Goal: Task Accomplishment & Management: Manage account settings

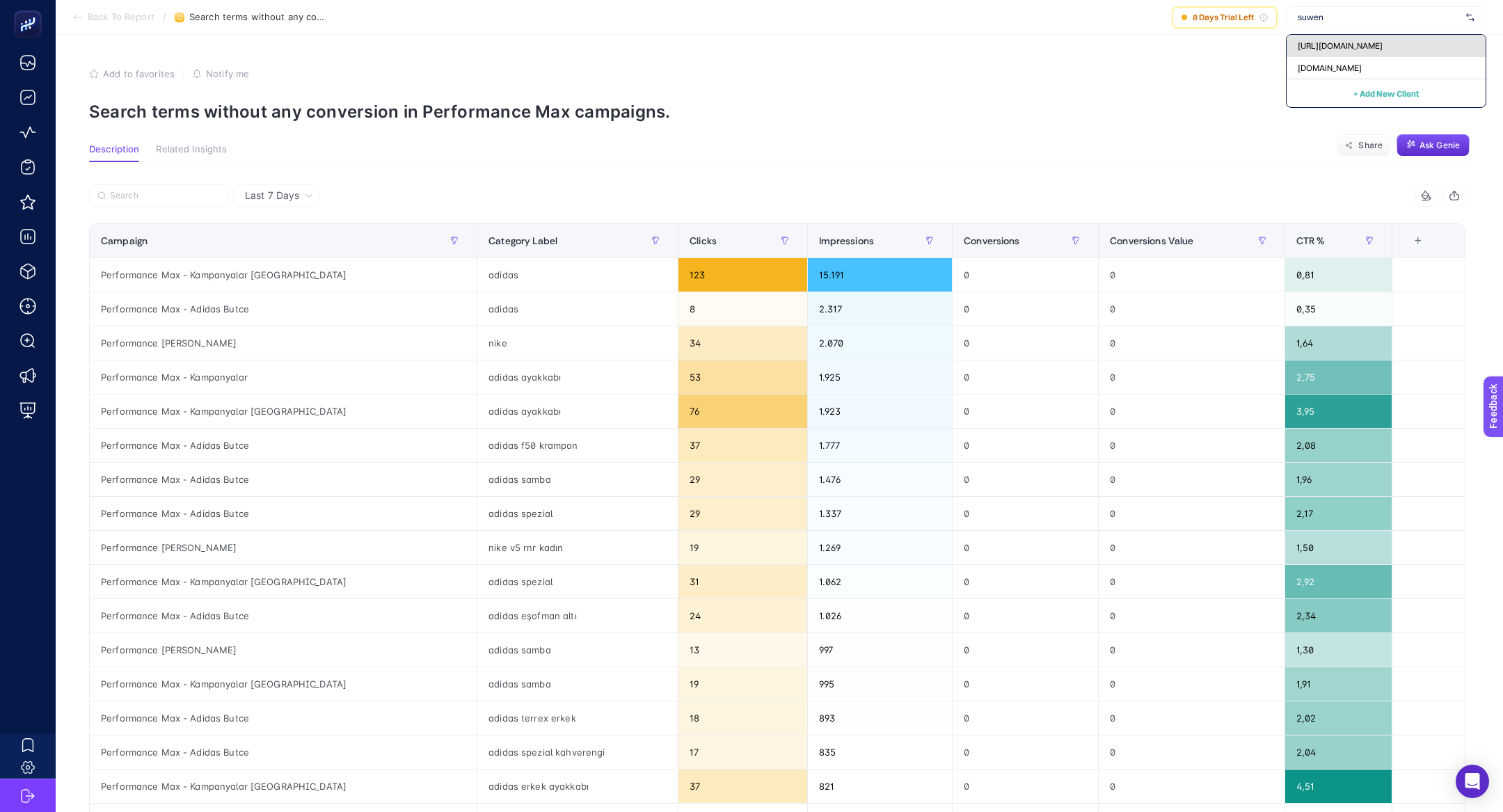
type input "suwen"
click at [1295, 50] on div "https://www.suwen.com.tr/" at bounding box center [1386, 46] width 199 height 23
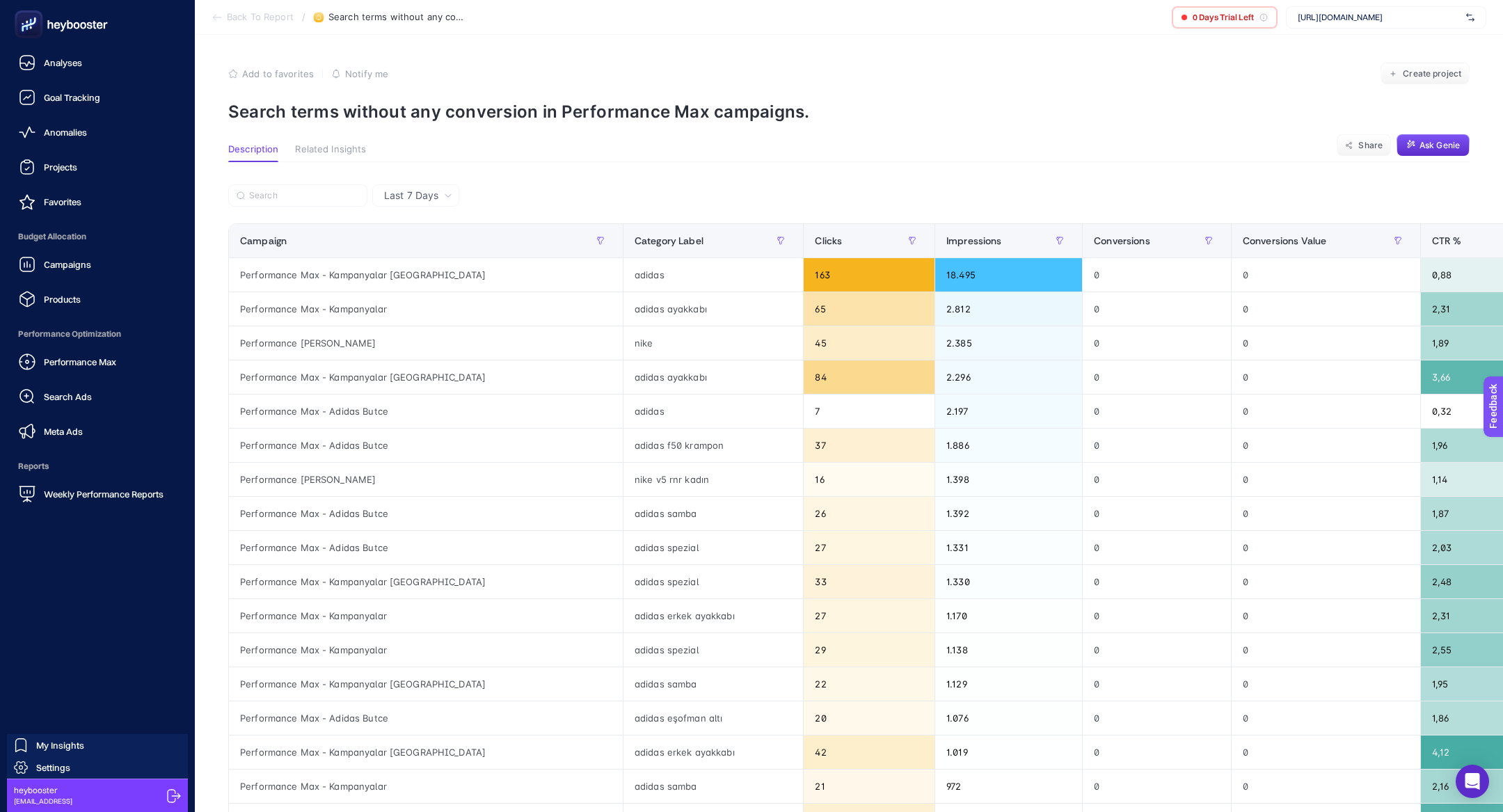
click at [87, 280] on div "Campaigns Products" at bounding box center [97, 282] width 173 height 62
click at [81, 264] on span "Campaigns" at bounding box center [67, 264] width 47 height 11
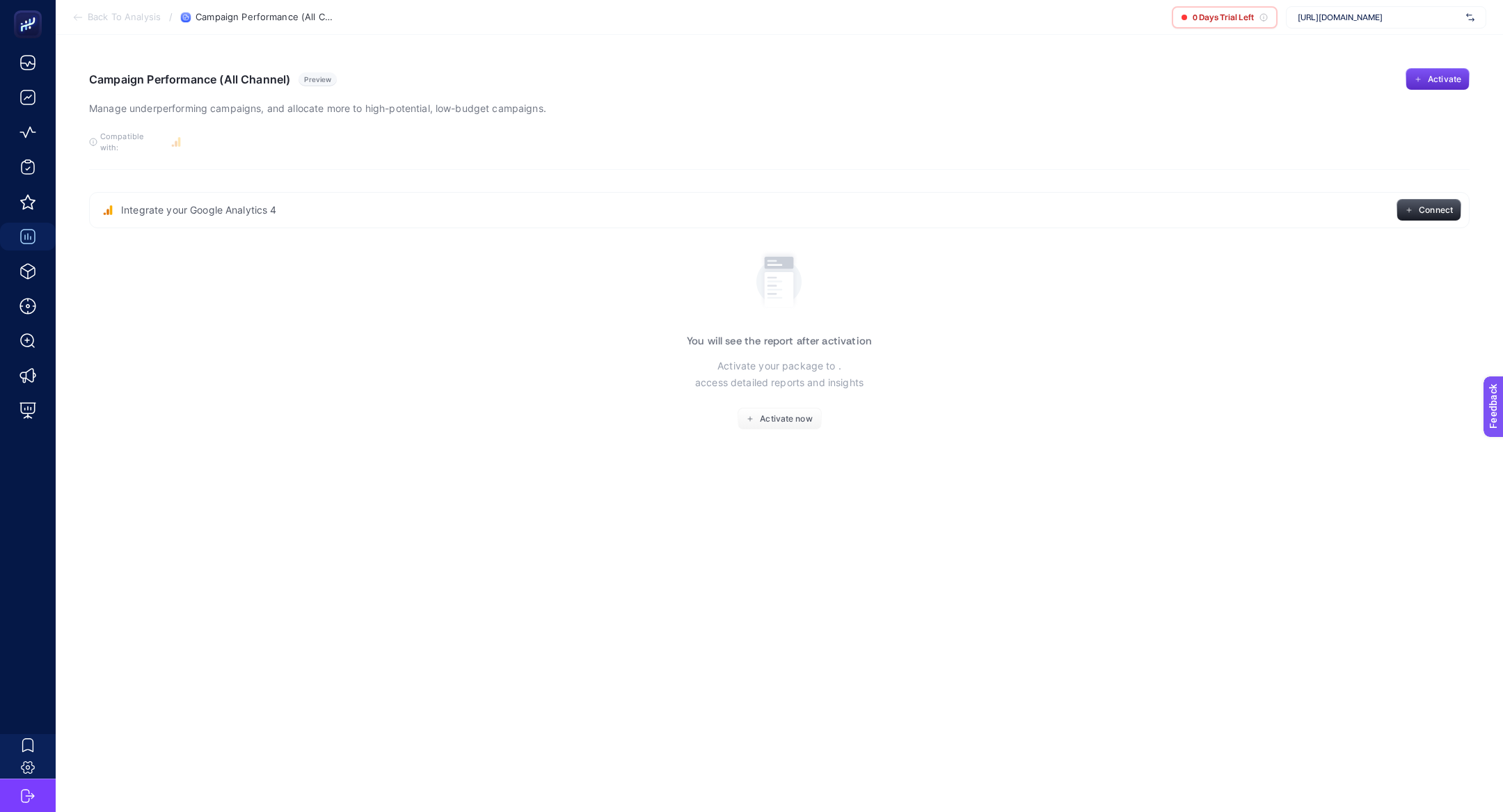
click at [1330, 15] on span "https://www.suwen.com.tr/" at bounding box center [1379, 17] width 163 height 11
type input "suwen"
click at [1358, 63] on span "[DOMAIN_NAME]" at bounding box center [1330, 68] width 64 height 11
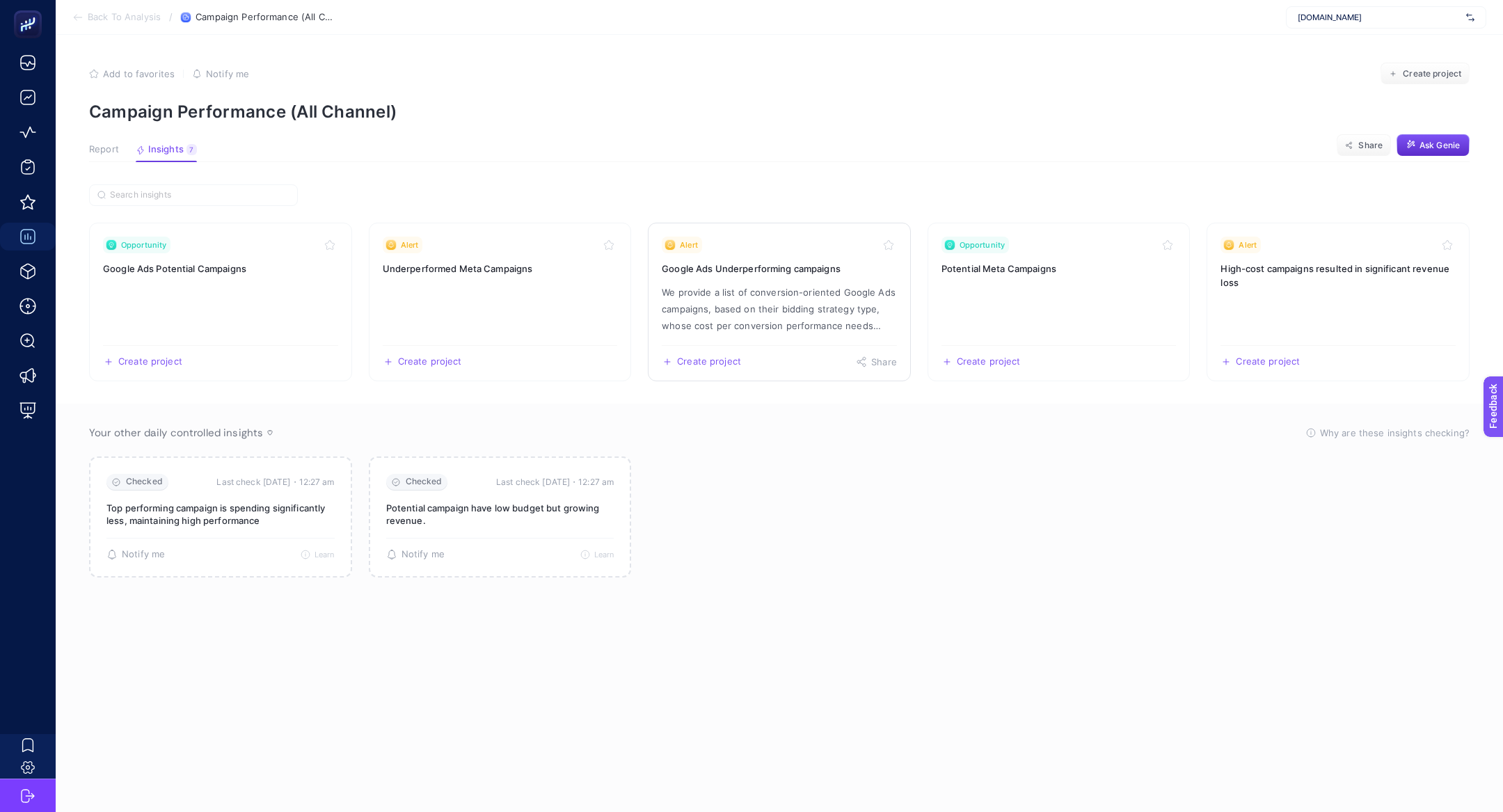
click at [830, 287] on p "We provide a list of conversion-oriented Google Ads campaigns, based on their b…" at bounding box center [780, 309] width 235 height 50
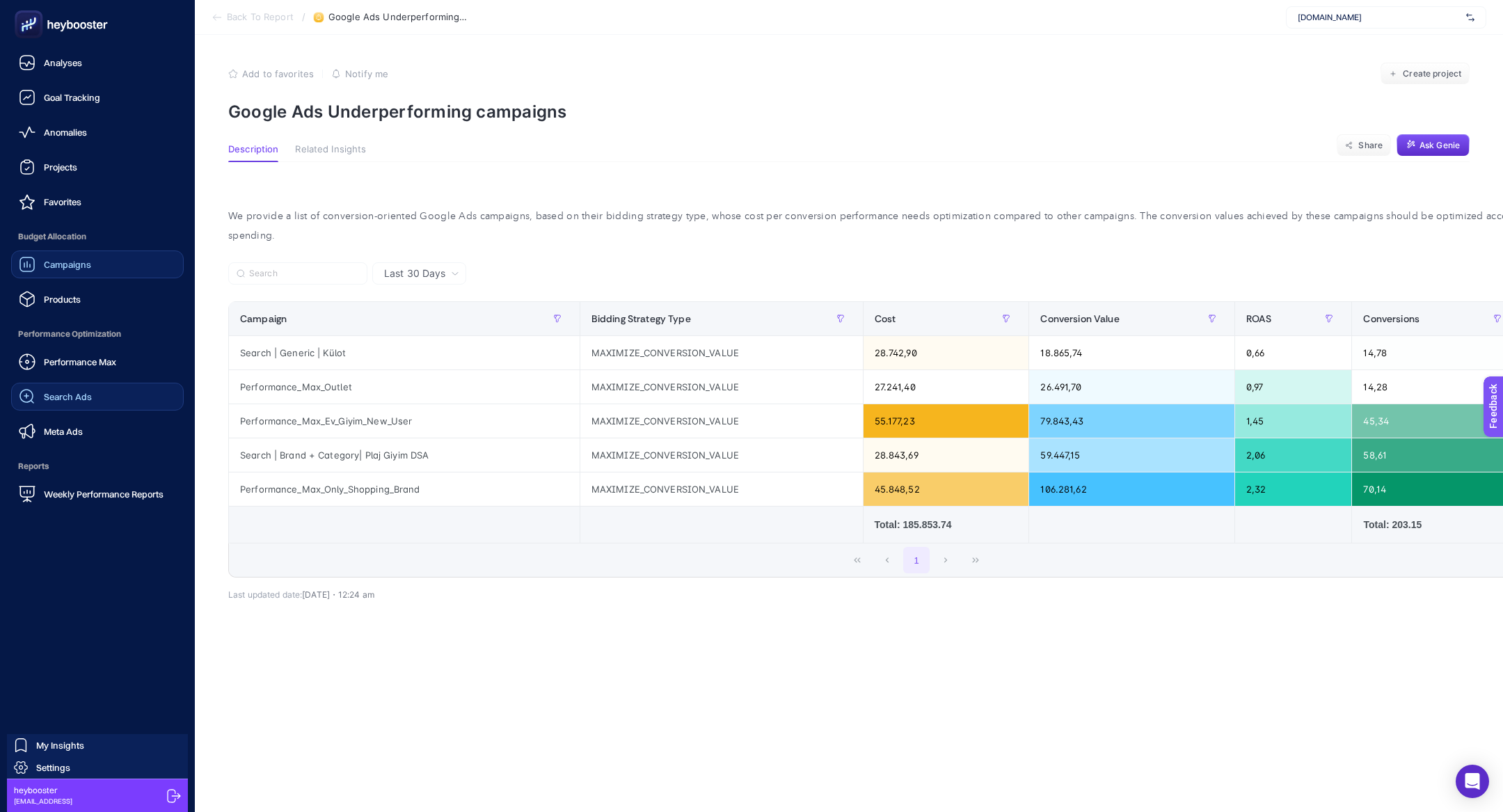
click at [80, 397] on span "Search Ads" at bounding box center [68, 397] width 48 height 11
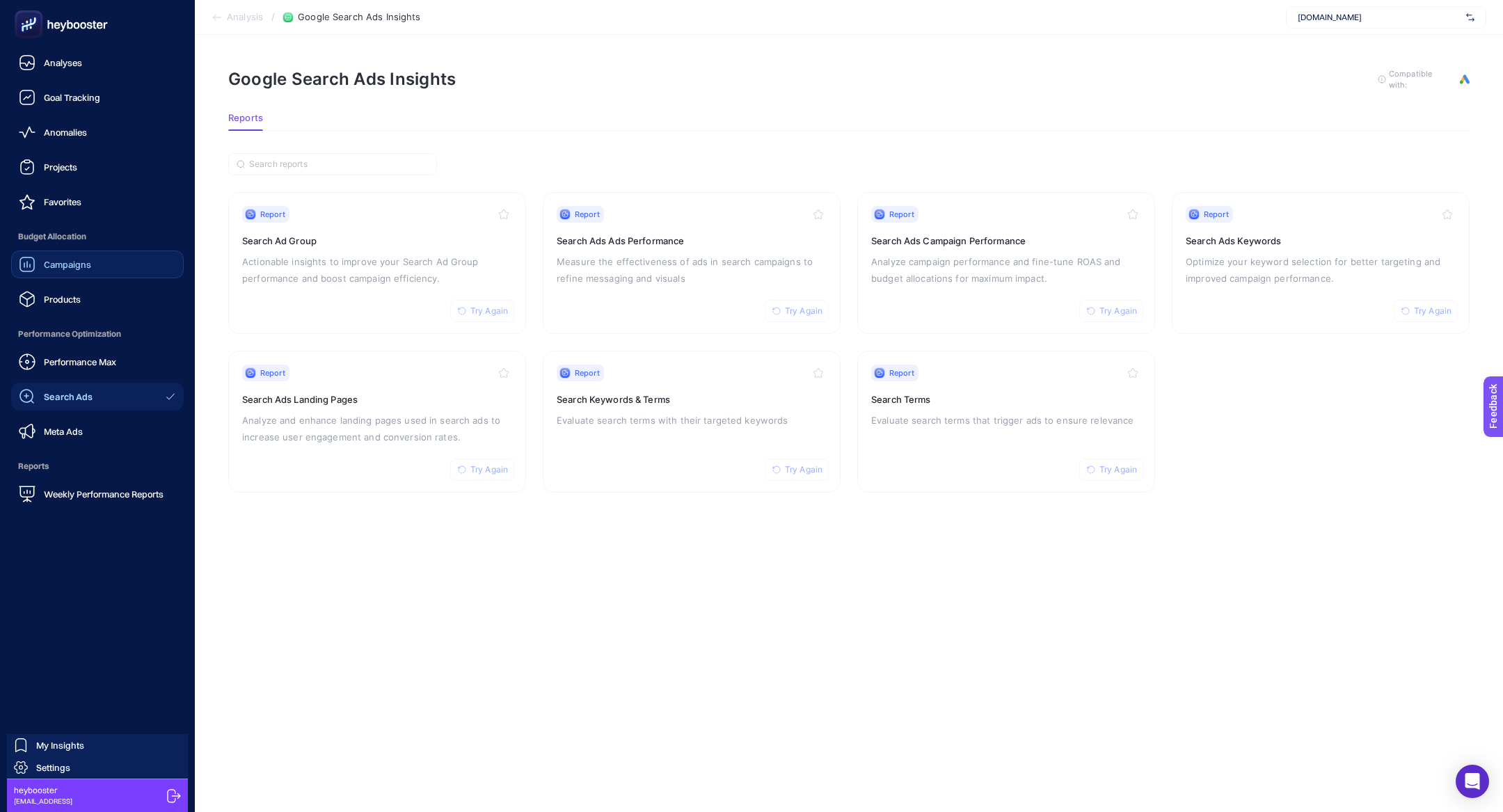
click at [70, 386] on link "Search Ads" at bounding box center [97, 397] width 173 height 28
click at [69, 377] on div "Performance Max Search Ads Meta Ads" at bounding box center [97, 396] width 173 height 97
click at [61, 369] on div "Performance Max" at bounding box center [67, 361] width 97 height 16
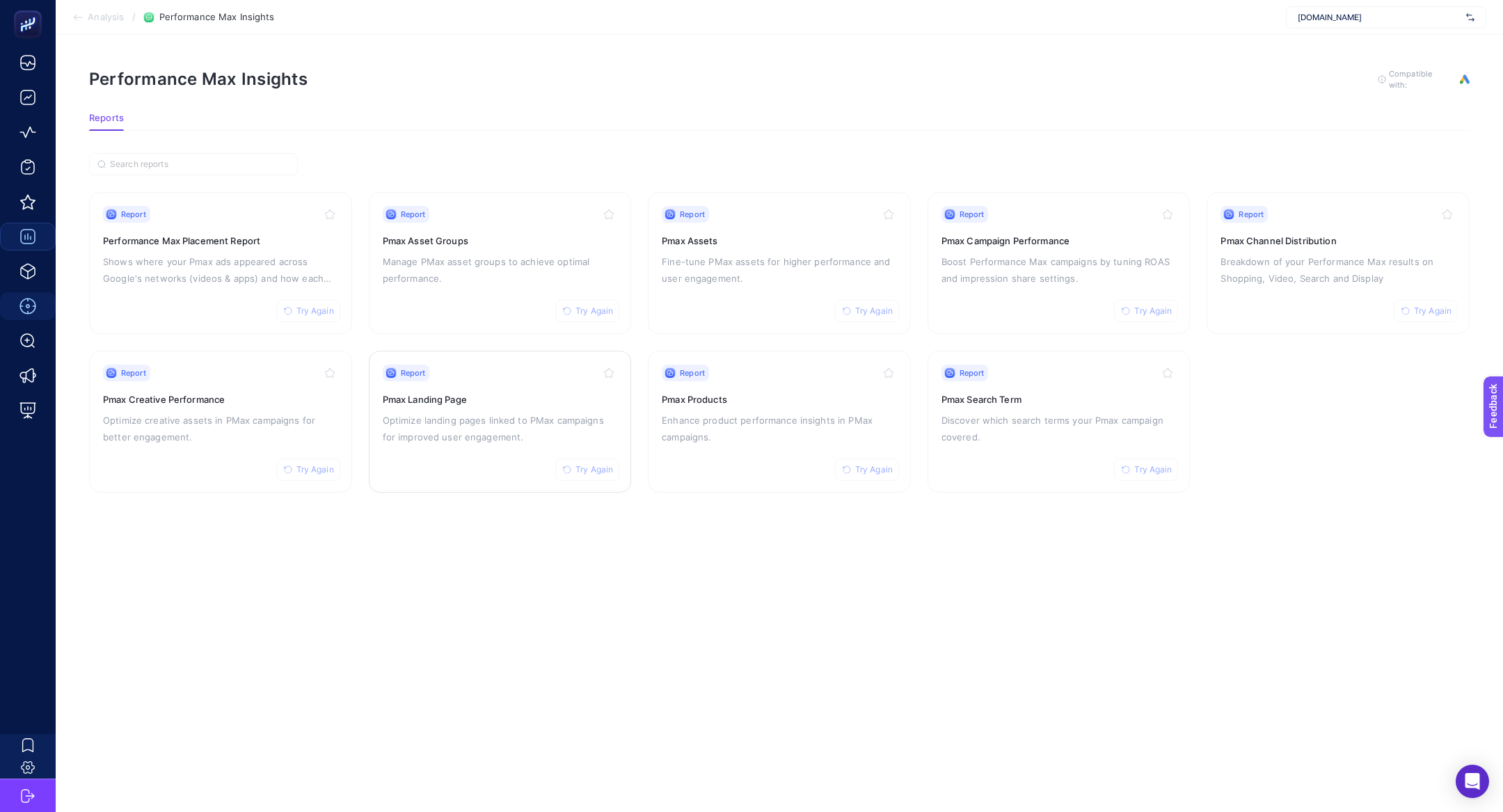
click at [506, 418] on p "Optimize landing pages linked to PMax campaigns for improved user engagement." at bounding box center [500, 429] width 235 height 33
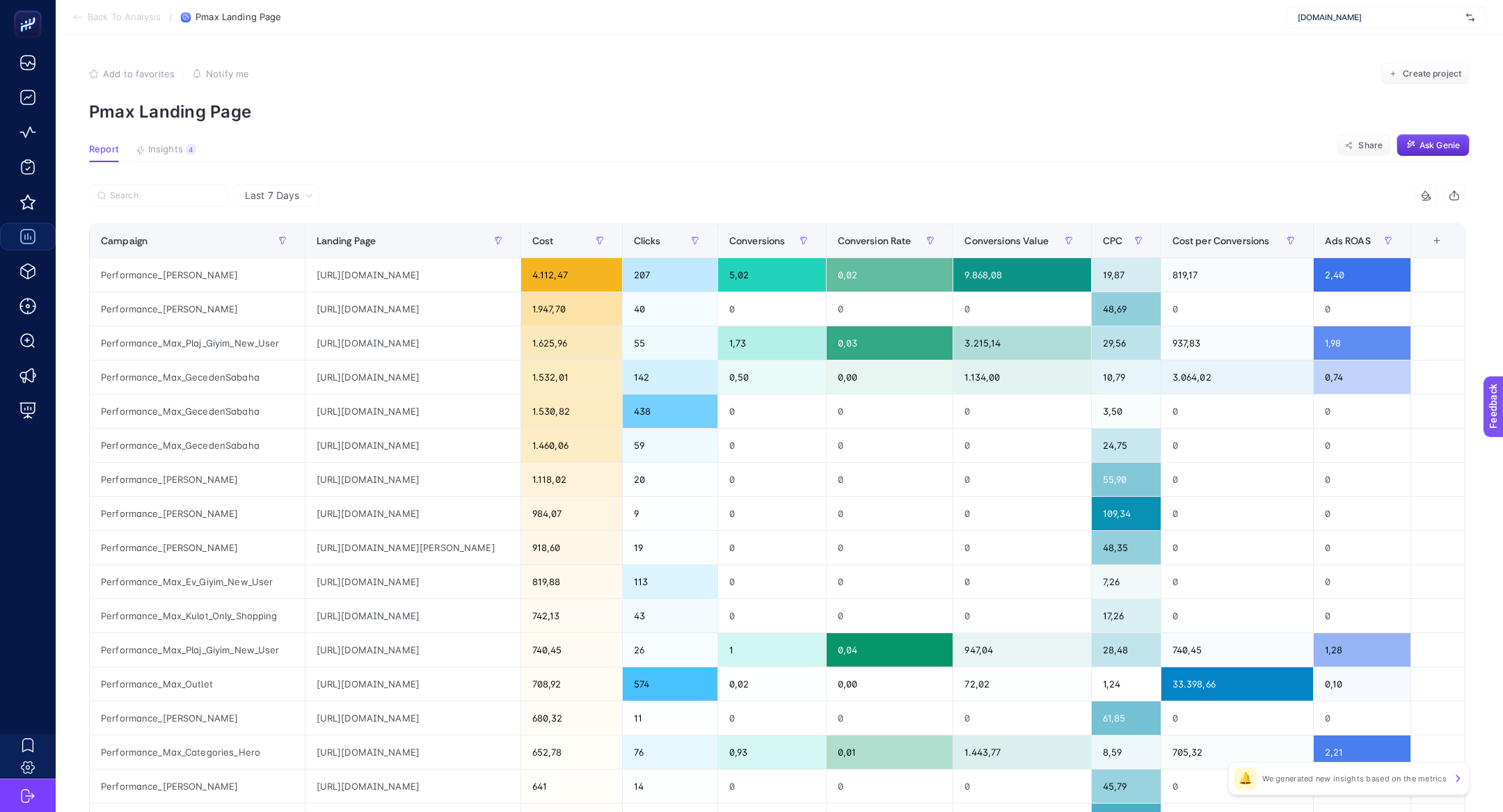
scroll to position [0, 46]
click at [458, 310] on div "https://www.suwen.com.tr/p/cagla-yesili-gri-vizon-3-lu-pamuklu-dantelli-yuksek-…" at bounding box center [413, 309] width 215 height 33
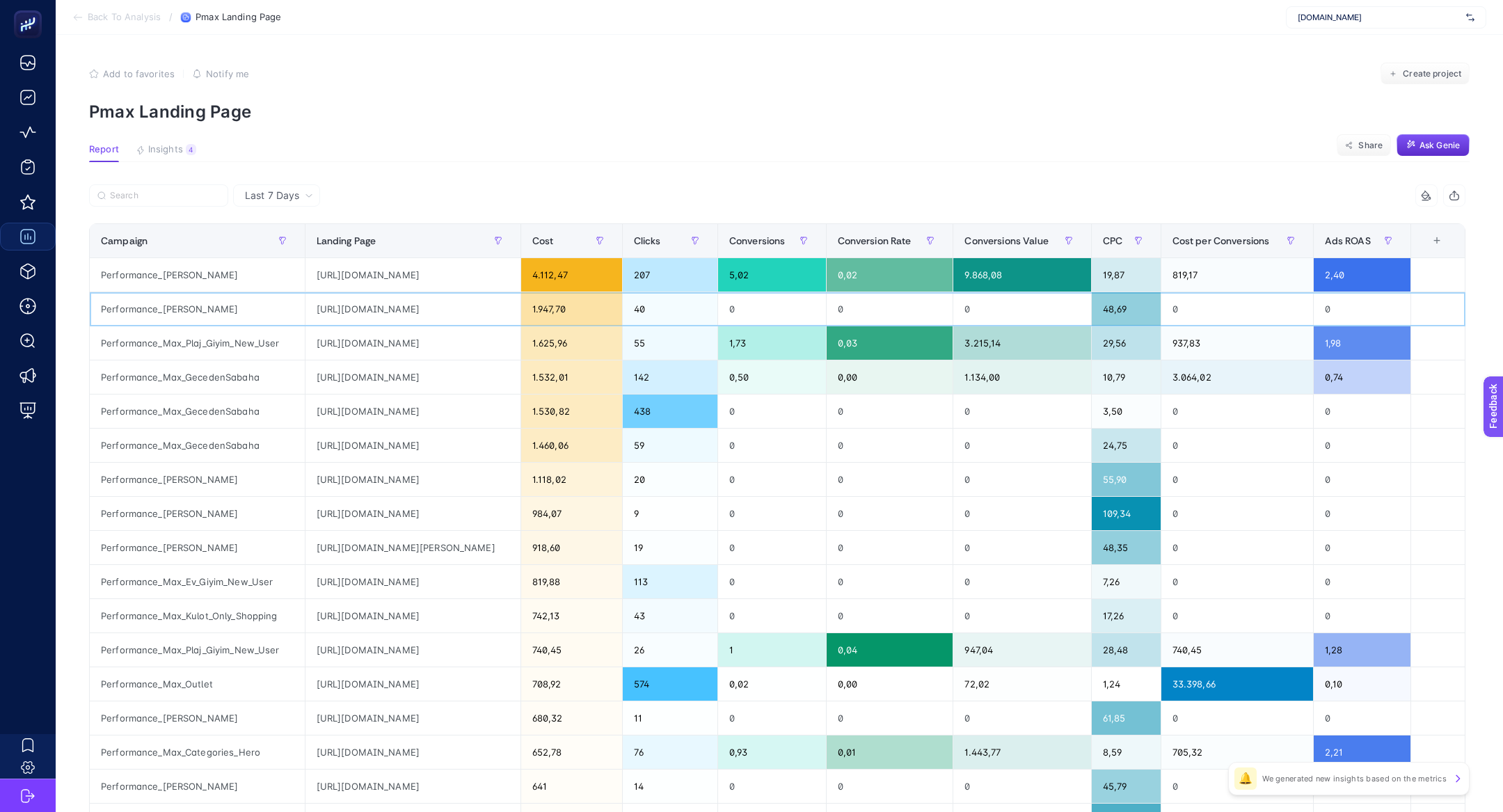
click at [458, 310] on div "https://www.suwen.com.tr/p/cagla-yesili-gri-vizon-3-lu-pamuklu-dantelli-yuksek-…" at bounding box center [413, 309] width 215 height 33
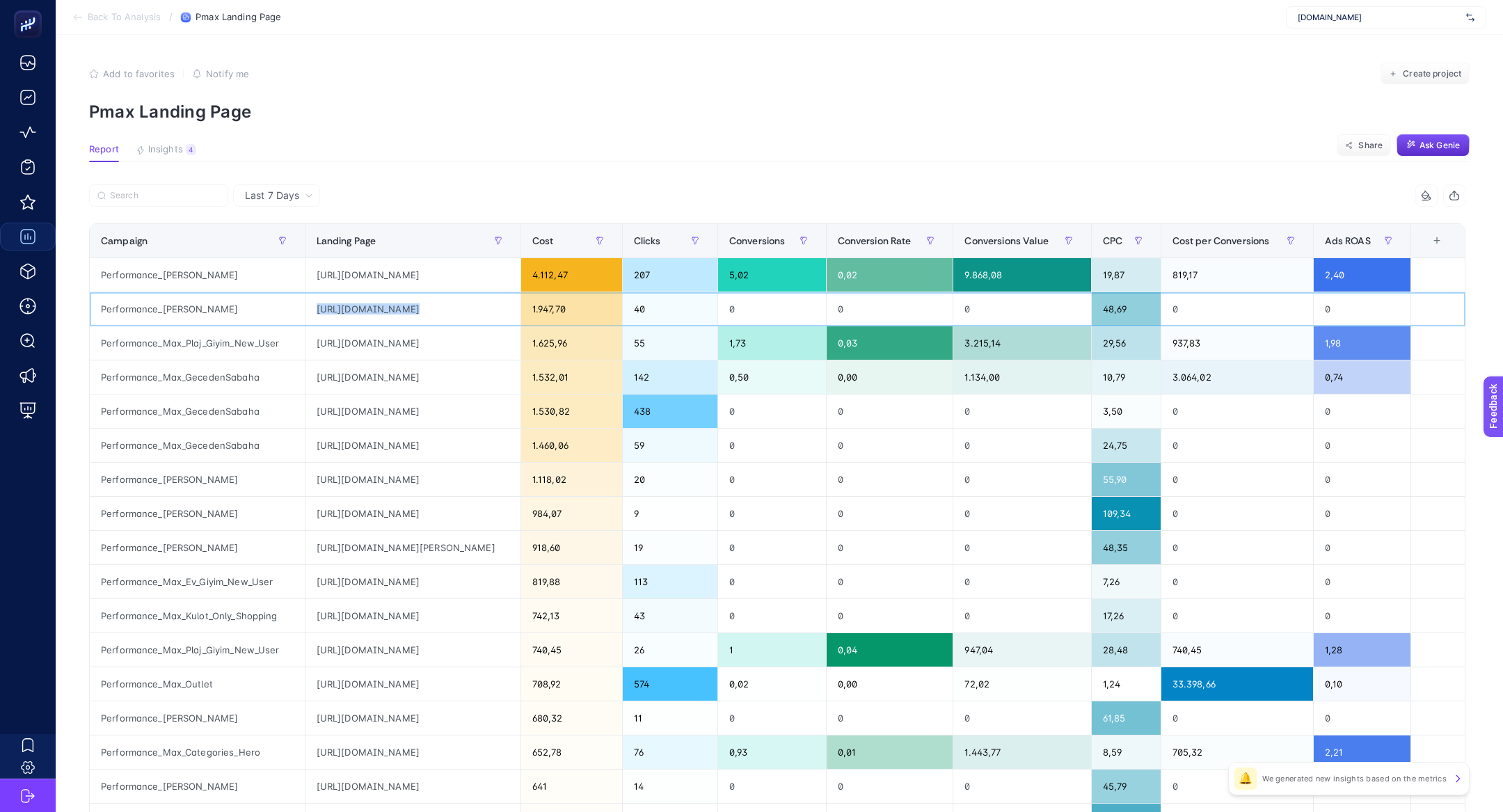
click at [458, 310] on div "https://www.suwen.com.tr/p/cagla-yesili-gri-vizon-3-lu-pamuklu-dantelli-yuksek-…" at bounding box center [413, 309] width 215 height 33
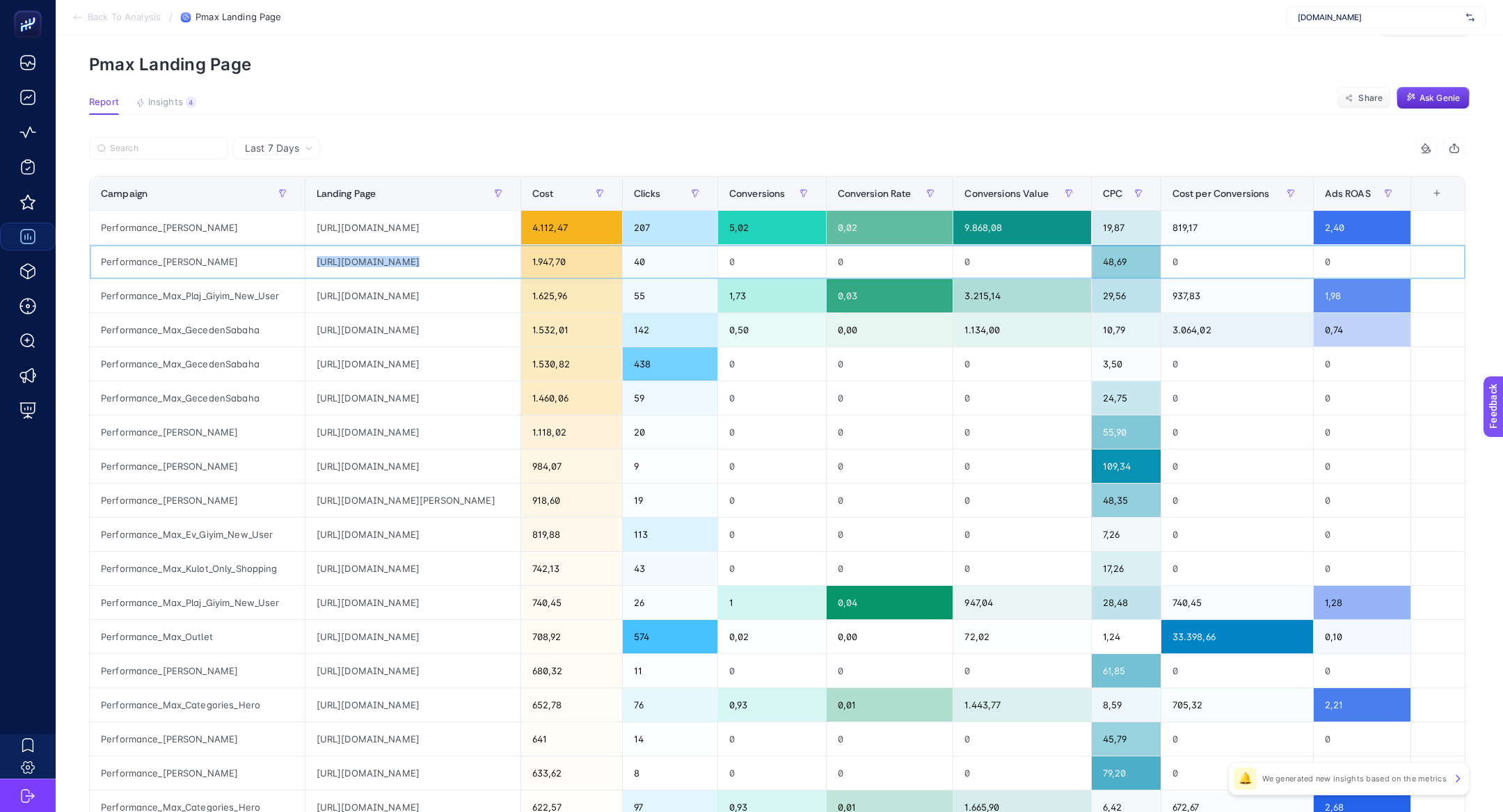
scroll to position [44, 0]
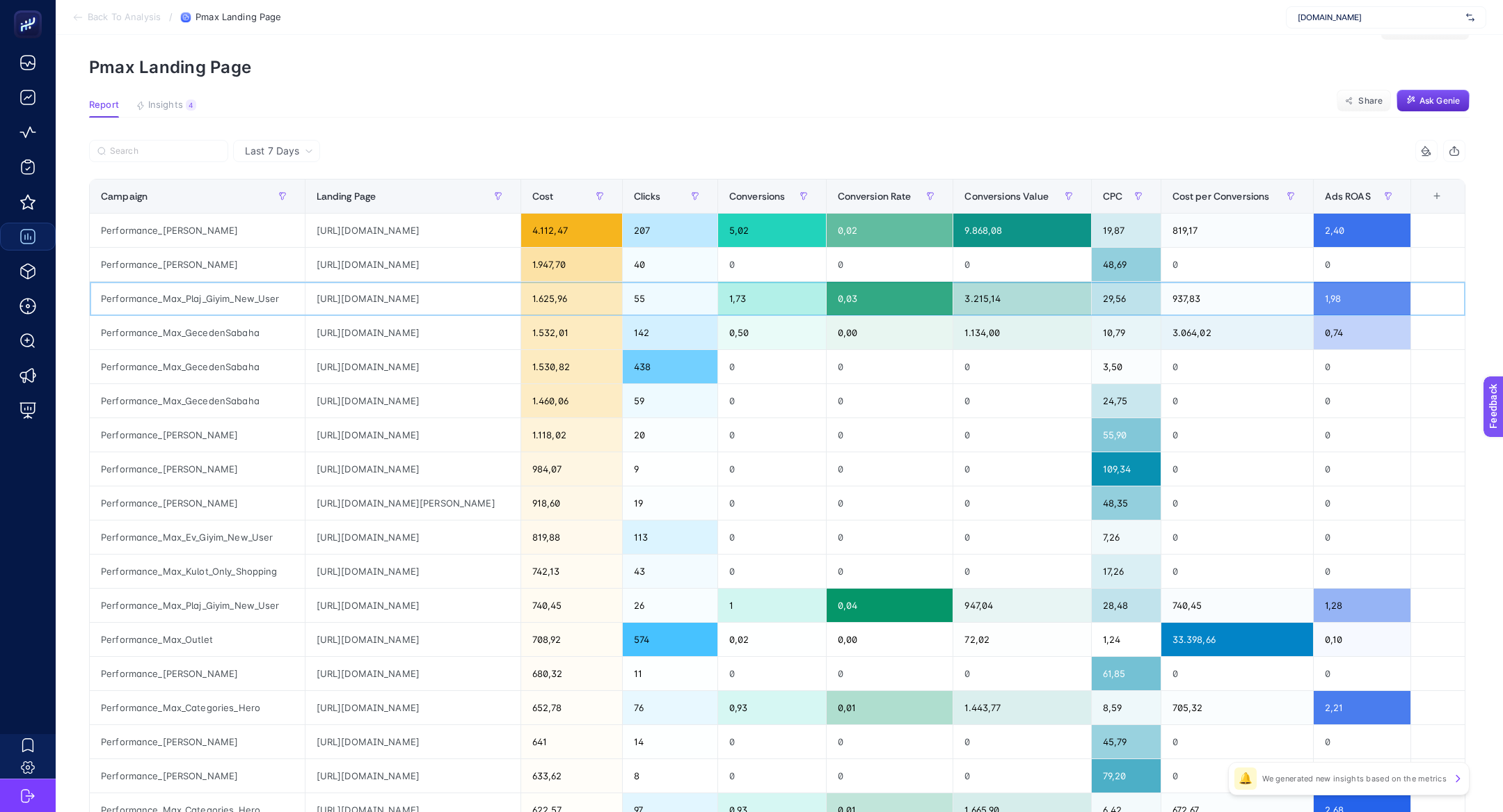
click at [386, 303] on div "https://www.suwen.com.tr/c/geceden-sabaha-firsatlari?utm_source=google&utm_medi…" at bounding box center [413, 298] width 215 height 33
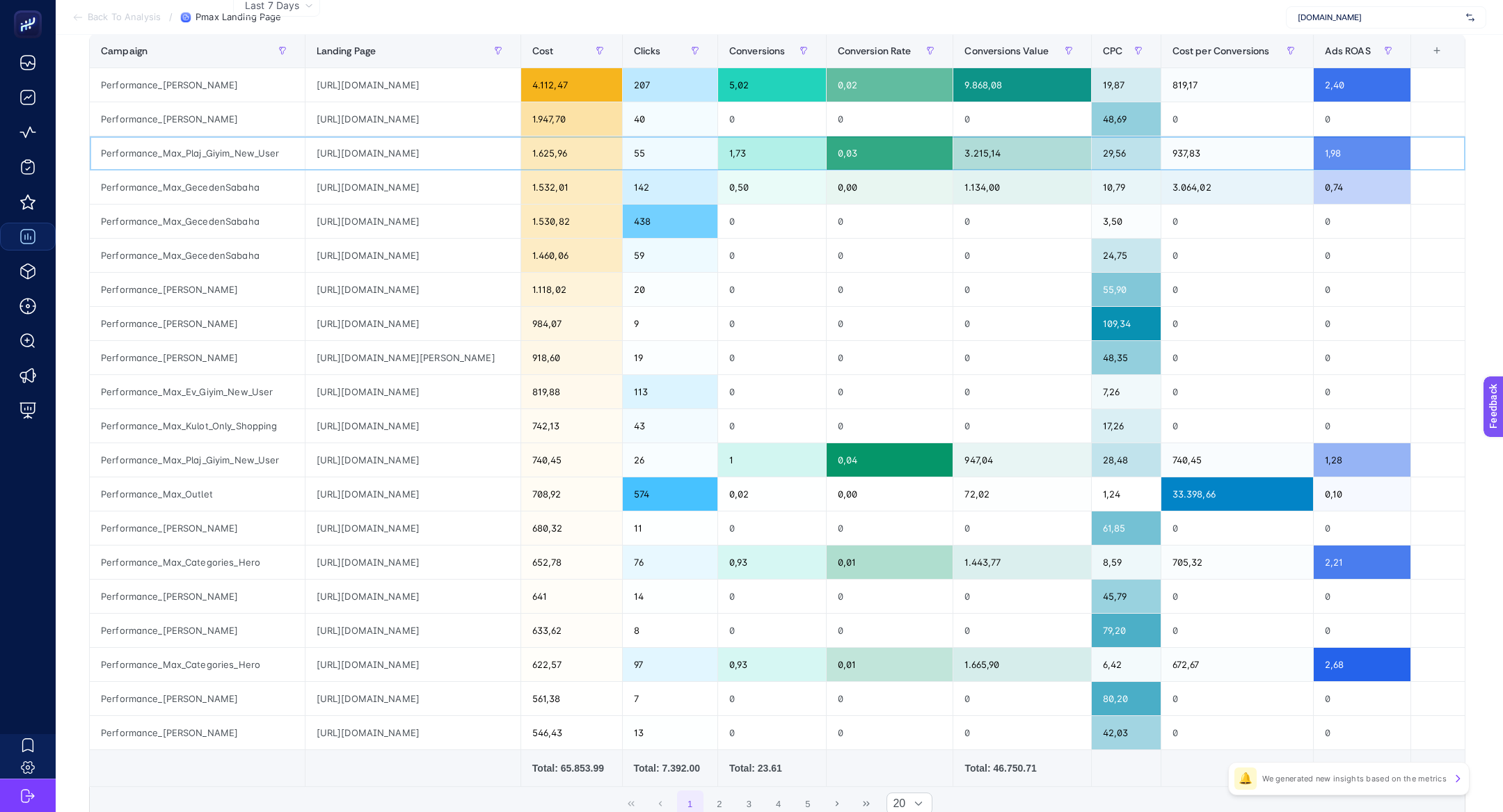
scroll to position [196, 0]
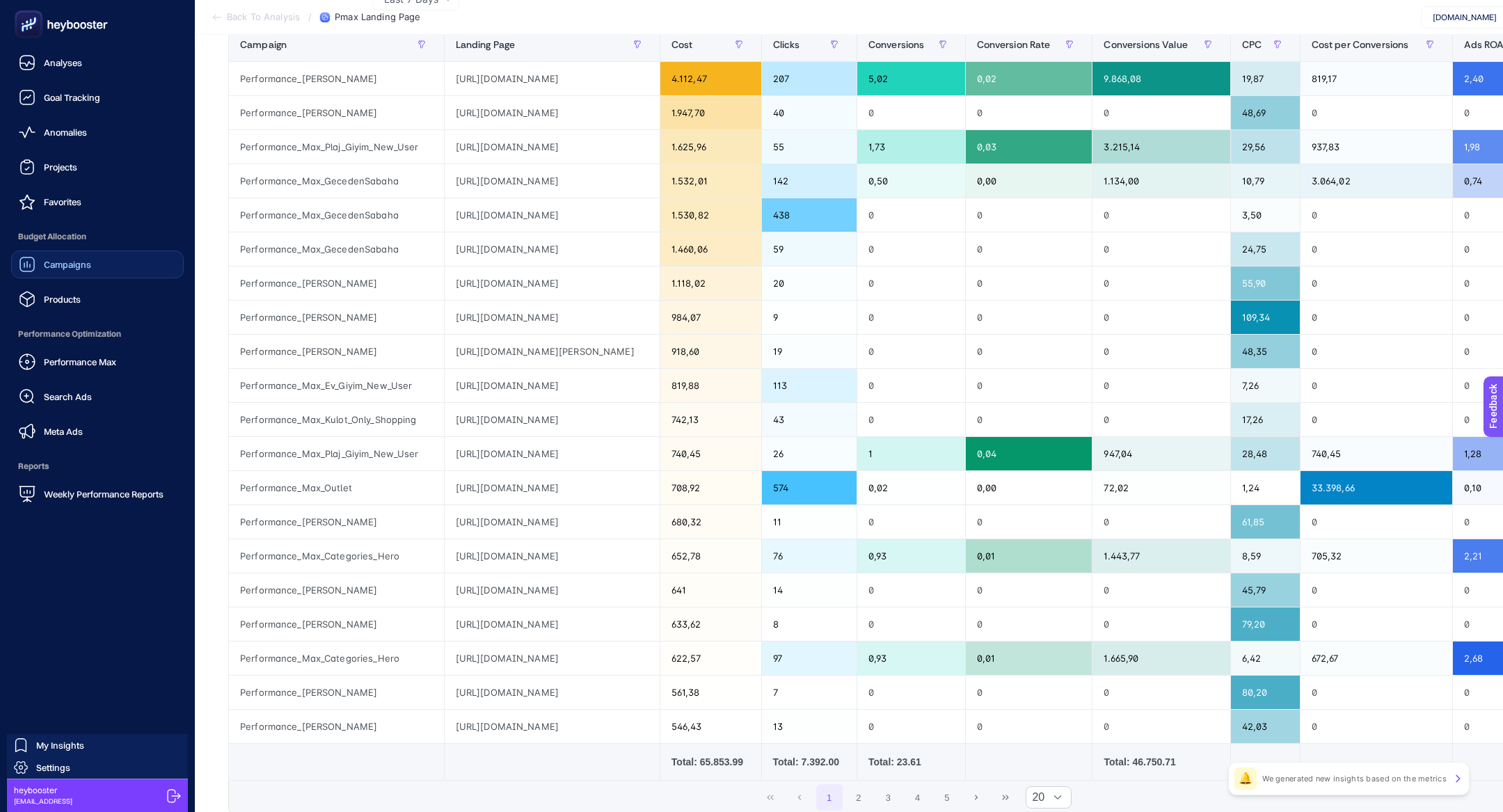
click at [75, 401] on span "Search Ads" at bounding box center [68, 397] width 48 height 11
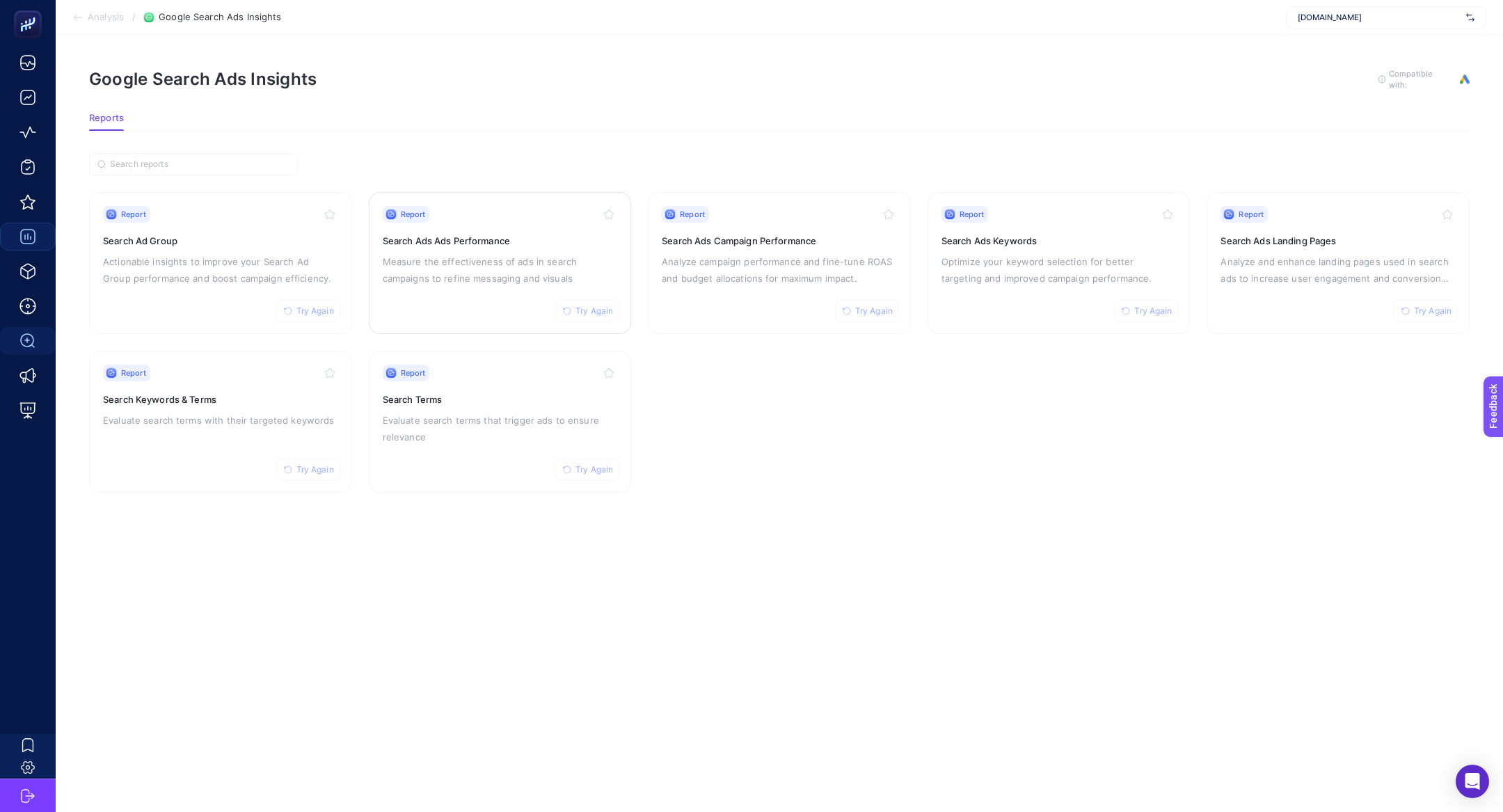
click at [419, 254] on p "Measure the effectiveness of ads in search campaigns to refine messaging and vi…" at bounding box center [500, 270] width 235 height 33
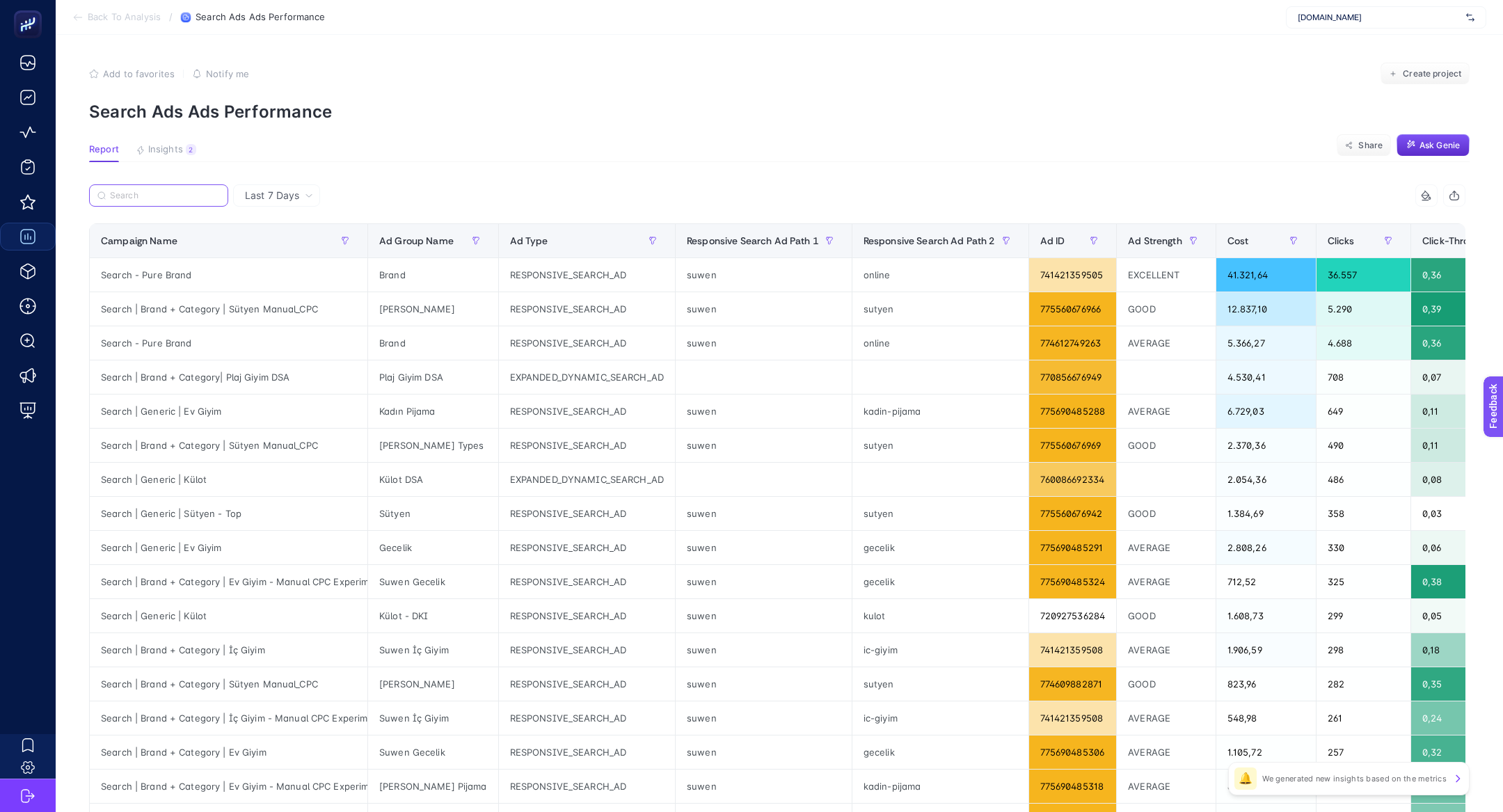
click at [131, 194] on input "Search" at bounding box center [164, 195] width 110 height 10
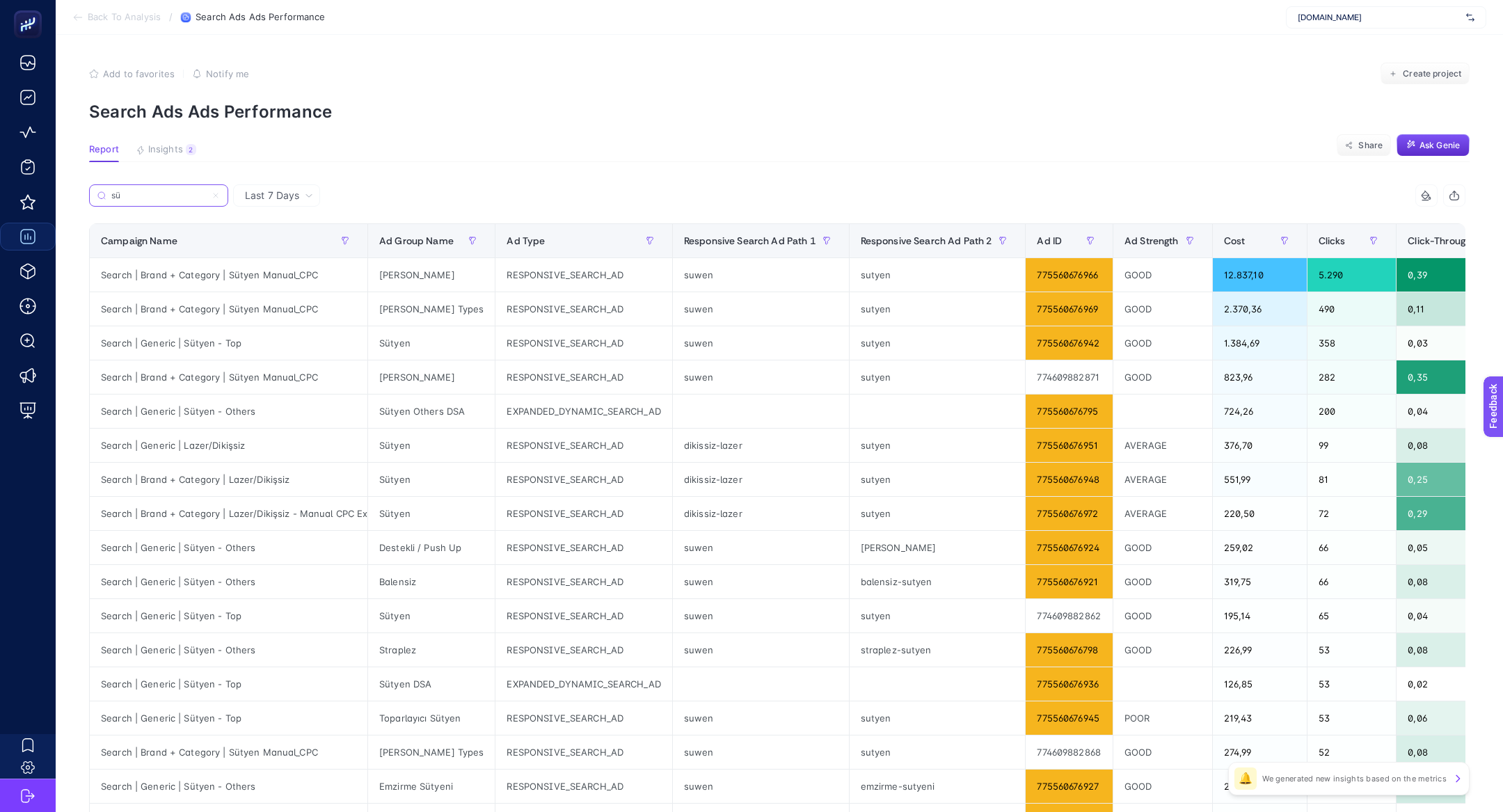
type input "s"
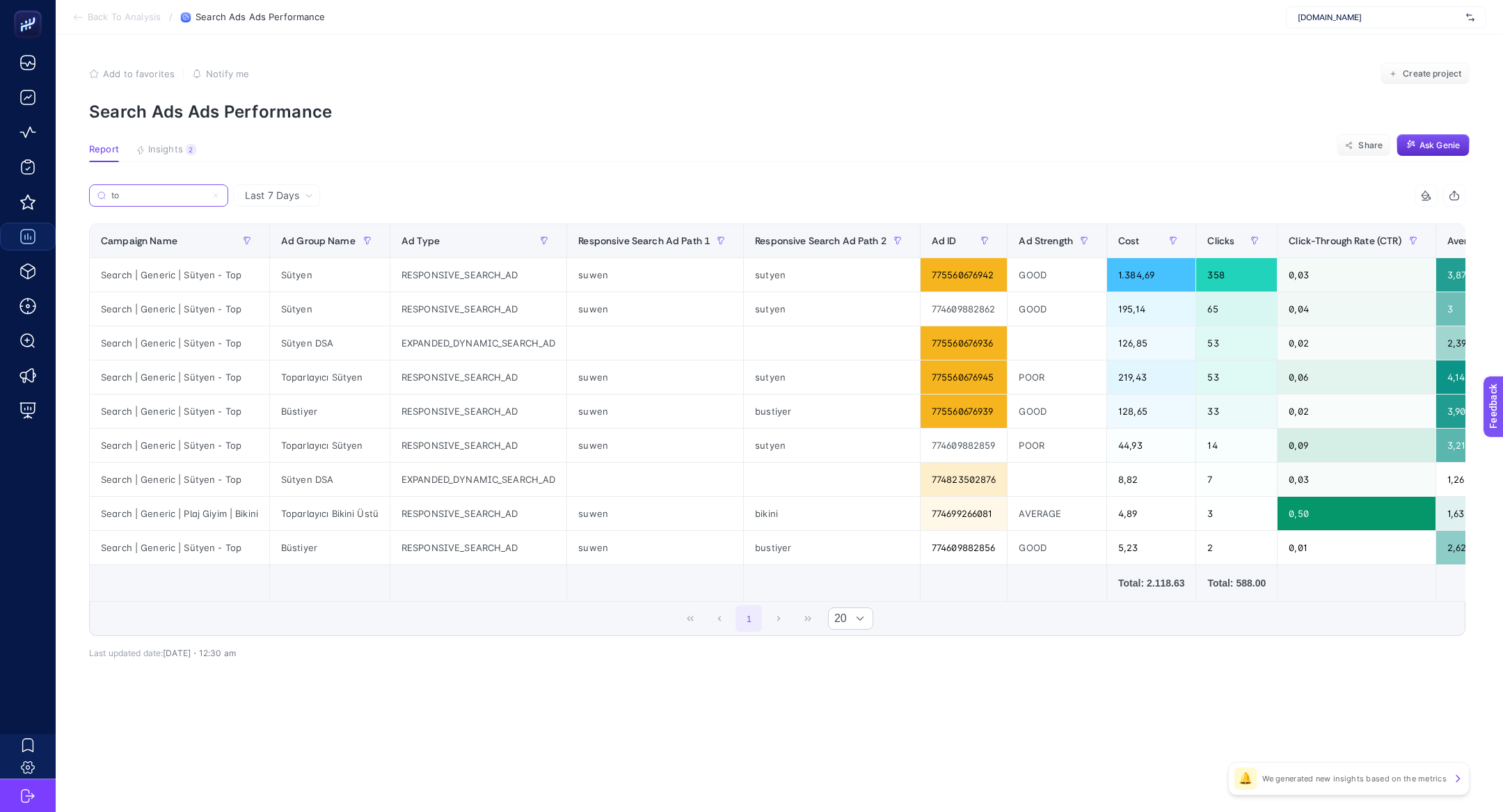
type input "top"
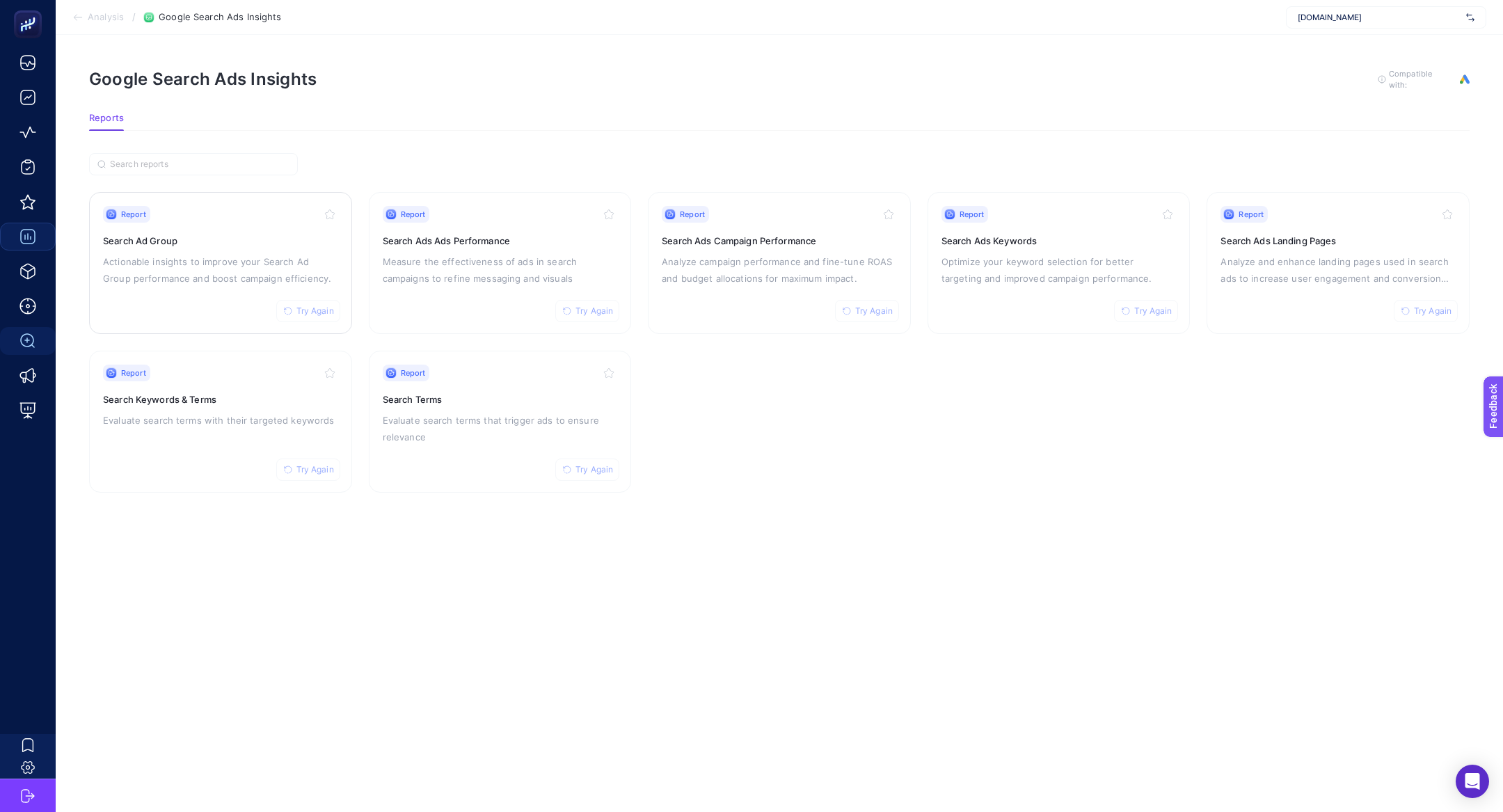
click at [184, 288] on div "Report Try Again Search Ad Group Actionable insights to improve your Search Ad …" at bounding box center [220, 263] width 235 height 114
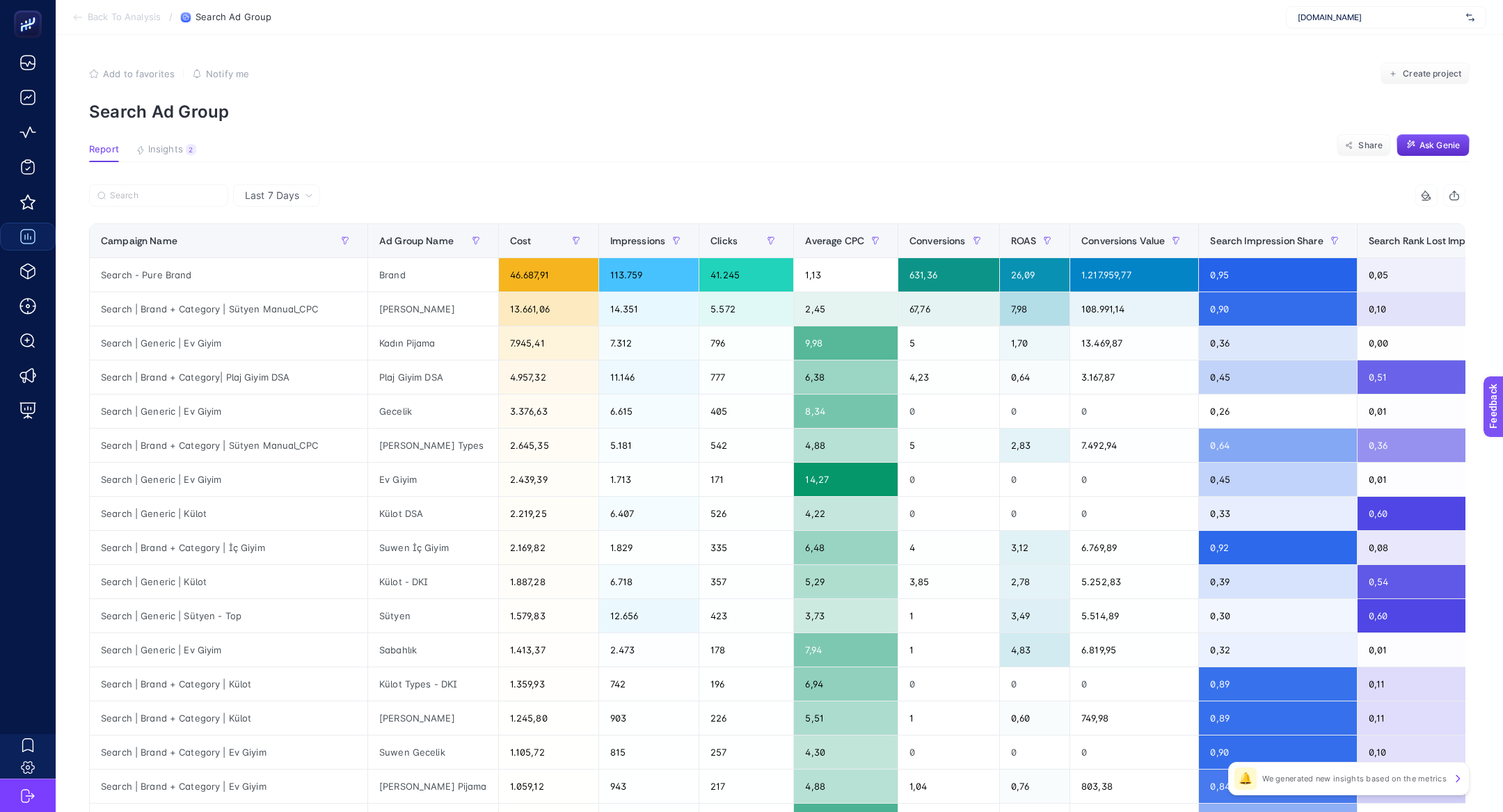
click at [185, 207] on div at bounding box center [433, 199] width 688 height 30
click at [183, 202] on label at bounding box center [158, 195] width 139 height 23
click at [183, 201] on input "Search" at bounding box center [164, 195] width 110 height 10
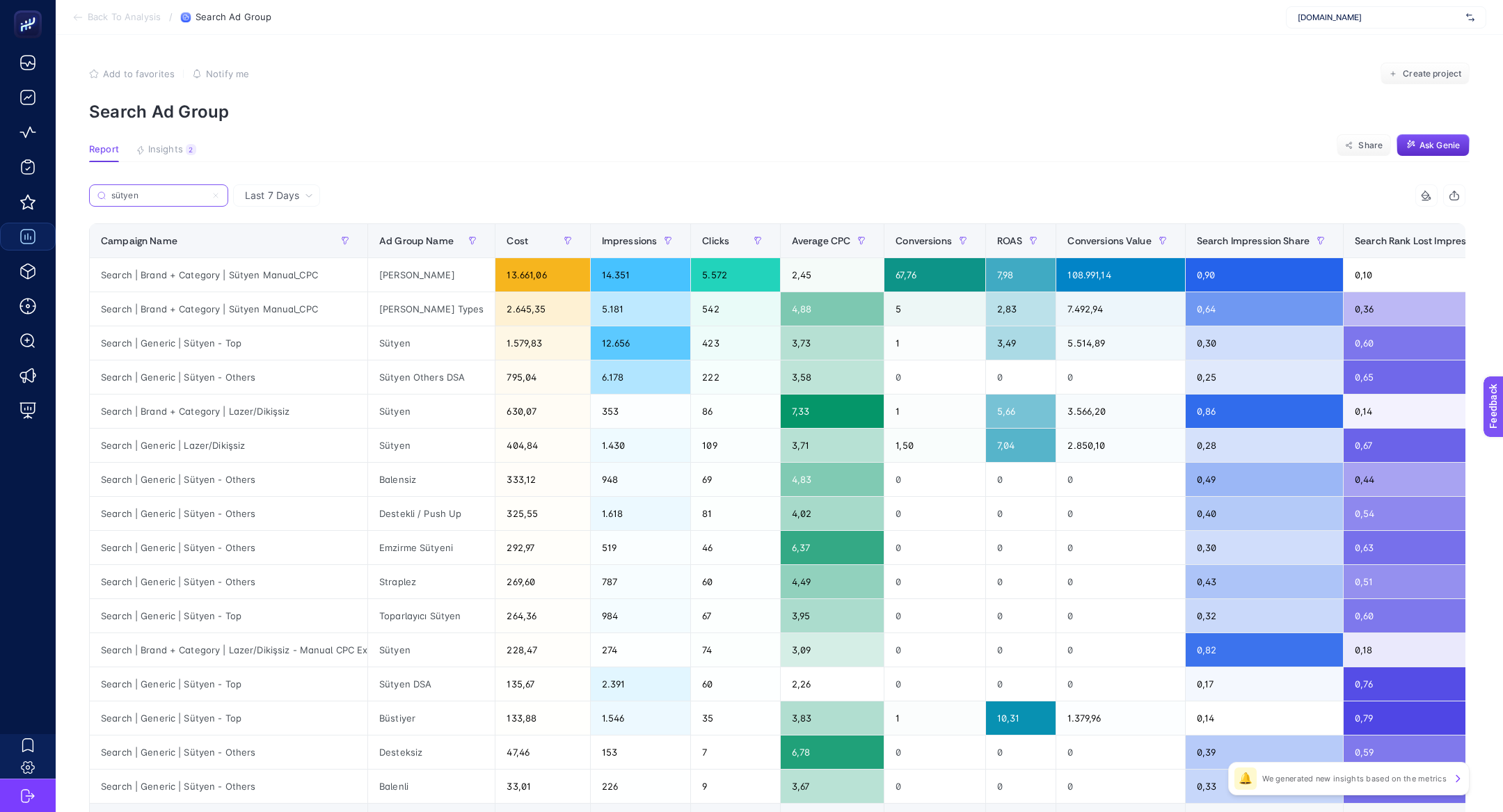
type input "sütyen"
click at [247, 620] on div "Search | Generic | Sütyen - Top" at bounding box center [228, 615] width 278 height 33
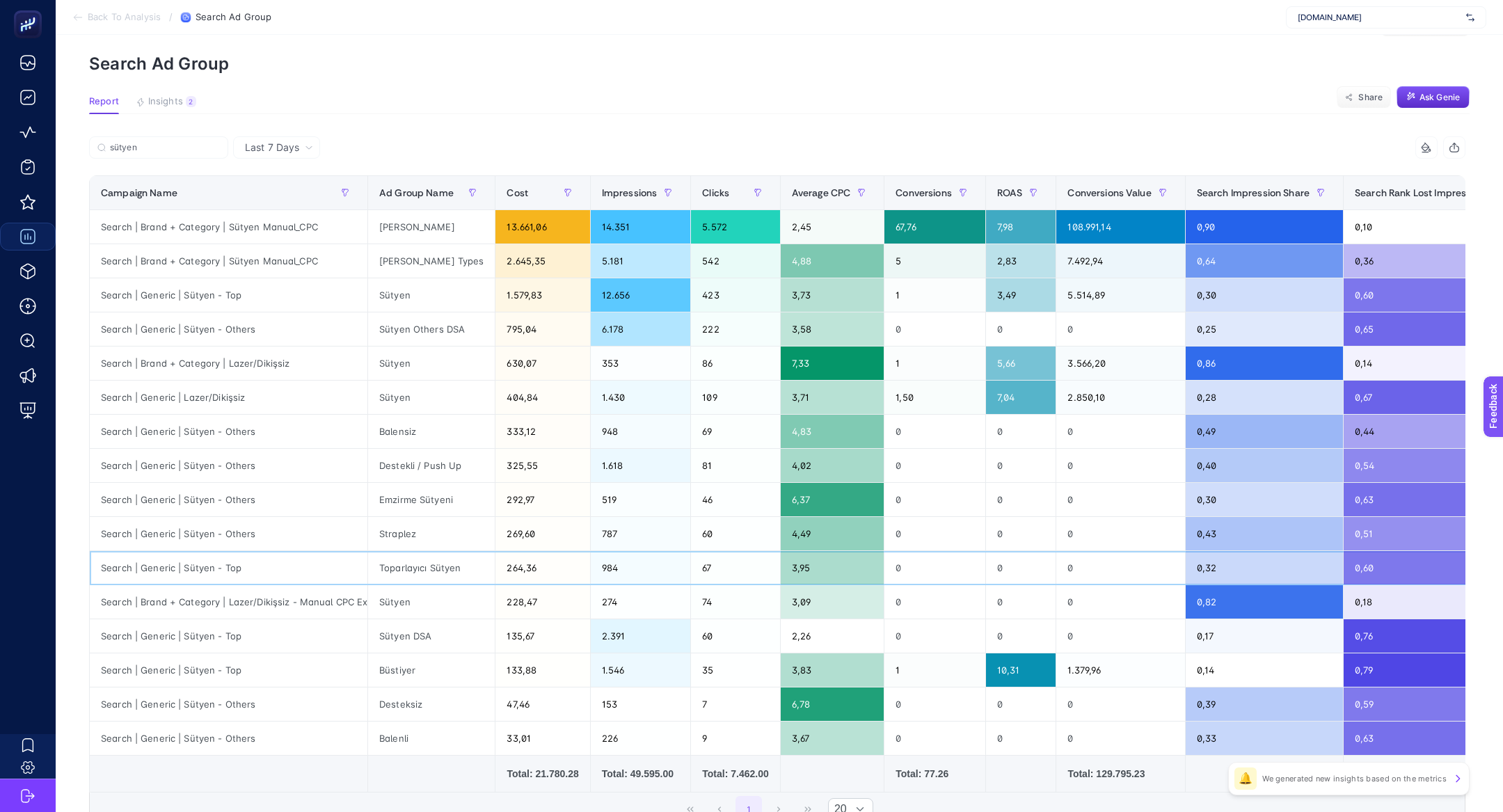
scroll to position [52, 0]
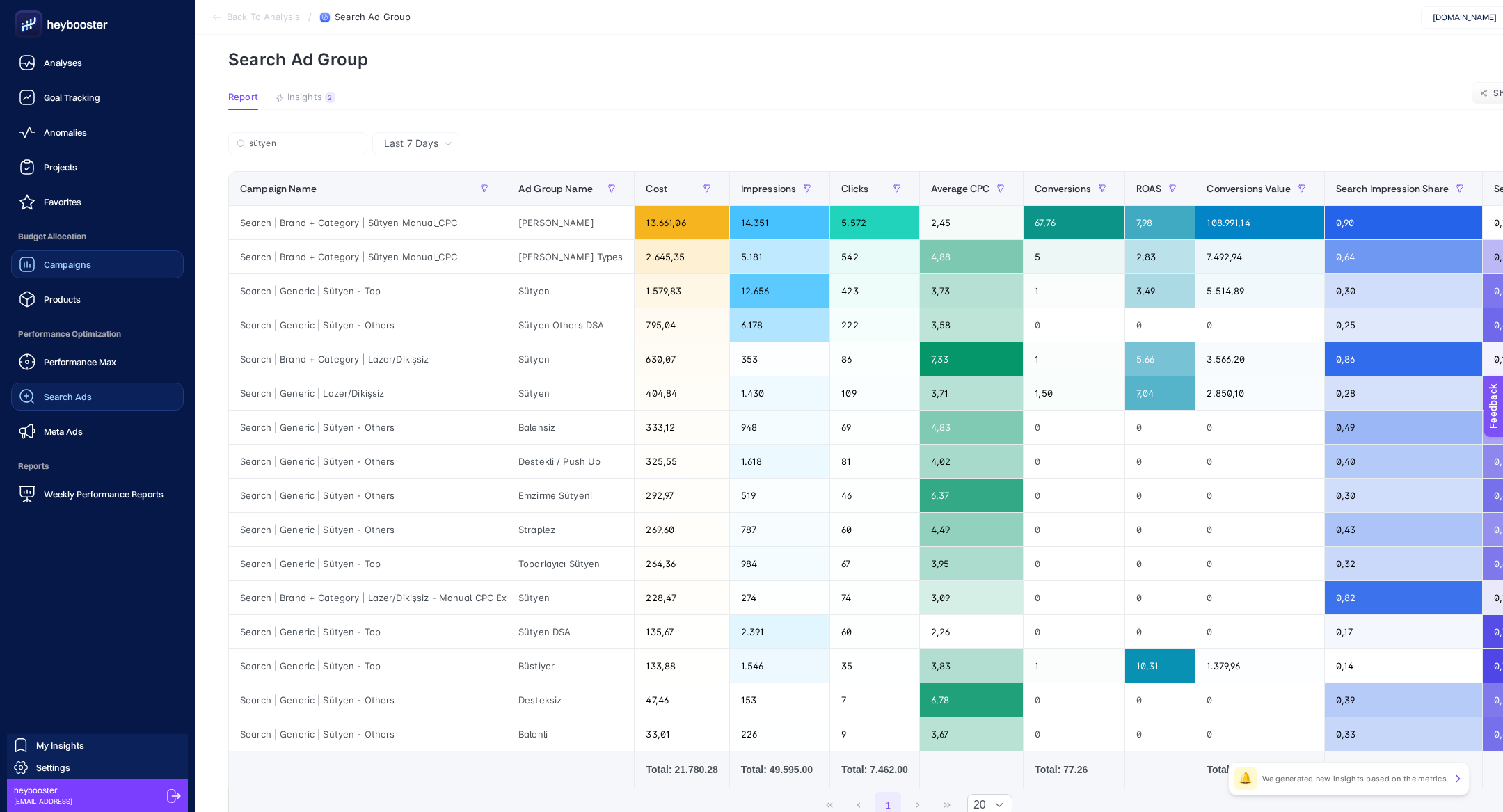
click at [69, 386] on link "Search Ads" at bounding box center [97, 397] width 173 height 28
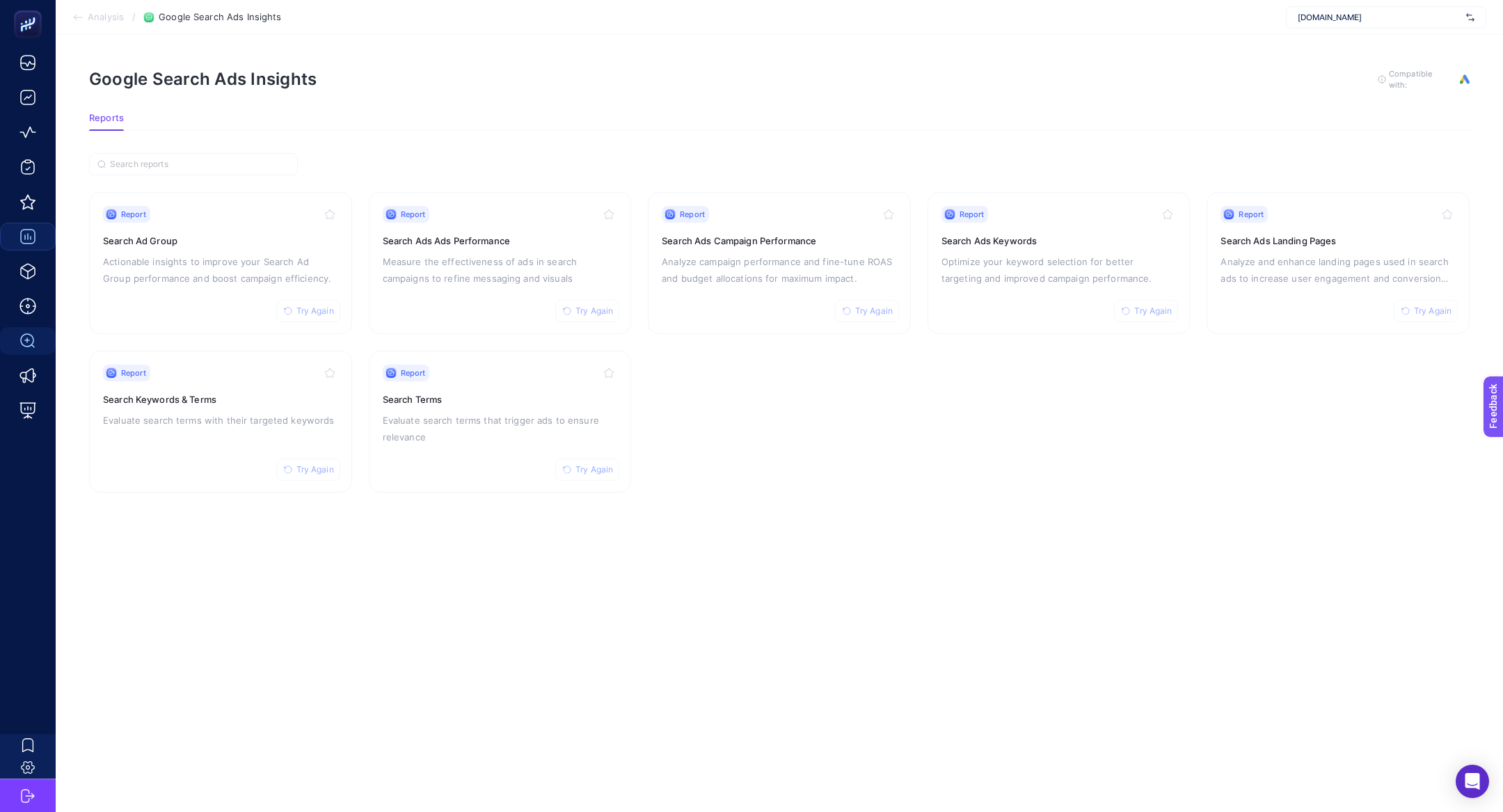
drag, startPoint x: 801, startPoint y: 383, endPoint x: 790, endPoint y: 383, distance: 11.0
click at [801, 383] on section "Report Try Again Search Ad Group Actionable insights to improve your Search Ad …" at bounding box center [779, 342] width 1381 height 300
drag, startPoint x: 181, startPoint y: 492, endPoint x: 181, endPoint y: 473, distance: 19.0
click at [181, 492] on article "Google Search Ads Insights To get quality results from this analysis, we recomm…" at bounding box center [780, 423] width 1447 height 777
click at [181, 464] on div "Report Try Again Search Keywords & Terms Evaluate search terms with their targe…" at bounding box center [220, 422] width 235 height 114
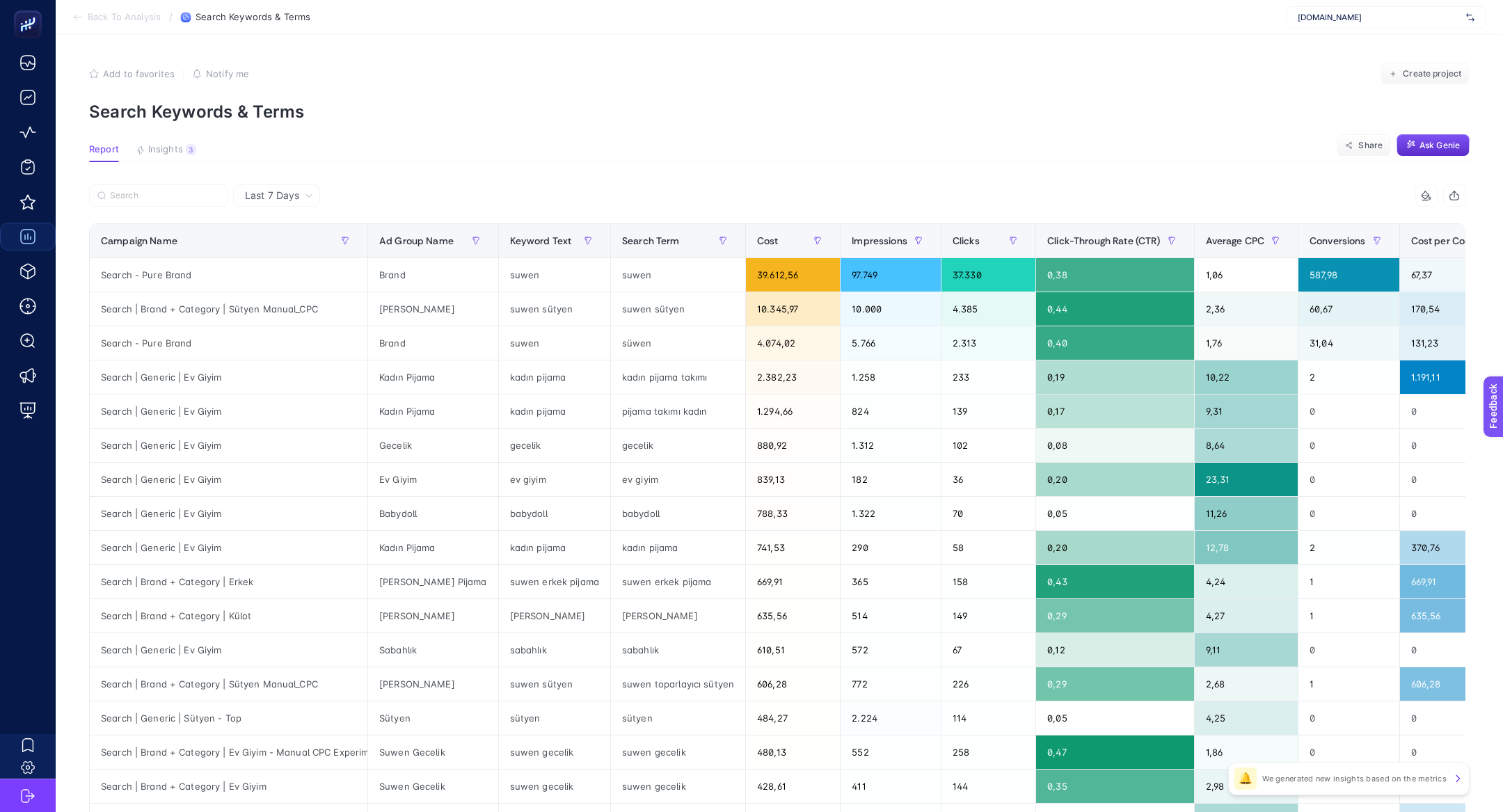
drag, startPoint x: 1250, startPoint y: 222, endPoint x: 1250, endPoint y: 234, distance: 12.0
click at [1250, 222] on div "9 items selected Campaign Name Ad Group Name Keyword Text Search Term Cost Impr…" at bounding box center [776, 597] width 1376 height 827
click at [1250, 247] on div "Average CPC" at bounding box center [1246, 240] width 82 height 23
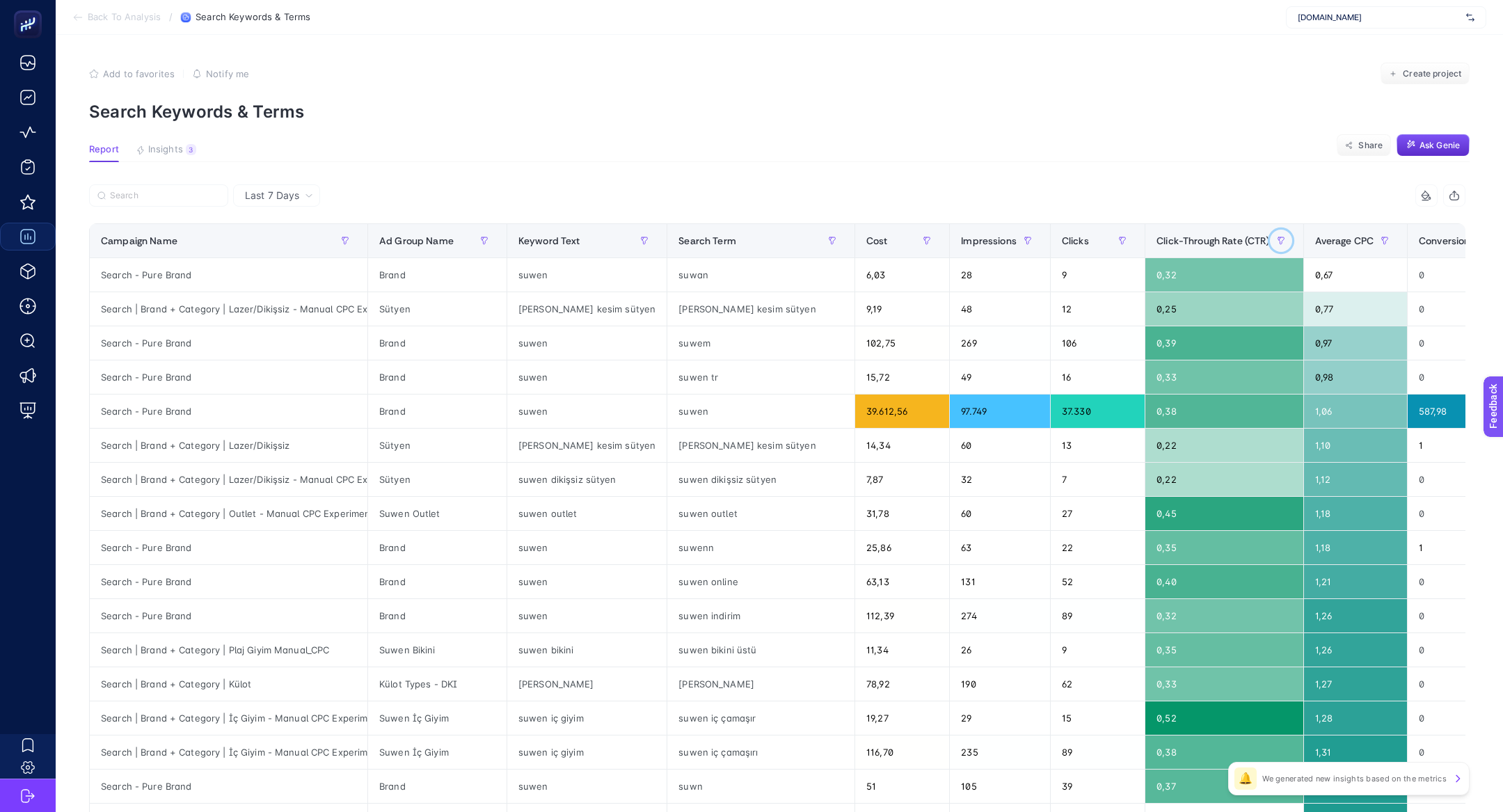
click at [1270, 247] on button "button" at bounding box center [1281, 240] width 23 height 23
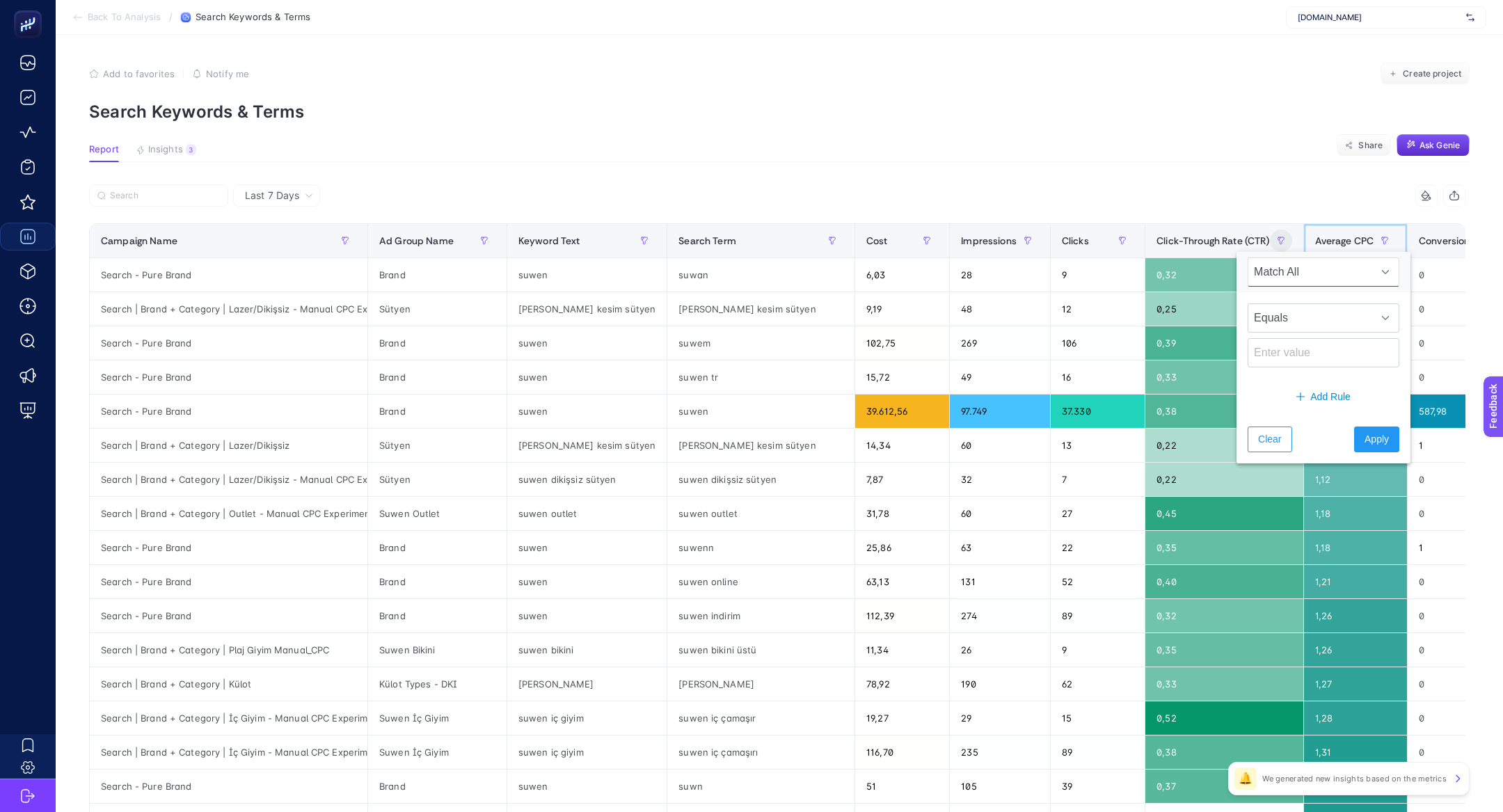
click at [1315, 236] on span "Average CPC" at bounding box center [1344, 240] width 59 height 11
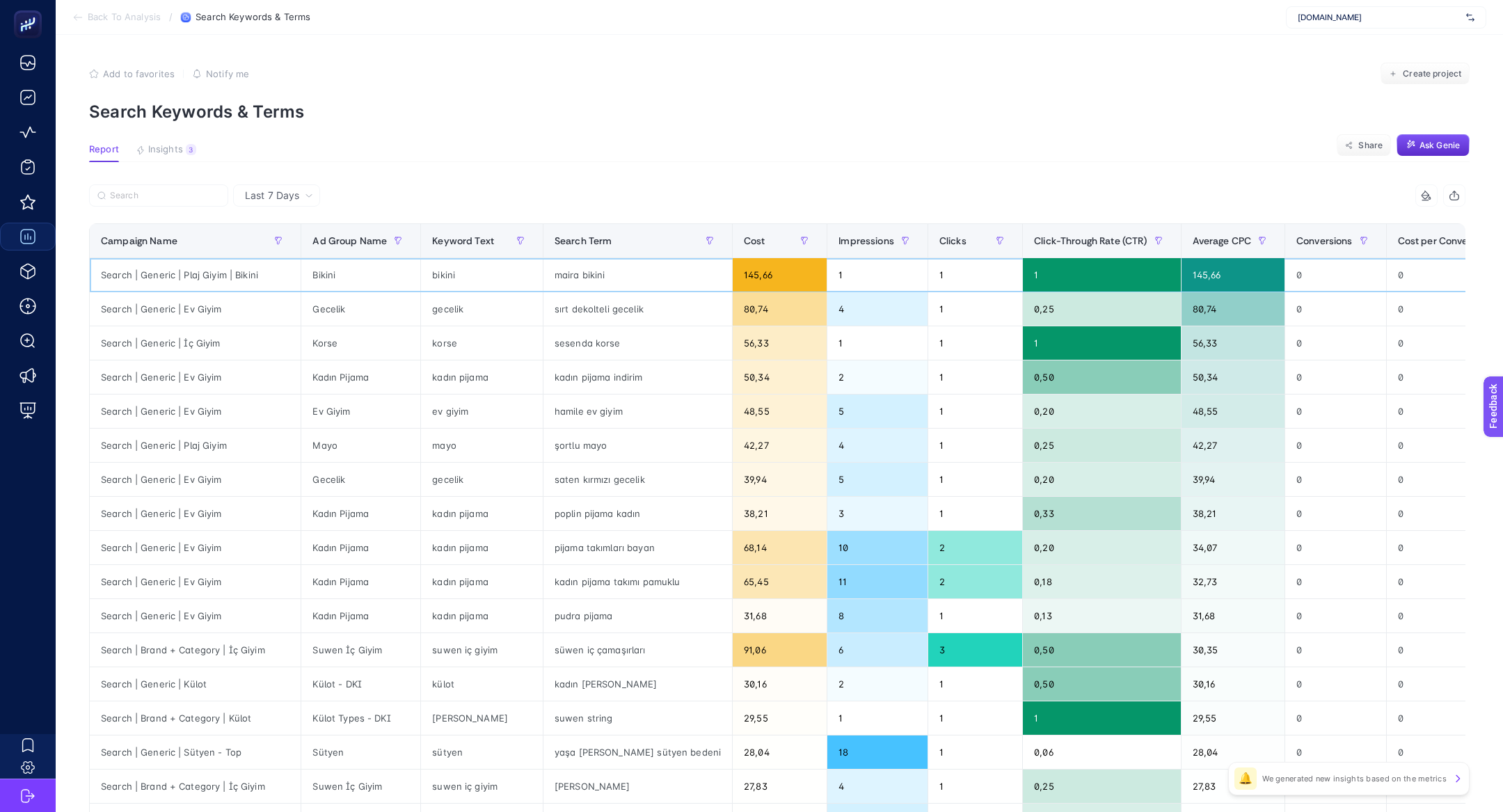
click at [567, 280] on div "maira bikini" at bounding box center [638, 275] width 188 height 33
click at [560, 275] on div "maira bikini" at bounding box center [638, 275] width 188 height 33
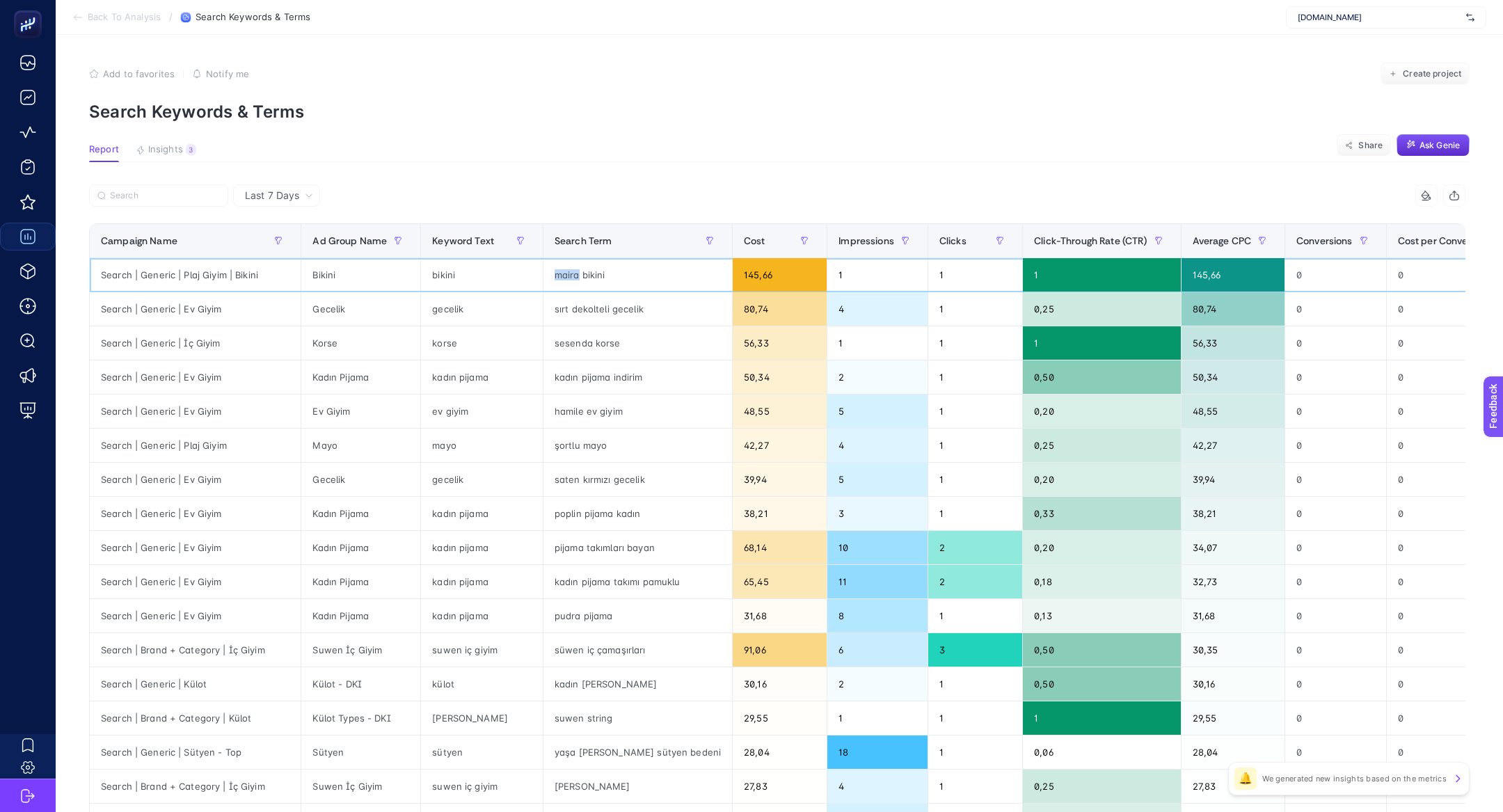
click at [560, 275] on div "maira bikini" at bounding box center [638, 275] width 188 height 33
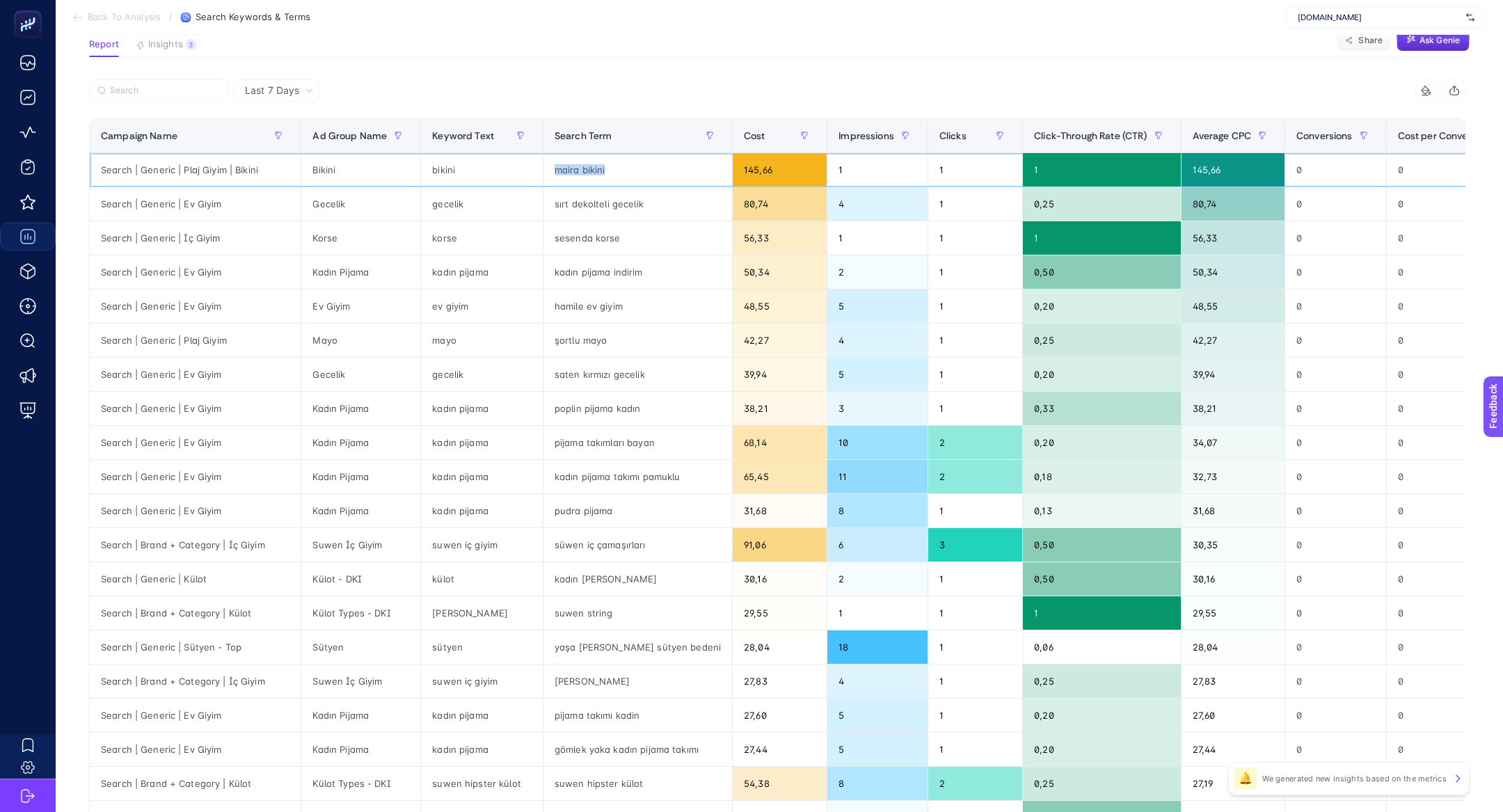
scroll to position [145, 0]
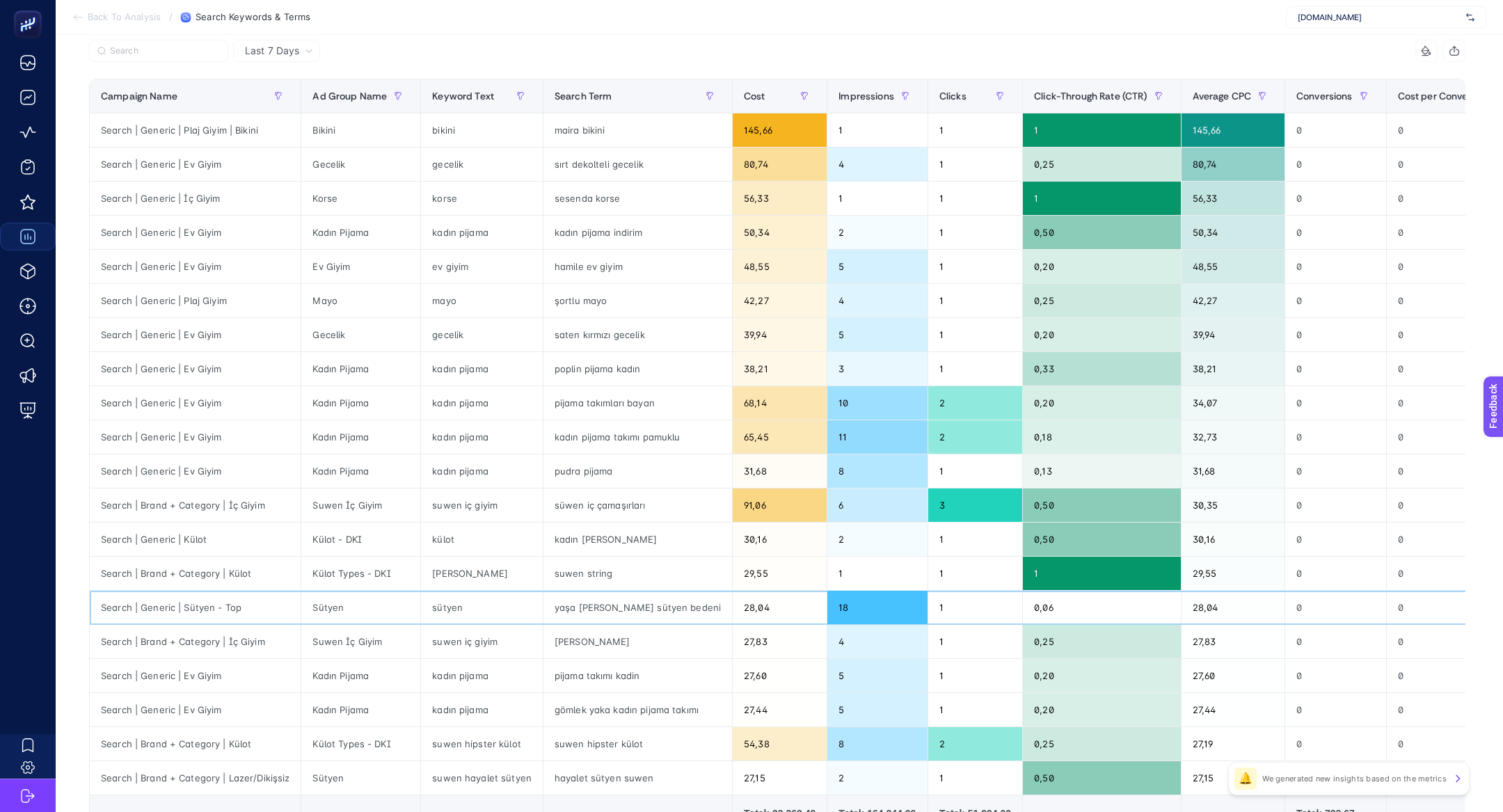
click at [635, 600] on div "yaşa göre sütyen bedeni" at bounding box center [638, 607] width 188 height 33
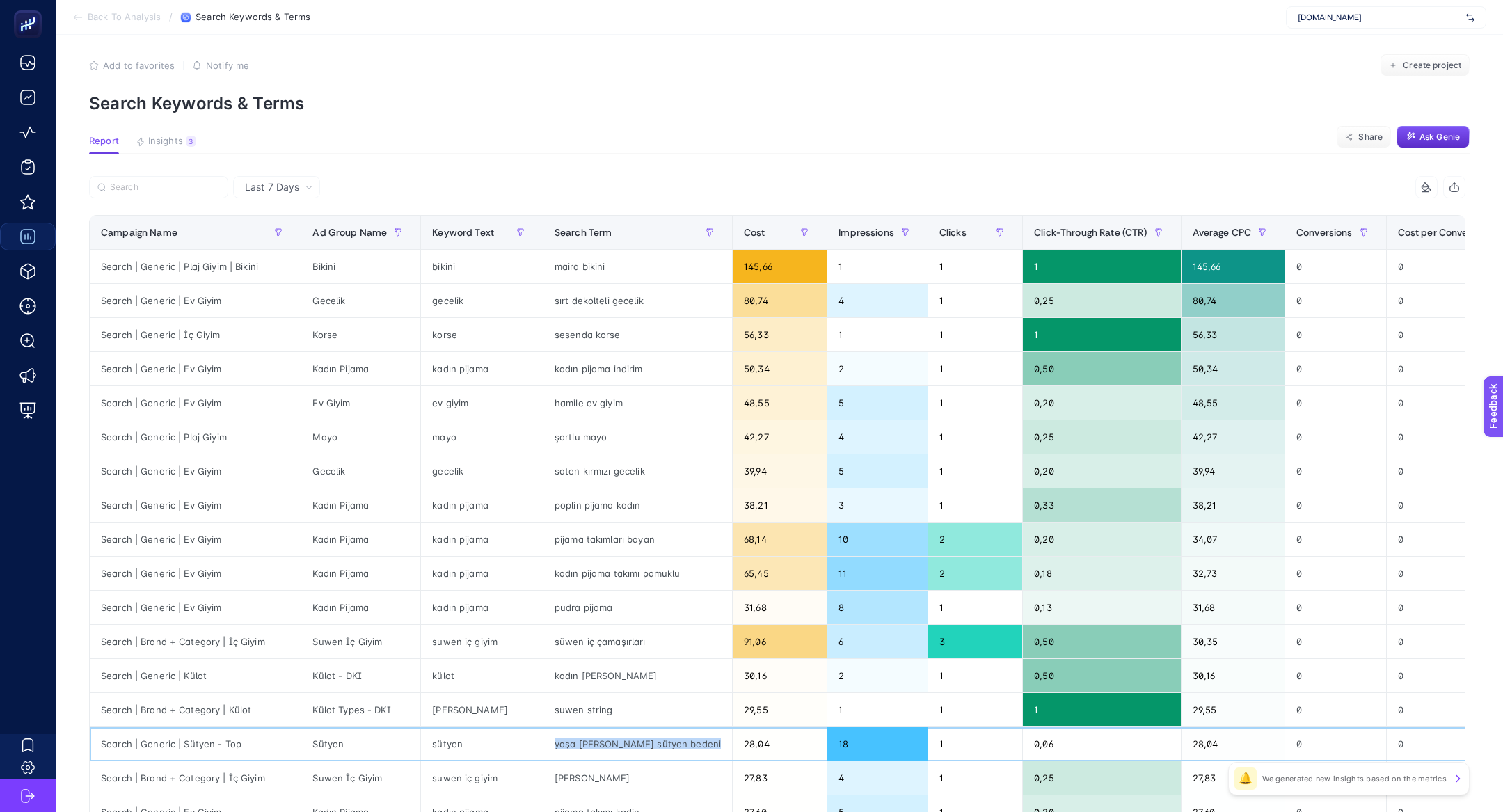
scroll to position [0, 0]
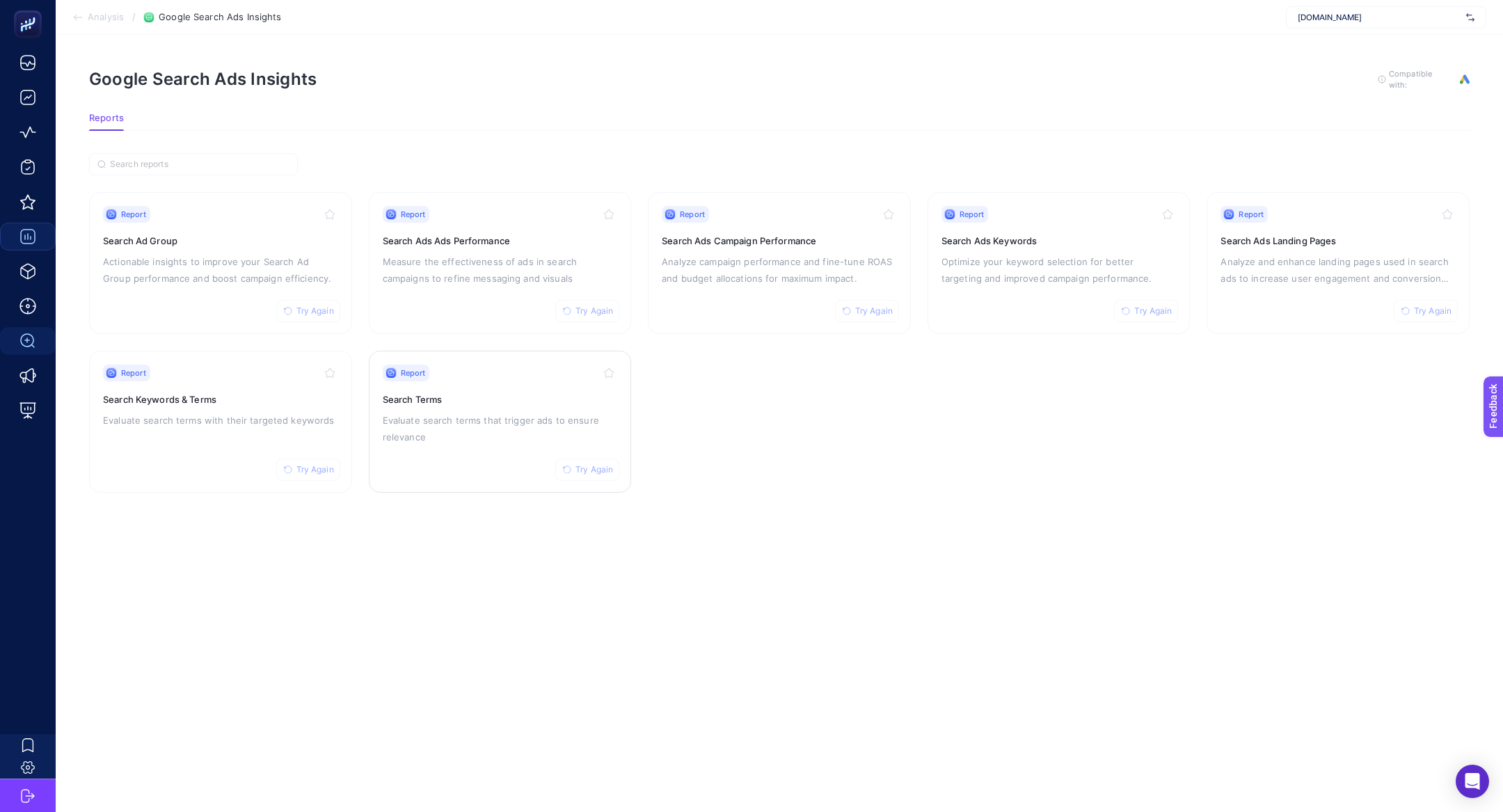
drag, startPoint x: 431, startPoint y: 416, endPoint x: 351, endPoint y: 312, distance: 131.2
click at [1231, 237] on h3 "Search Ads Landing Pages" at bounding box center [1338, 241] width 235 height 14
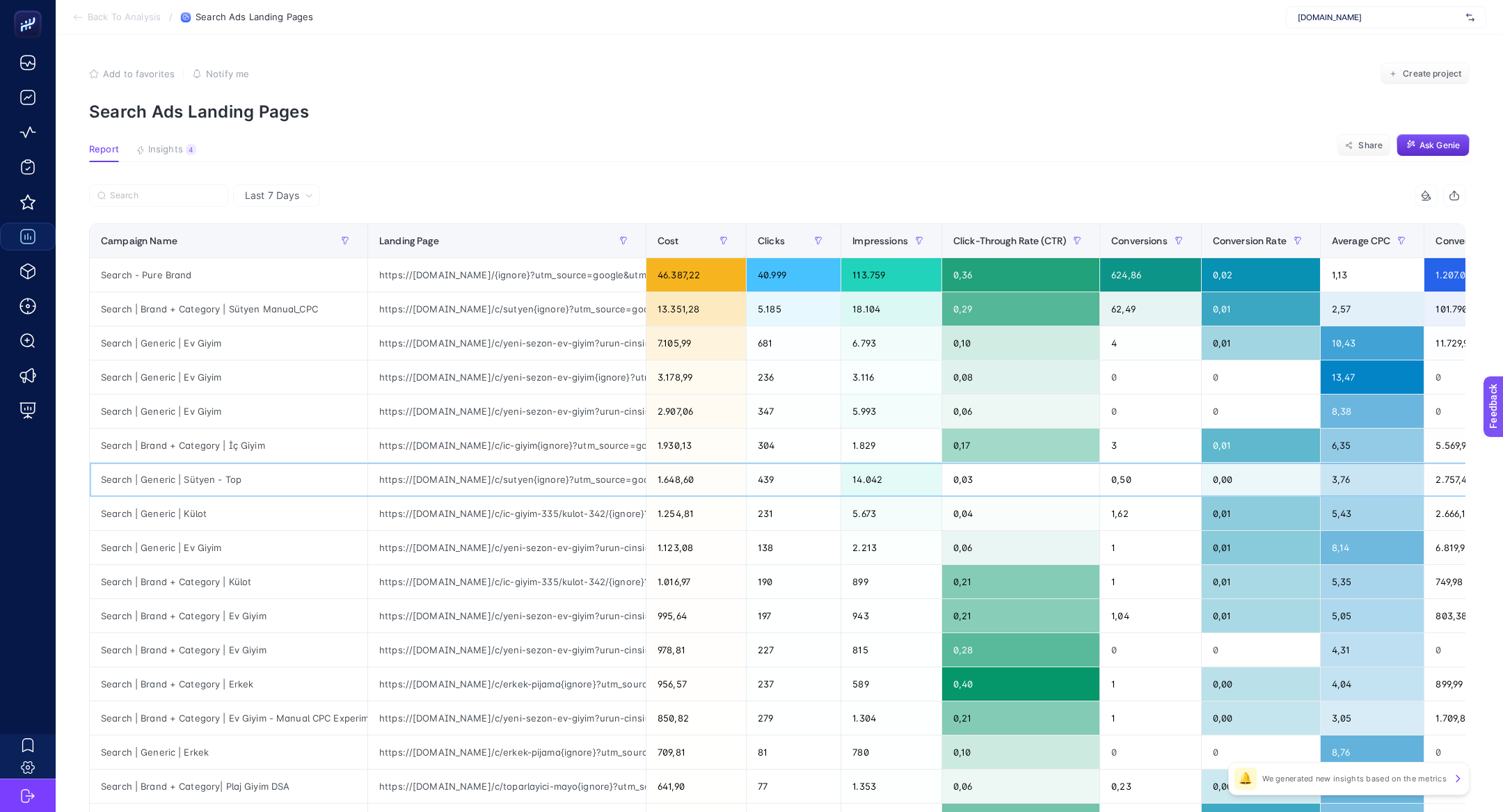
click at [583, 483] on div "https://www.suwen.com.tr/c/sutyen{ignore}?utm_source=google&utm_medium=cpc&utm_…" at bounding box center [506, 479] width 278 height 33
click at [585, 504] on div "https://www.suwen.com.tr/c/ic-giyim-335/kulot-342/{ignore}?utm_source=google&ut…" at bounding box center [506, 513] width 278 height 33
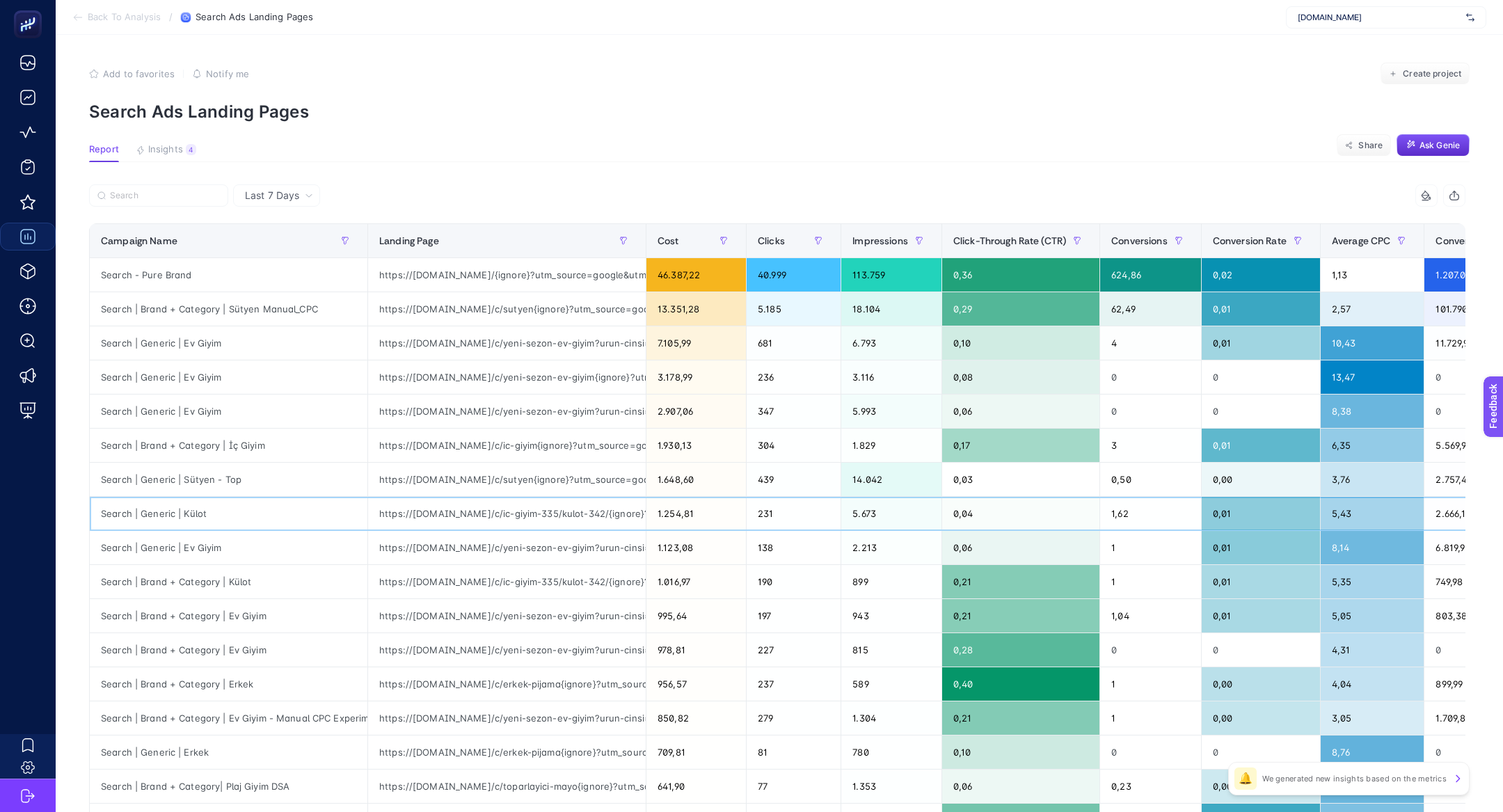
click at [585, 504] on div "https://www.suwen.com.tr/c/ic-giyim-335/kulot-342/{ignore}?utm_source=google&ut…" at bounding box center [506, 513] width 278 height 33
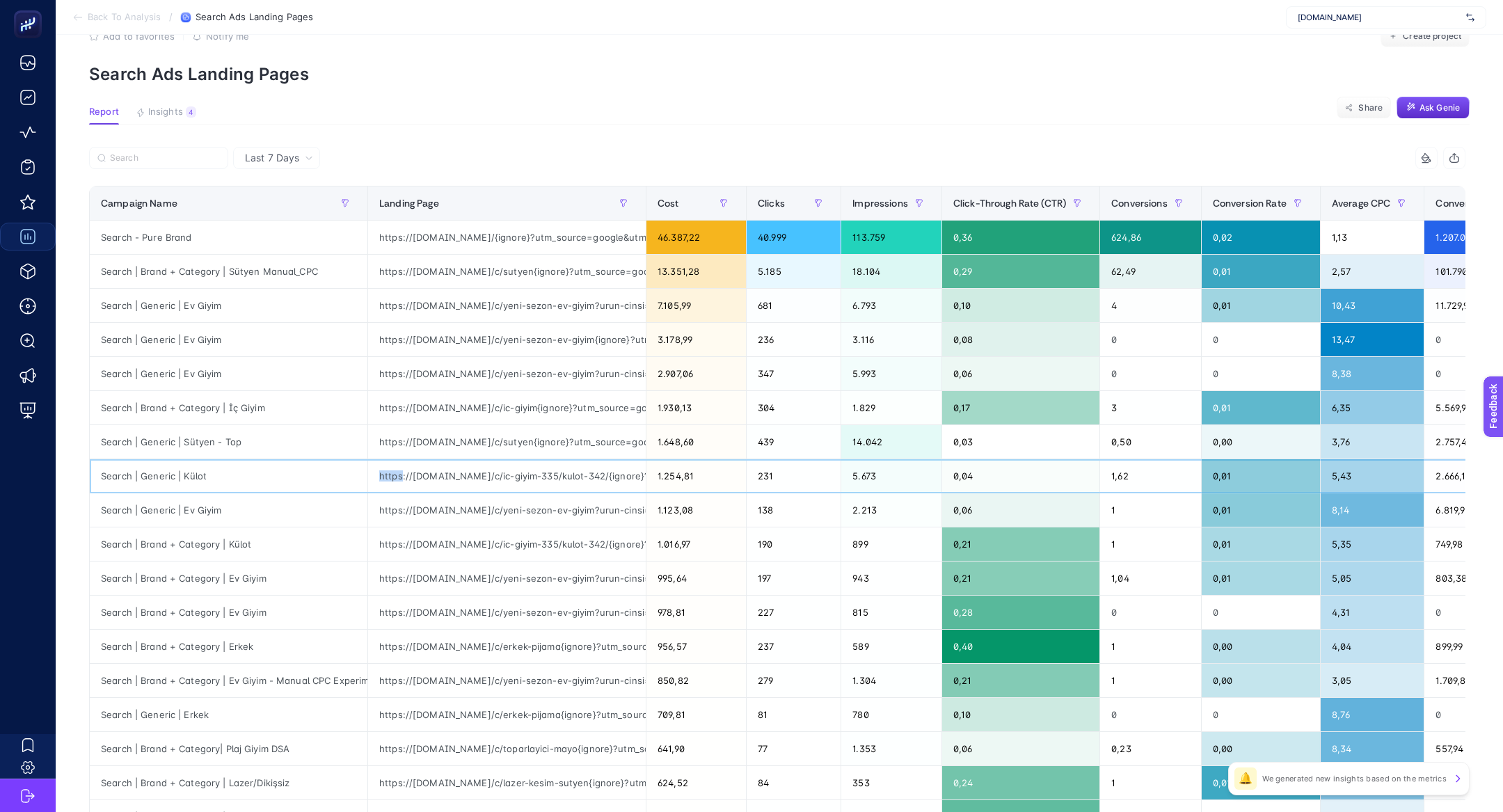
scroll to position [38, 0]
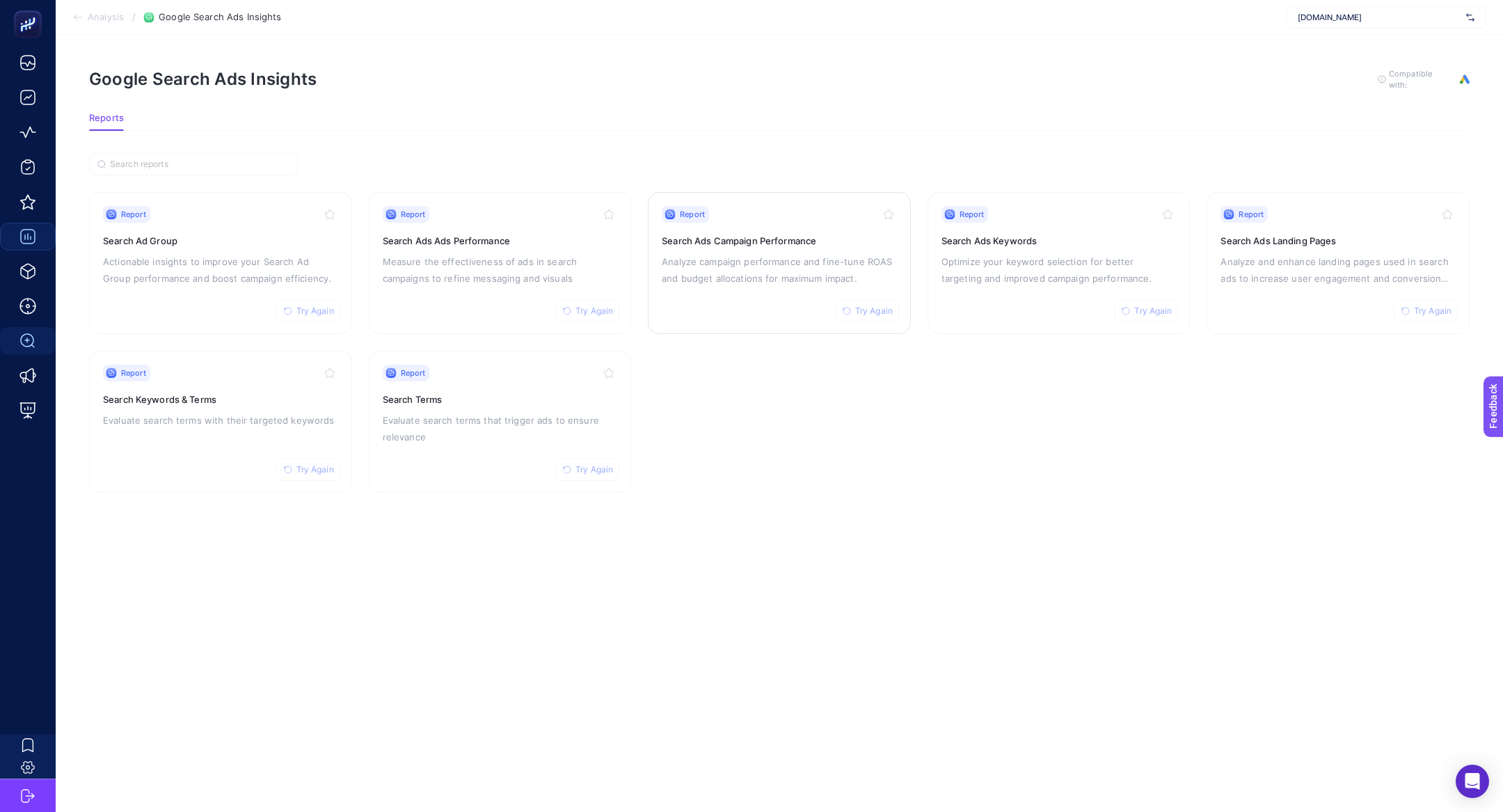
click at [809, 280] on p "Analyze campaign performance and fine-tune ROAS and budget allocations for maxi…" at bounding box center [780, 270] width 235 height 33
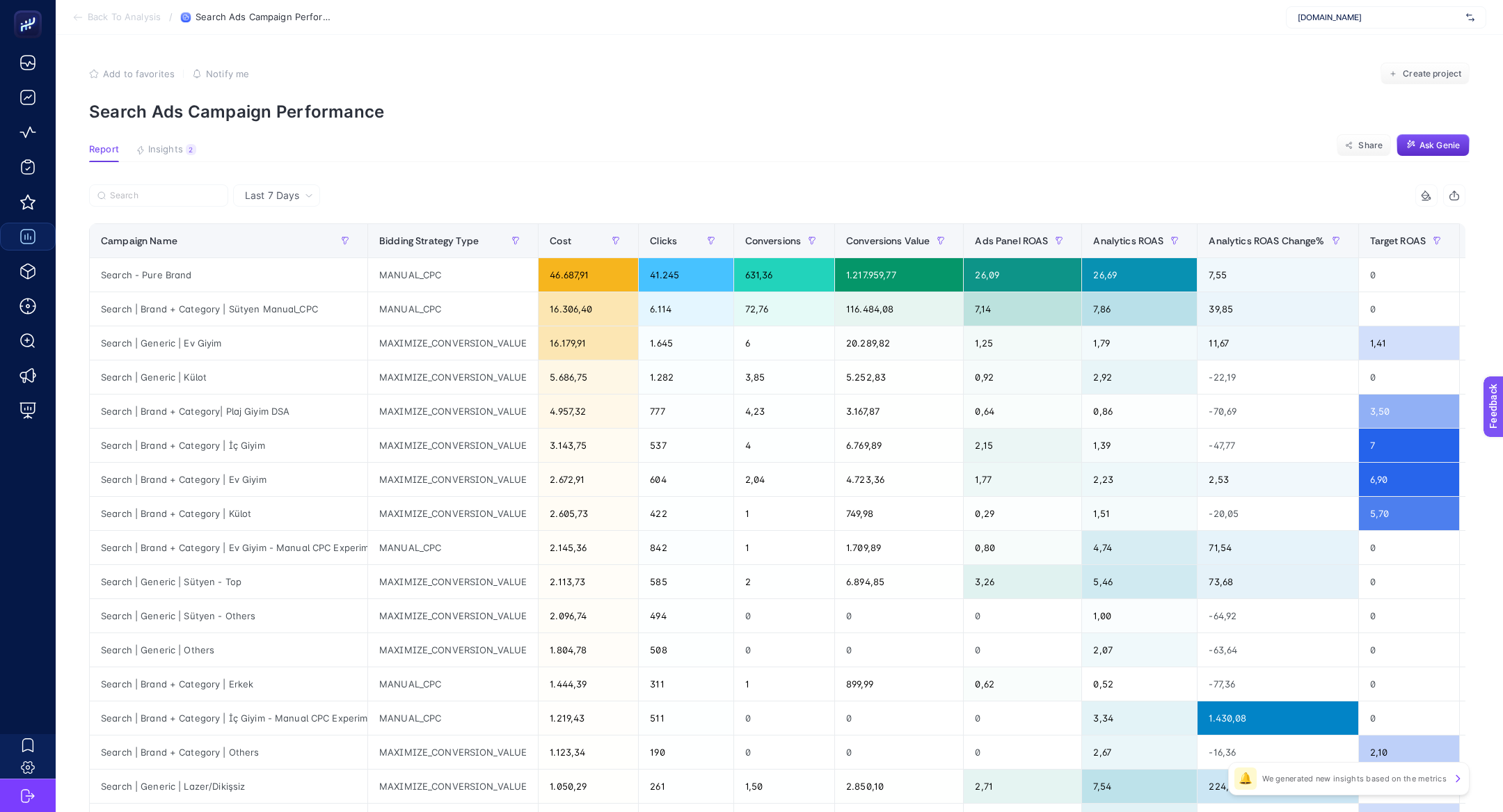
click at [164, 161] on section "Report Insights 2 We generated new insights based on the metrics Share Ask Genie" at bounding box center [779, 152] width 1381 height 18
click at [164, 155] on button "Insights 2 We generated new insights based on the metrics" at bounding box center [166, 152] width 61 height 18
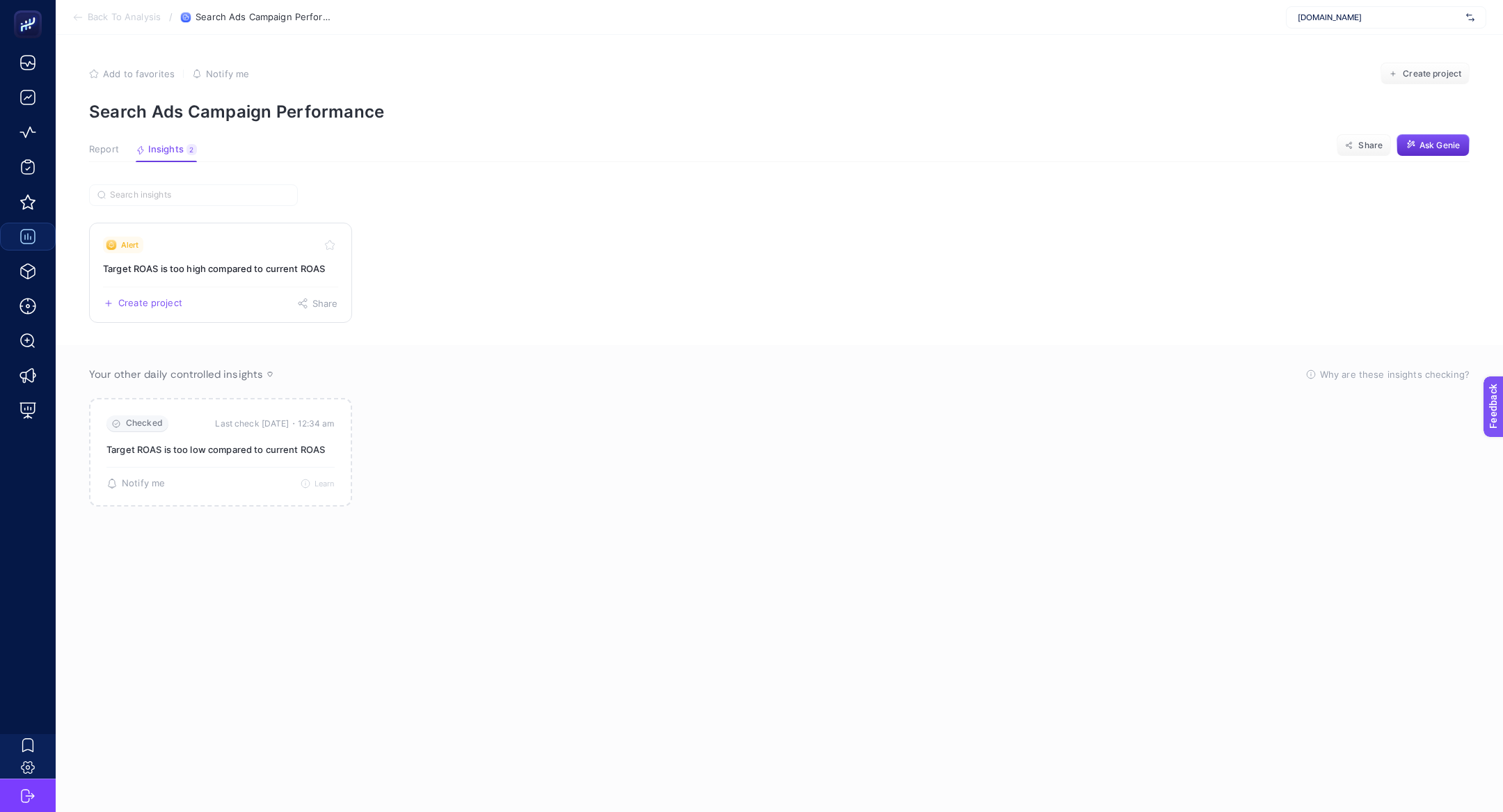
click at [210, 257] on link "Alert Target ROAS is too high compared to current ROAS Create project Share" at bounding box center [220, 272] width 263 height 100
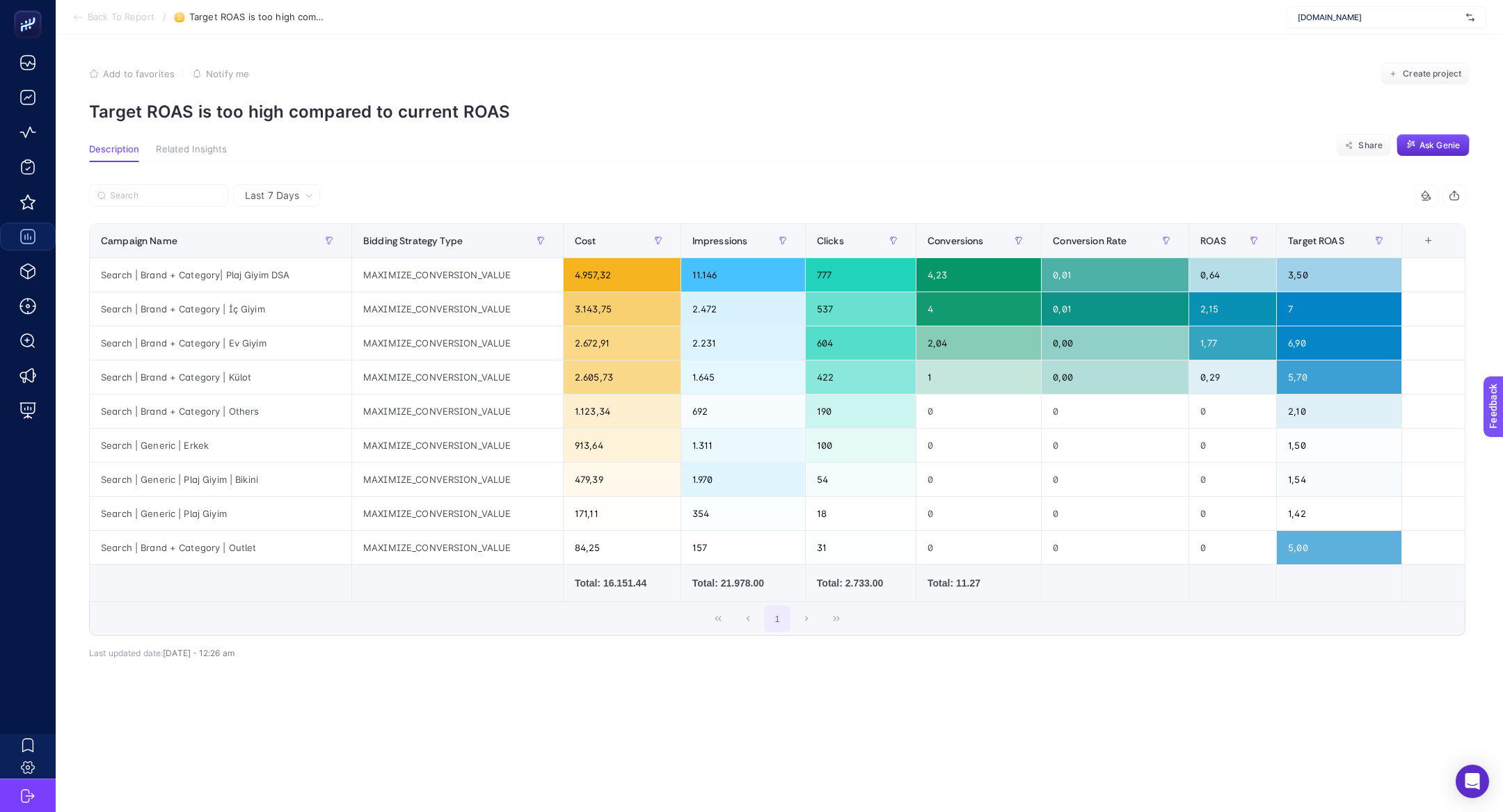
click at [296, 181] on div "Last 7 Days 7 items selected Campaign Name Bidding Strategy Type Cost Impressio…" at bounding box center [777, 446] width 1399 height 569
click at [296, 190] on span "Last 7 Days" at bounding box center [272, 195] width 54 height 14
click at [306, 243] on li "Last 30 Days" at bounding box center [276, 250] width 79 height 25
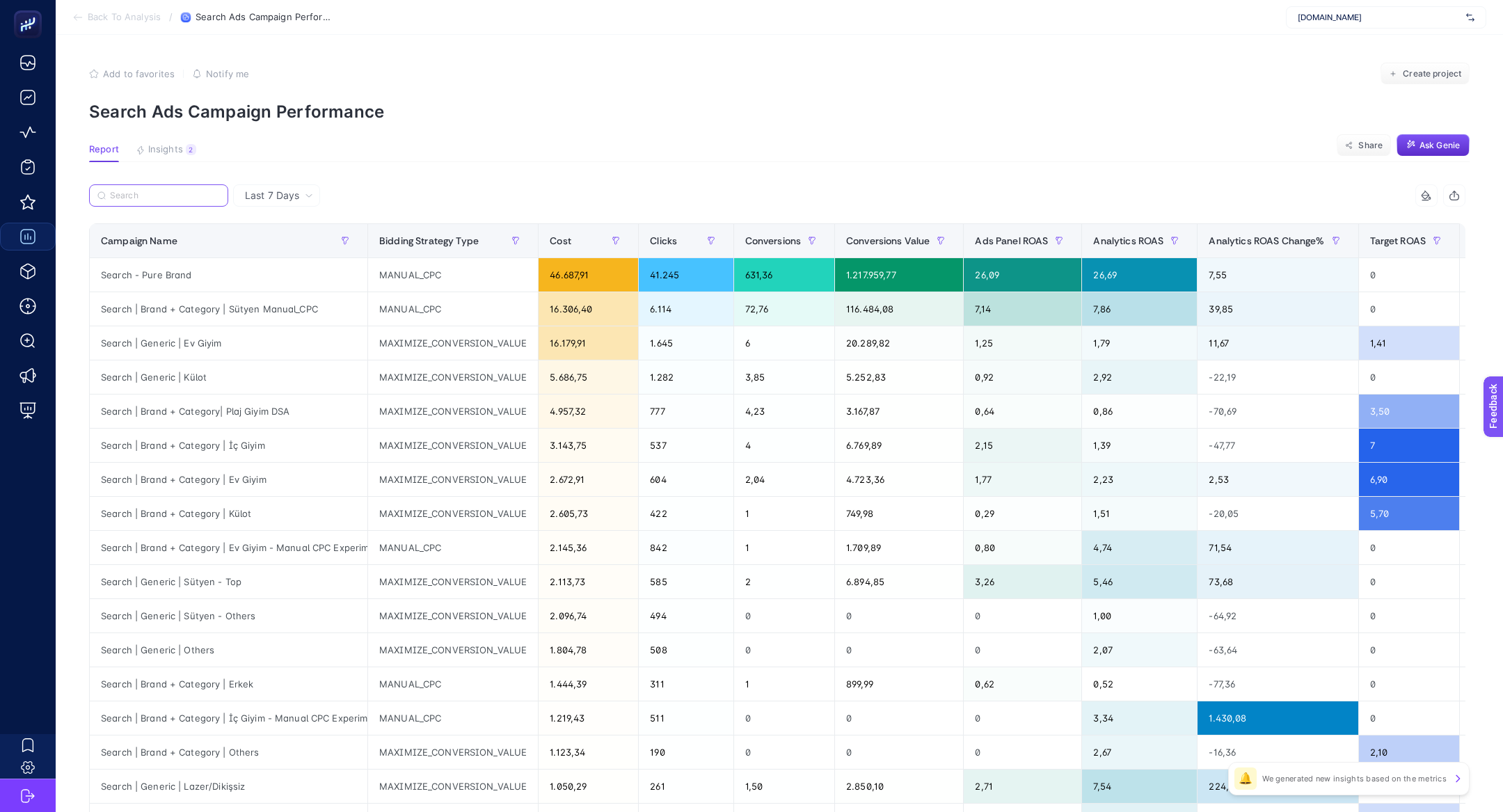
click at [191, 193] on input "Search" at bounding box center [164, 195] width 110 height 10
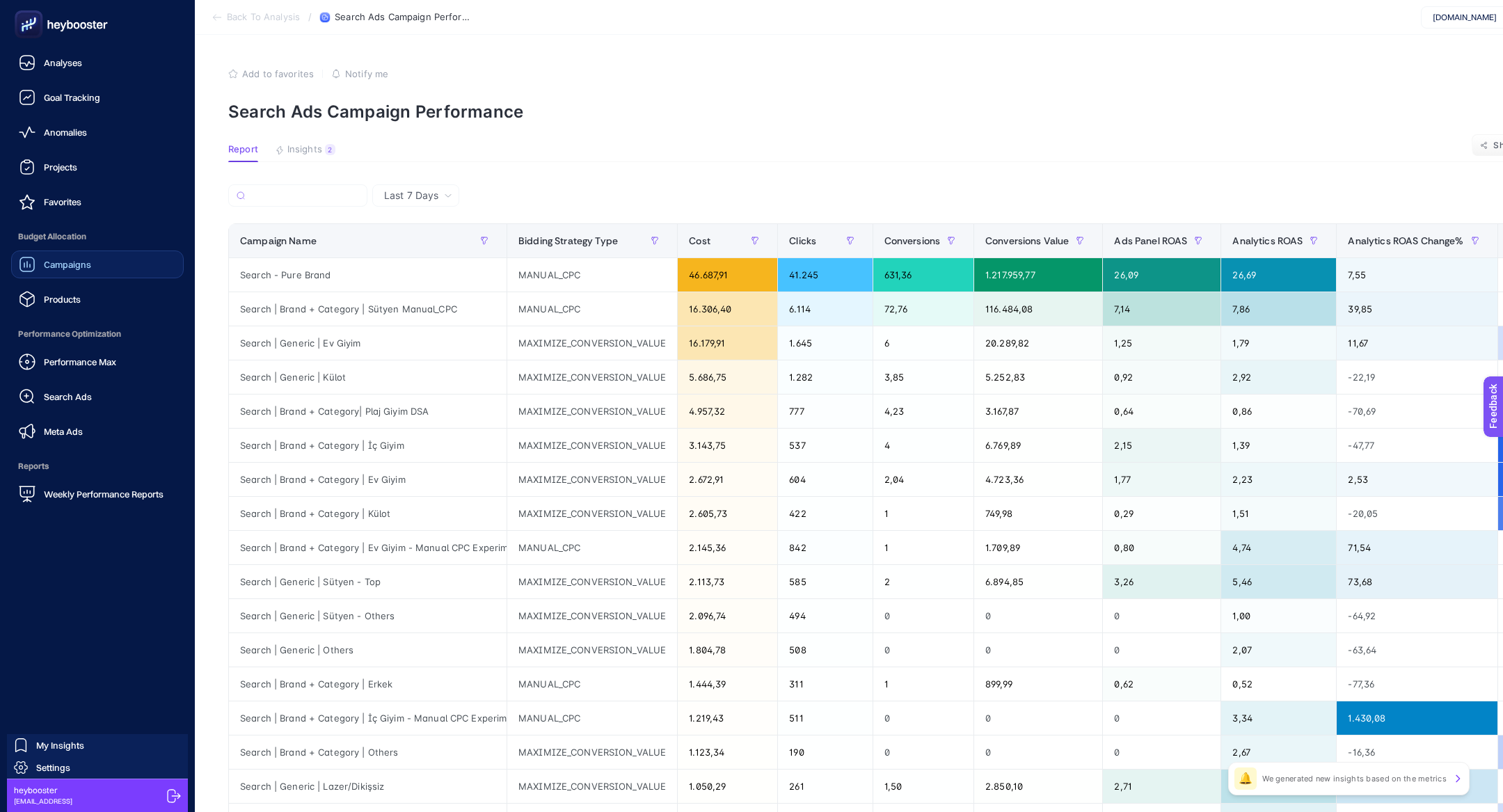
click at [75, 265] on span "Campaigns" at bounding box center [67, 264] width 47 height 11
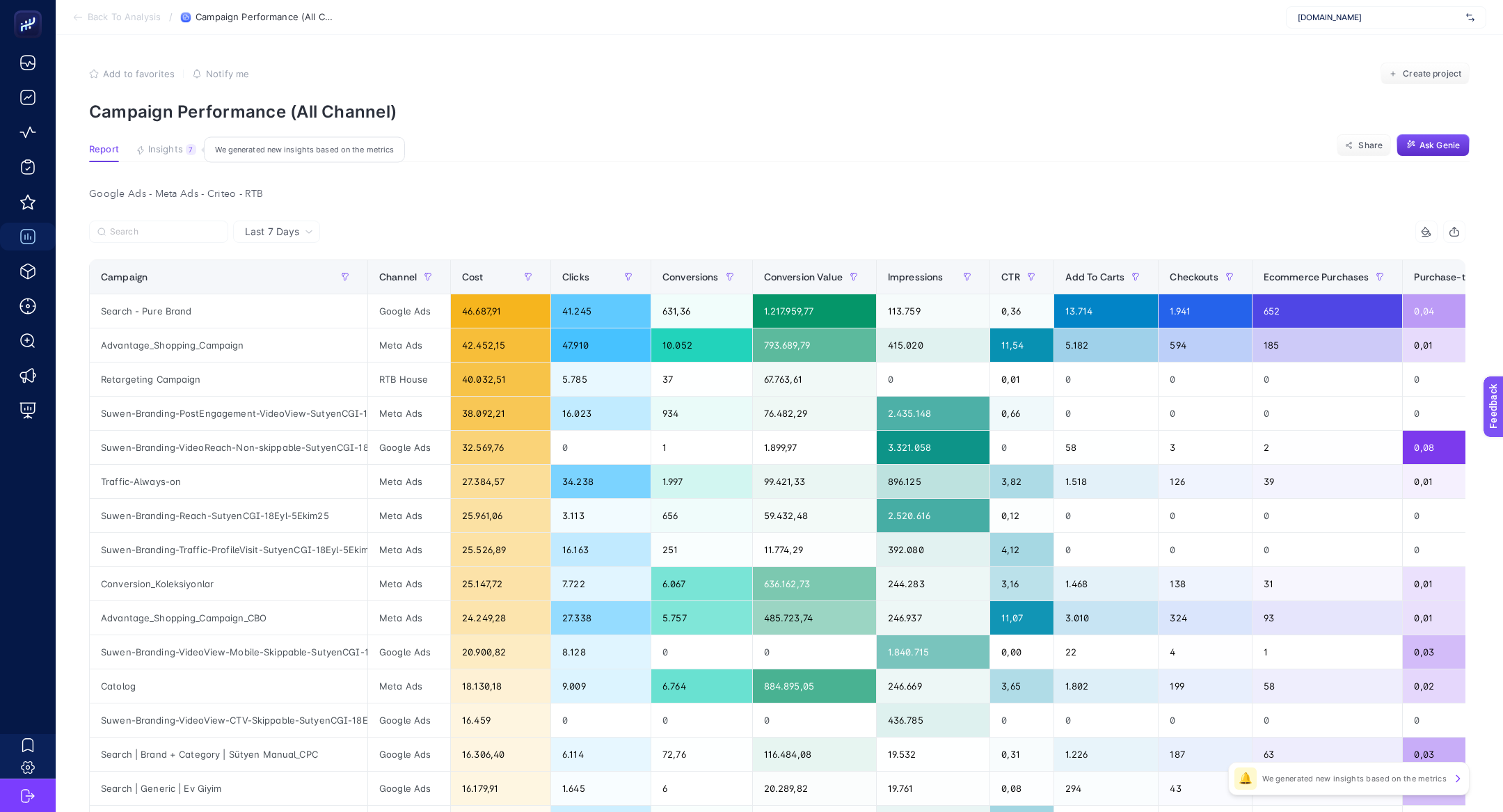
click at [159, 149] on span "Insights" at bounding box center [166, 149] width 35 height 11
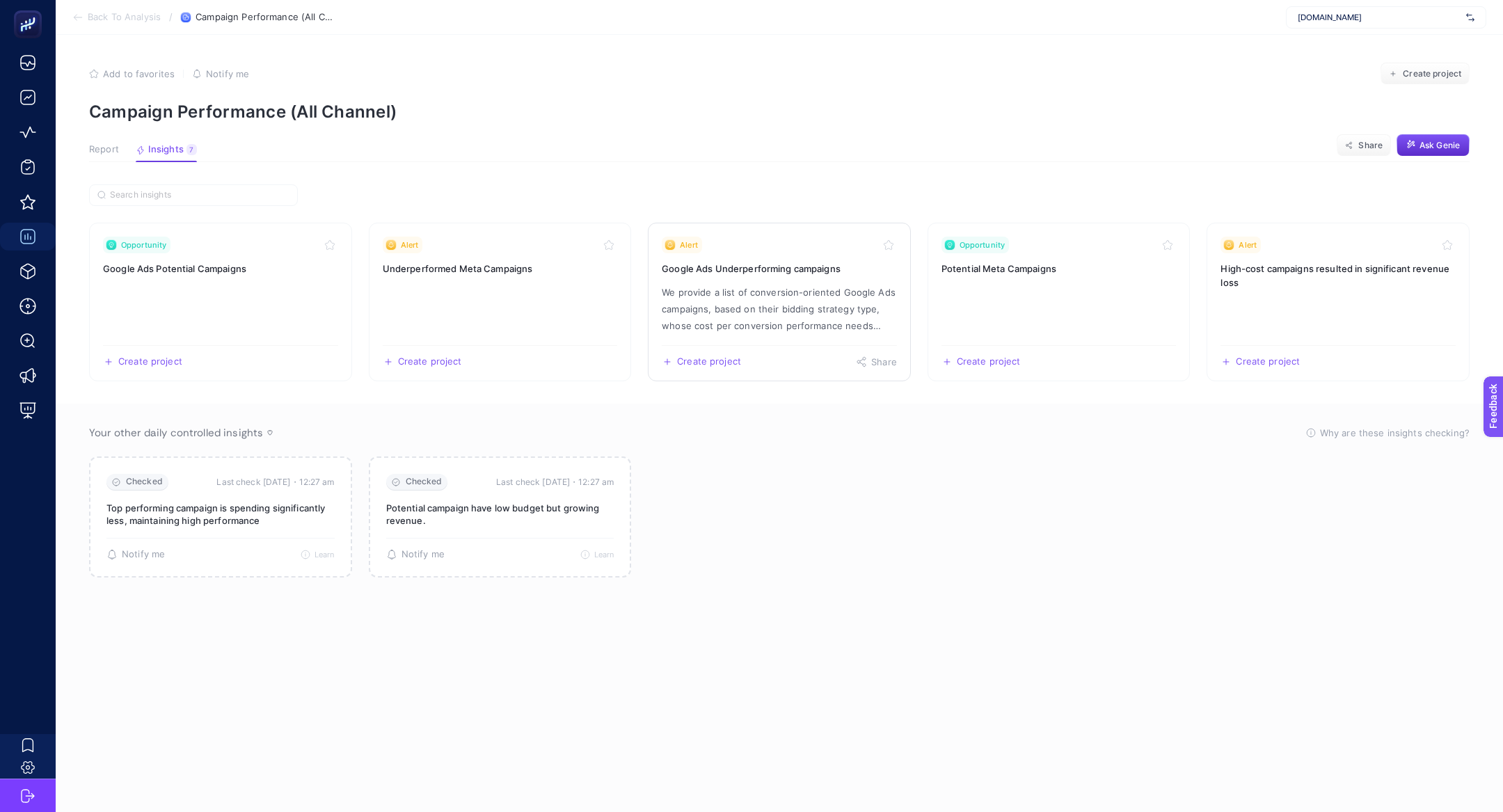
click at [728, 280] on link "Alert Google Ads Underperforming campaigns We provide a list of conversion-orie…" at bounding box center [780, 302] width 263 height 159
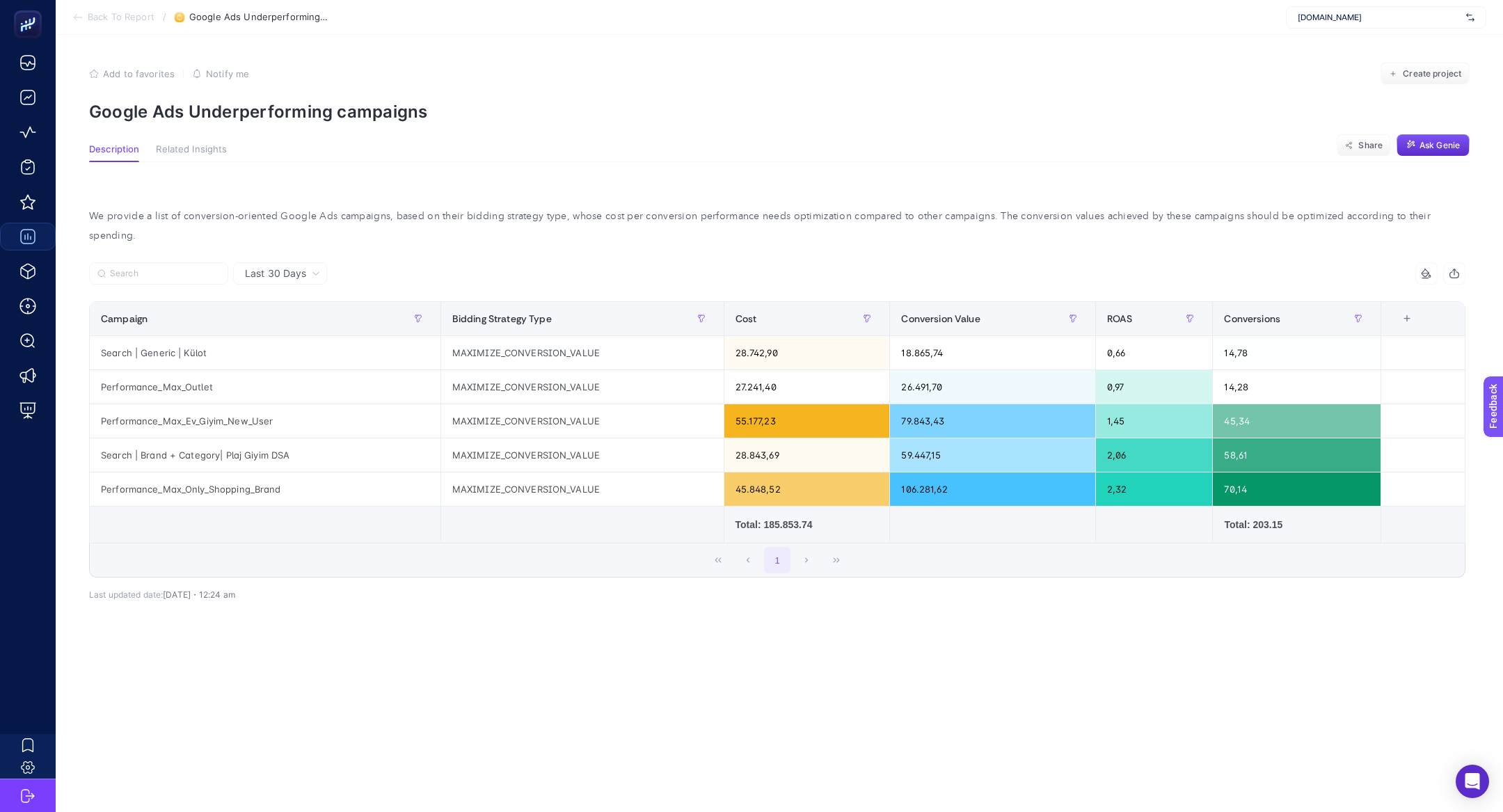
click at [698, 97] on section "Add to favorites false Notify me Create project Google Ads Underperforming camp…" at bounding box center [779, 92] width 1381 height 59
click at [1297, 307] on div "Conversions" at bounding box center [1296, 318] width 145 height 23
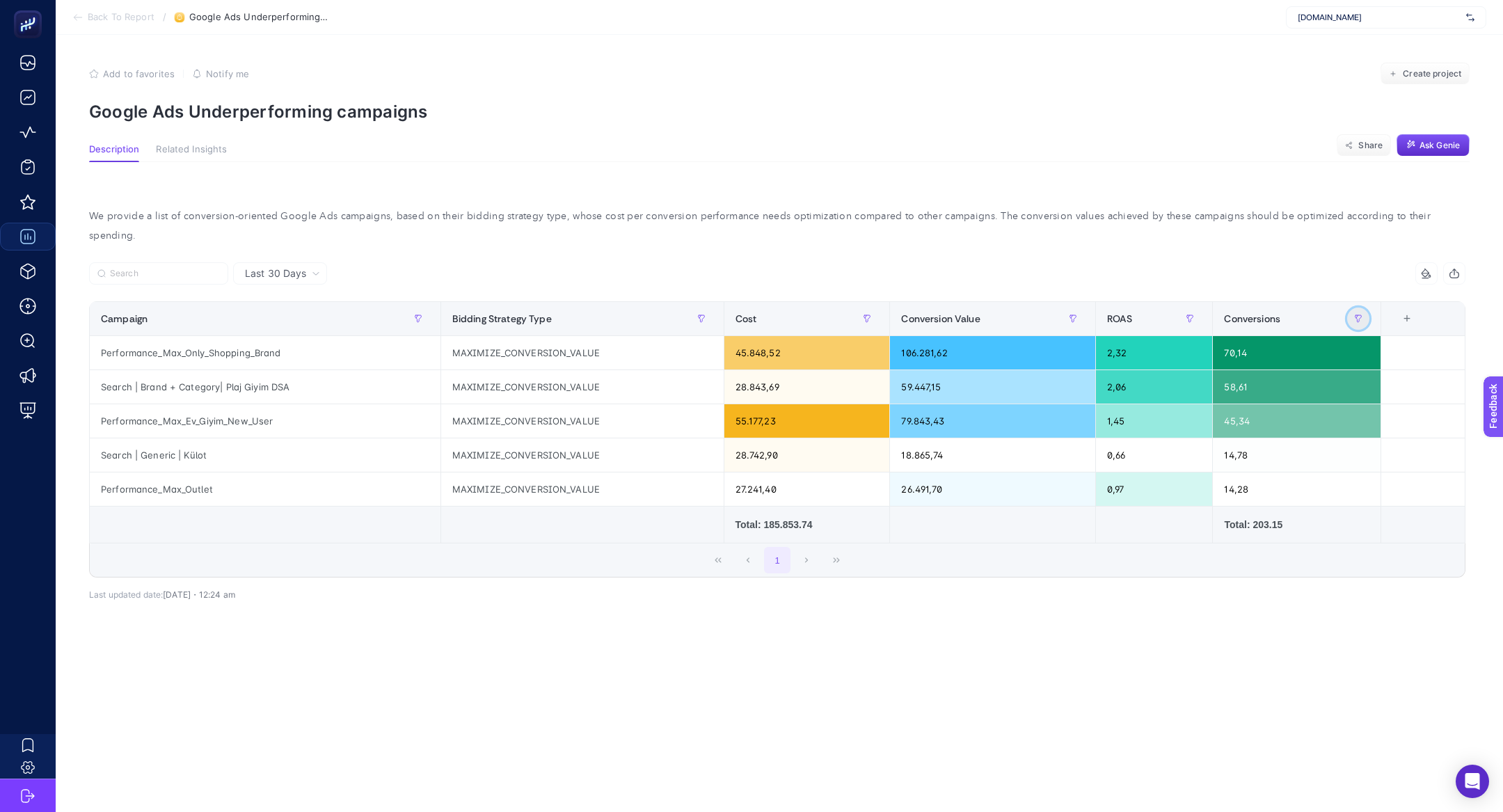
click at [1366, 307] on button "button" at bounding box center [1358, 318] width 23 height 23
click at [1407, 376] on span "Equals" at bounding box center [1413, 376] width 106 height 28
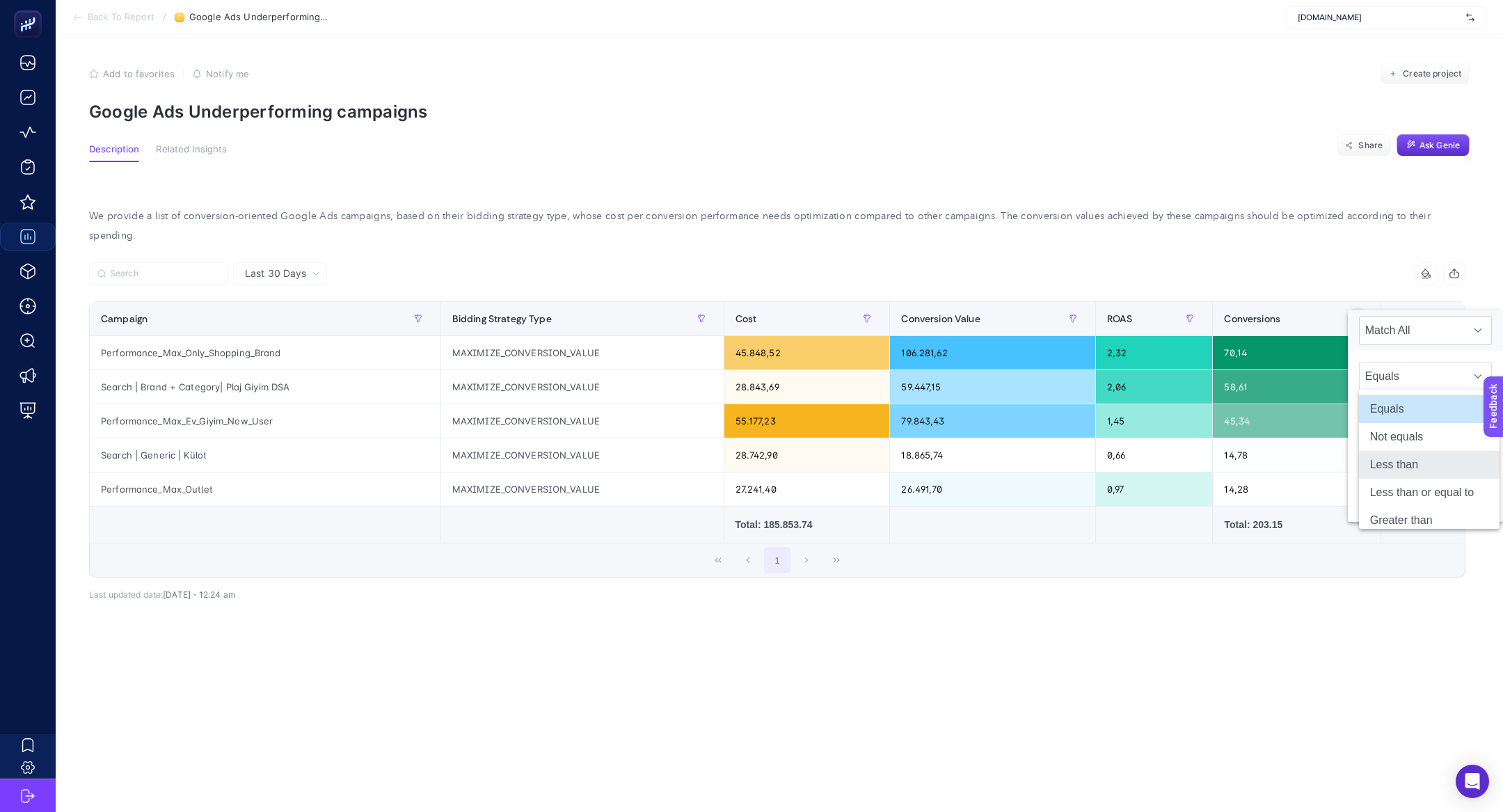
click at [1424, 464] on li "Less than" at bounding box center [1429, 465] width 141 height 28
click at [1409, 420] on input at bounding box center [1425, 411] width 133 height 30
click at [1409, 418] on input at bounding box center [1425, 411] width 133 height 30
type input "30"
click at [1483, 496] on button "Apply" at bounding box center [1470, 497] width 45 height 26
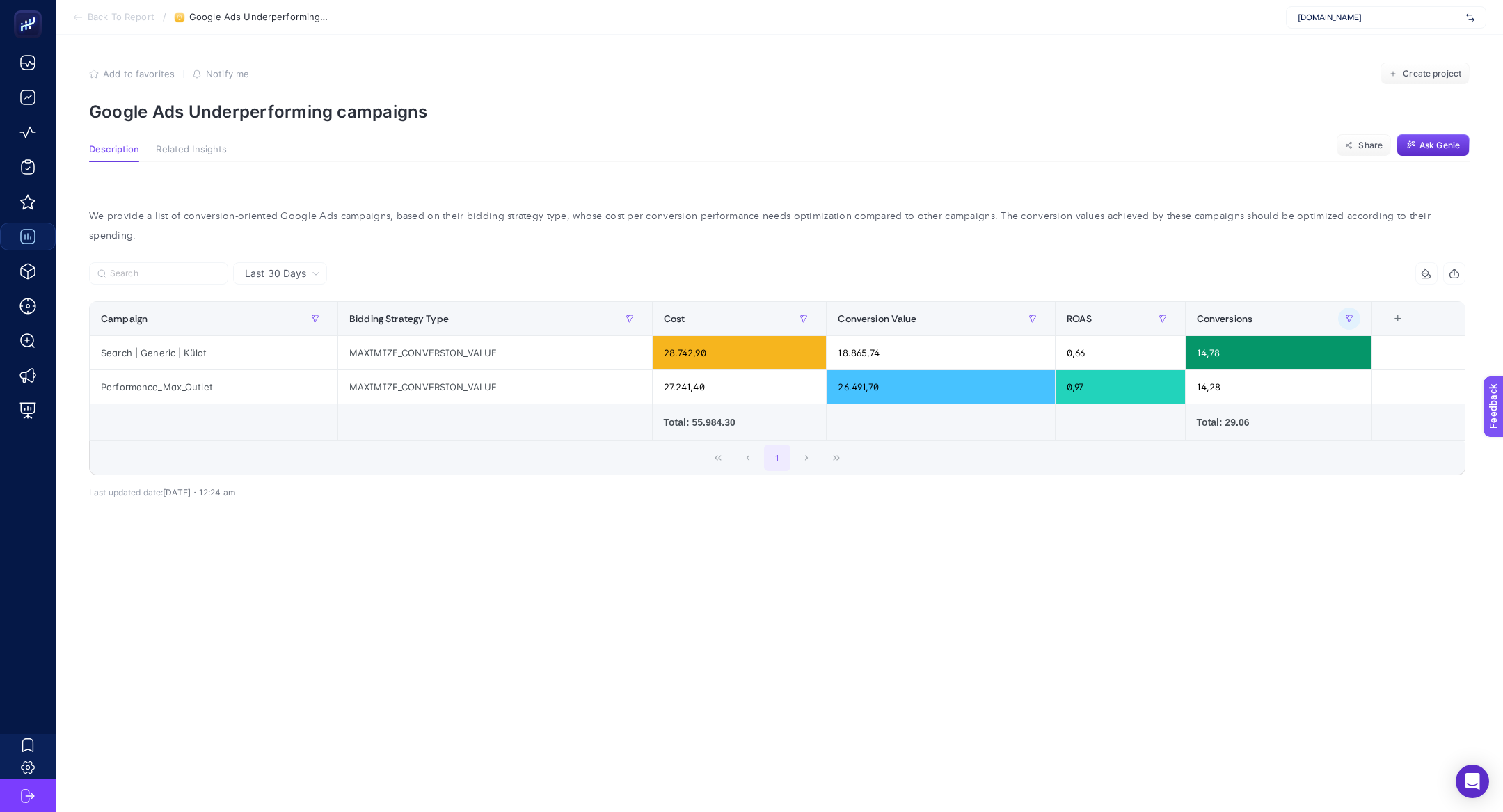
click at [1263, 624] on article "Add to favorites false Notify me Create project Google Ads Underperforming camp…" at bounding box center [780, 423] width 1447 height 777
click at [1407, 82] on button "Create project" at bounding box center [1425, 73] width 89 height 23
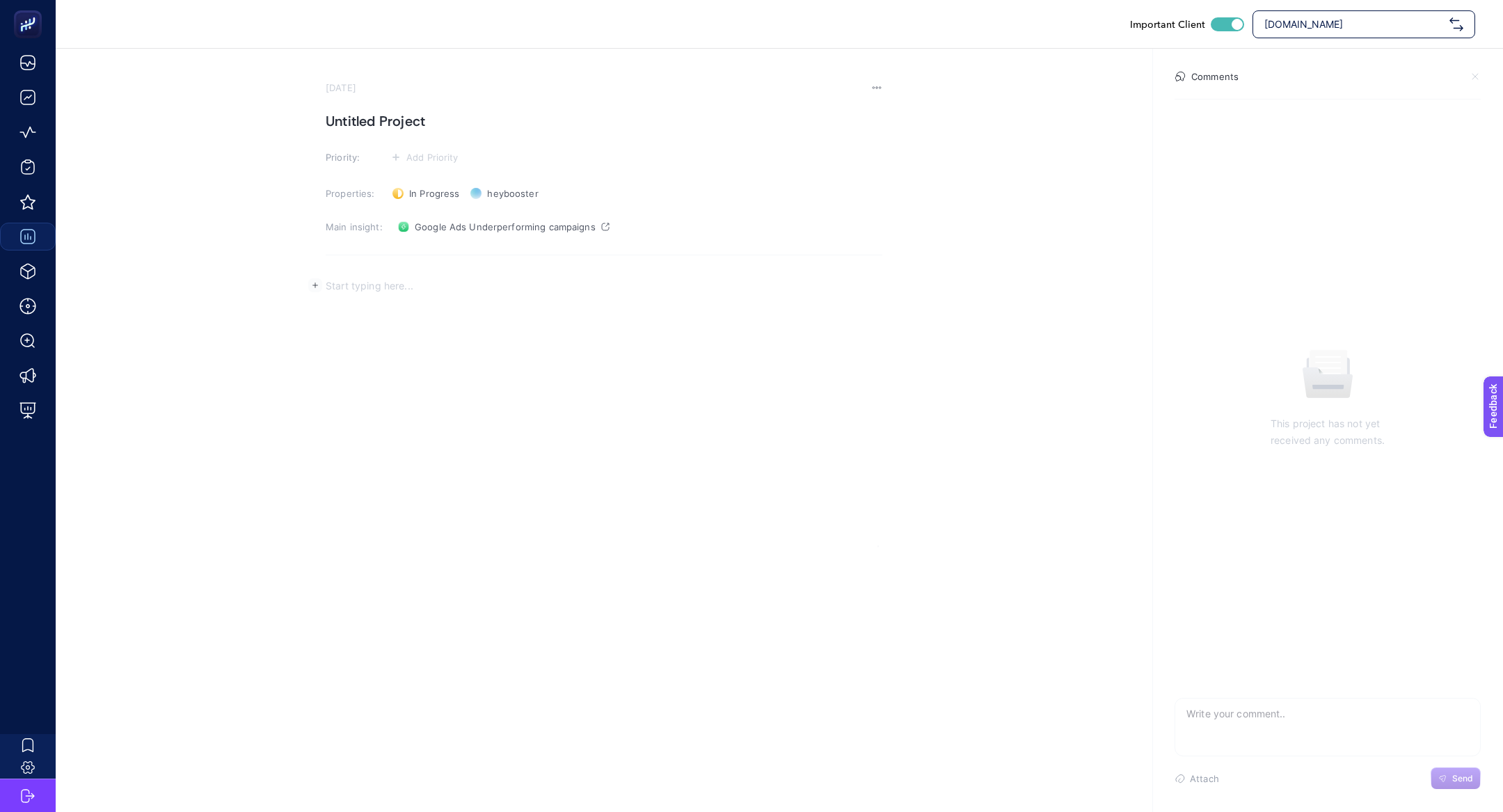
click at [527, 386] on div "Rich Text Editor. Editing area: main" at bounding box center [604, 408] width 557 height 278
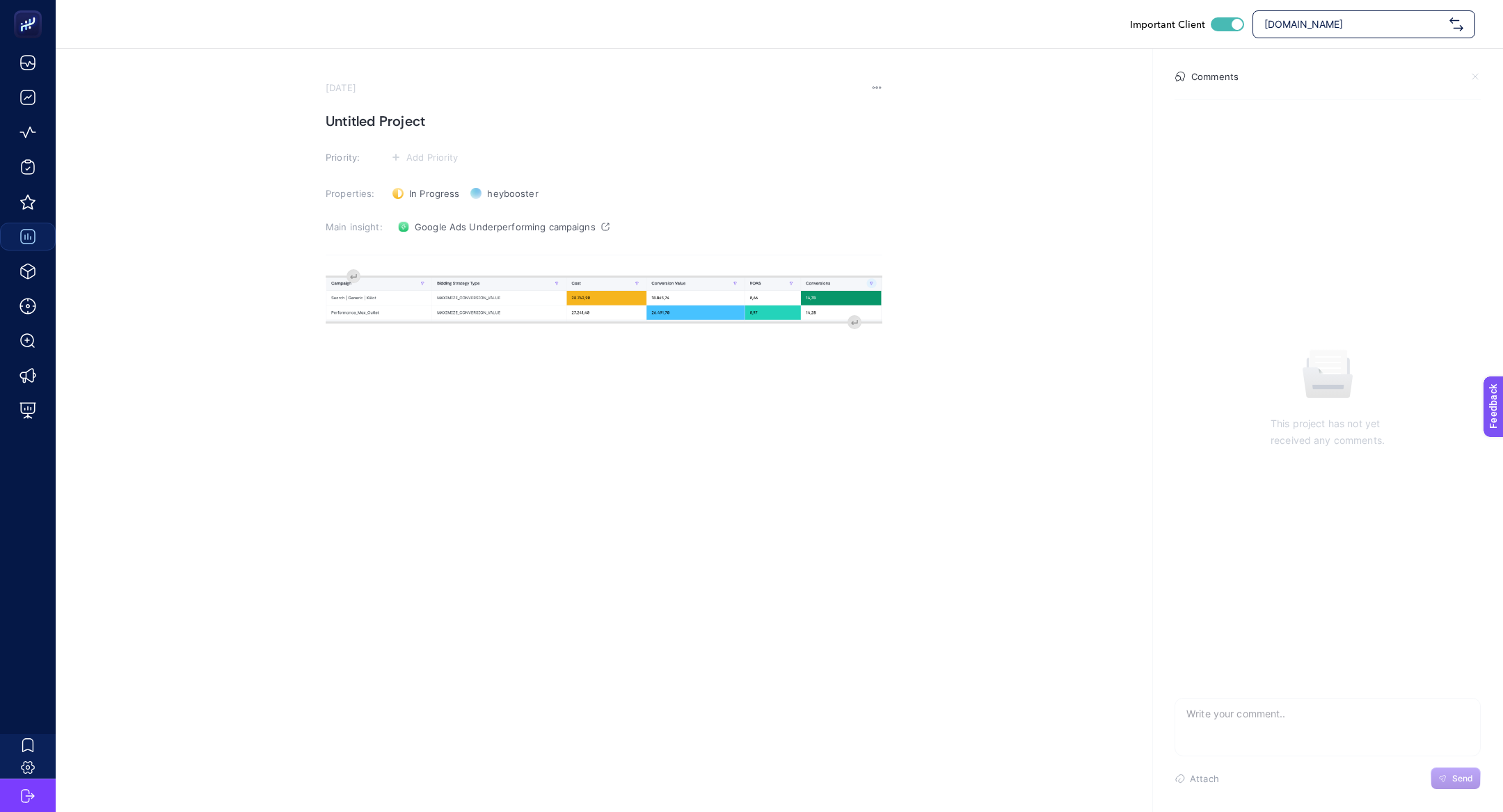
click at [416, 132] on section "October 2, 2025 Untitled Project Priority: Add Priority Properties: In Progress…" at bounding box center [604, 314] width 557 height 464
click at [404, 121] on h1 "Untitled Project" at bounding box center [604, 121] width 557 height 23
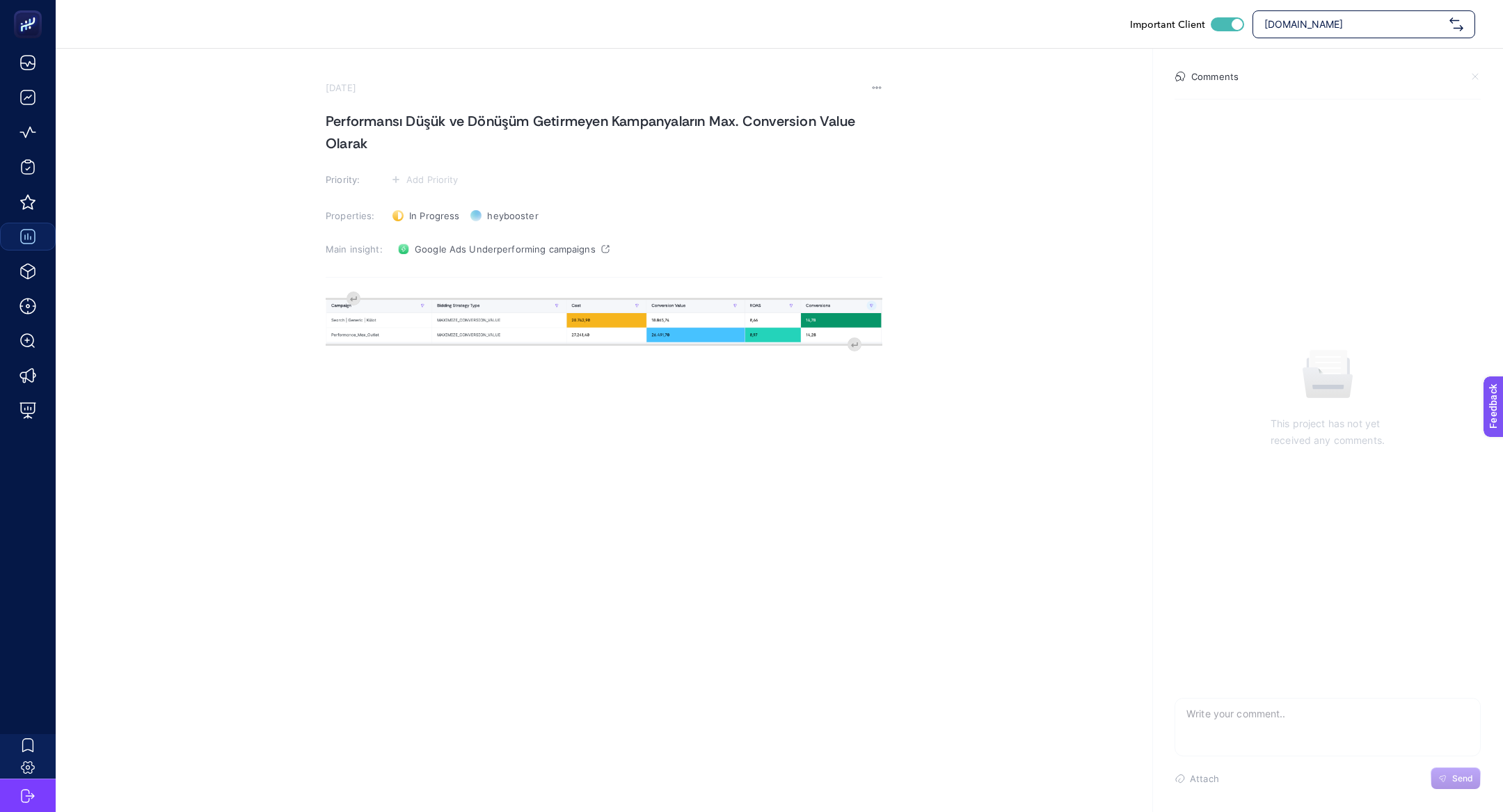
drag, startPoint x: 608, startPoint y: 119, endPoint x: 673, endPoint y: 149, distance: 71.6
click at [673, 149] on h1 "Performansı Düşük ve Dönüşüm Getirmeyen Kampanyaların Max. Conversion Value Ola…" at bounding box center [604, 131] width 557 height 44
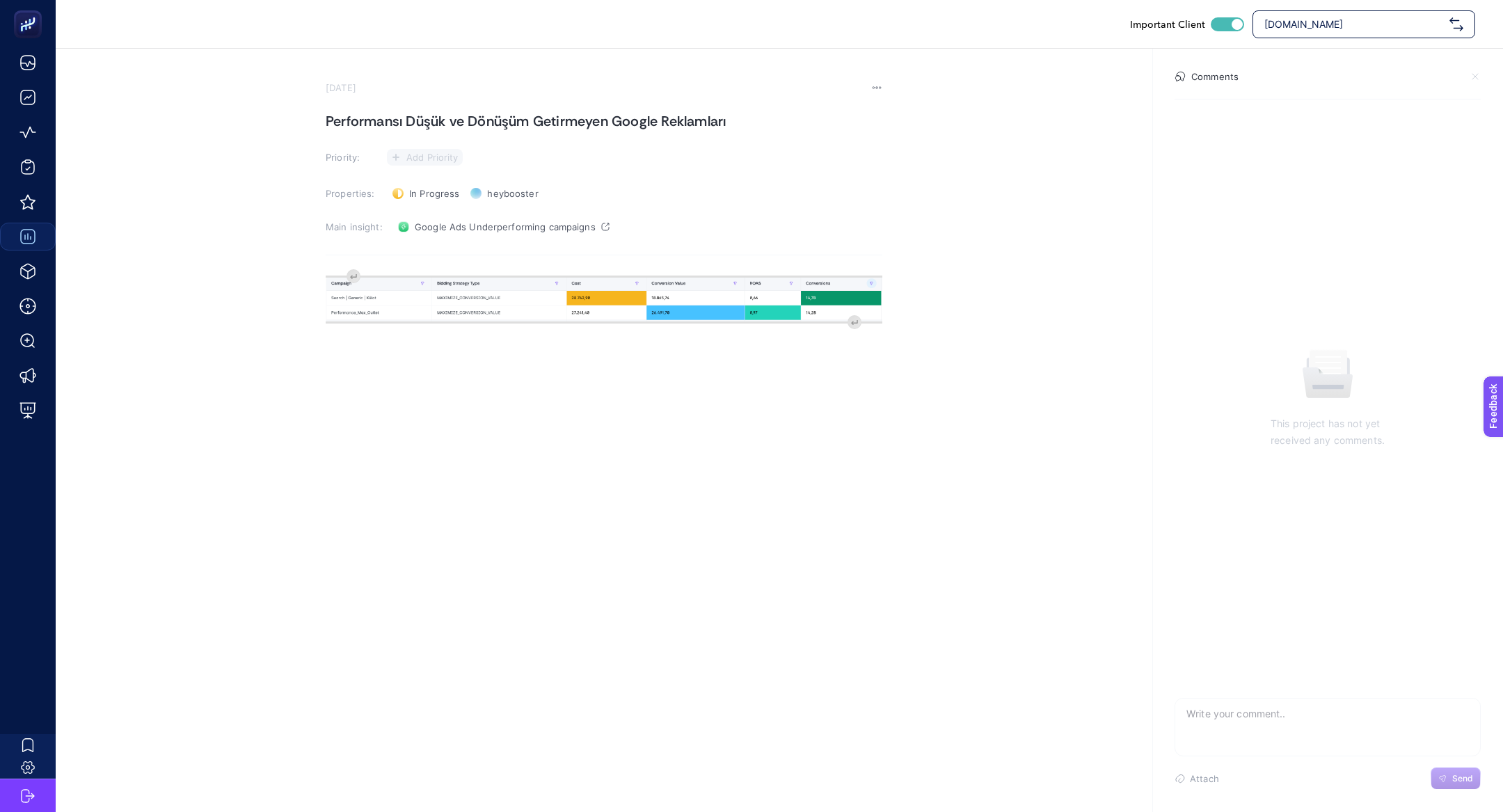
click at [439, 163] on button "Add Priority" at bounding box center [424, 156] width 75 height 16
click at [435, 208] on div at bounding box center [419, 209] width 40 height 14
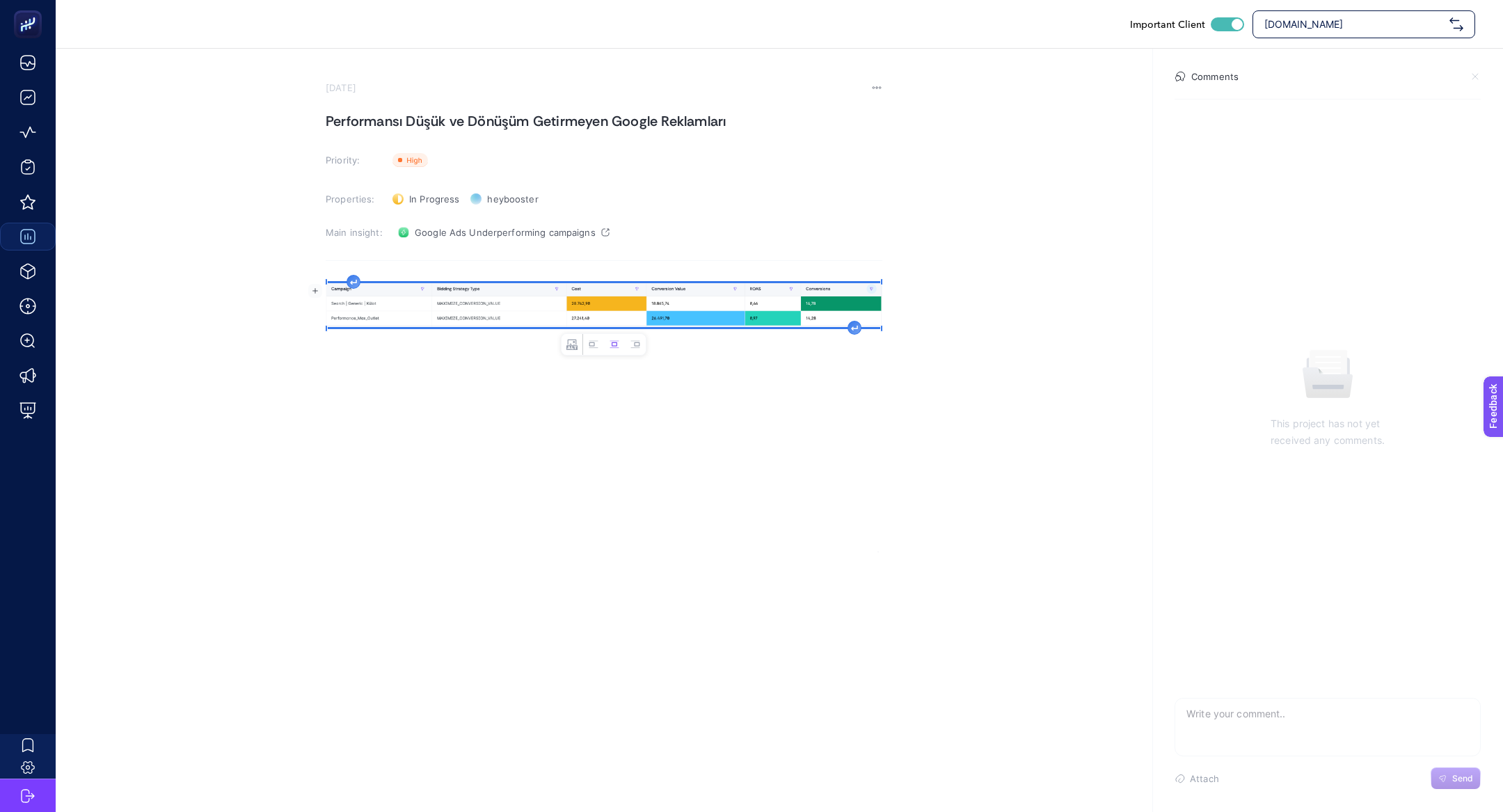
click at [359, 275] on div "image widget. Press Enter to type after or press Shift + Enter to type before t…" at bounding box center [604, 413] width 557 height 278
click at [350, 275] on div "image widget. Press Enter to type after or press Shift + Enter to type before t…" at bounding box center [604, 413] width 557 height 278
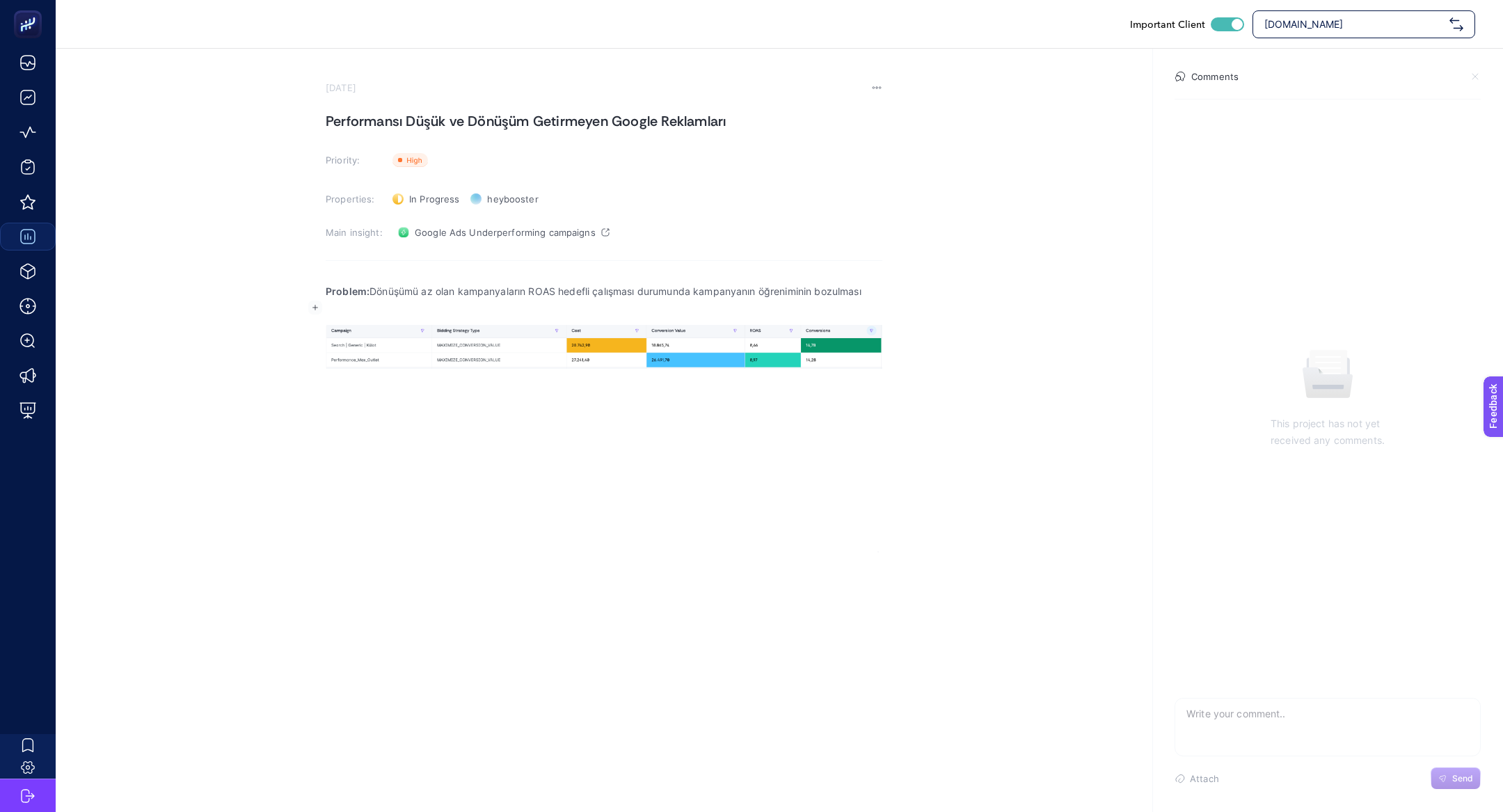
click at [552, 283] on p "Problem: Dönüşümü az olan kampanyaların ROAS hedefli çalışması durumunda kampan…" at bounding box center [604, 291] width 557 height 16
click at [552, 283] on p "Problem: Dönüşümü az olan kampanyaların ROAS hedefli çalışması durumunda kampan…" at bounding box center [604, 291] width 557 height 16
click at [534, 287] on p "Problem: Dönüşümü az olan kampanyaların ROAS hedefli çalışması durumunda kampan…" at bounding box center [604, 291] width 557 height 16
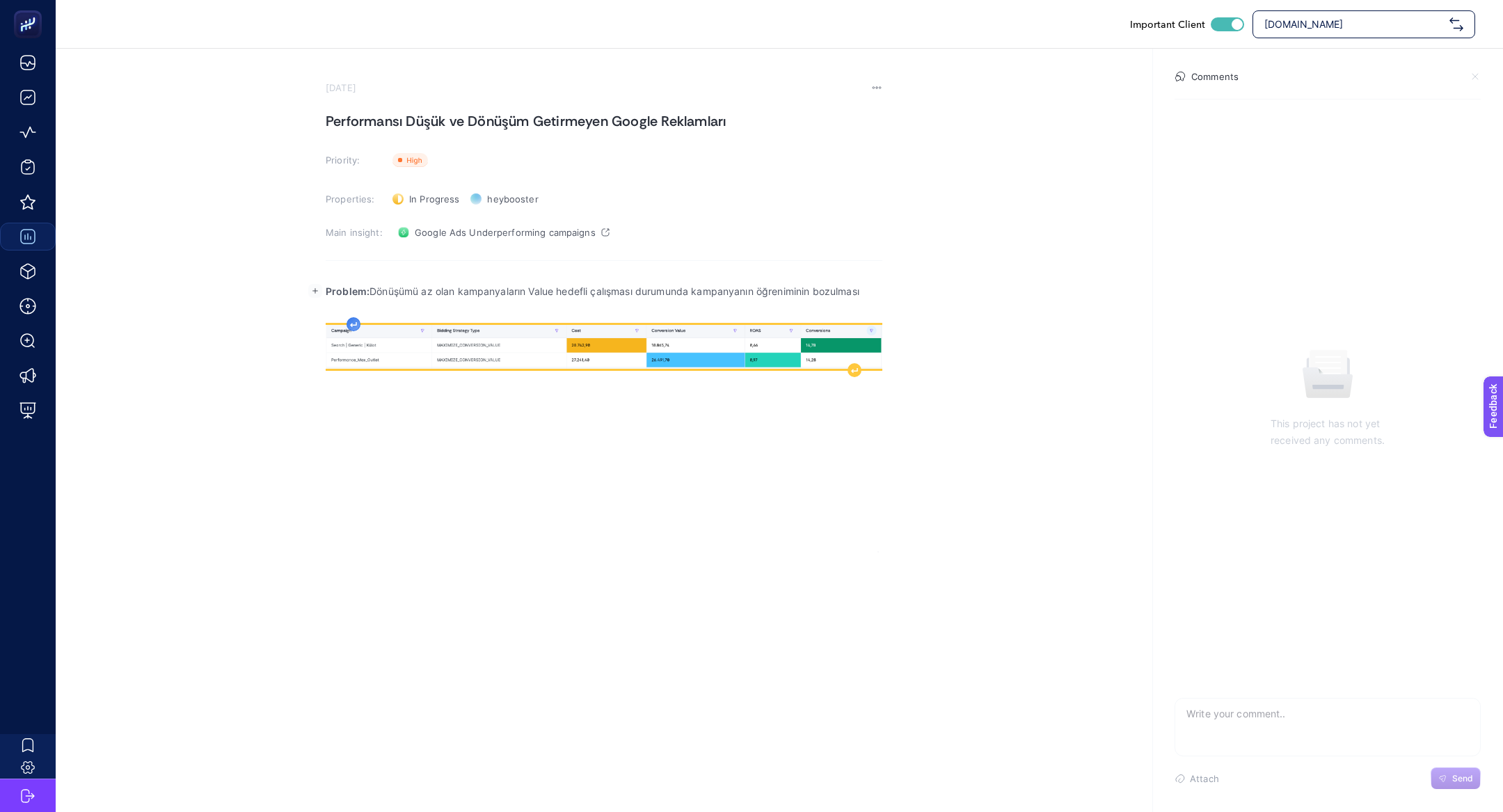
click at [352, 326] on div "Problem: Dönüşümü az olan kampanyaların Value hedefli çalışması durumunda kampa…" at bounding box center [604, 413] width 557 height 278
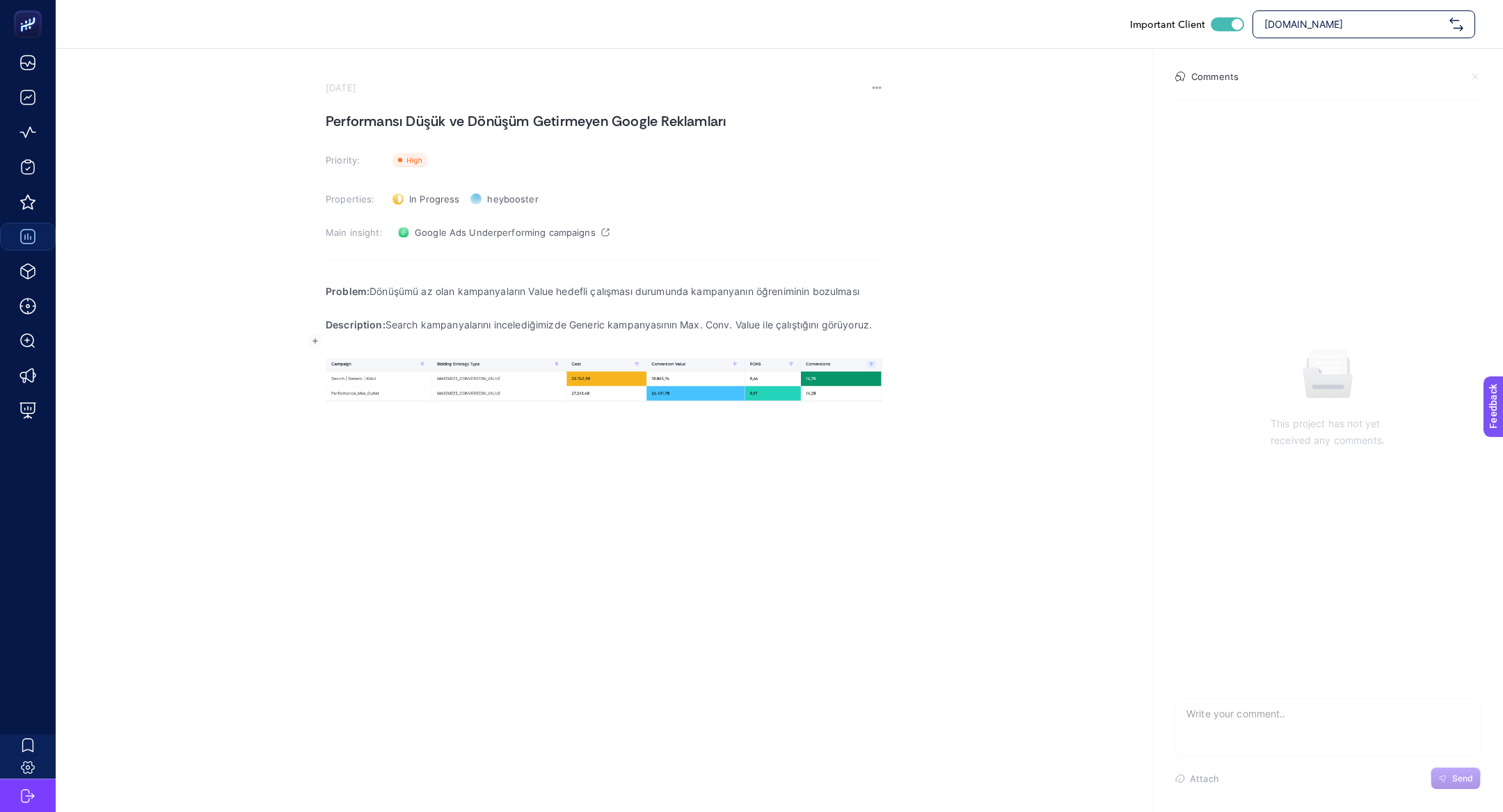
click at [405, 326] on p "Description: Search kampanyalarını incelediğimizde Generic kampanyasının Max. C…" at bounding box center [604, 324] width 557 height 16
click at [597, 321] on p "Description: Google kampanyalarını incelediğimizde Generic kampanyasının Max. C…" at bounding box center [604, 324] width 557 height 16
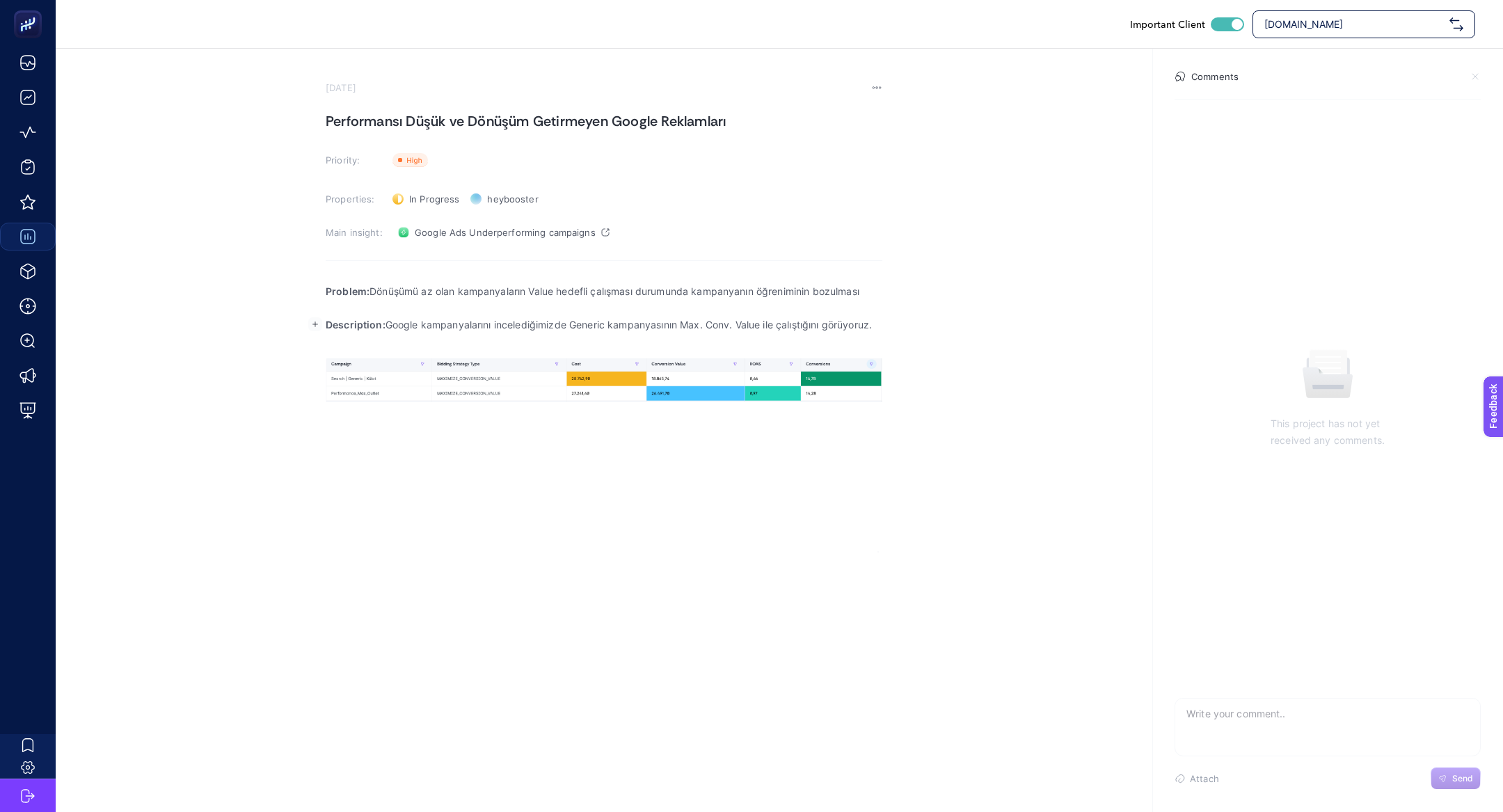
click at [597, 321] on p "Description: Google kampanyalarını incelediğimizde Generic kampanyasının Max. C…" at bounding box center [604, 324] width 557 height 16
click at [611, 327] on p "Description: Google kampanyalarını incelediğimizde Generic kampanyasının Max. C…" at bounding box center [604, 324] width 557 height 16
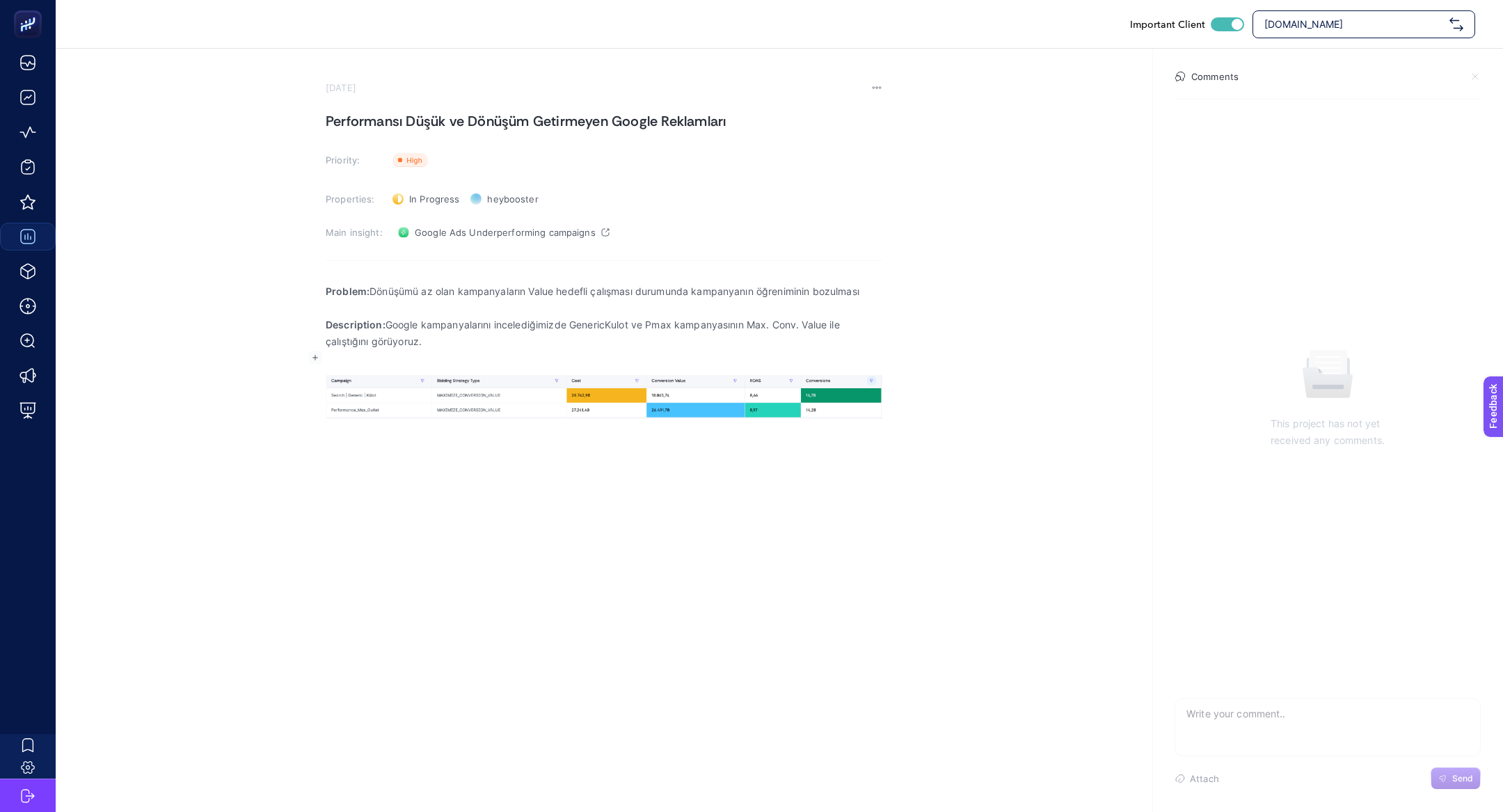
click at [553, 471] on div "Problem: Dönüşümü az olan kampanyaların Value hedefli çalışması durumunda kampa…" at bounding box center [604, 413] width 557 height 278
click at [636, 366] on p "Rich Text Editor. Editing area: main" at bounding box center [604, 358] width 557 height 16
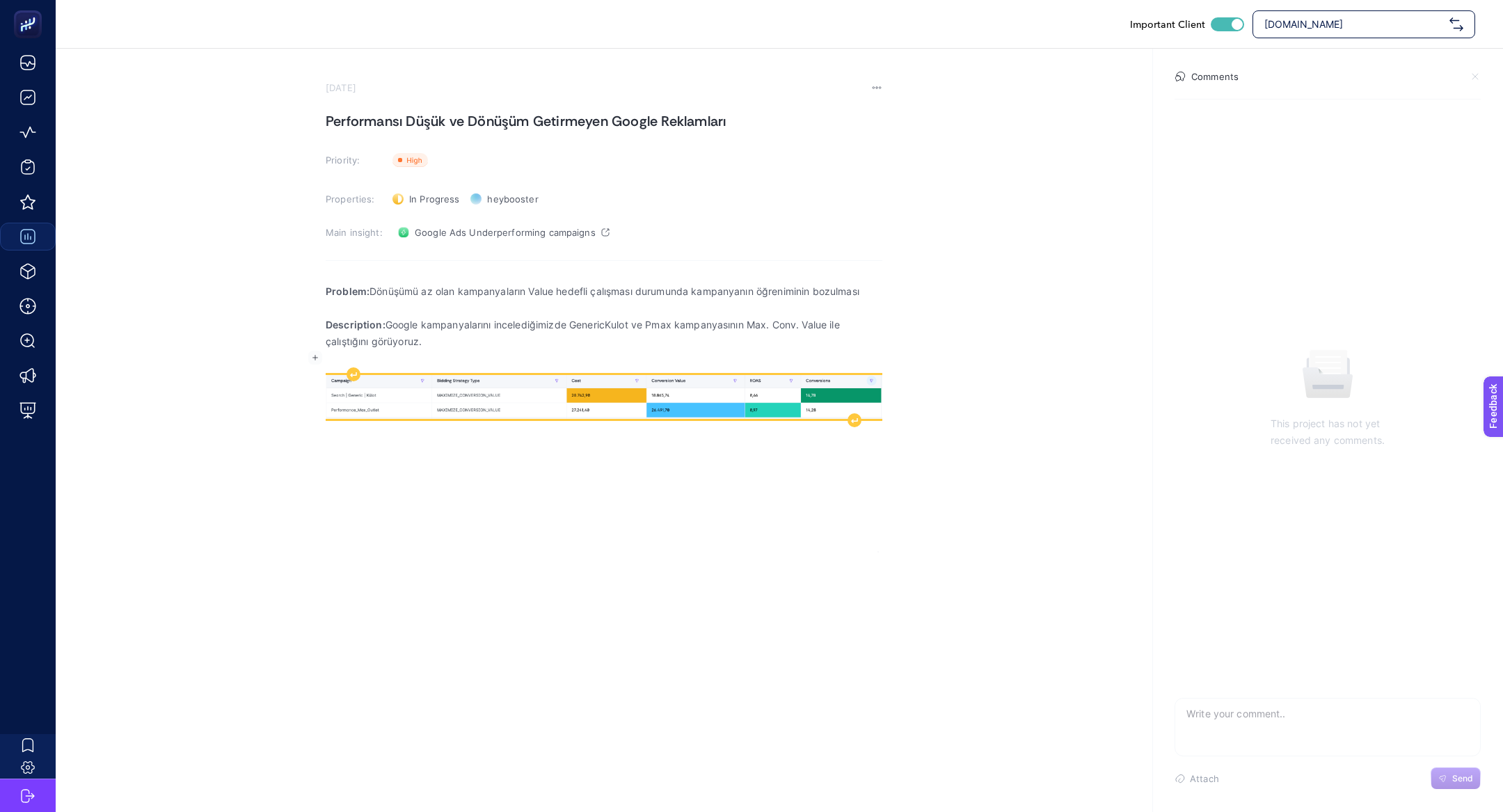
click at [639, 383] on img "Rich Text Editor. Editing area: main" at bounding box center [604, 397] width 557 height 44
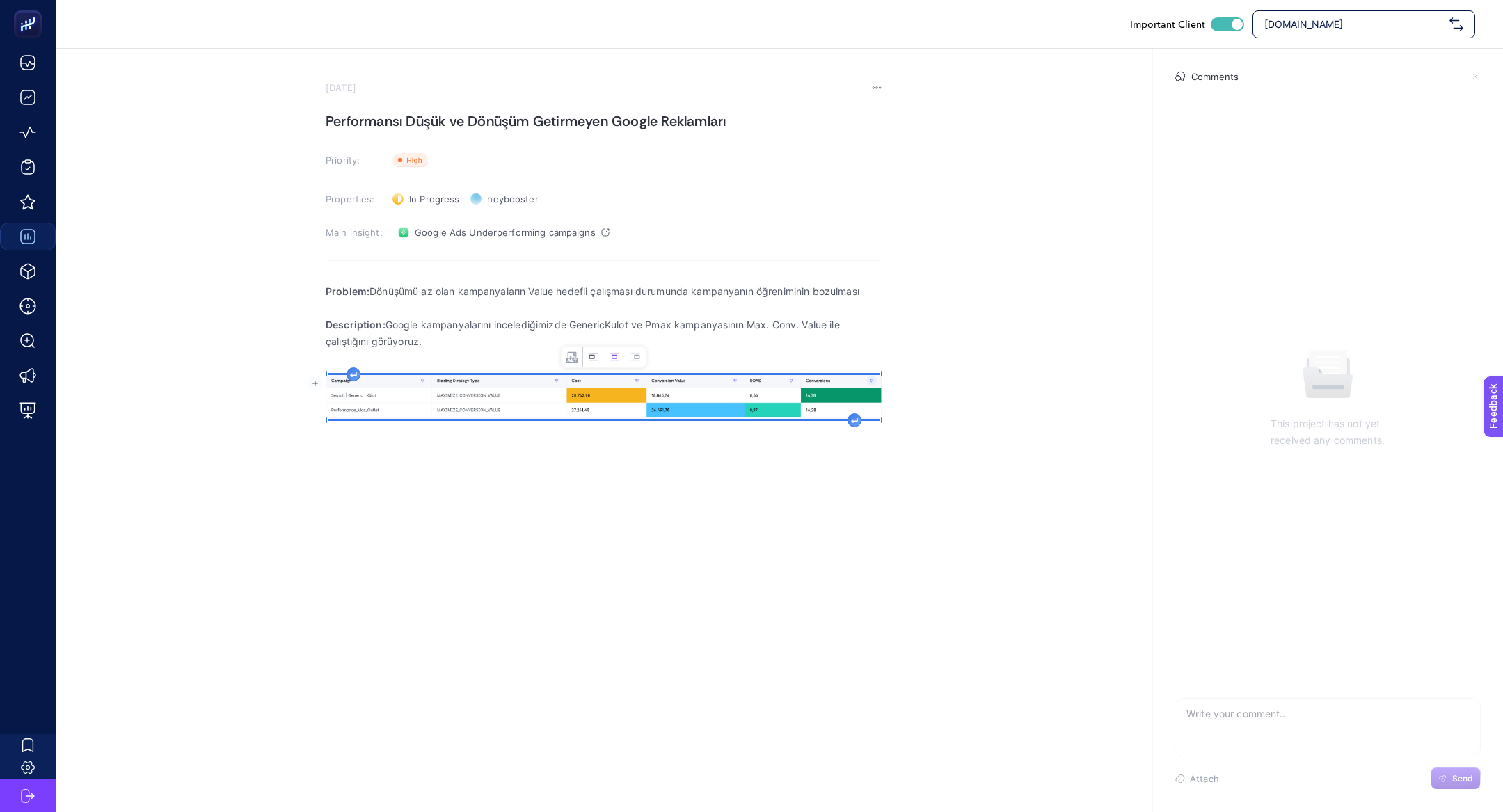
click at [588, 354] on icon "Image toolbar" at bounding box center [594, 357] width 11 height 11
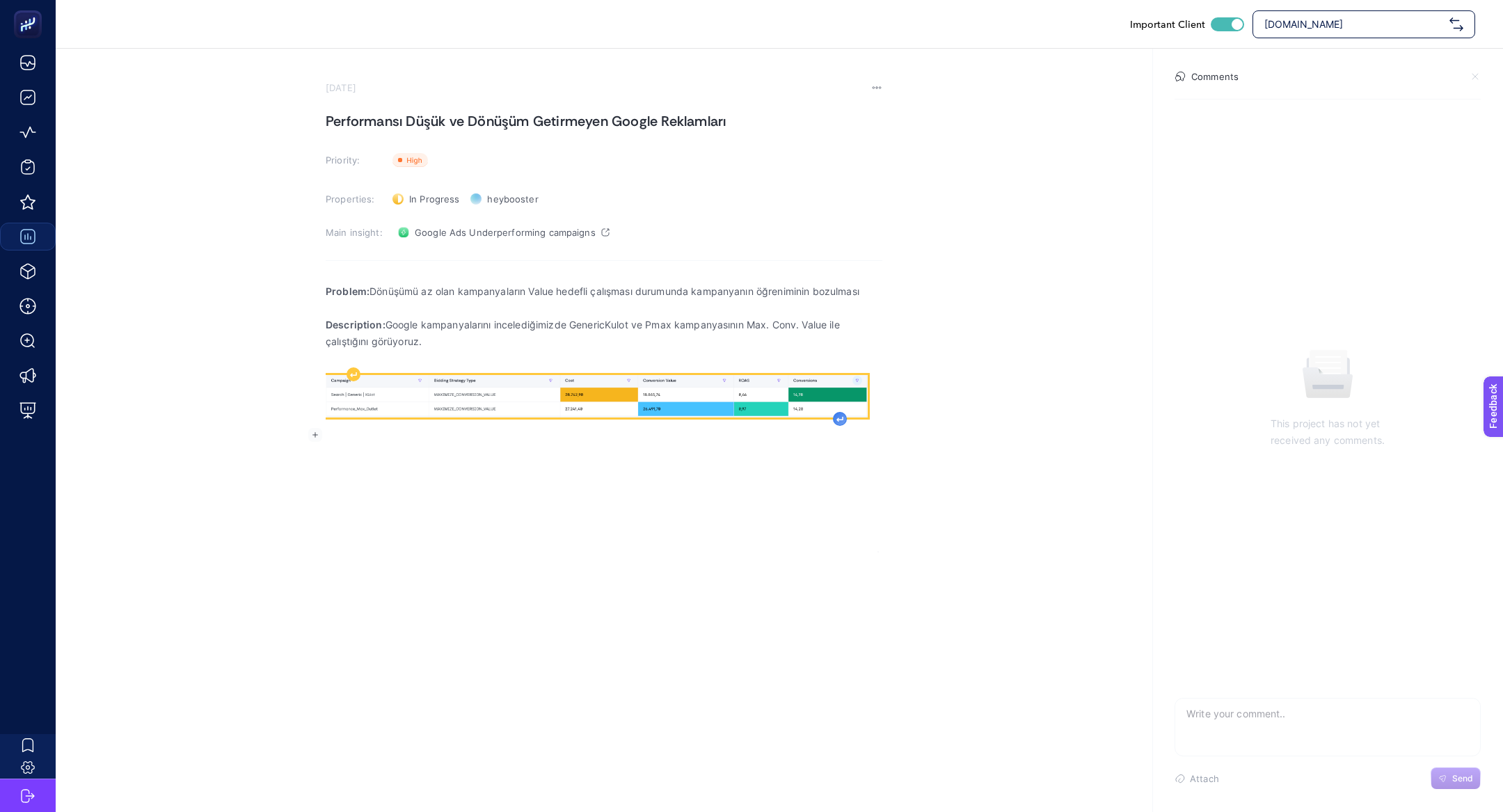
click at [843, 424] on div "Rich Text Editor. Editing area: main" at bounding box center [840, 419] width 14 height 14
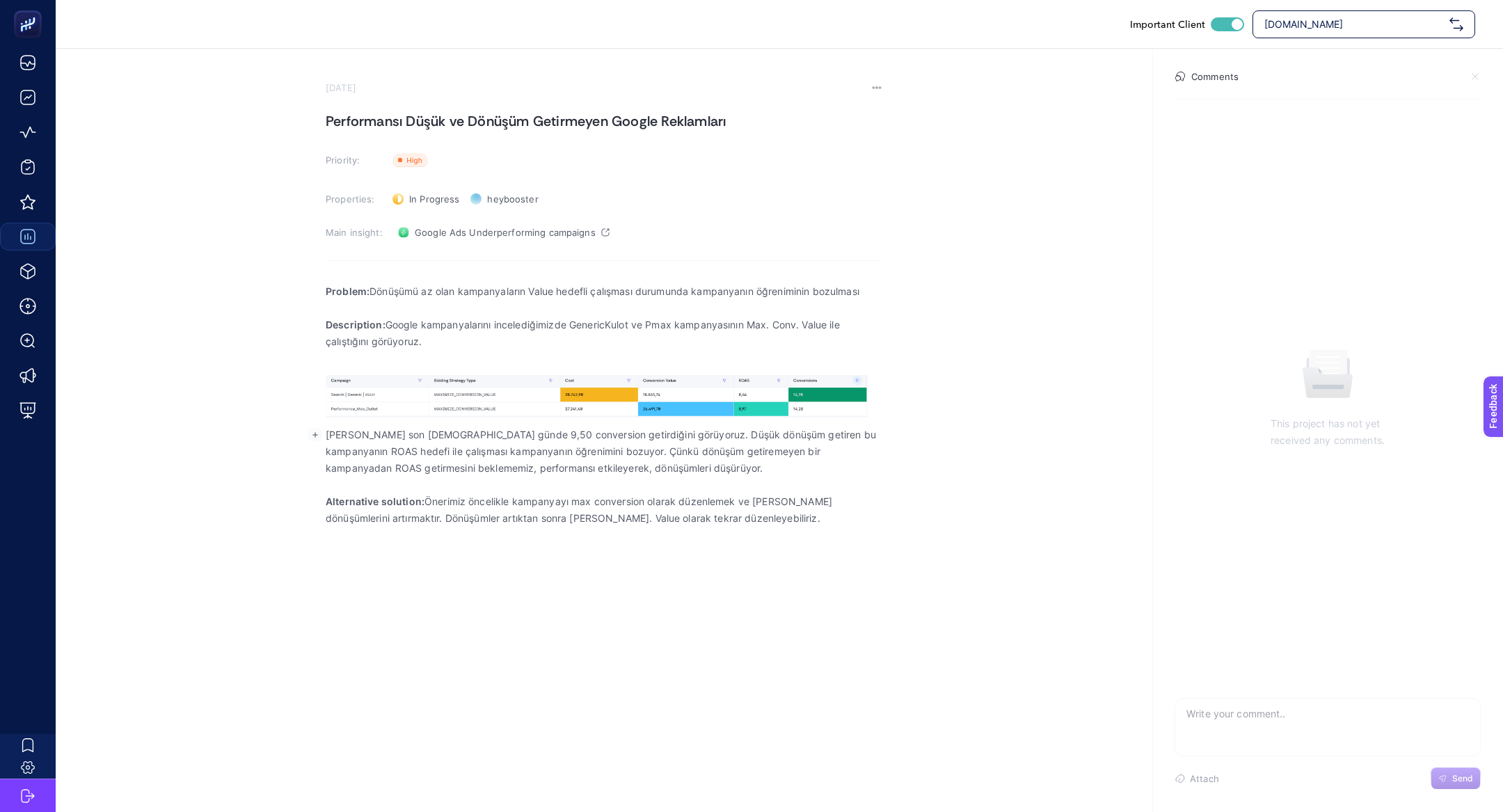
click at [417, 431] on p "Kampanyanın son 30 günde 9,50 conversion getirdiğini görüyoruz. Düşük dönüşüm g…" at bounding box center [604, 451] width 557 height 50
click at [417, 432] on p "Kampanyanın son 30 günde 9,50 conversion getirdiğini görüyoruz. Düşük dönüşüm g…" at bounding box center [604, 451] width 557 height 50
click at [391, 439] on p "Kampanyanın son 30 günde 9,50 conversion getirdiğini görüyoruz. Düşük dönüşüm g…" at bounding box center [604, 451] width 557 height 50
click at [471, 435] on p "Kampanyanlar son 30 günde 9,50 conversion getirdiğini görüyoruz. Düşük dönüşüm …" at bounding box center [604, 451] width 557 height 50
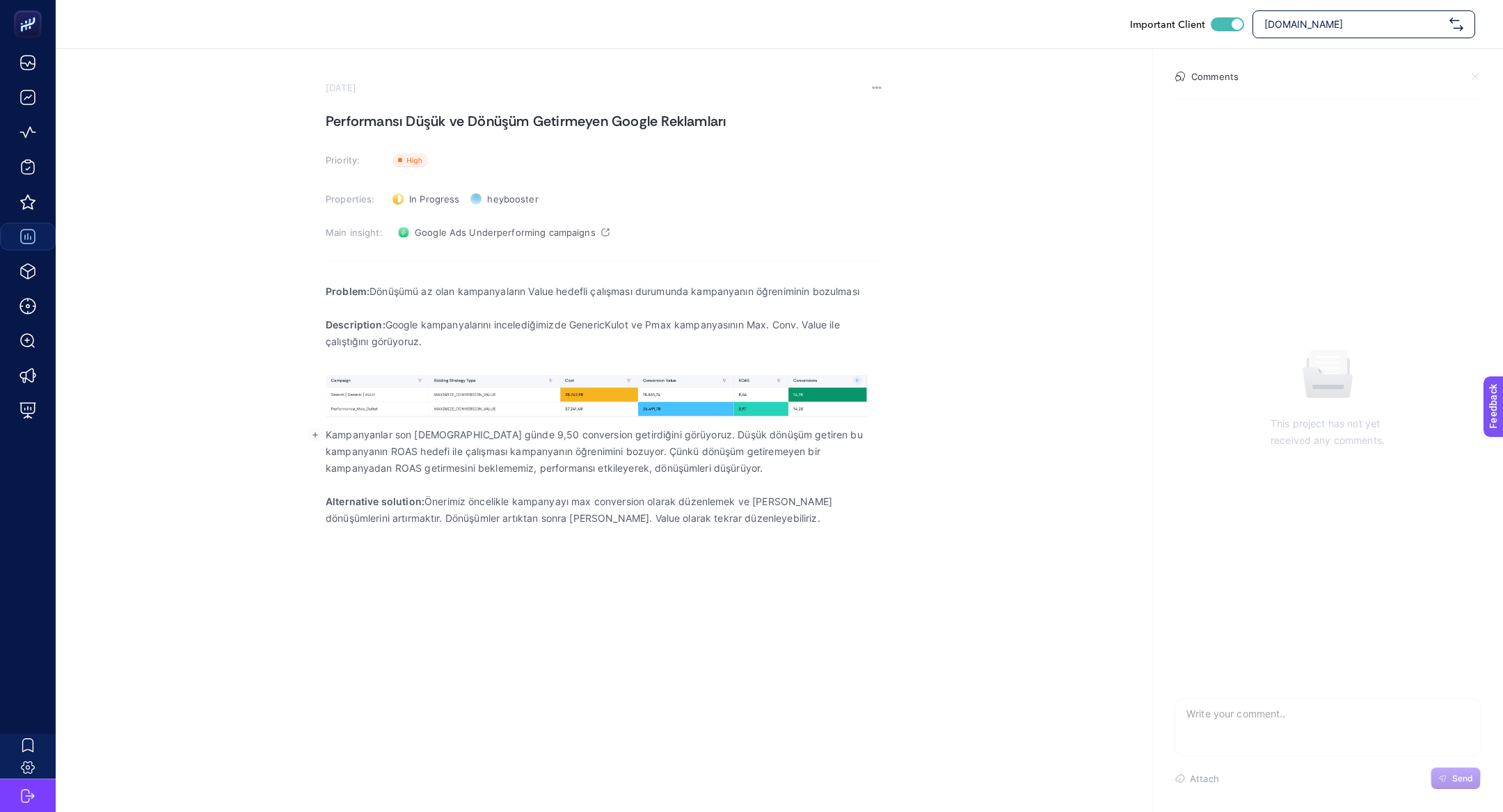
click at [471, 435] on p "Kampanyanlar son 30 günde 9,50 conversion getirdiğini görüyoruz. Düşük dönüşüm …" at bounding box center [604, 451] width 557 height 50
click at [389, 435] on p "Kampanyanlar son 30 günde 14 conversion getirdiğini görüyoruz. Düşük dönüşüm ge…" at bounding box center [604, 451] width 557 height 50
click at [634, 441] on p "Kampanyanların son 30 günde 14 conversion getirdiğini görüyoruz. Düşük dönüşüm …" at bounding box center [604, 451] width 557 height 50
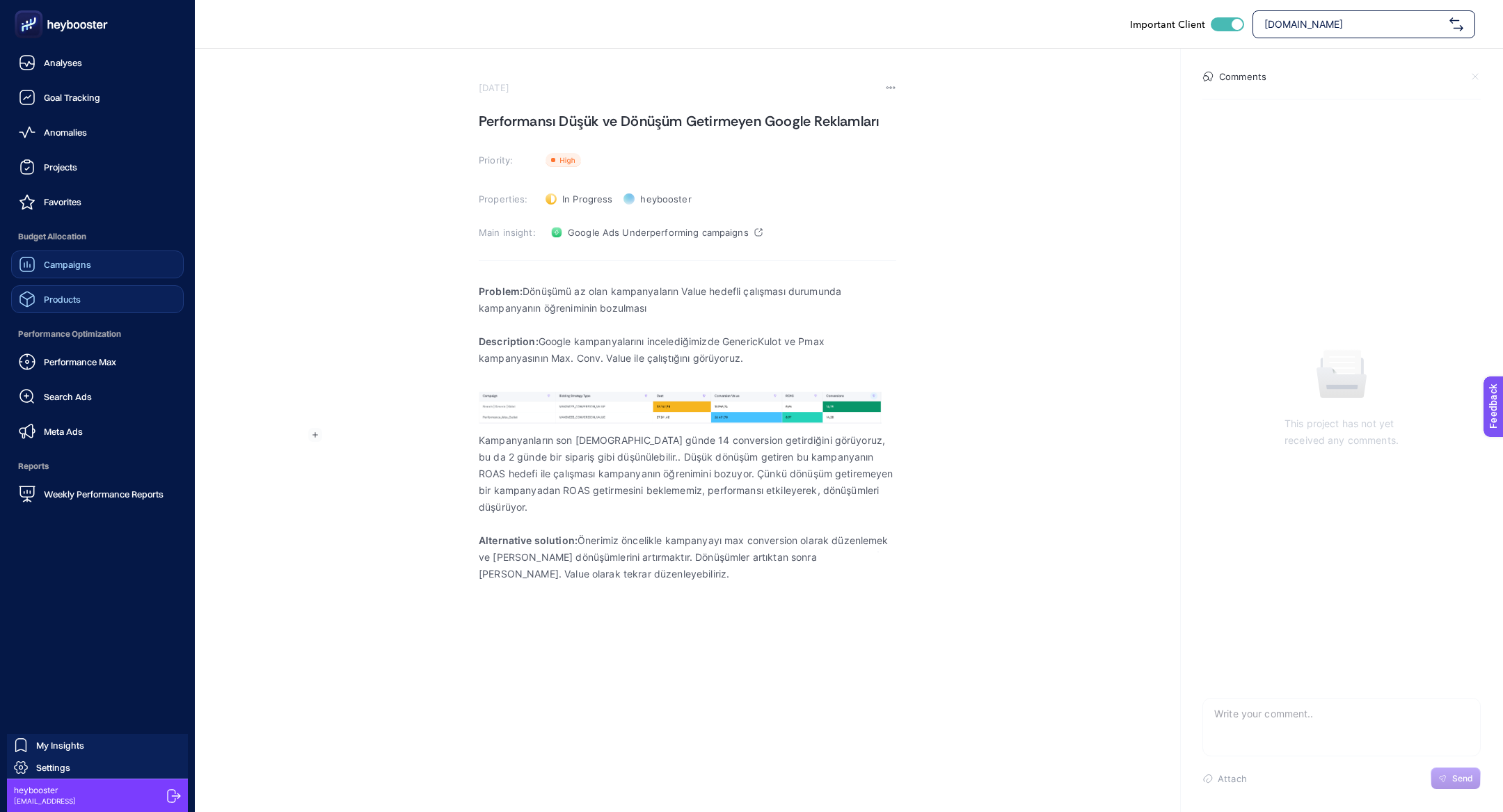
click at [23, 300] on icon at bounding box center [26, 299] width 16 height 16
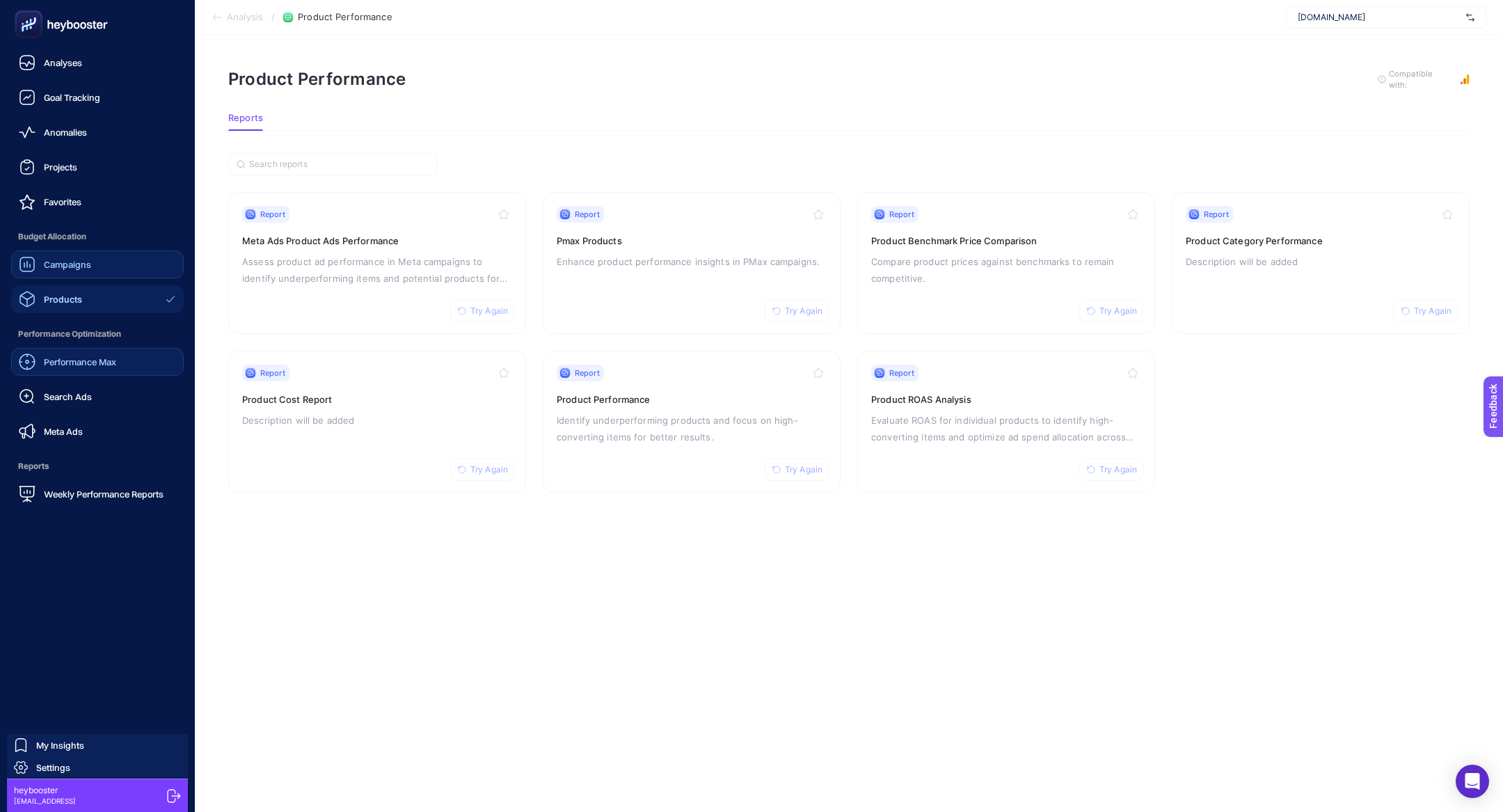
click at [84, 359] on span "Performance Max" at bounding box center [79, 362] width 72 height 11
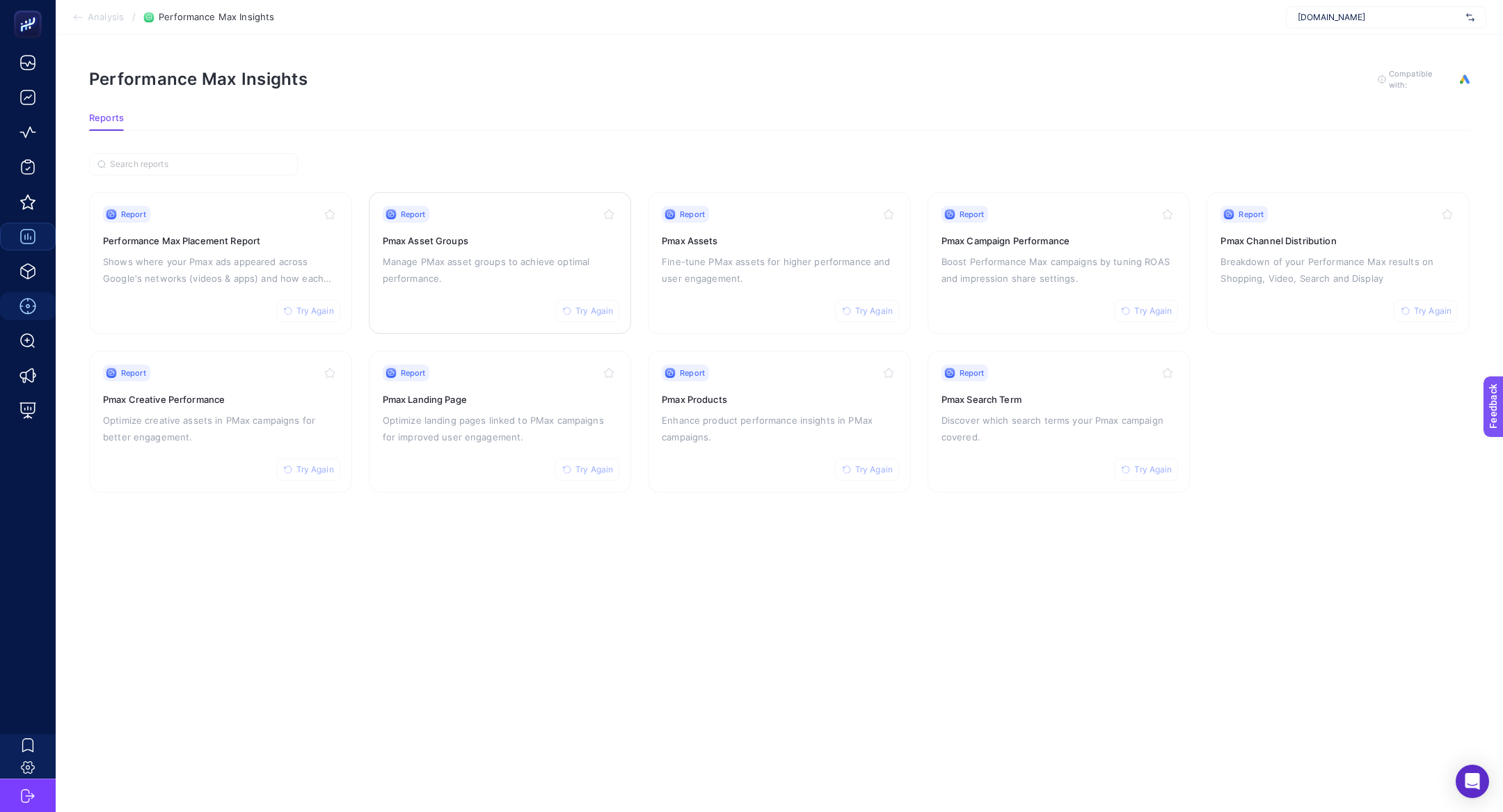
click at [492, 216] on div "Report Try Again" at bounding box center [500, 214] width 235 height 16
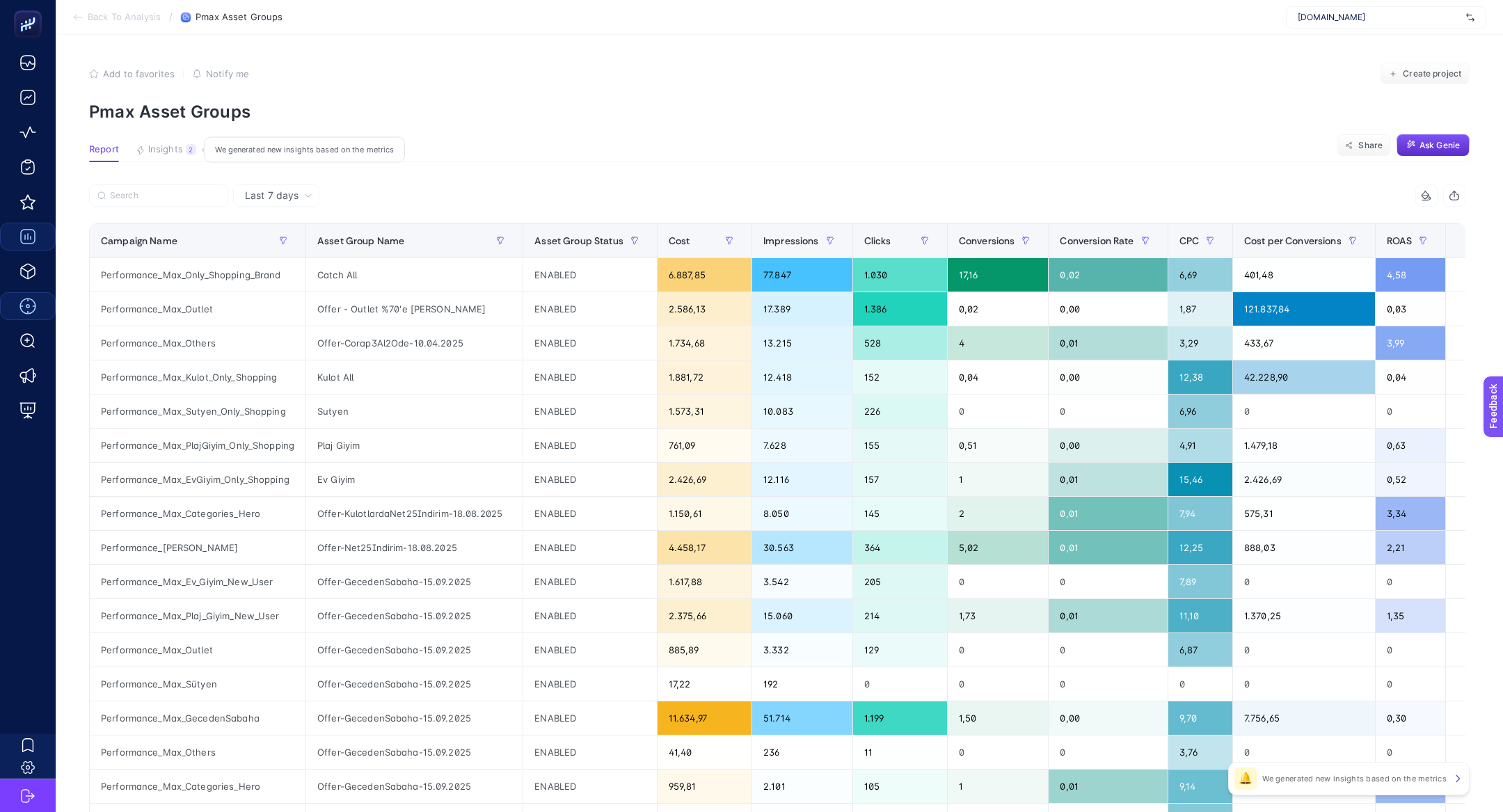
click at [187, 160] on button "Insights 2 We generated new insights based on the metrics" at bounding box center [166, 152] width 61 height 18
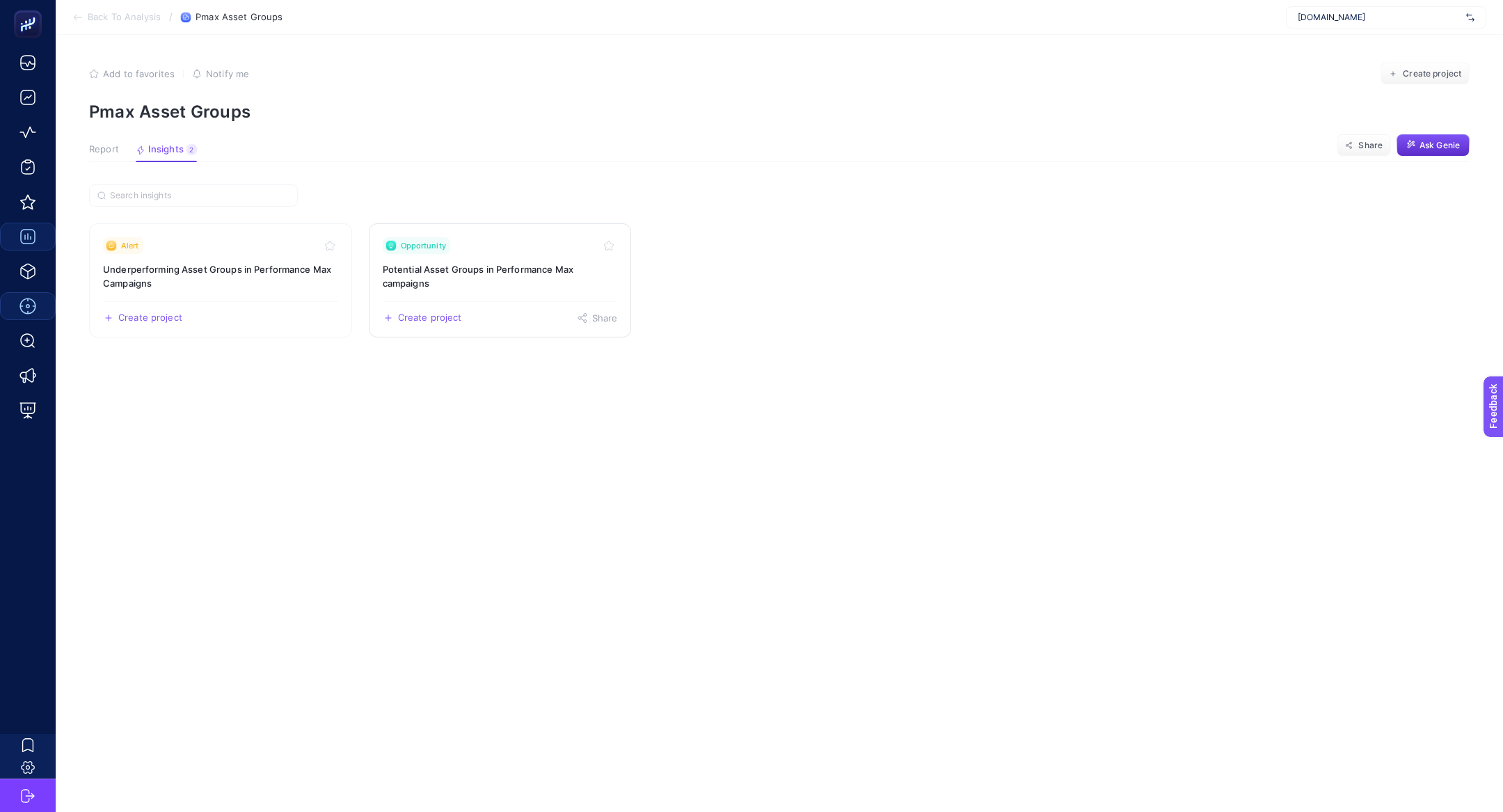
click at [478, 274] on h3 "Potential Asset Groups in Performance Max campaigns" at bounding box center [500, 276] width 235 height 28
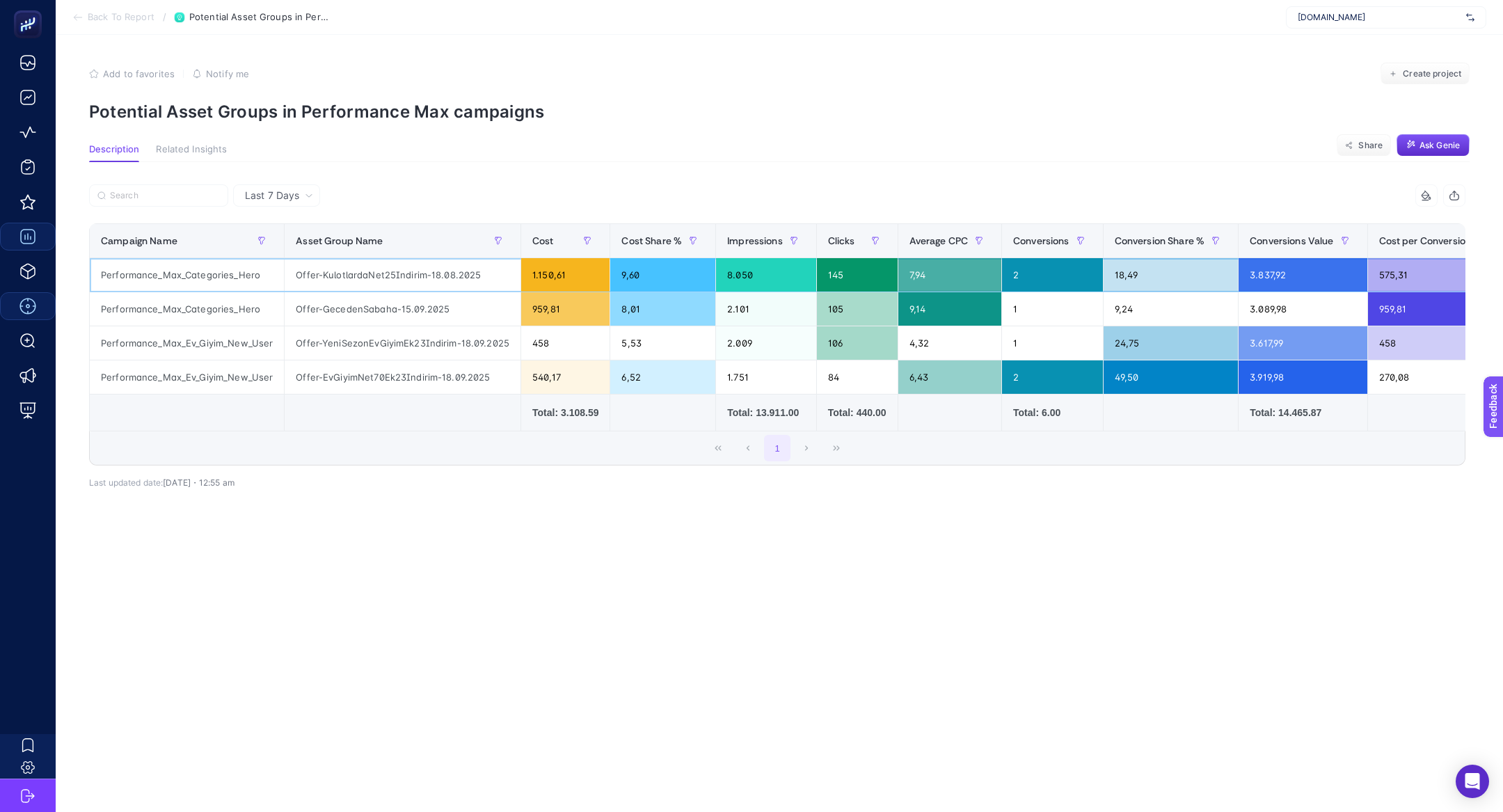
click at [220, 283] on div "Performance_Max_Categories_Hero" at bounding box center [187, 275] width 194 height 33
copy tr "Performance_Max_Categories_Hero"
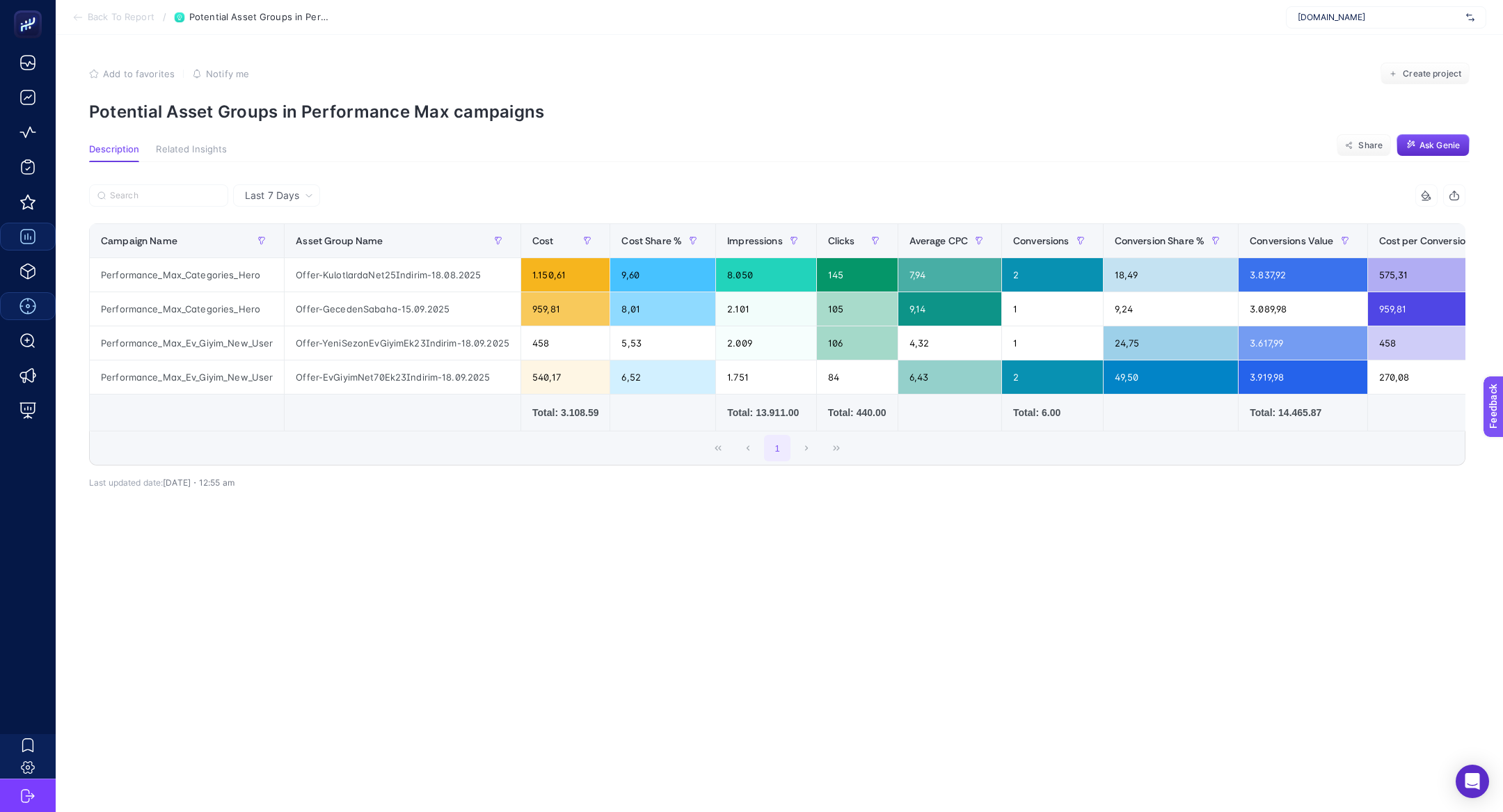
click at [116, 28] on section "Back To Report / Potential Asset Groups in Performance Max campaigns www.suwen.…" at bounding box center [780, 17] width 1447 height 35
click at [101, 20] on span "Back To Report" at bounding box center [121, 17] width 67 height 11
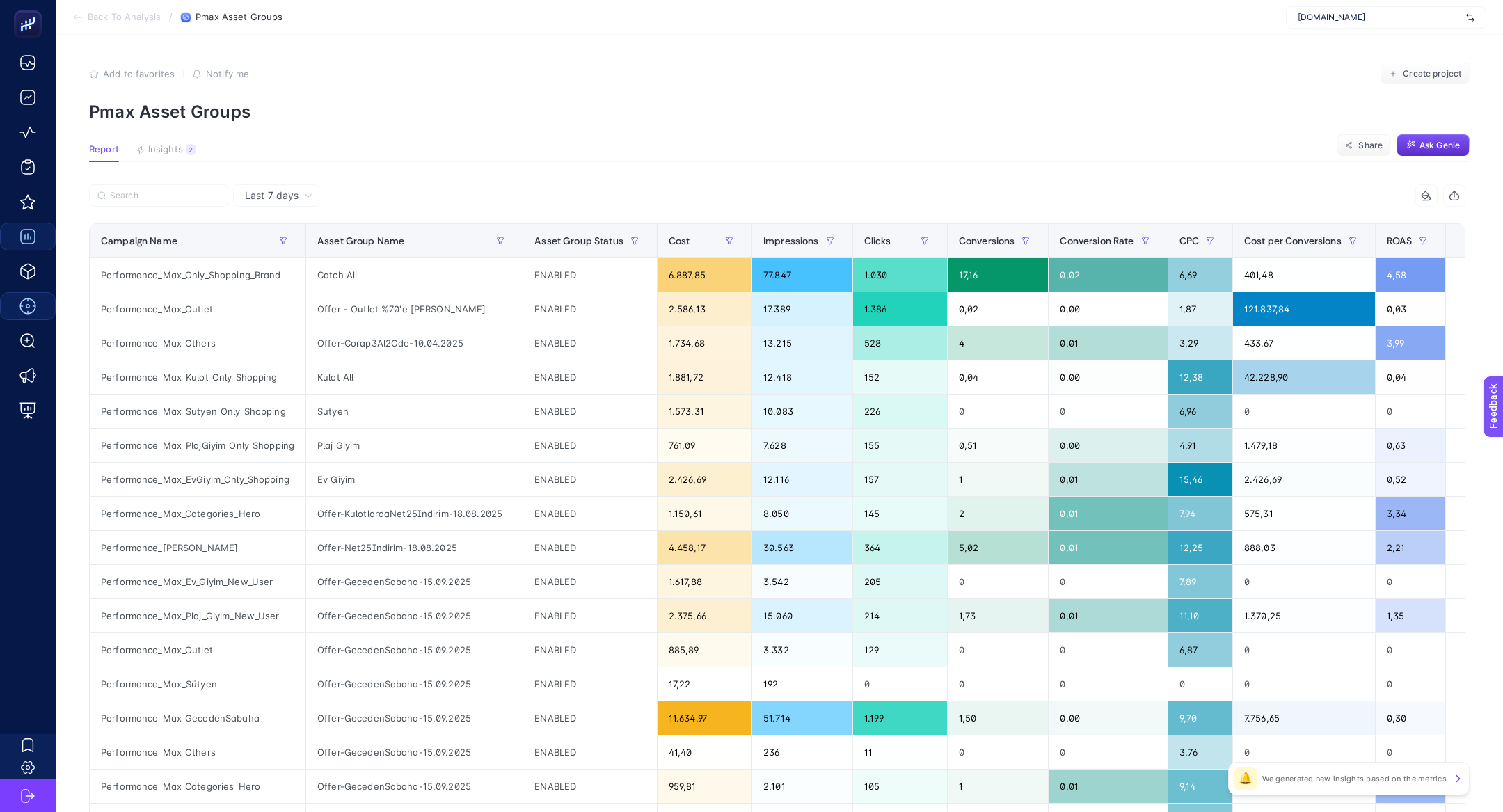
click at [176, 214] on div at bounding box center [433, 199] width 688 height 30
click at [176, 203] on label at bounding box center [158, 195] width 139 height 23
click at [176, 201] on input "Search" at bounding box center [164, 195] width 110 height 10
paste input "Performance_Max_Categories_Hero"
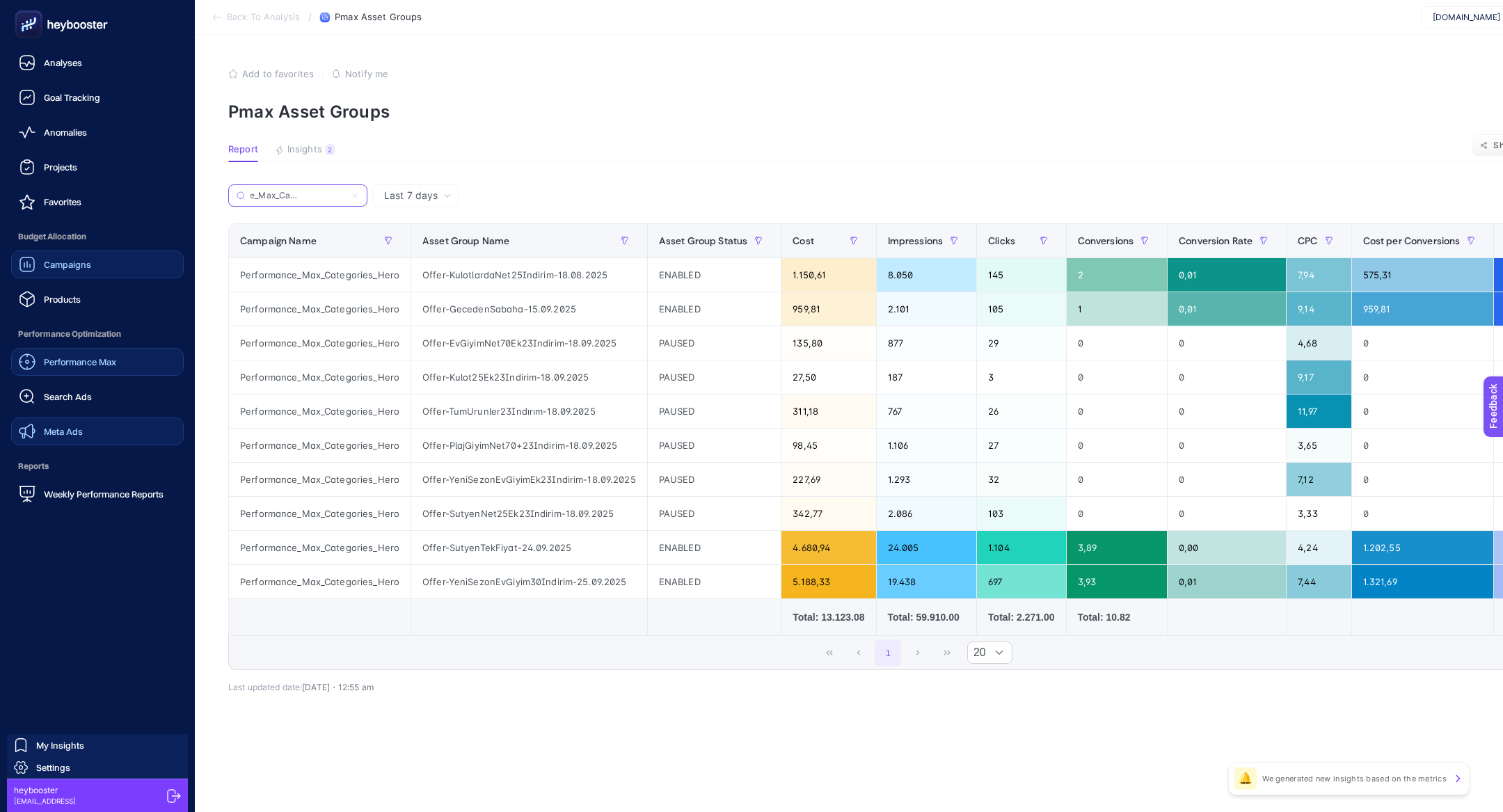
type input "Performance_Max_Categories_Hero"
click at [79, 419] on link "Meta Ads" at bounding box center [97, 432] width 173 height 28
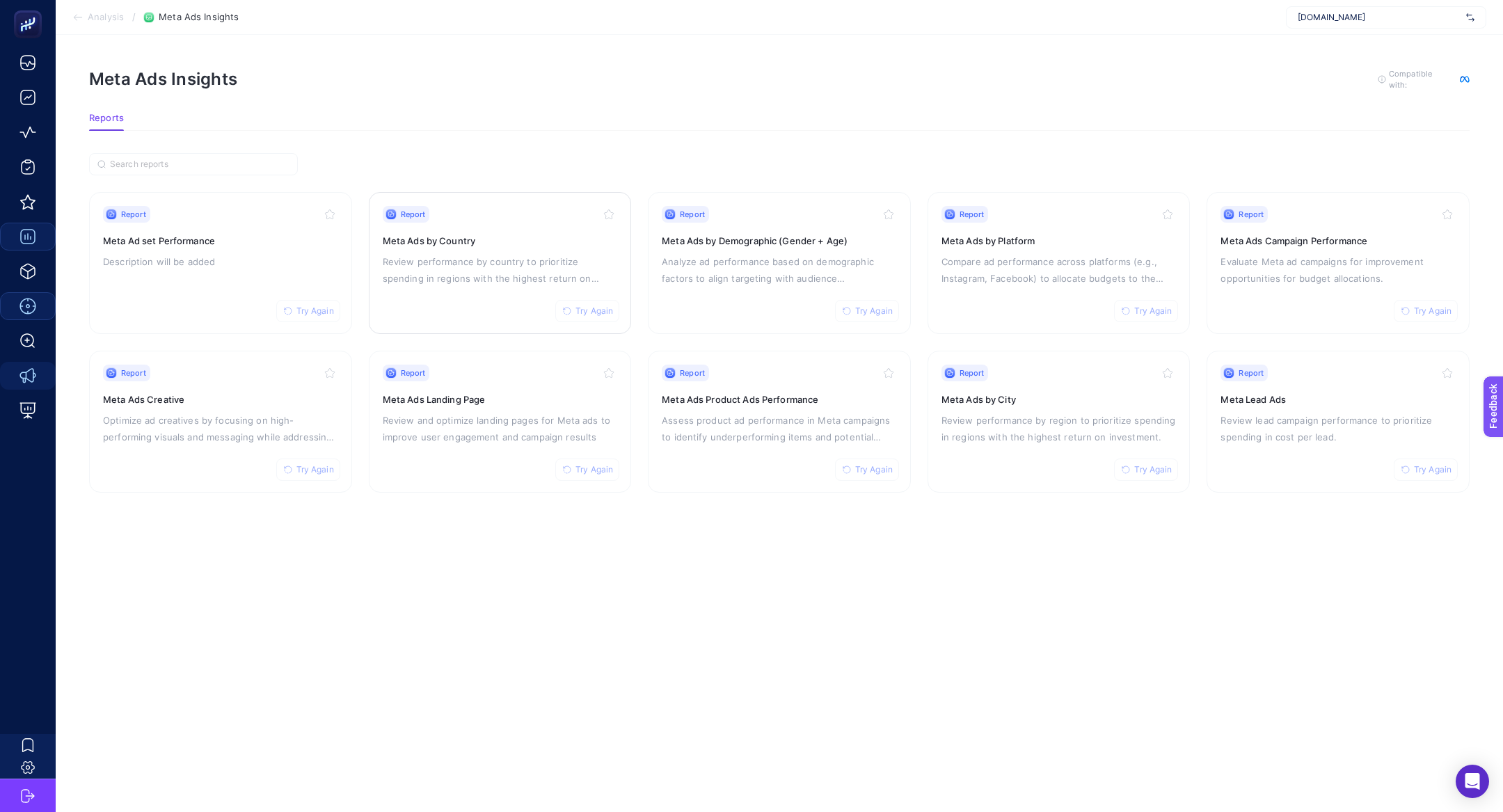
click at [463, 234] on h3 "Meta Ads by Country" at bounding box center [500, 241] width 235 height 14
click at [260, 261] on p "Description will be added" at bounding box center [220, 261] width 235 height 16
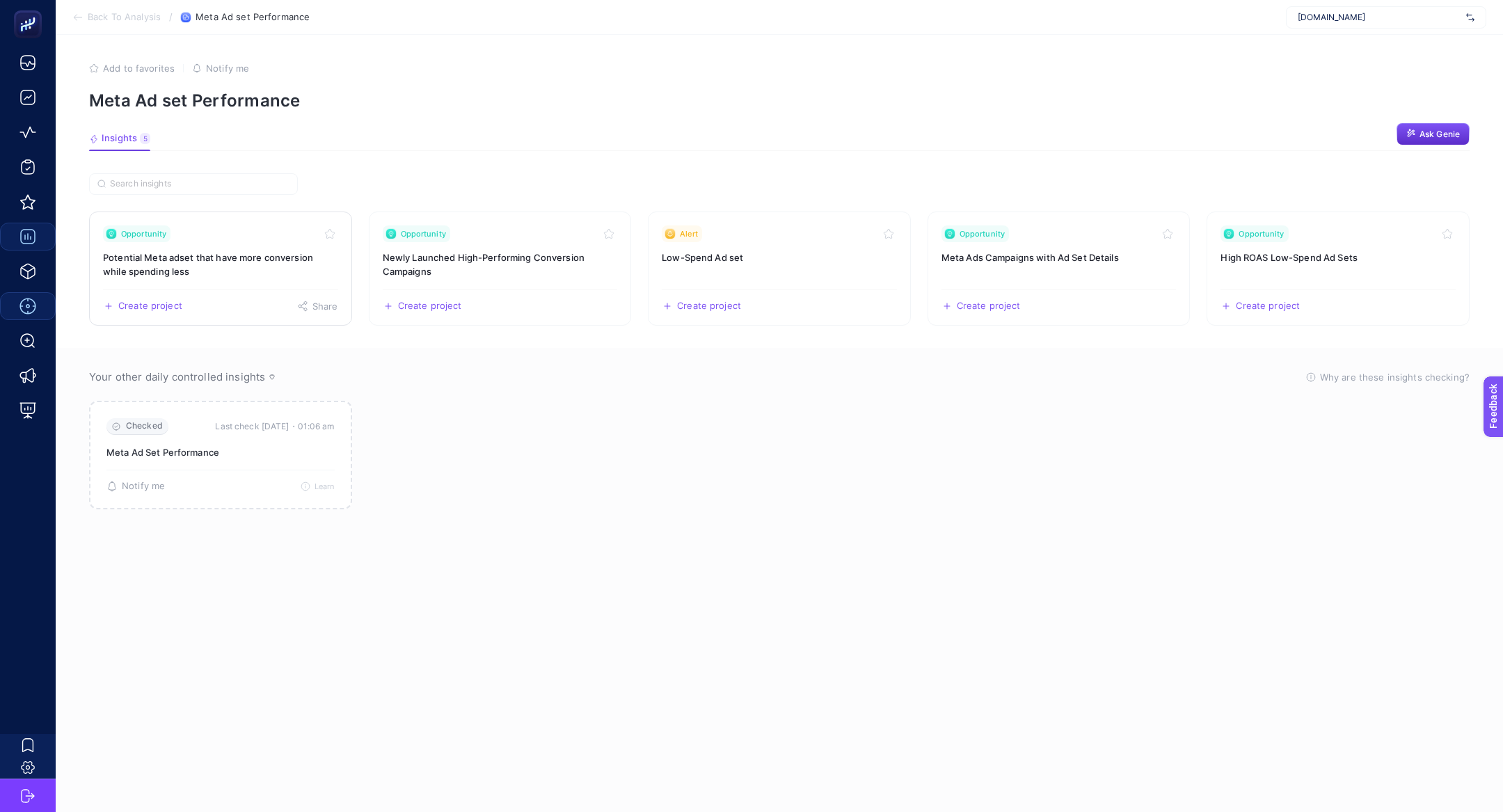
click at [180, 311] on link "Opportunity Potential Meta adset that have more conversion while spending less …" at bounding box center [220, 268] width 263 height 114
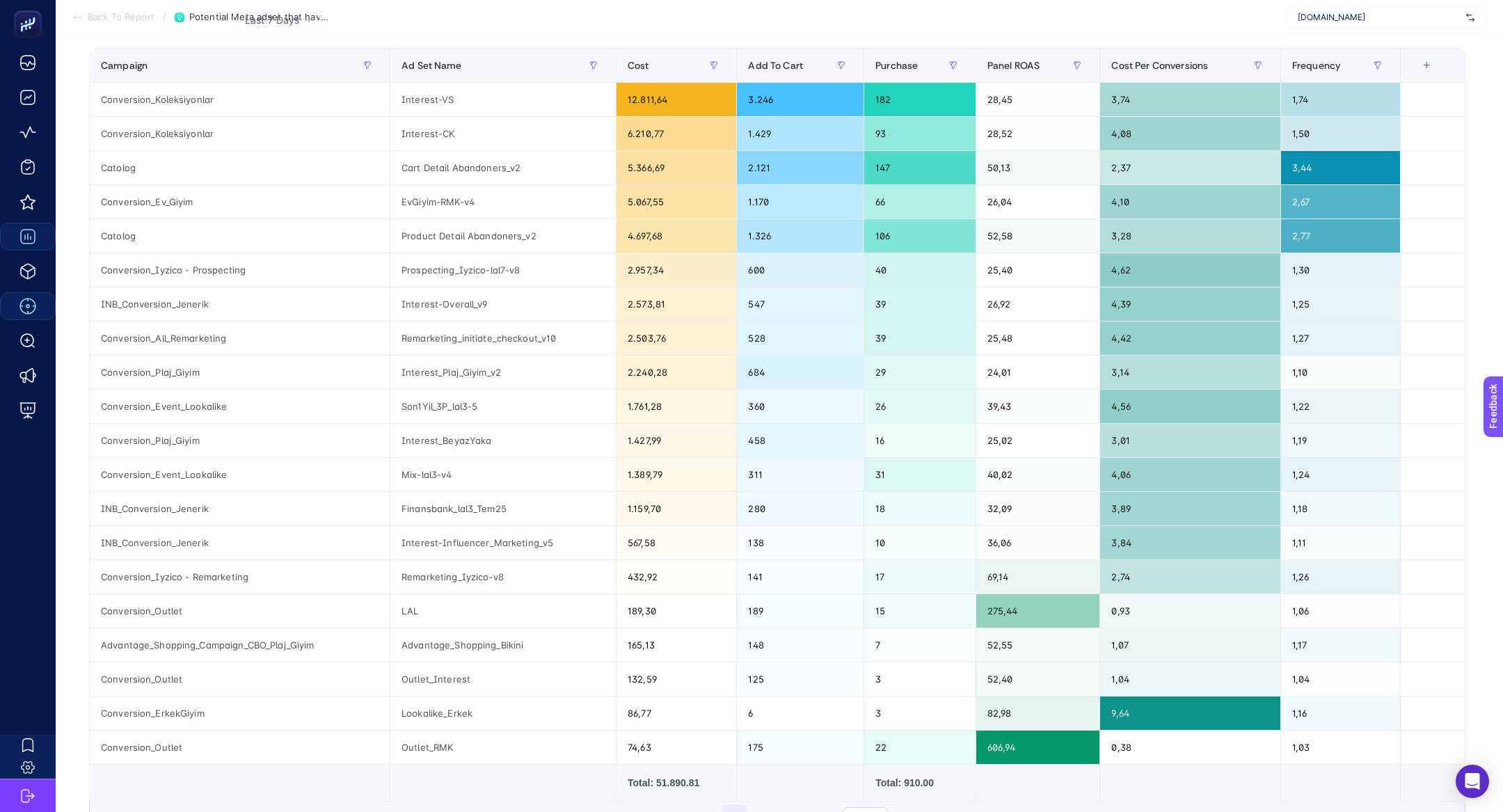
scroll to position [65, 0]
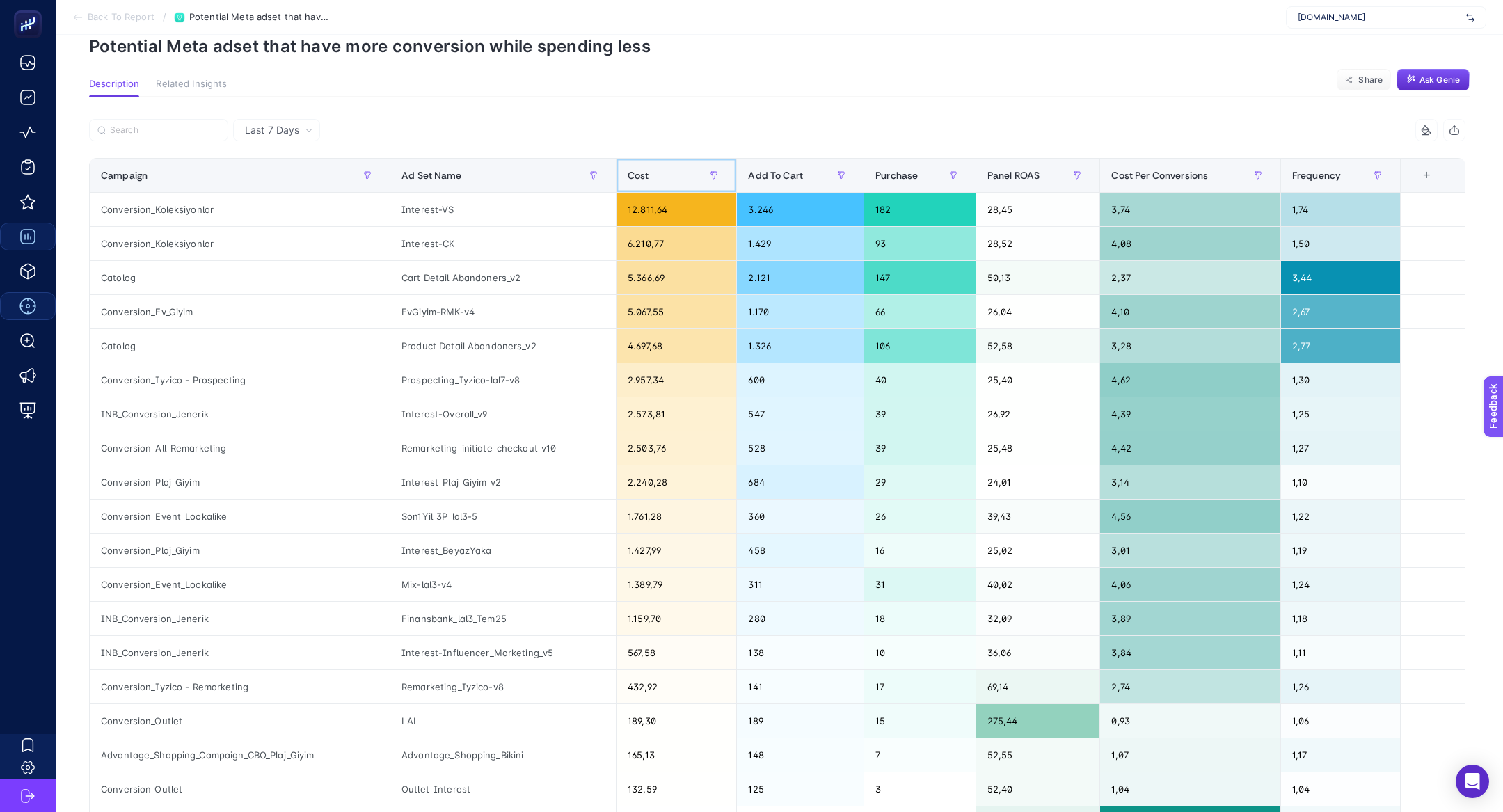
click at [667, 172] on div "Cost" at bounding box center [676, 175] width 97 height 23
click at [1004, 176] on span "Panel ROAS" at bounding box center [1013, 175] width 52 height 11
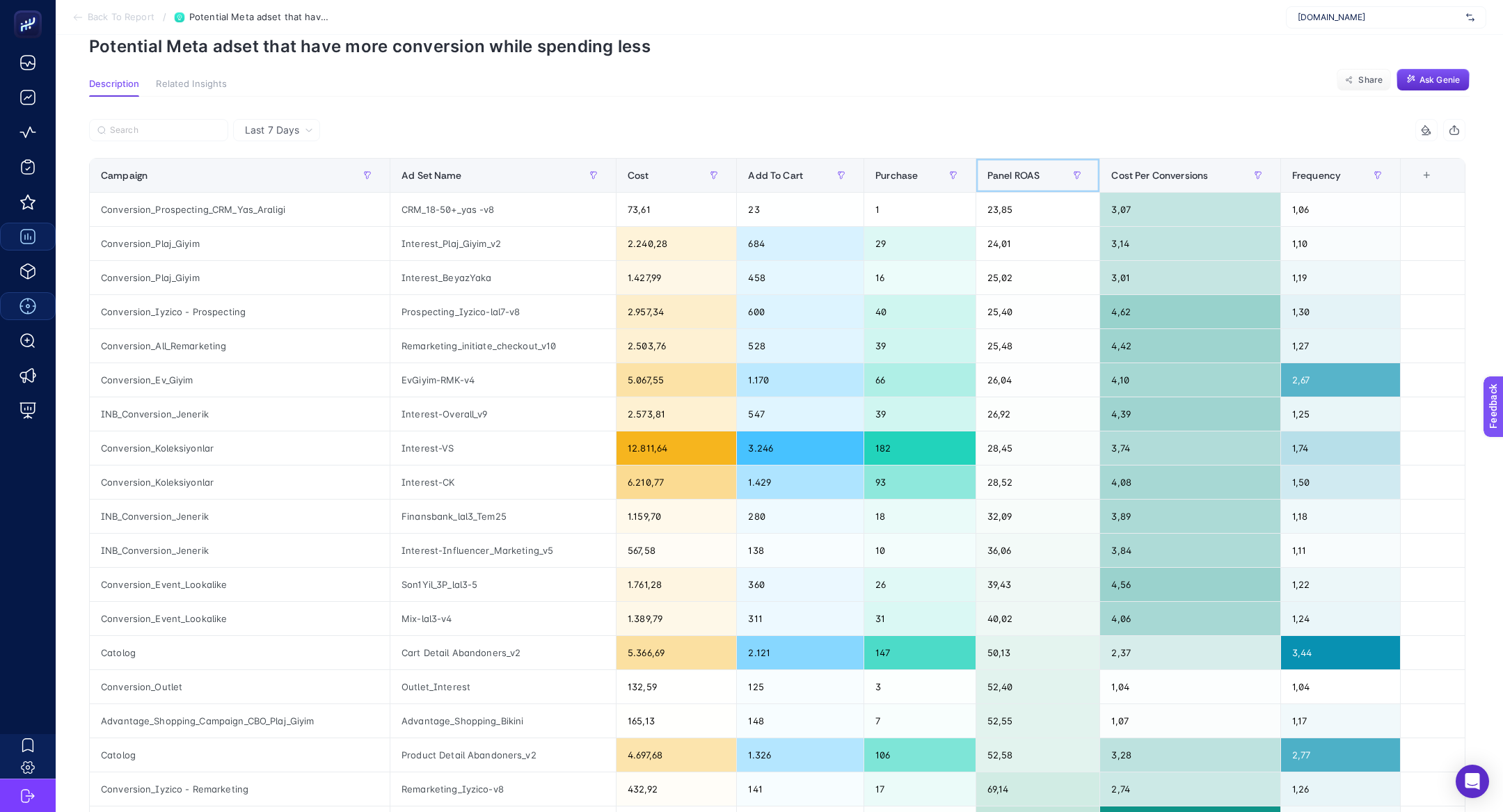
click at [1004, 176] on span "Panel ROAS" at bounding box center [1013, 175] width 52 height 11
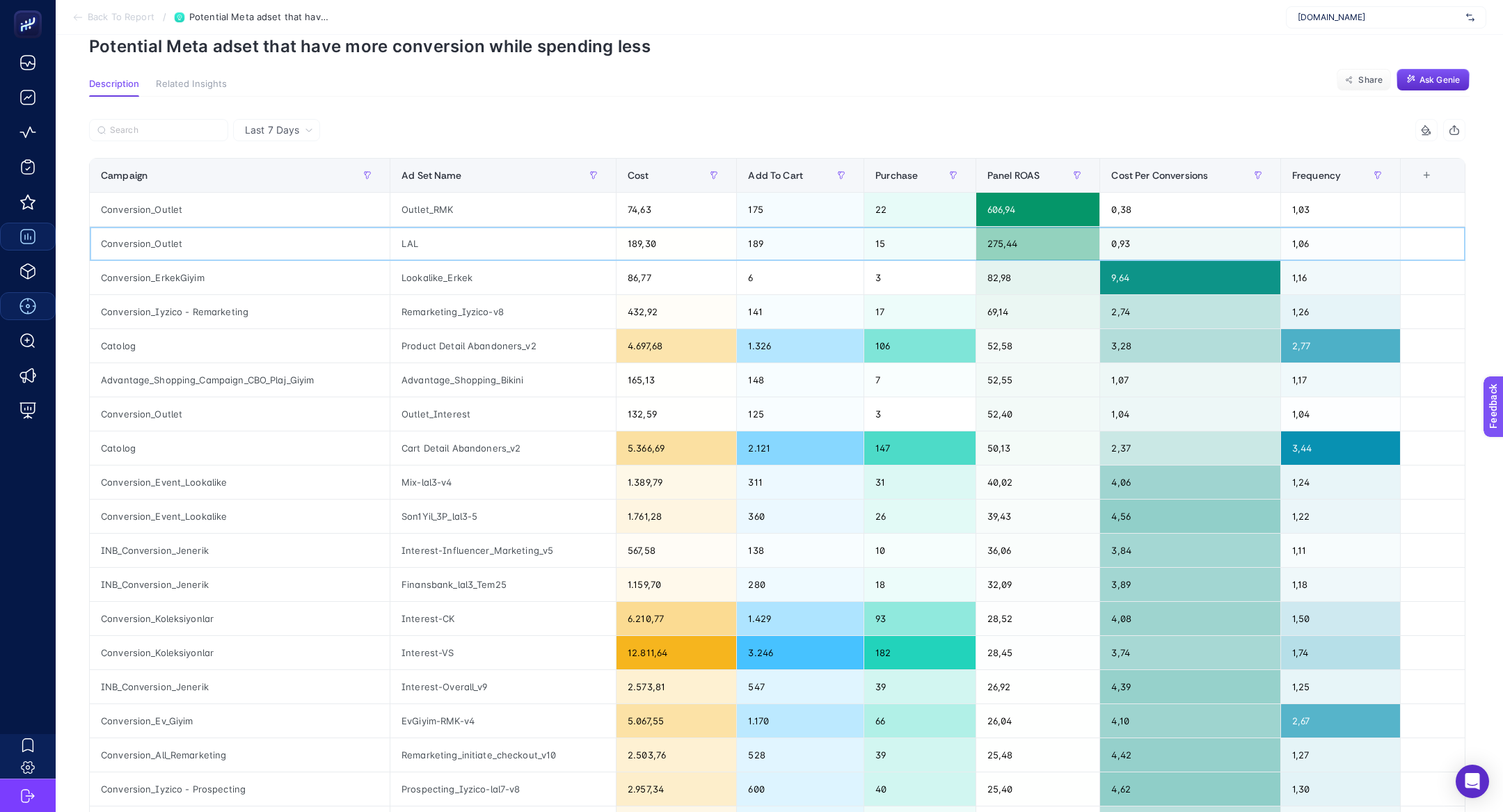
click at [462, 225] on tbody "Conversion_Outlet Outlet_RMK 74,63 175 22 606,94 0,38 1,03 Conversion_Outlet LA…" at bounding box center [777, 534] width 1375 height 682
click at [462, 225] on div "Outlet_RMK" at bounding box center [503, 209] width 226 height 33
click at [462, 220] on div "Outlet_RMK" at bounding box center [503, 209] width 226 height 33
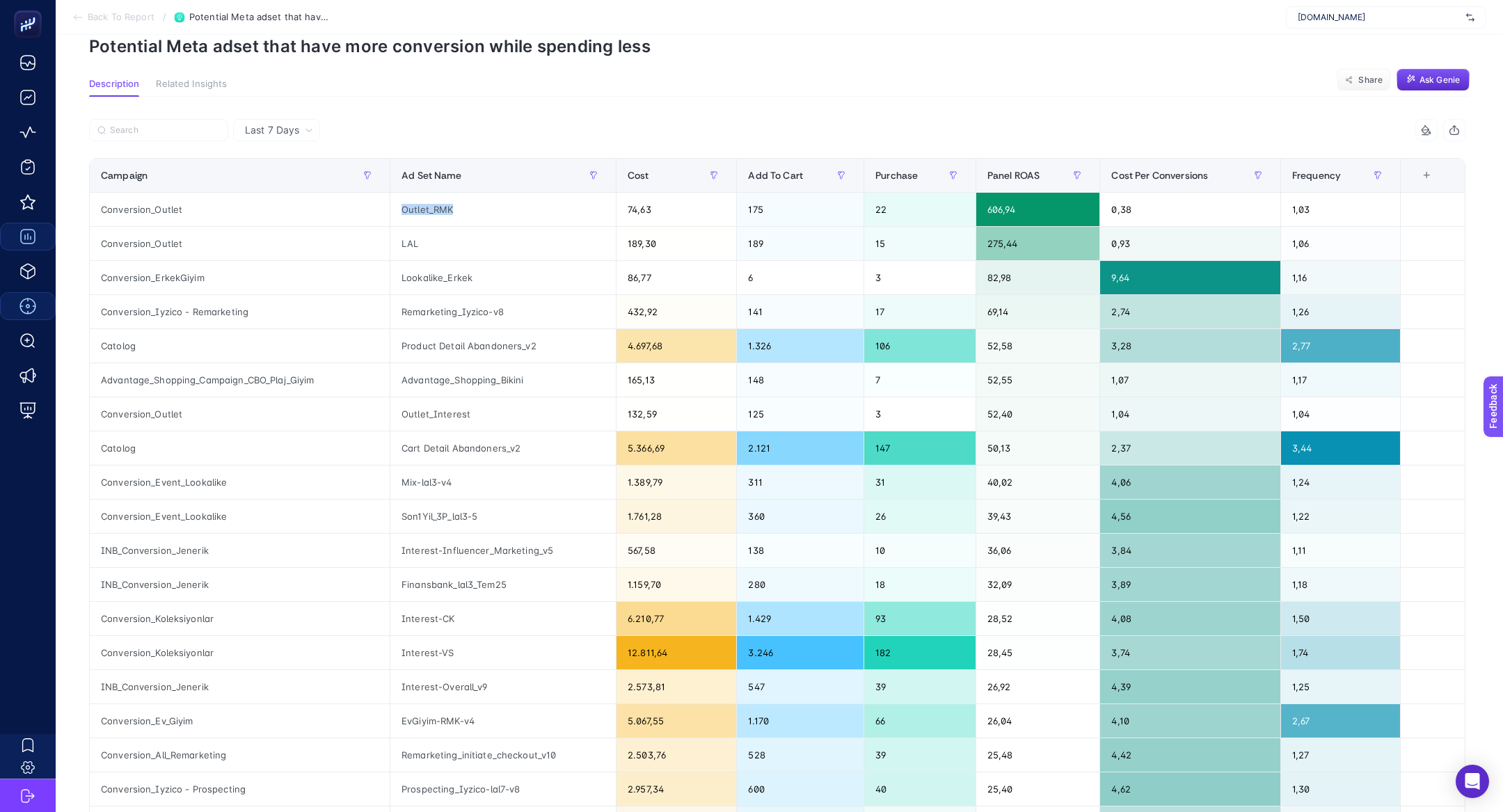
click at [1433, 177] on div "+" at bounding box center [1427, 175] width 26 height 11
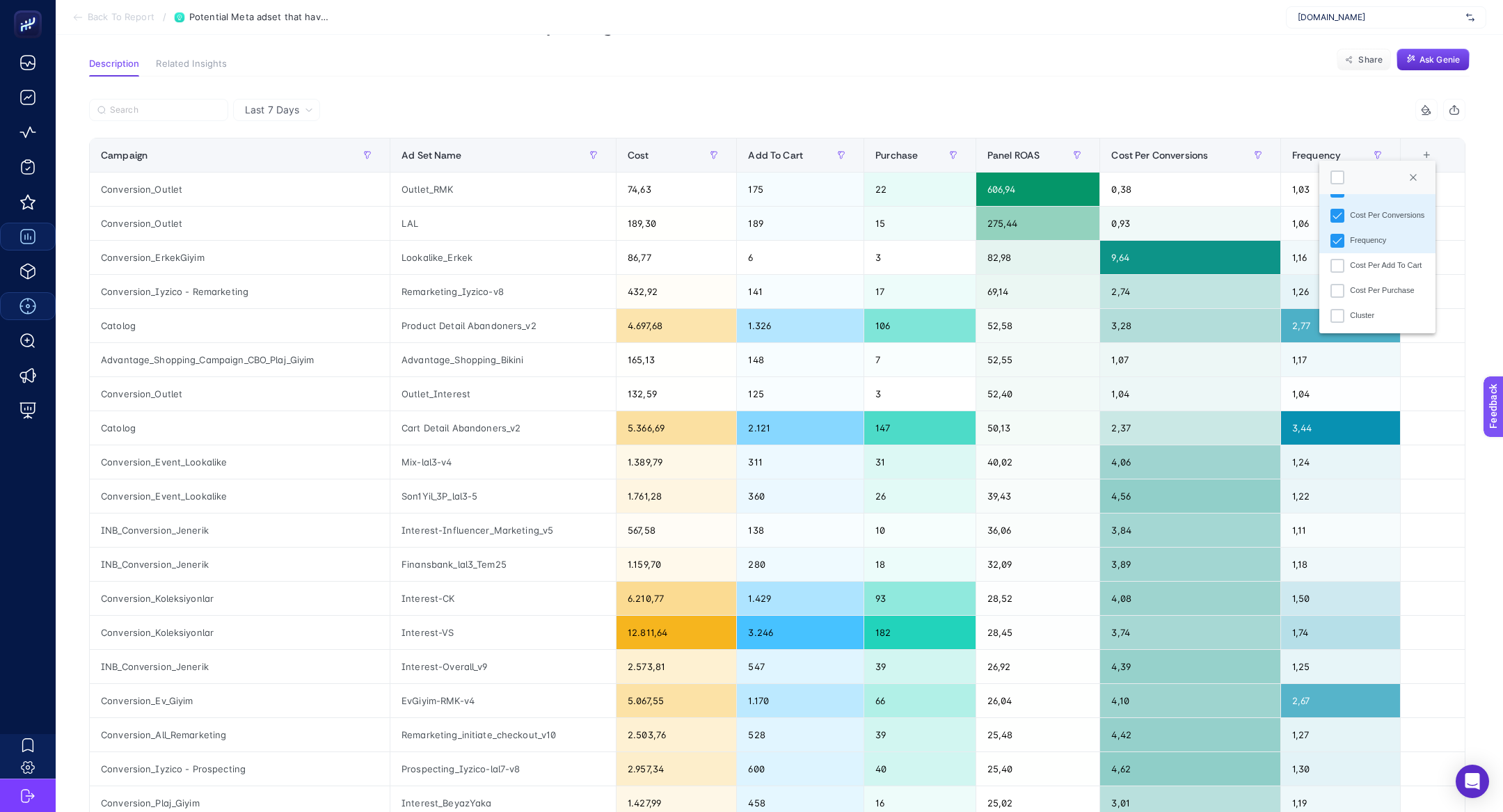
scroll to position [88, 0]
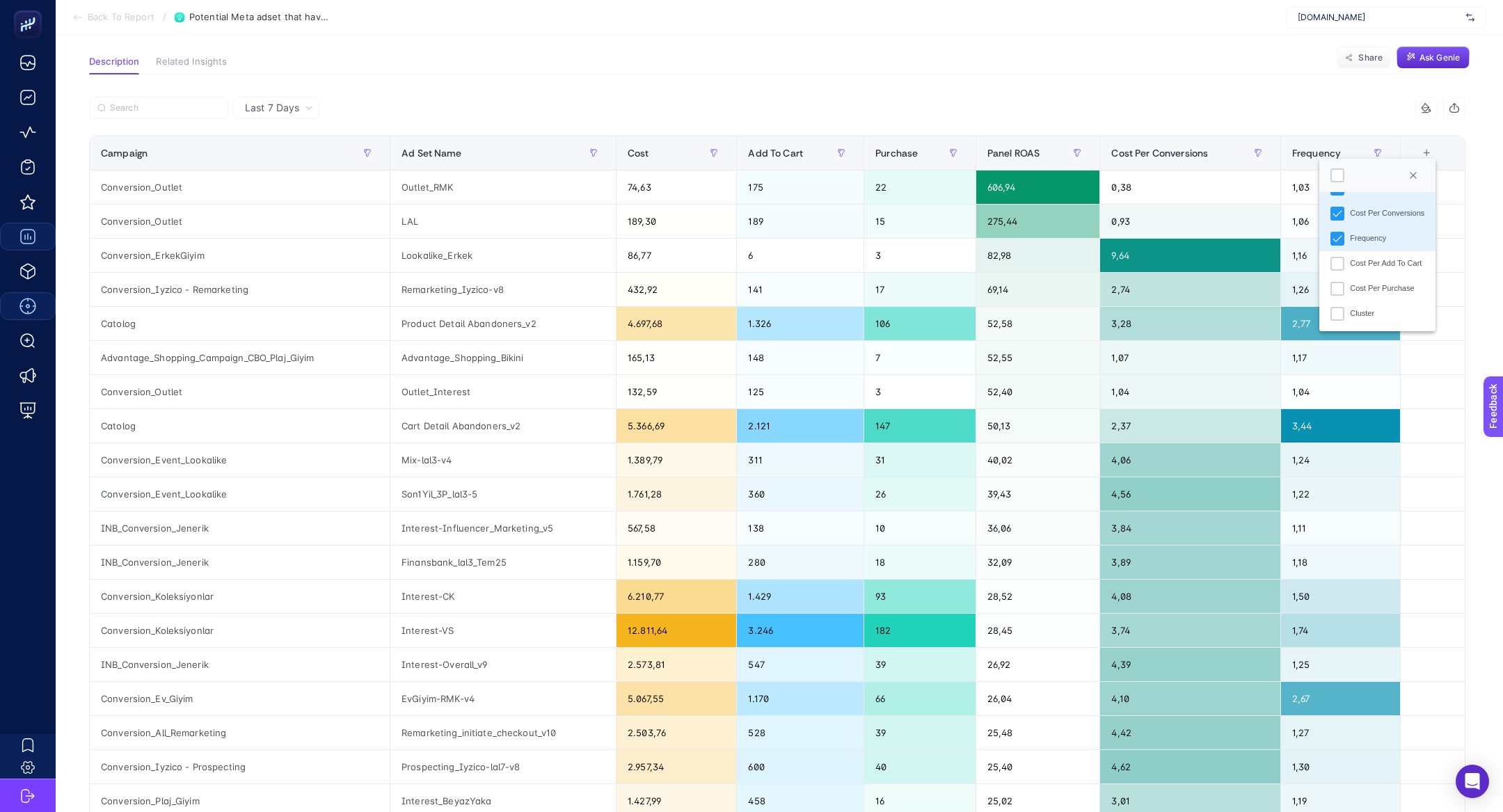
click at [1122, 85] on div "Last 7 Days 6 items selected Campaign Ad Set Name Cost Add To Cart Purchase Pan…" at bounding box center [777, 546] width 1399 height 943
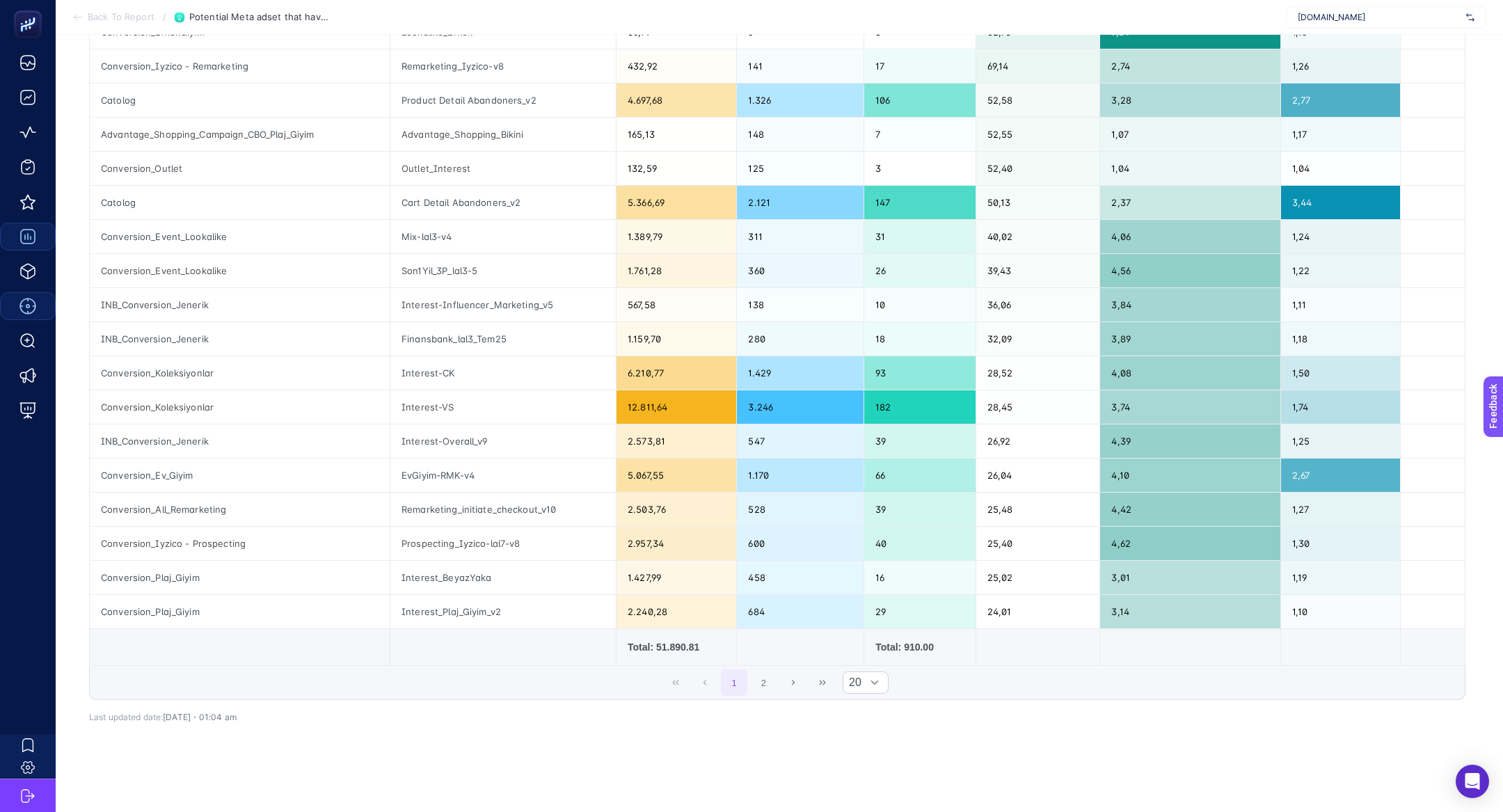
scroll to position [317, 0]
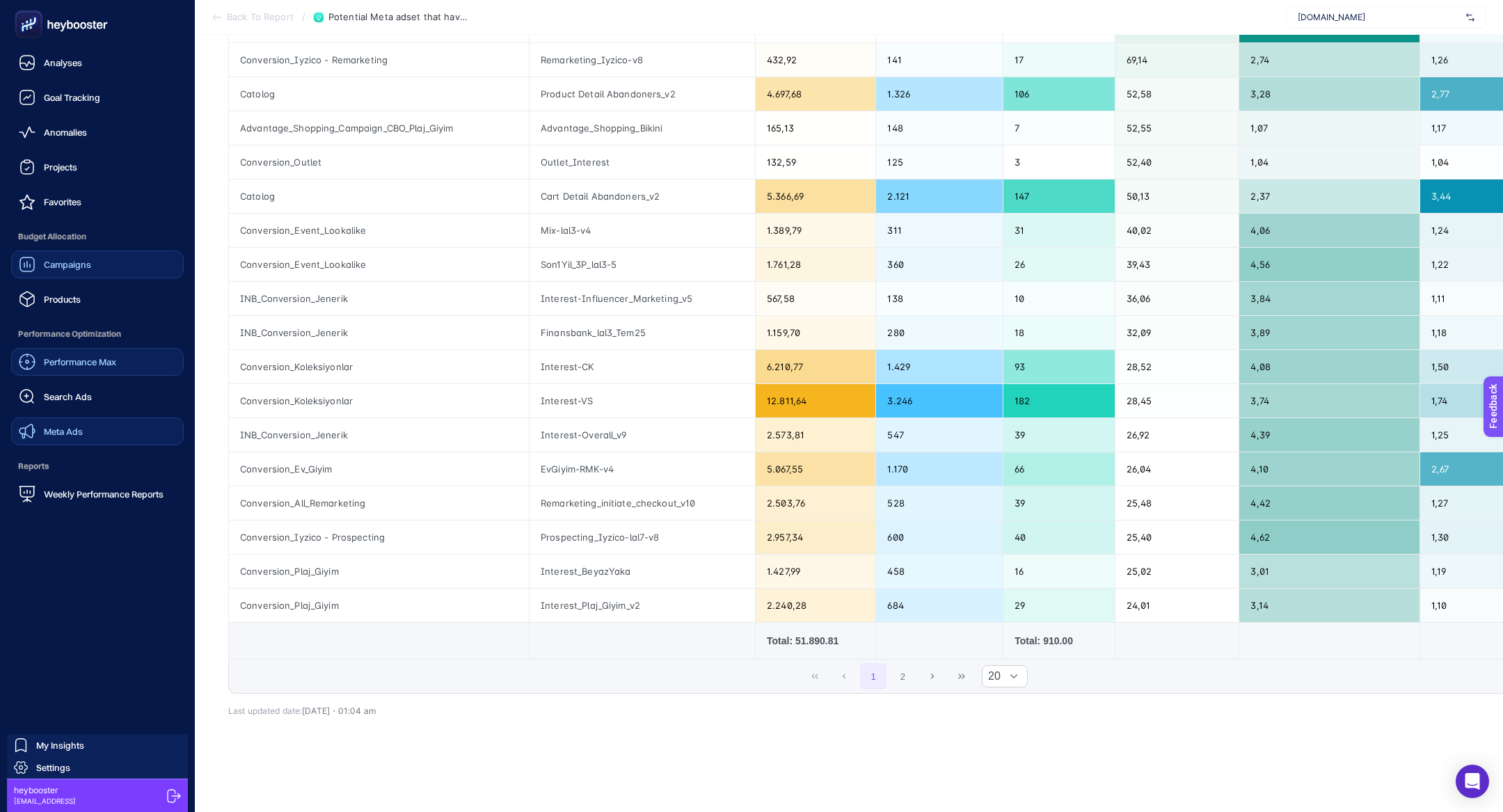
click at [33, 425] on icon at bounding box center [26, 431] width 16 height 16
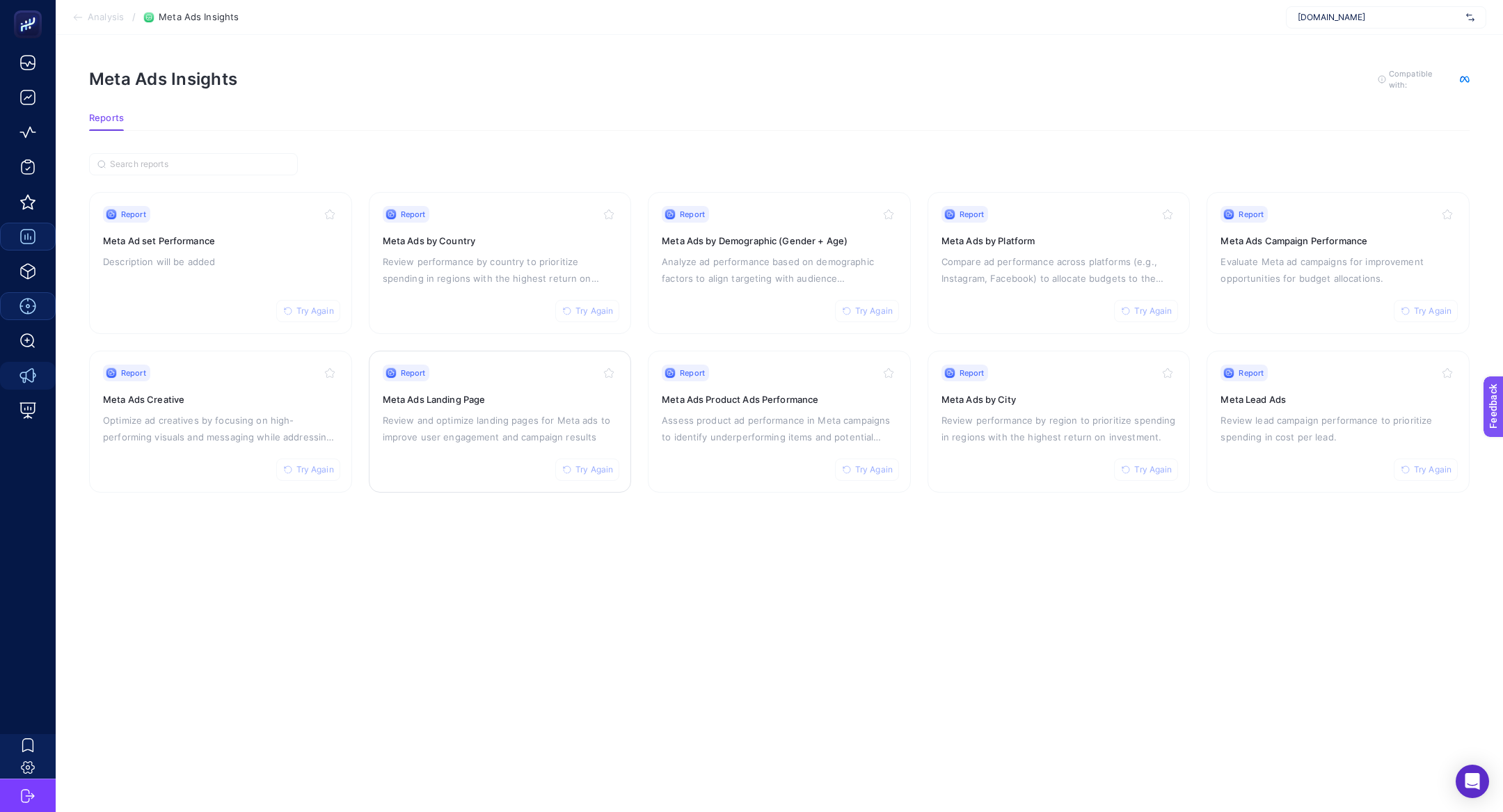
click at [503, 439] on p "Review and optimize landing pages for Meta ads to improve user engagement and c…" at bounding box center [500, 429] width 235 height 33
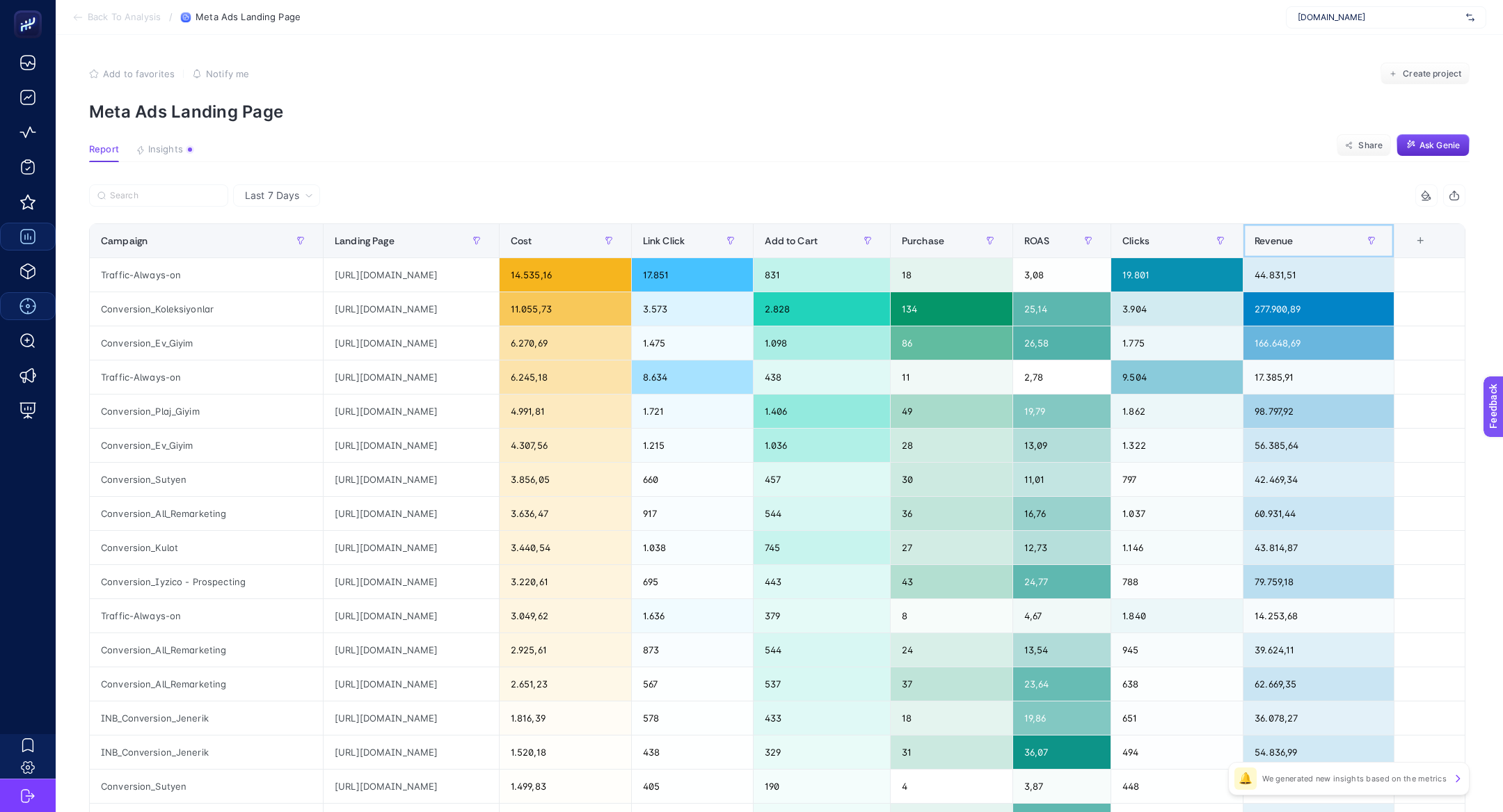
click at [1288, 247] on div "Revenue" at bounding box center [1319, 240] width 128 height 23
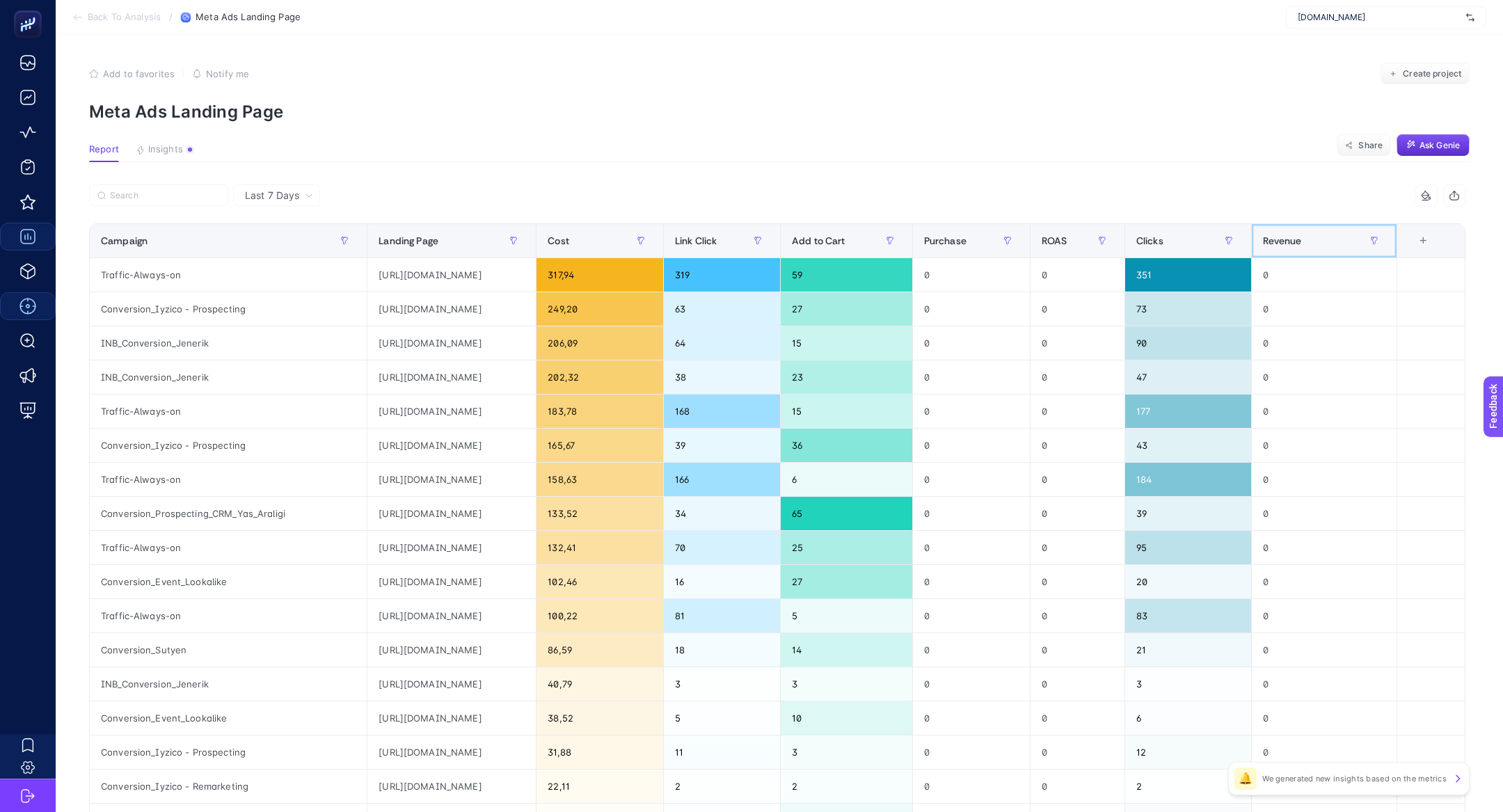
click at [1288, 247] on div "Revenue" at bounding box center [1323, 240] width 122 height 23
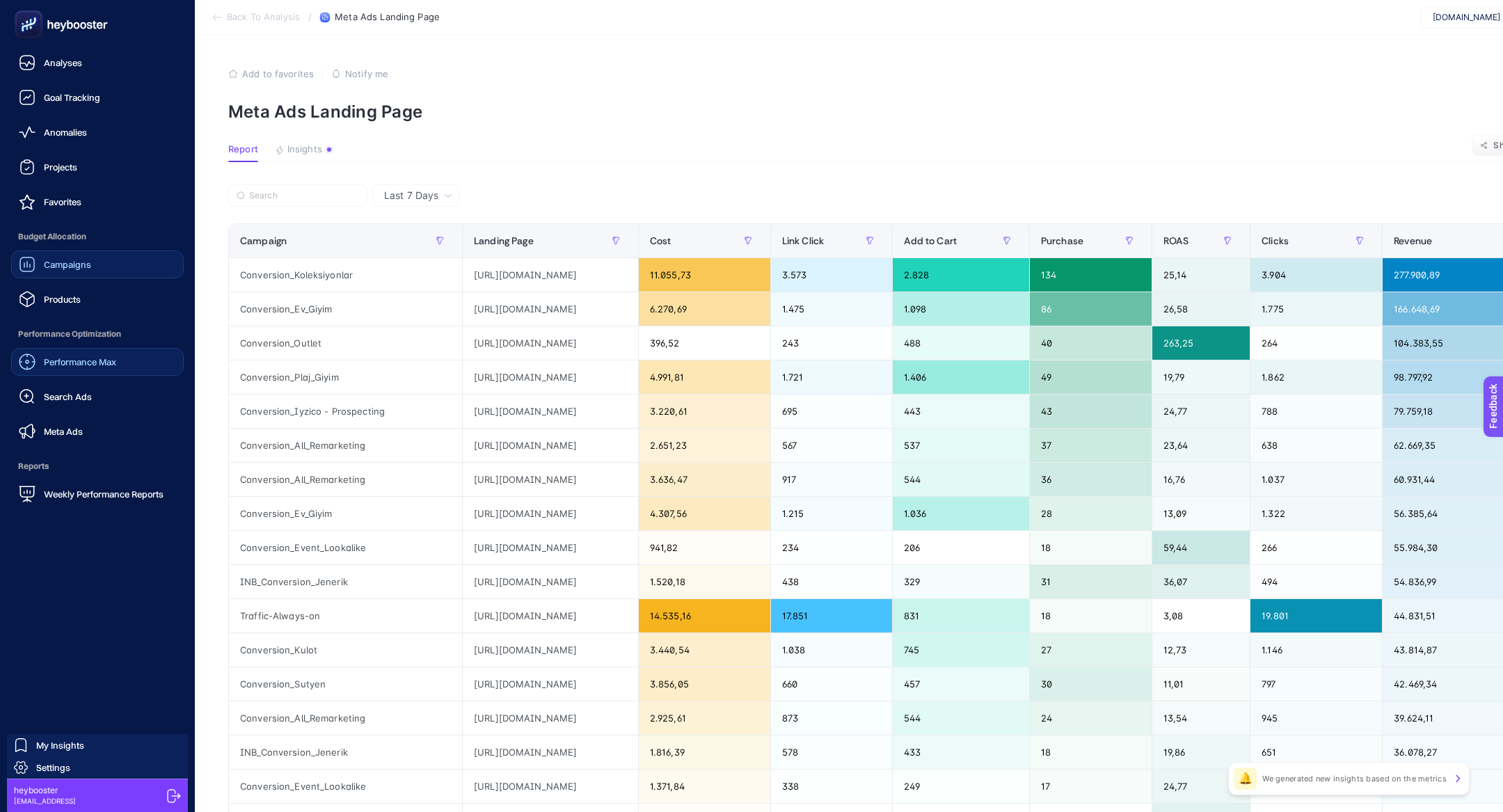
click at [82, 365] on span "Performance Max" at bounding box center [79, 362] width 72 height 11
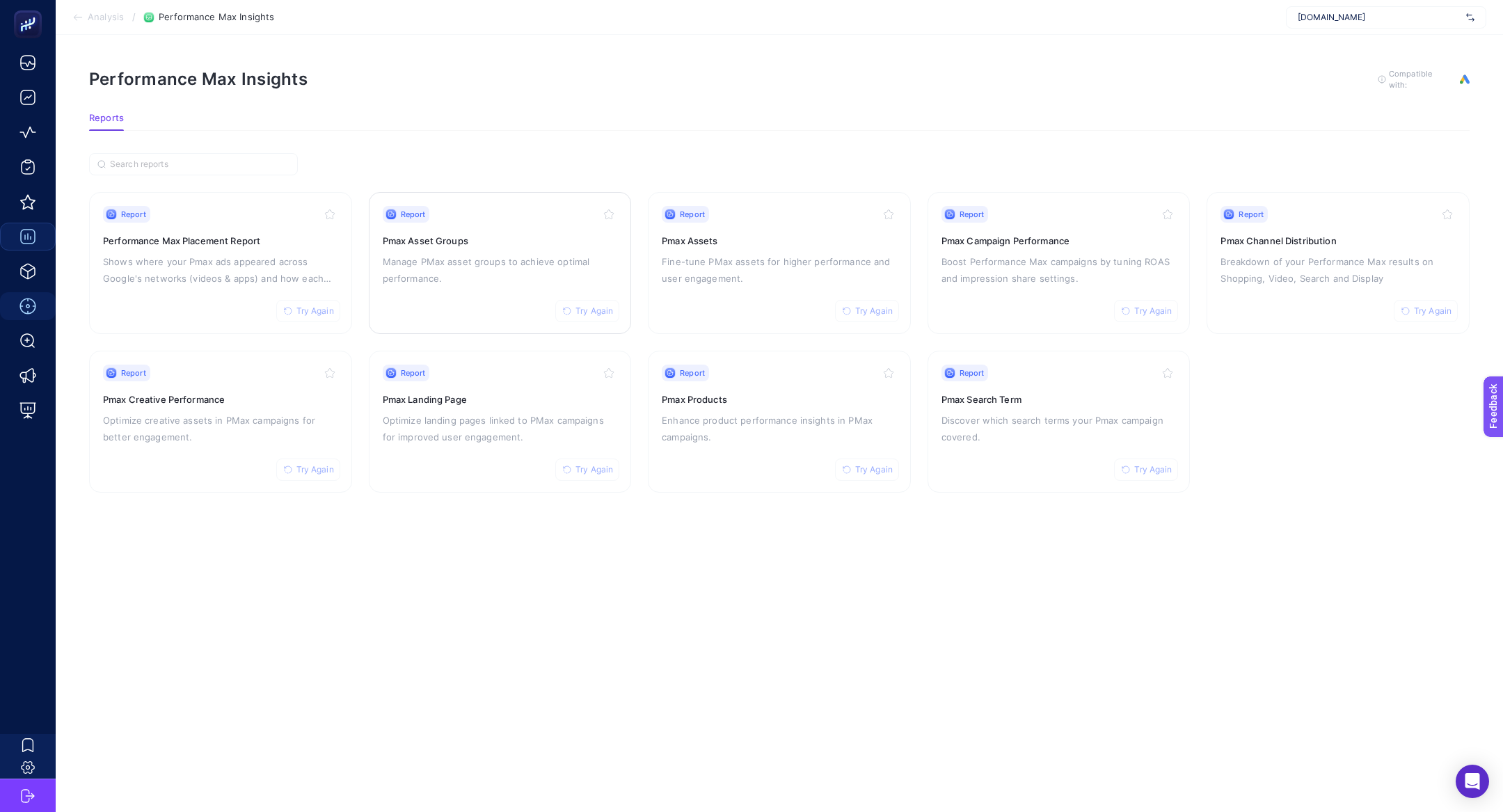
click at [450, 276] on p "Manage PMax asset groups to achieve optimal performance." at bounding box center [500, 270] width 235 height 33
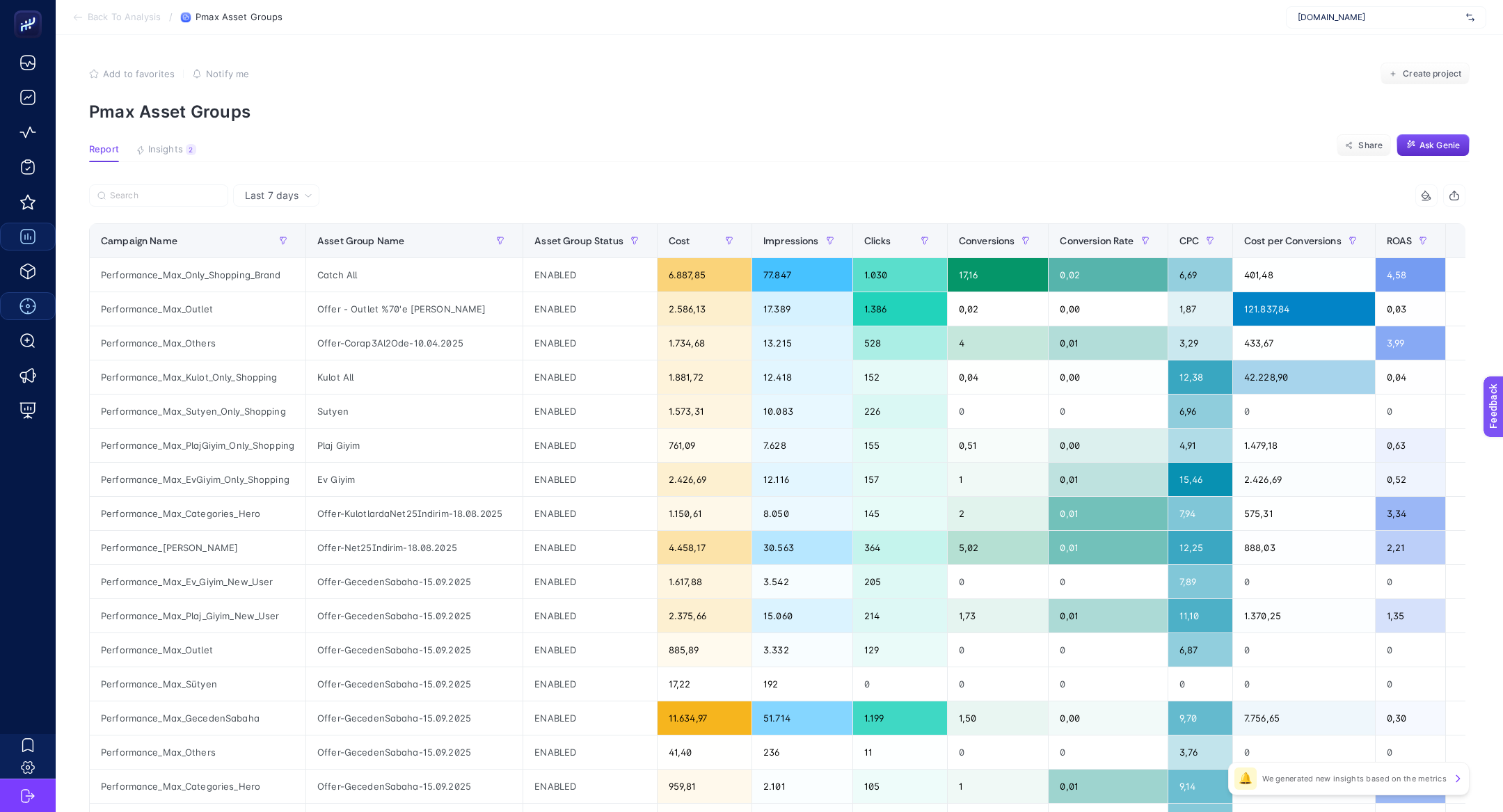
click at [179, 212] on div at bounding box center [433, 199] width 688 height 30
click at [177, 202] on label at bounding box center [158, 195] width 139 height 23
click at [177, 201] on input "Search" at bounding box center [164, 195] width 110 height 10
paste input "Performance_Max_EvGiyim_Only_Shopping"
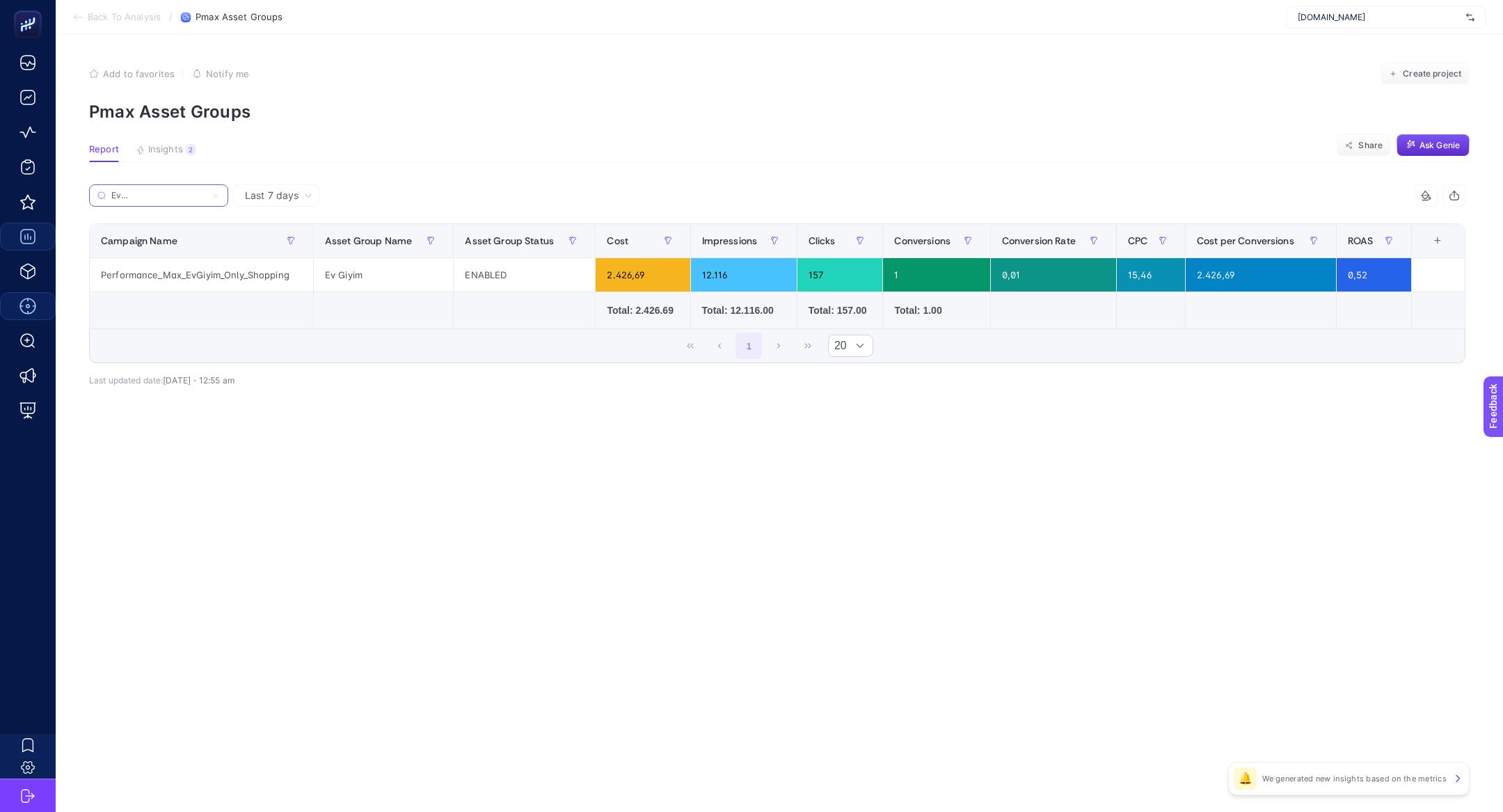
type input "Performance_Max_EvGiyim_Only_Shopping"
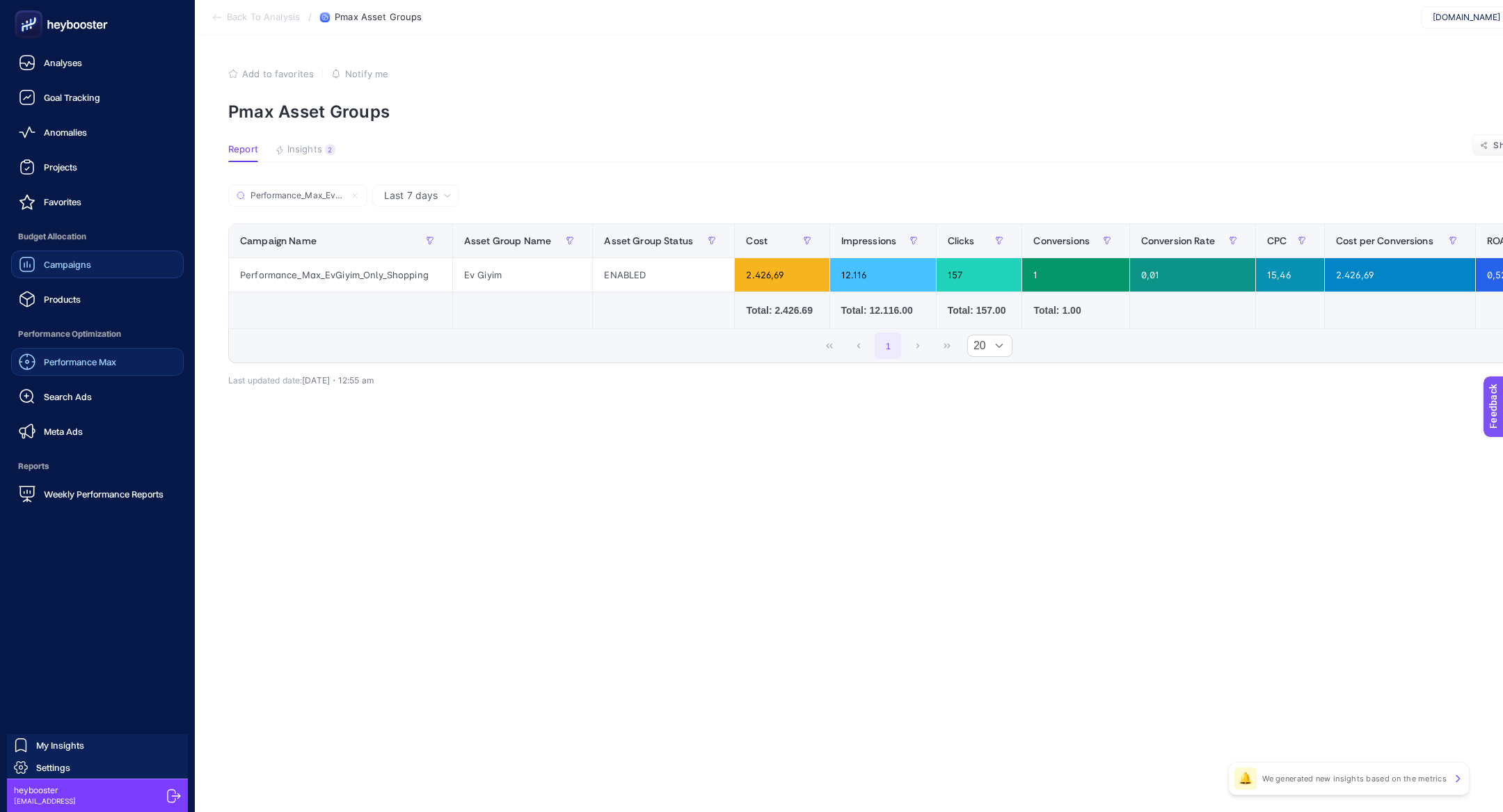
click at [69, 352] on link "Performance Max" at bounding box center [97, 362] width 173 height 28
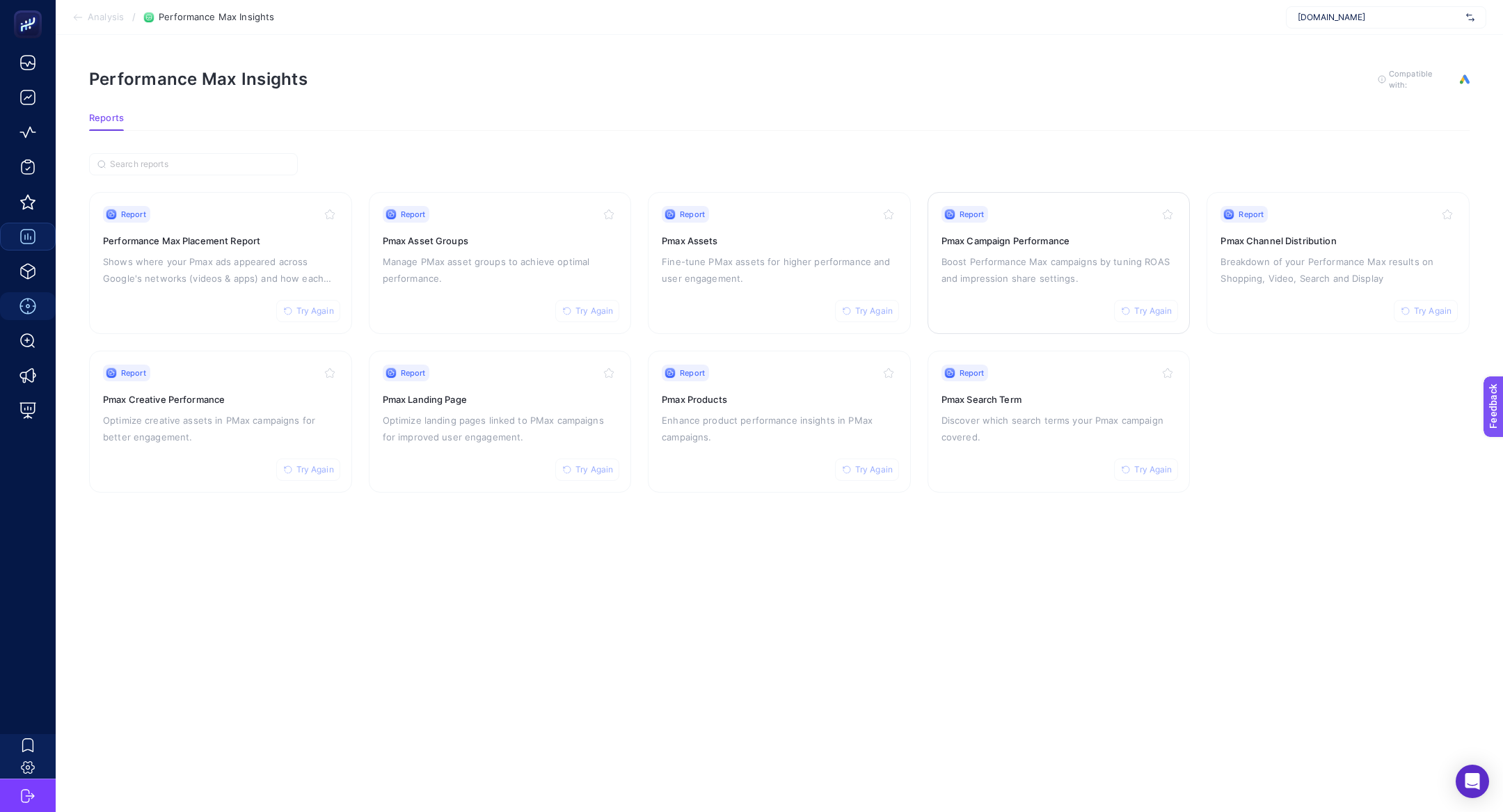
click at [994, 278] on p "Boost Performance Max campaigns by tuning ROAS and impression share settings." at bounding box center [1059, 270] width 235 height 33
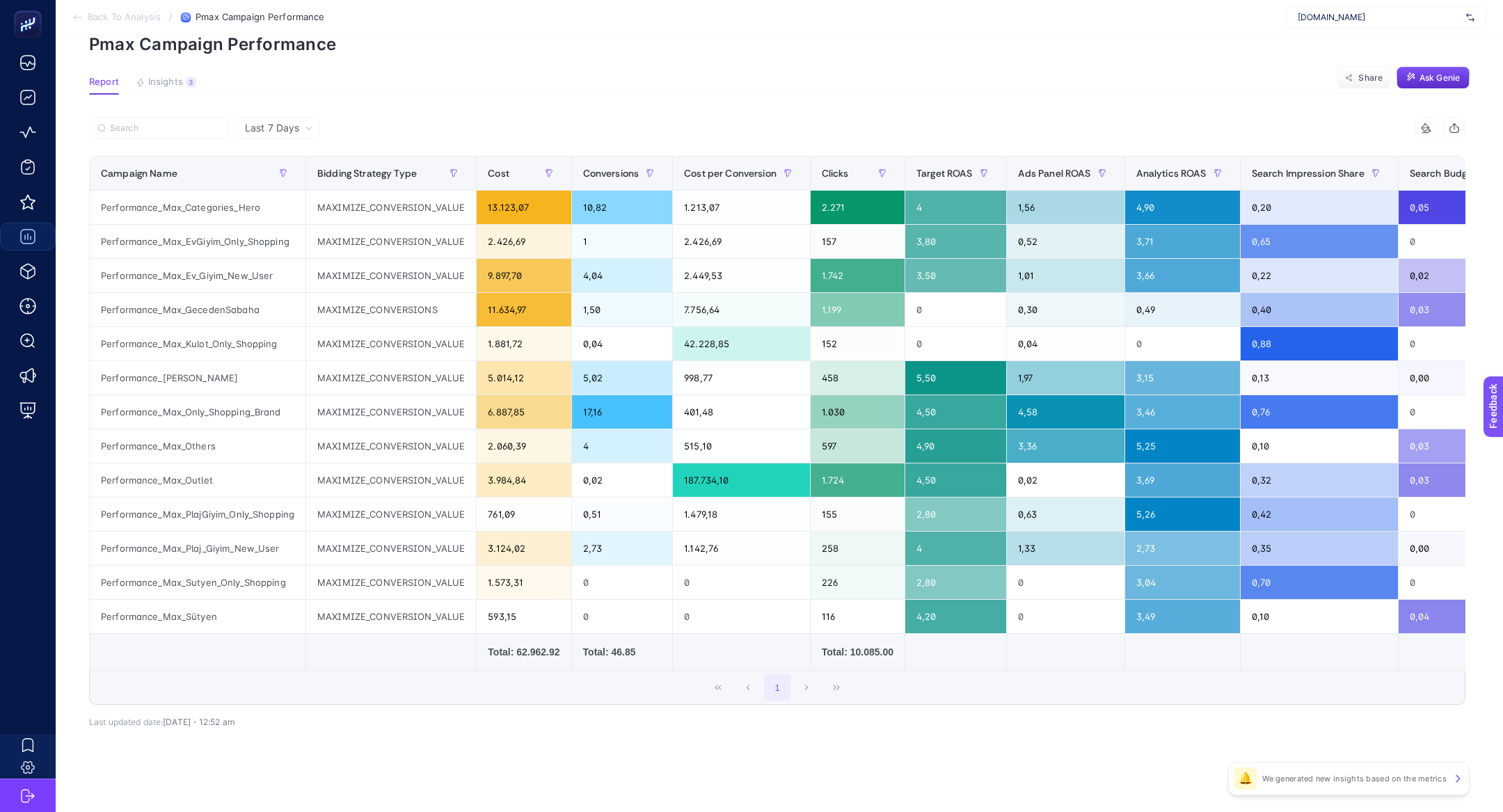
scroll to position [63, 0]
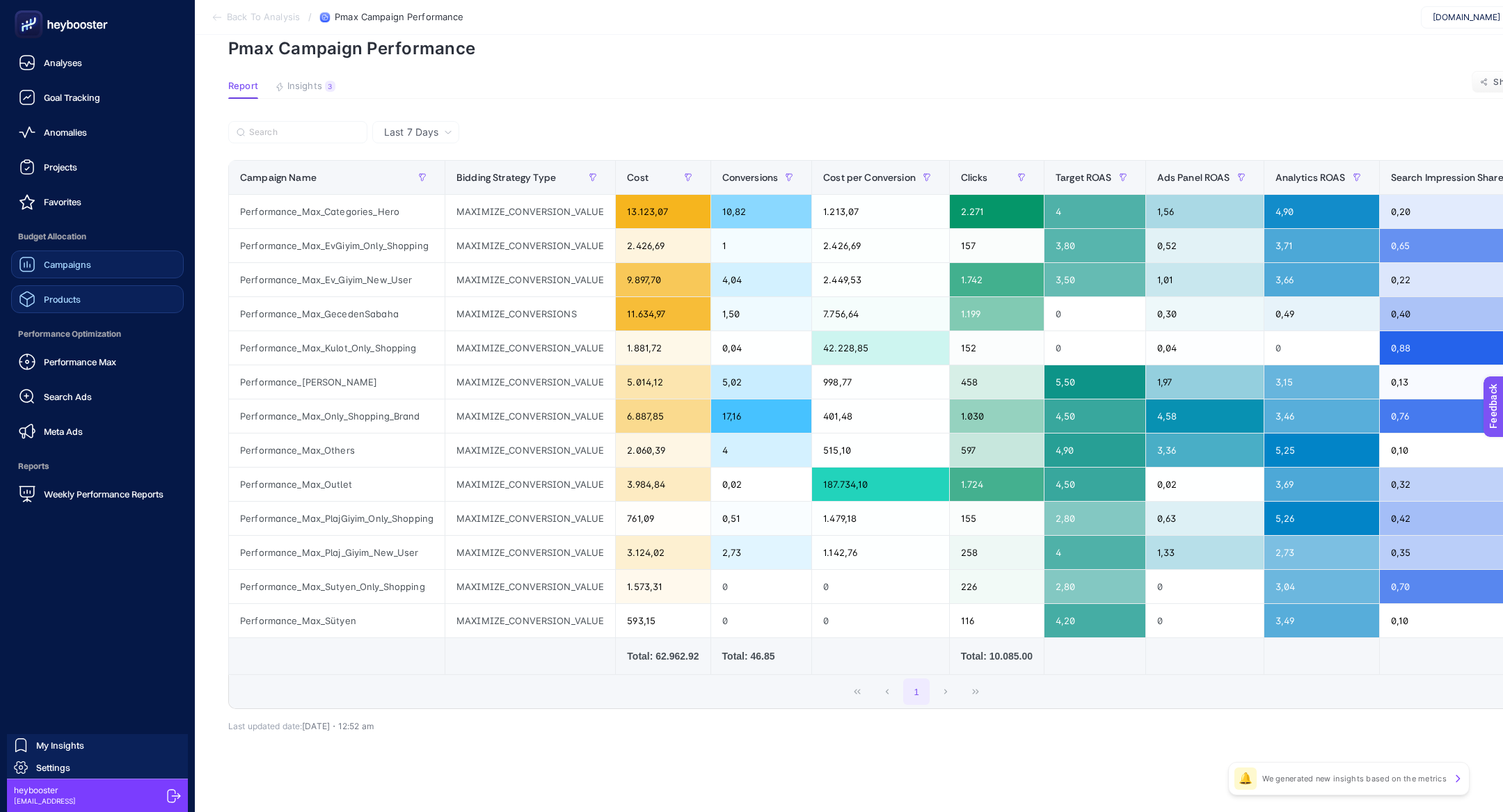
click at [71, 304] on div "Products" at bounding box center [50, 299] width 62 height 16
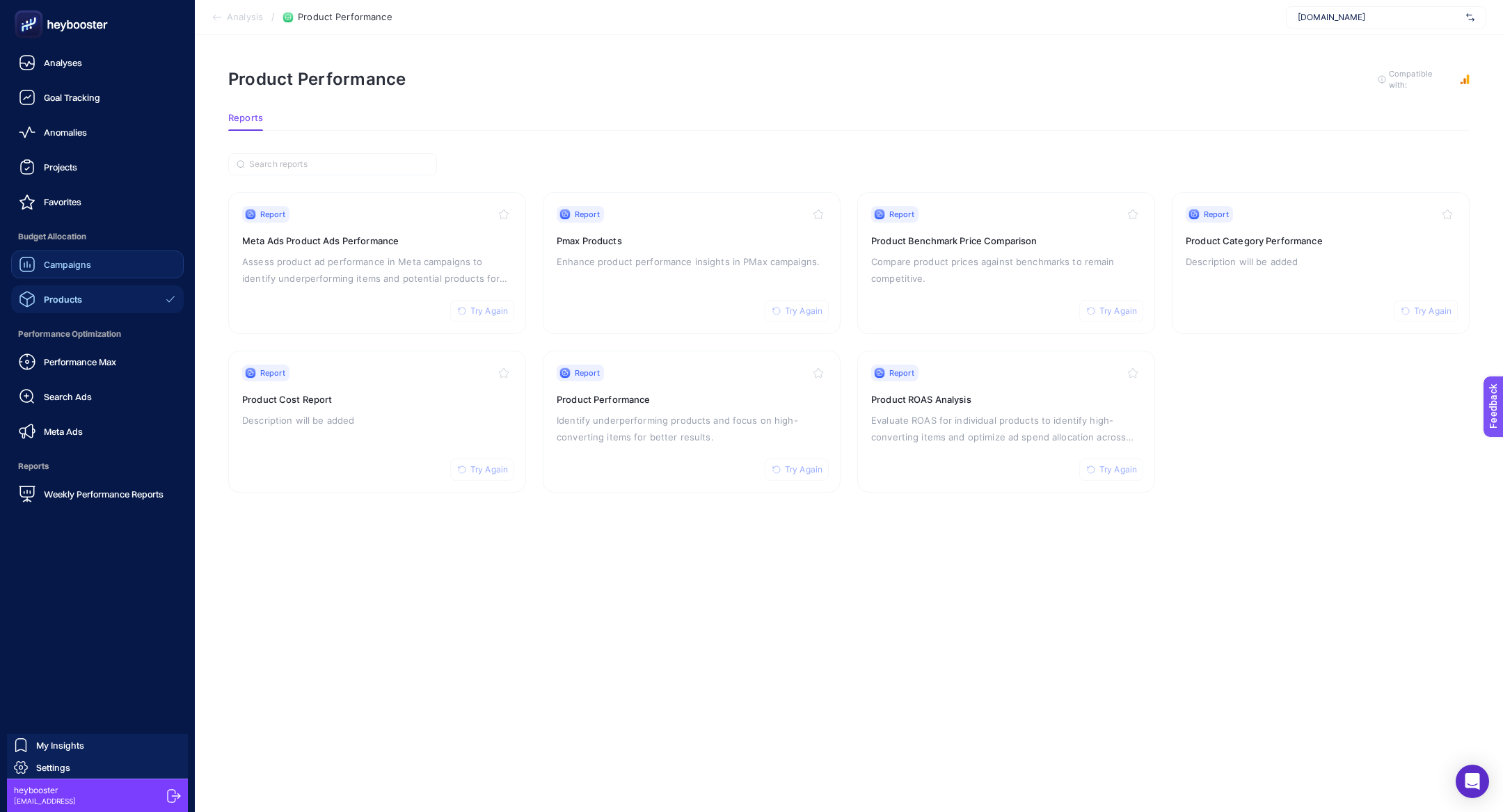
click at [64, 261] on span "Campaigns" at bounding box center [67, 264] width 47 height 11
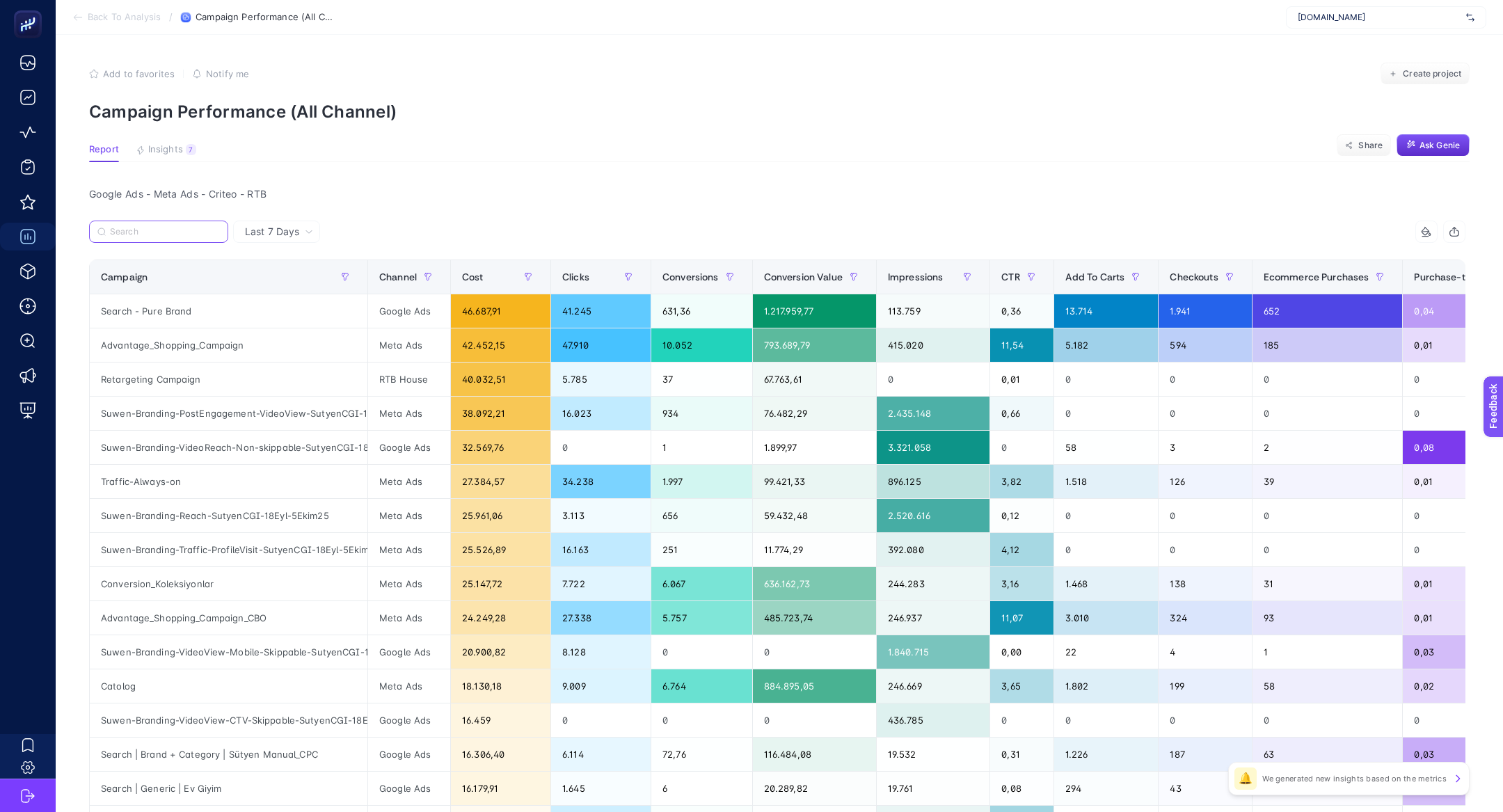
click at [150, 230] on input "Search" at bounding box center [164, 232] width 110 height 10
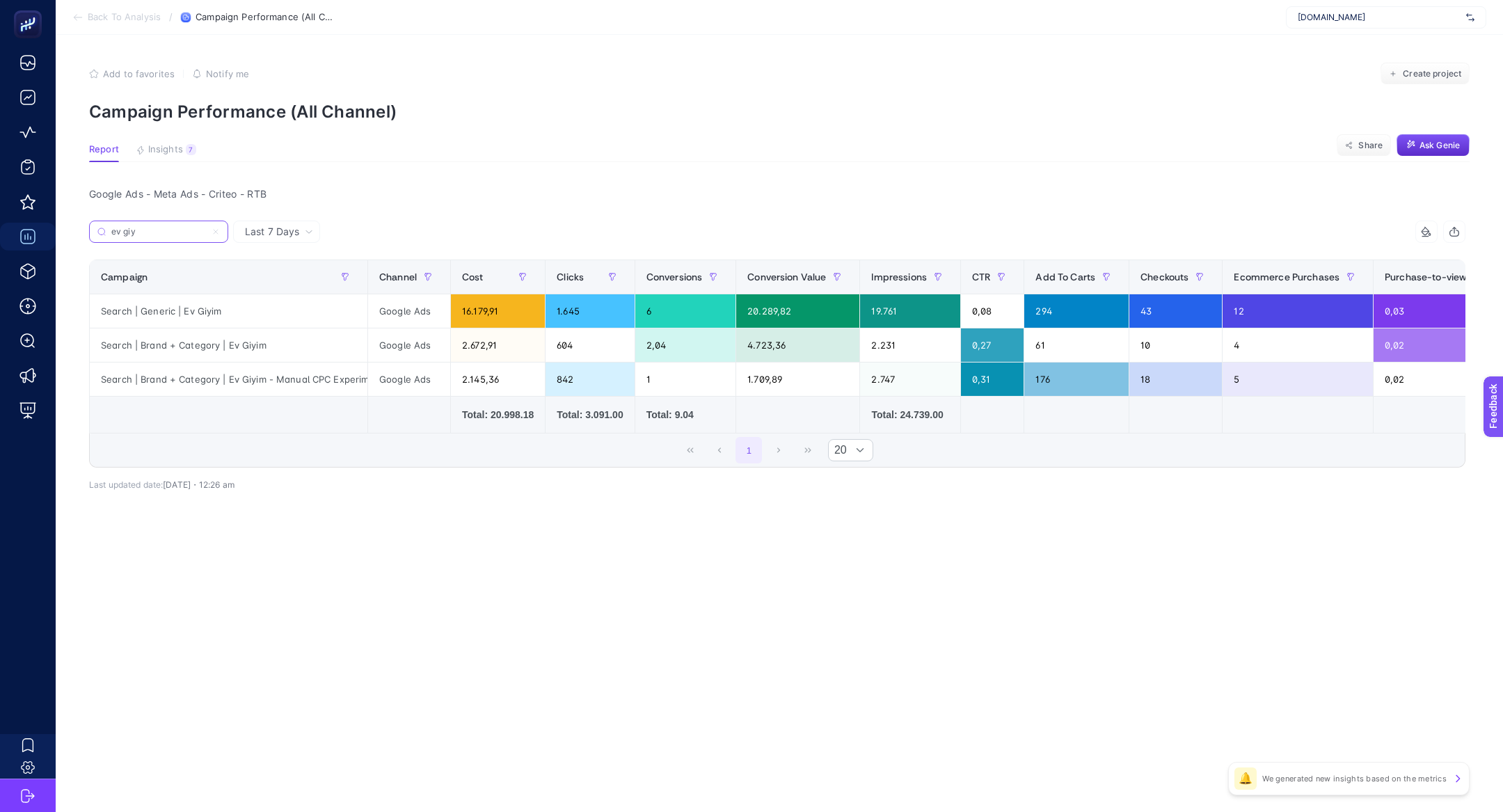
type input "ev giy"
click at [320, 300] on div "Search | Generic | Ev Giyim" at bounding box center [228, 310] width 278 height 33
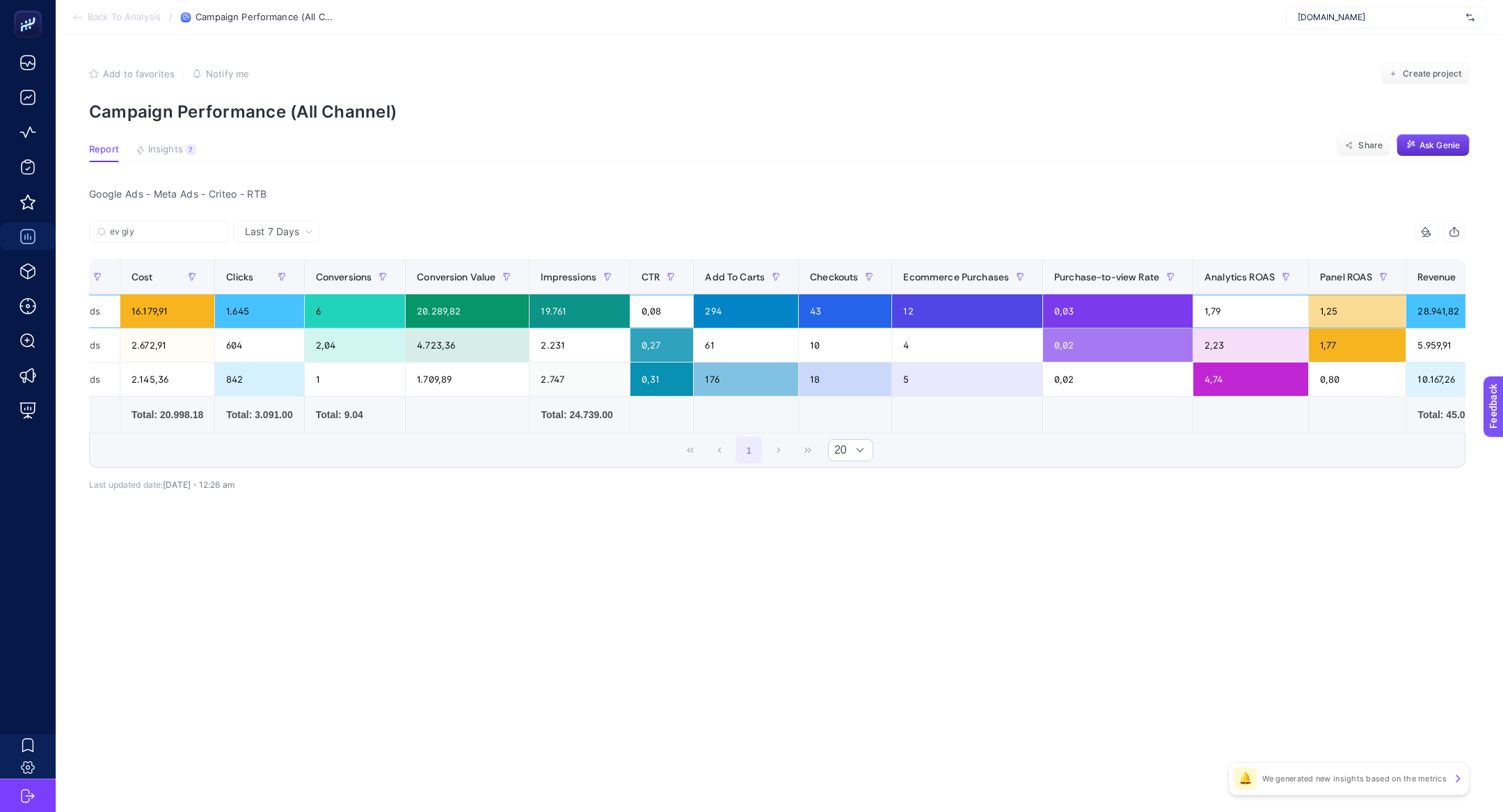
scroll to position [0, 491]
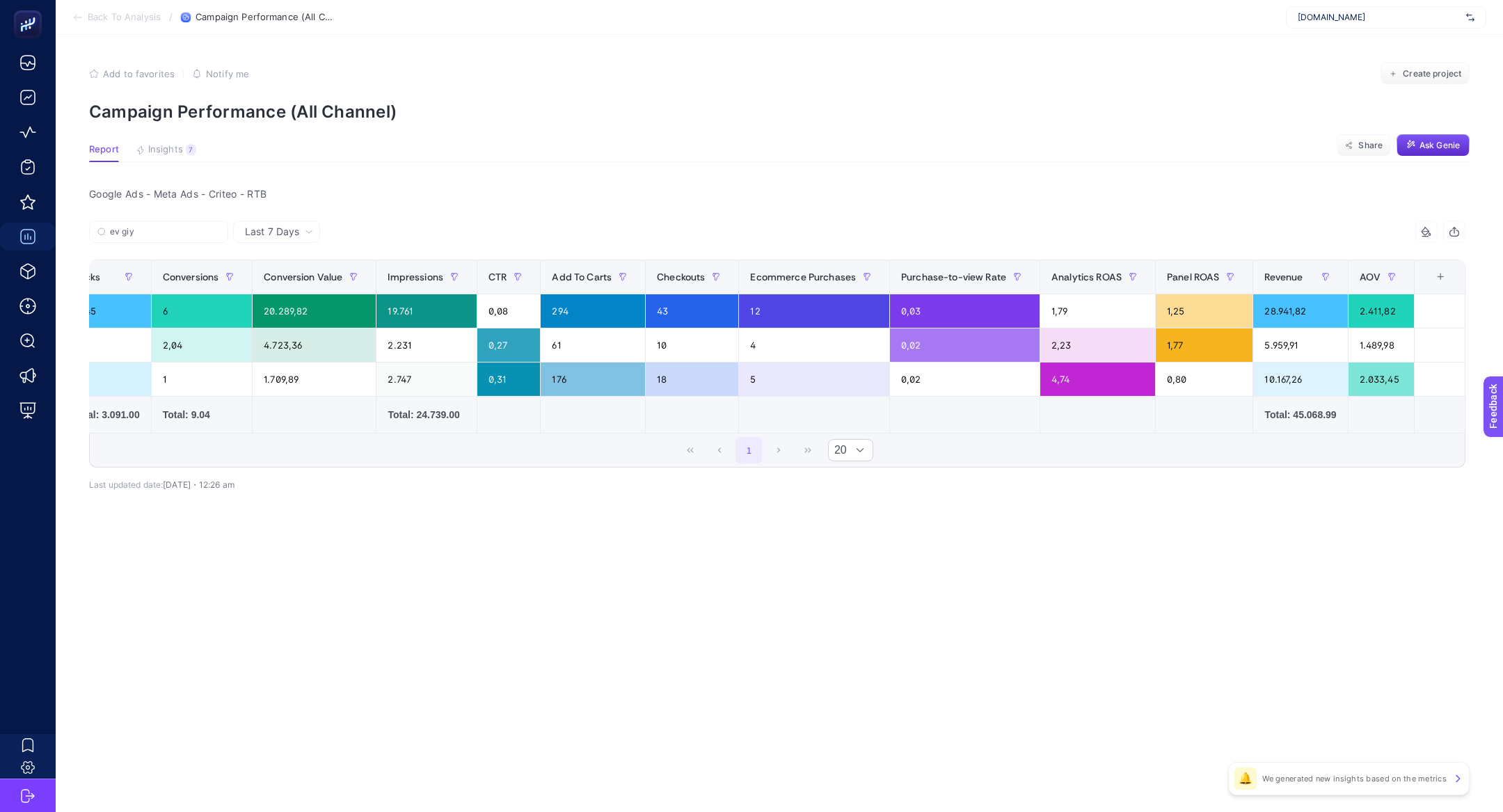
click at [1438, 271] on div "+" at bounding box center [1441, 277] width 26 height 11
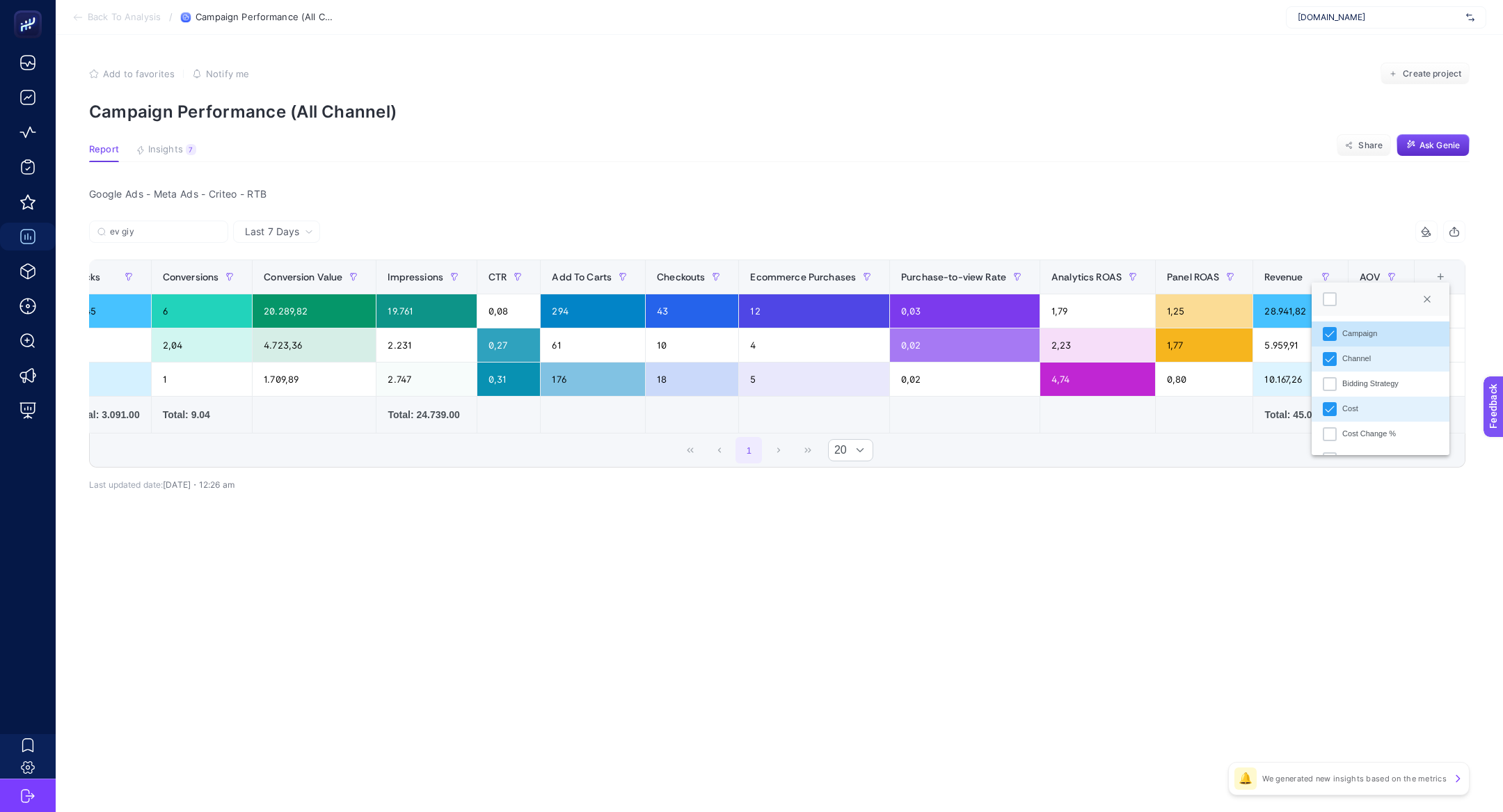
scroll to position [9, 70]
click at [1333, 301] on div at bounding box center [1330, 299] width 14 height 14
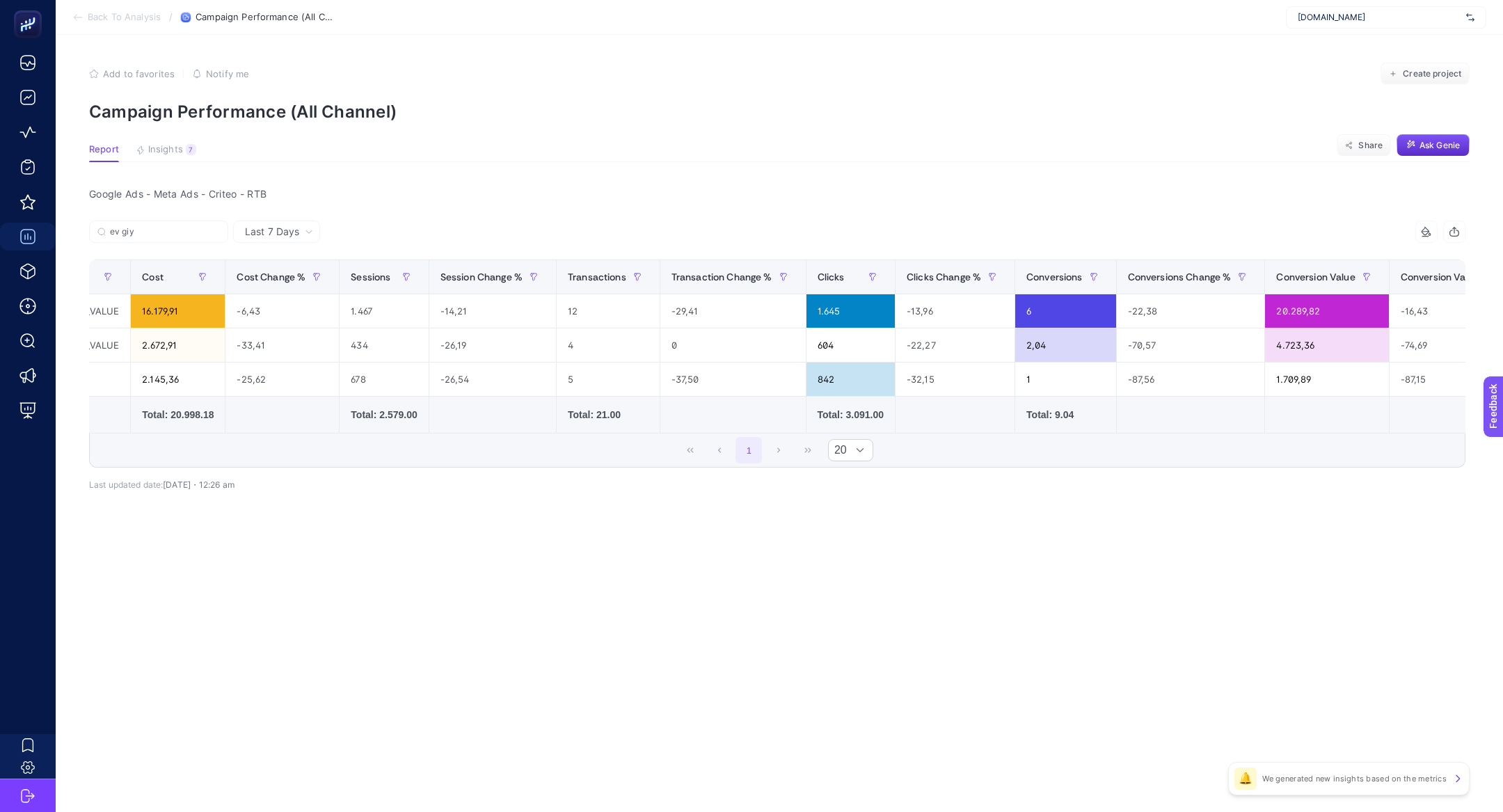
click at [940, 684] on article "Add to favorites false Notify me Create project Campaign Performance (All Chann…" at bounding box center [780, 423] width 1447 height 777
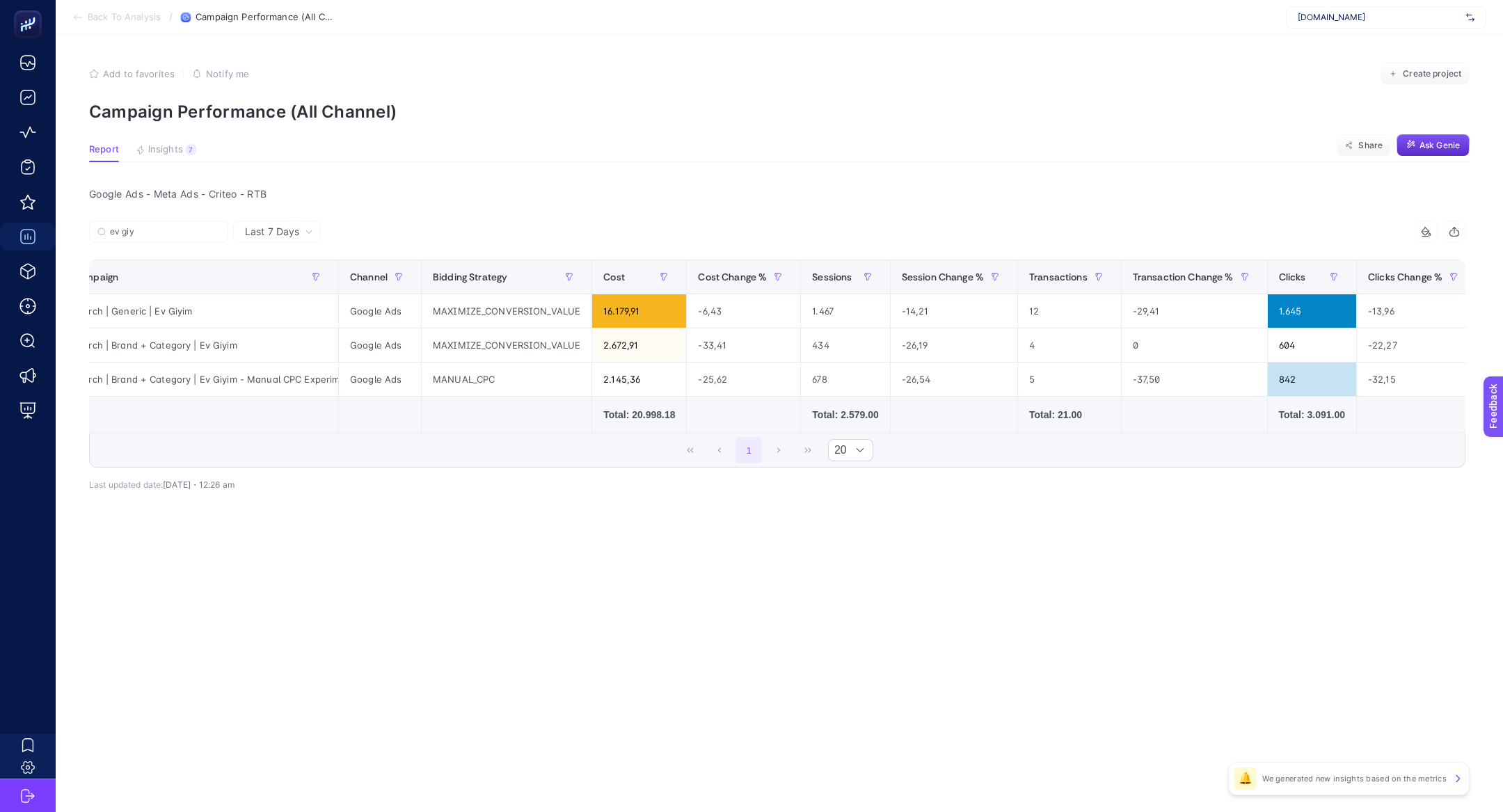
scroll to position [0, 0]
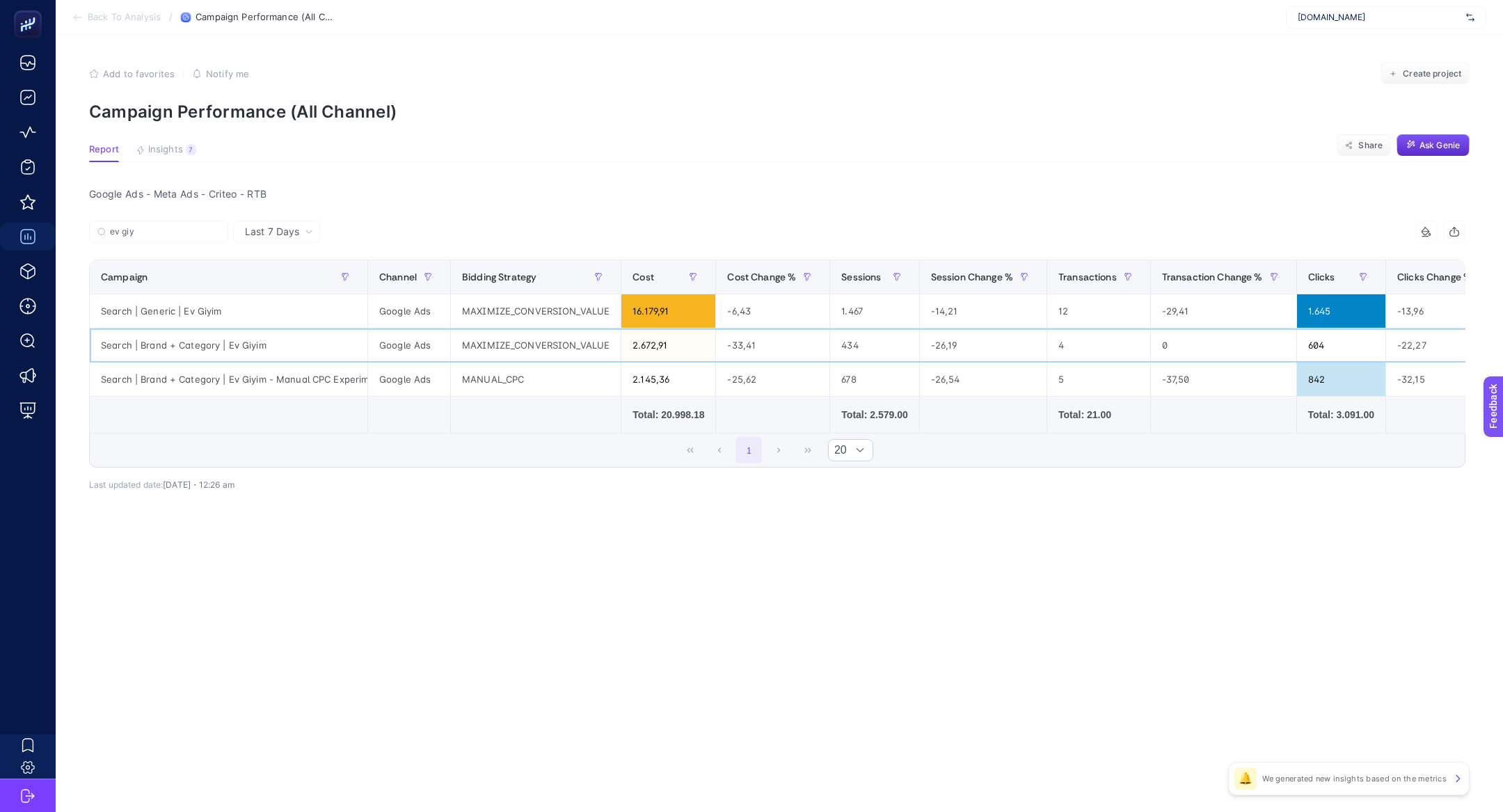
click at [694, 332] on div "2.672,91" at bounding box center [668, 345] width 94 height 33
click at [678, 308] on div "16.179,91" at bounding box center [668, 310] width 94 height 33
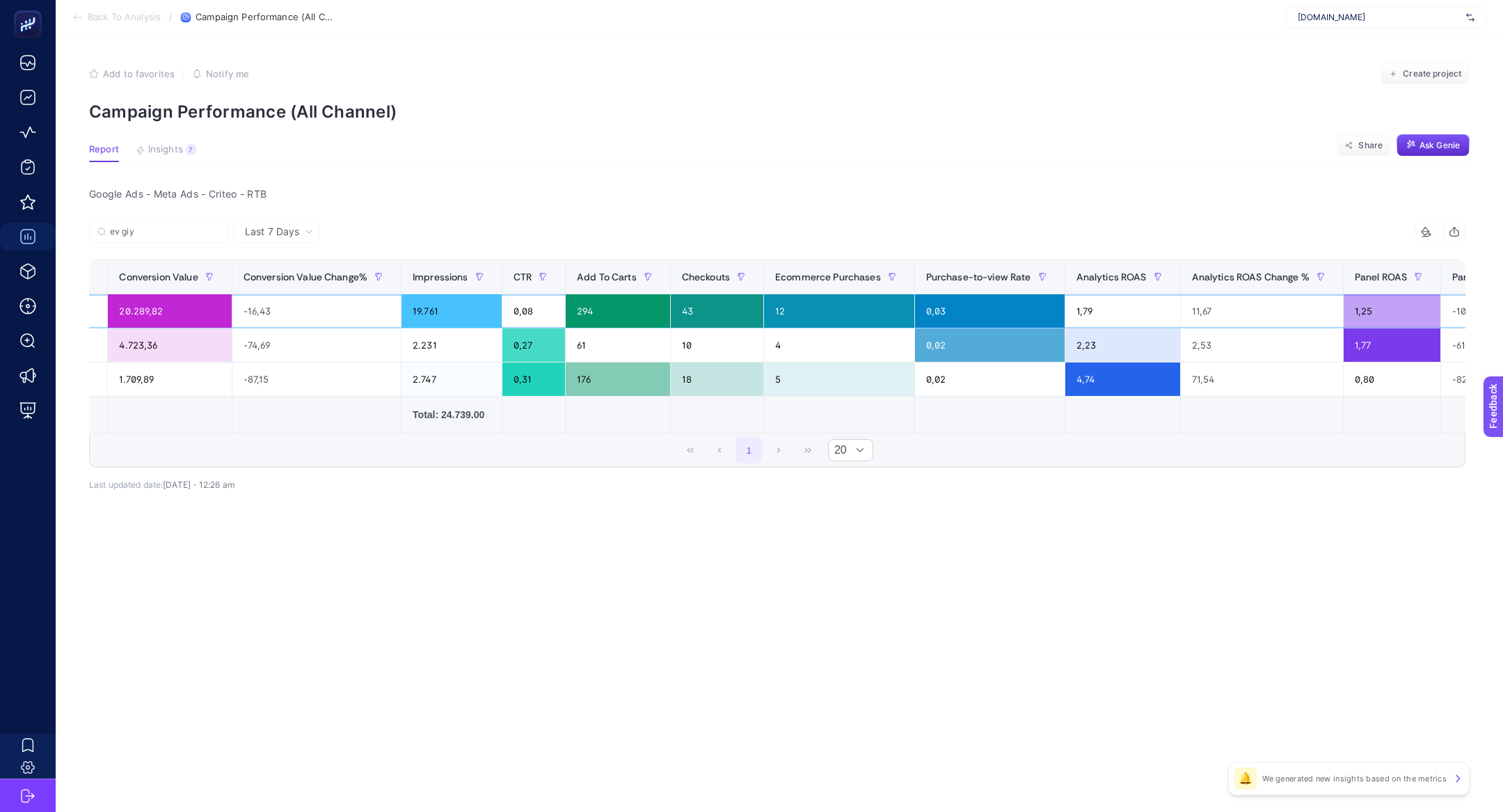
scroll to position [0, 1773]
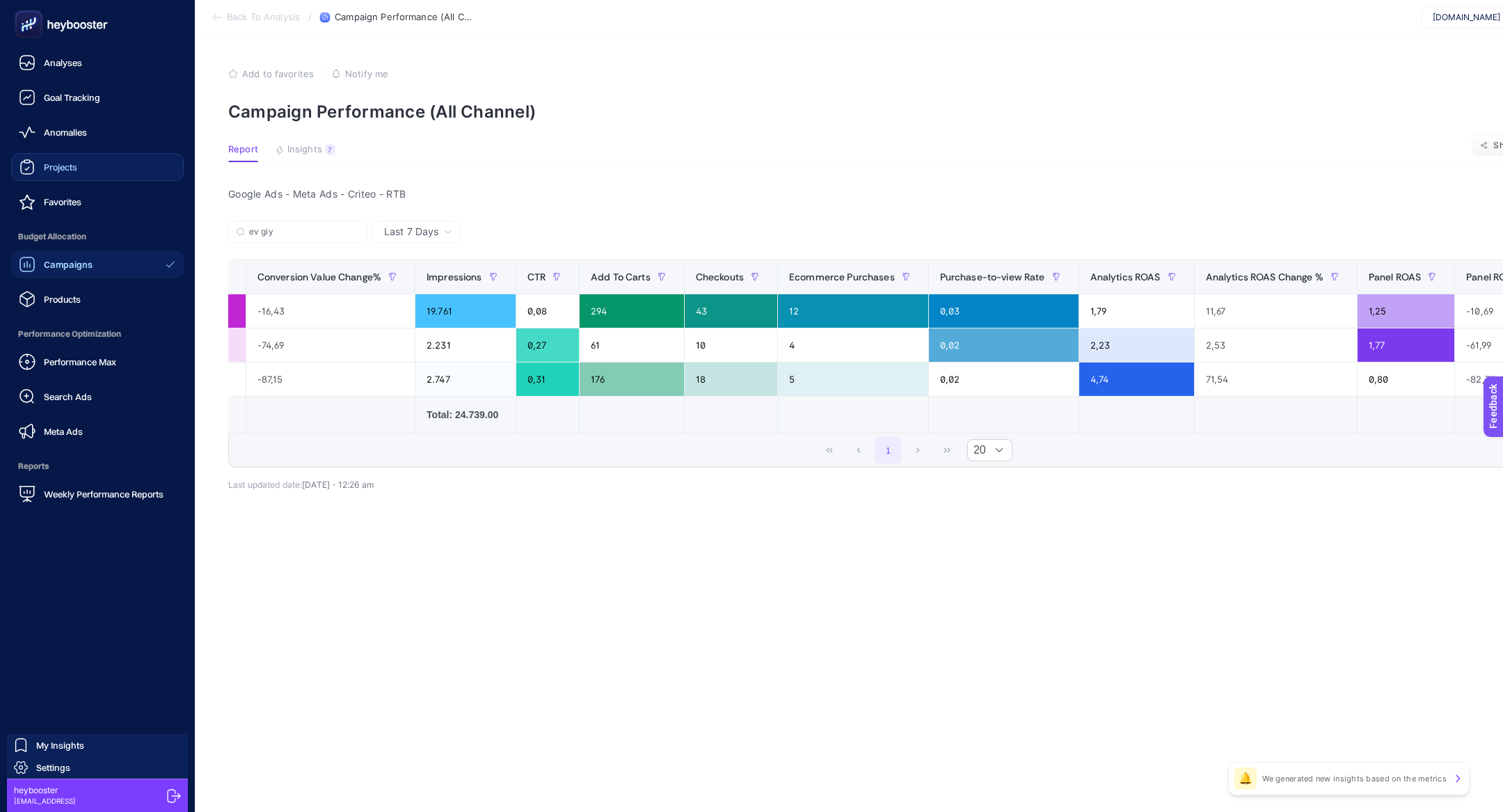
click at [64, 170] on span "Projects" at bounding box center [60, 167] width 33 height 11
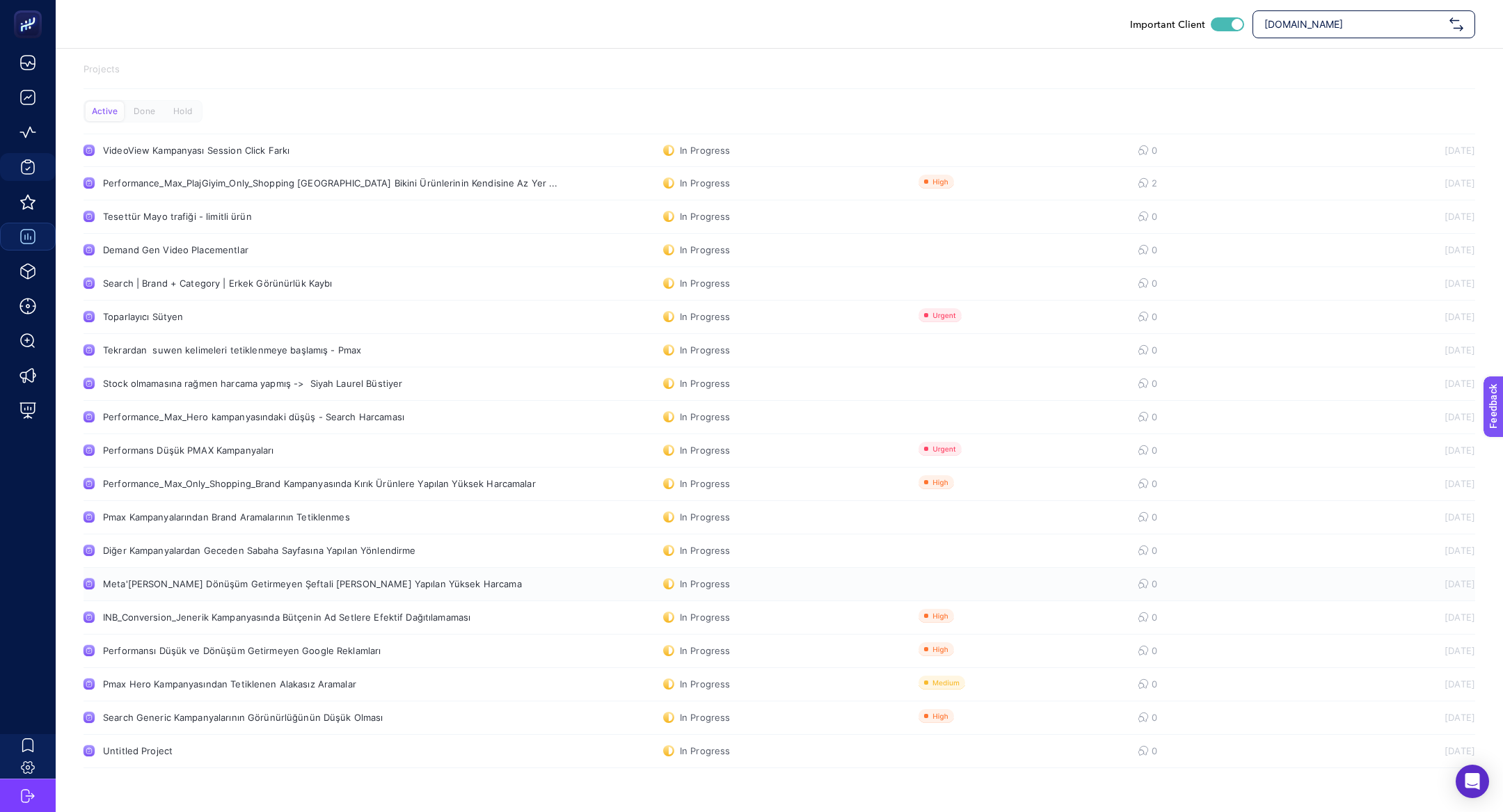
click at [262, 590] on link "Meta'[PERSON_NAME] Dönüşüm Getirmeyen Şeftali [PERSON_NAME] Yapılan Yüksek Harc…" at bounding box center [779, 584] width 1392 height 33
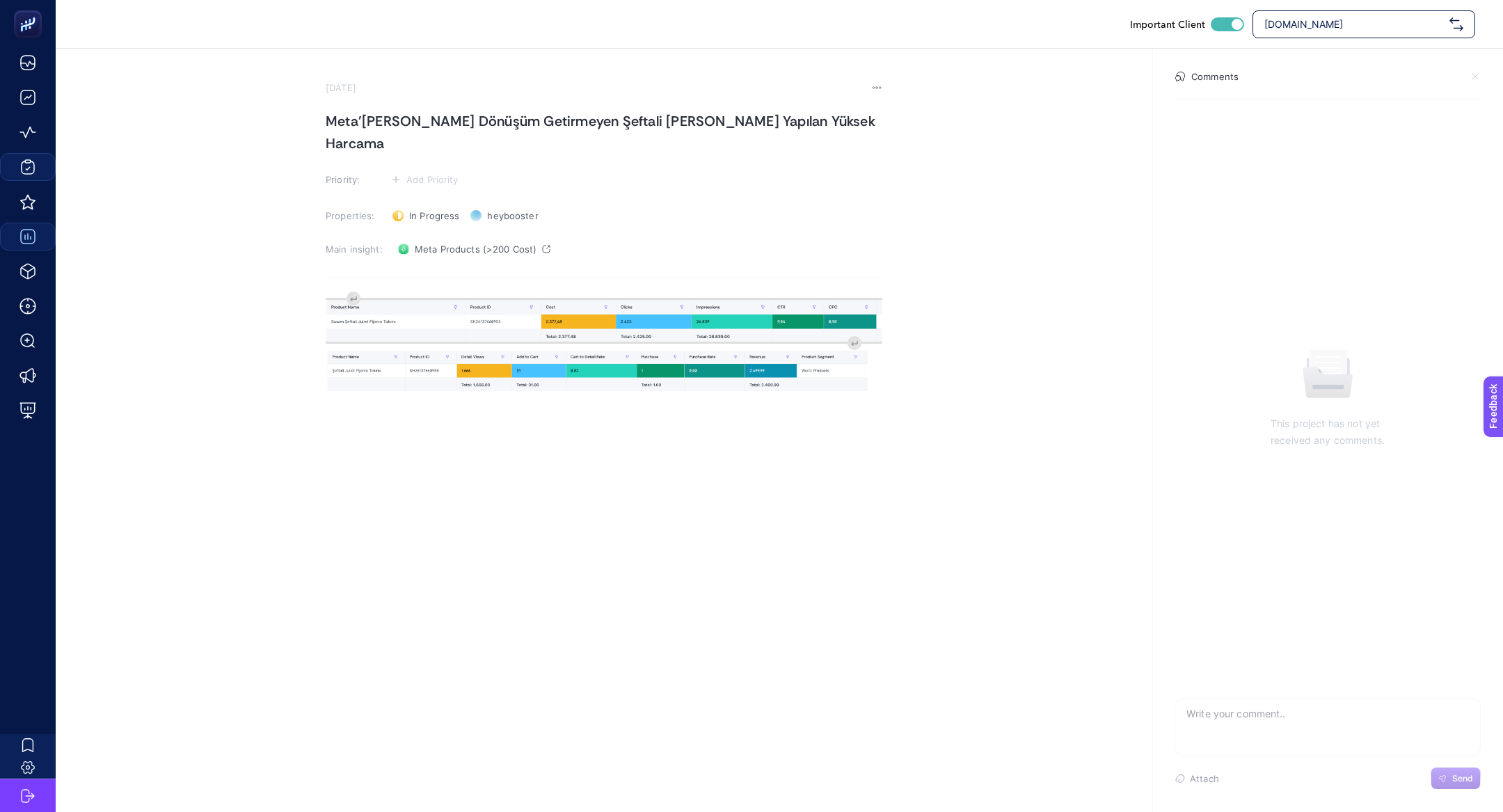
click at [632, 128] on h1 "Meta'[PERSON_NAME] Dönüşüm Getirmeyen Şeftali [PERSON_NAME] Yapılan Yüksek Harc…" at bounding box center [604, 131] width 557 height 44
copy h1 "Meta'[PERSON_NAME] Dönüşüm Getirmeyen Şeftali [PERSON_NAME] Yapılan Yüksek Harc…"
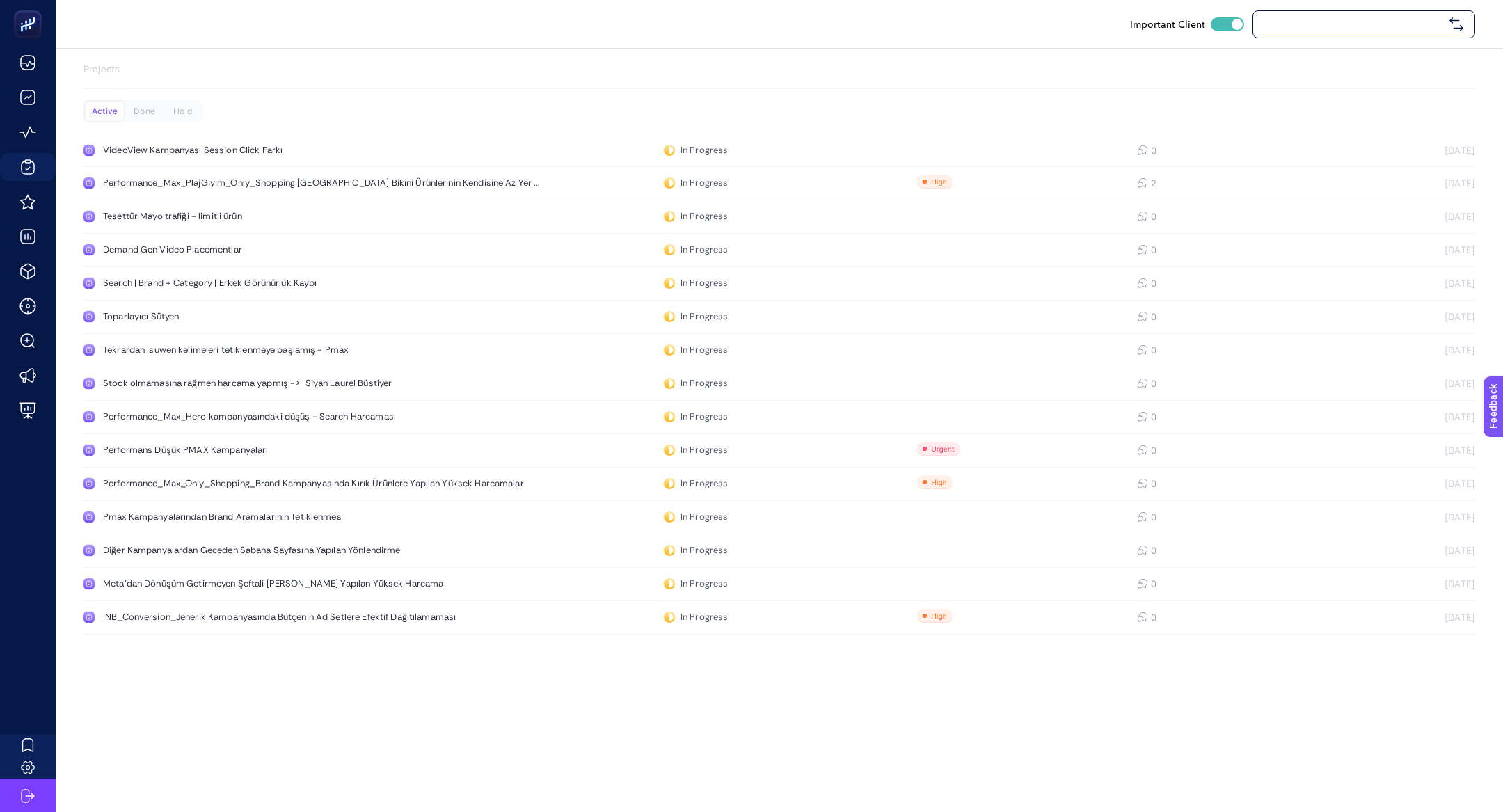
checkbox input "true"
click at [486, 327] on link "Toparlayıcı Sütyen In Progress 0 13.08.2025" at bounding box center [779, 317] width 1392 height 33
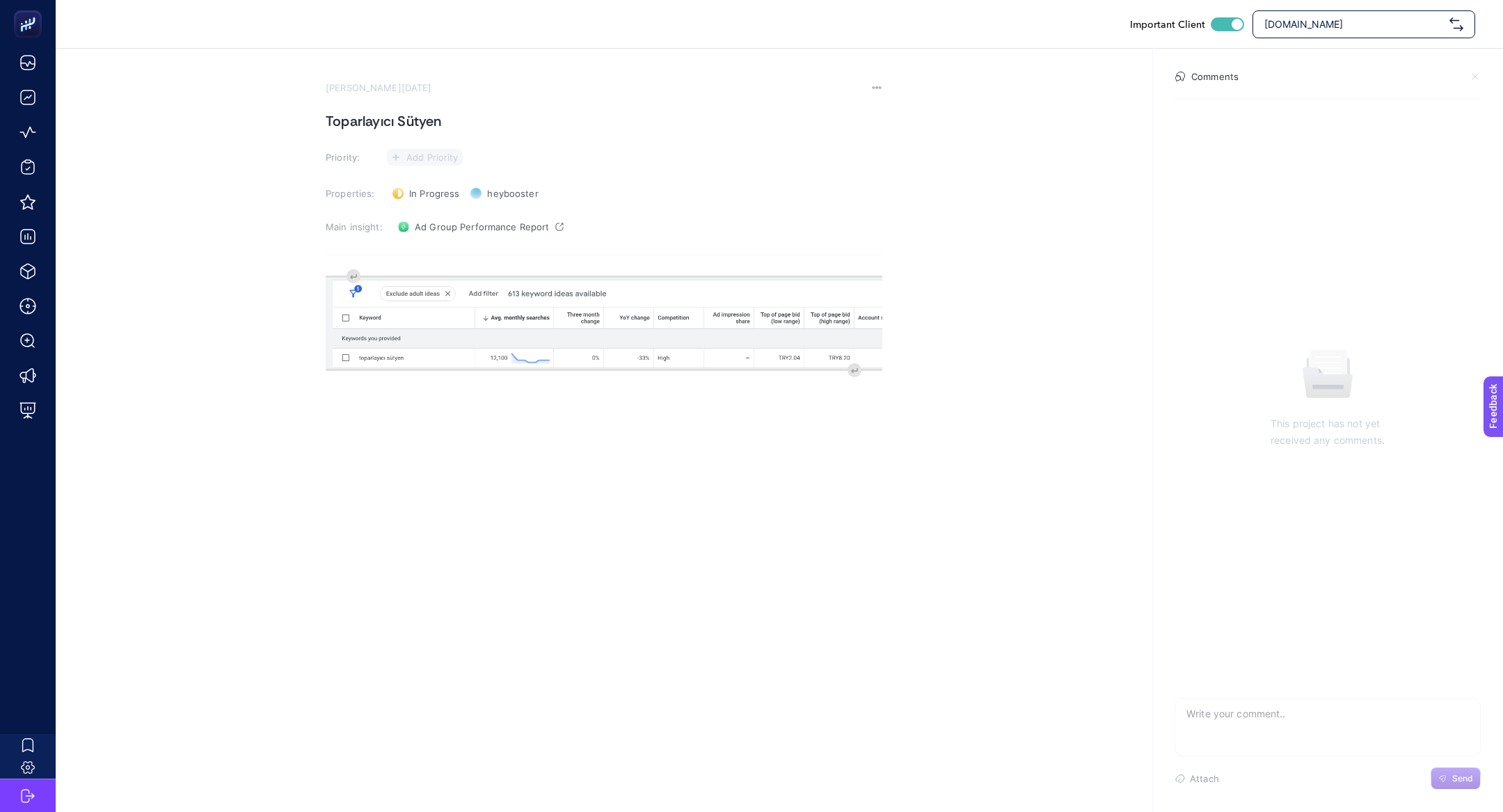
click at [418, 159] on span "Add Priority" at bounding box center [432, 157] width 52 height 11
click at [418, 180] on rect at bounding box center [420, 184] width 43 height 14
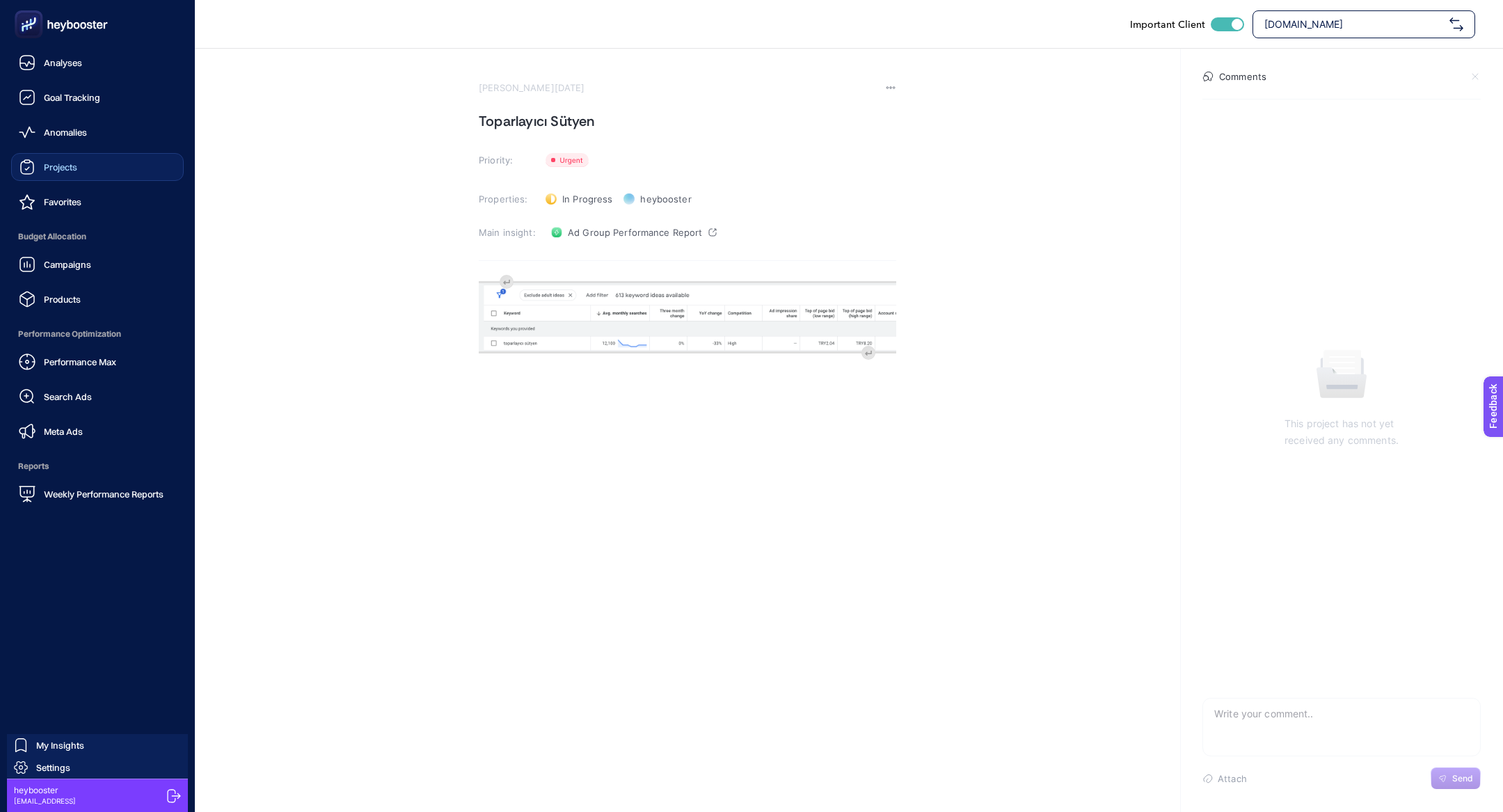
click at [86, 176] on link "Projects" at bounding box center [97, 167] width 173 height 28
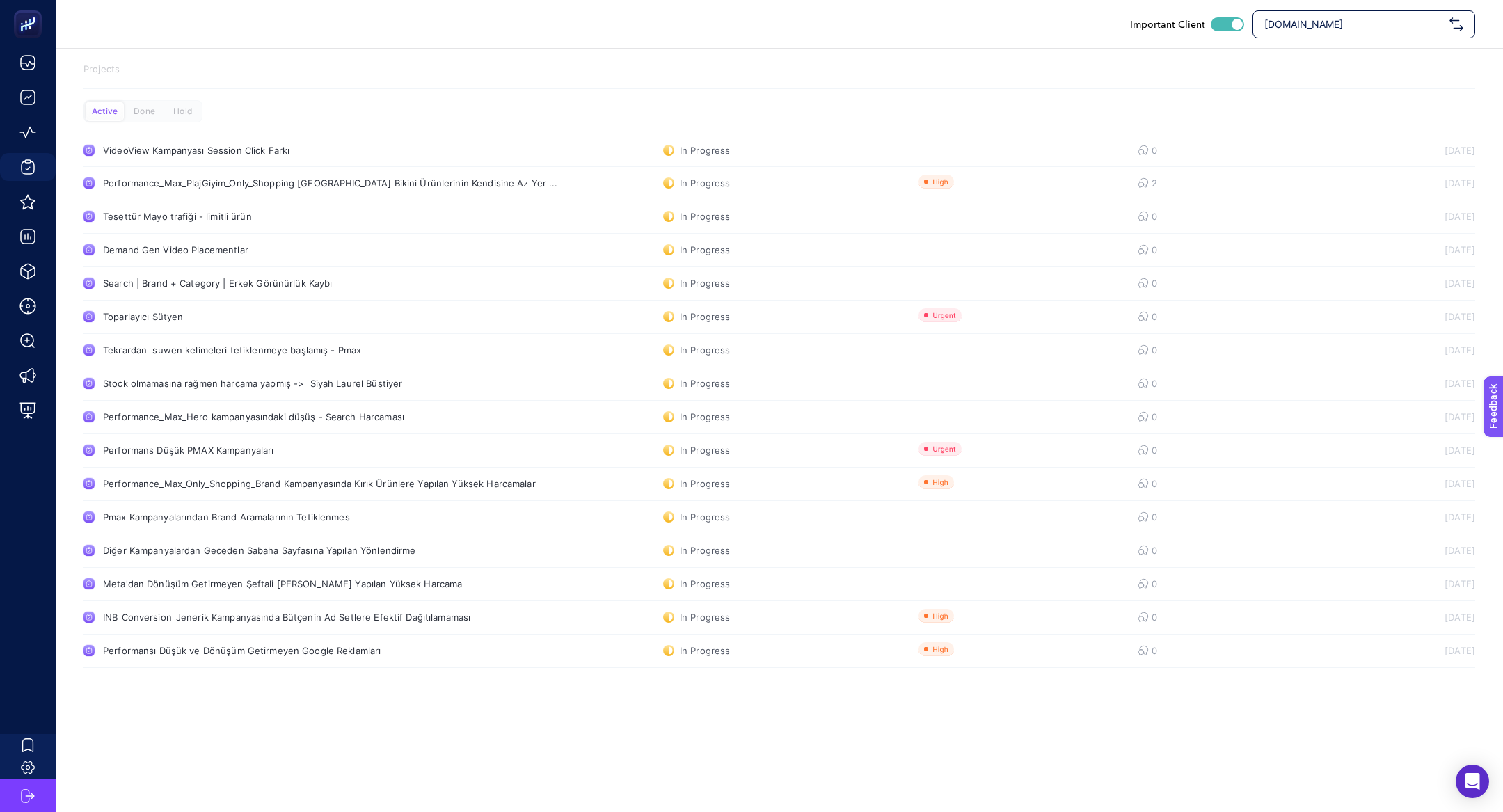
click at [290, 670] on div "Projects Active Done Hold VideoView Kampanyası Session Click Farkı In Progress …" at bounding box center [780, 368] width 1447 height 639
click at [278, 652] on div "Performansı Düşük ve Dönüşüm Getirmeyen Google Reklamları" at bounding box center [263, 650] width 321 height 11
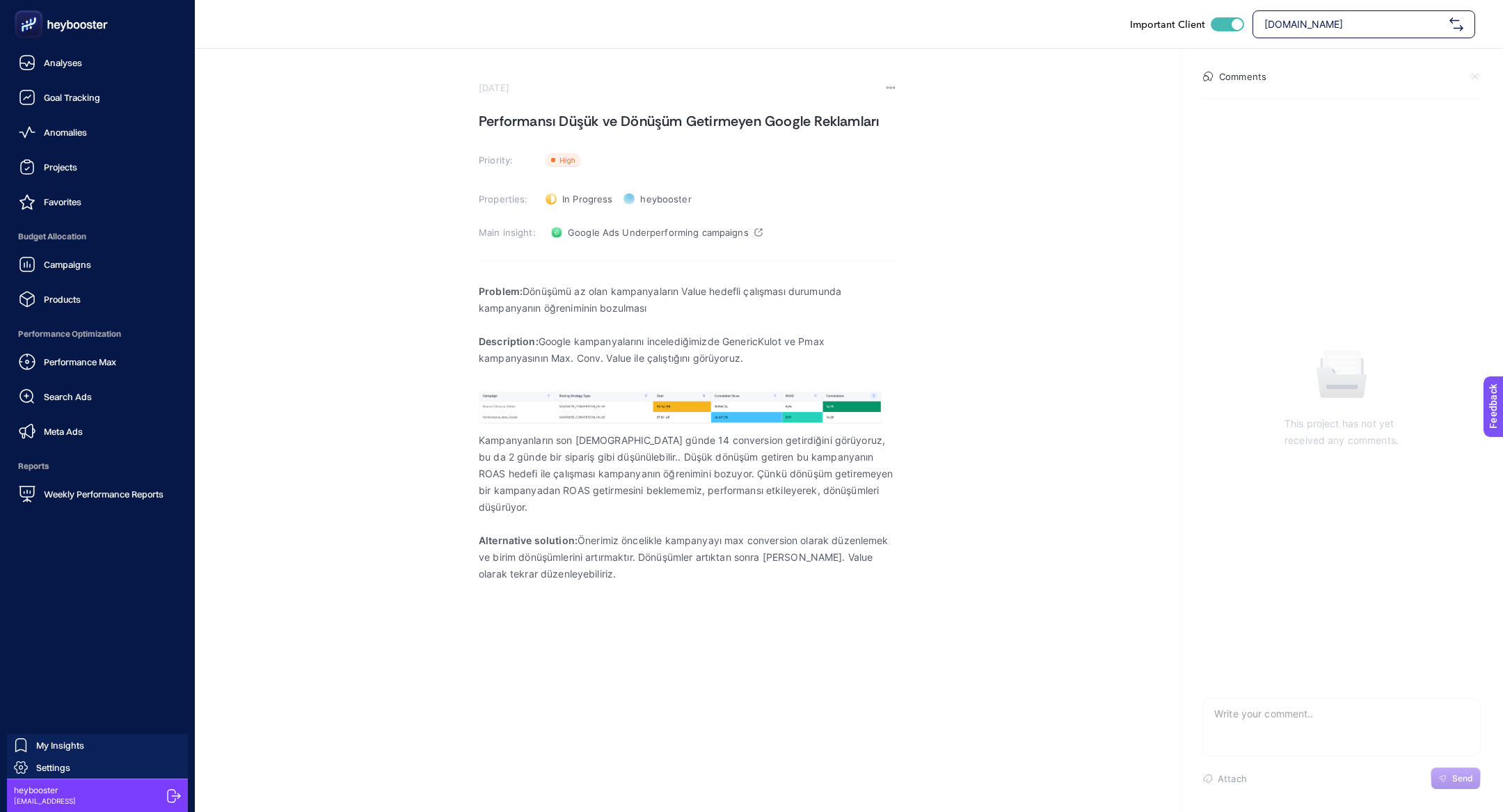
click at [71, 416] on div "Performance Max Search Ads Meta Ads" at bounding box center [97, 396] width 173 height 97
click at [71, 424] on div "Meta Ads" at bounding box center [51, 431] width 64 height 16
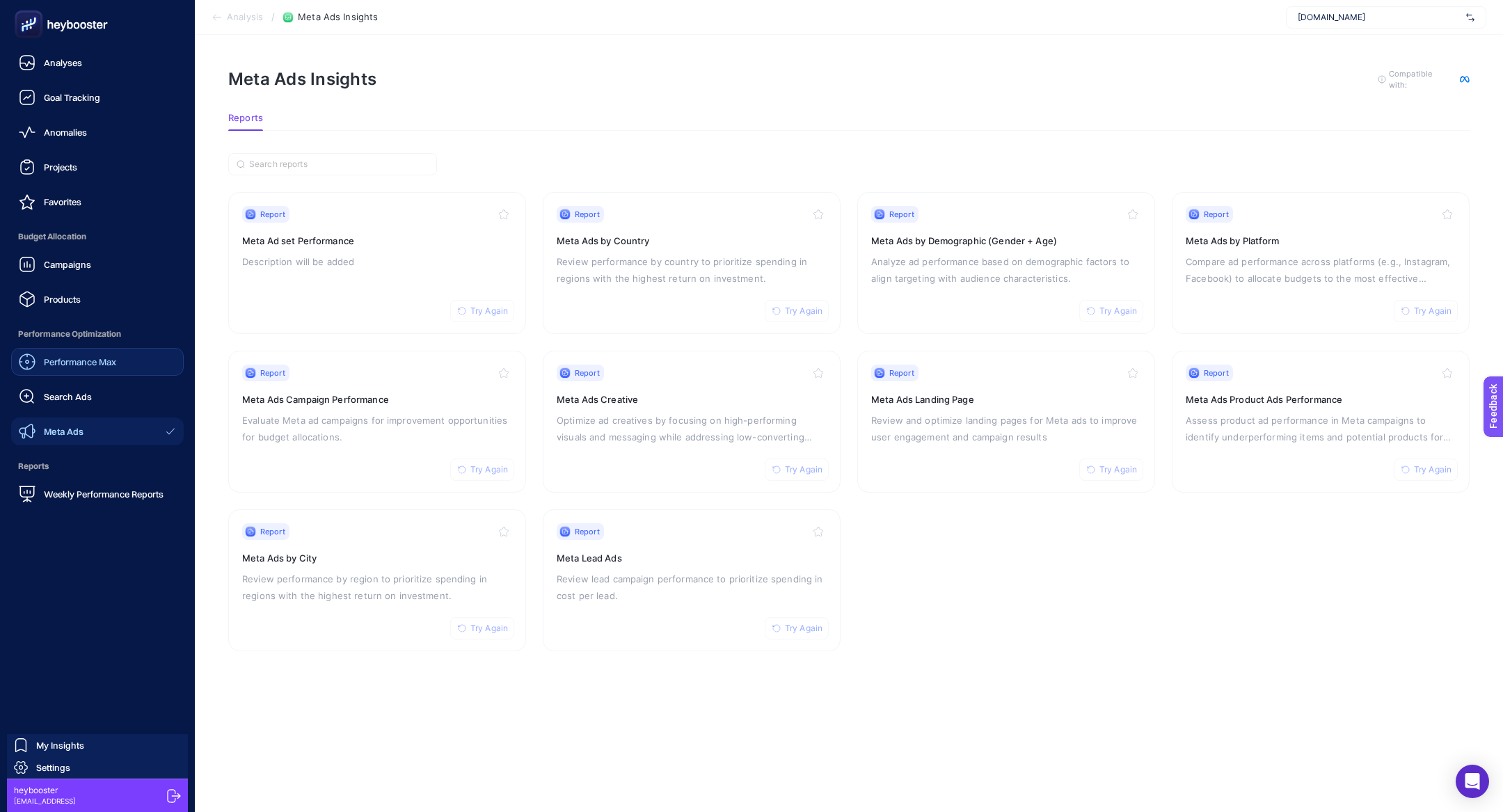
click at [65, 366] on span "Performance Max" at bounding box center [79, 362] width 72 height 11
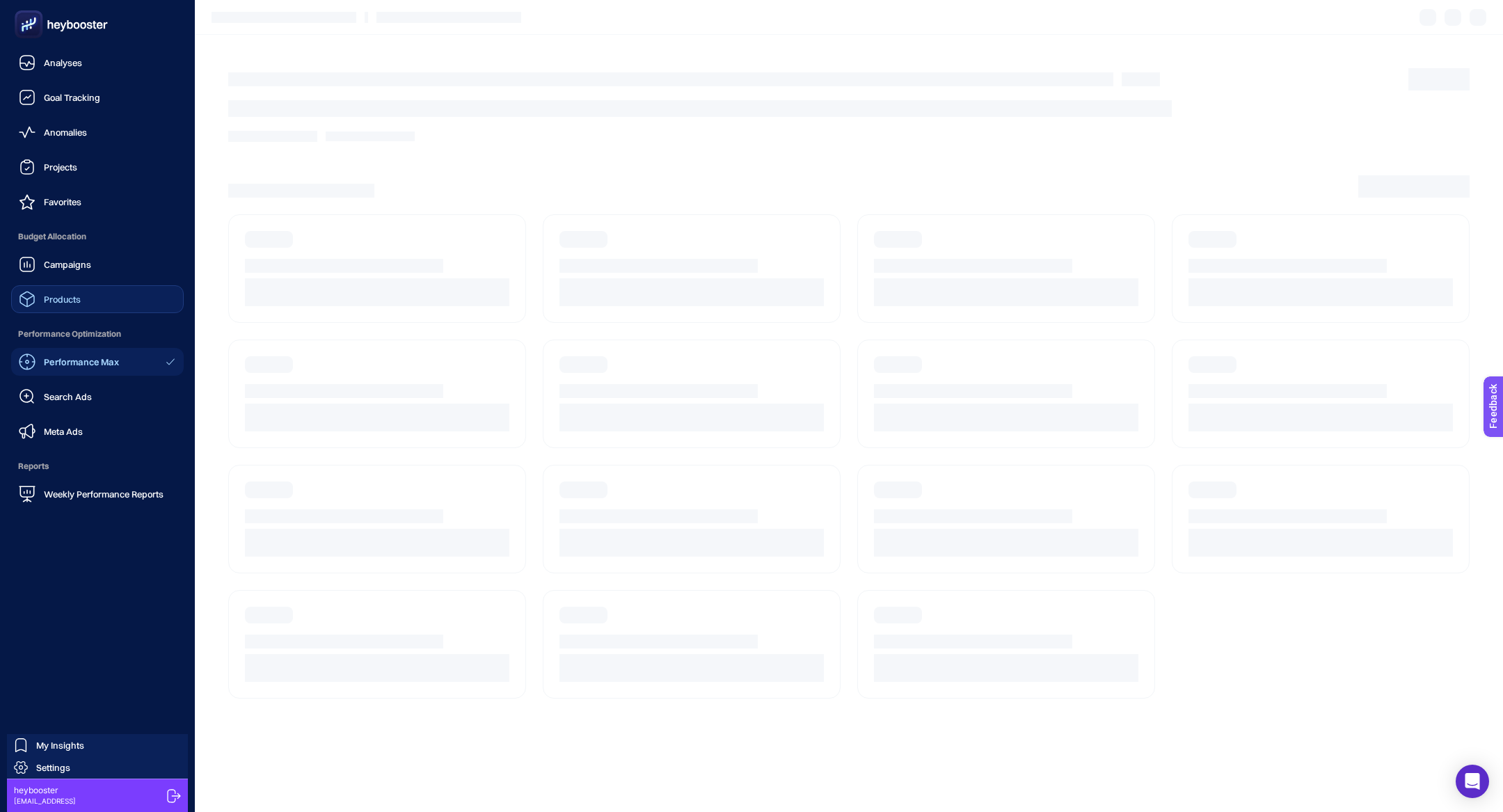
click at [68, 310] on link "Products" at bounding box center [97, 299] width 173 height 28
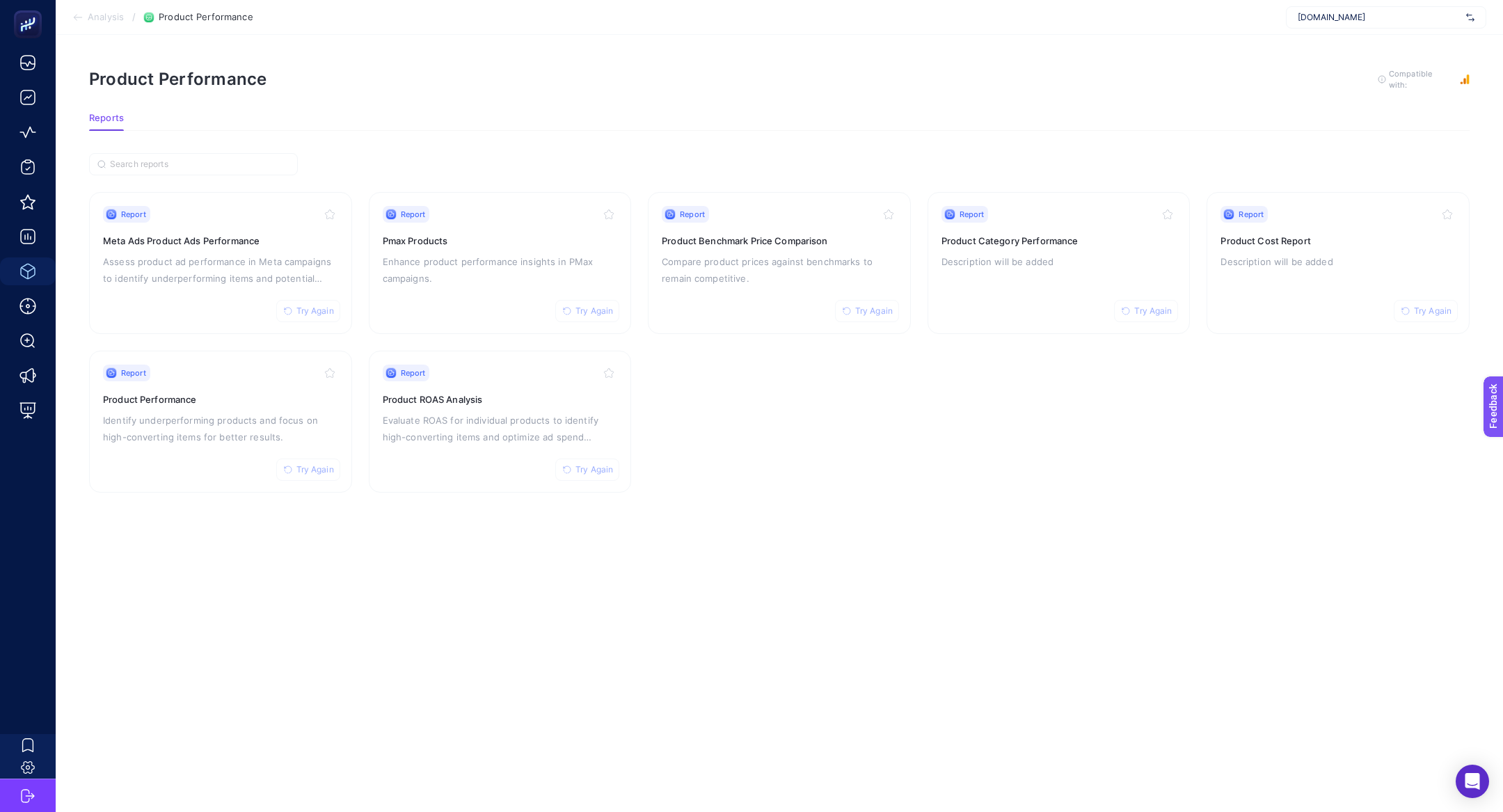
click at [1126, 393] on section "Report Try Again Meta Ads Product Ads Performance Assess product ad performance…" at bounding box center [779, 342] width 1381 height 300
click at [502, 429] on p "Evaluate ROAS for individual products to identify high-converting items and opt…" at bounding box center [500, 429] width 235 height 33
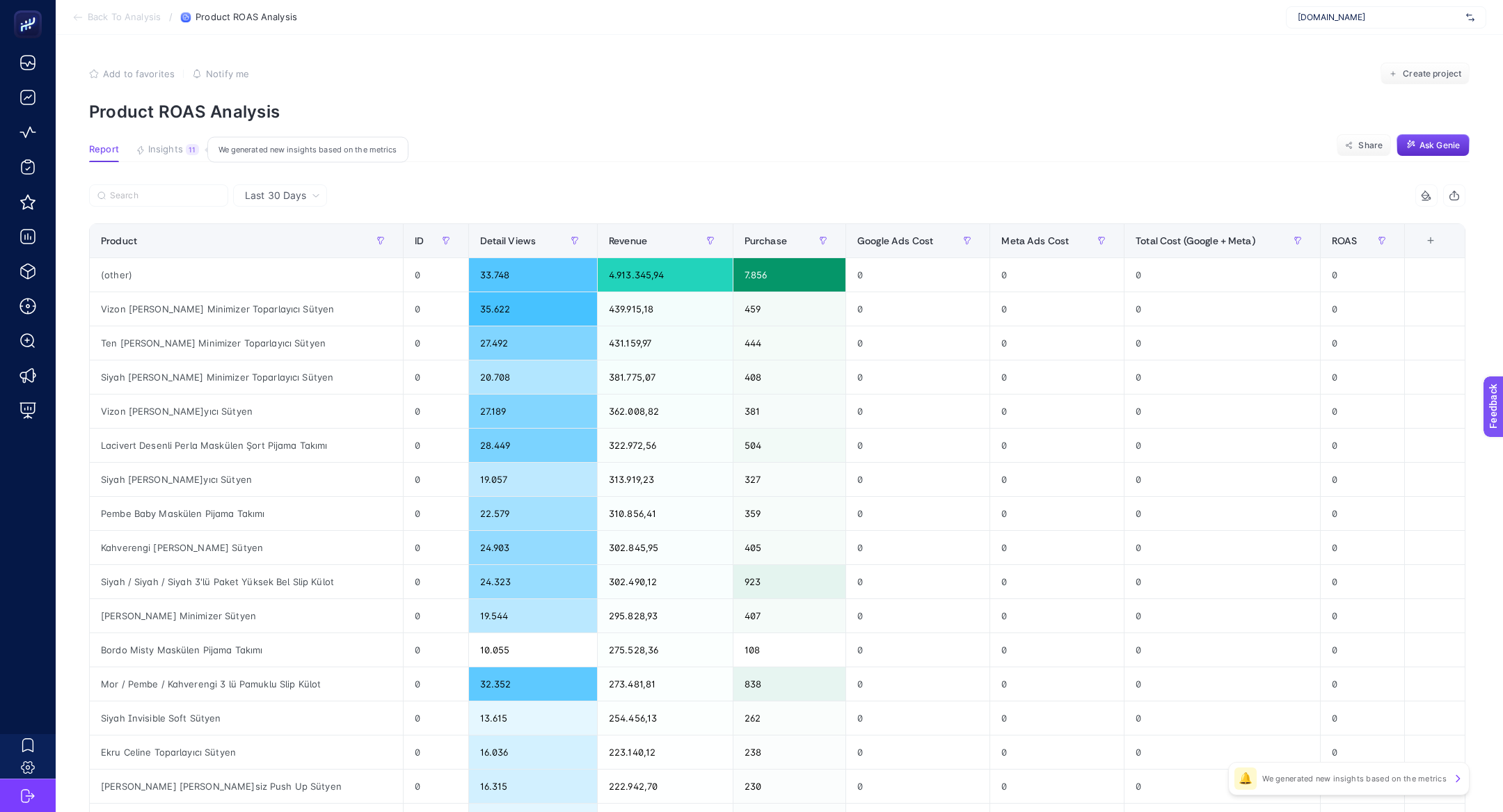
click at [192, 150] on div "11" at bounding box center [192, 149] width 13 height 11
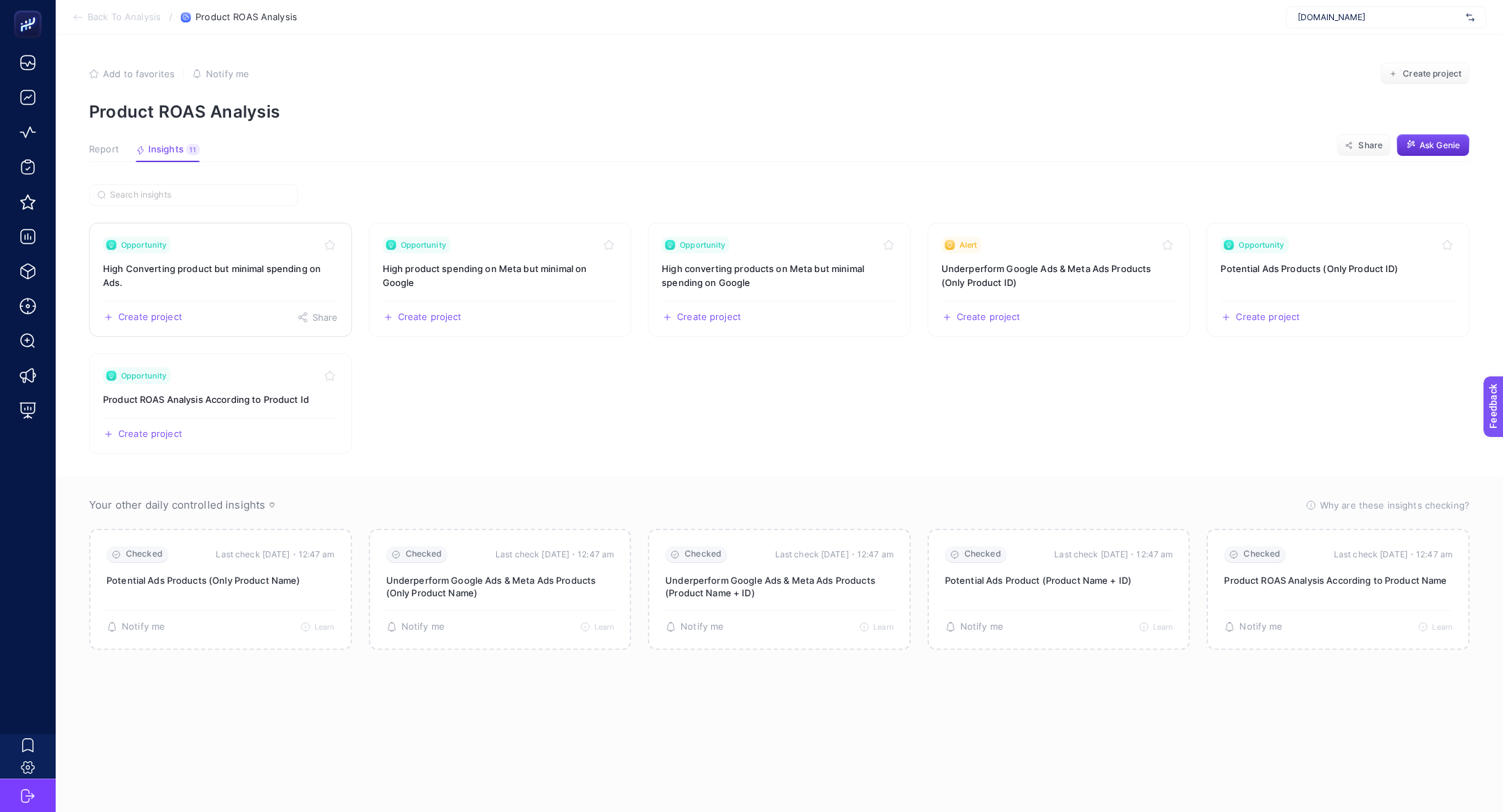
click at [197, 287] on h3 "High Converting product but minimal spending on Ads." at bounding box center [220, 275] width 235 height 28
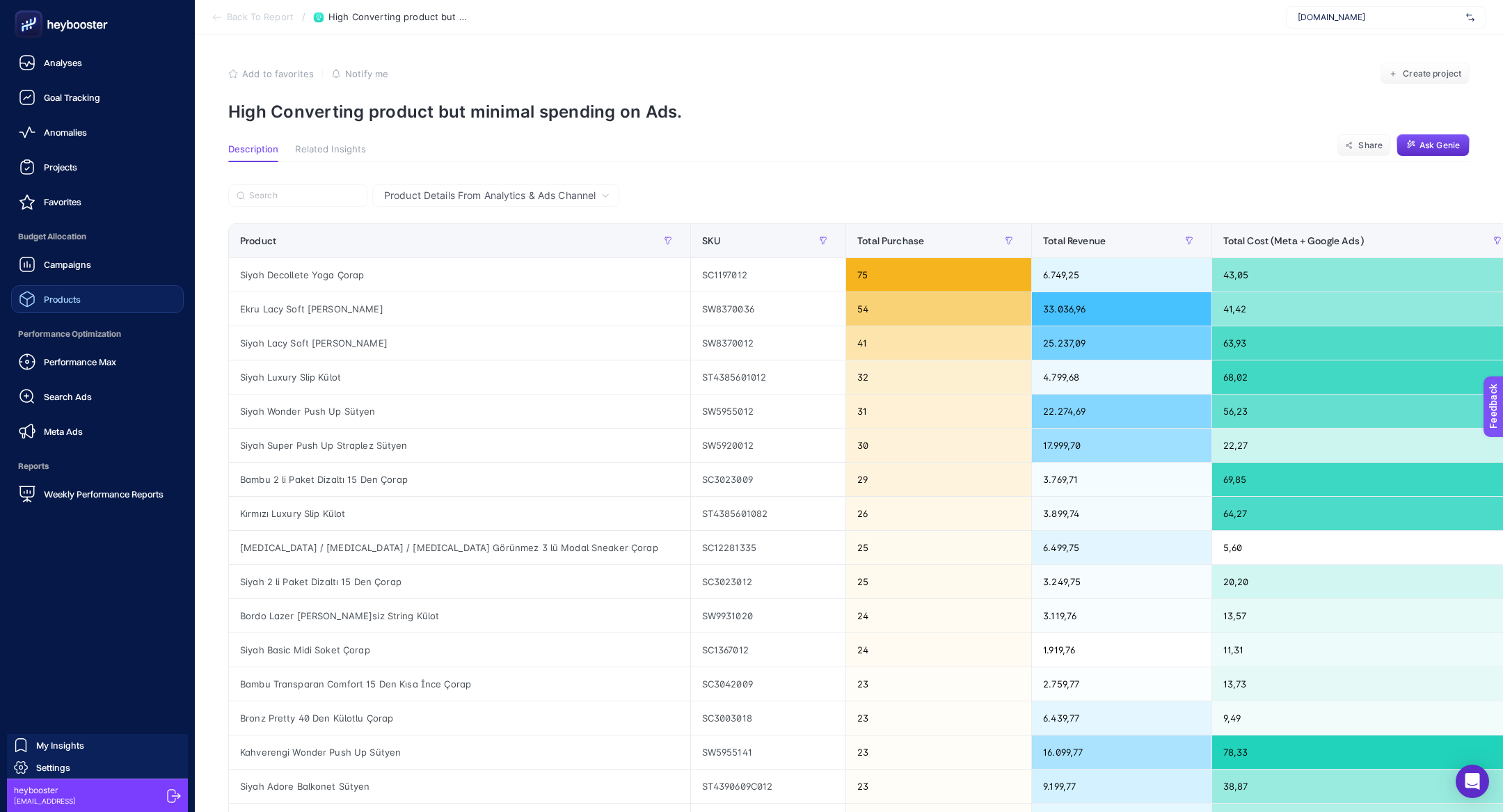
click at [40, 304] on div "Products" at bounding box center [50, 299] width 62 height 16
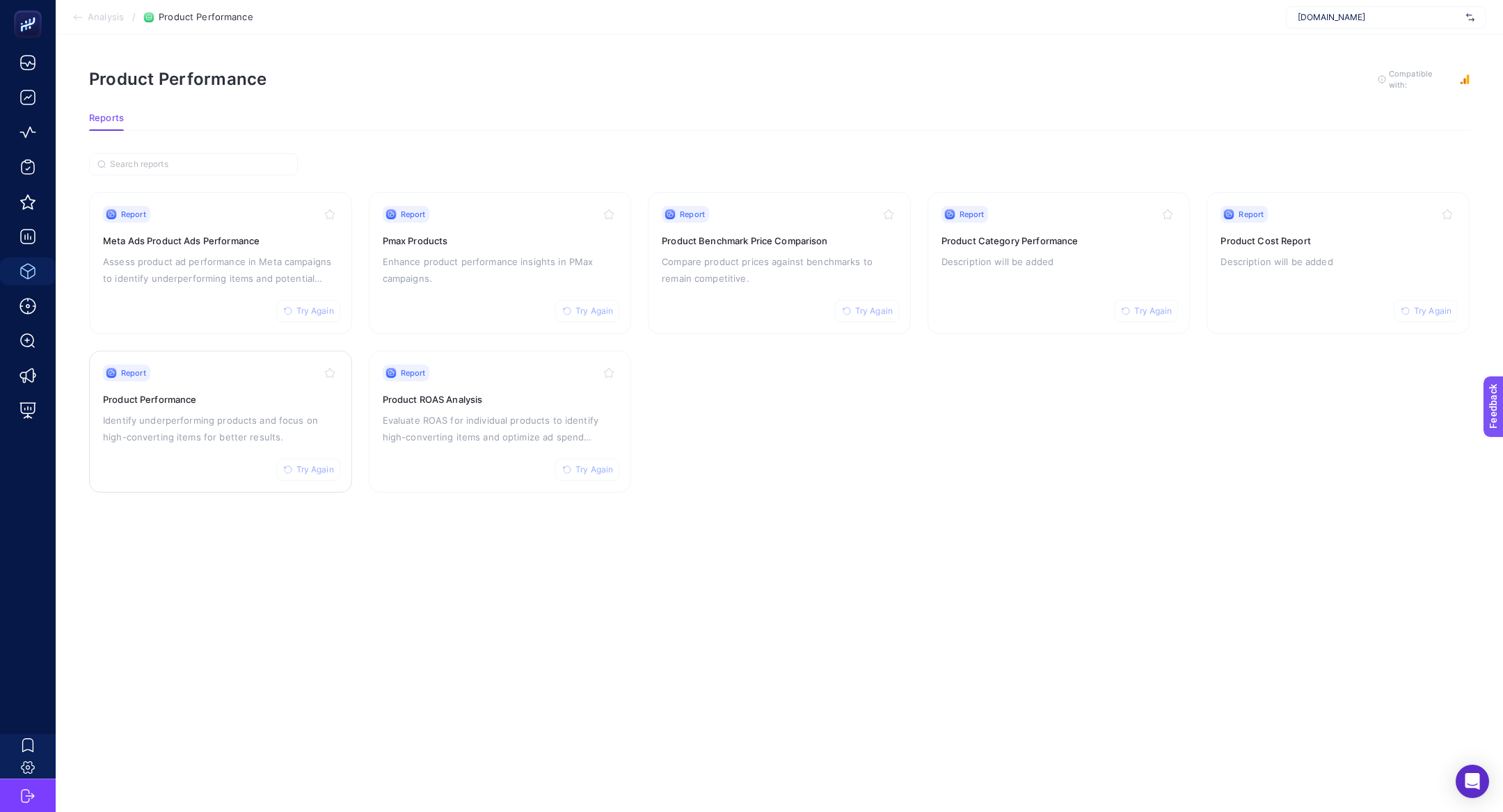
click at [219, 423] on p "Identify underperforming products and focus on high-converting items for better…" at bounding box center [220, 429] width 235 height 33
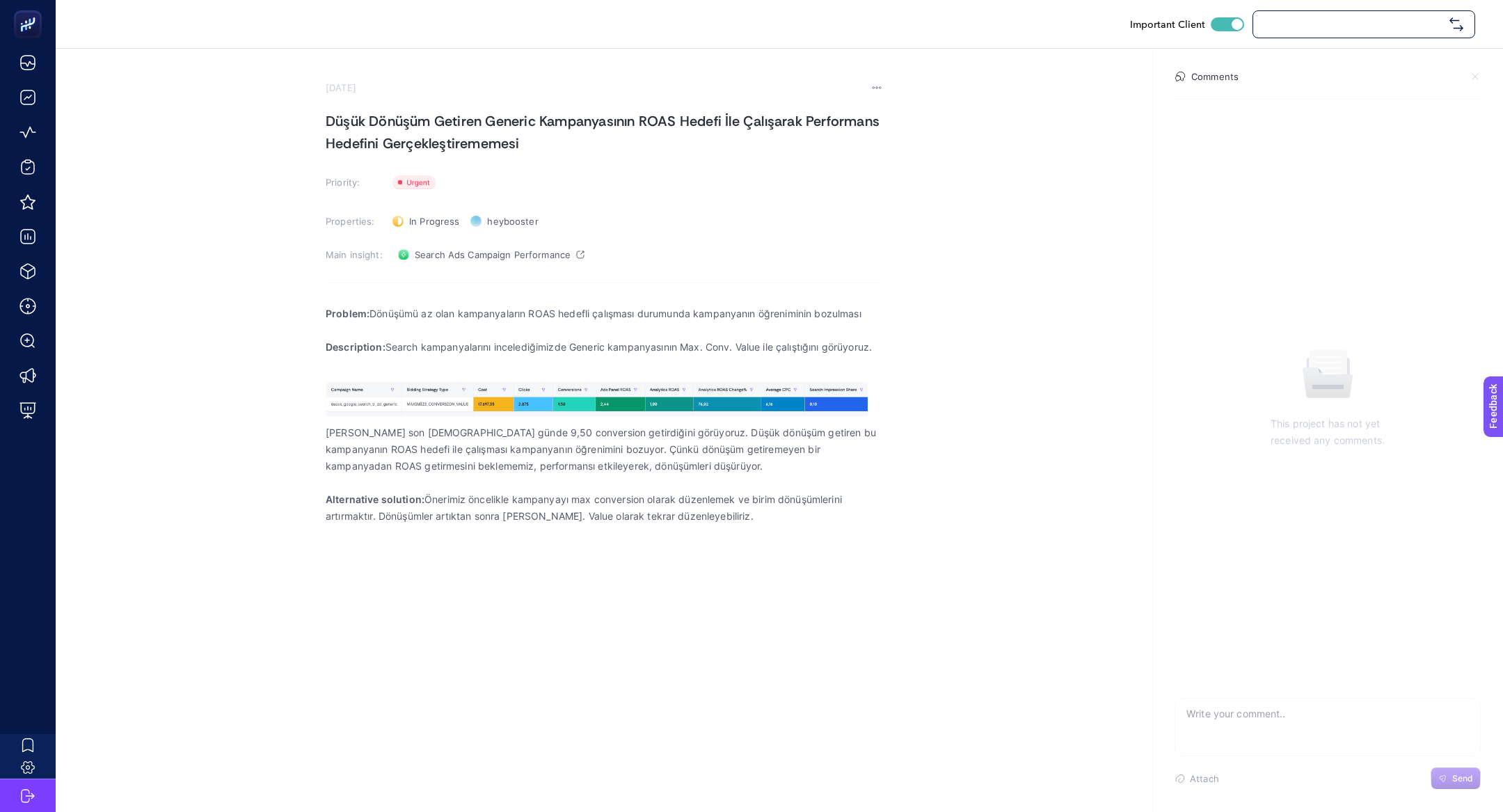
checkbox input "true"
click at [538, 323] on p "Rich Text Editor. Editing area: main" at bounding box center [604, 330] width 557 height 16
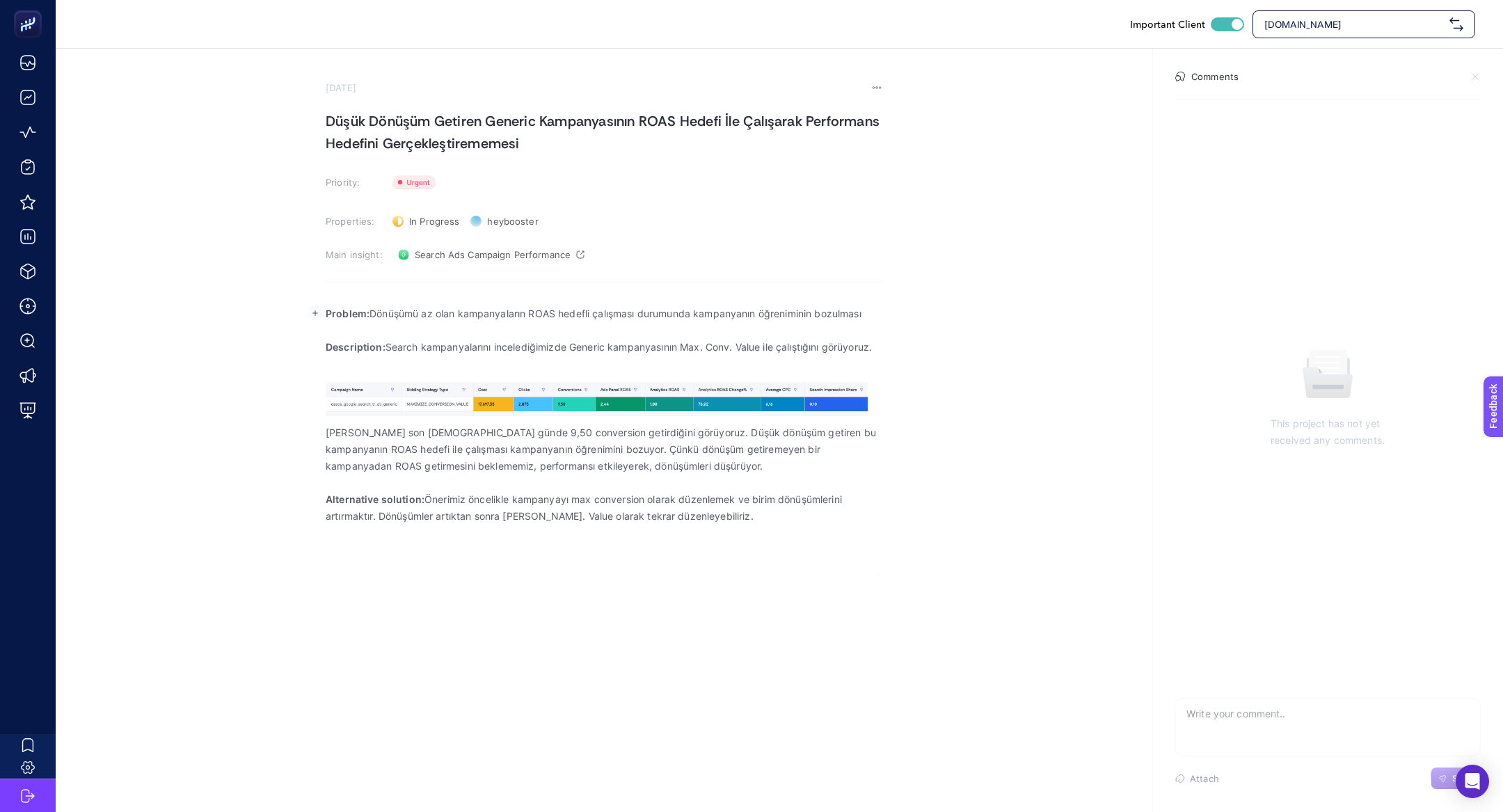
click at [520, 315] on p "Problem: Dönüşümü az olan kampanyaların ROAS hedefli çalışması durumunda kampan…" at bounding box center [604, 313] width 557 height 16
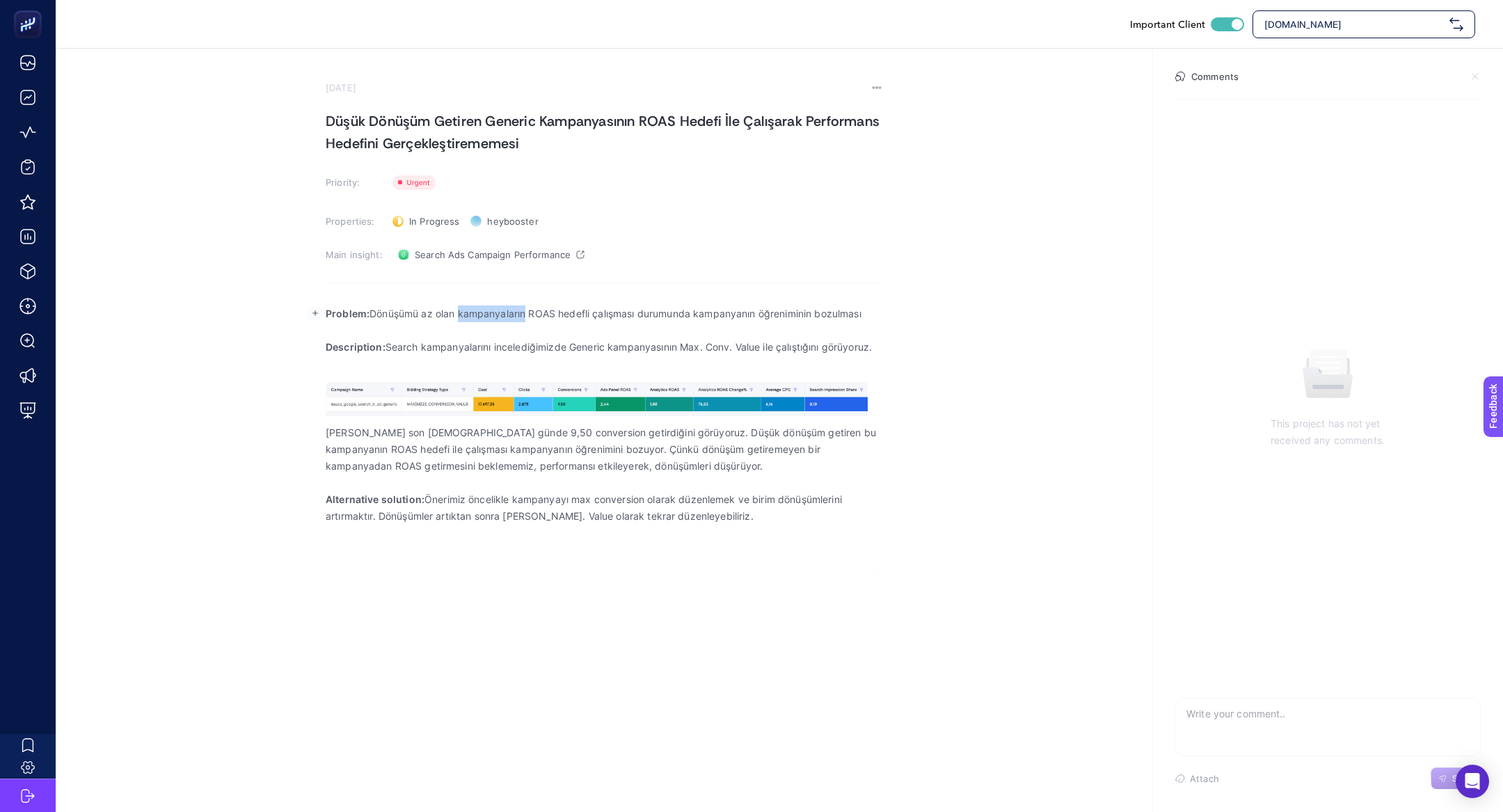
click at [520, 315] on p "Problem: Dönüşümü az olan kampanyaların ROAS hedefli çalışması durumunda kampan…" at bounding box center [604, 313] width 557 height 16
copy p "Problem: Dönüşümü az olan kampanyaların ROAS hedefli çalışması durumunda kampan…"
click at [440, 352] on p "Description: Search kampanyalarını incelediğimizde Generic kampanyasının Max. C…" at bounding box center [604, 347] width 557 height 16
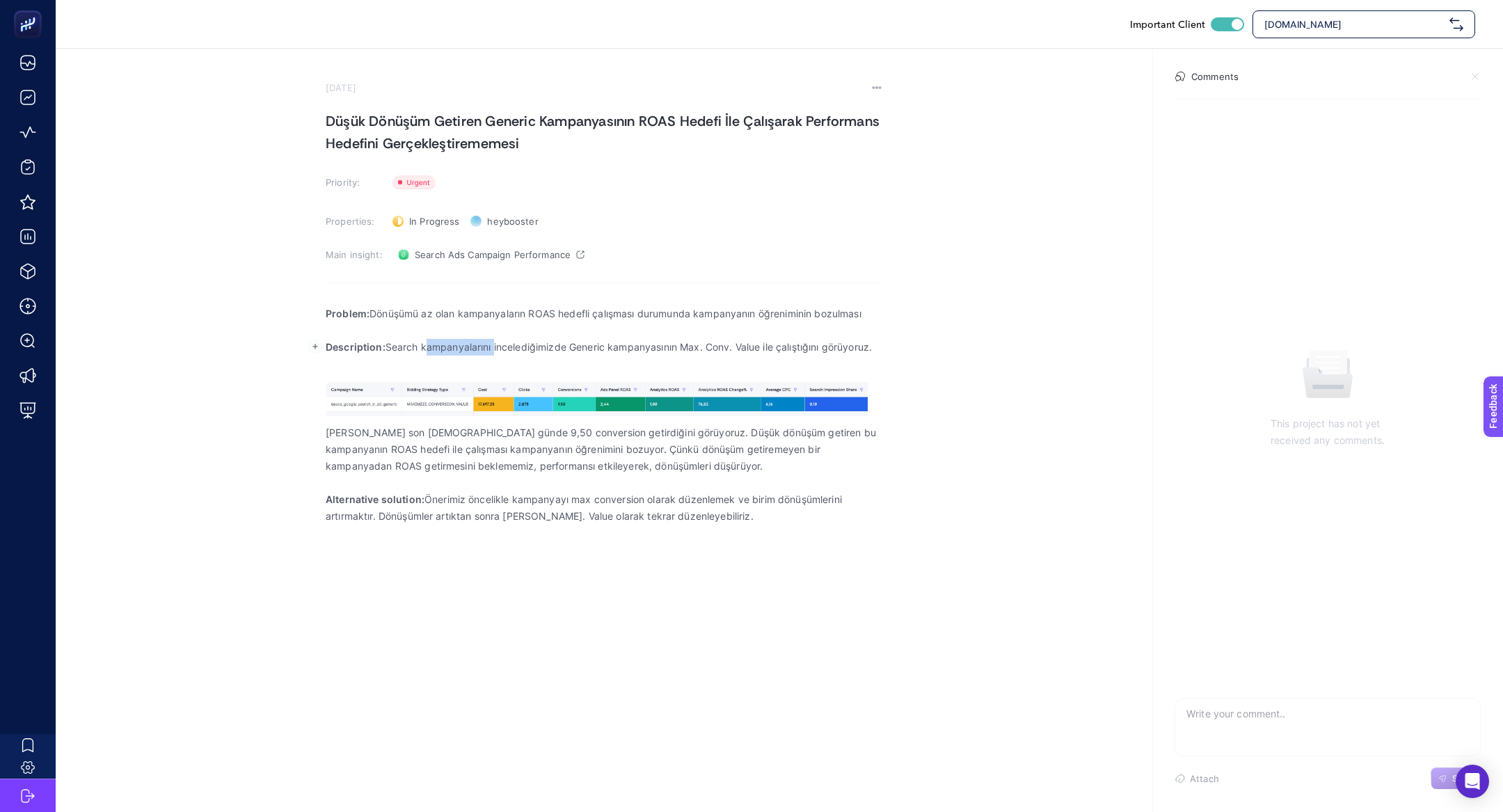
click at [440, 352] on p "Description: Search kampanyalarını incelediğimizde Generic kampanyasının Max. C…" at bounding box center [604, 347] width 557 height 16
copy p "Description: Search kampanyalarını incelediğimizde Generic kampanyasının Max. C…"
drag, startPoint x: 328, startPoint y: 436, endPoint x: 747, endPoint y: 537, distance: 431.0
click at [747, 537] on div "Problem: Dönüşümü az olan kampanyaların ROAS hedefli çalışması durumunda kampan…" at bounding box center [604, 436] width 557 height 278
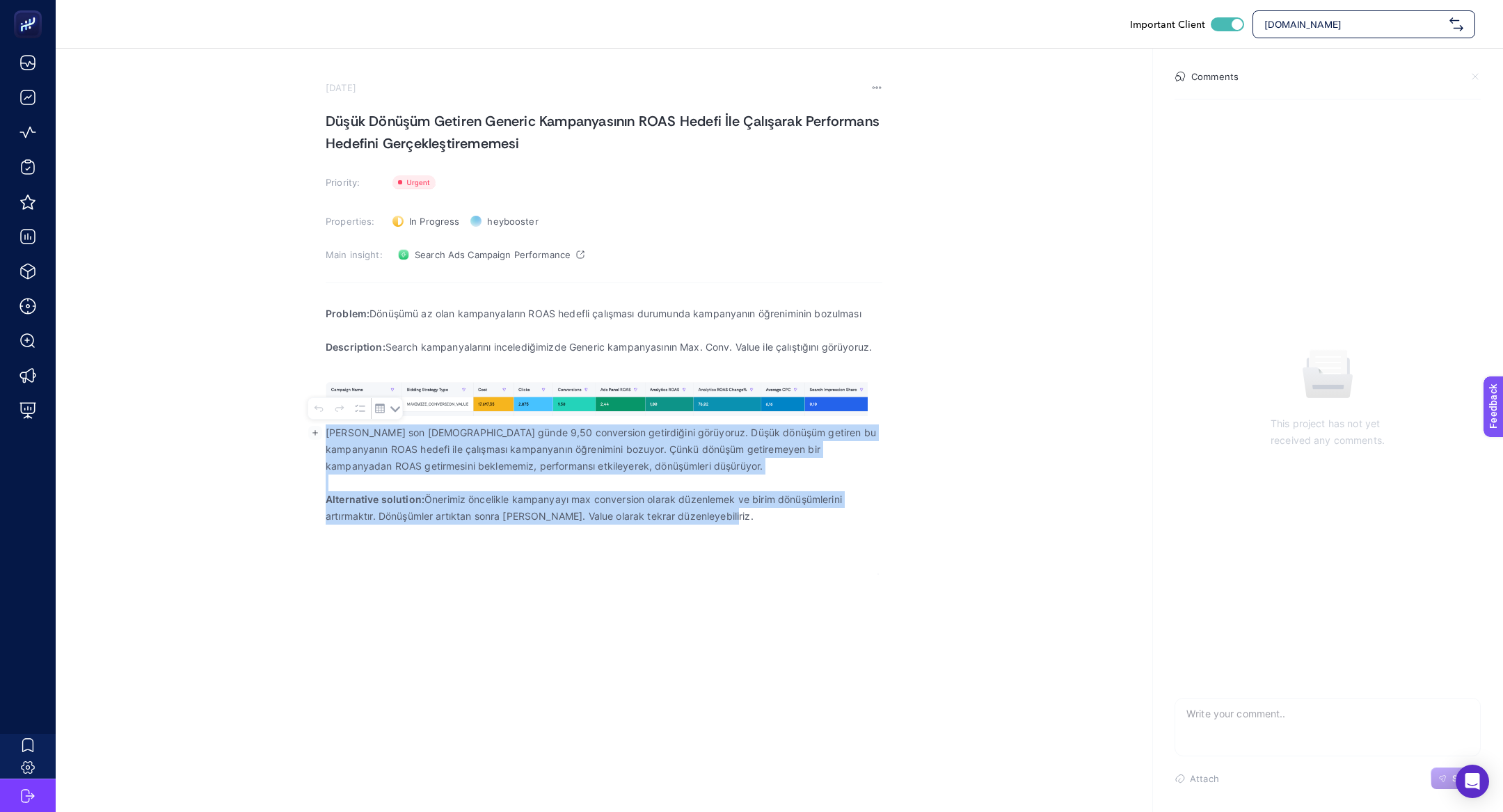
drag, startPoint x: 747, startPoint y: 537, endPoint x: 325, endPoint y: 436, distance: 433.9
click at [325, 436] on body "Important Client www.suwen.com.tr July 18, 2025 Düşük Dönüşüm Getiren Generic K…" at bounding box center [752, 406] width 1503 height 812
copy div "Kampanyanın son 30 günde 9,50 conversion getirdiğini görüyoruz. Düşük dönüşüm g…"
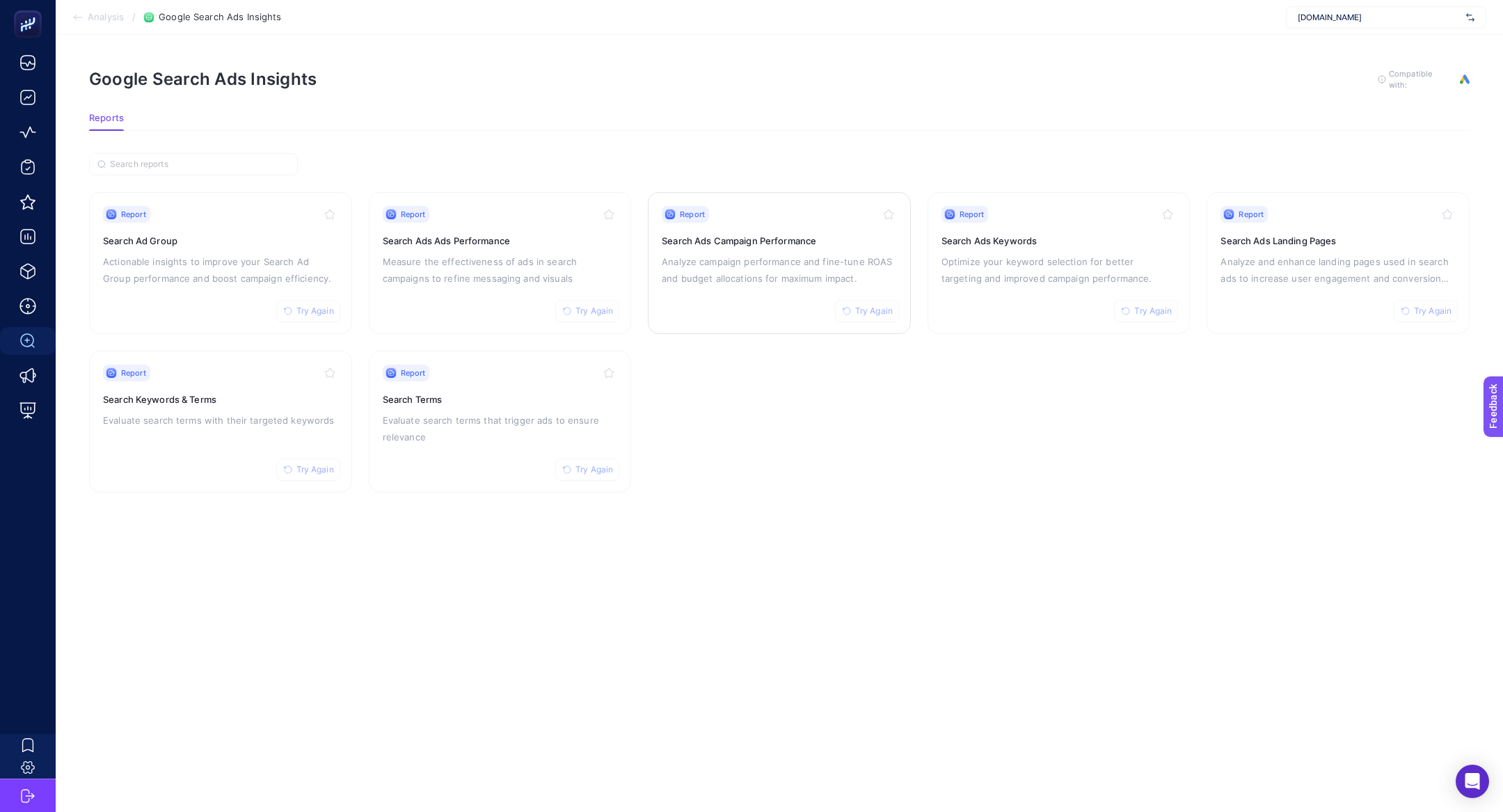
click at [742, 283] on p "Analyze campaign performance and fine-tune ROAS and budget allocations for maxi…" at bounding box center [780, 270] width 235 height 33
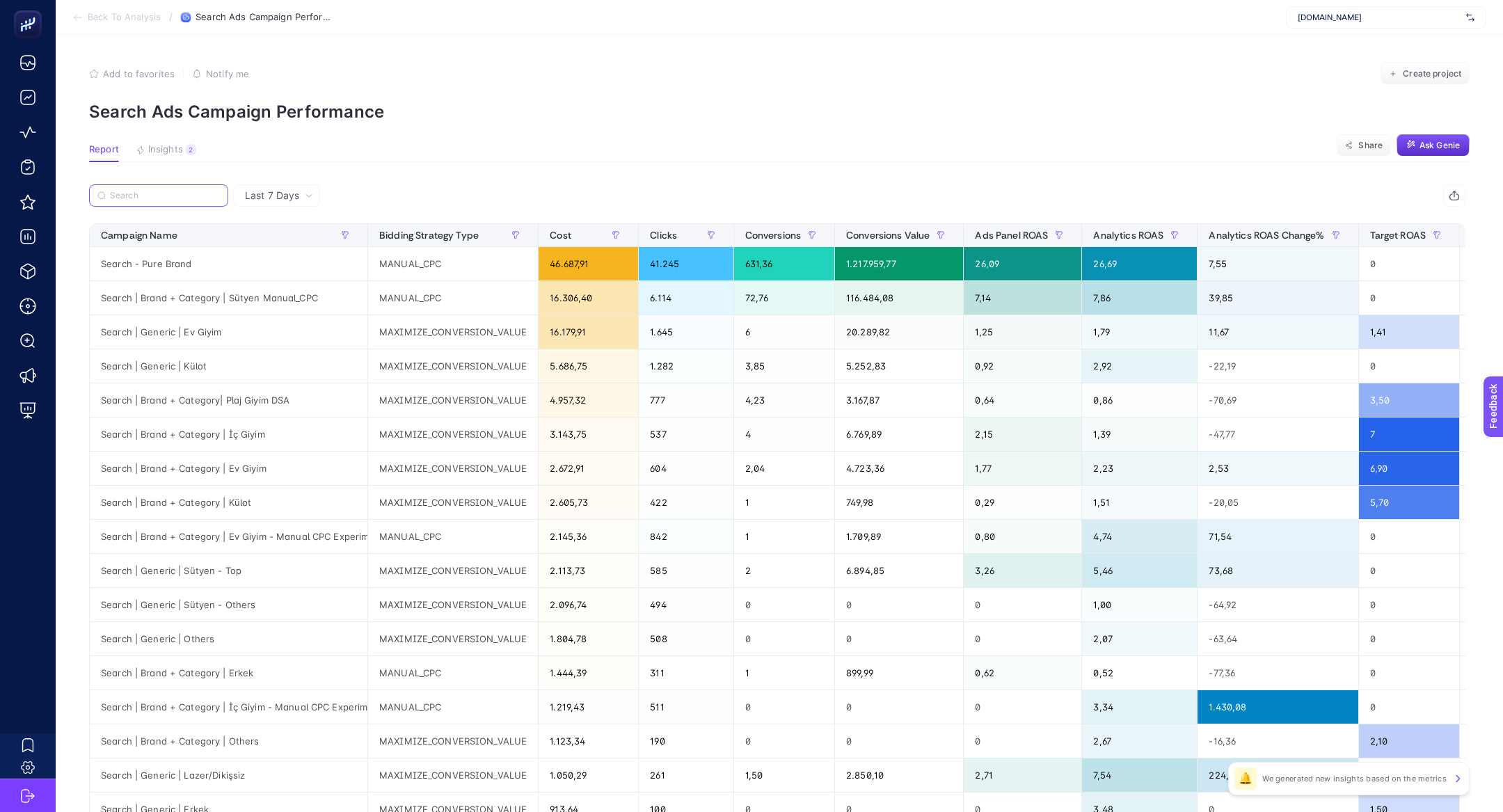
click at [173, 198] on input "Search" at bounding box center [164, 195] width 110 height 10
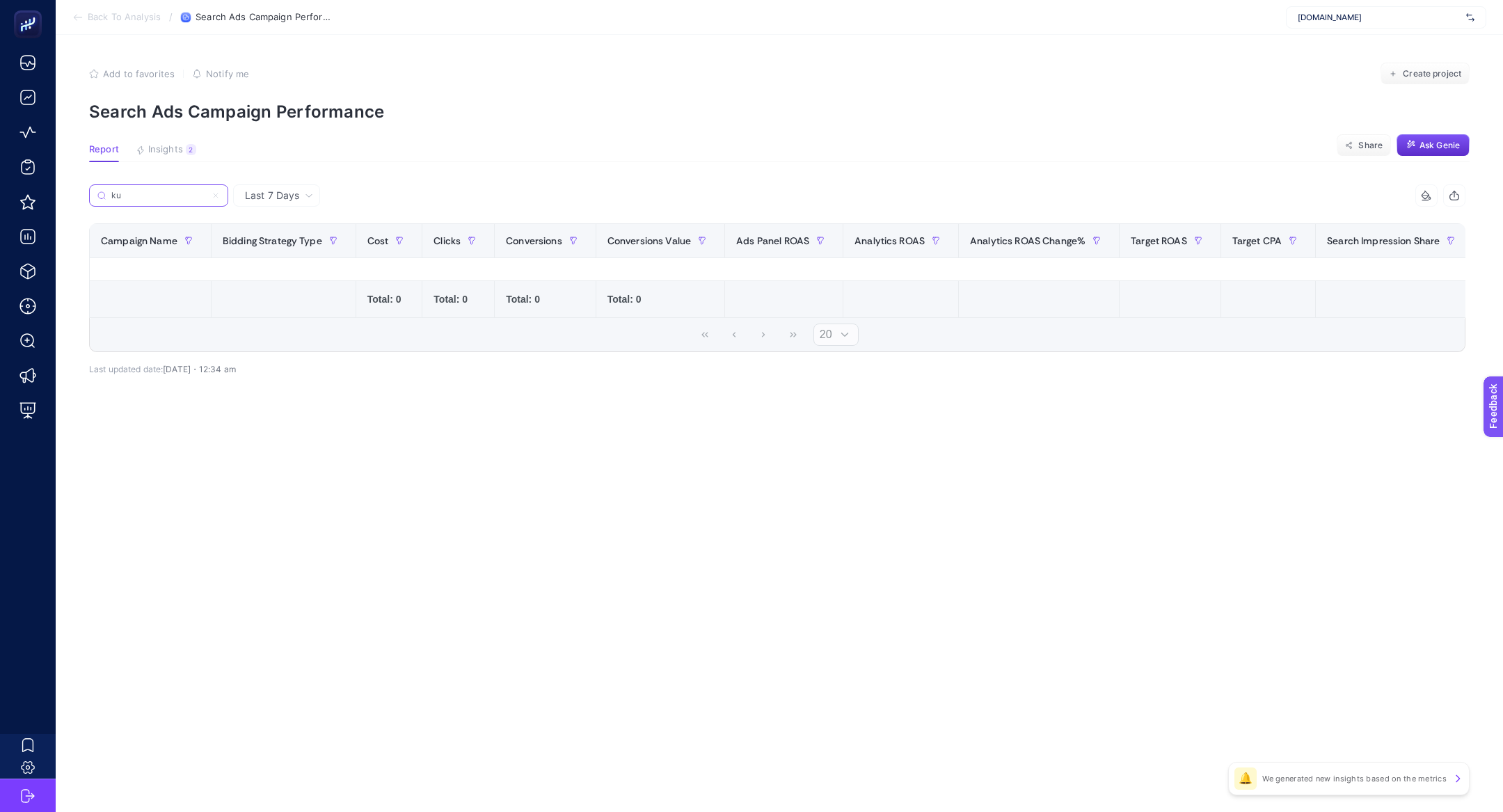
type input "k"
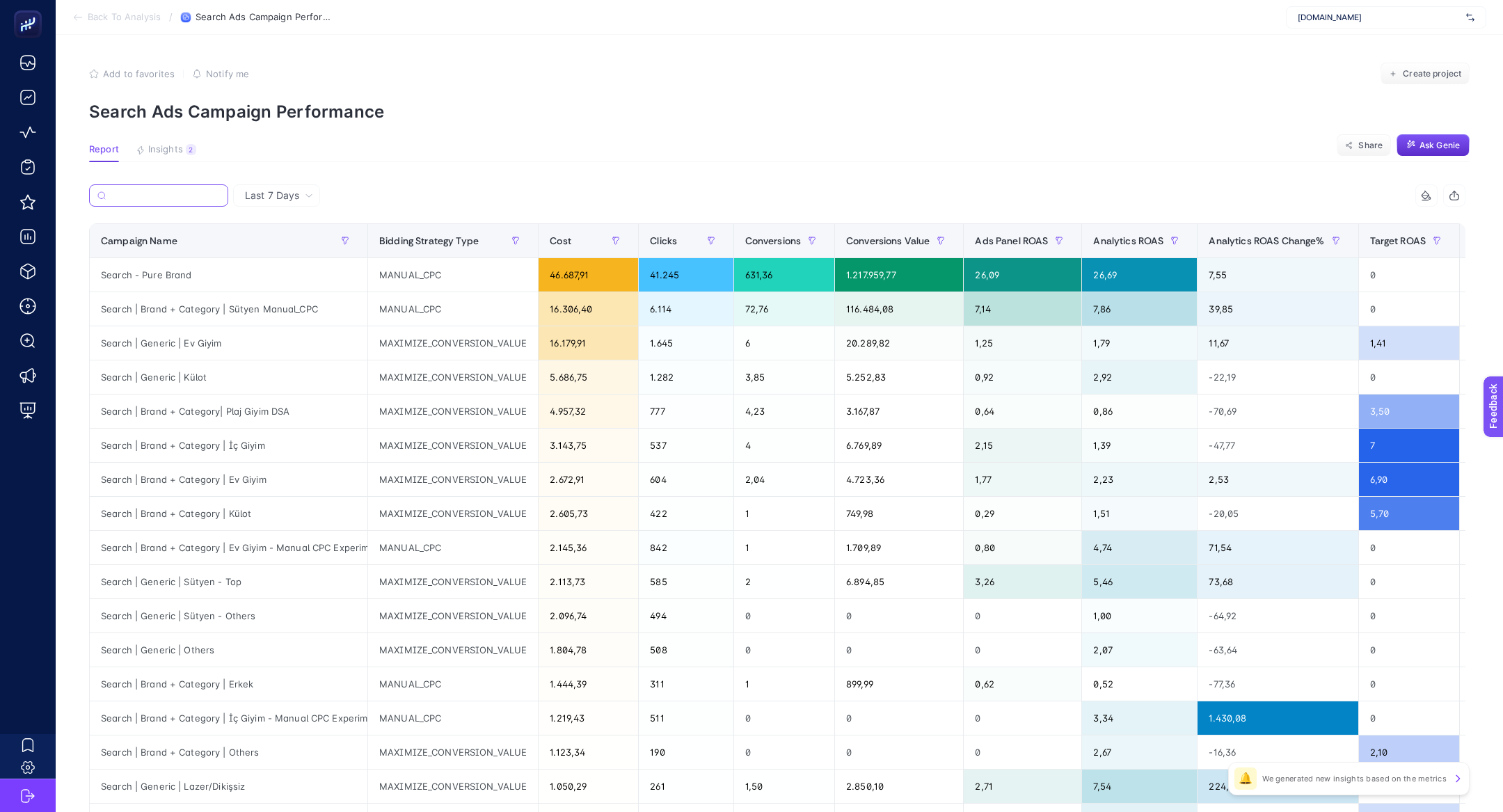
type input "ü"
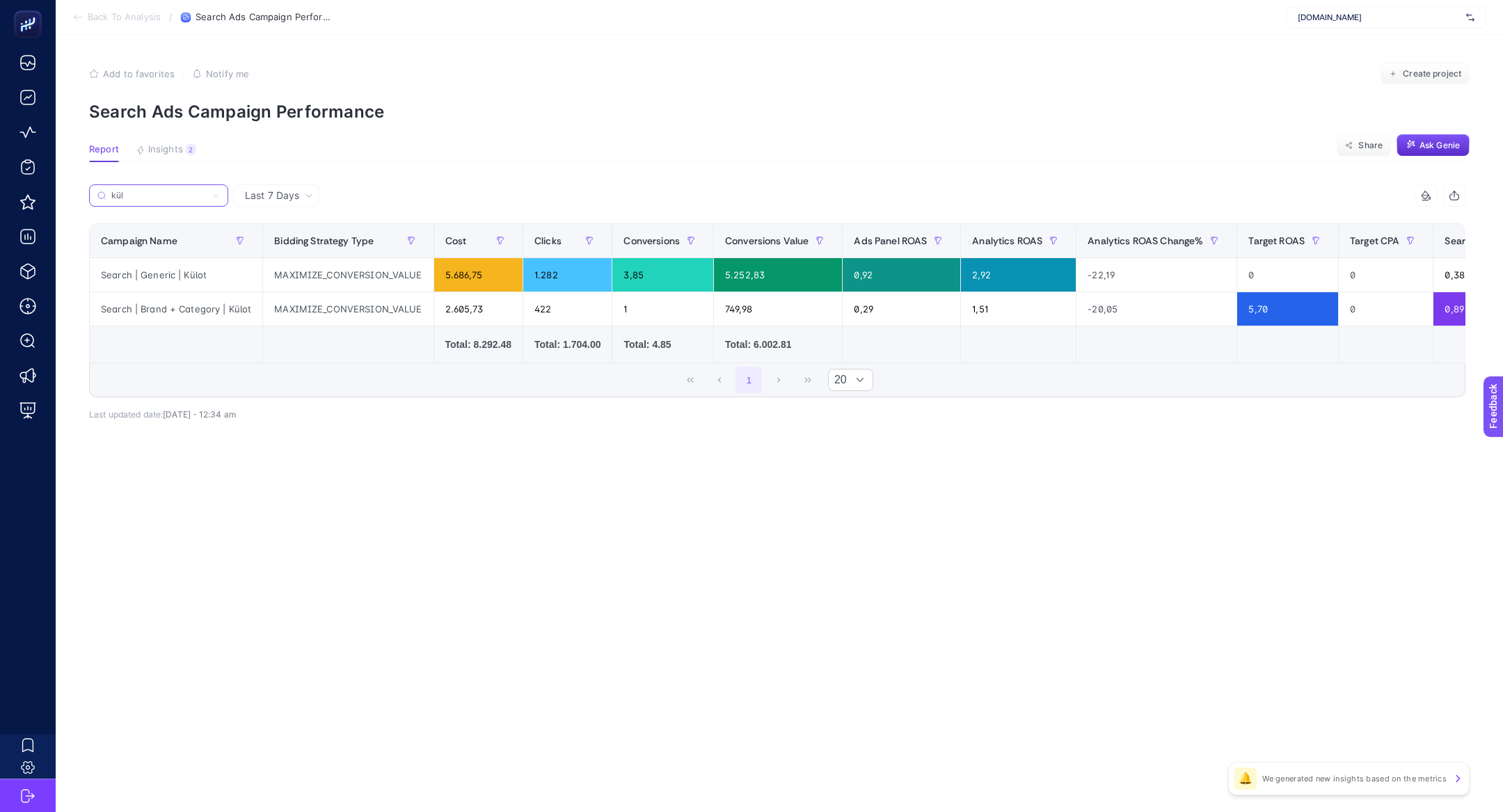
type input "kül"
click at [168, 285] on div "Search | Generic | Külot" at bounding box center [176, 275] width 173 height 33
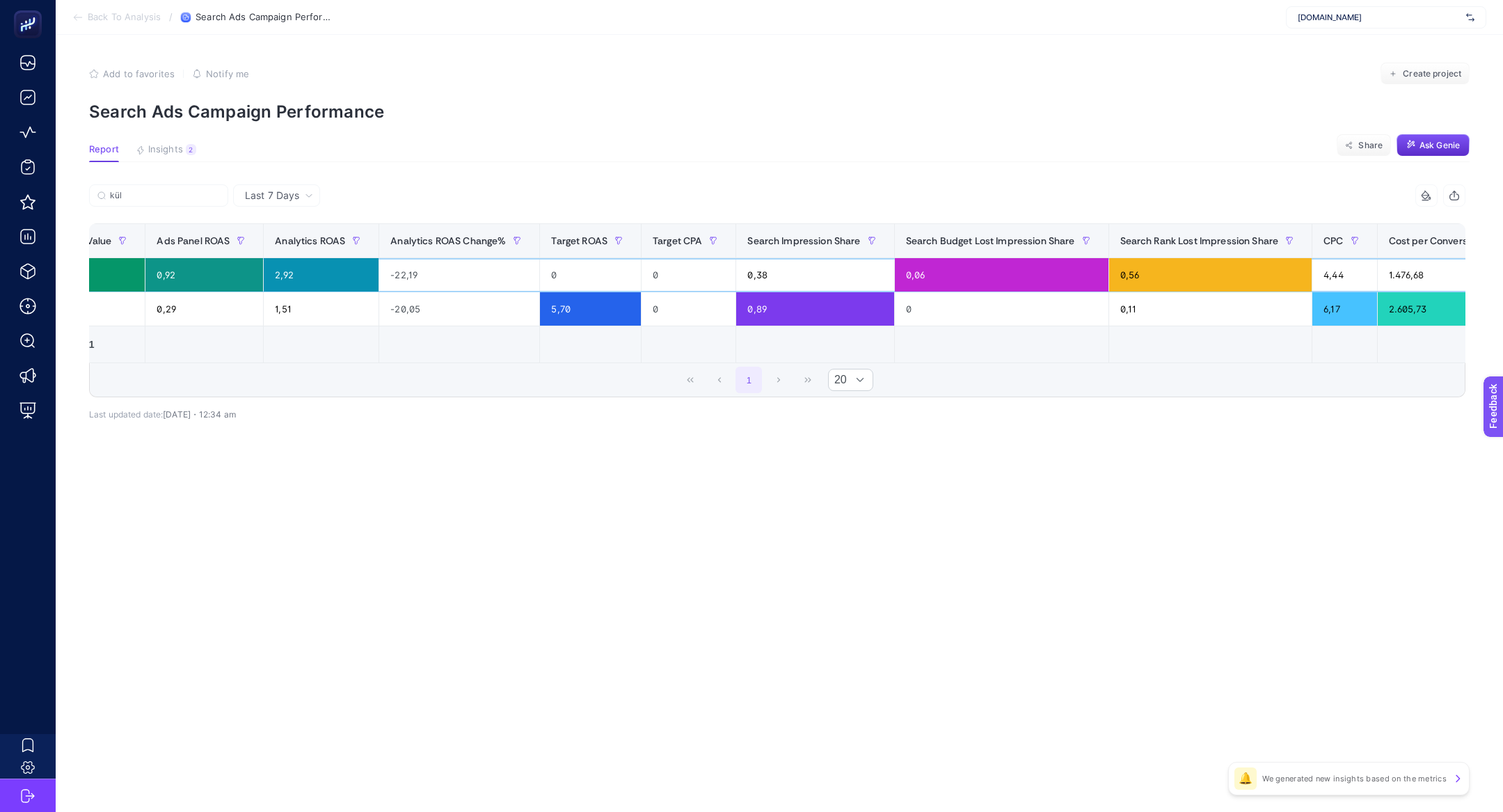
scroll to position [0, 749]
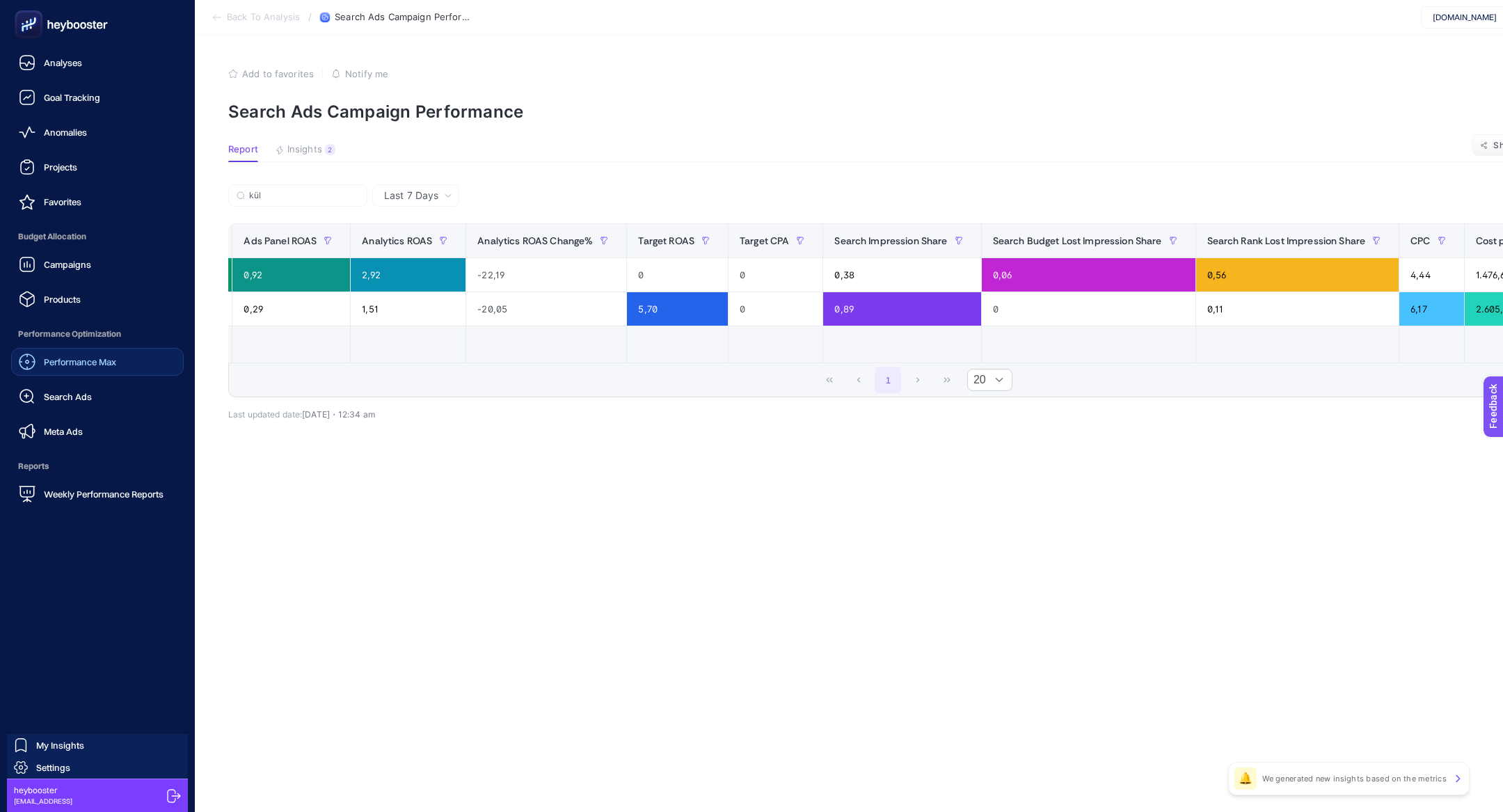
click at [91, 352] on link "Performance Max" at bounding box center [97, 362] width 173 height 28
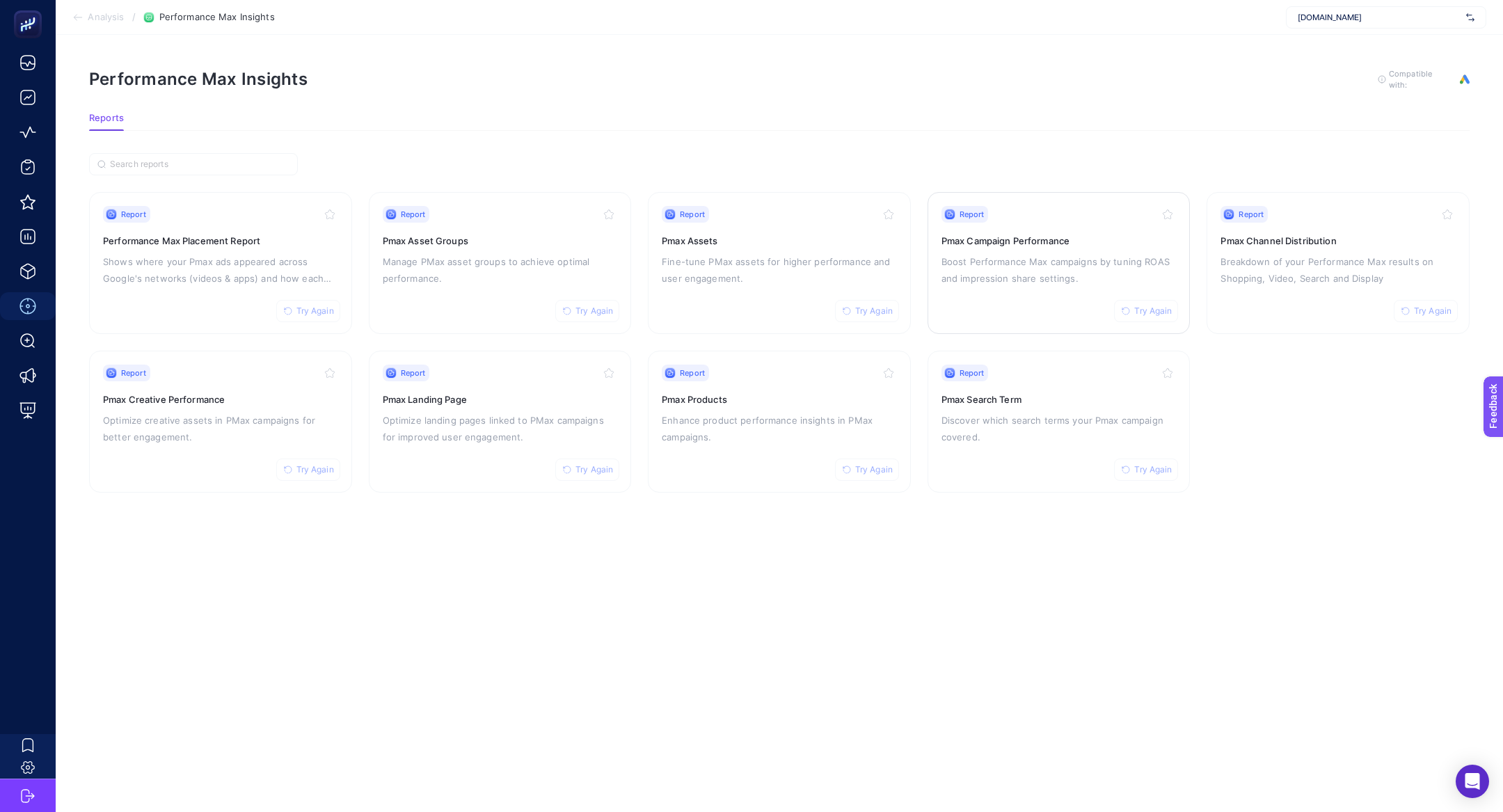
click at [1013, 284] on p "Boost Performance Max campaigns by tuning ROAS and impression share settings." at bounding box center [1059, 270] width 235 height 33
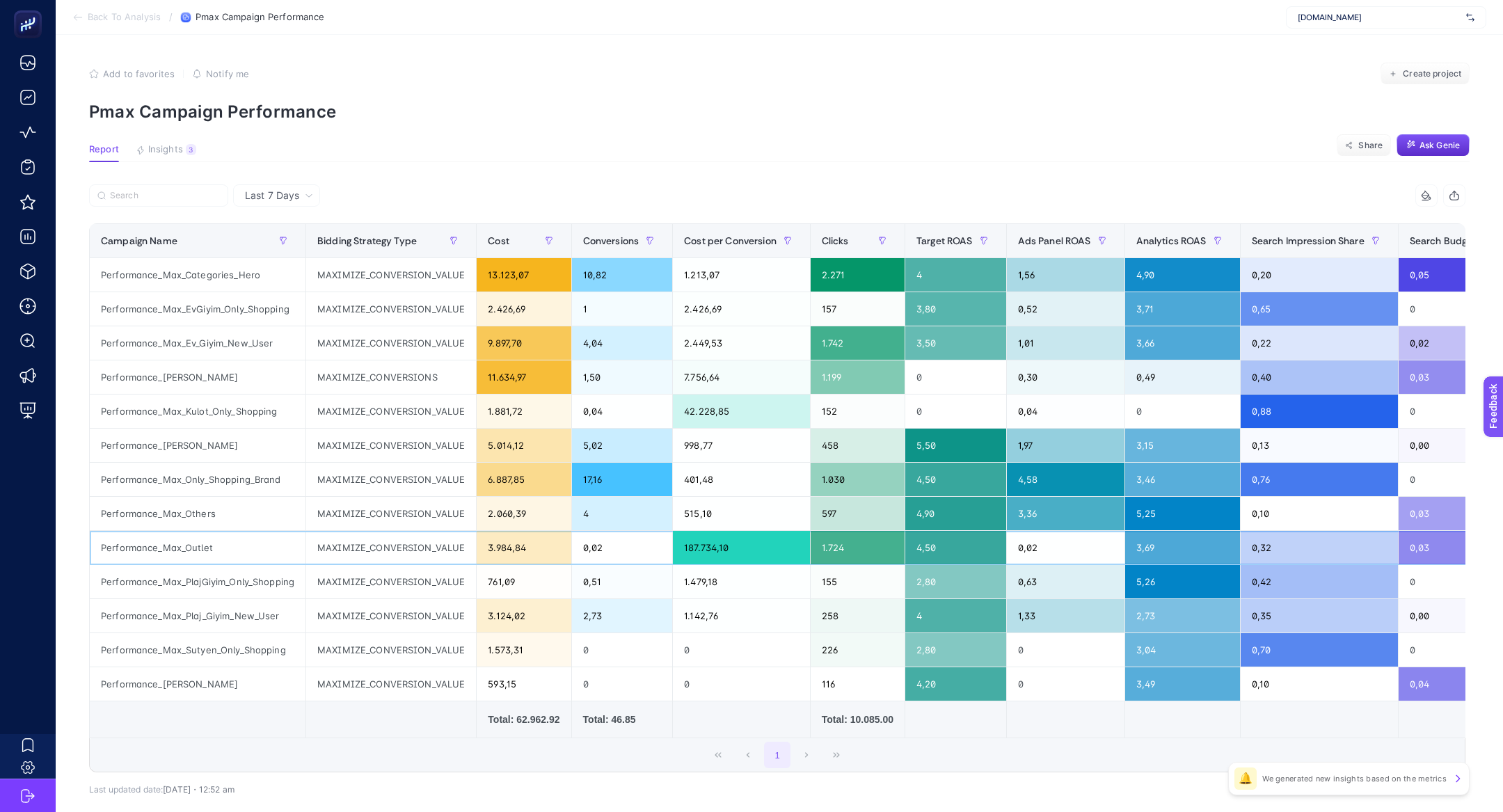
click at [222, 558] on div "Performance_Max_Outlet" at bounding box center [197, 547] width 215 height 33
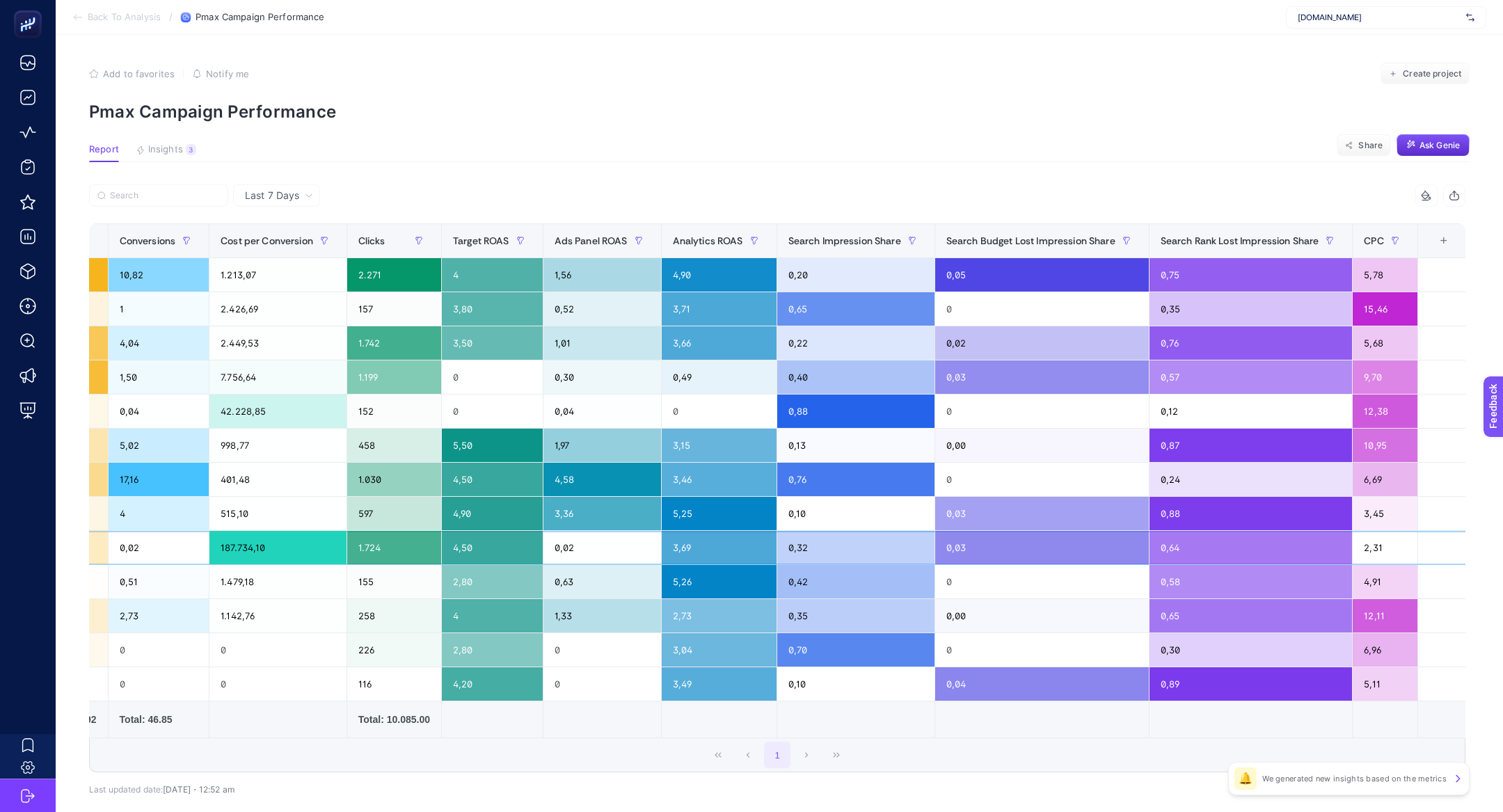
scroll to position [0, 472]
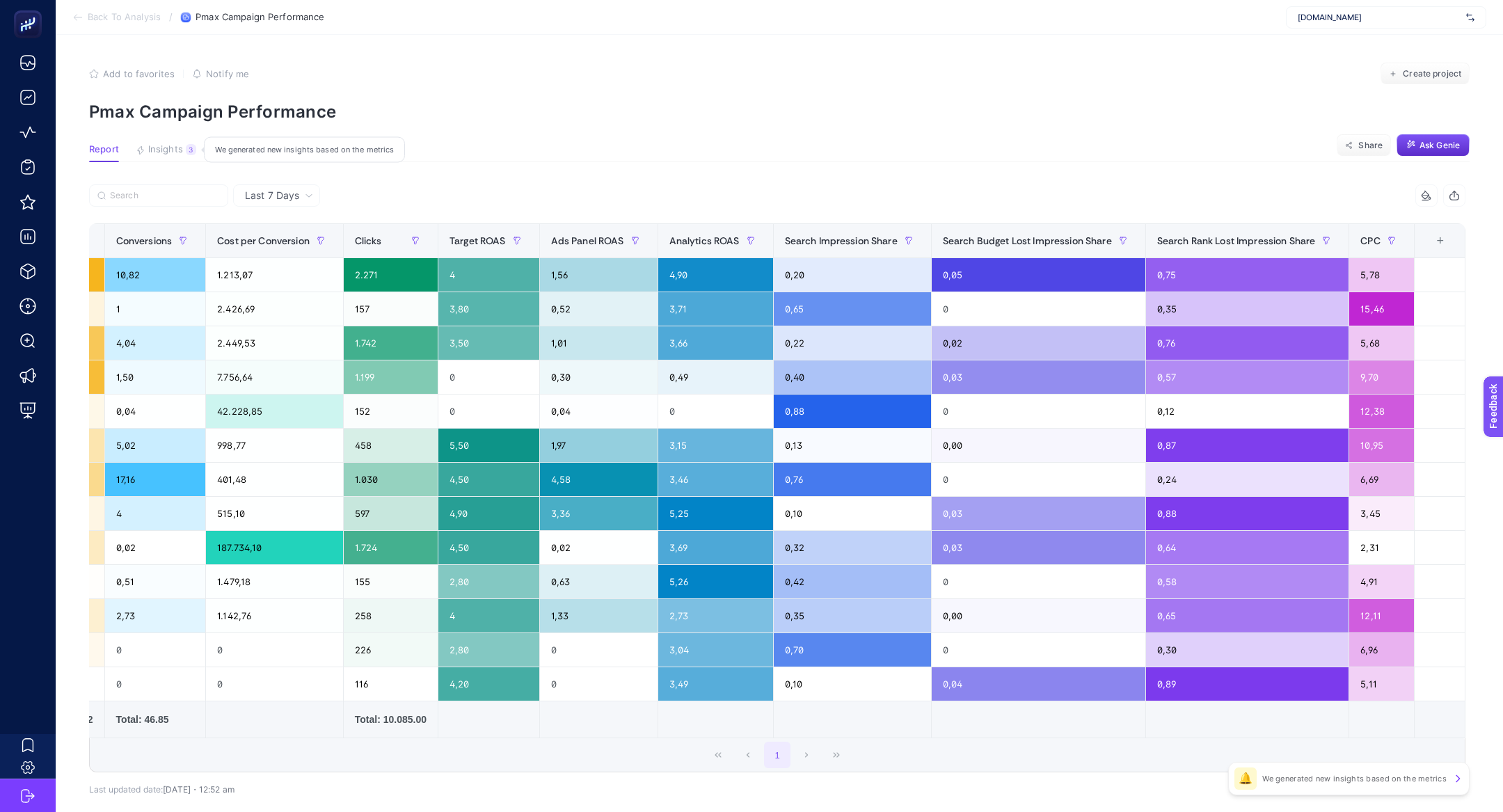
click at [164, 155] on button "Insights 3 We generated new insights based on the metrics" at bounding box center [166, 152] width 61 height 18
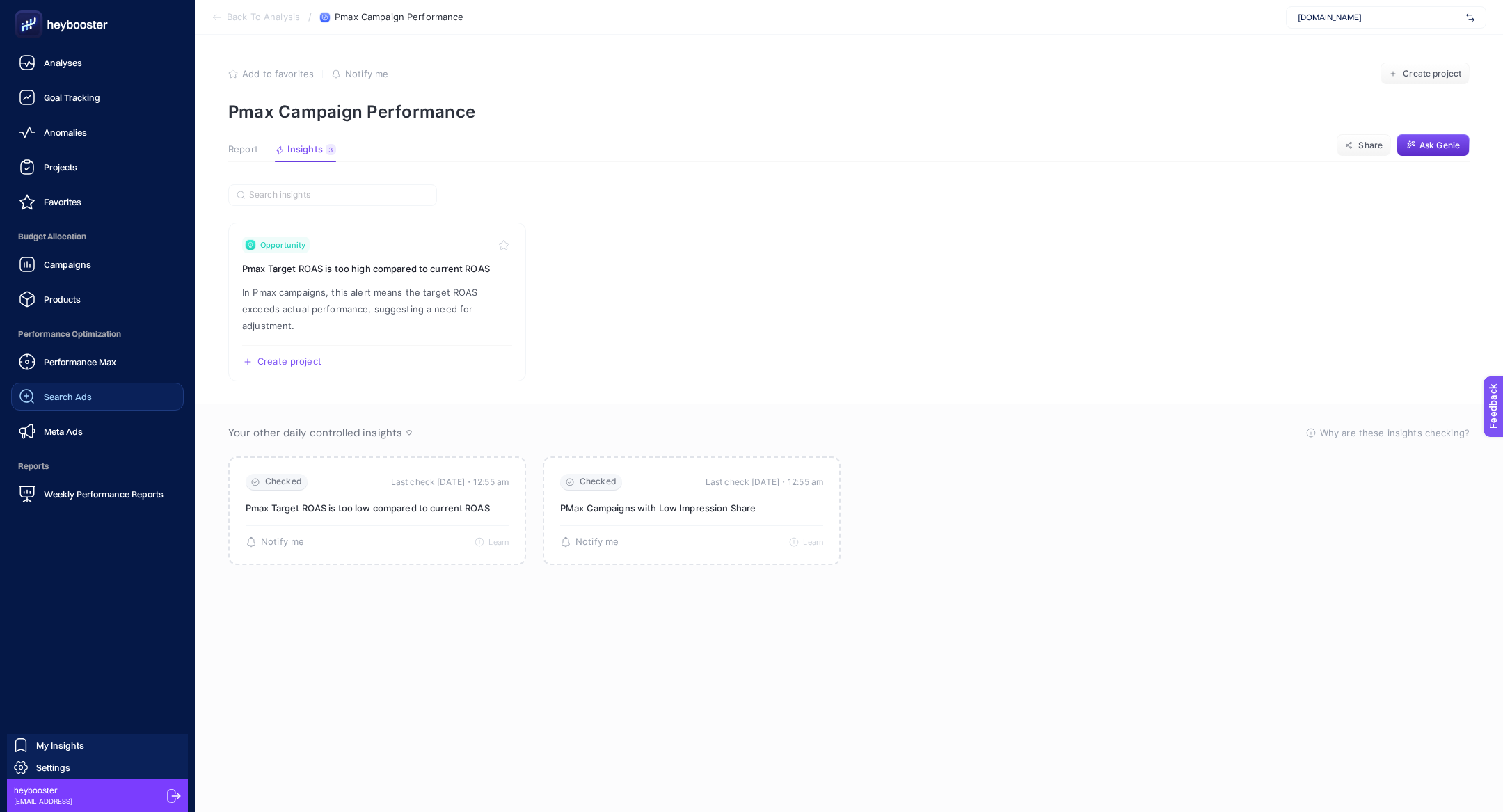
click at [56, 392] on span "Search Ads" at bounding box center [68, 397] width 48 height 11
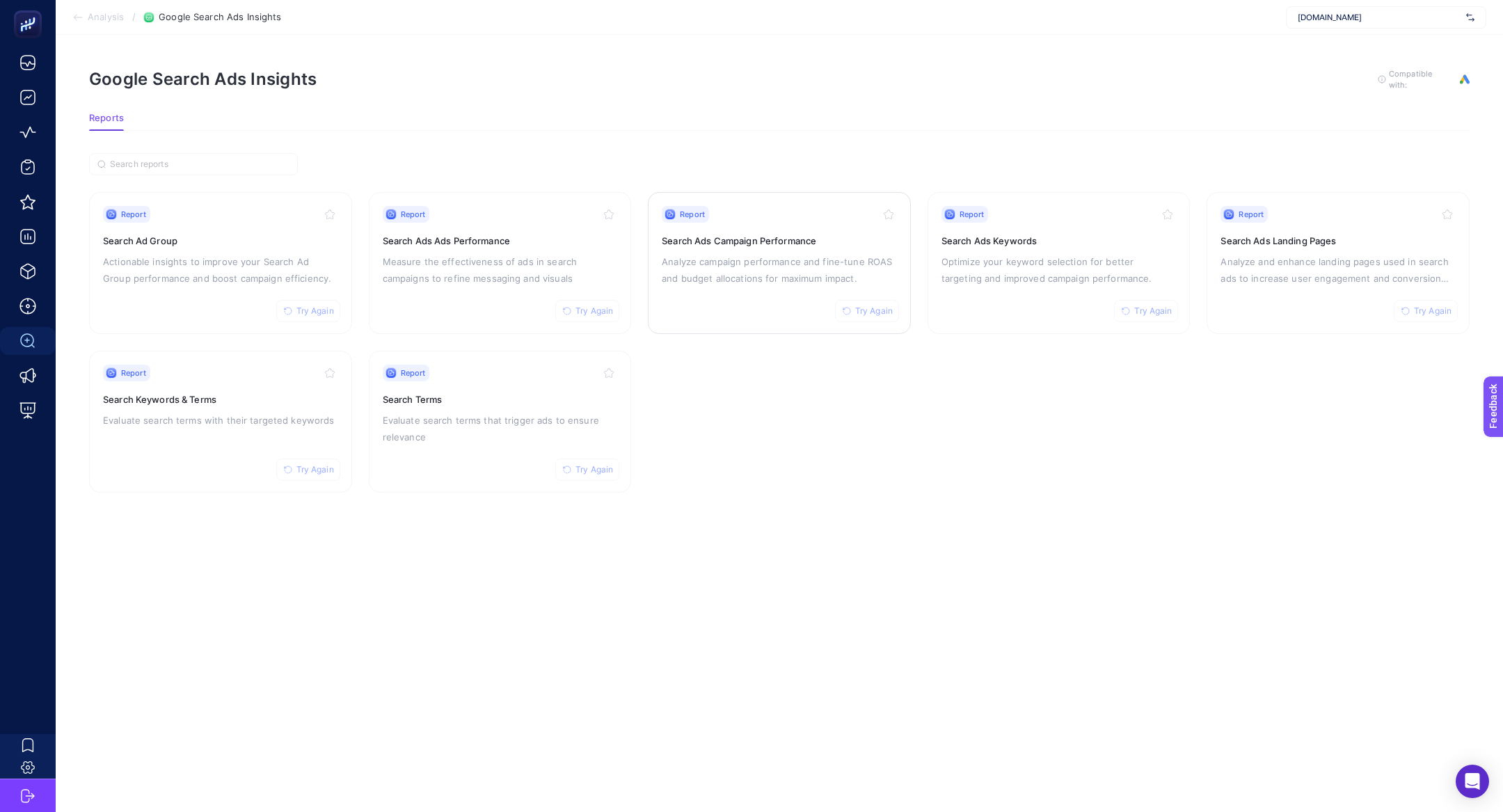
click at [769, 295] on div "Report Try Again Search Ads Campaign Performance Analyze campaign performance a…" at bounding box center [780, 263] width 235 height 114
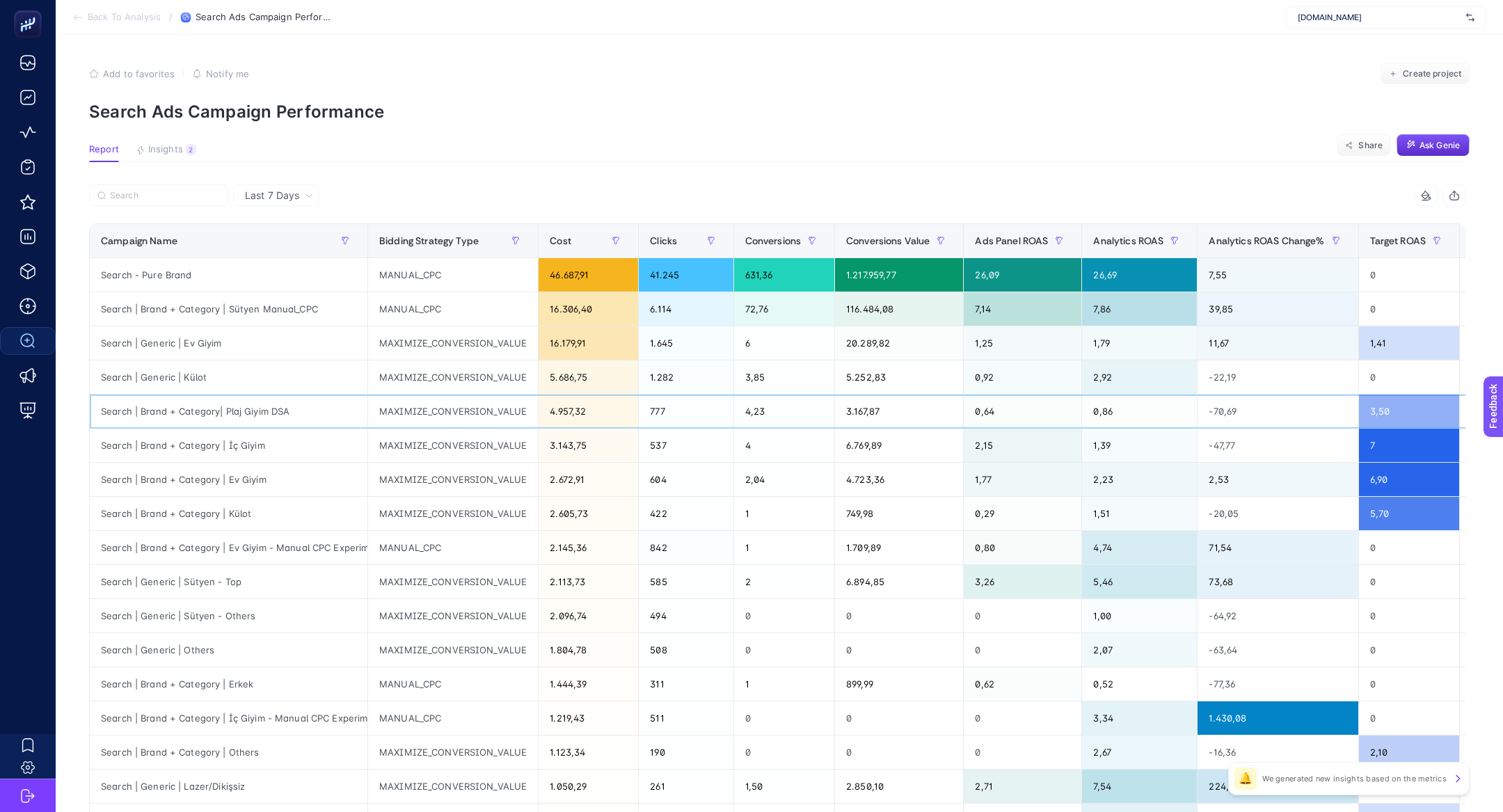
click at [265, 399] on div "Search | Brand + Category| Plaj Giyim DSA" at bounding box center [228, 411] width 278 height 33
click at [261, 388] on div "Search | Generic | Külot" at bounding box center [228, 376] width 278 height 33
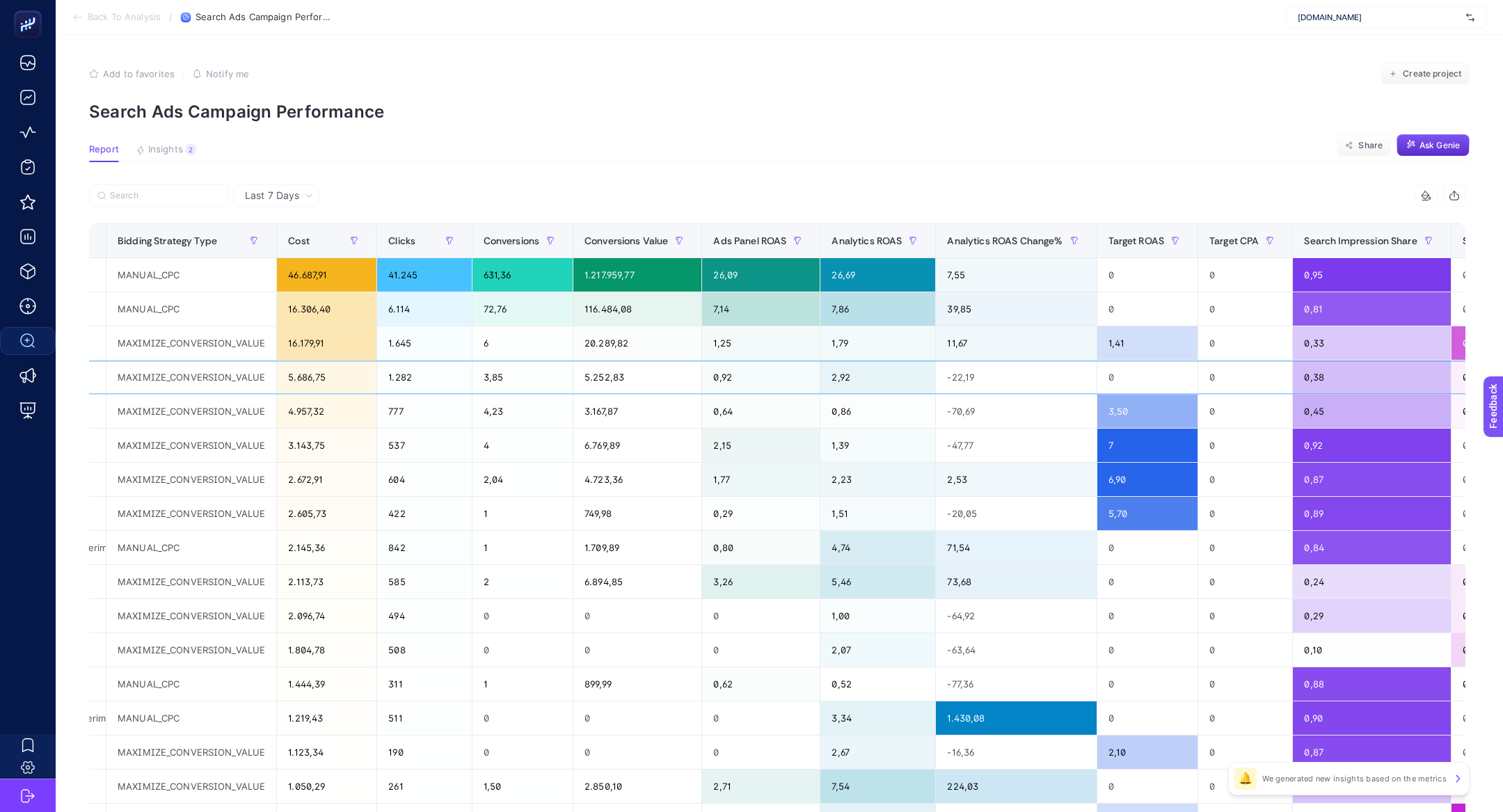
scroll to position [0, 279]
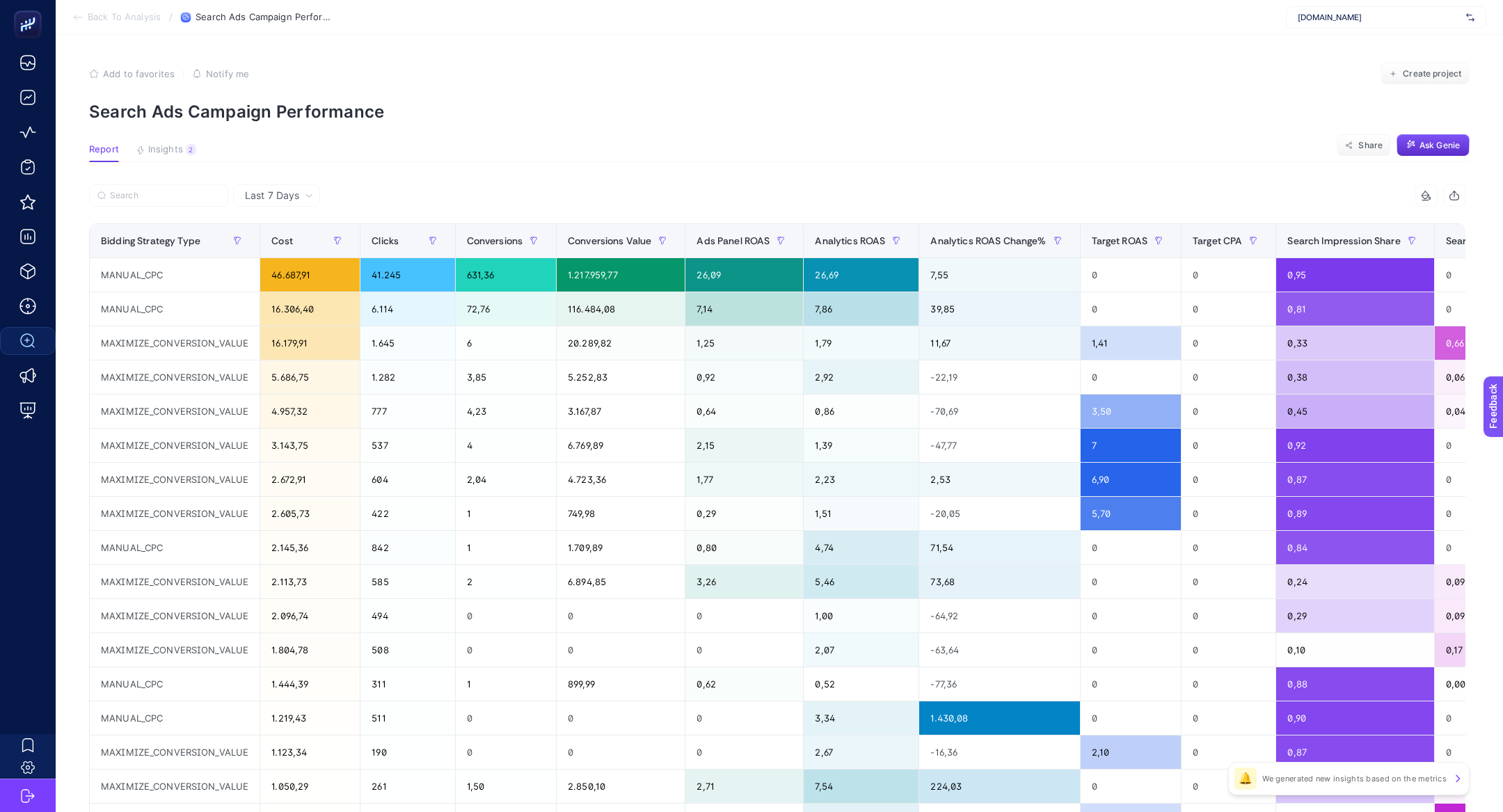
click at [176, 142] on article "Add to favorites false Notify me Create project Search Ads Campaign Performance…" at bounding box center [780, 579] width 1447 height 1087
click at [176, 149] on span "Insights" at bounding box center [166, 149] width 35 height 11
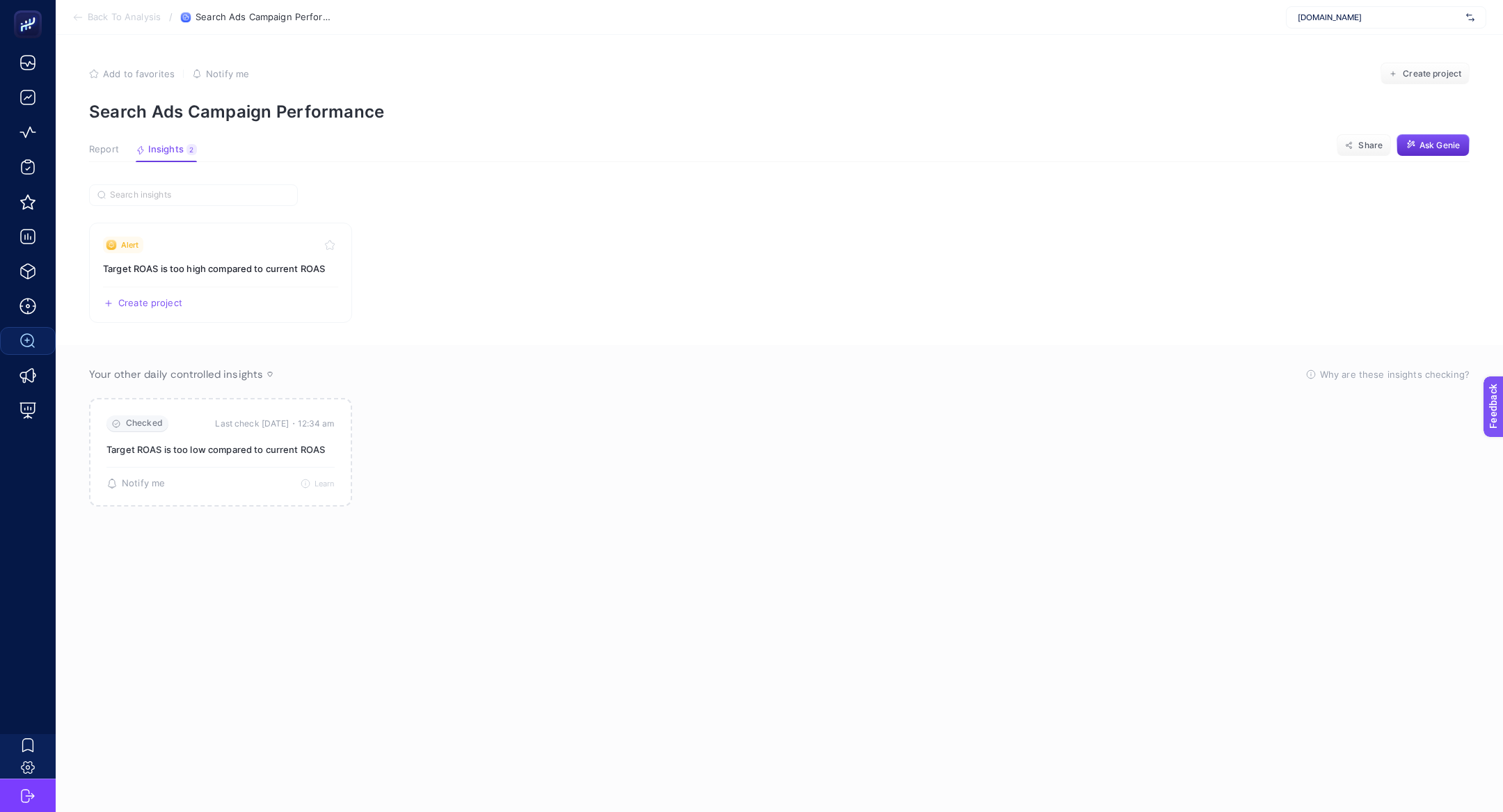
click at [112, 167] on article "Add to favorites false Notify me Create project Search Ads Campaign Performance…" at bounding box center [780, 423] width 1447 height 777
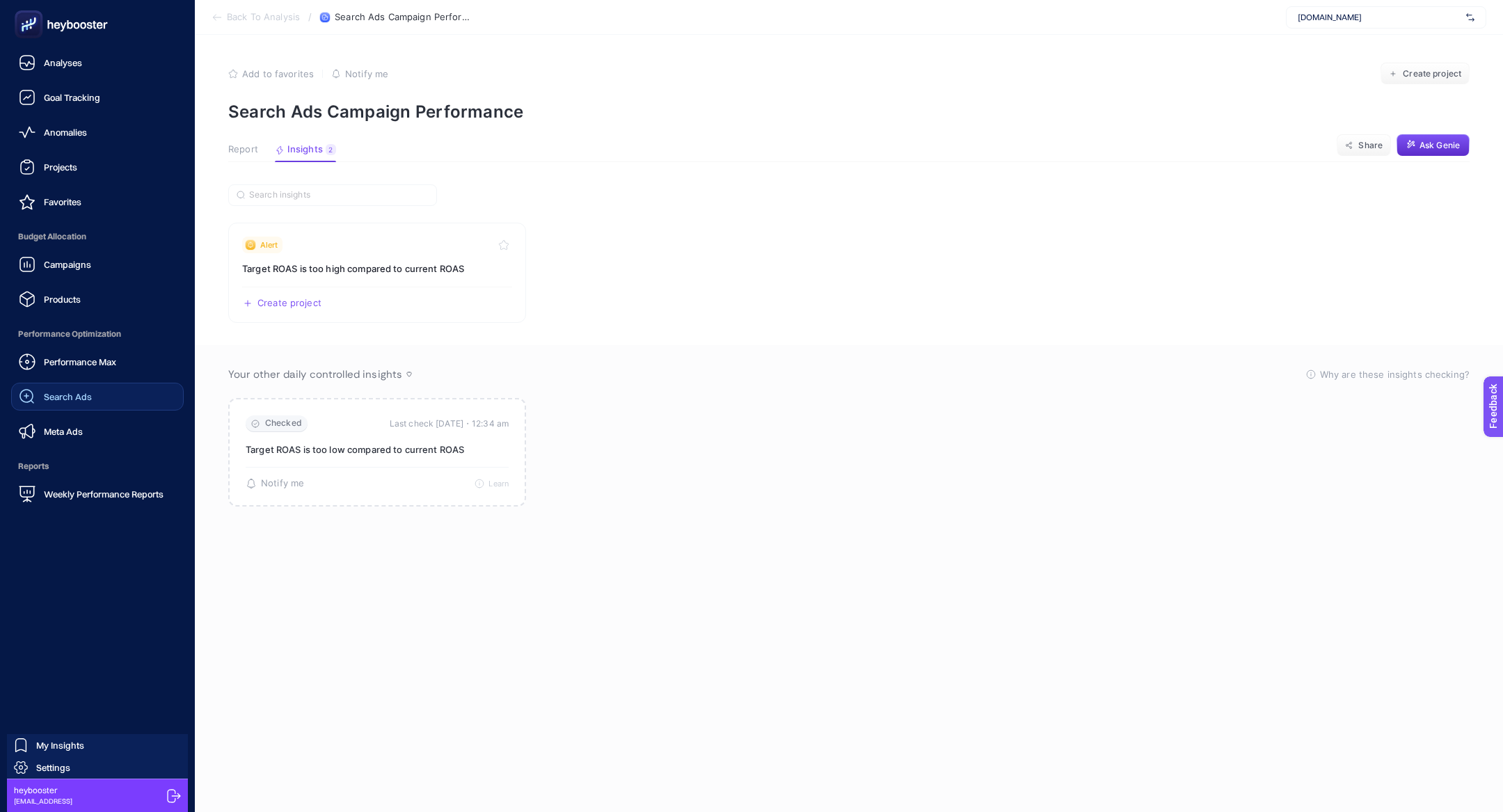
click at [112, 377] on div "Performance Max Search Ads Meta Ads" at bounding box center [97, 396] width 173 height 97
click at [112, 383] on link "Search Ads" at bounding box center [97, 397] width 173 height 28
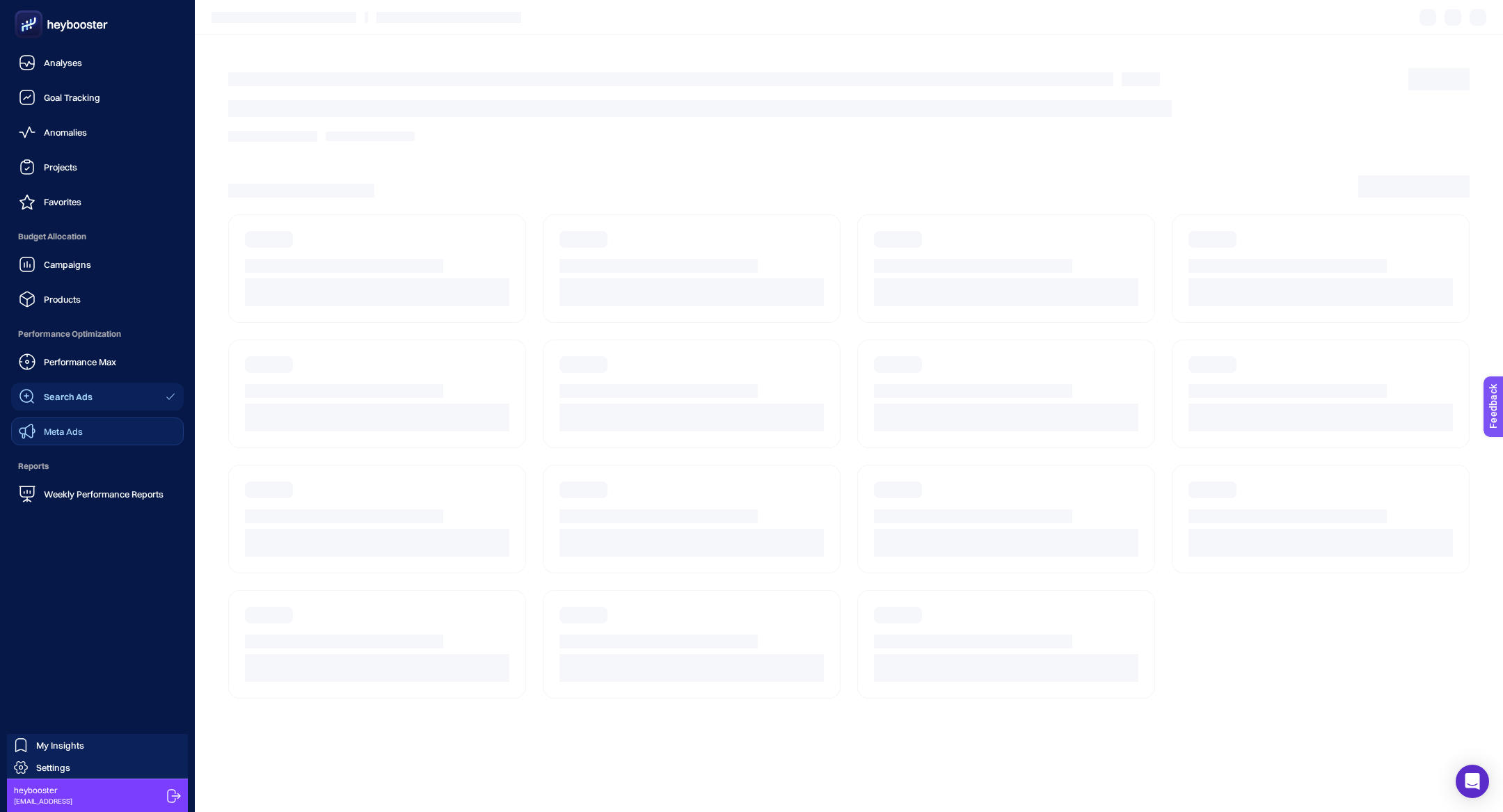
click at [120, 439] on link "Meta Ads" at bounding box center [97, 432] width 173 height 28
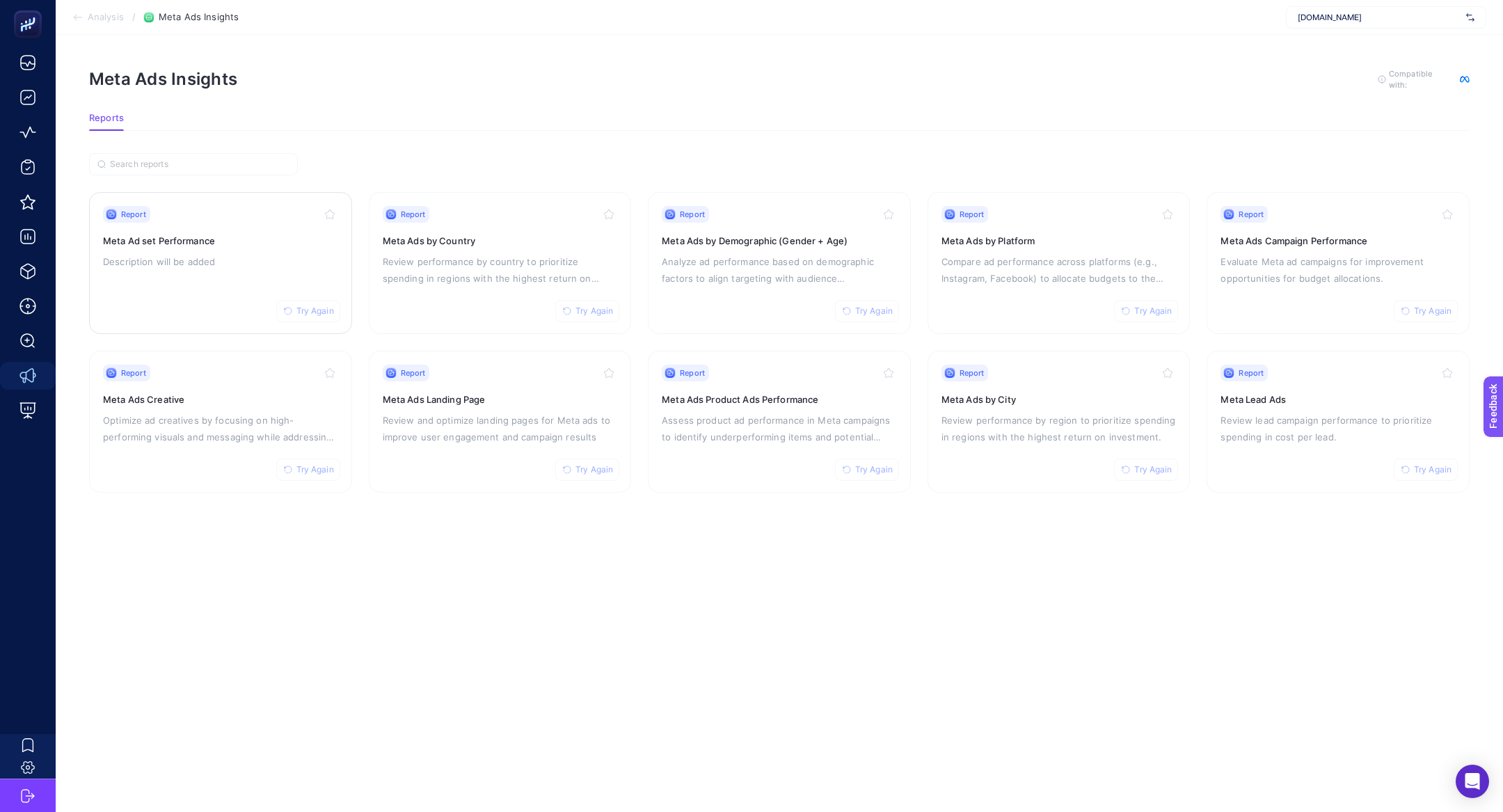
click at [234, 275] on div "Report Try Again Meta Ad set Performance Description will be added" at bounding box center [220, 263] width 235 height 114
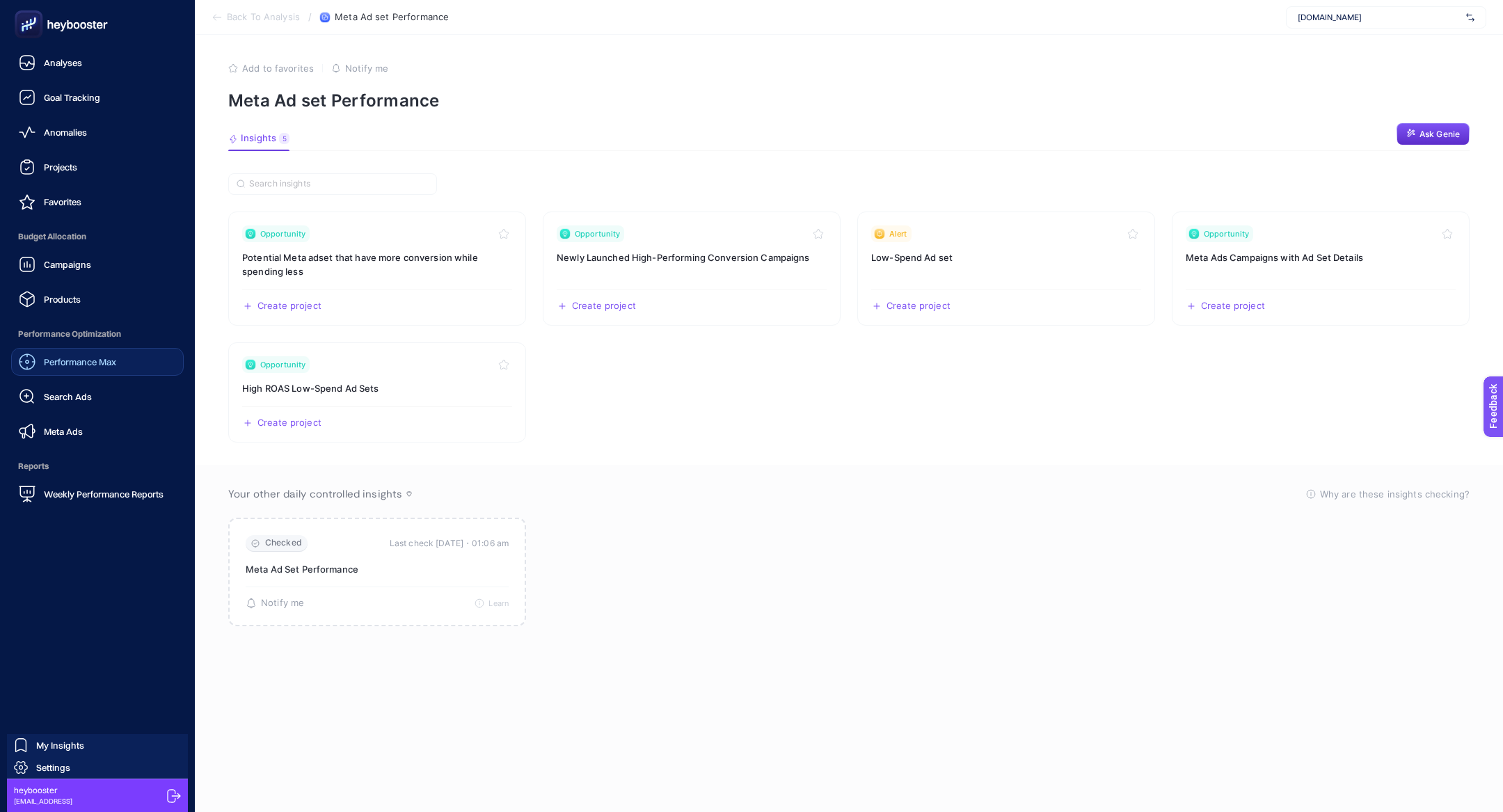
click at [85, 362] on span "Performance Max" at bounding box center [79, 362] width 72 height 11
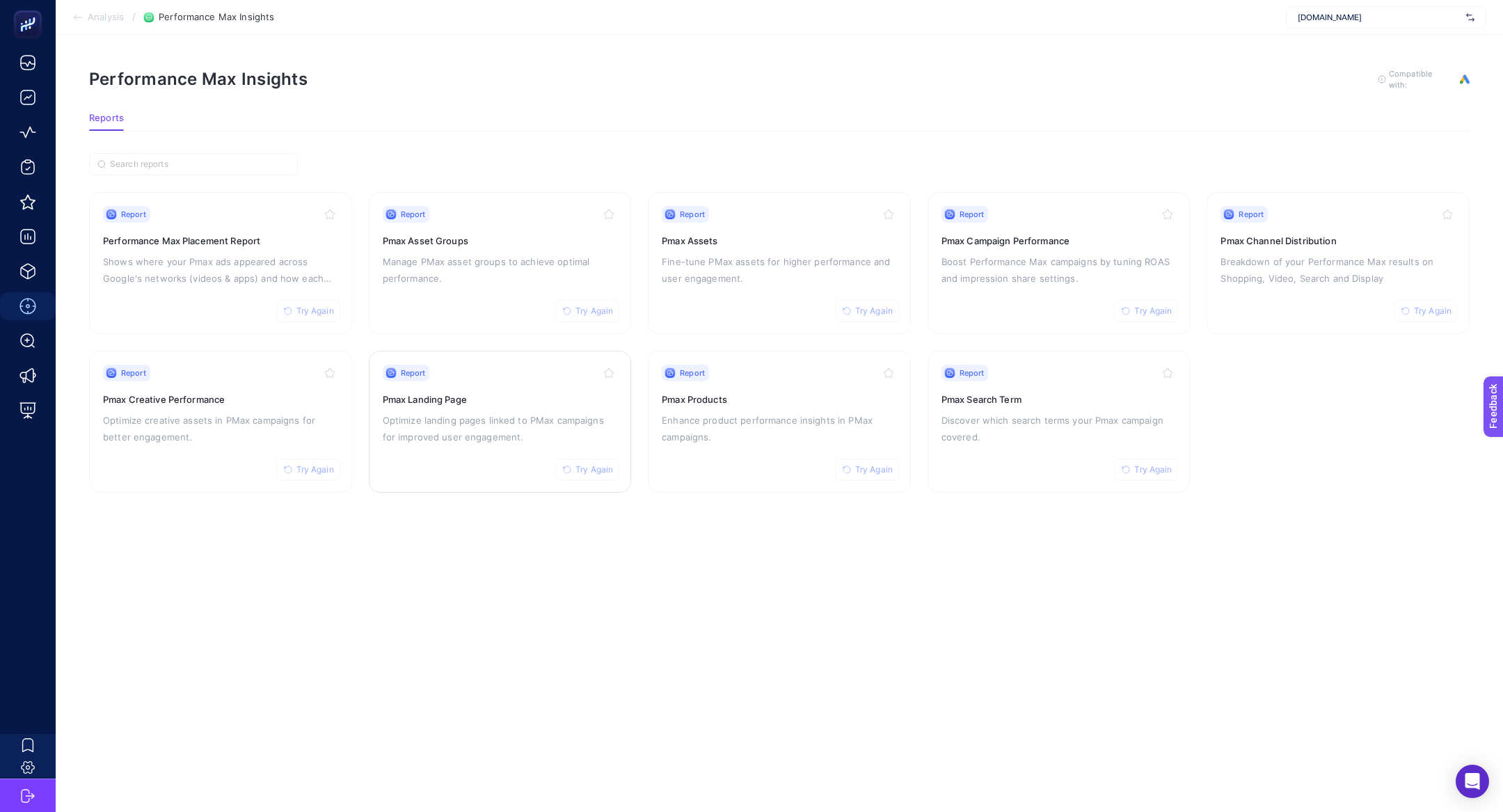
drag, startPoint x: 520, startPoint y: 432, endPoint x: 776, endPoint y: 395, distance: 258.7
click at [776, 395] on h3 "Pmax Products" at bounding box center [780, 399] width 235 height 14
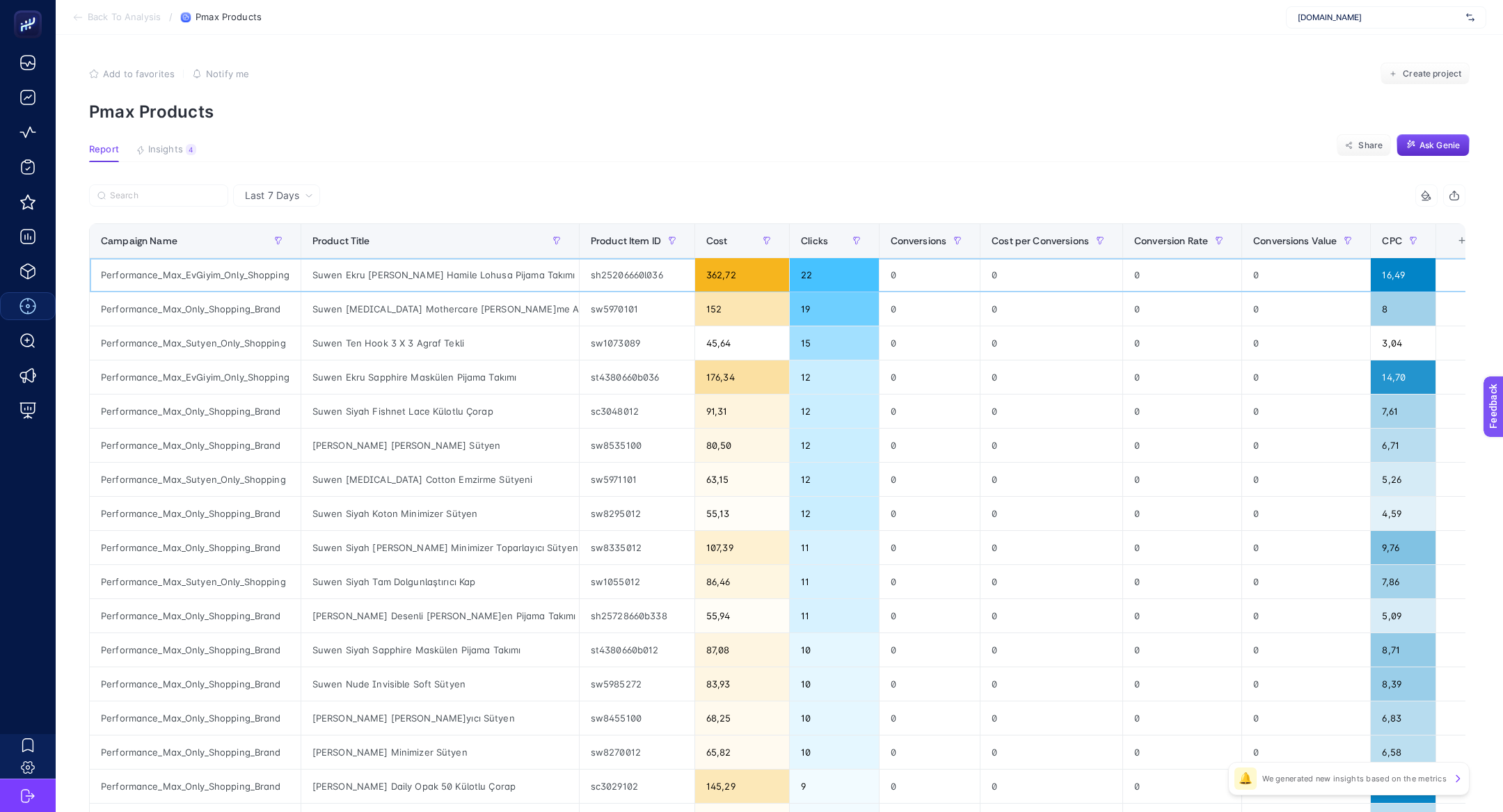
click at [185, 275] on div "Performance_Max_EvGiyim_Only_Shopping" at bounding box center [194, 275] width 211 height 33
copy tr "Performance_Max_EvGiyim_Only_Shopping"
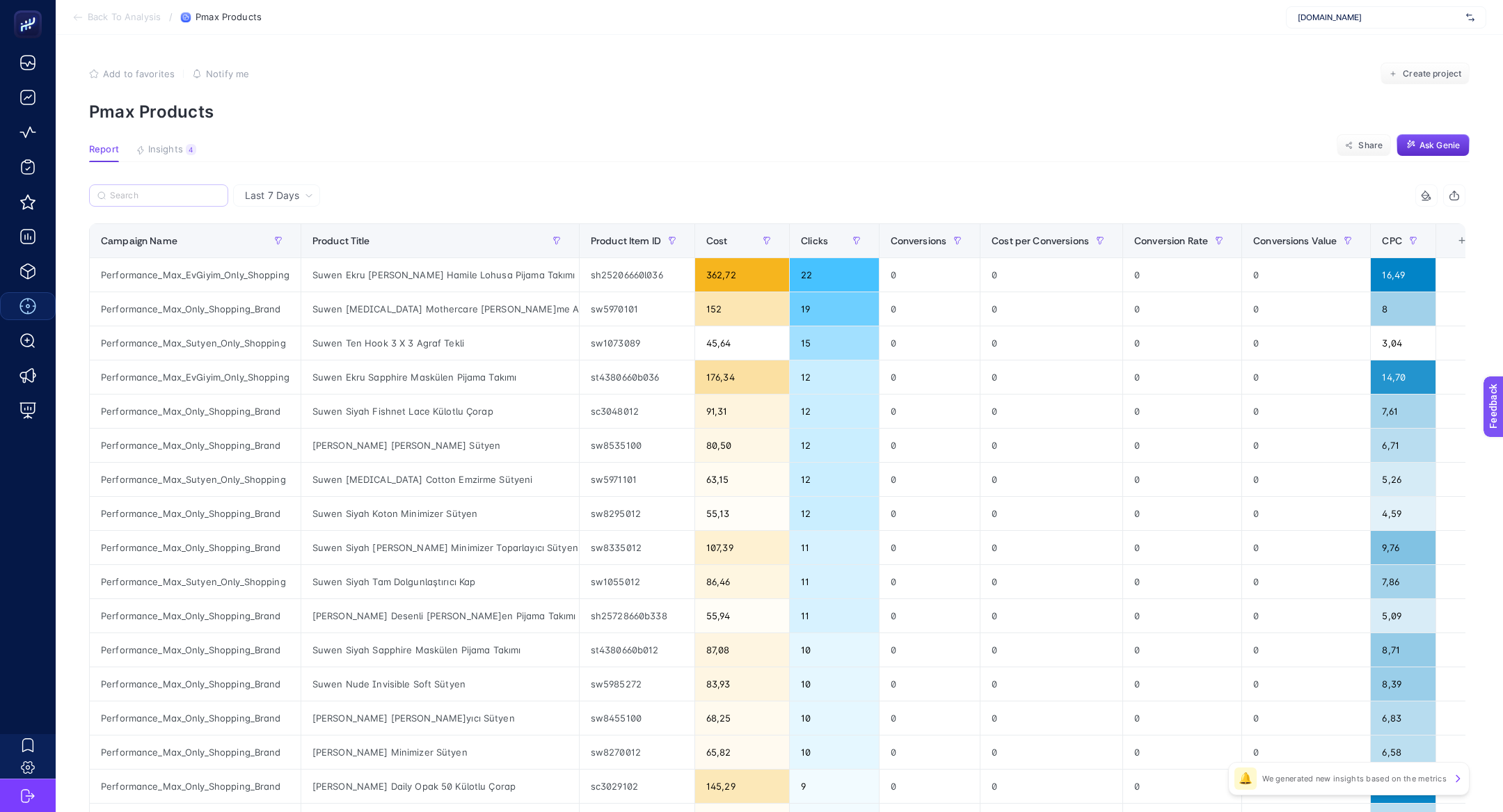
click at [184, 203] on label at bounding box center [158, 195] width 139 height 23
click at [184, 201] on input "Search" at bounding box center [164, 195] width 110 height 10
paste input "Performance_Max_EvGiyim_Only_Shopping"
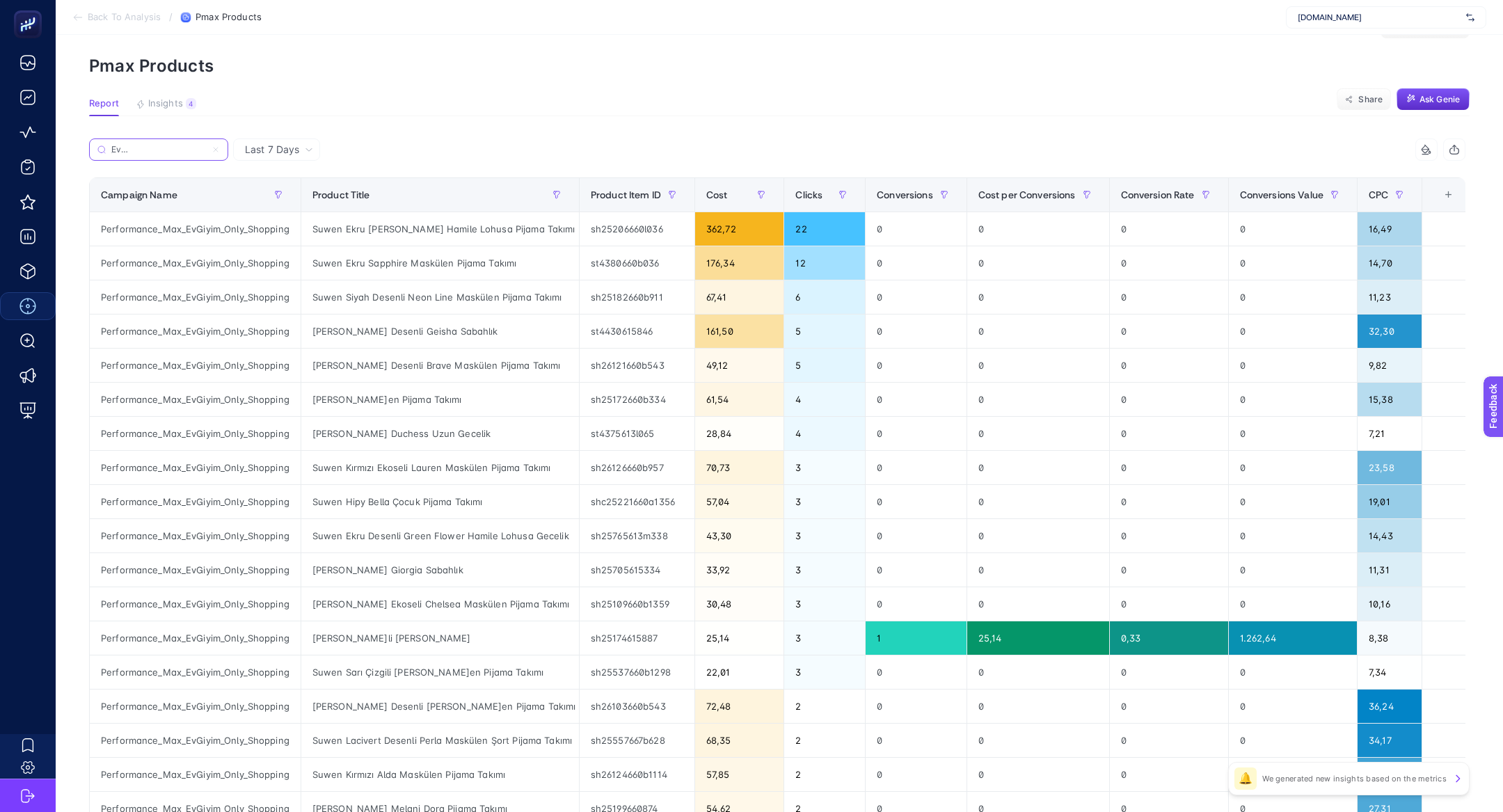
scroll to position [17, 0]
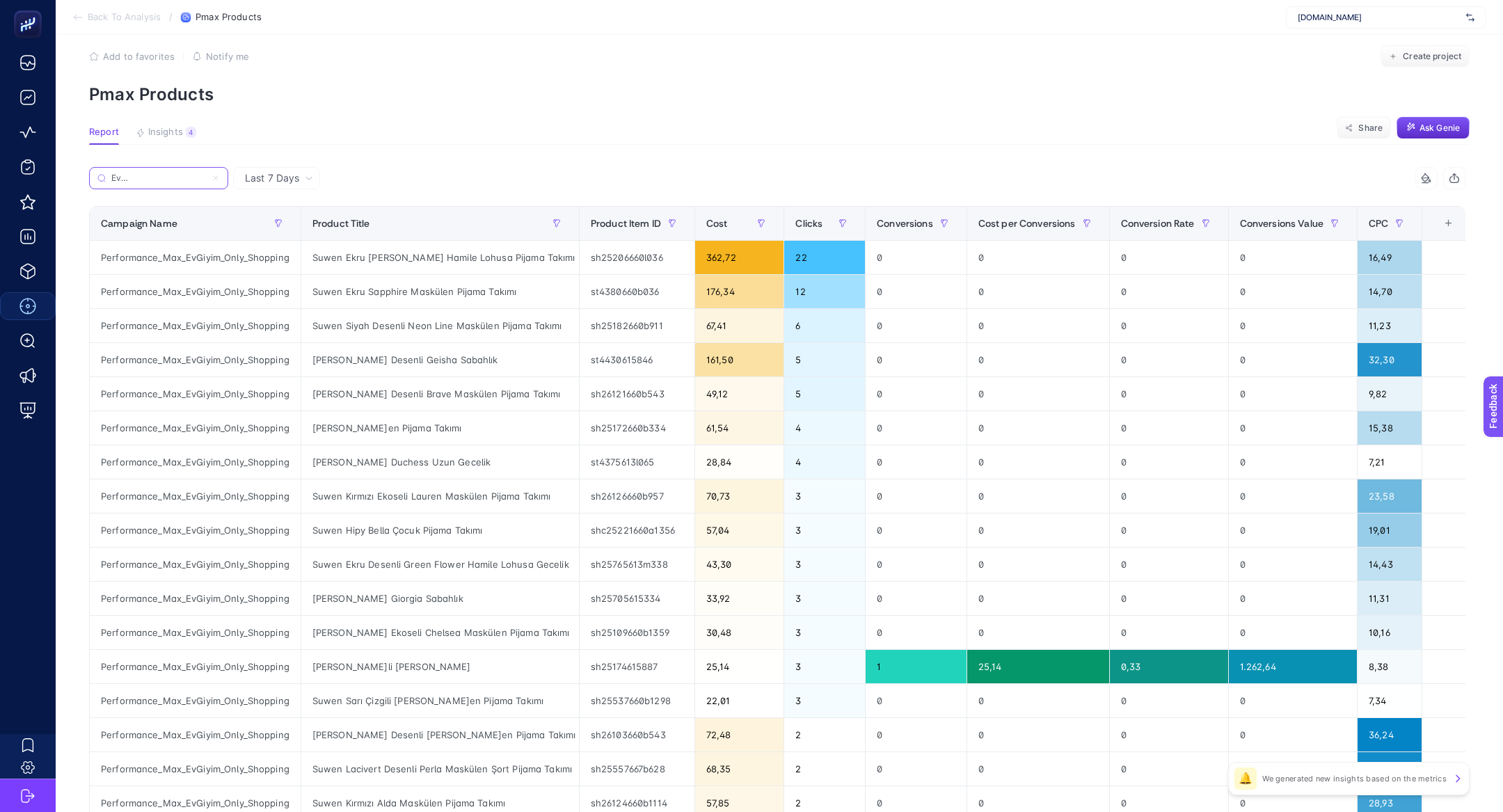
type input "Performance_Max_EvGiyim_Only_Shopping"
click at [215, 177] on icon at bounding box center [215, 177] width 4 height 4
click at [206, 177] on input "Performance_Max_EvGiyim_Only_Shopping" at bounding box center [159, 178] width 95 height 10
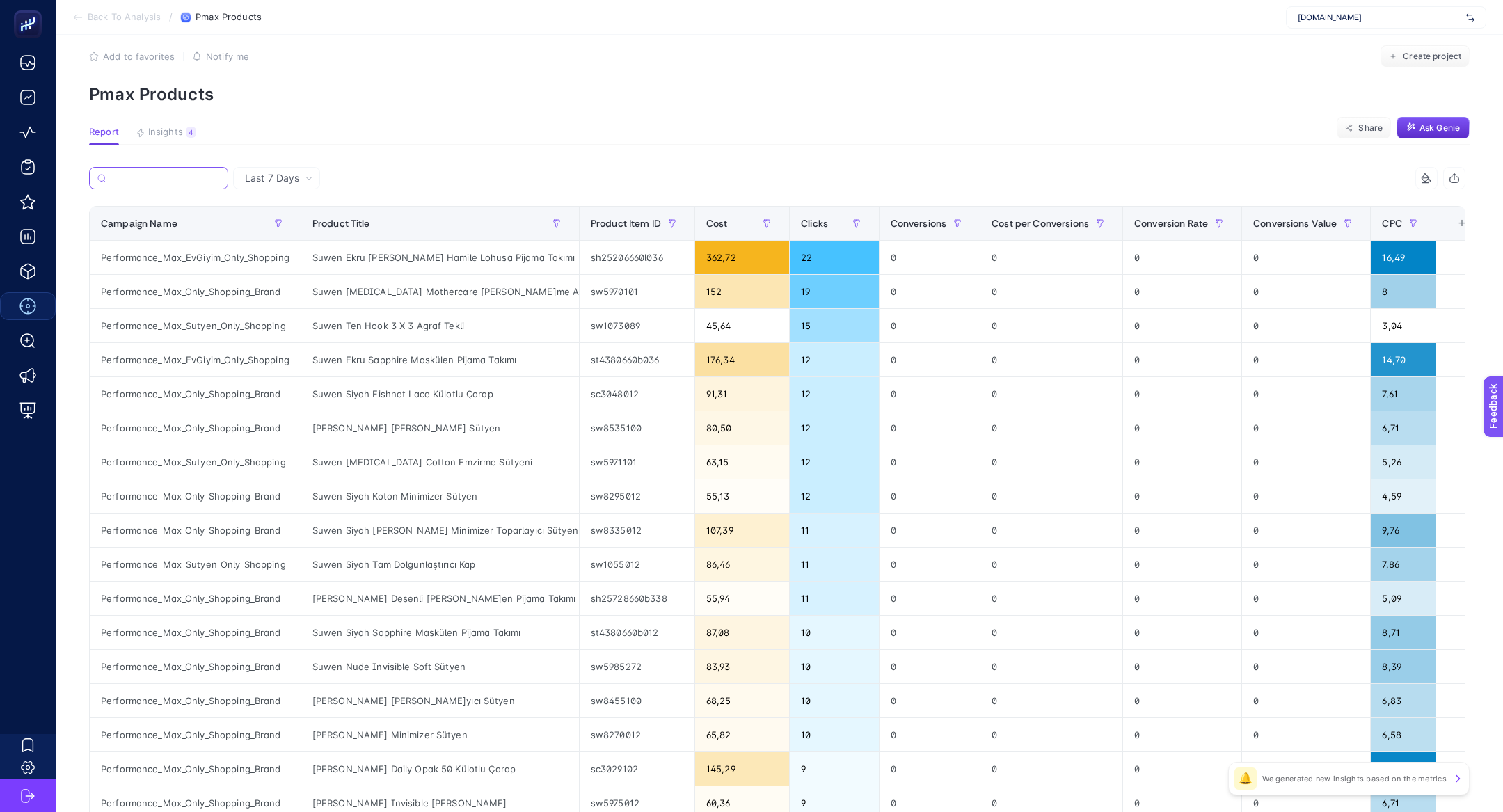
scroll to position [0, 0]
click at [201, 177] on input "Search" at bounding box center [166, 178] width 109 height 10
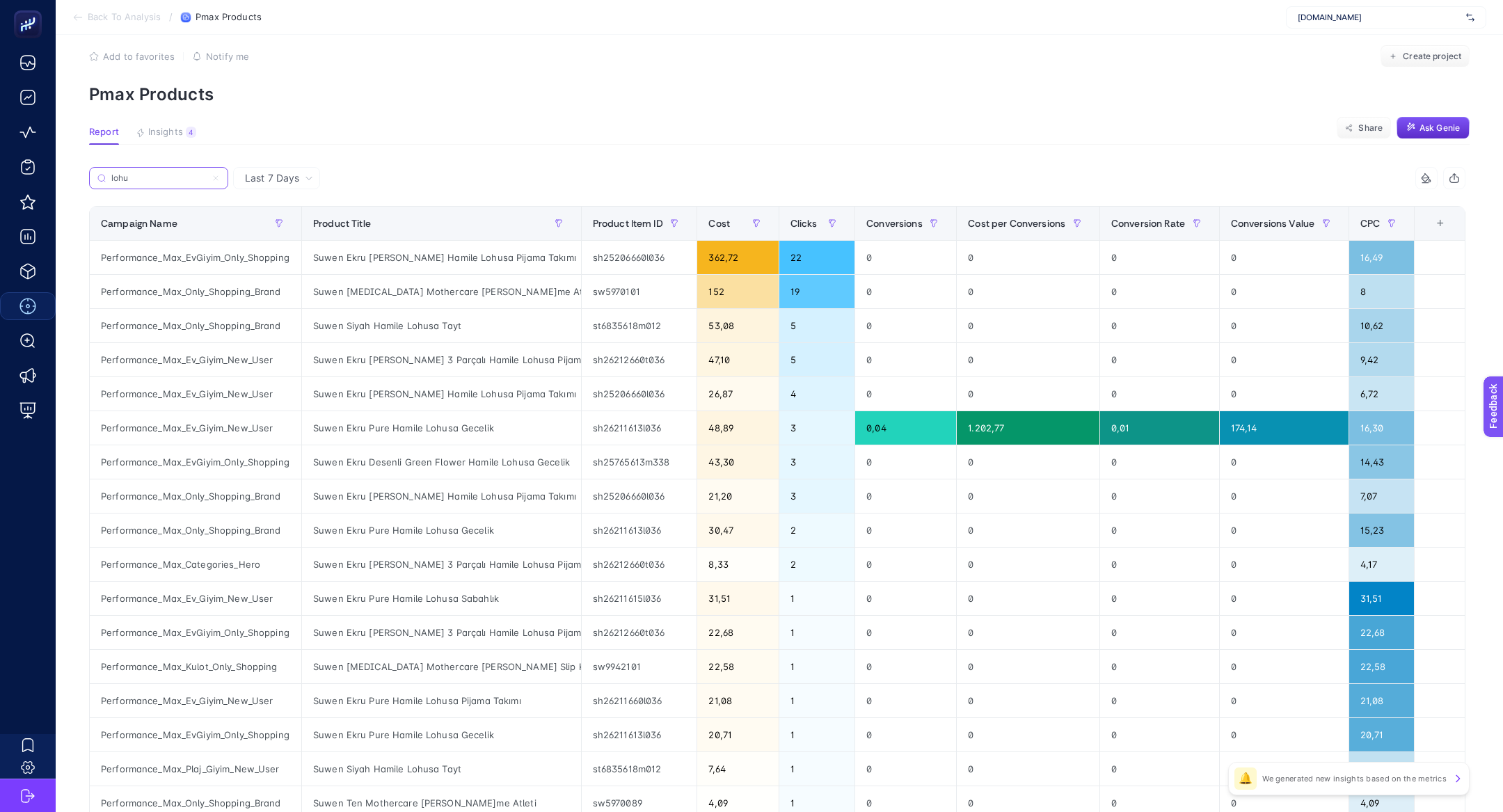
type input "lohu"
click at [154, 122] on article "Add to favorites false Notify me Create project Pmax Products Report Insights 4…" at bounding box center [780, 544] width 1447 height 1053
click at [156, 128] on span "Insights" at bounding box center [166, 132] width 35 height 11
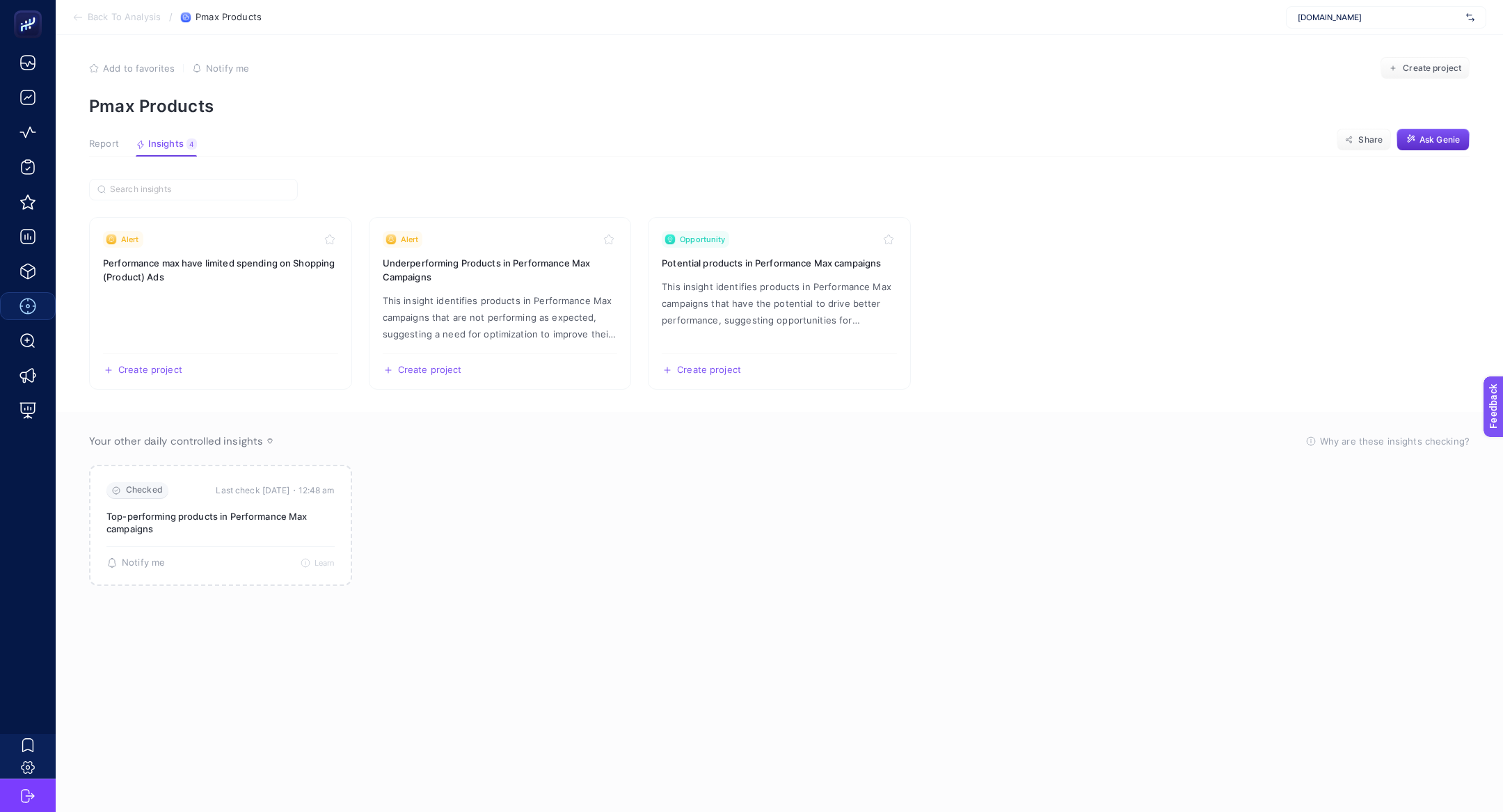
scroll to position [5, 0]
click at [102, 144] on span "Report" at bounding box center [103, 144] width 30 height 11
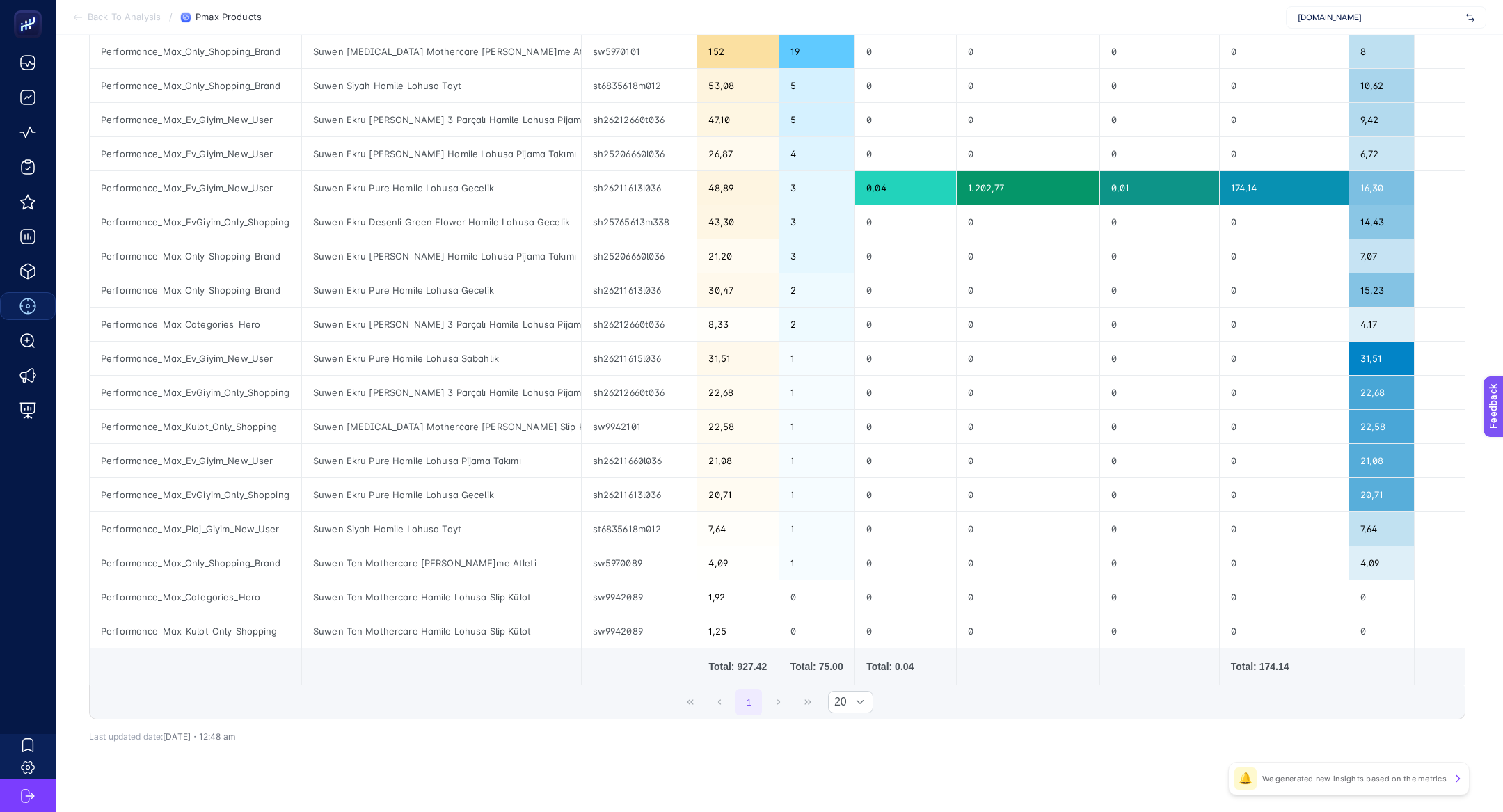
scroll to position [0, 0]
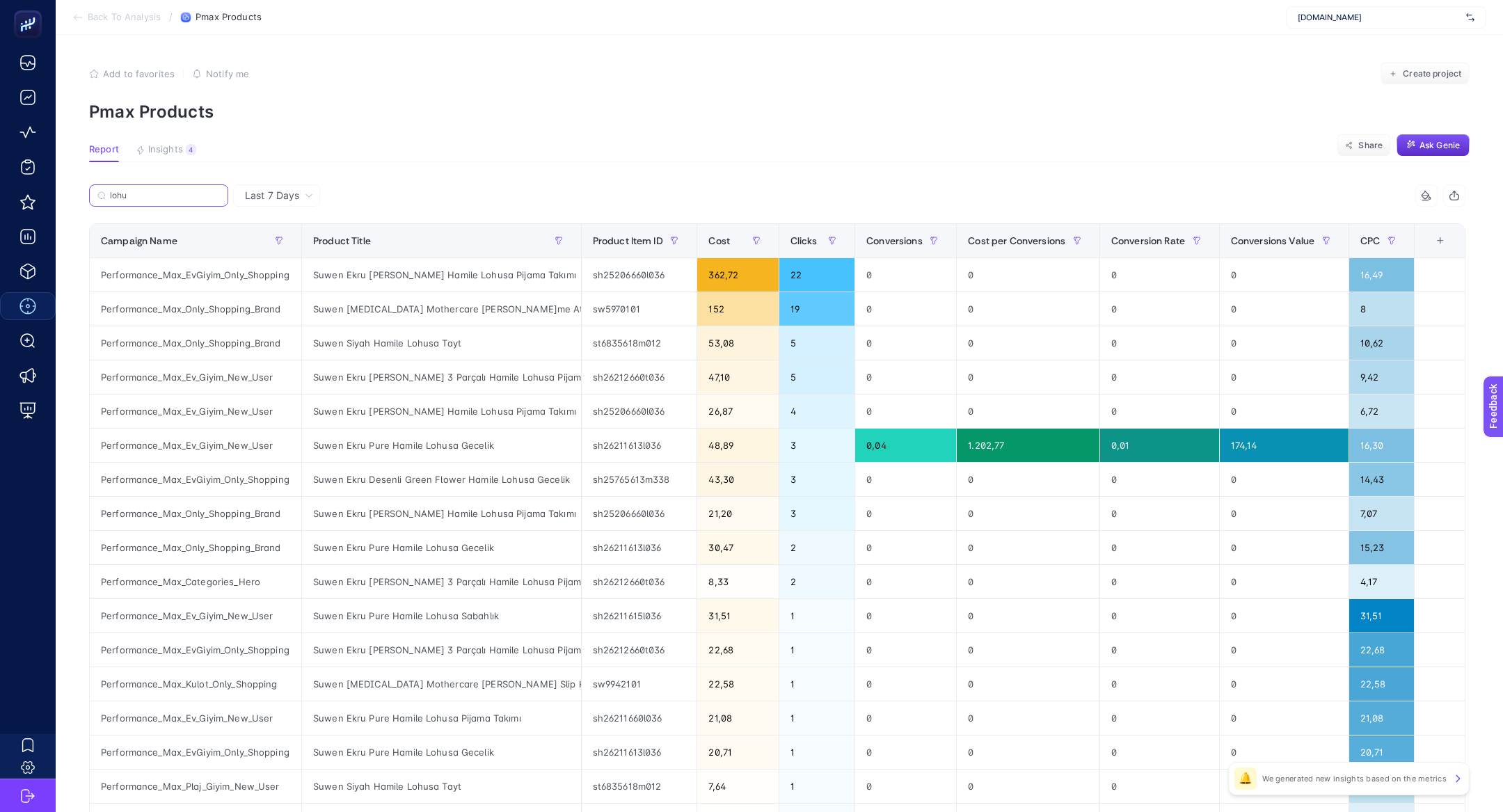
click at [184, 192] on input "lohu" at bounding box center [164, 195] width 110 height 10
click at [184, 192] on input "lohu" at bounding box center [159, 195] width 95 height 10
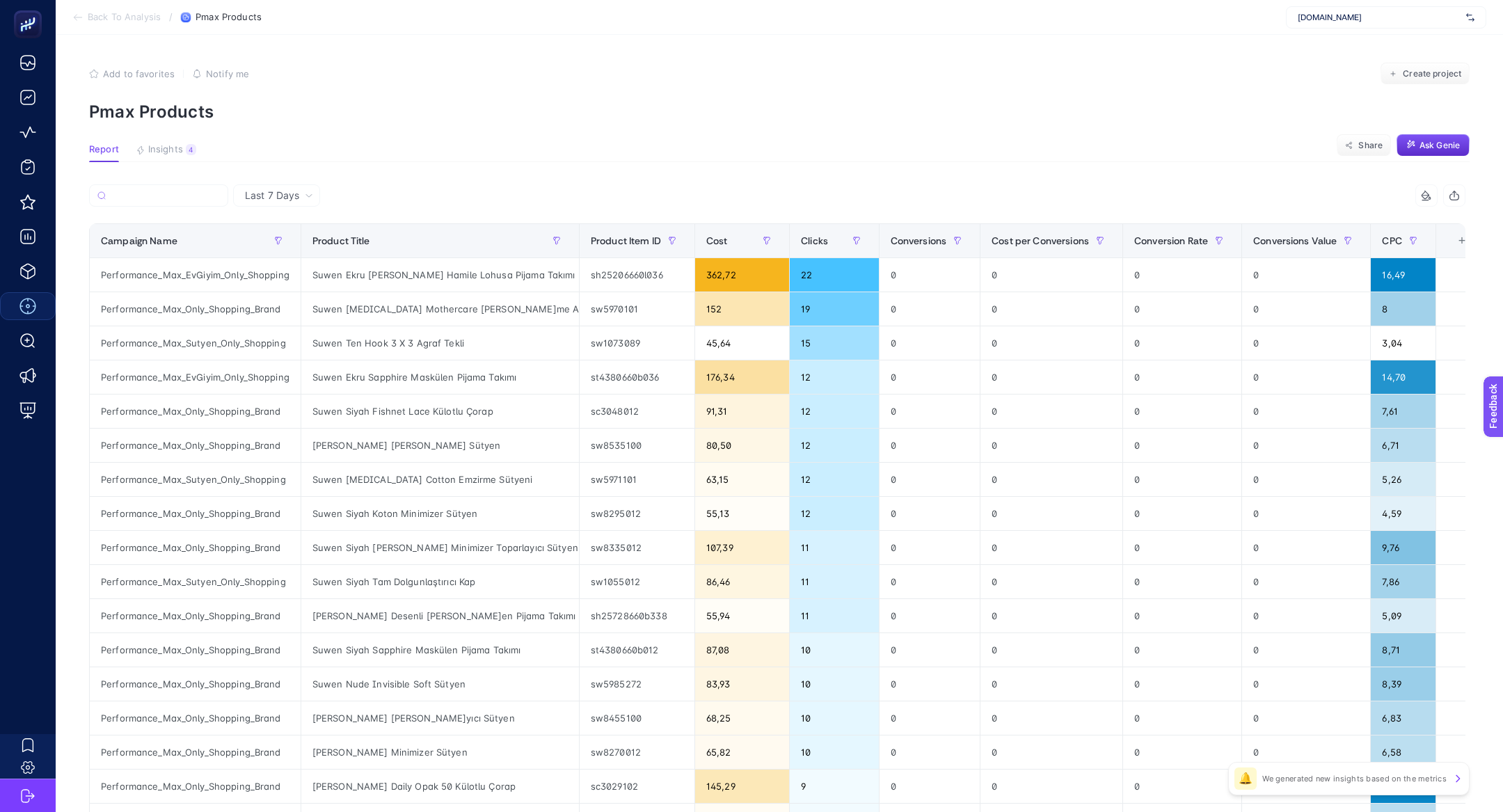
click at [351, 333] on div "Suwen Ten Hook 3 X 3 Agraf Tekli" at bounding box center [440, 342] width 278 height 33
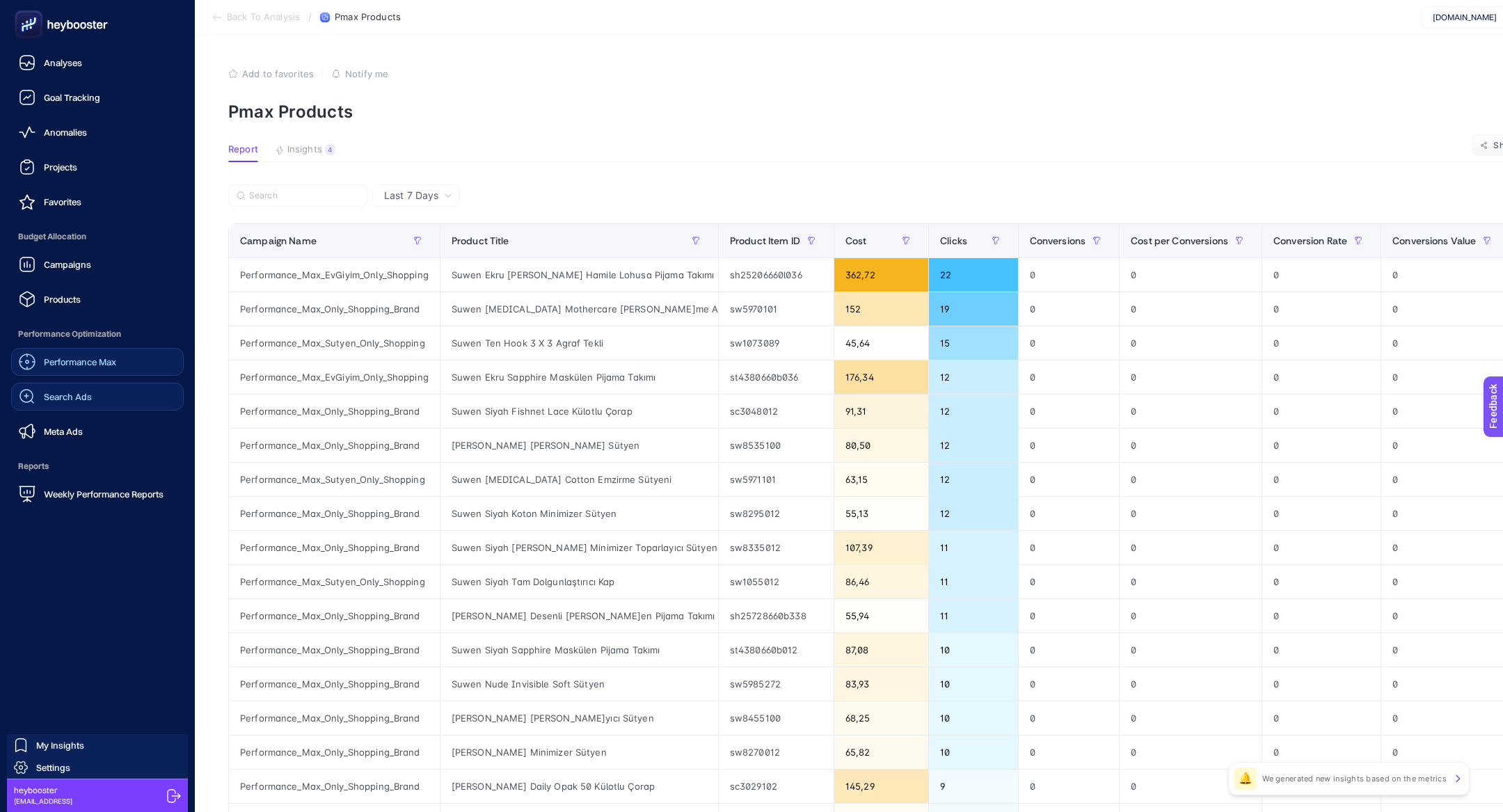
click at [85, 408] on link "Search Ads" at bounding box center [97, 397] width 173 height 28
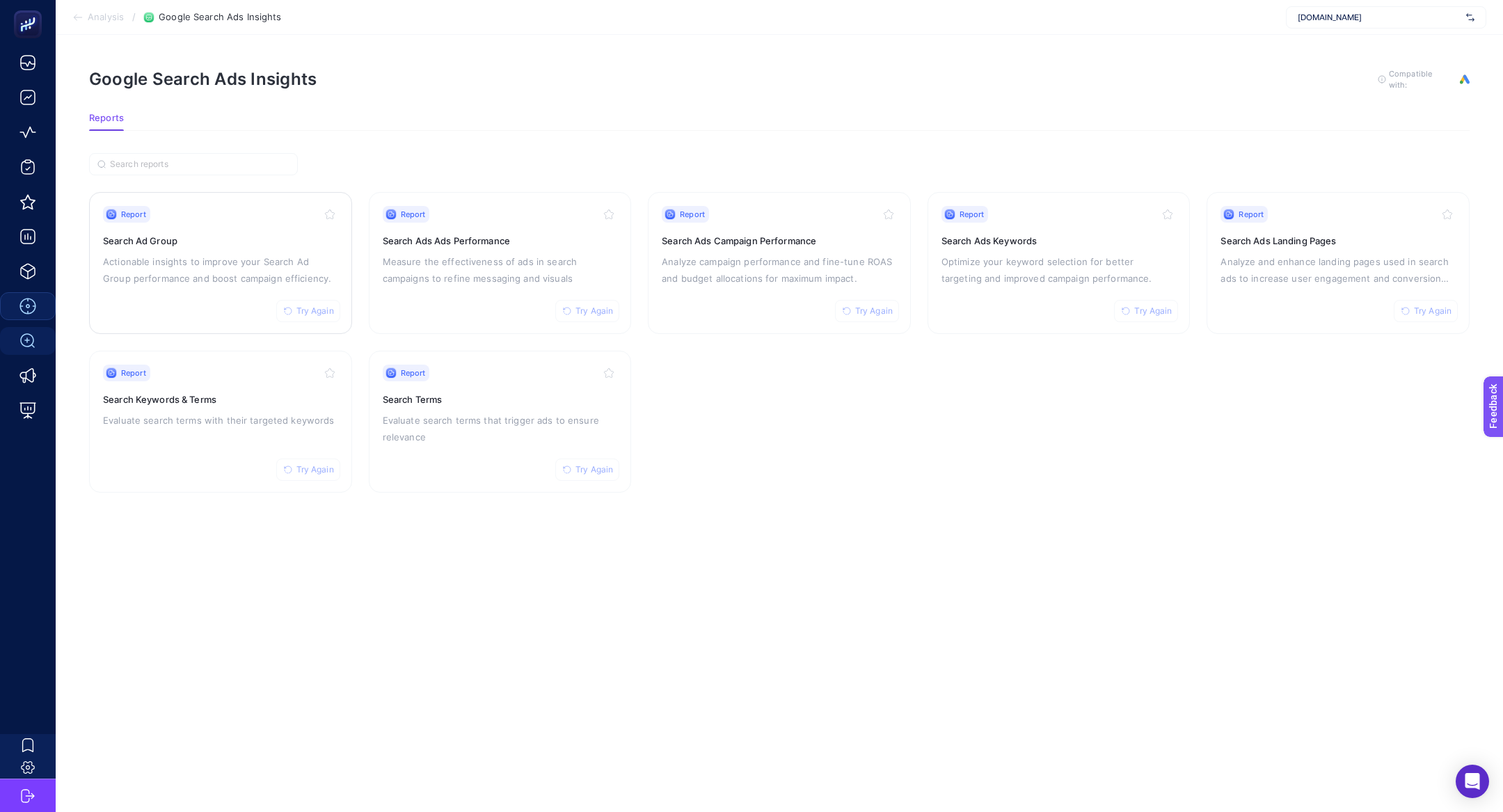
click at [274, 293] on div "Report Try Again Search Ad Group Actionable insights to improve your Search Ad …" at bounding box center [220, 263] width 235 height 114
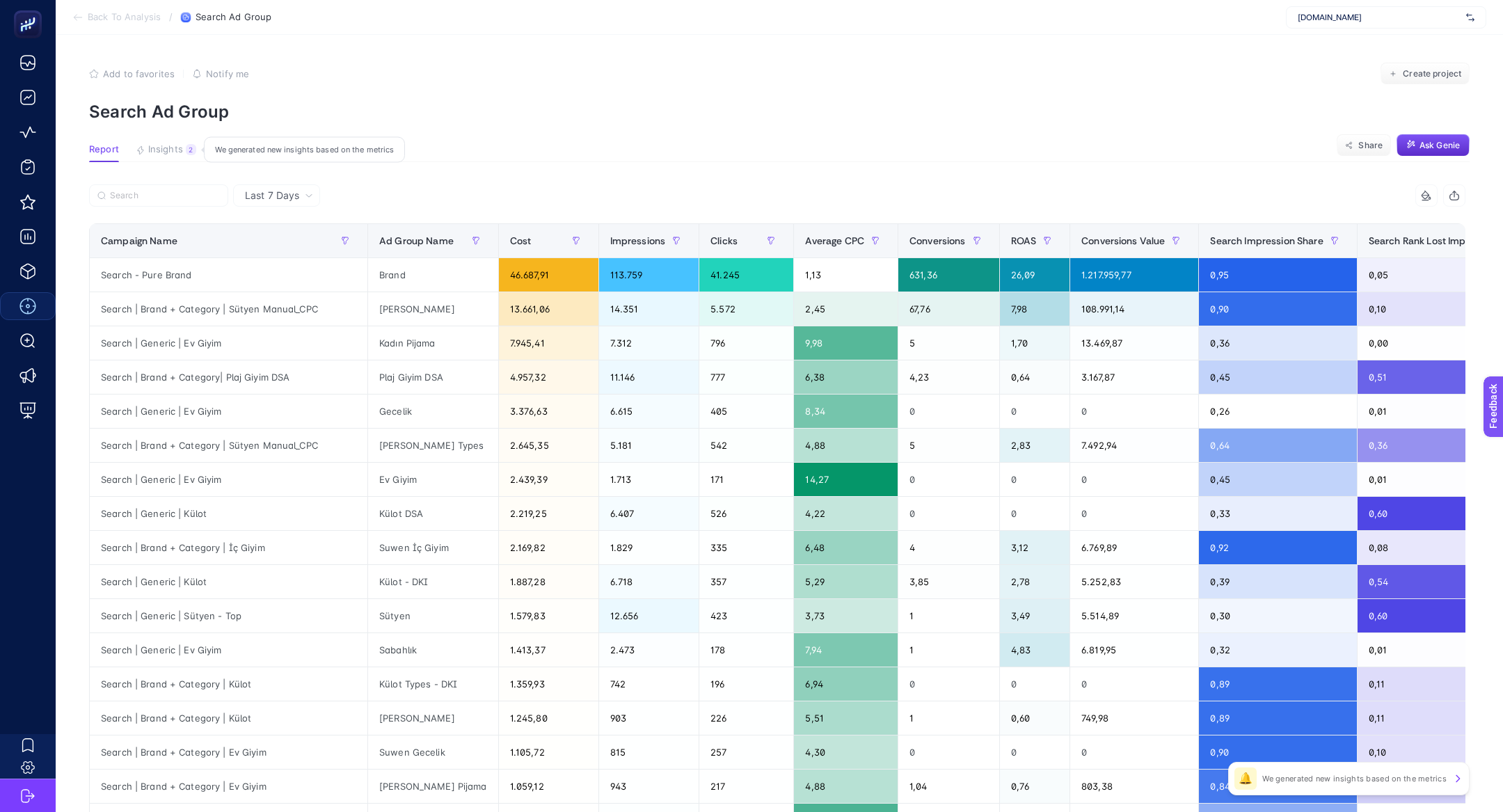
click at [168, 149] on span "Insights" at bounding box center [166, 149] width 35 height 11
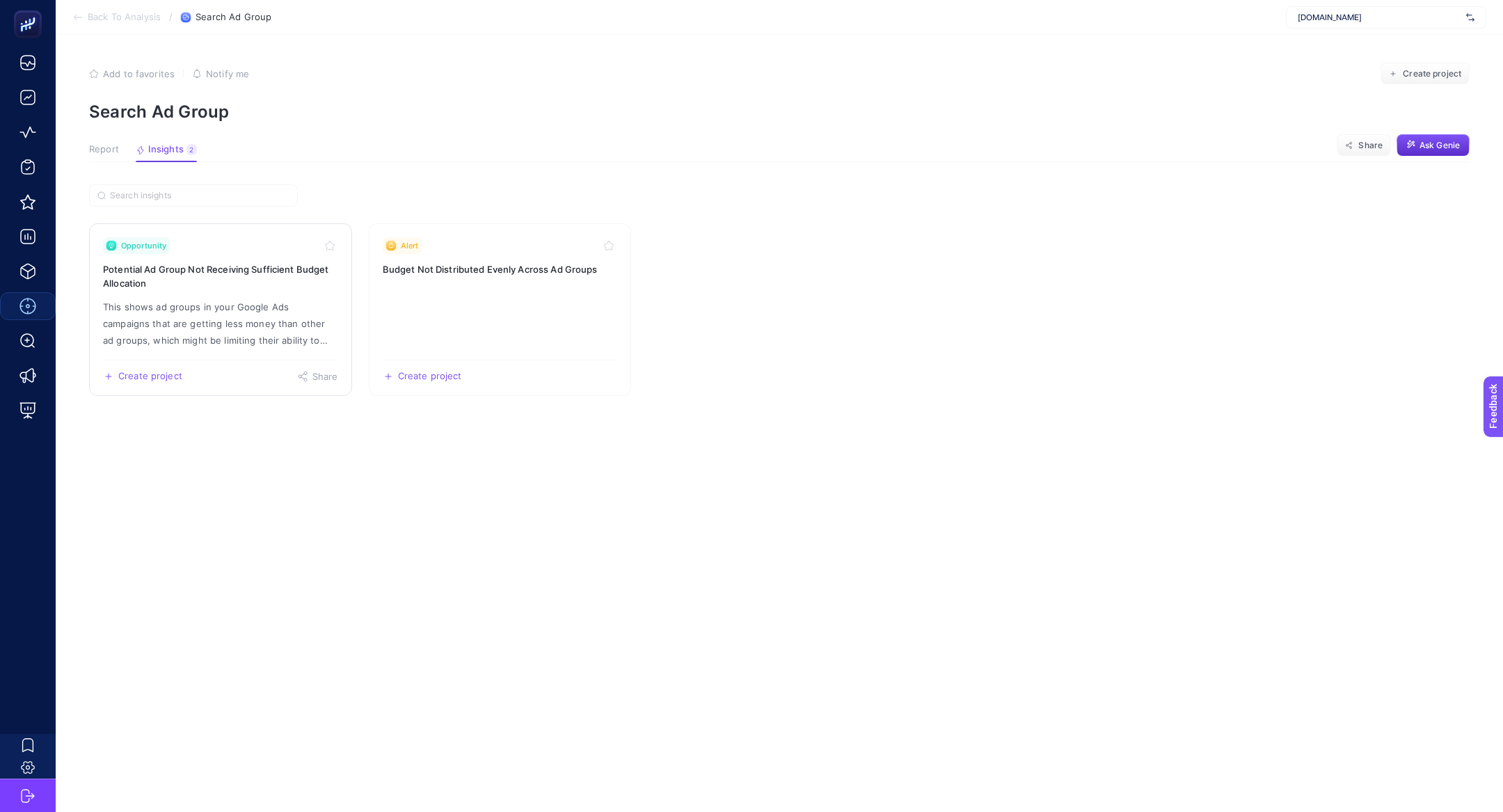
click at [207, 259] on link "Opportunity Potential Ad Group Not Receiving Sufficient Budget Allocation This …" at bounding box center [220, 310] width 263 height 173
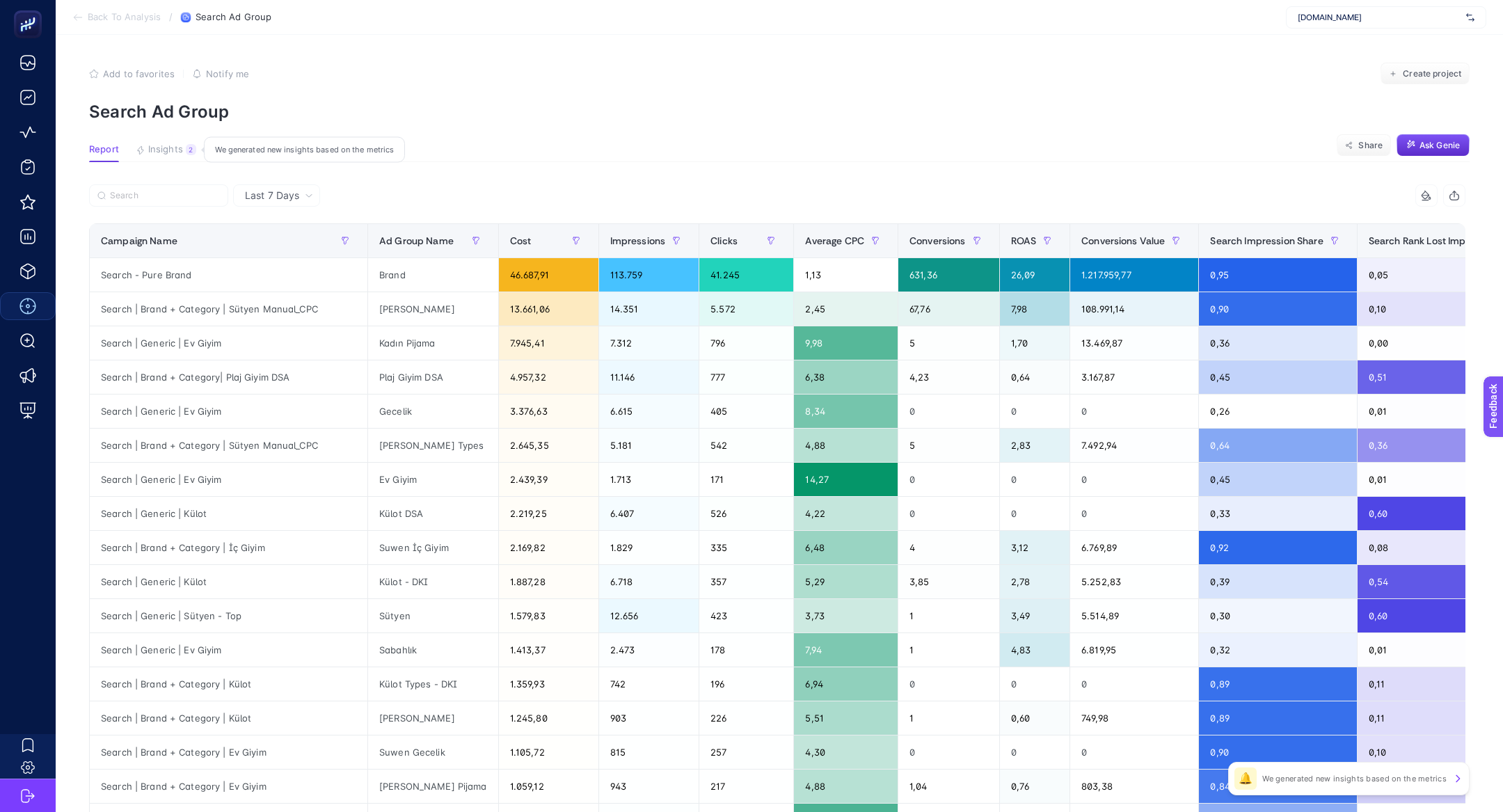
click at [180, 149] on span "Insights" at bounding box center [166, 149] width 35 height 11
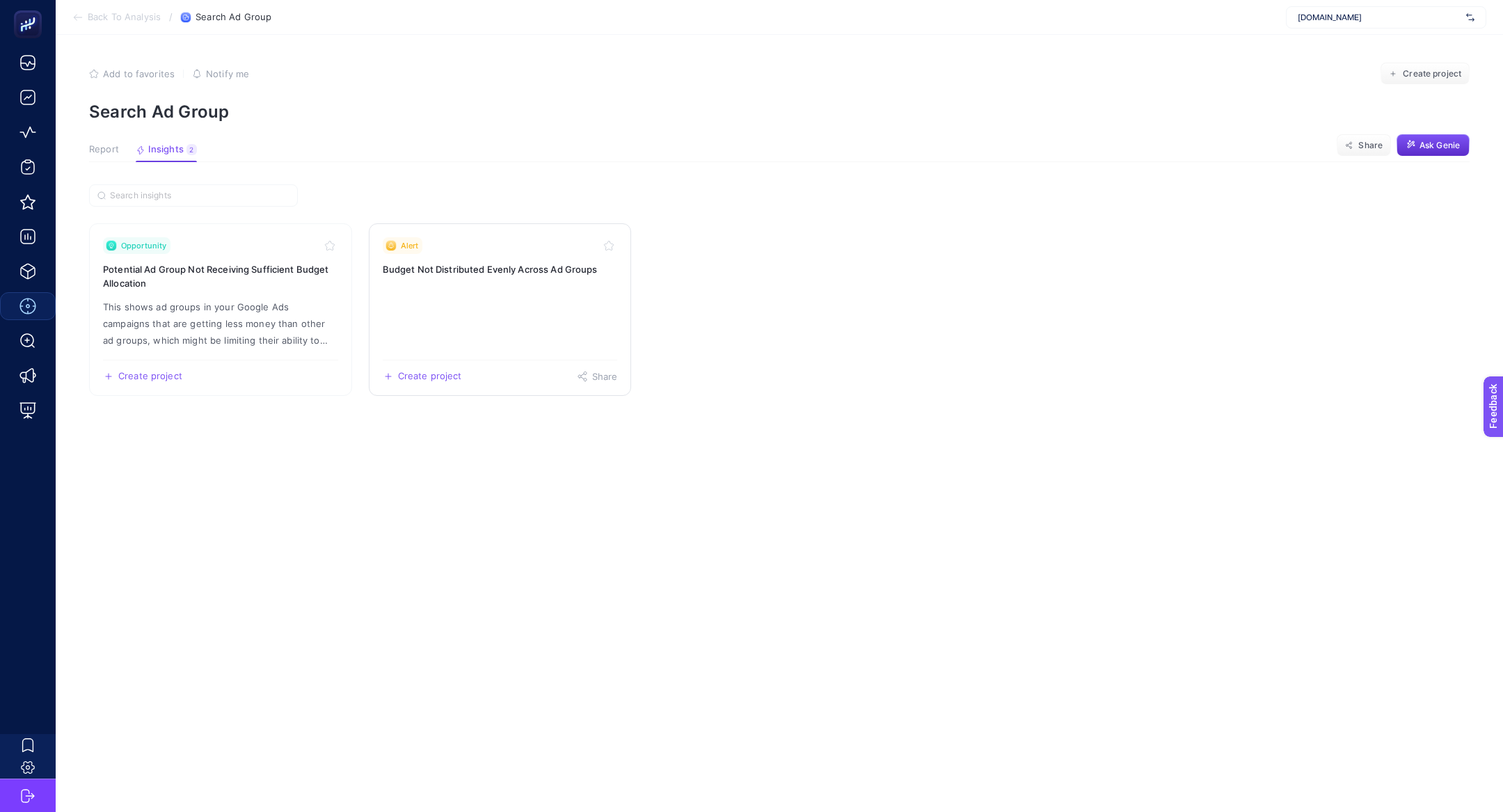
click at [475, 278] on link "Alert Budget Not Distributed Evenly Across Ad Groups Create project Share" at bounding box center [500, 310] width 263 height 173
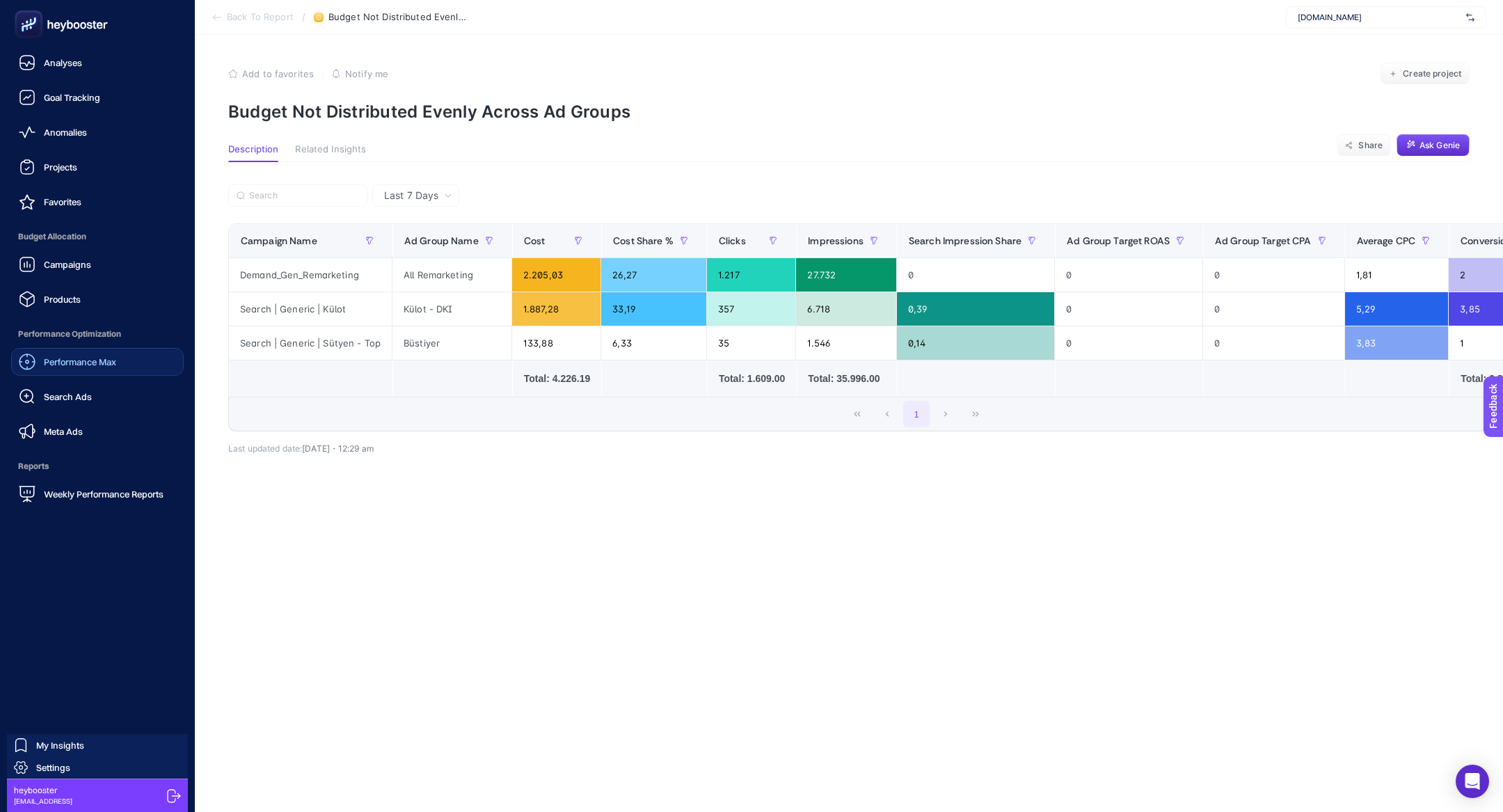
click at [33, 30] on rect at bounding box center [29, 25] width 23 height 23
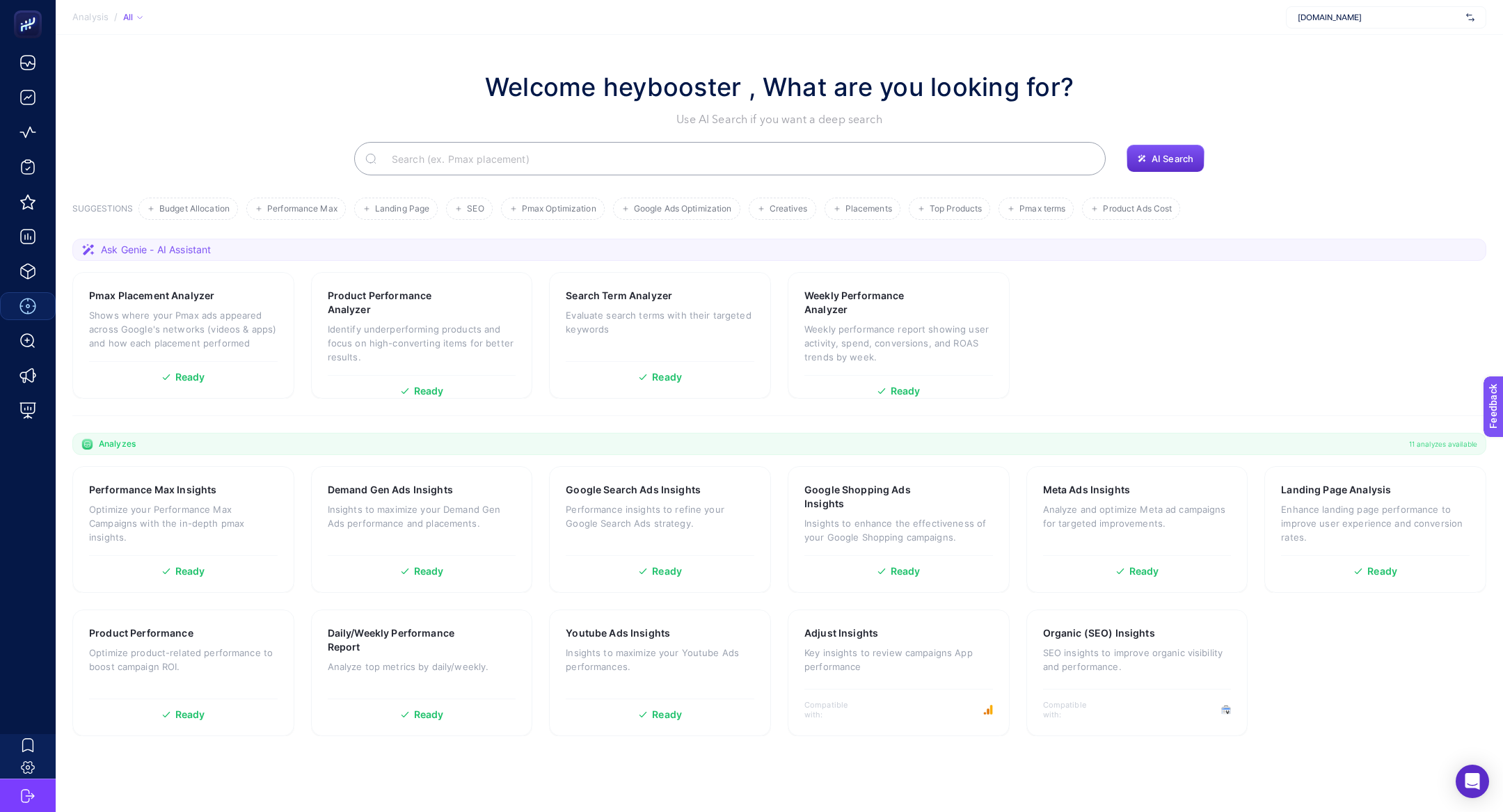
click at [406, 152] on input "Search" at bounding box center [737, 159] width 714 height 39
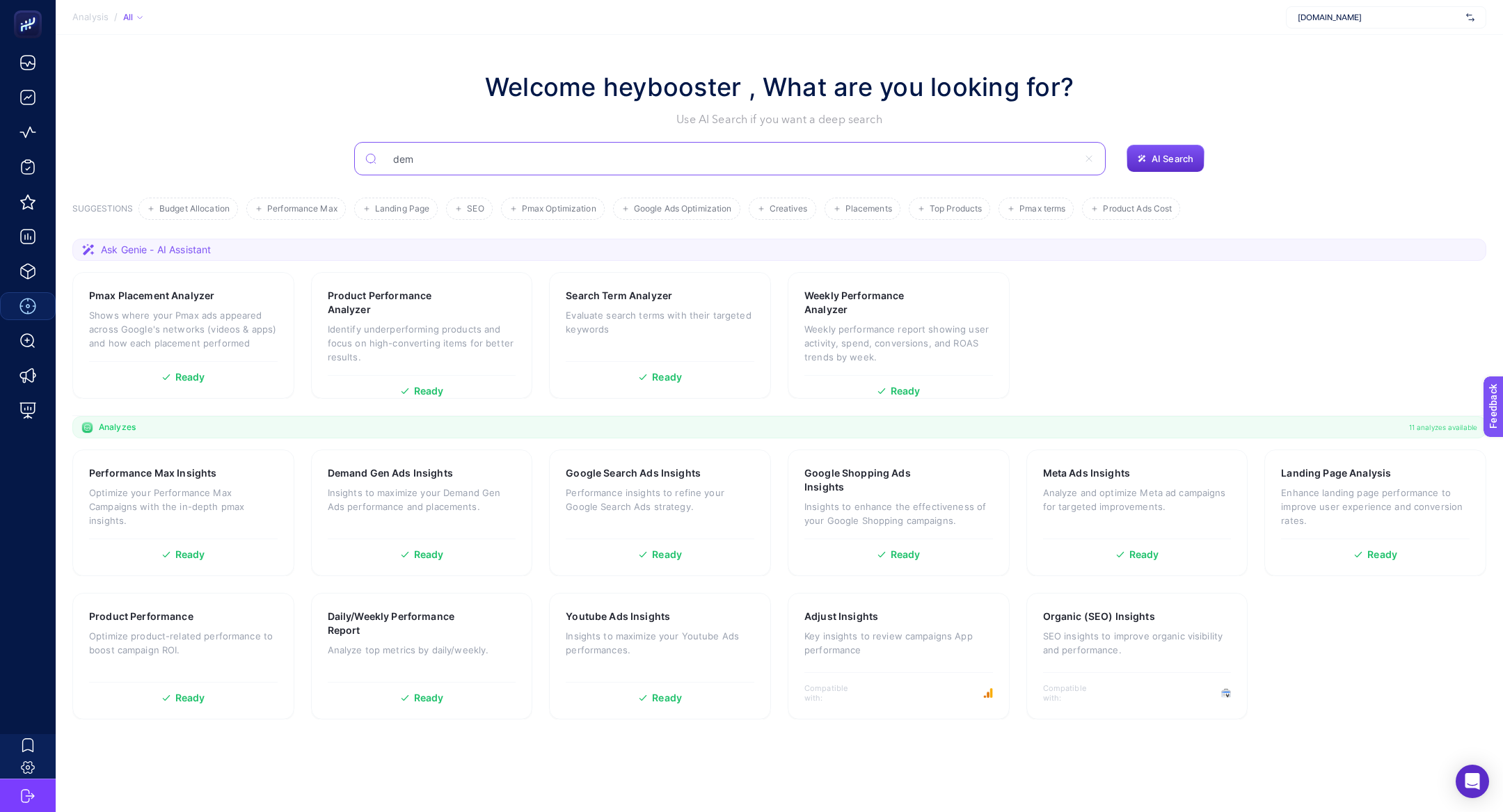
type input "dem"
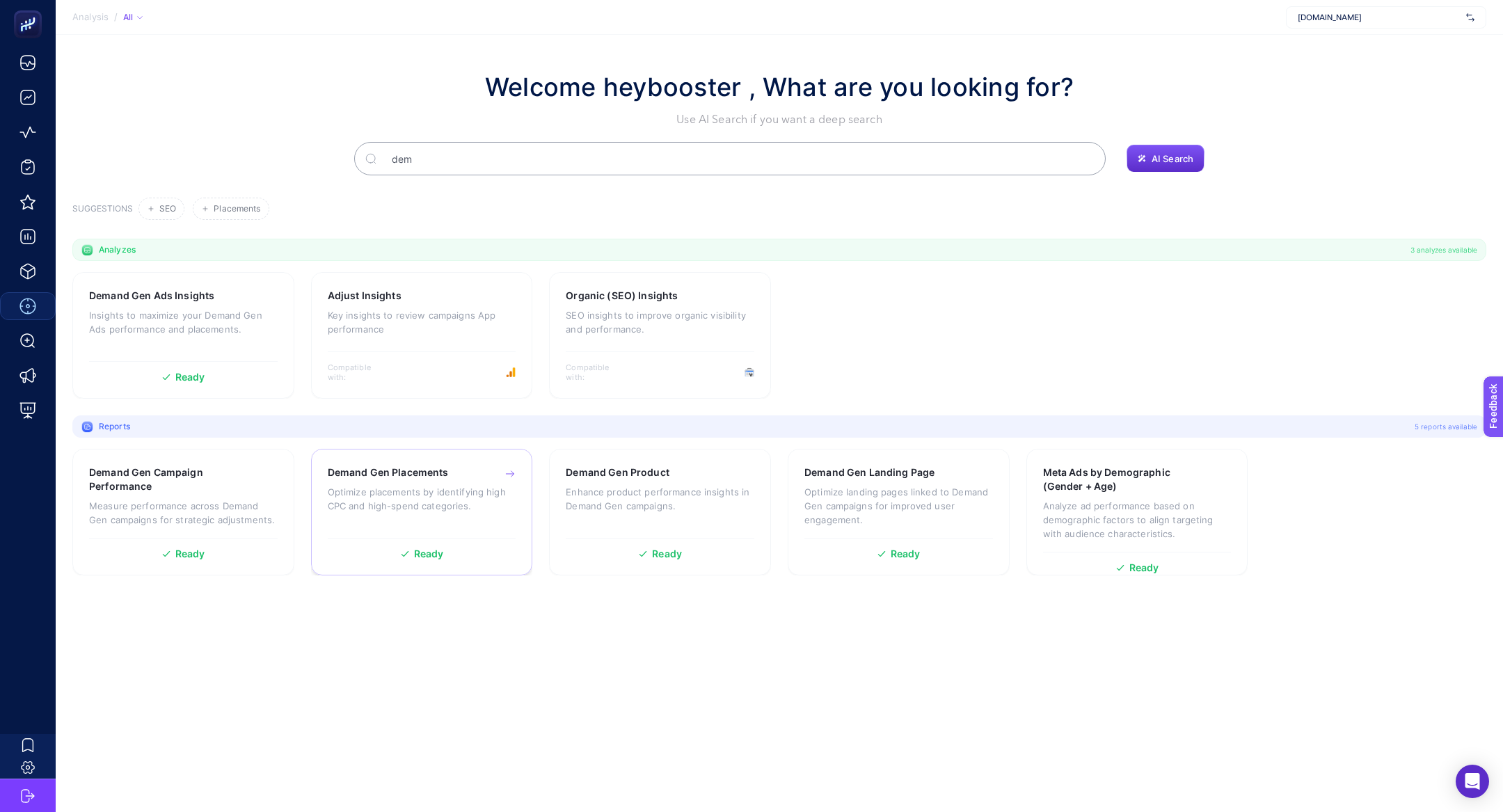
click at [381, 492] on p "Optimize placements by identifying high CPC and high-spend categories." at bounding box center [422, 499] width 188 height 28
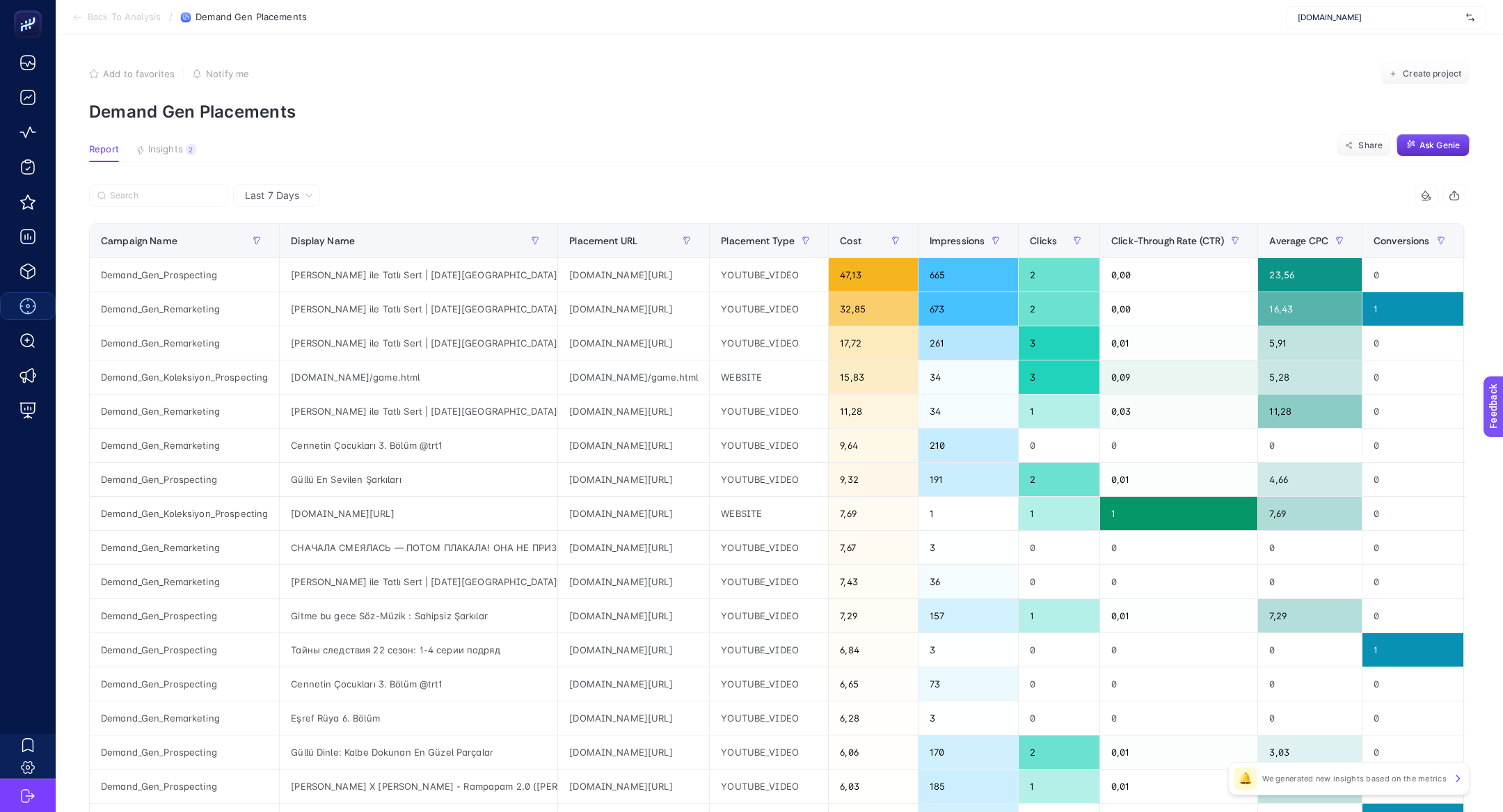
scroll to position [0, 177]
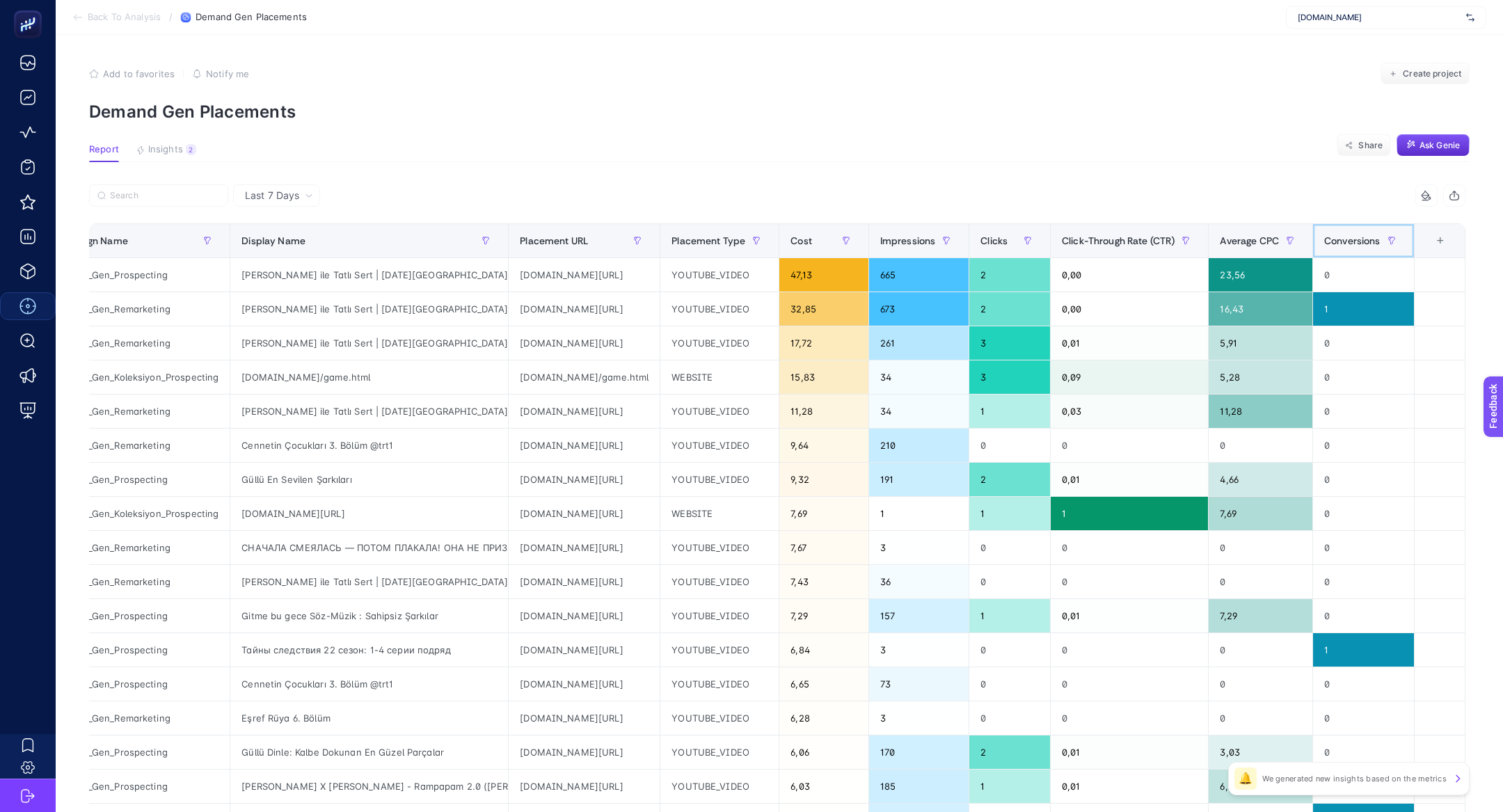
click at [1356, 237] on span "Conversions" at bounding box center [1352, 240] width 56 height 11
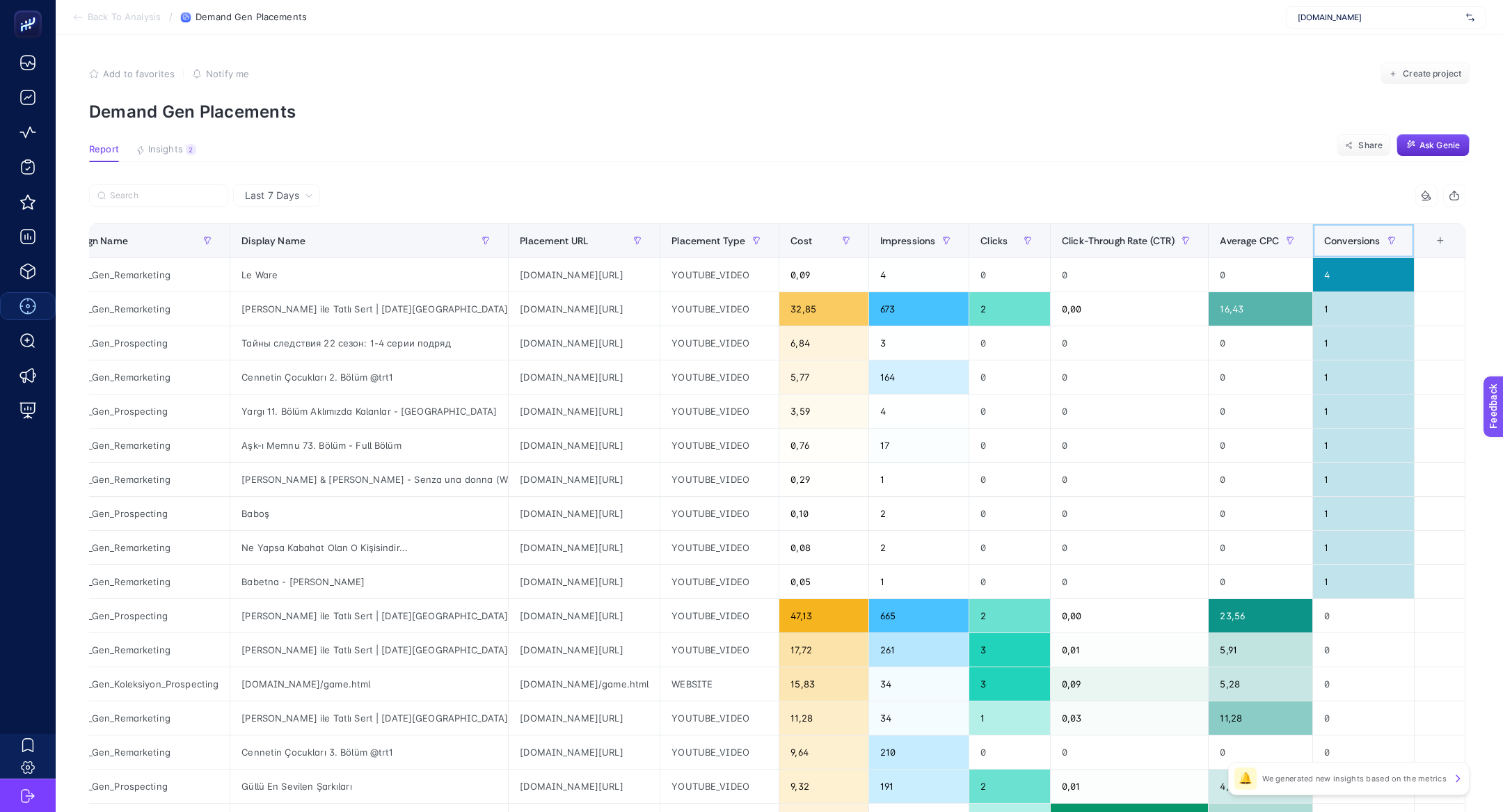
scroll to position [0, 75]
click at [230, 276] on div "Le Ware" at bounding box center [369, 275] width 278 height 33
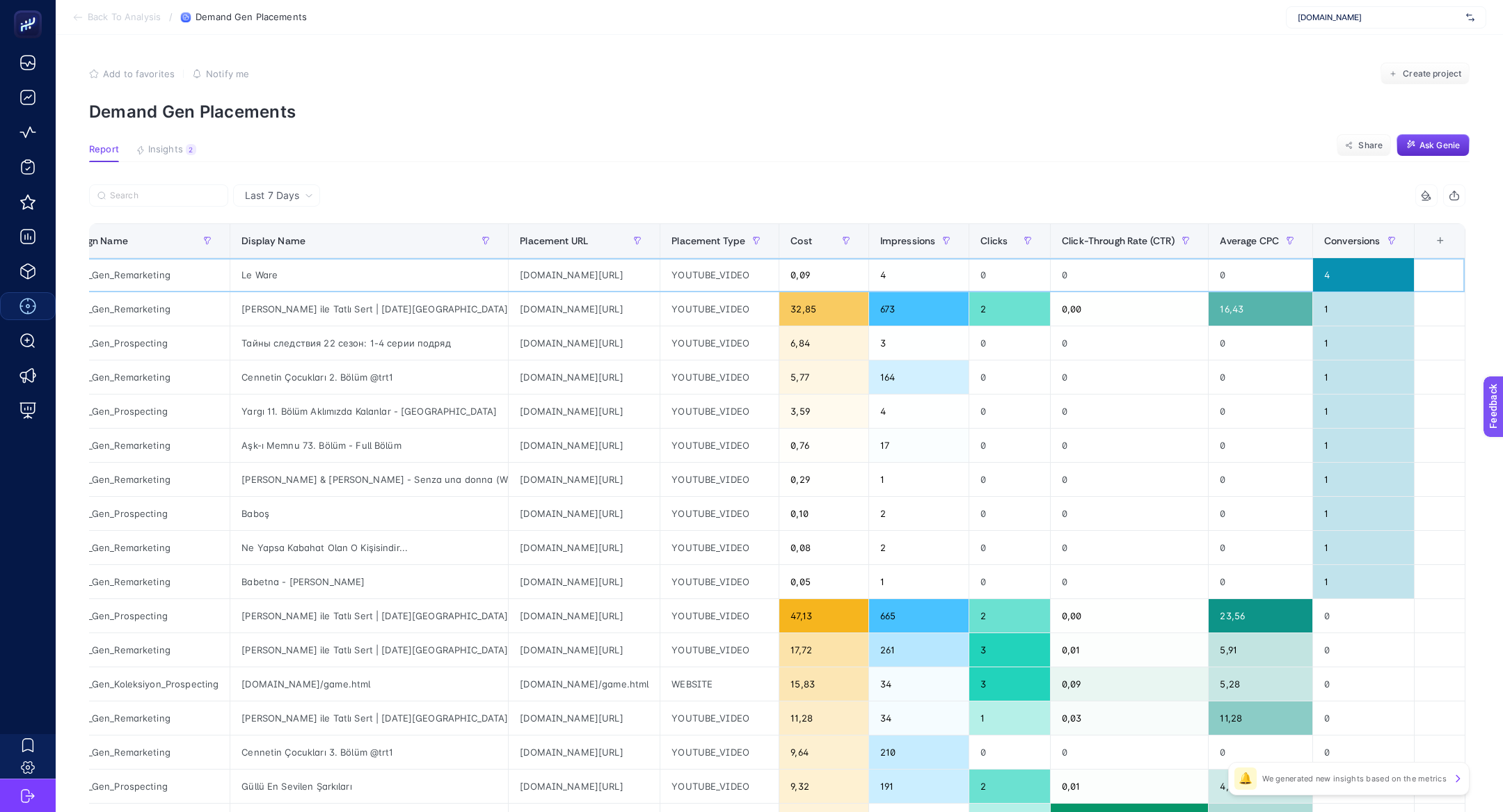
click at [592, 267] on div "youtube.com/video/Jjf9PWUEN70" at bounding box center [584, 275] width 151 height 33
click at [173, 156] on button "Insights 2 We generated new insights based on the metrics" at bounding box center [166, 152] width 61 height 18
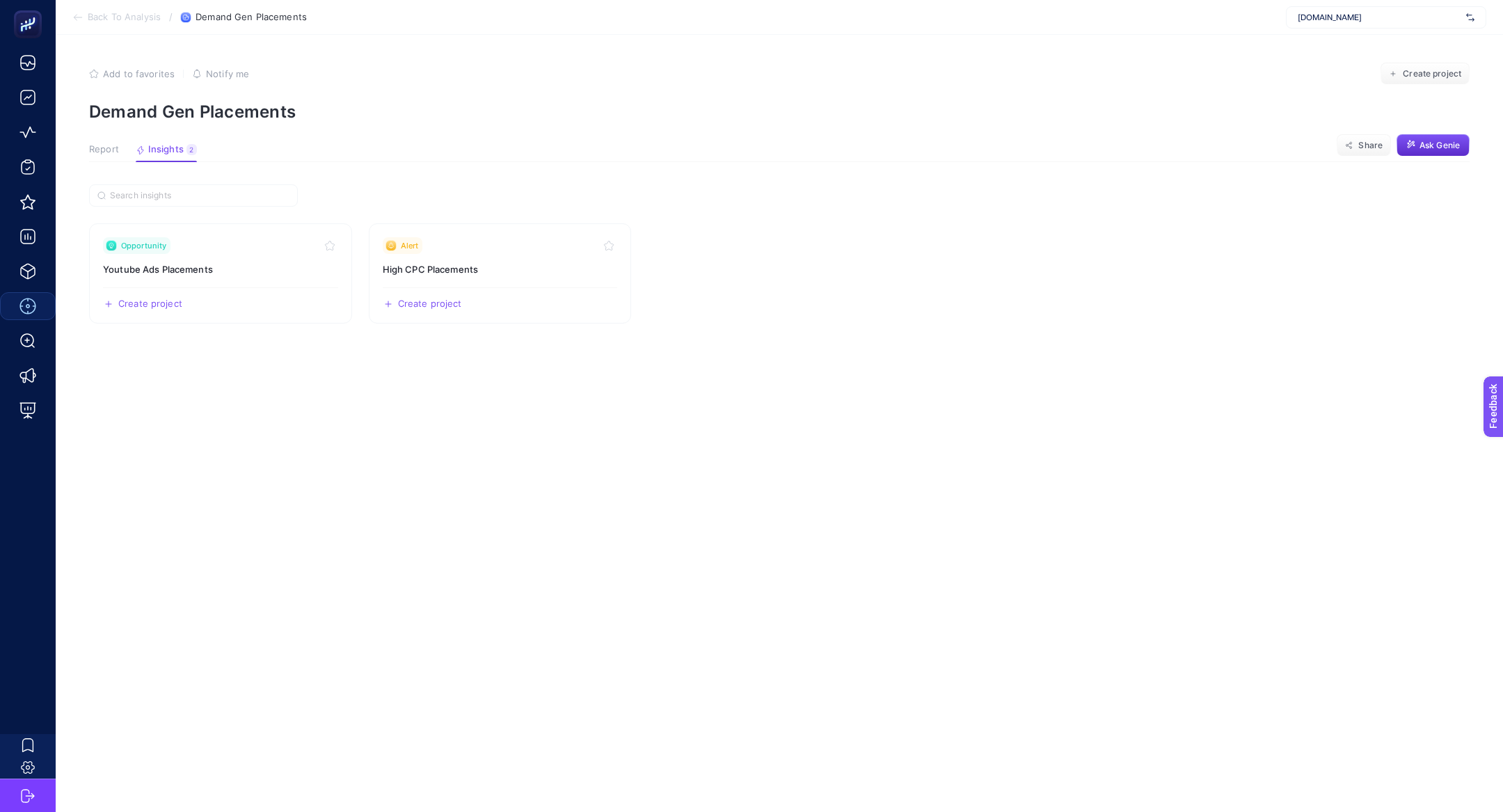
click at [98, 156] on button "Report" at bounding box center [103, 152] width 30 height 18
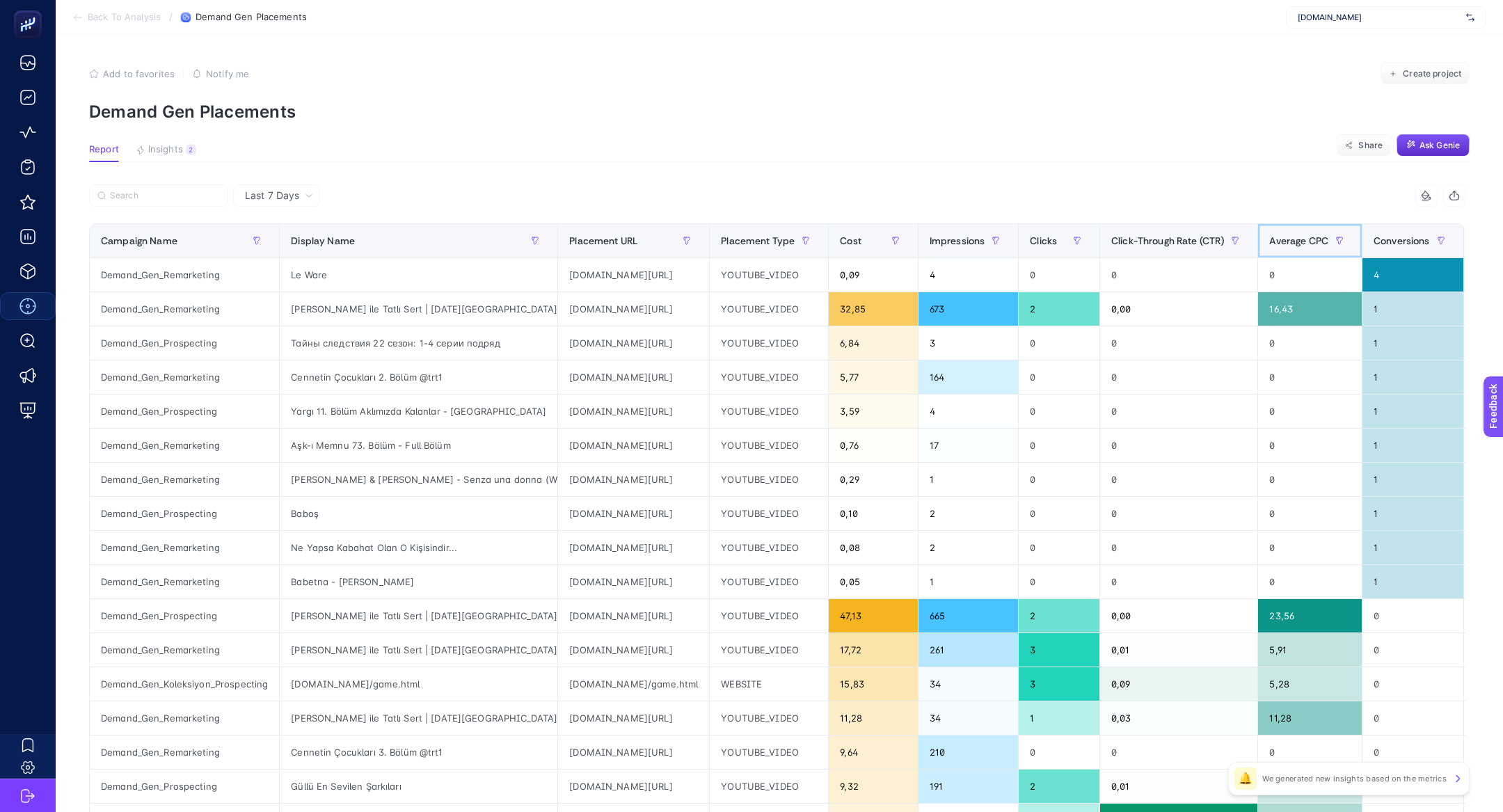
click at [1328, 237] on span "Average CPC" at bounding box center [1298, 240] width 59 height 11
click at [1330, 237] on th "Average CPC" at bounding box center [1310, 241] width 104 height 34
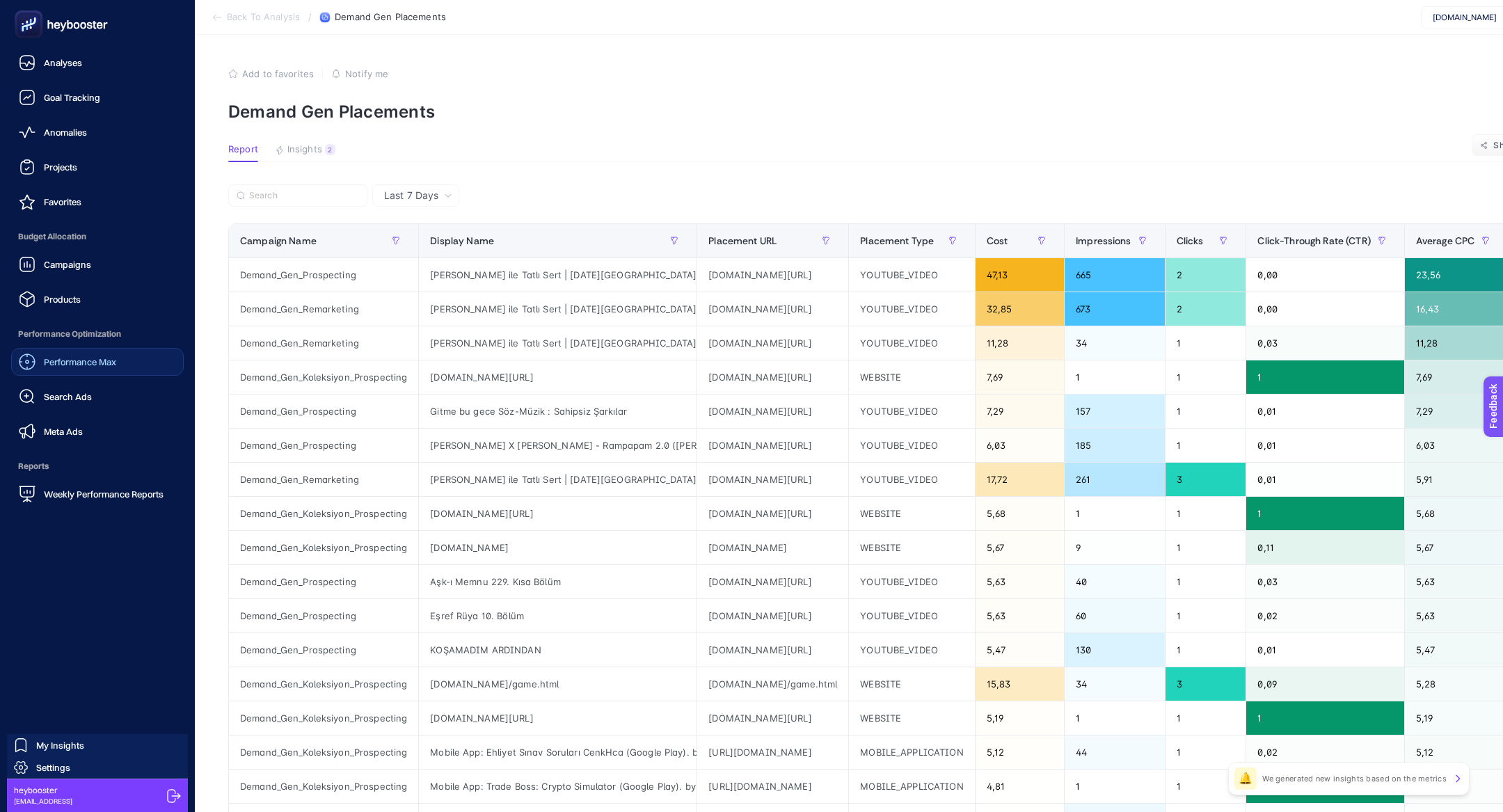
click at [54, 401] on span "Search Ads" at bounding box center [68, 397] width 48 height 11
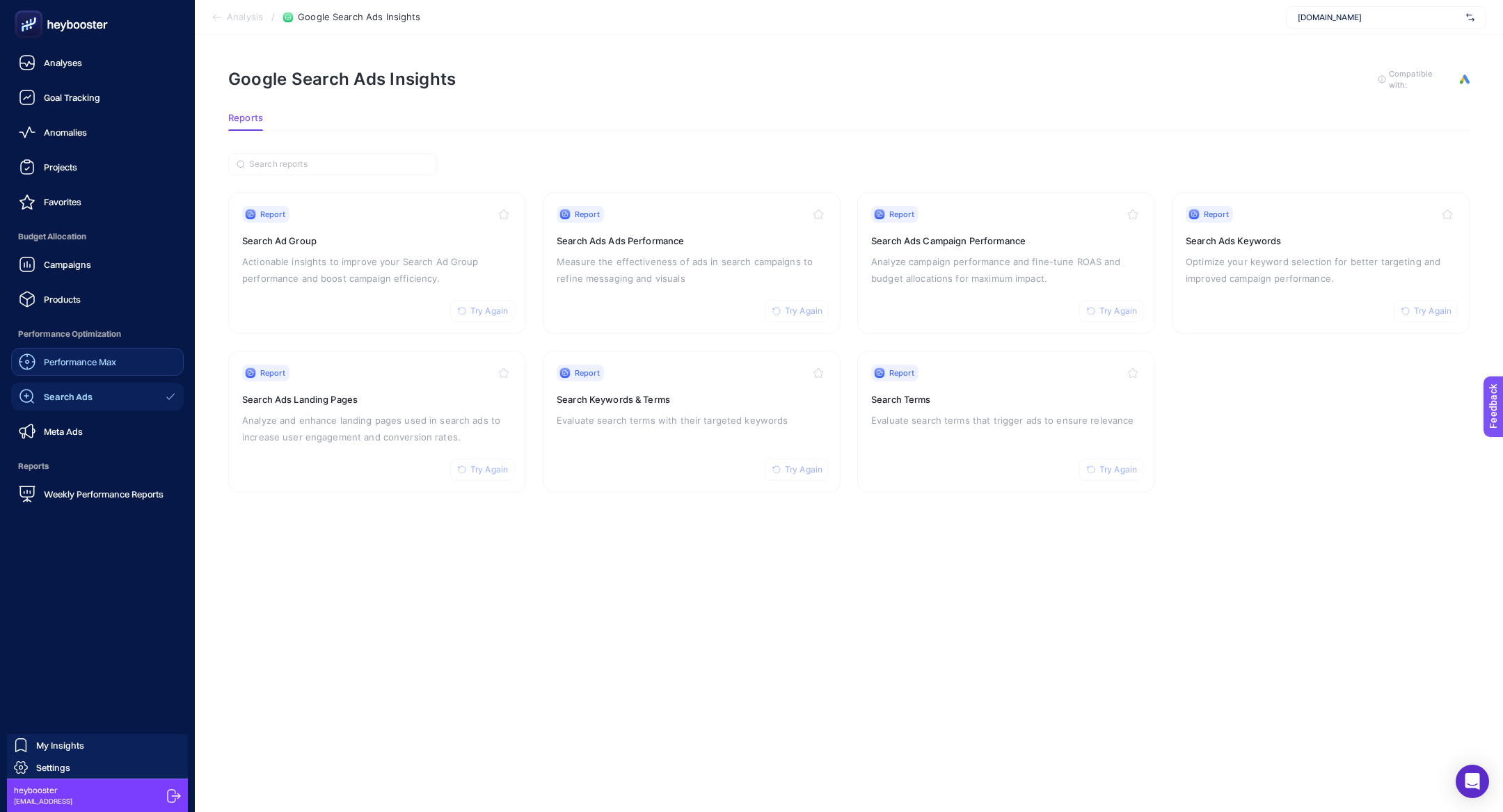
click at [28, 30] on rect at bounding box center [29, 25] width 23 height 23
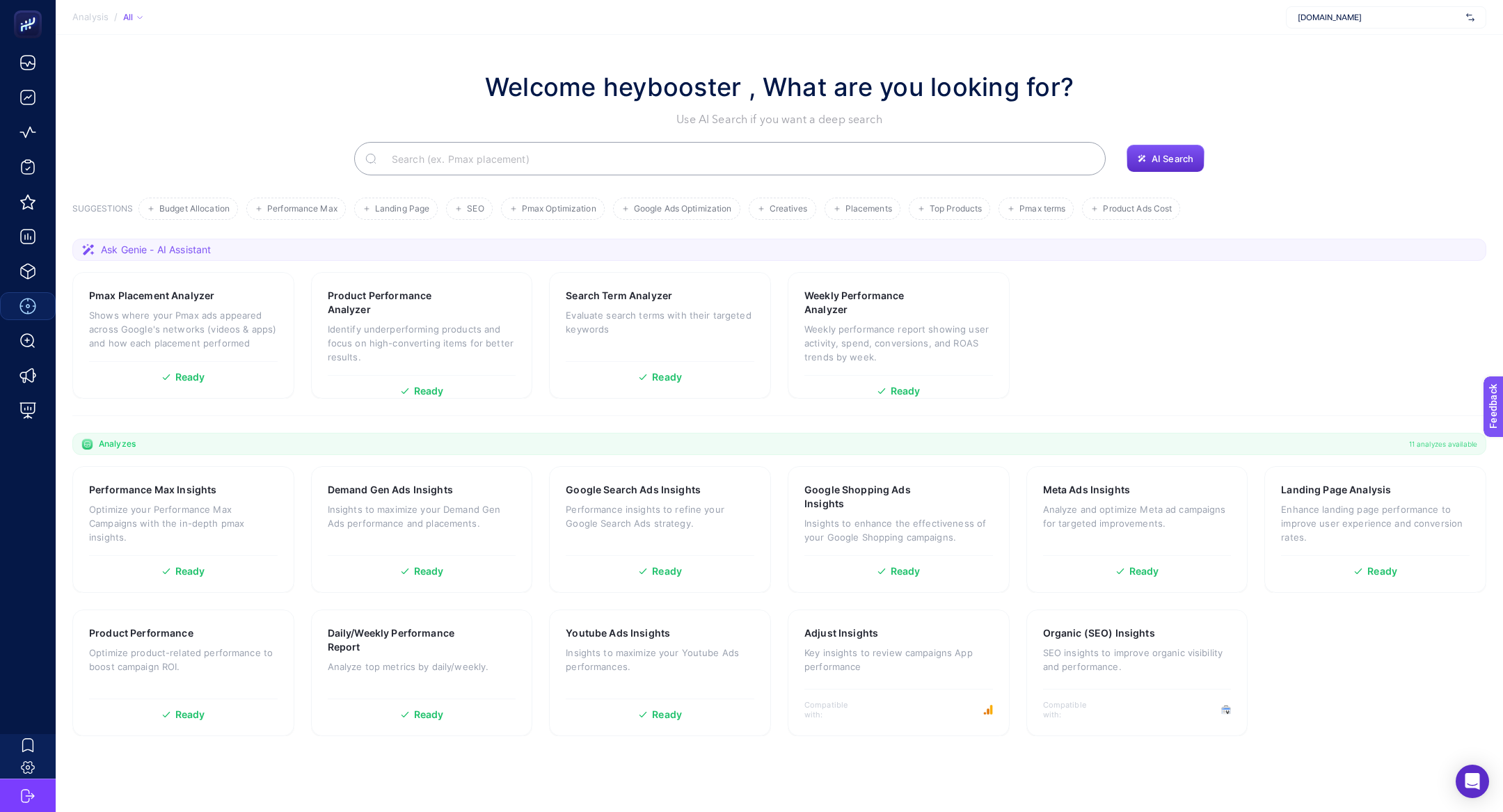
click at [482, 149] on input "Search" at bounding box center [737, 159] width 714 height 39
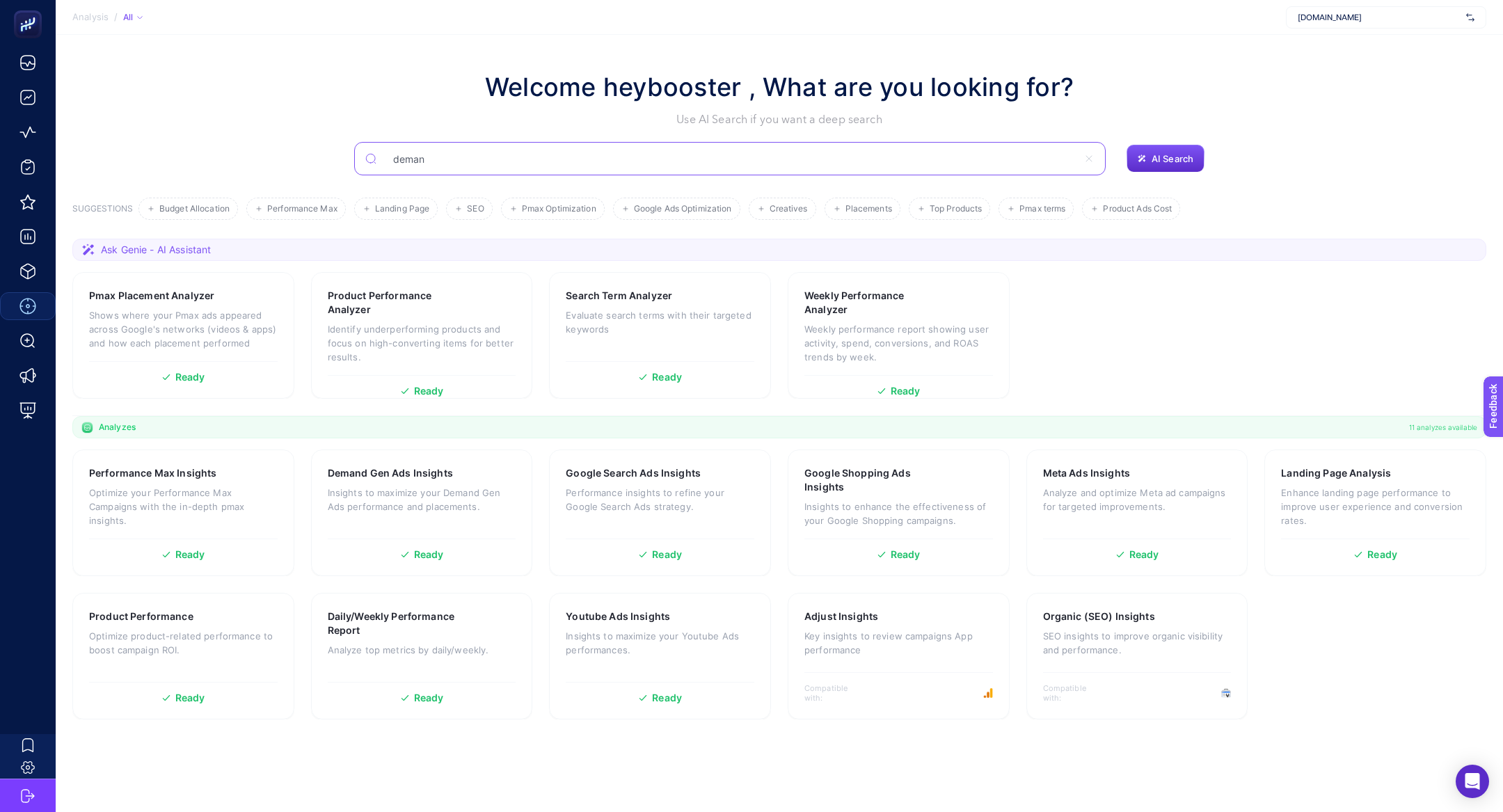
type input "deman"
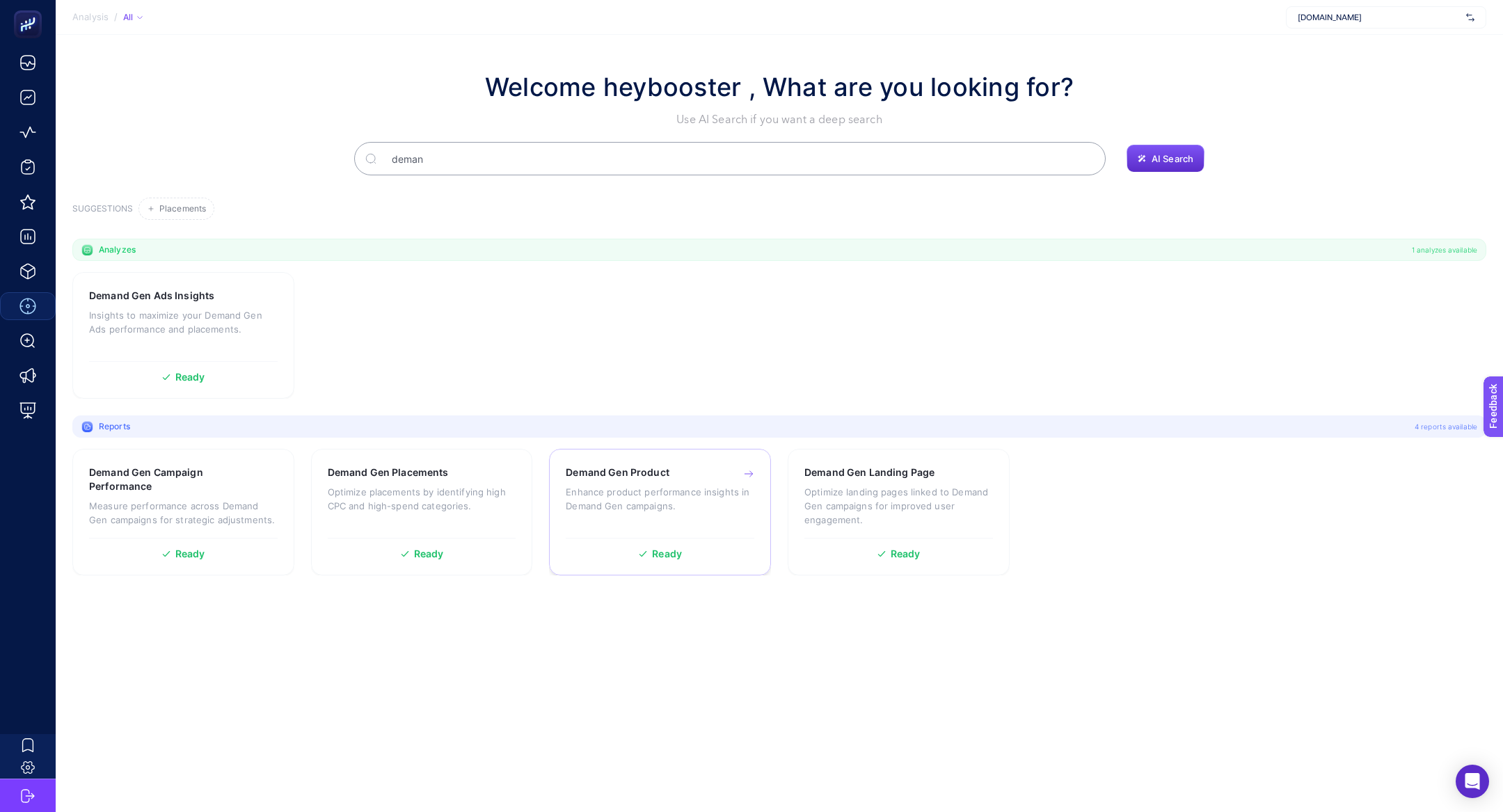
click at [661, 482] on div "Demand Gen Product Enhance product performance insights in Demand Gen campaigns." at bounding box center [660, 498] width 188 height 65
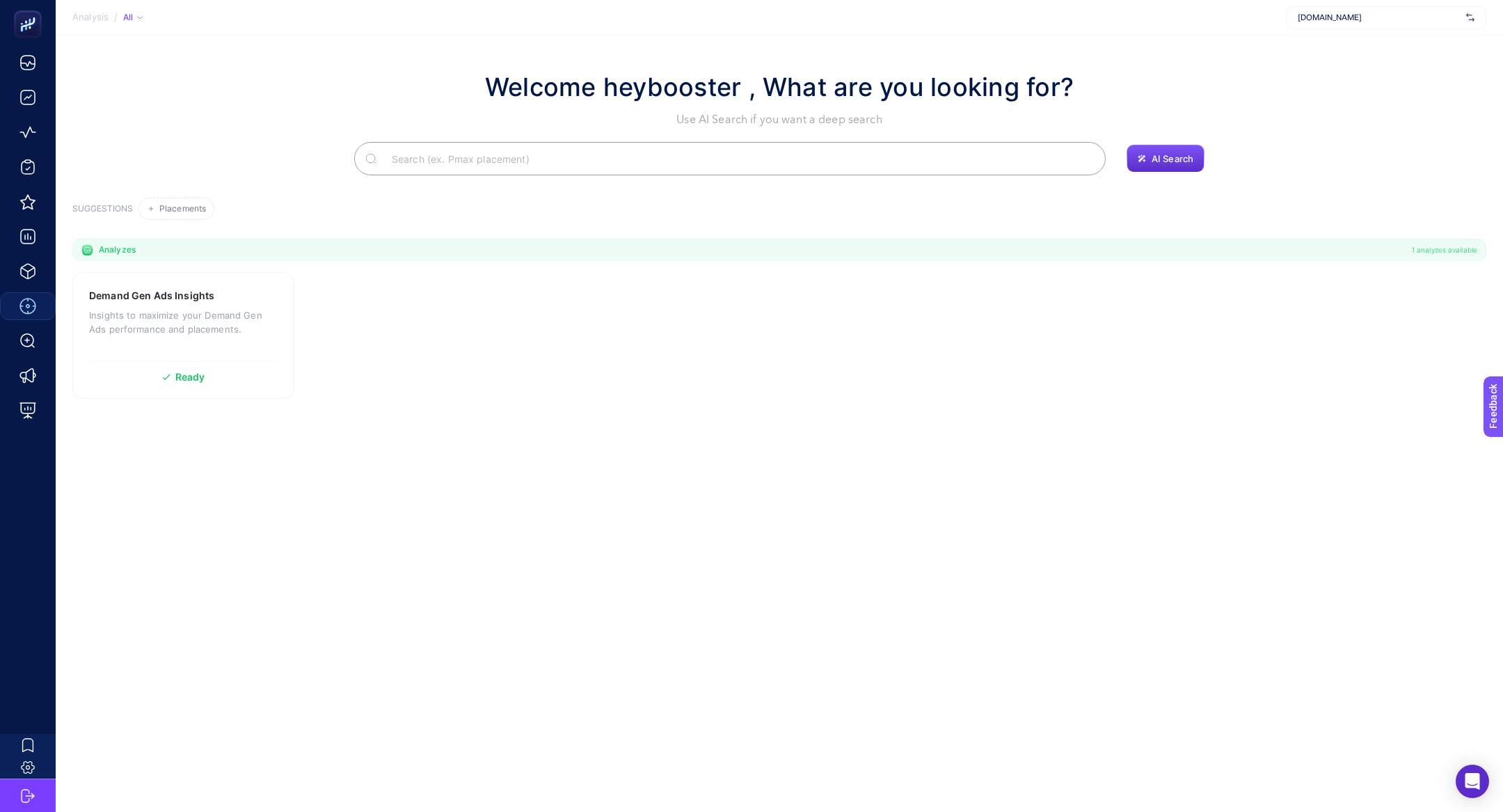
click at [152, 331] on div "Analysis / All www.suwen.com.tr Filter CONNECTION Google Analytics 4 Google Ads…" at bounding box center [752, 406] width 1503 height 812
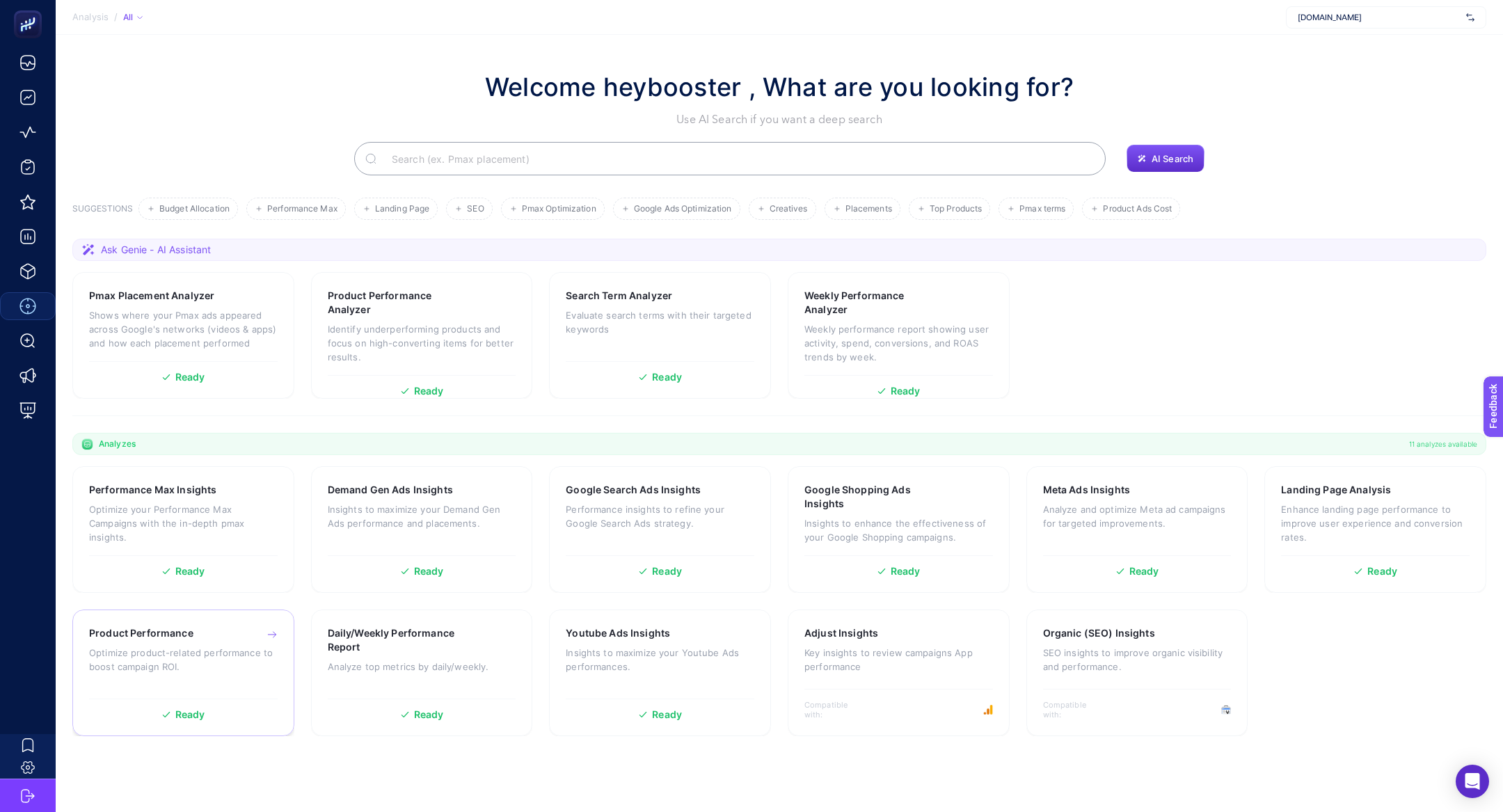
click at [237, 623] on div "Product Performance Optimize product-related performance to boost campaign ROI.…" at bounding box center [183, 673] width 222 height 127
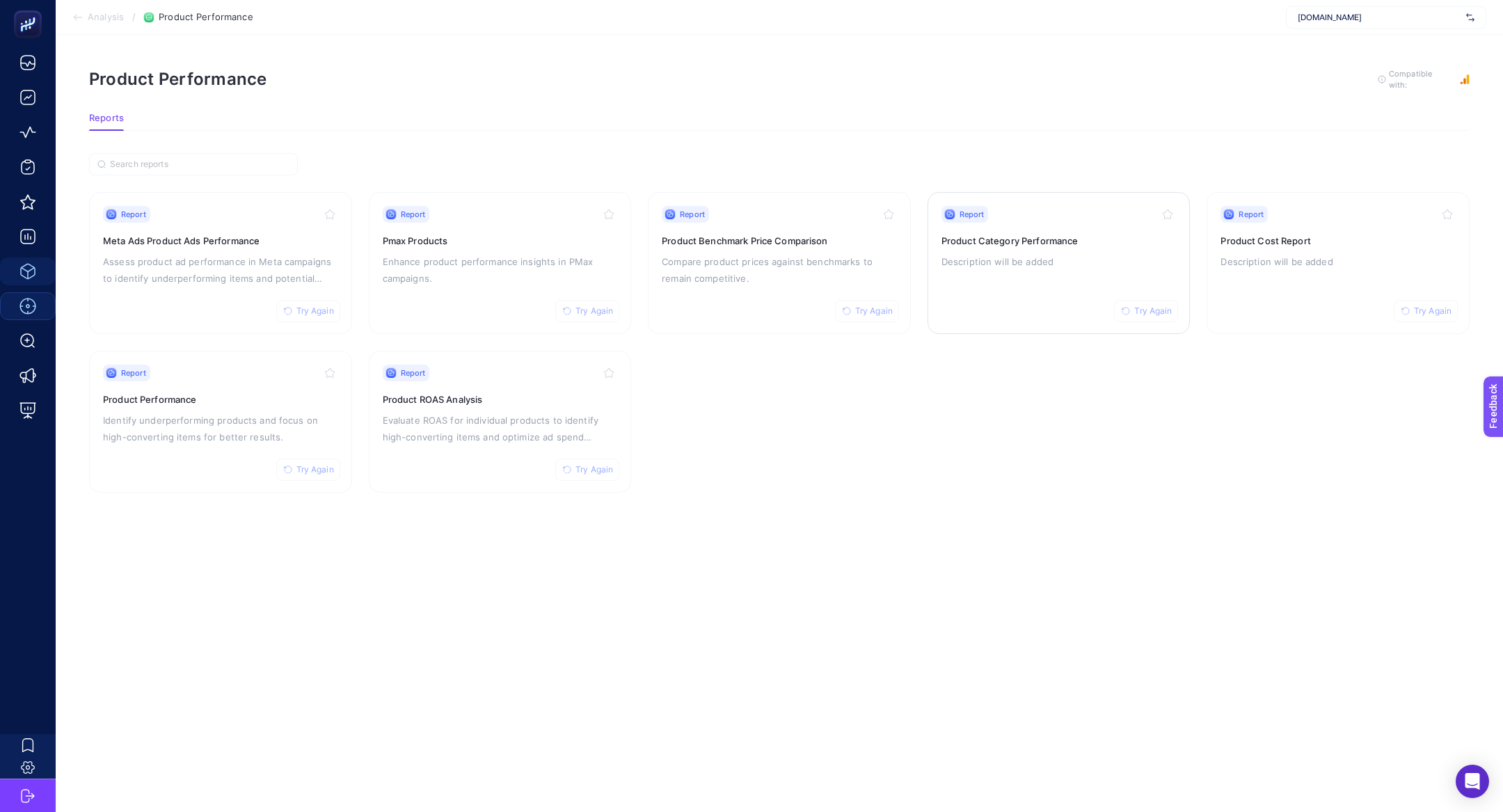
click at [1035, 254] on p "Description will be added" at bounding box center [1059, 261] width 235 height 16
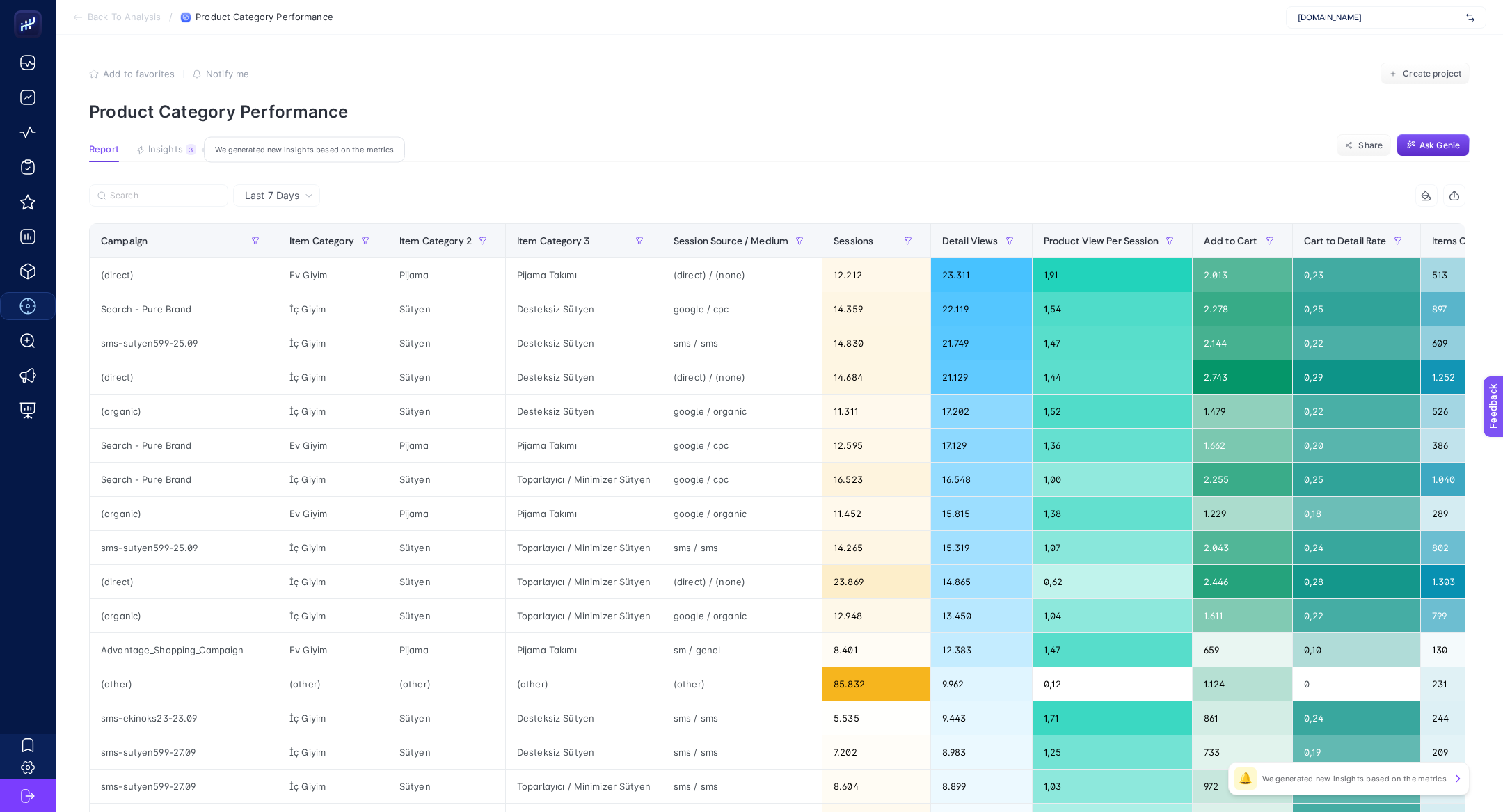
click at [178, 152] on span "Insights" at bounding box center [166, 149] width 35 height 11
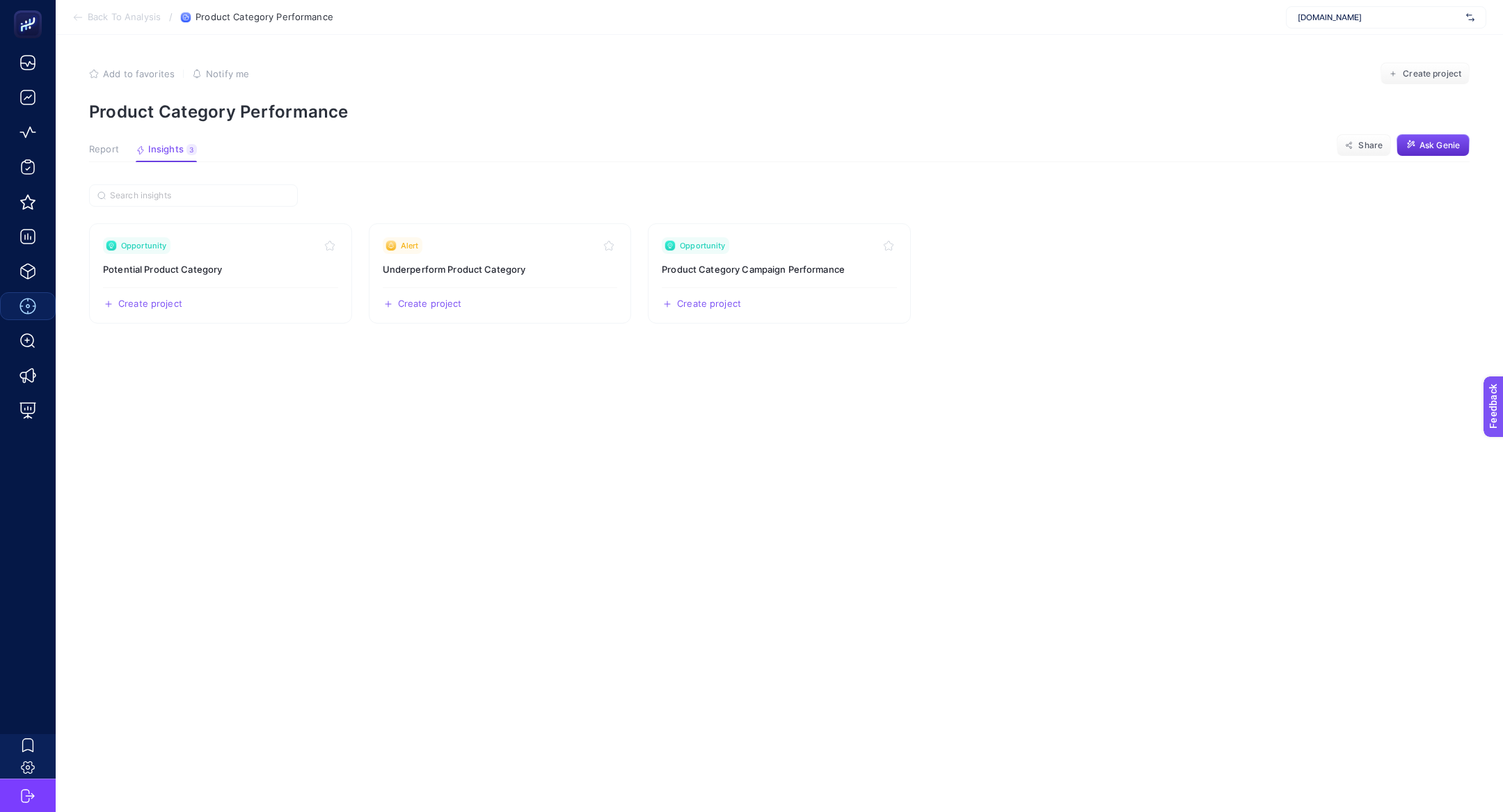
click at [112, 142] on article "Add to favorites false Notify me Create project Product Category Performance Re…" at bounding box center [780, 423] width 1447 height 777
click at [113, 148] on span "Report" at bounding box center [103, 149] width 30 height 11
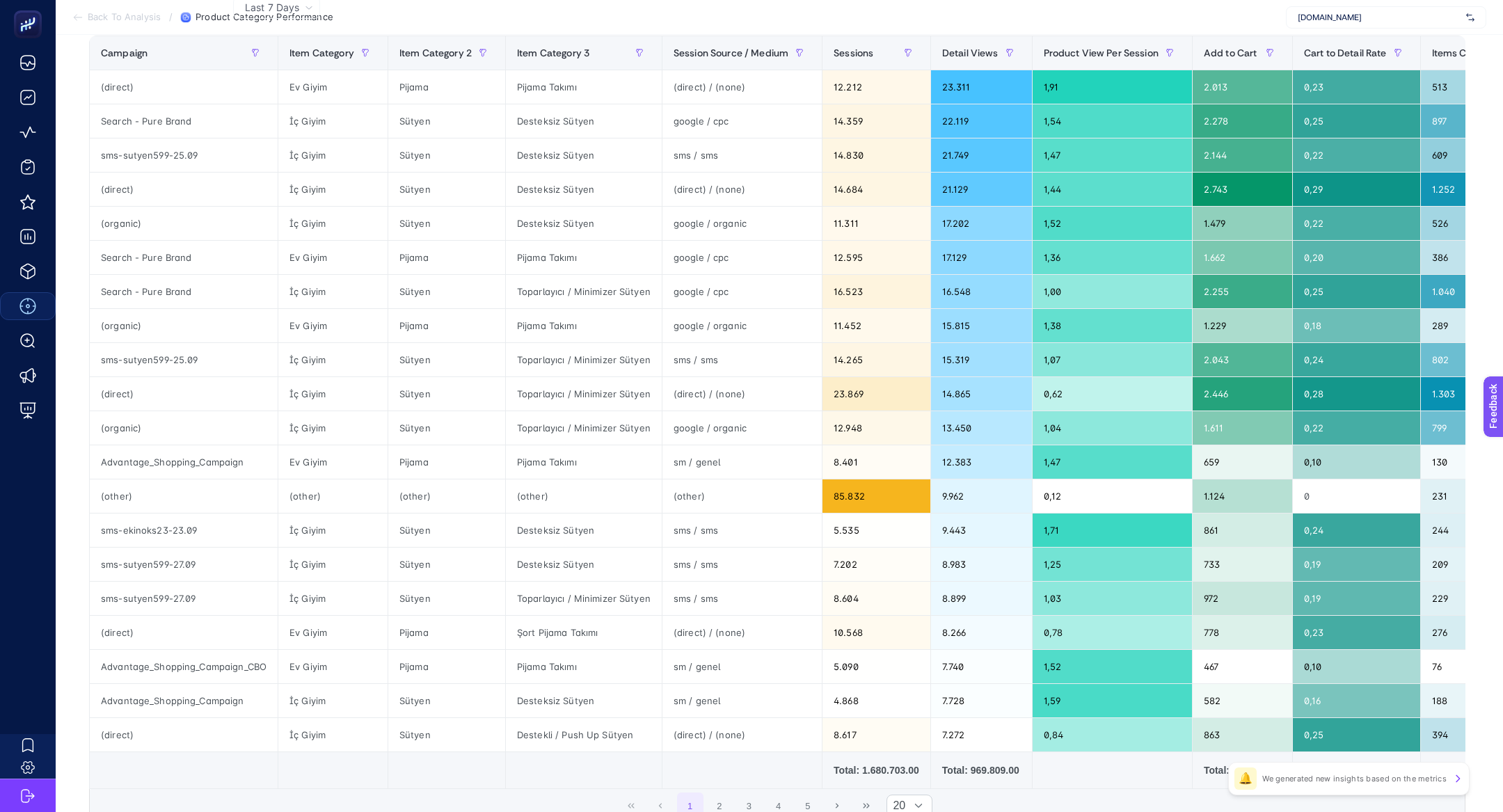
scroll to position [306, 0]
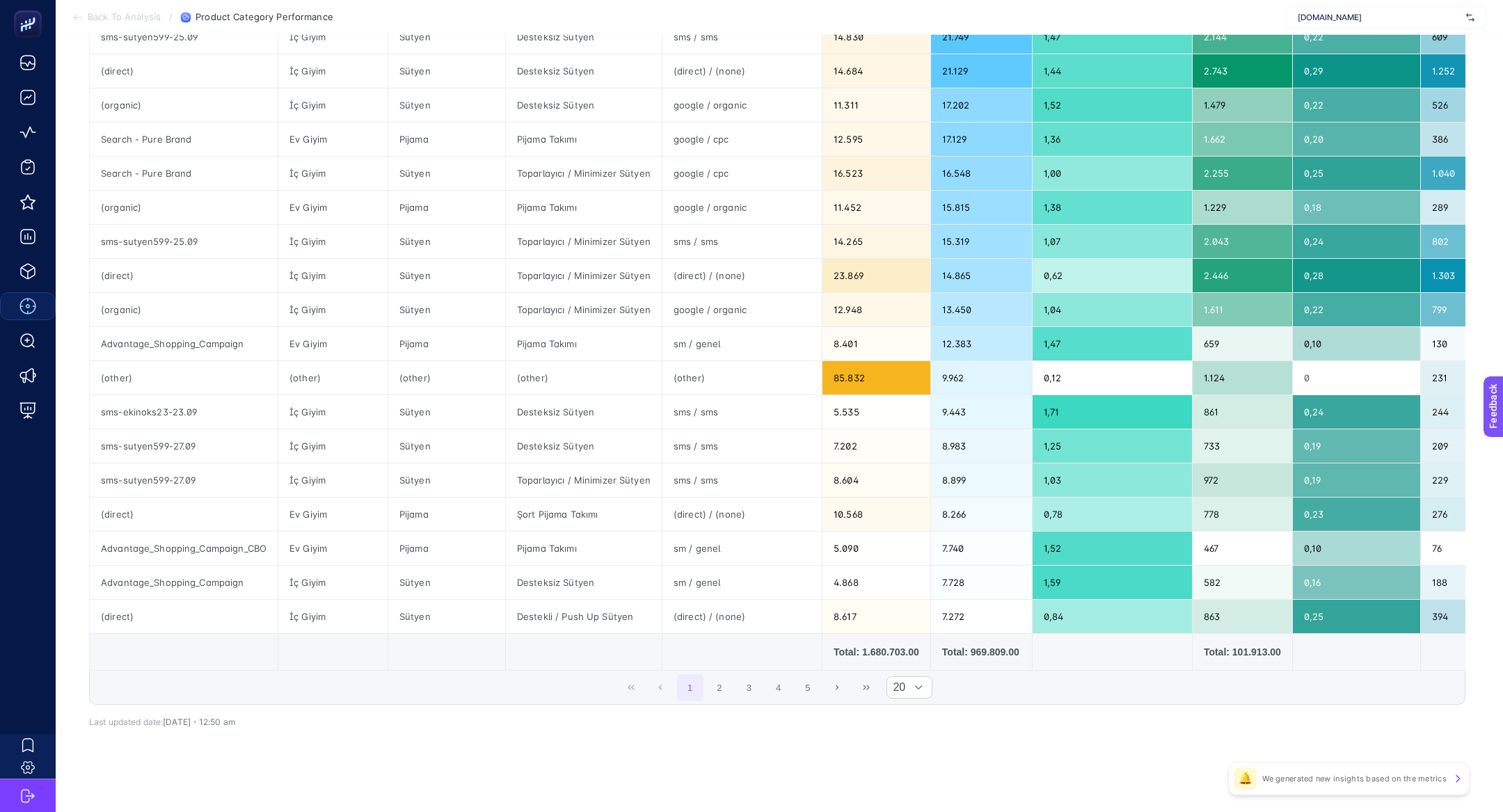
click at [714, 660] on td at bounding box center [742, 652] width 160 height 37
click at [714, 670] on div "1 2 3 4 5 20" at bounding box center [776, 687] width 1375 height 33
click at [716, 683] on button "2" at bounding box center [720, 688] width 26 height 26
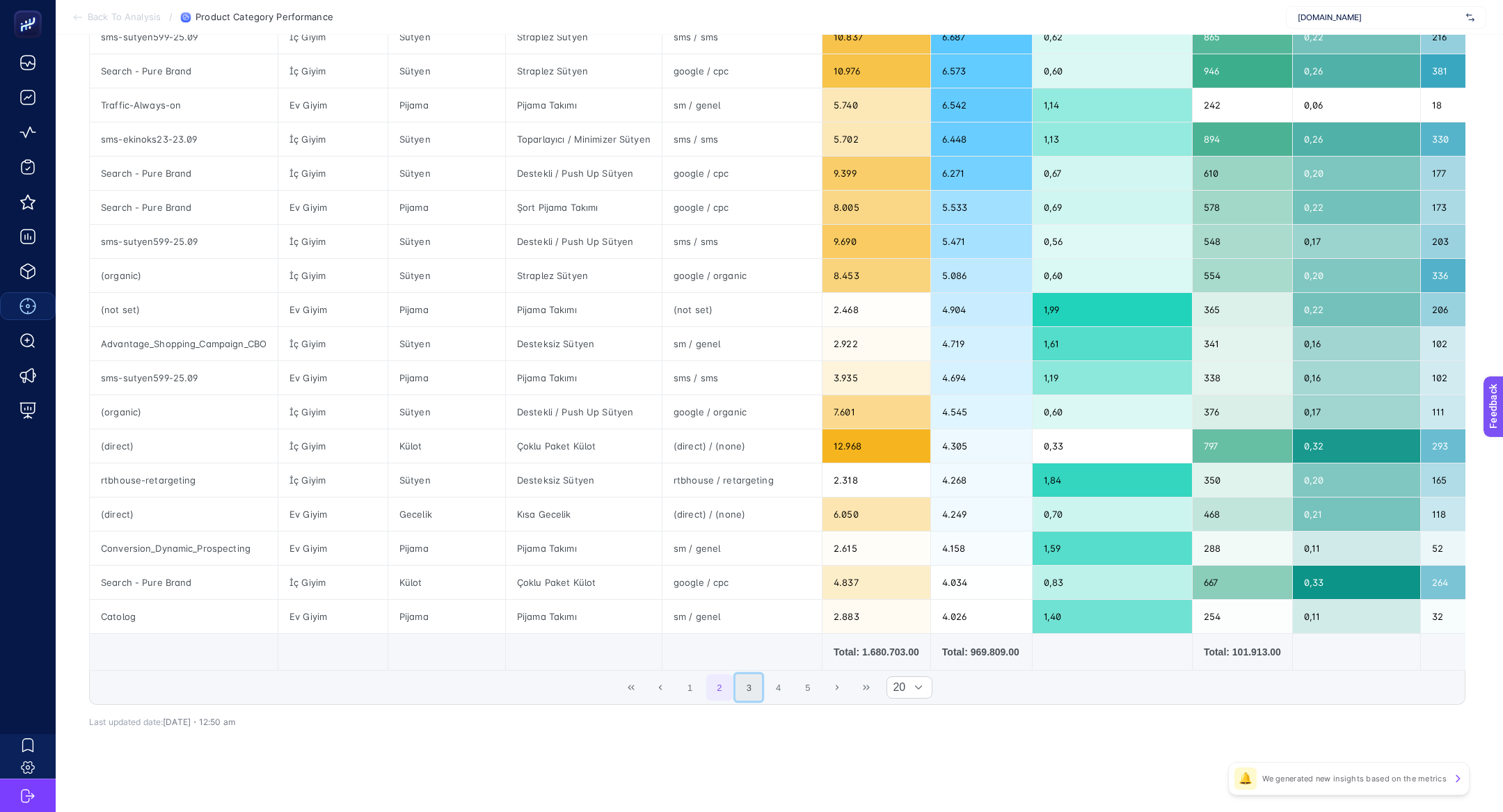
click at [753, 686] on button "3" at bounding box center [748, 688] width 26 height 26
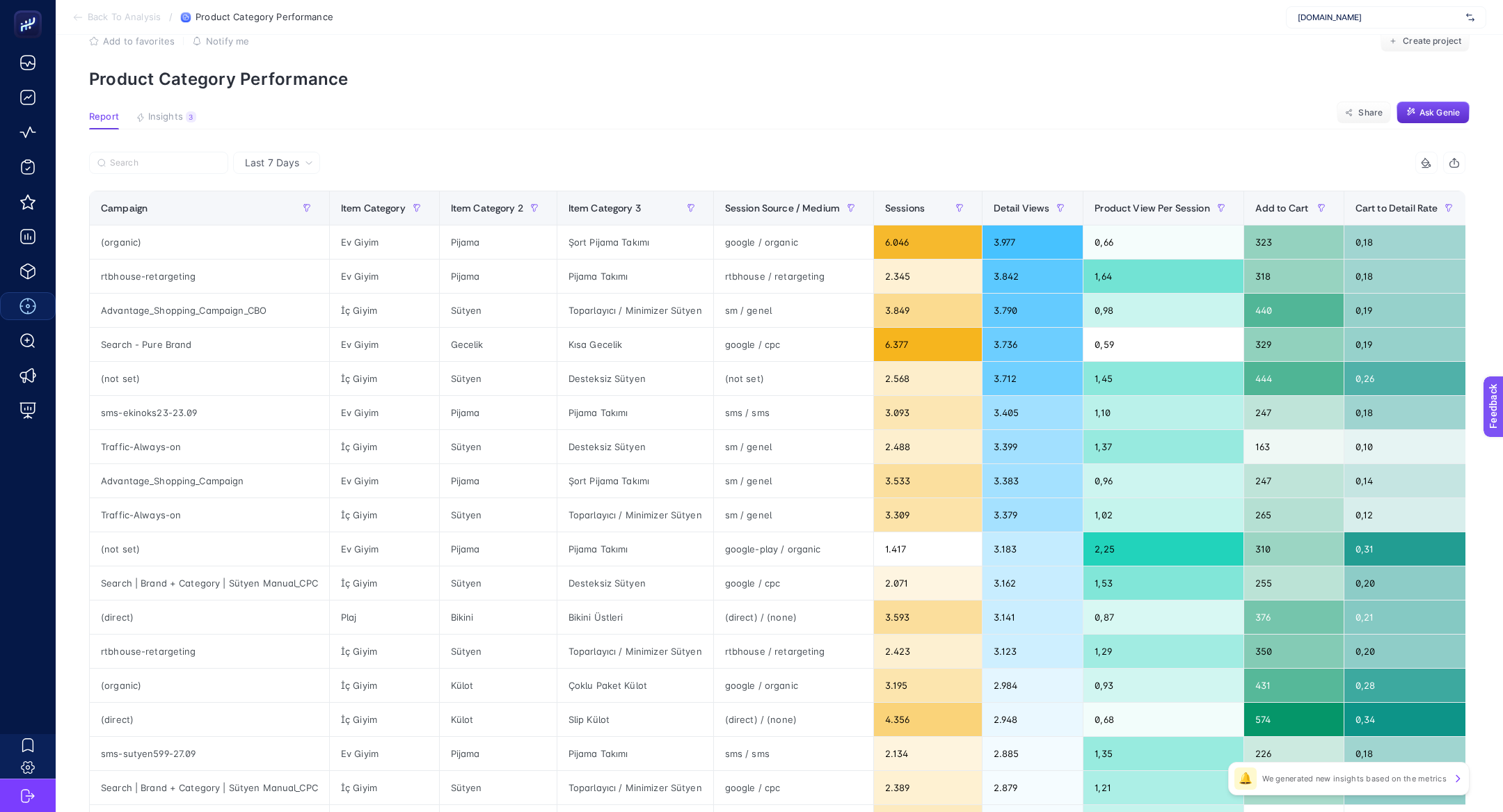
scroll to position [0, 0]
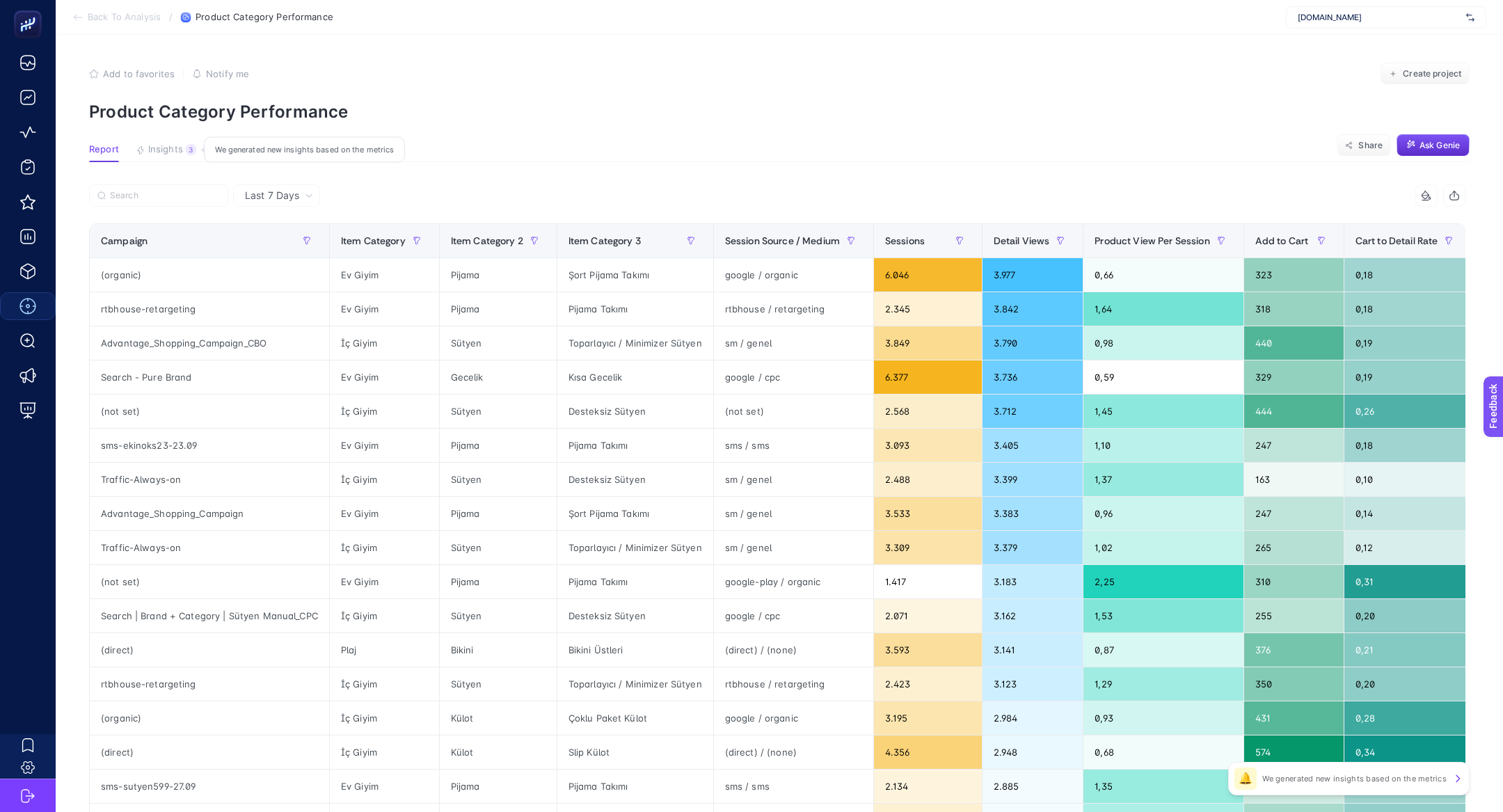
click at [173, 145] on span "Insights" at bounding box center [166, 149] width 35 height 11
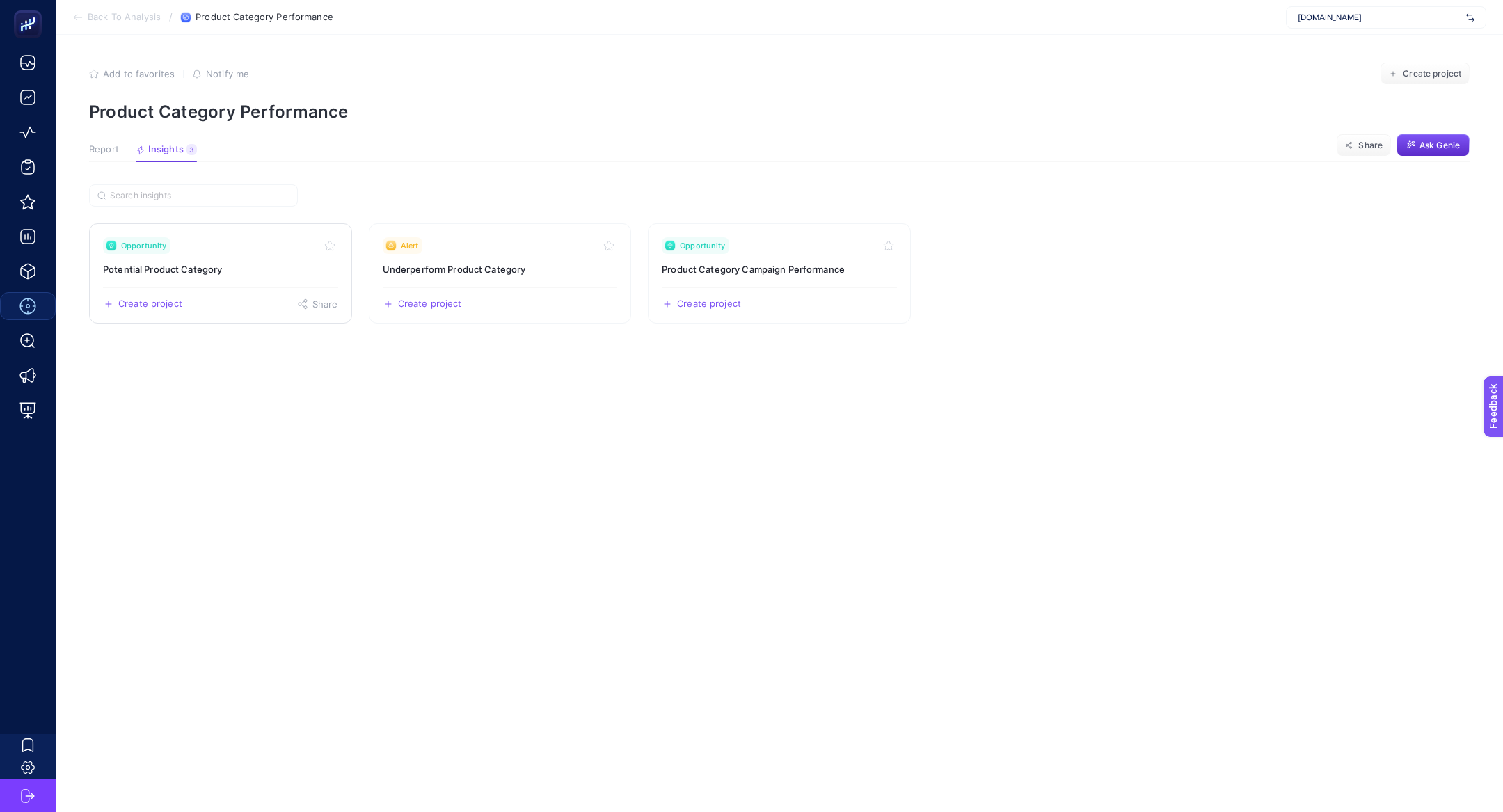
click at [208, 254] on link "Opportunity Potential Product Category Create project Share" at bounding box center [220, 273] width 263 height 100
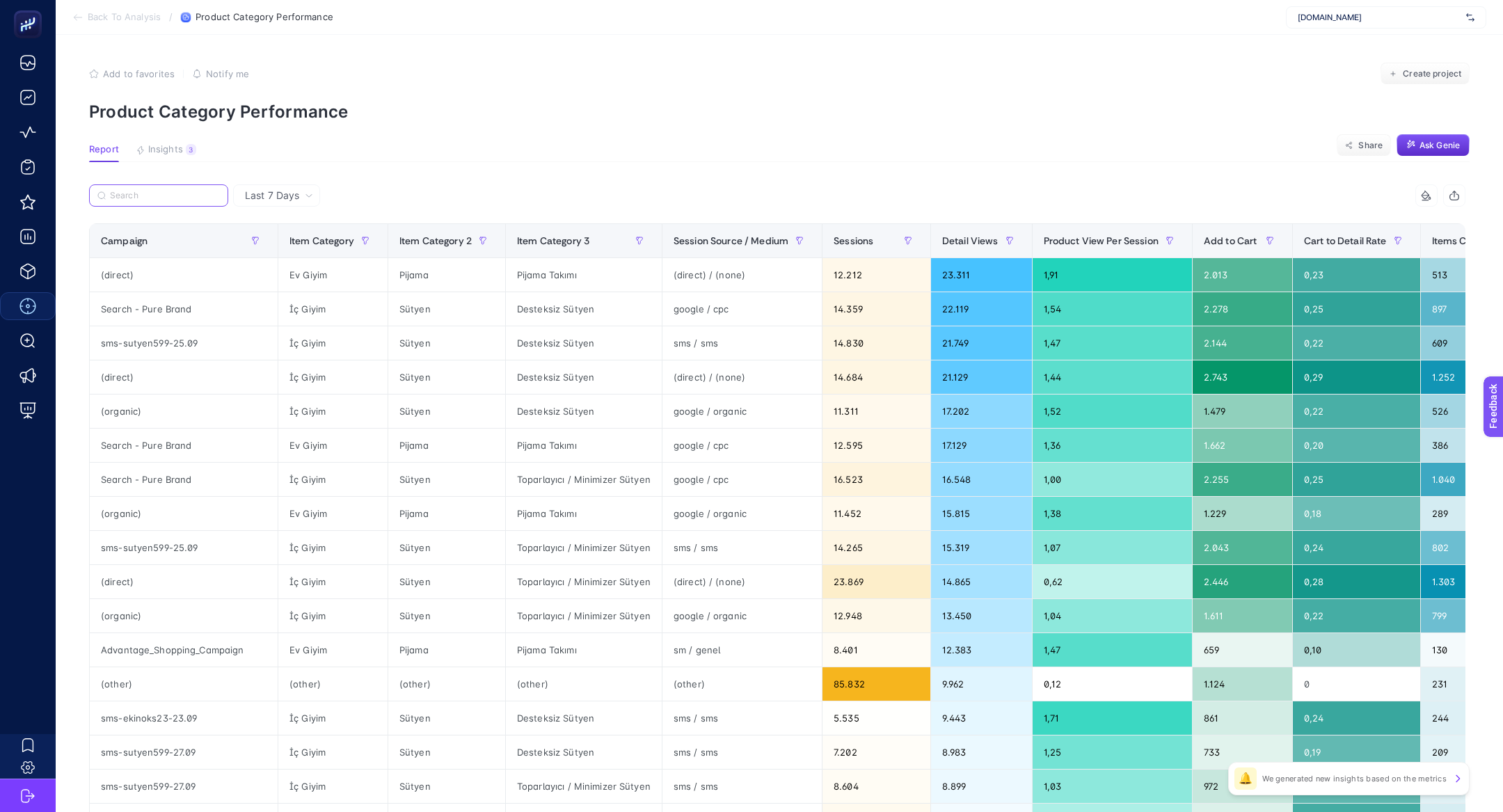
click at [130, 198] on input "Search" at bounding box center [164, 195] width 110 height 10
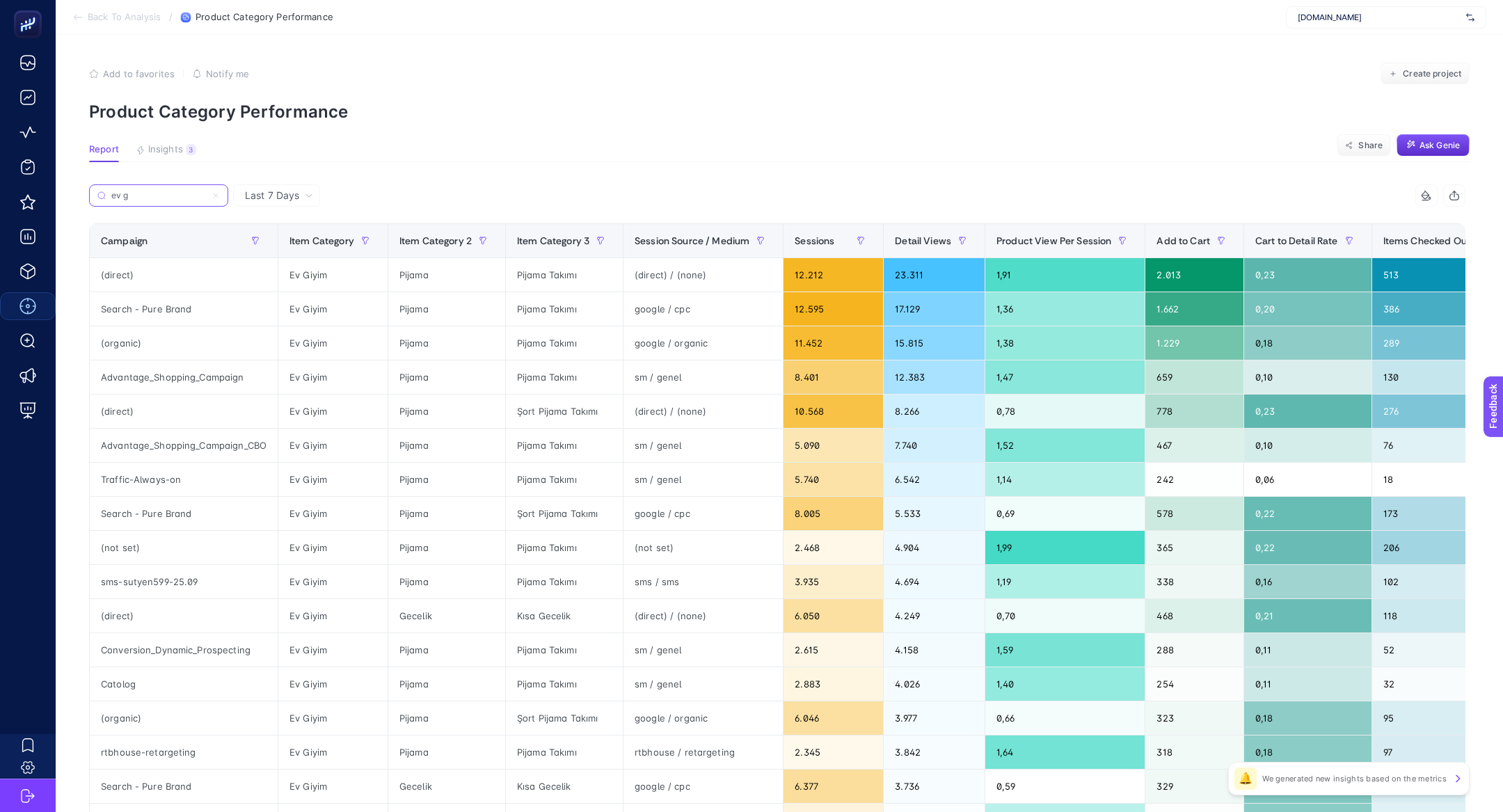
type input "ev gi"
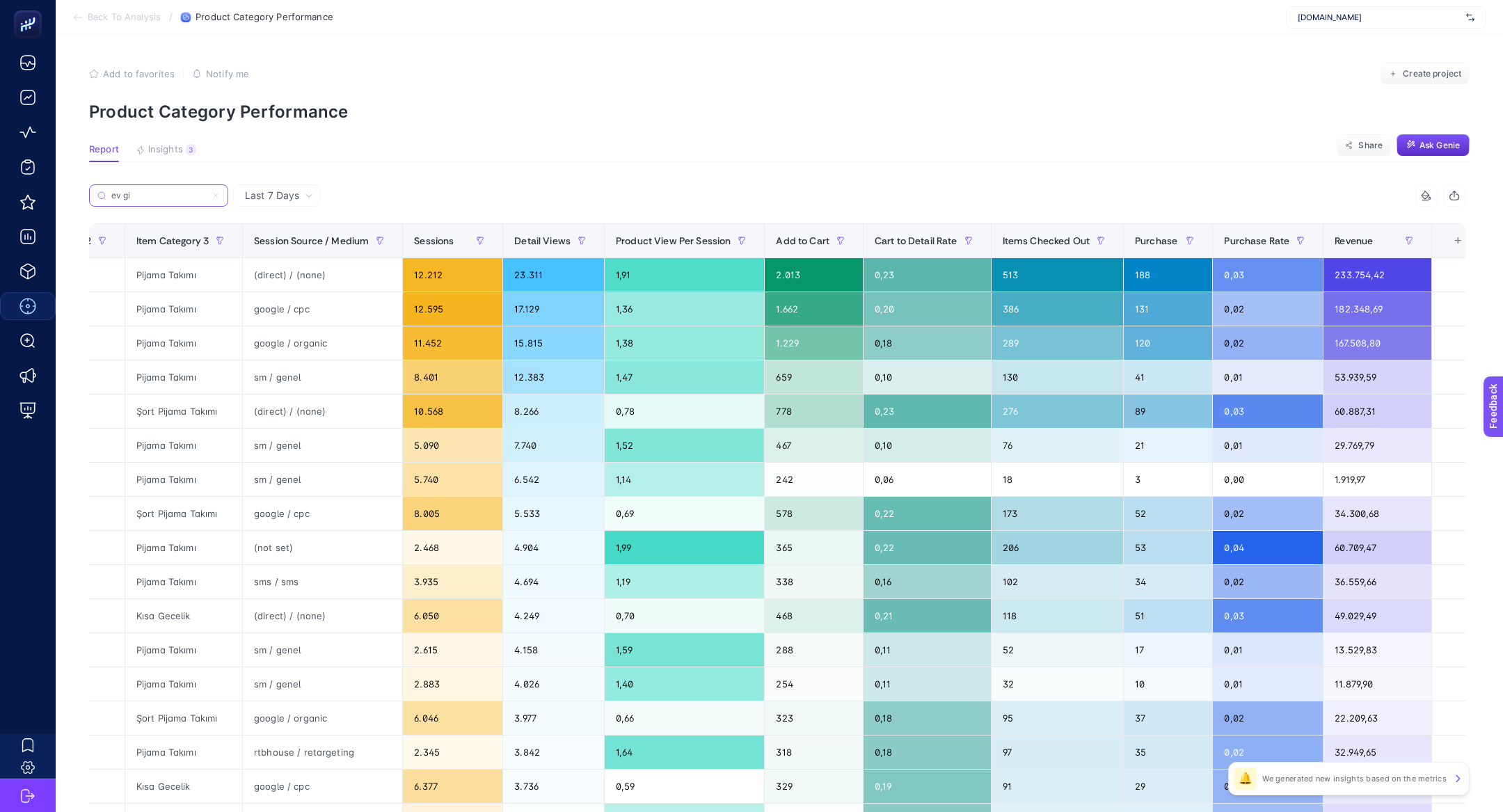
scroll to position [0, 412]
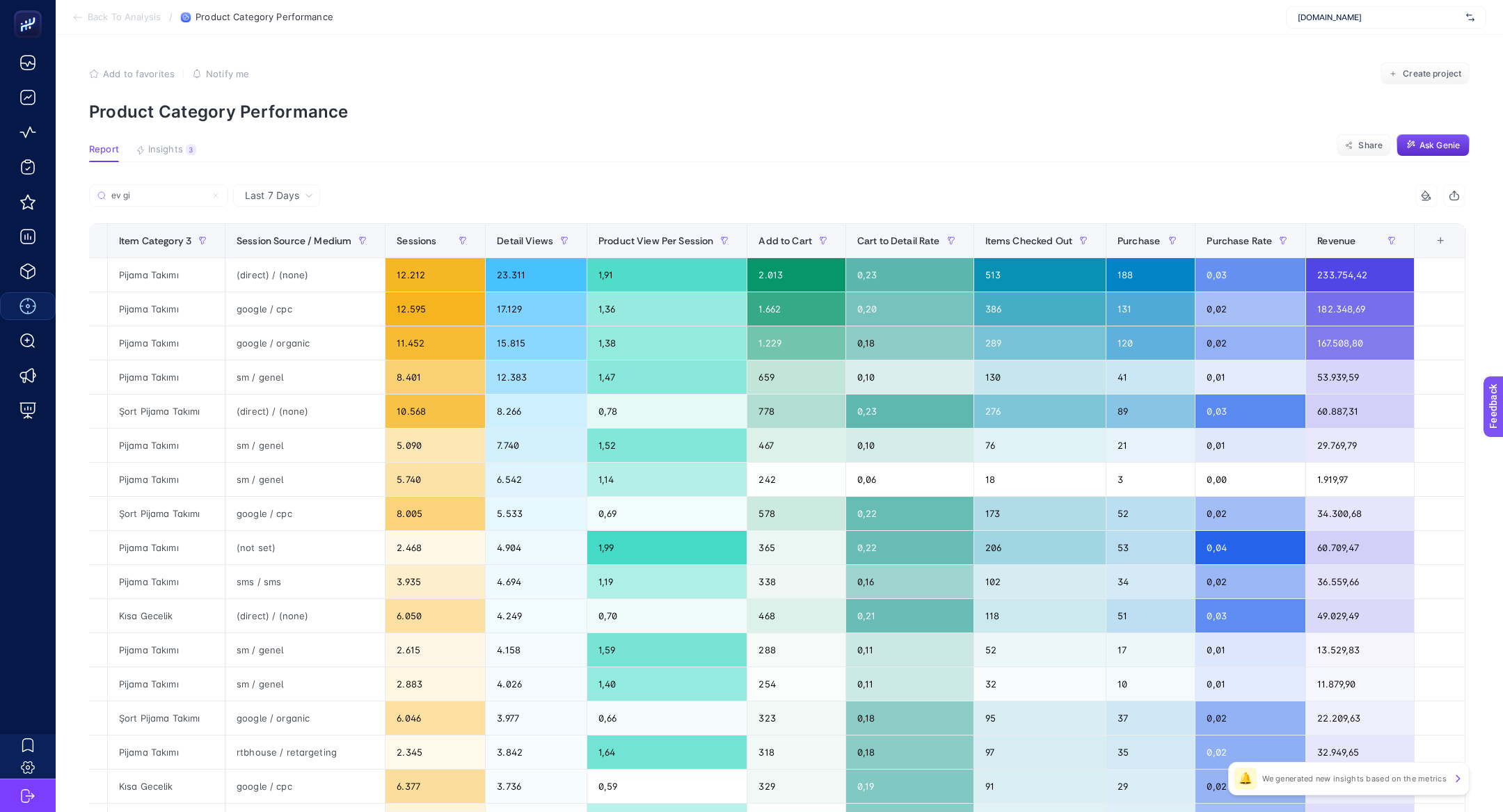
click at [1431, 240] on div "+" at bounding box center [1441, 240] width 26 height 11
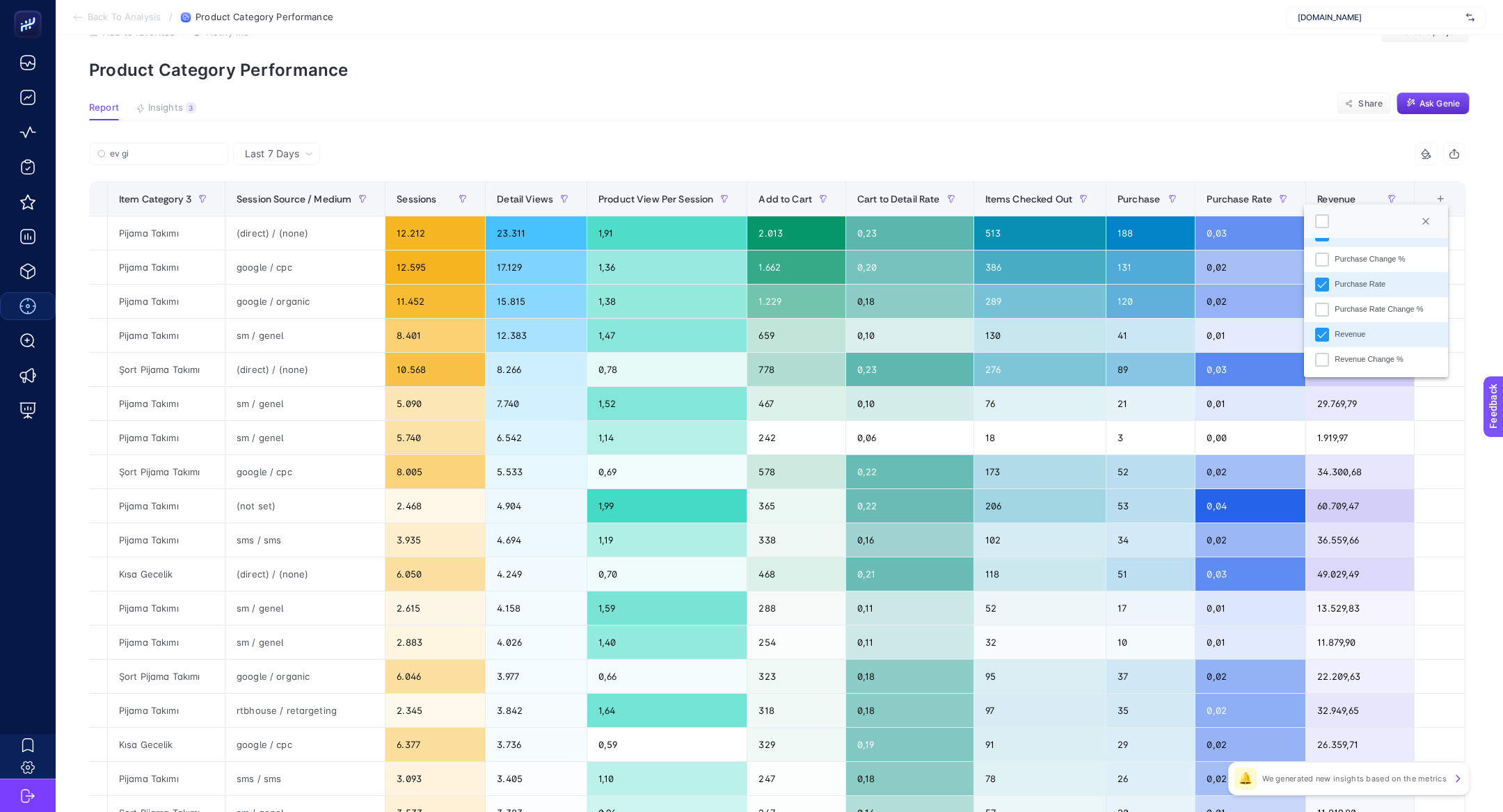
scroll to position [46, 0]
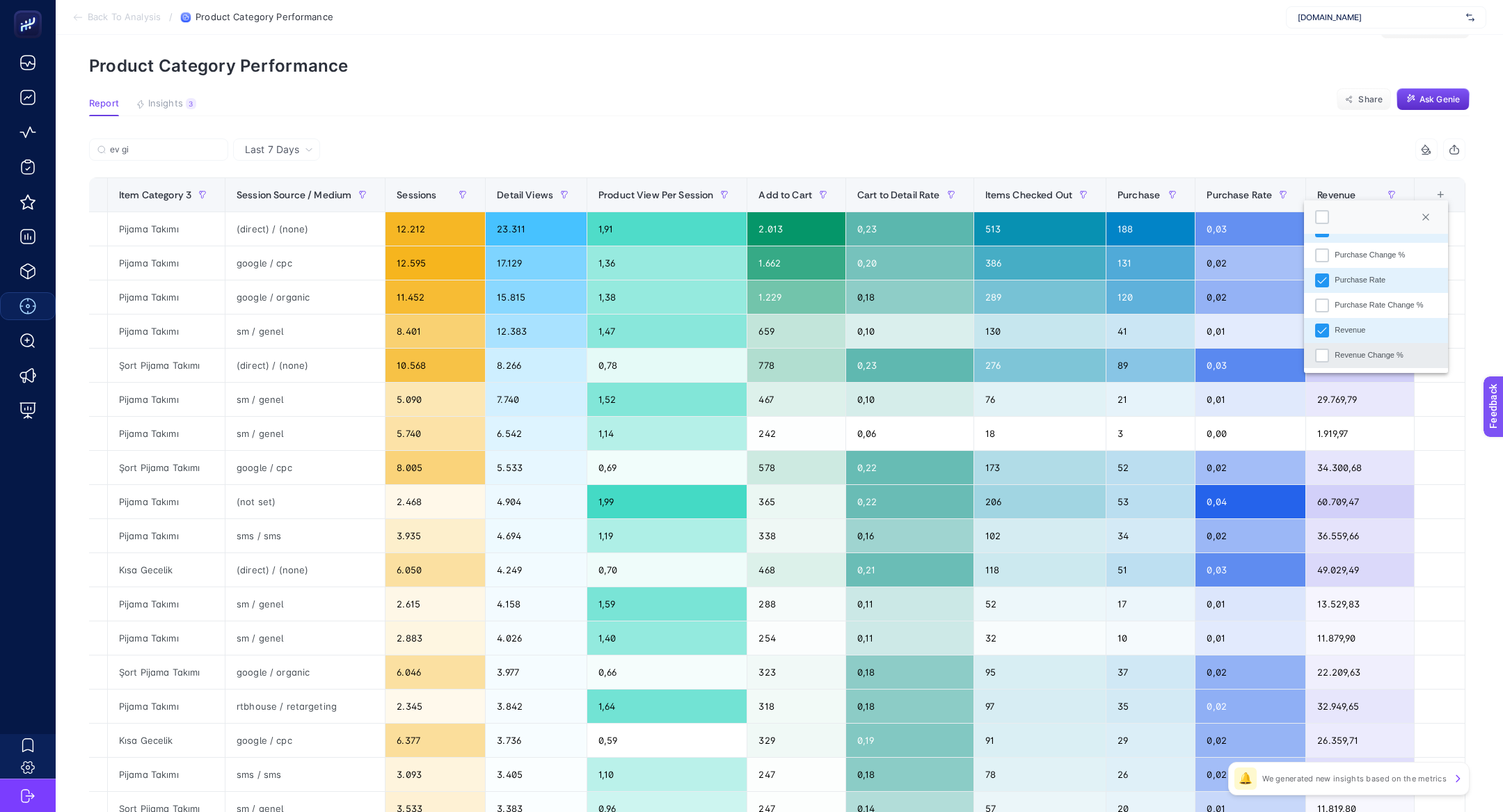
click at [1381, 361] on li "Revenue Change %" at bounding box center [1375, 355] width 144 height 25
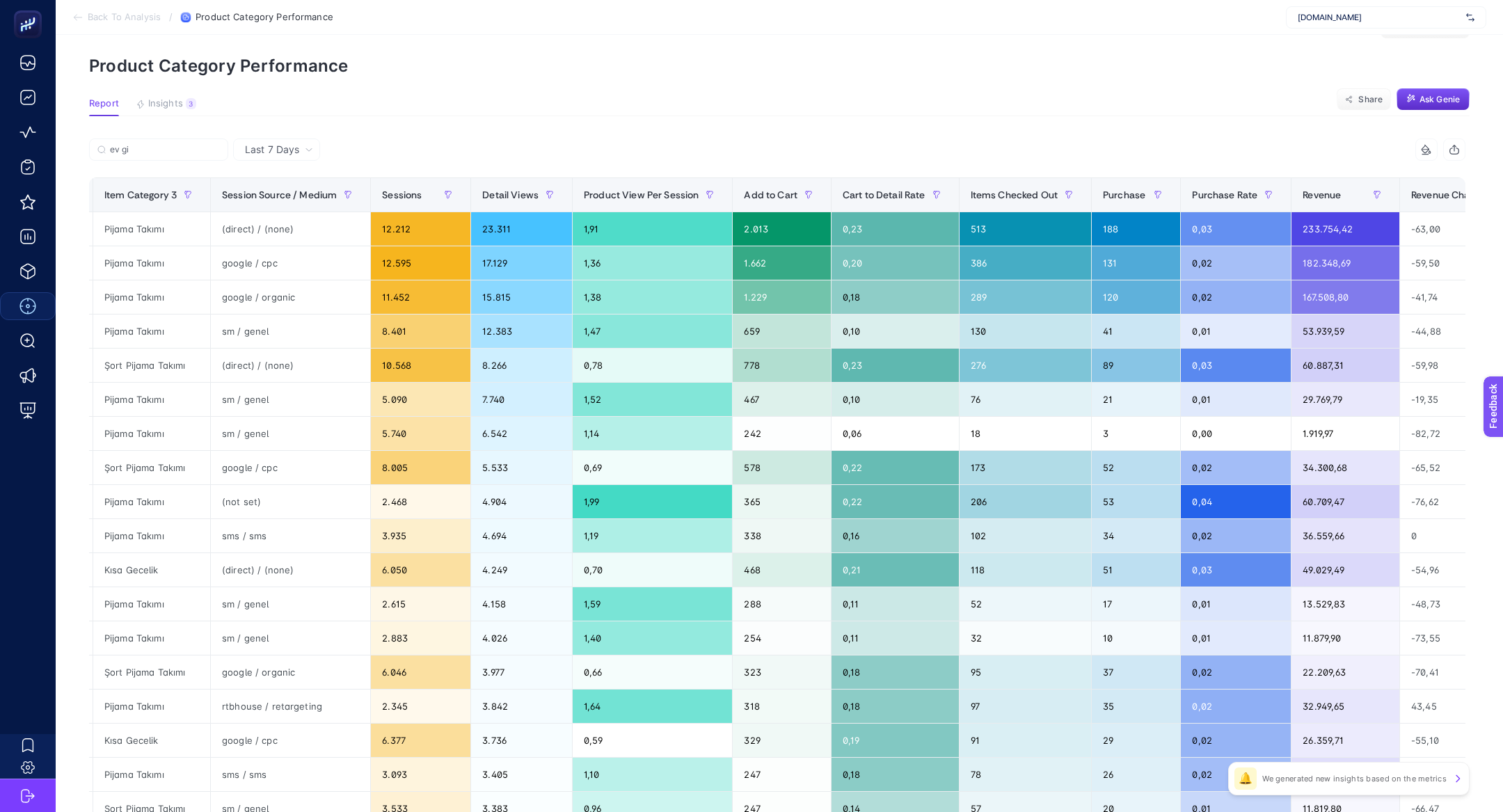
click at [1418, 148] on div at bounding box center [1427, 149] width 26 height 11
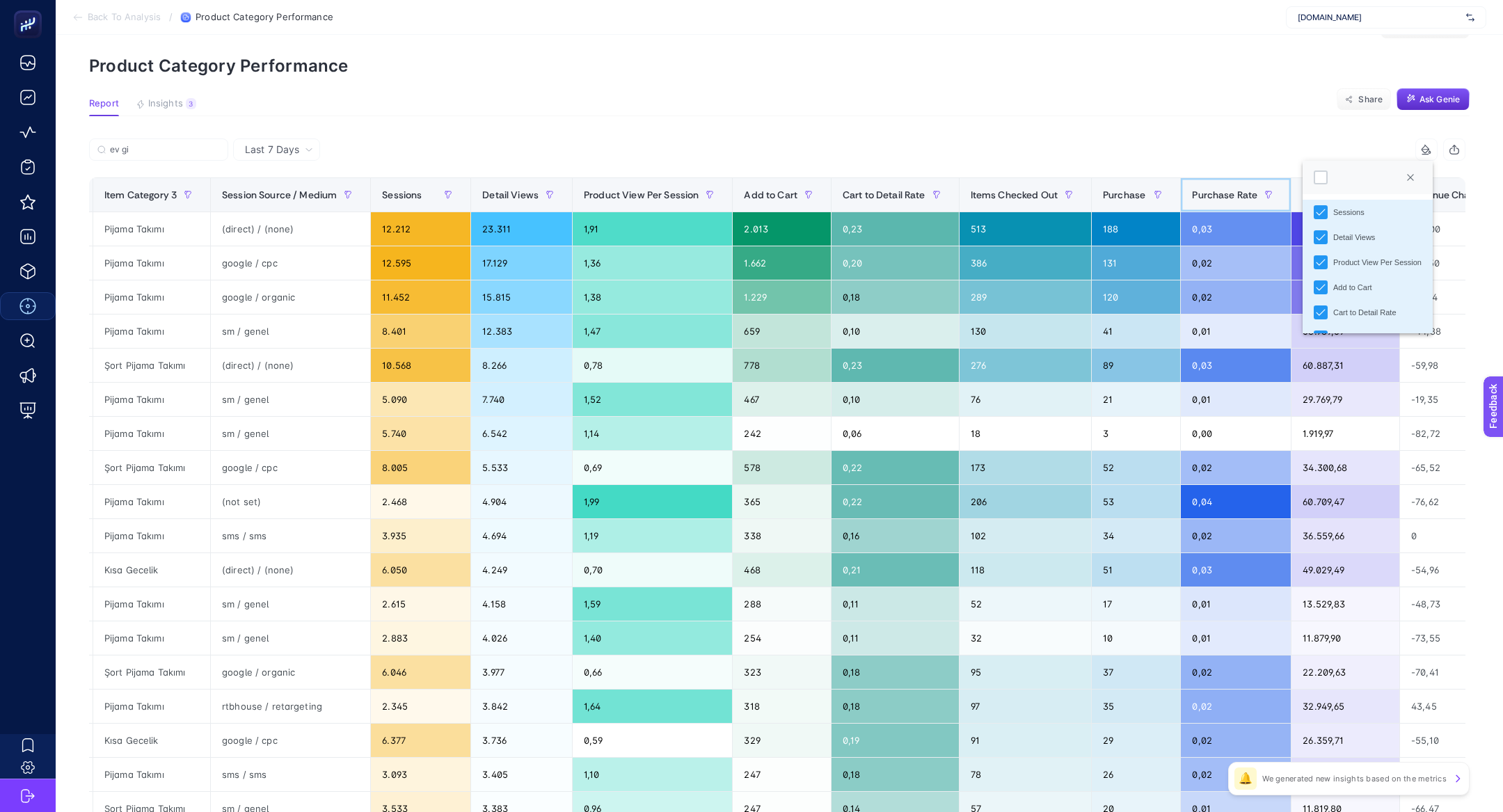
click at [1291, 183] on span at bounding box center [1288, 194] width 5 height 33
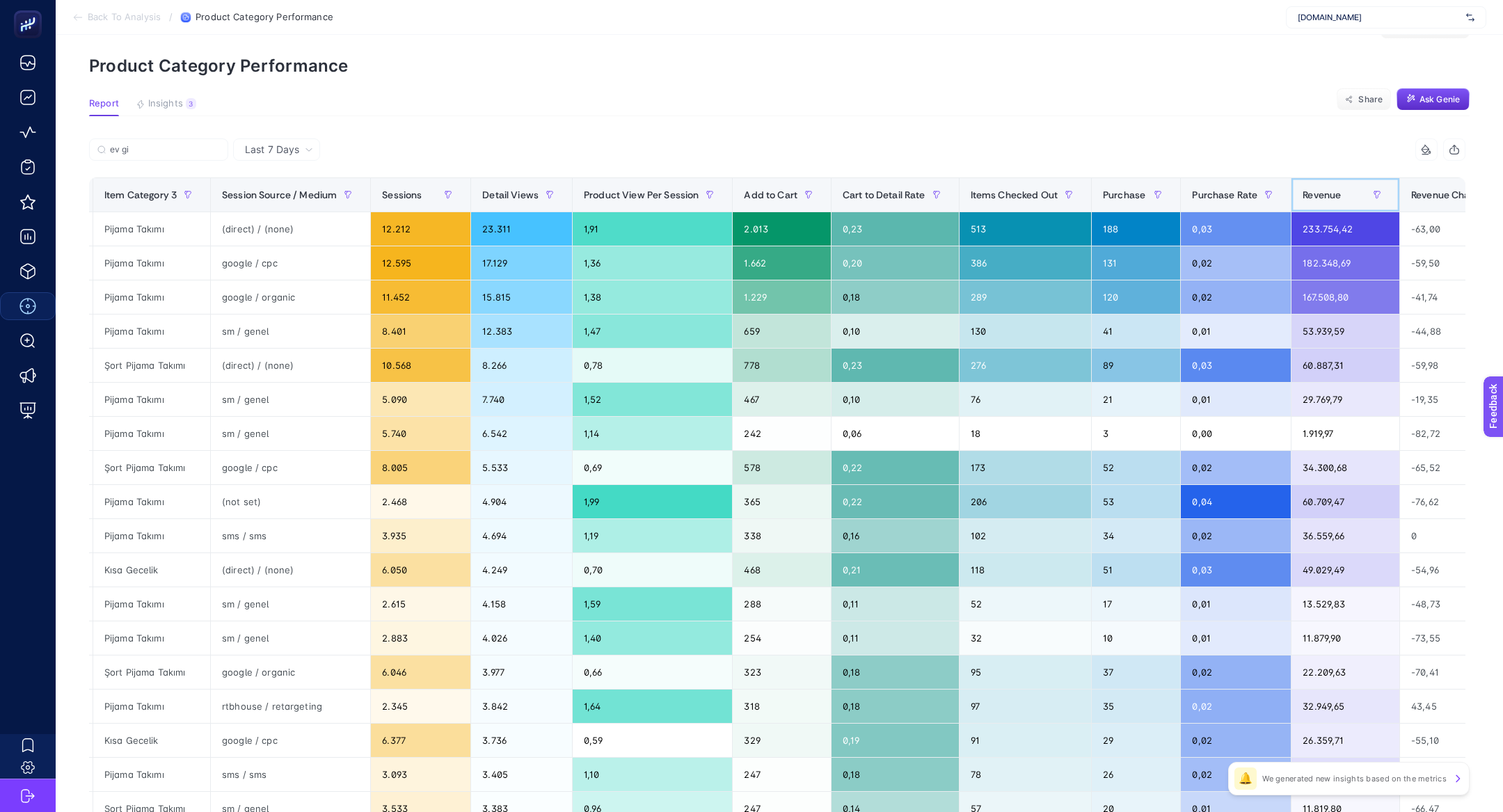
click at [1312, 182] on th "Revenue" at bounding box center [1346, 195] width 109 height 34
click at [1422, 149] on icon at bounding box center [1424, 149] width 7 height 0
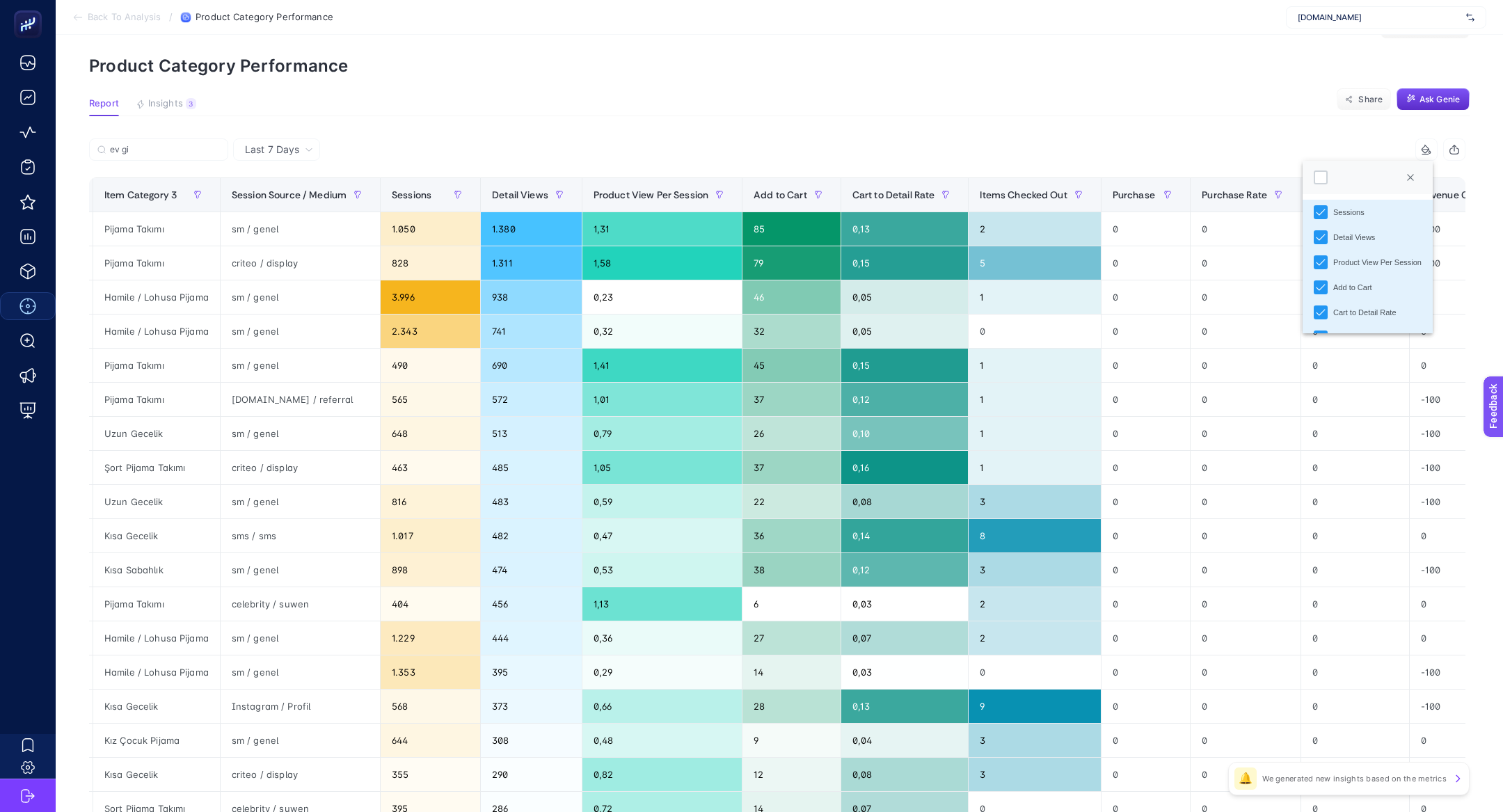
click at [1426, 150] on icon at bounding box center [1426, 149] width 11 height 11
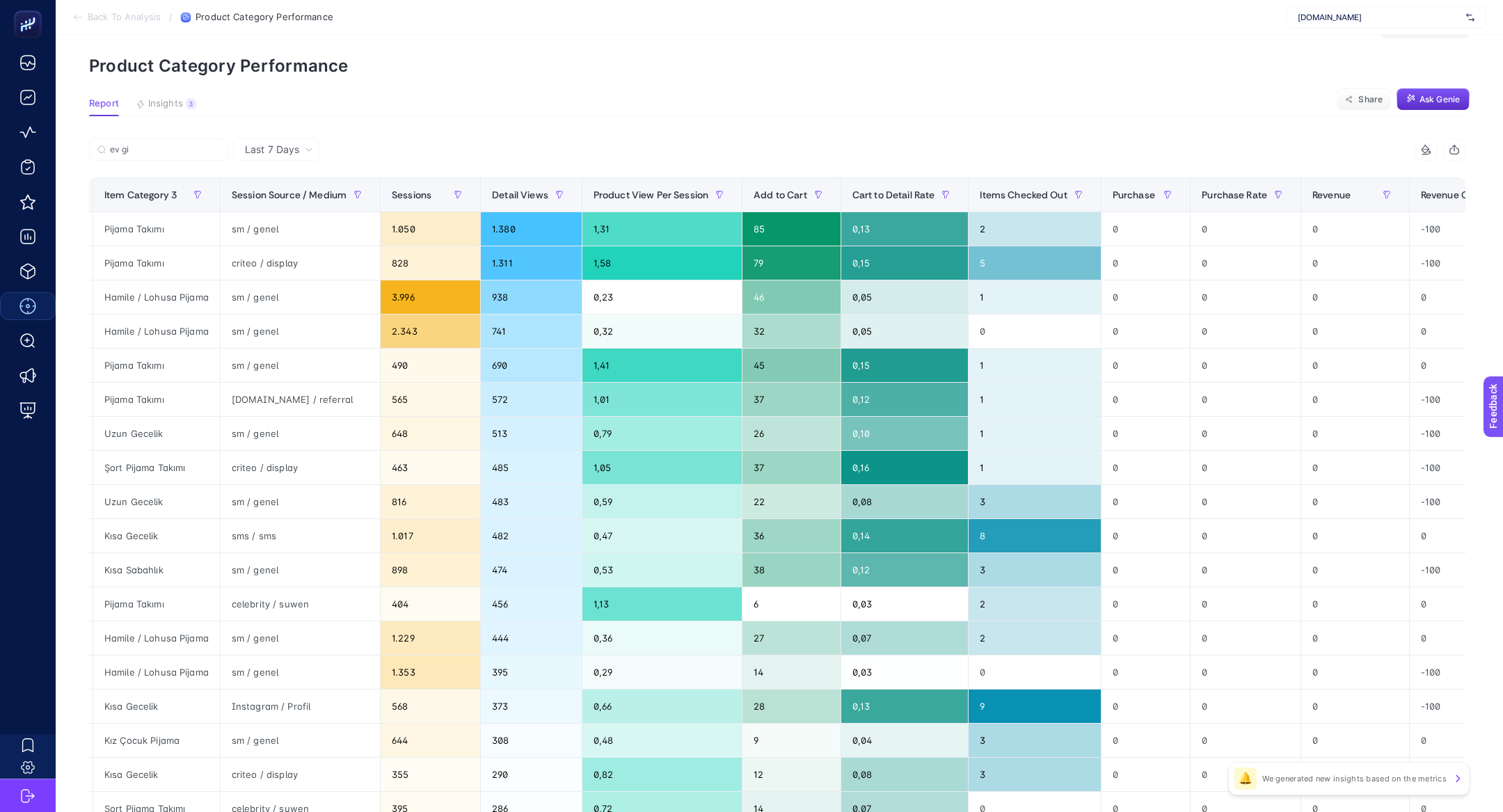
scroll to position [0, 0]
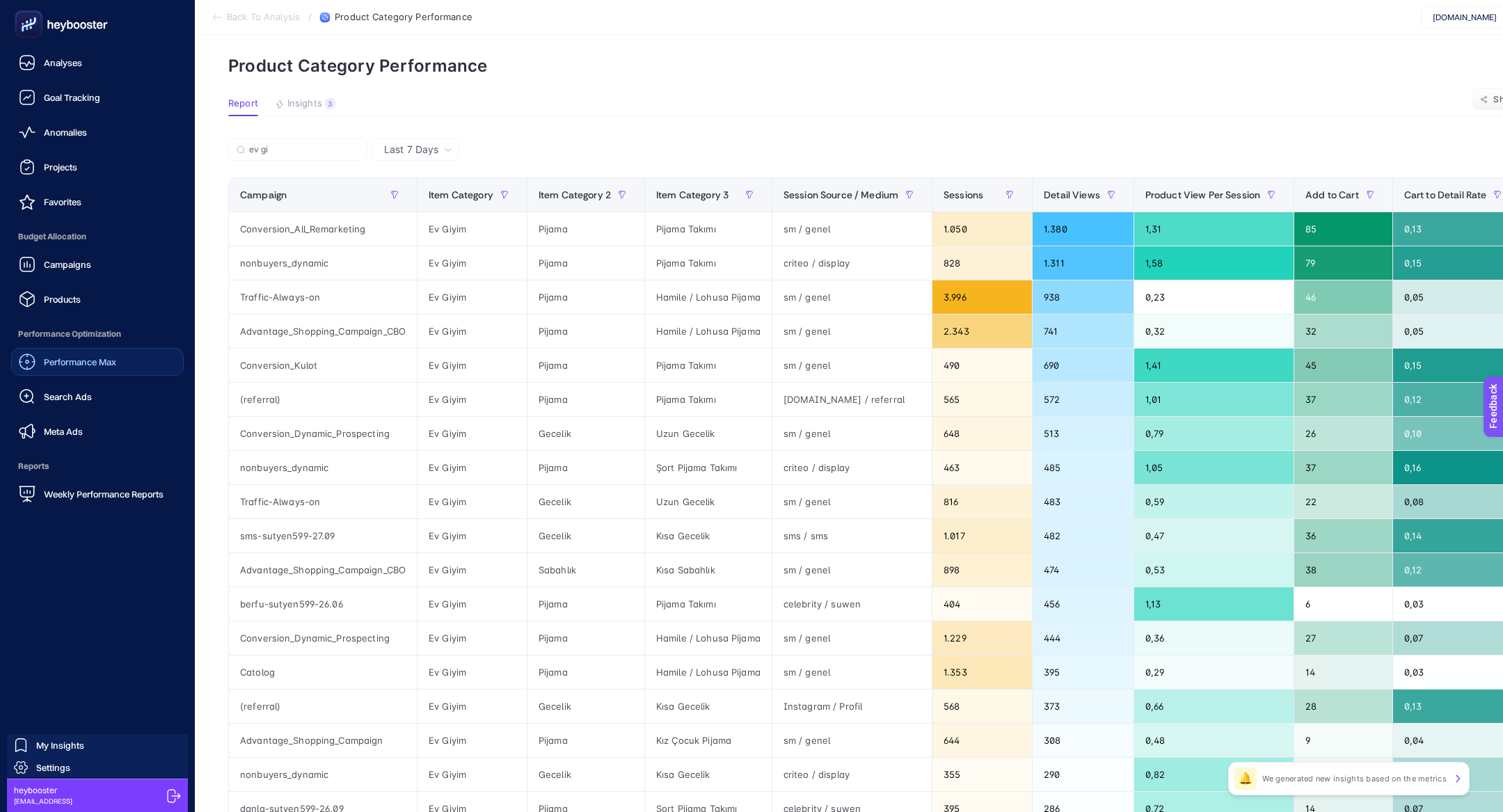
click at [89, 366] on span "Performance Max" at bounding box center [79, 362] width 72 height 11
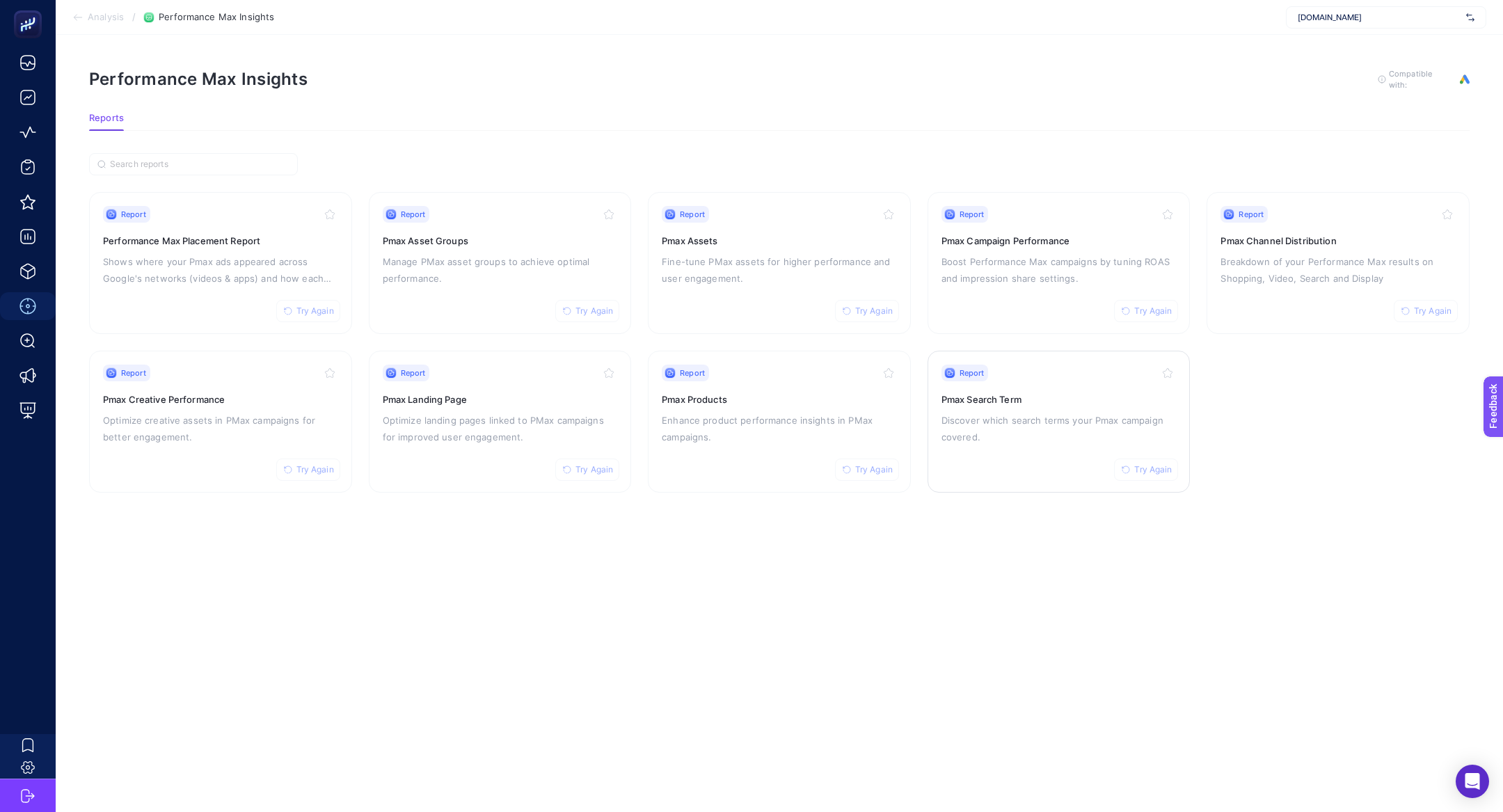
click at [1000, 408] on div "Report Try Again Pmax Search Term Discover which search terms your Pmax campaig…" at bounding box center [1059, 422] width 235 height 114
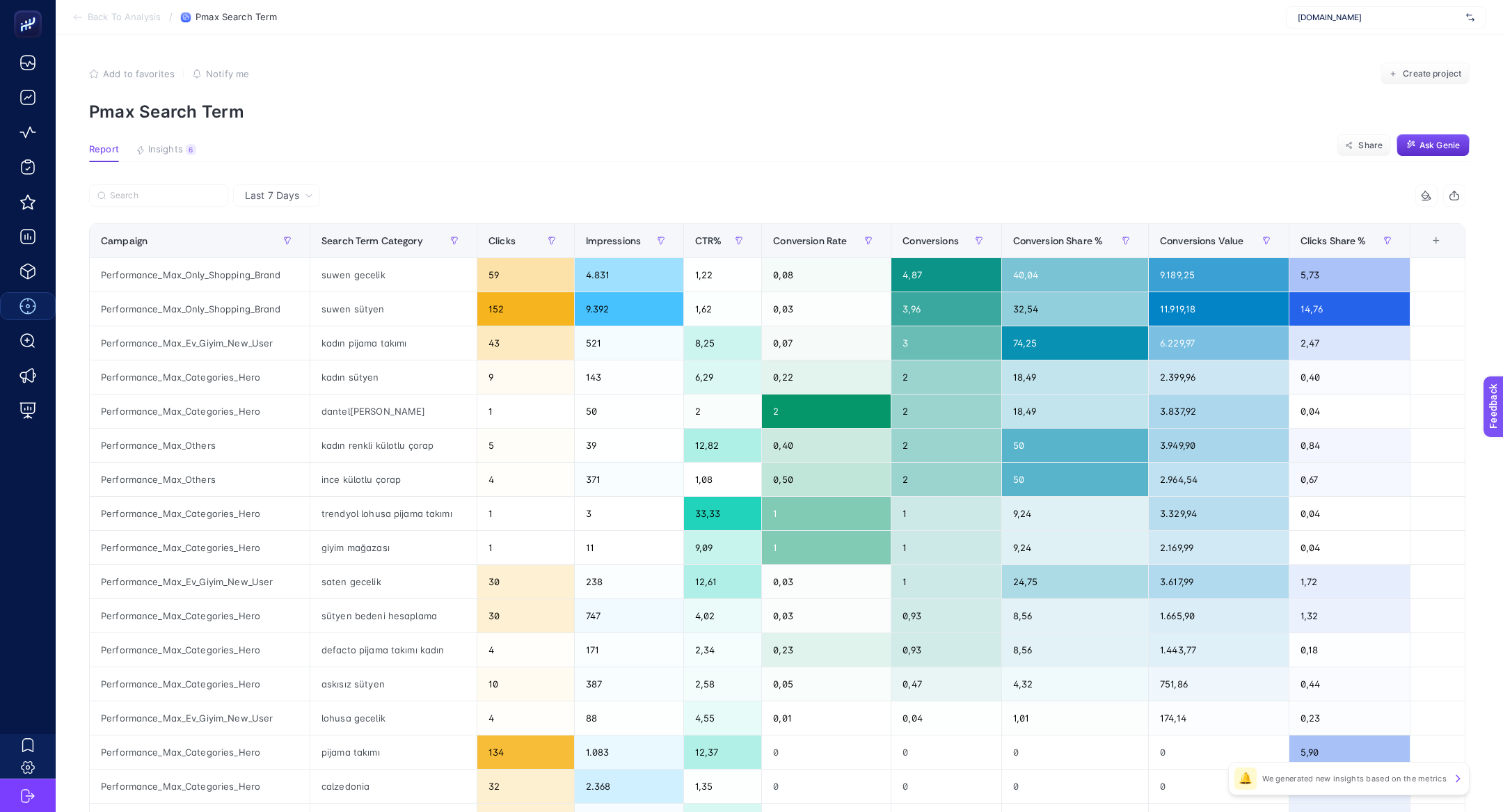
drag, startPoint x: 181, startPoint y: 149, endPoint x: 637, endPoint y: 2, distance: 479.1
click at [637, 2] on section "Back To Analysis / Pmax Search Term www.suwen.com.tr Add to favorites false Not…" at bounding box center [780, 561] width 1447 height 1122
click at [242, 610] on div "Performance_Max_Categories_Hero" at bounding box center [199, 615] width 220 height 33
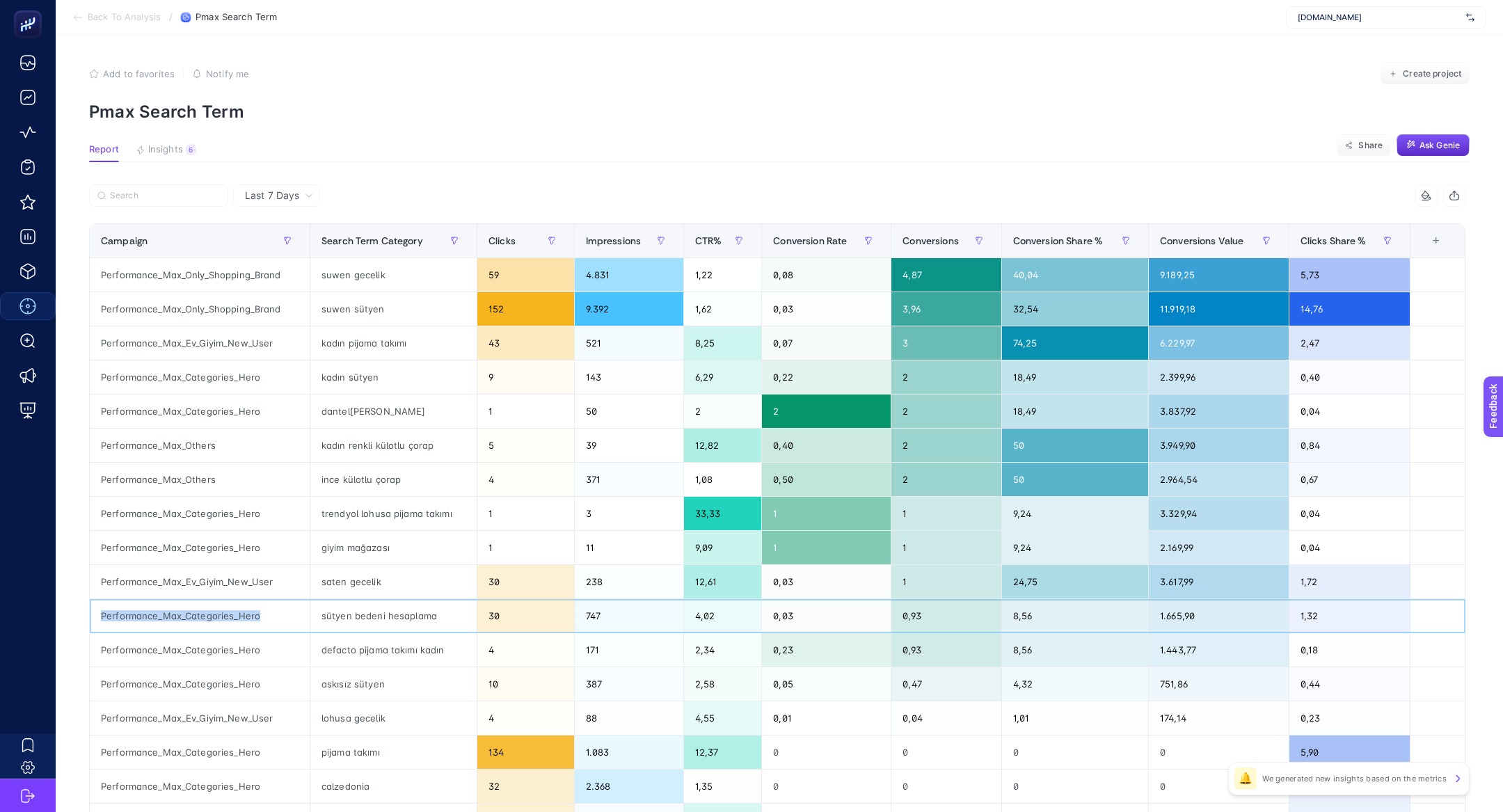
click at [242, 610] on div "Performance_Max_Categories_Hero" at bounding box center [199, 615] width 220 height 33
click at [388, 612] on div "sütyen bedeni hesaplama" at bounding box center [394, 615] width 166 height 33
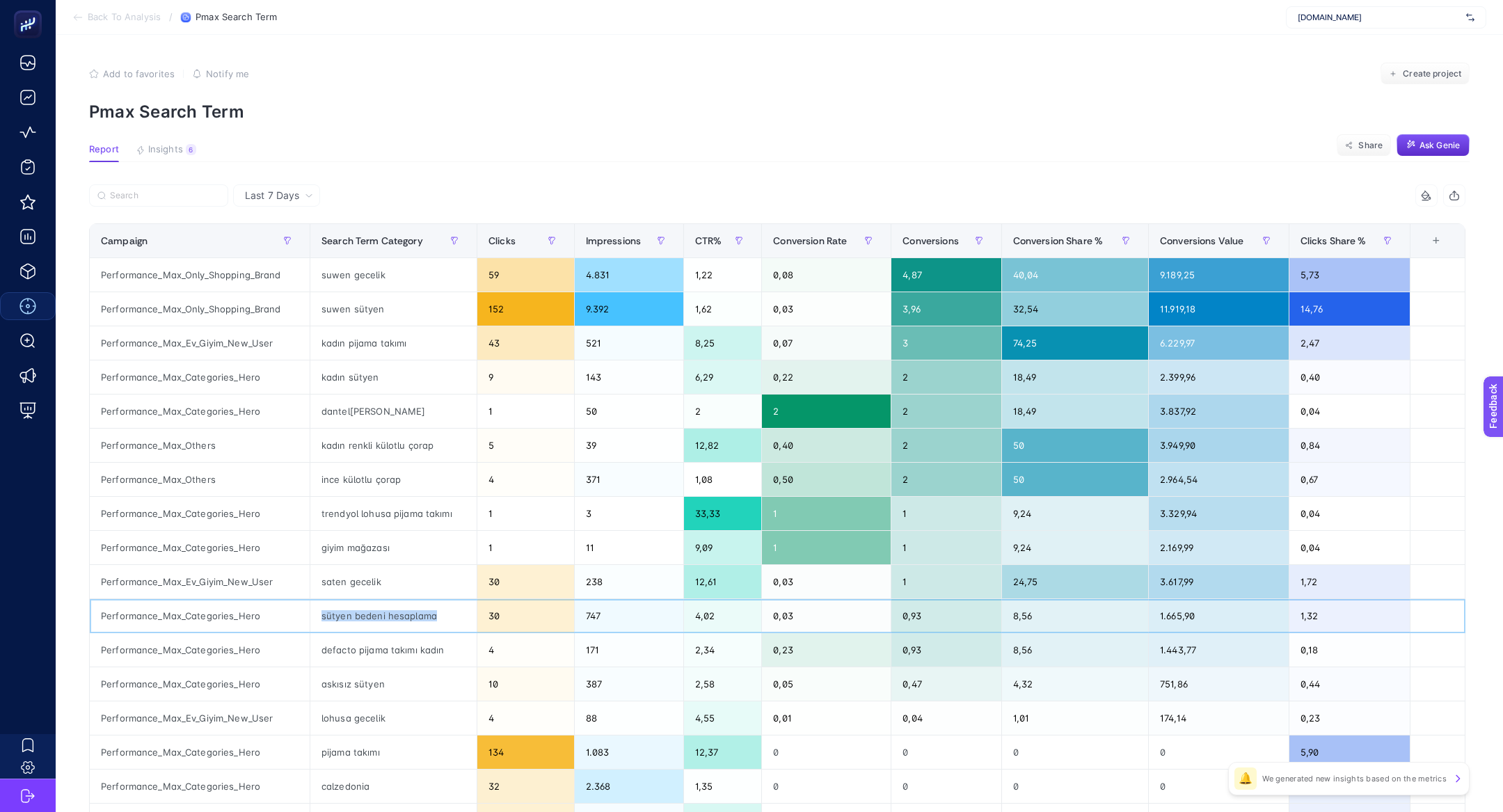
click at [388, 612] on div "sütyen bedeni hesaplama" at bounding box center [394, 615] width 166 height 33
click at [173, 147] on span "Insights" at bounding box center [166, 149] width 35 height 11
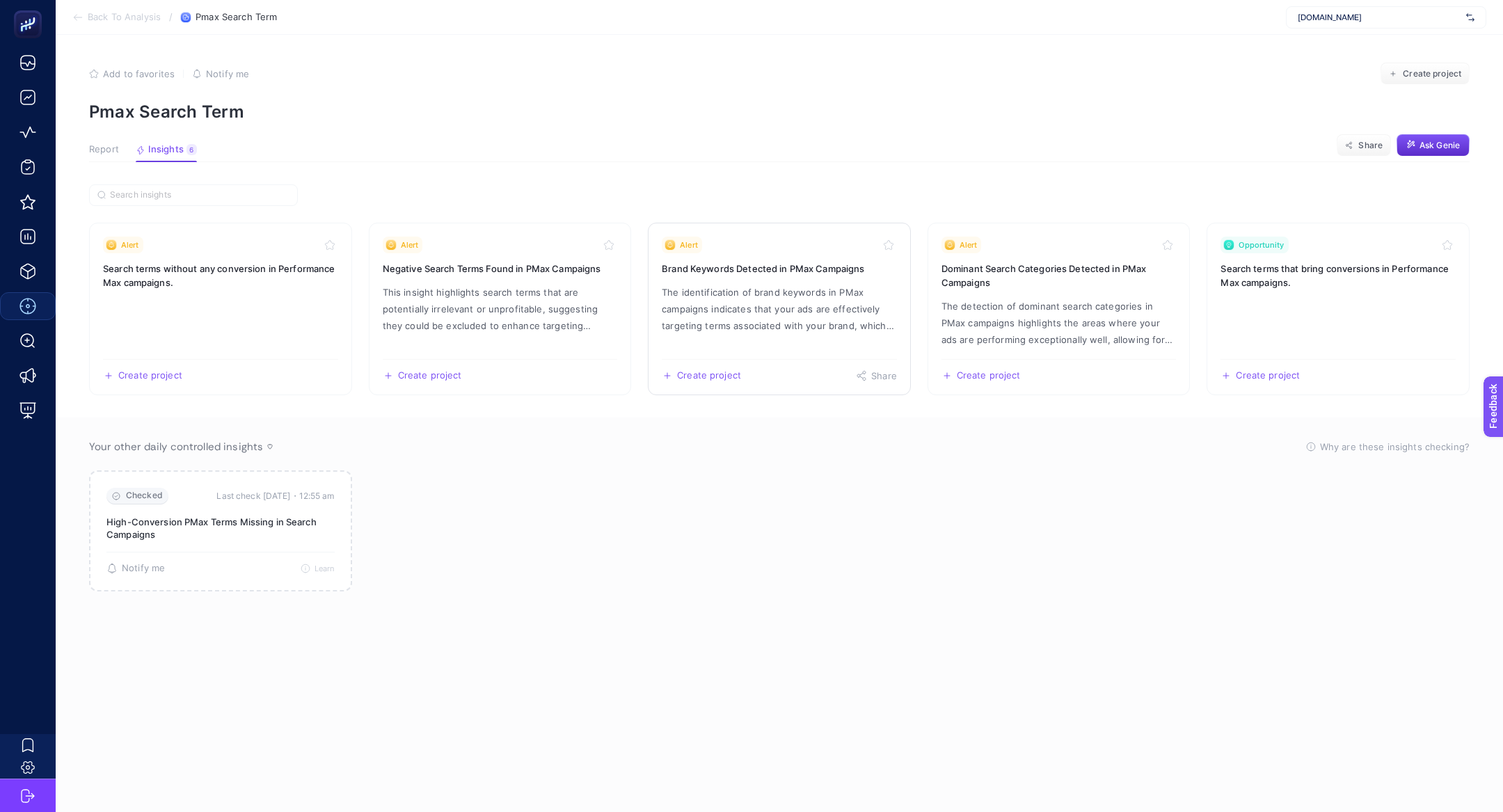
click at [809, 313] on p "The identification of brand keywords in PMax campaigns indicates that your ads …" at bounding box center [780, 309] width 235 height 50
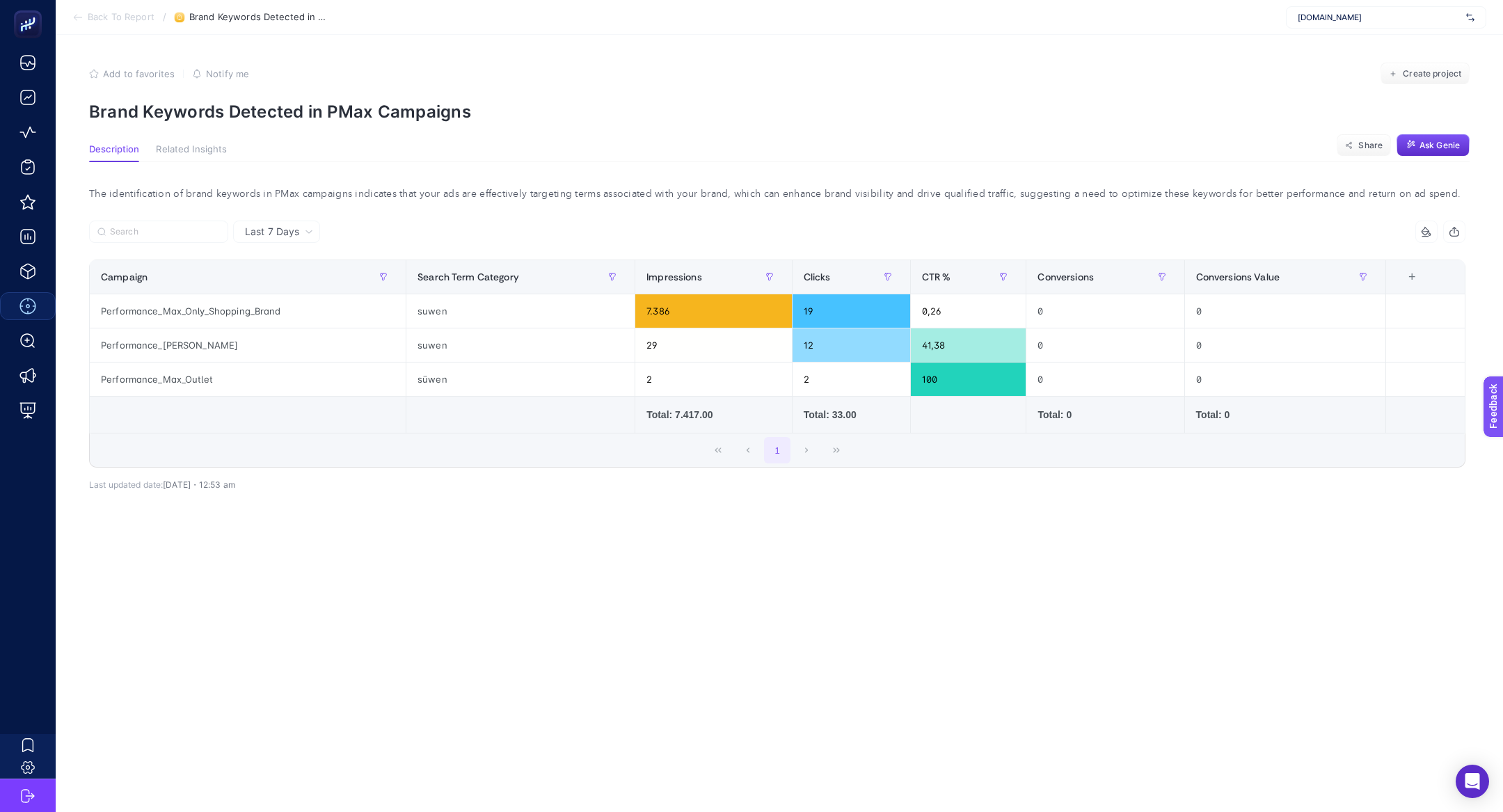
click at [109, 19] on span "Back To Report" at bounding box center [121, 17] width 67 height 11
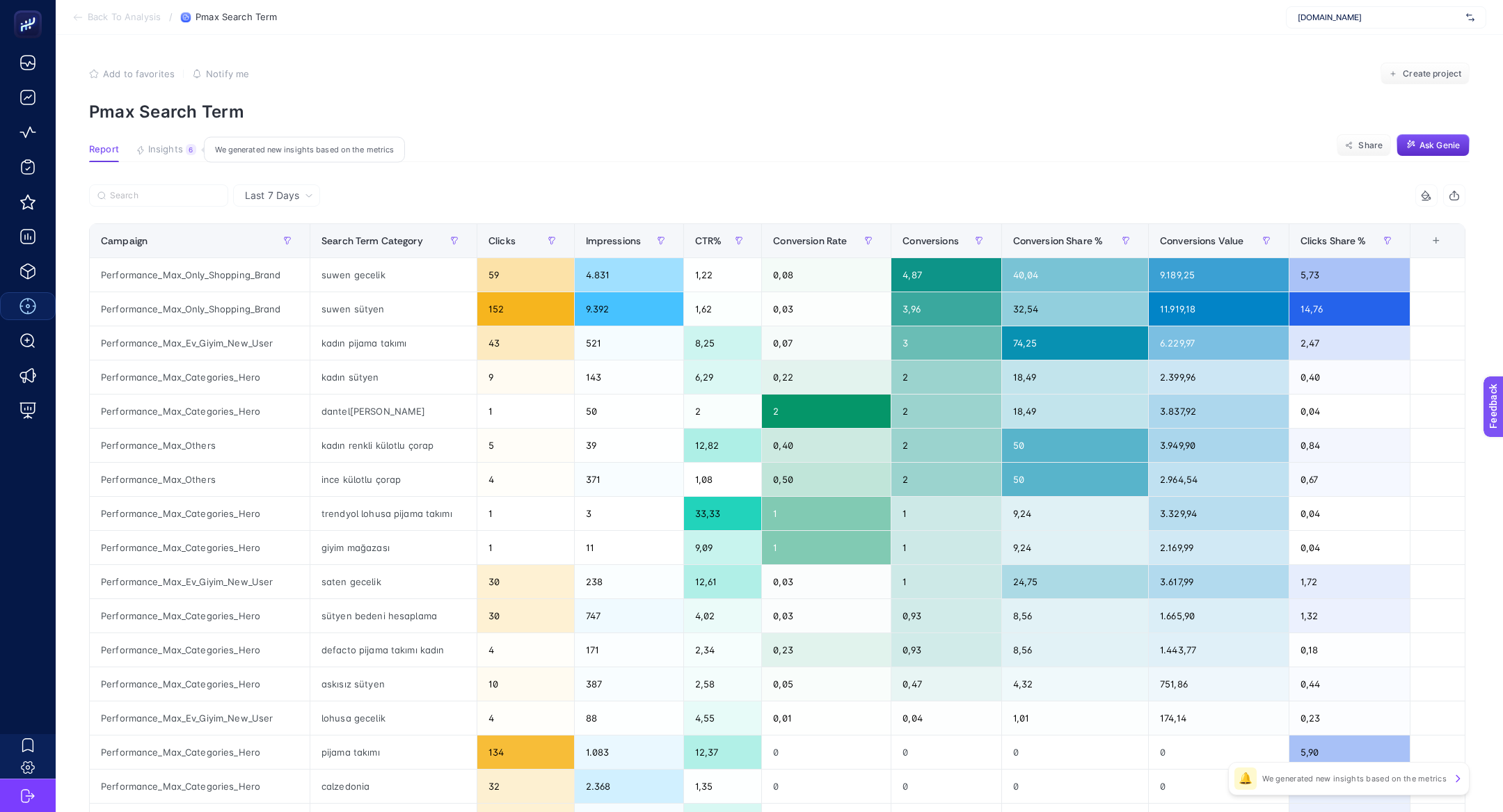
click at [170, 154] on span "Insights" at bounding box center [166, 149] width 35 height 11
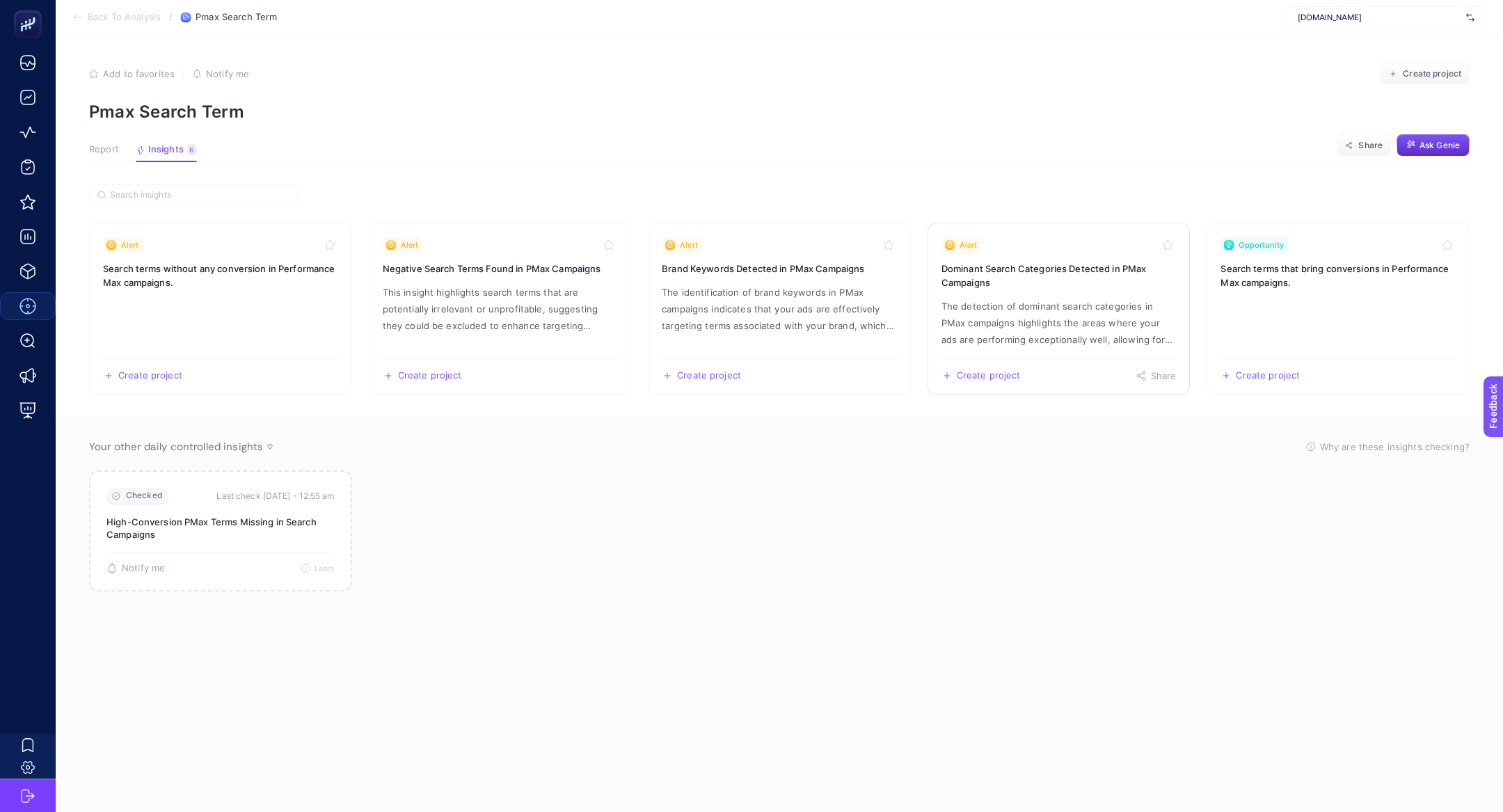
click at [1071, 304] on p "The detection of dominant search categories in PMax campaigns highlights the ar…" at bounding box center [1059, 323] width 235 height 50
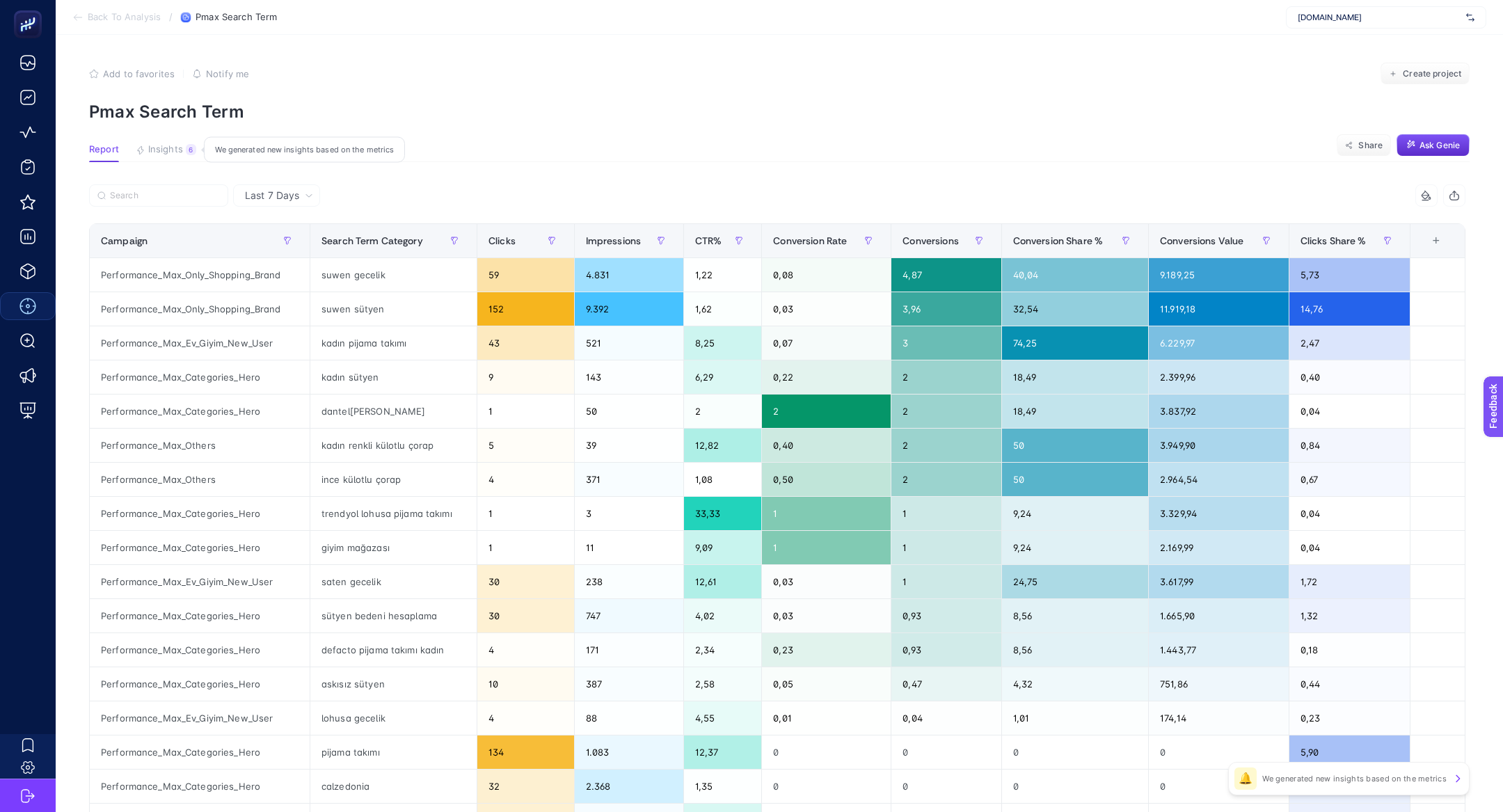
click at [168, 149] on span "Insights" at bounding box center [166, 149] width 35 height 11
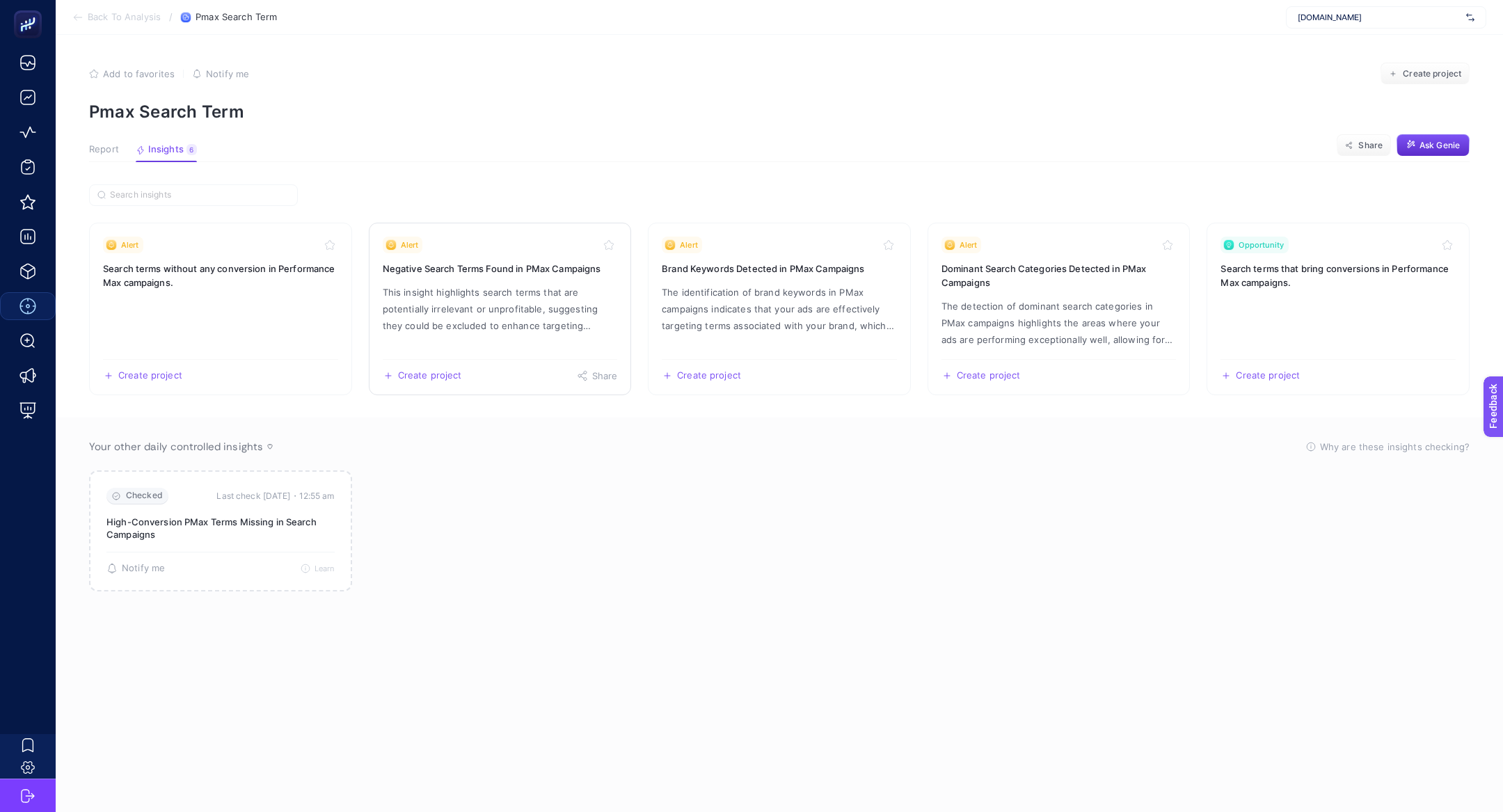
click at [557, 303] on p "This insight highlights search terms that are potentially irrelevant or unprofi…" at bounding box center [500, 309] width 235 height 50
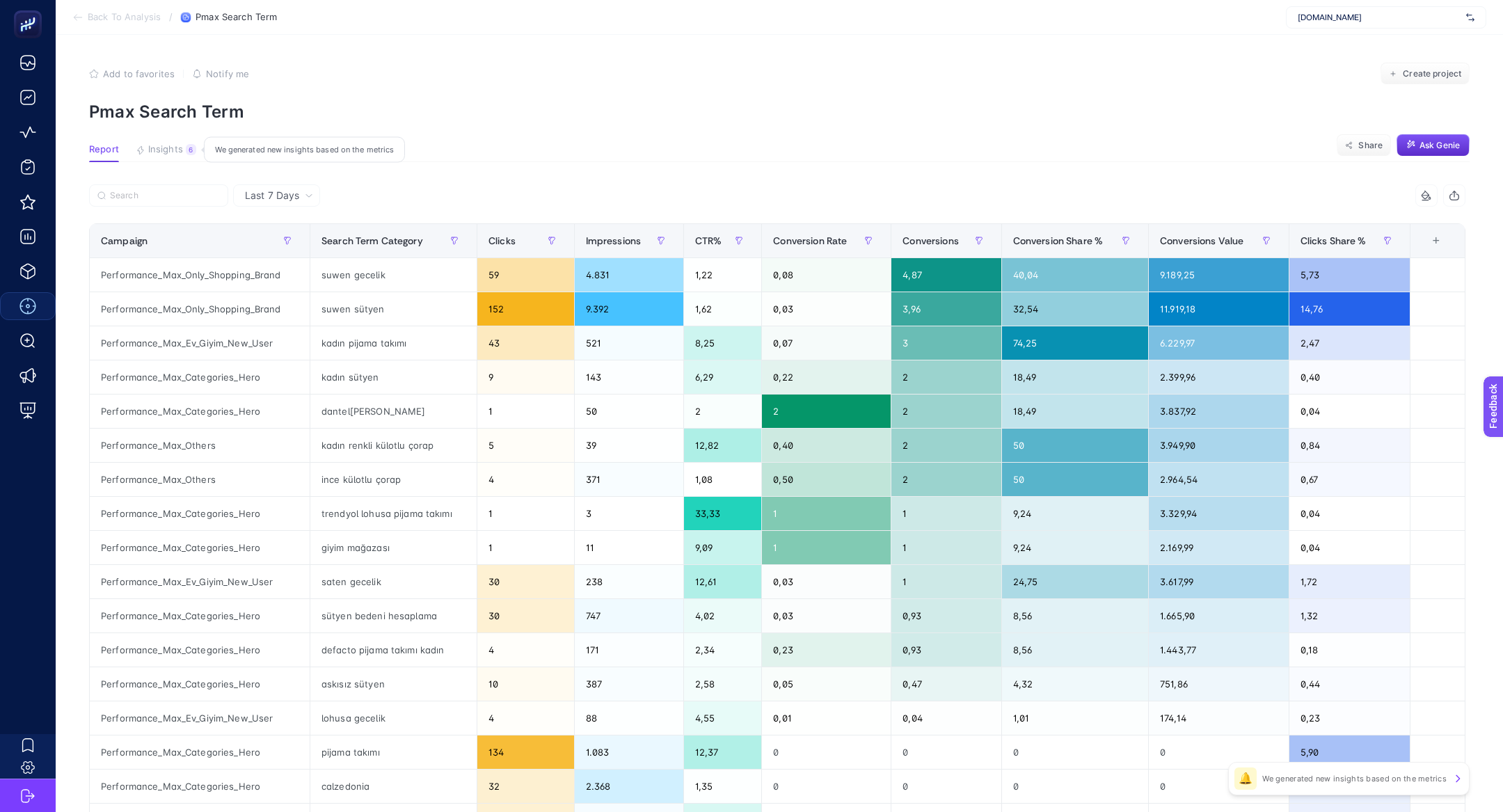
click at [160, 145] on span "Insights" at bounding box center [166, 149] width 35 height 11
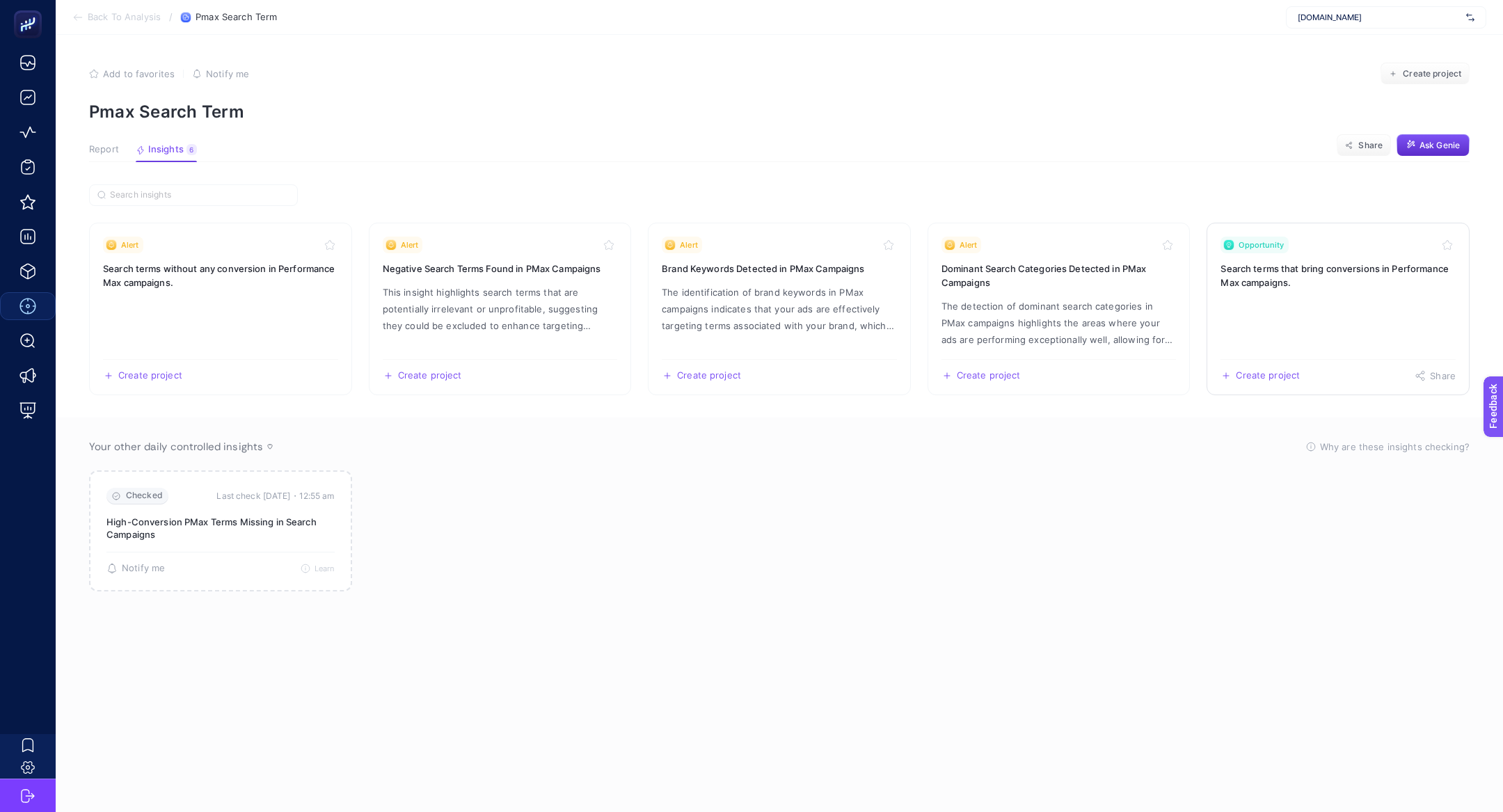
click at [1361, 331] on link "Opportunity Search terms that bring conversions in Performance Max campaigns. C…" at bounding box center [1338, 309] width 263 height 173
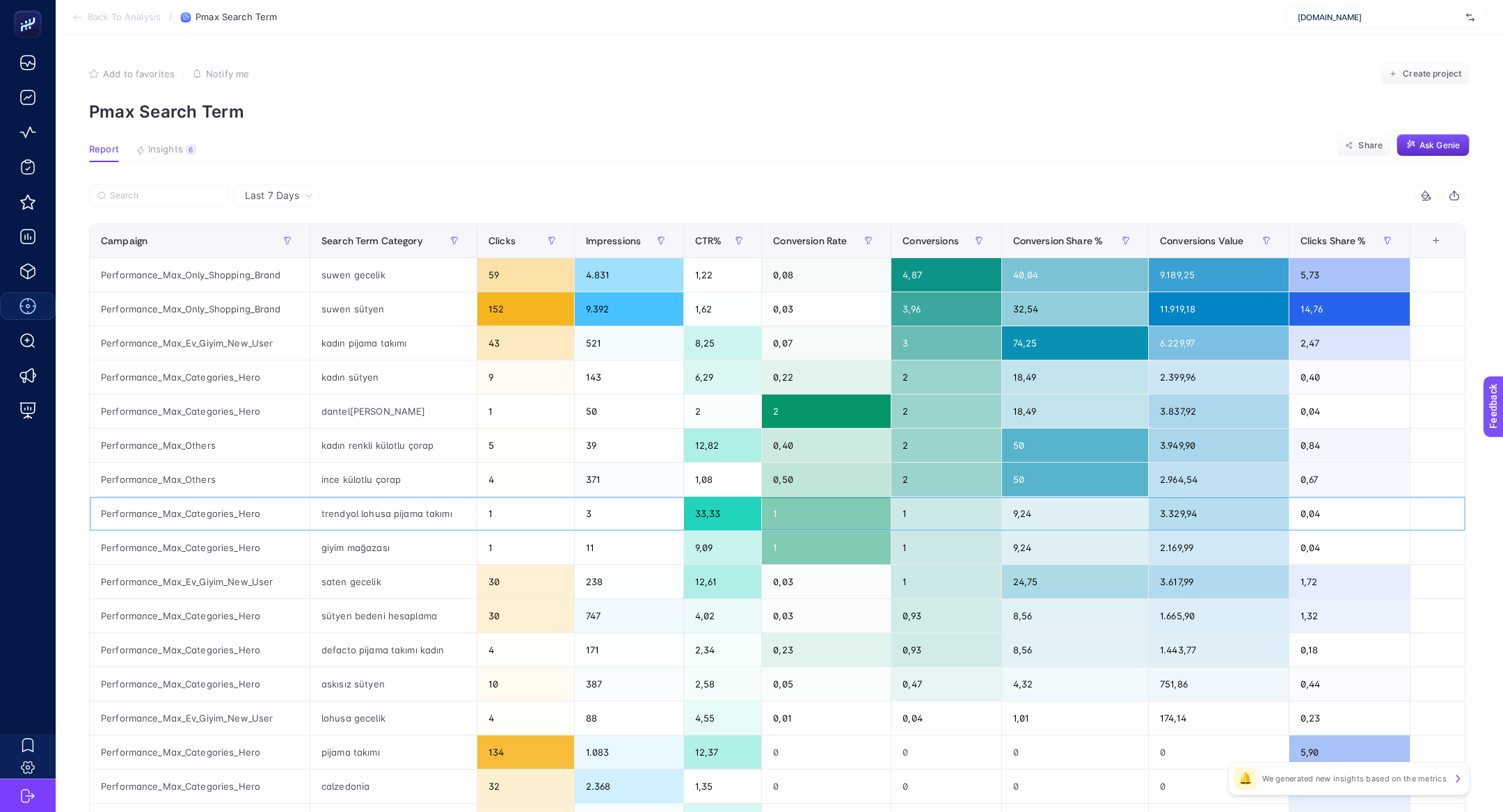
click at [249, 509] on div "Performance_Max_Categories_Hero" at bounding box center [199, 513] width 220 height 33
copy tr "Performance_Max_Categories_Hero"
click at [167, 194] on input "Search" at bounding box center [164, 195] width 110 height 10
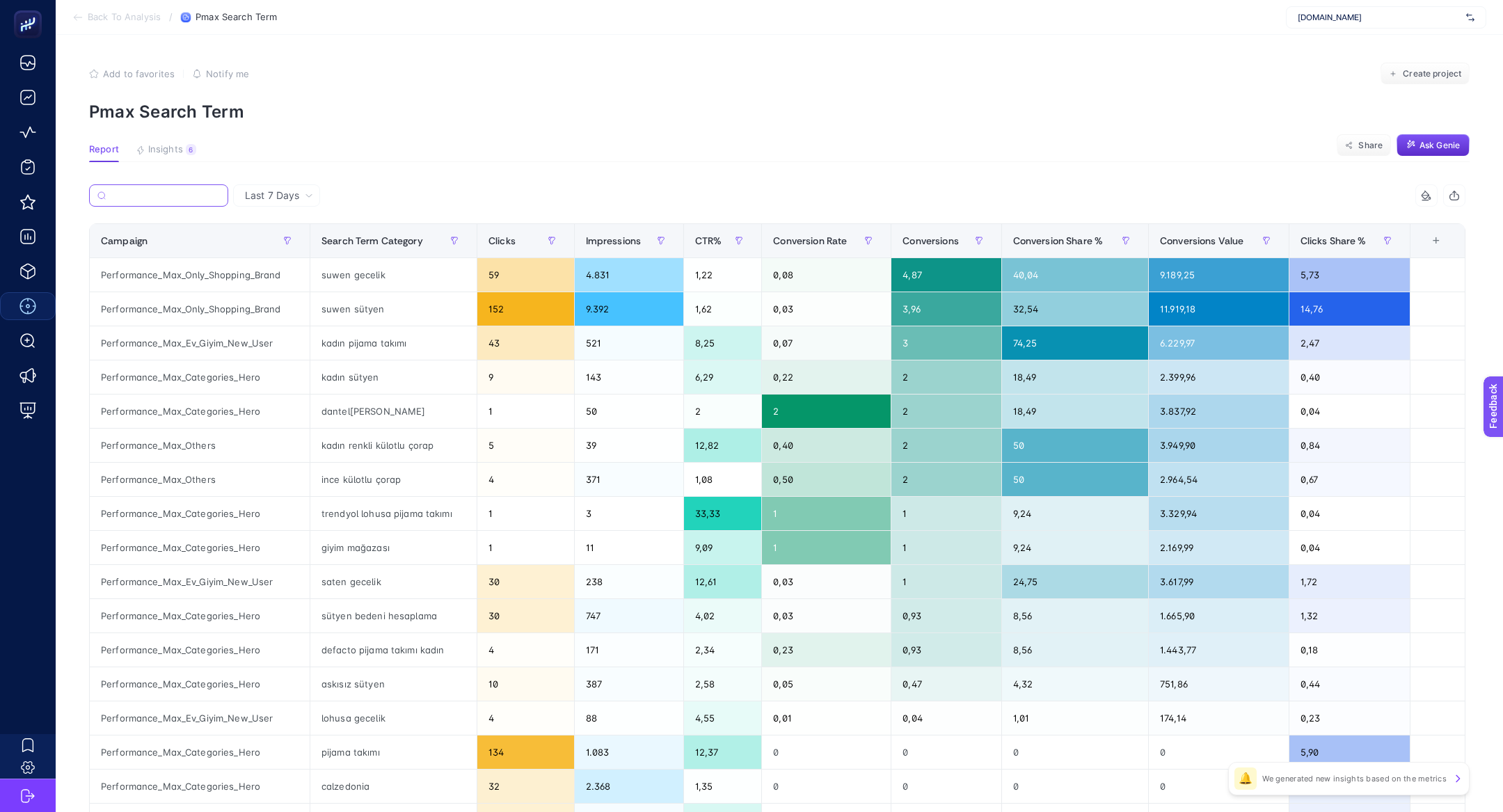
paste input "Performance_Max_Categories_Hero"
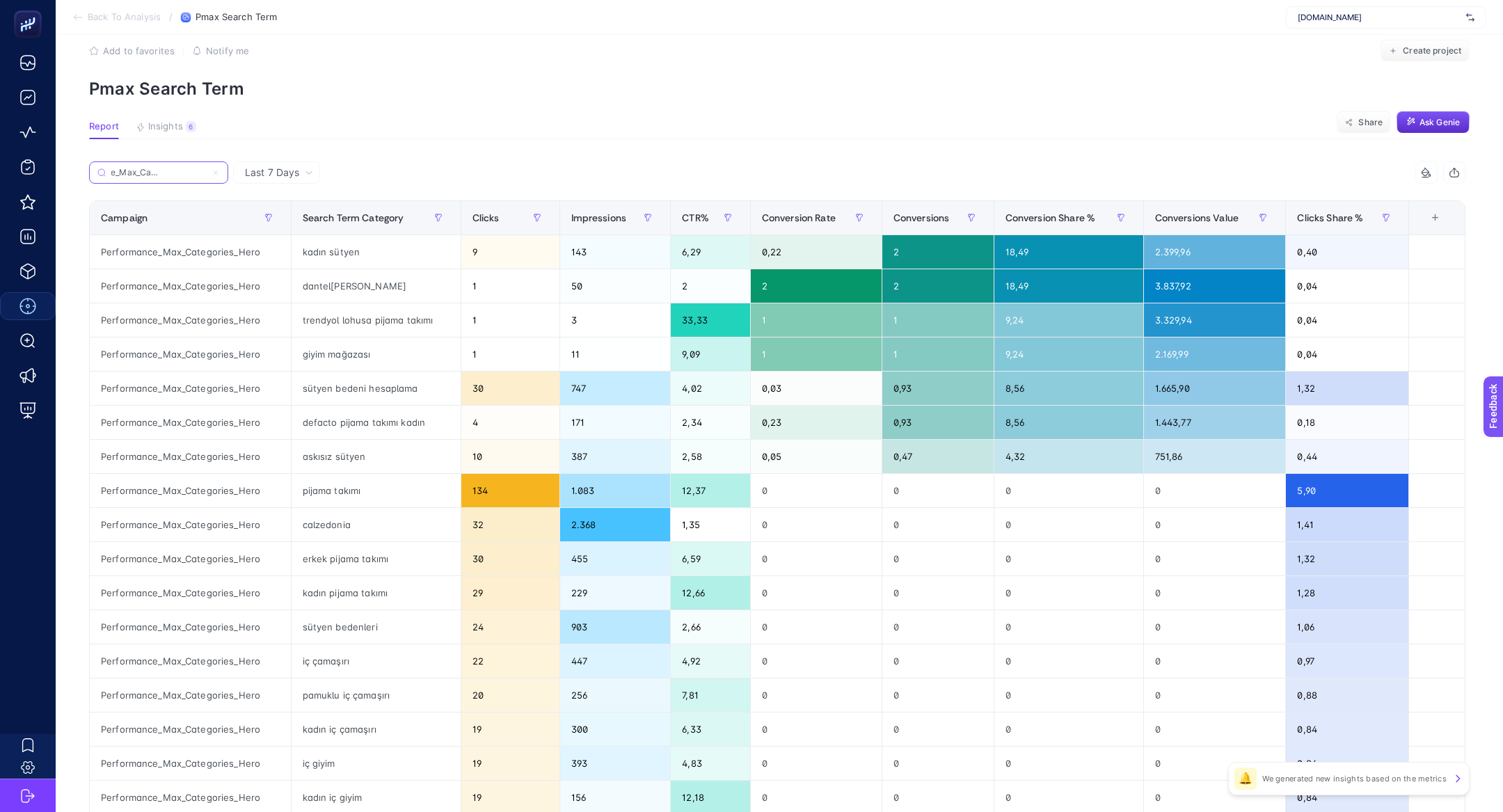
scroll to position [21, 0]
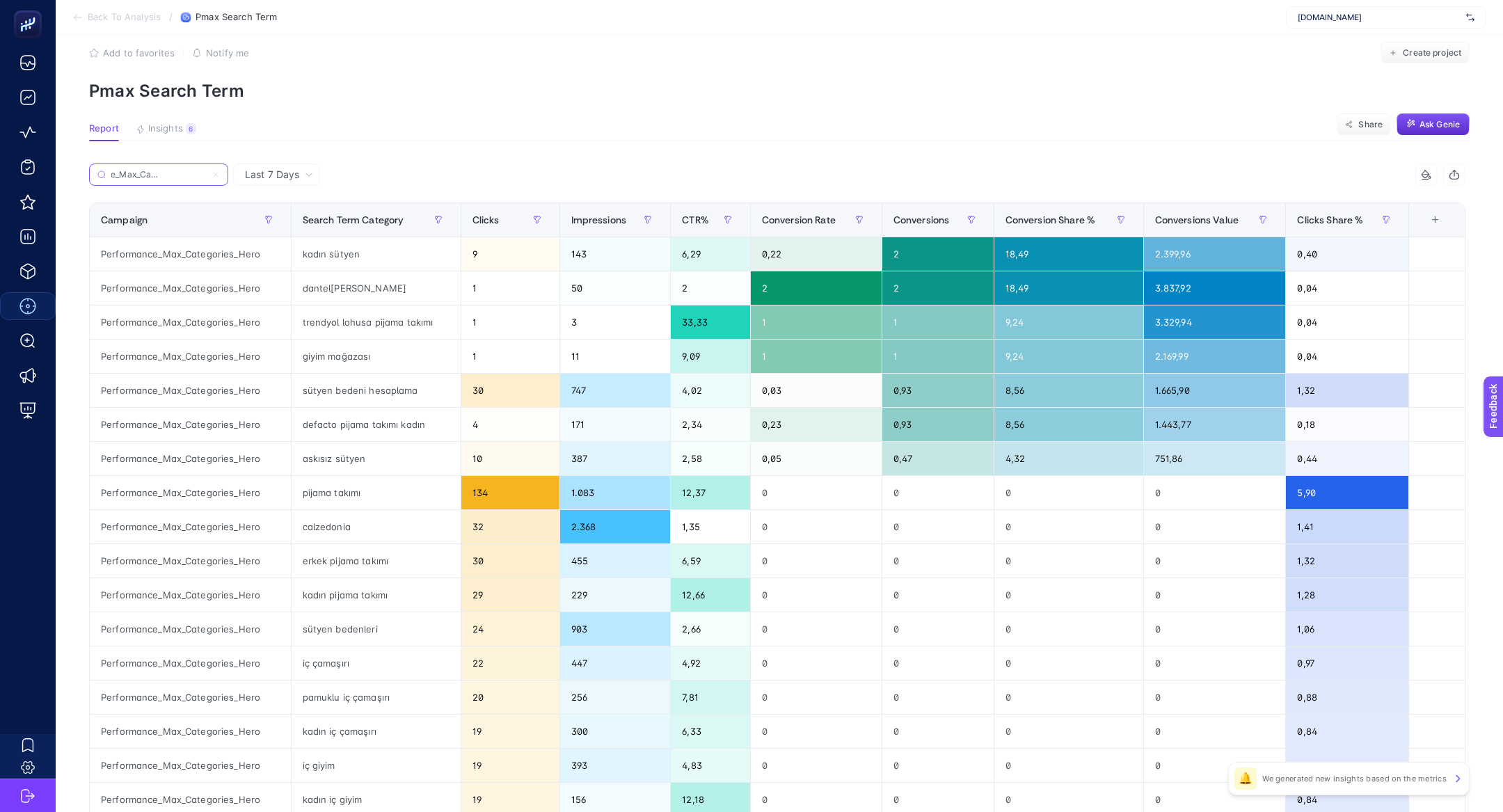
type input "Performance_Max_Categories_Hero"
click at [440, 310] on div "trendyol lohusa pijama takımı" at bounding box center [376, 322] width 169 height 33
click at [405, 359] on div "giyim mağazası" at bounding box center [376, 355] width 169 height 33
click at [1440, 55] on span "Create project" at bounding box center [1431, 53] width 58 height 11
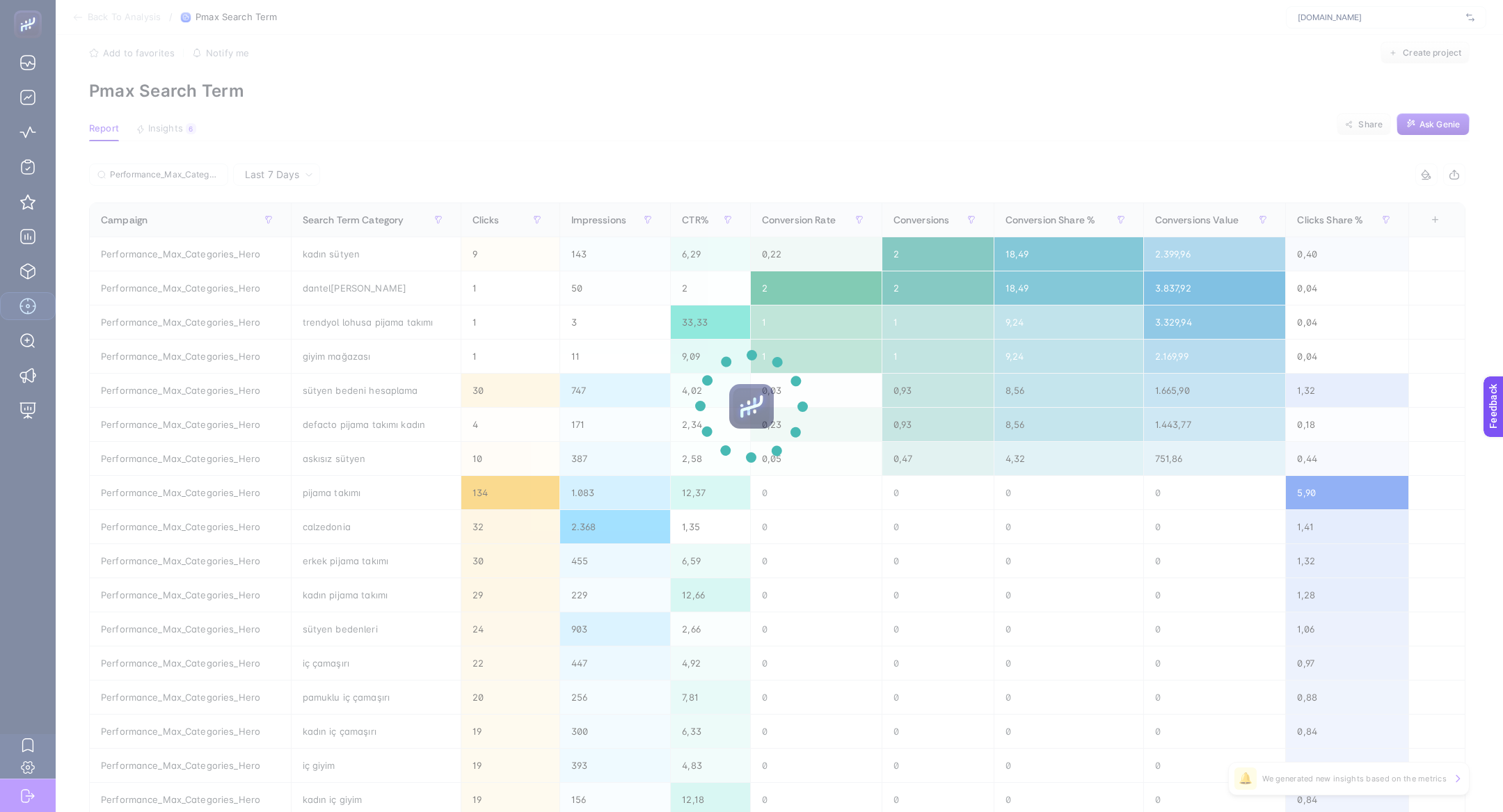
click at [1437, 52] on section at bounding box center [752, 406] width 1503 height 812
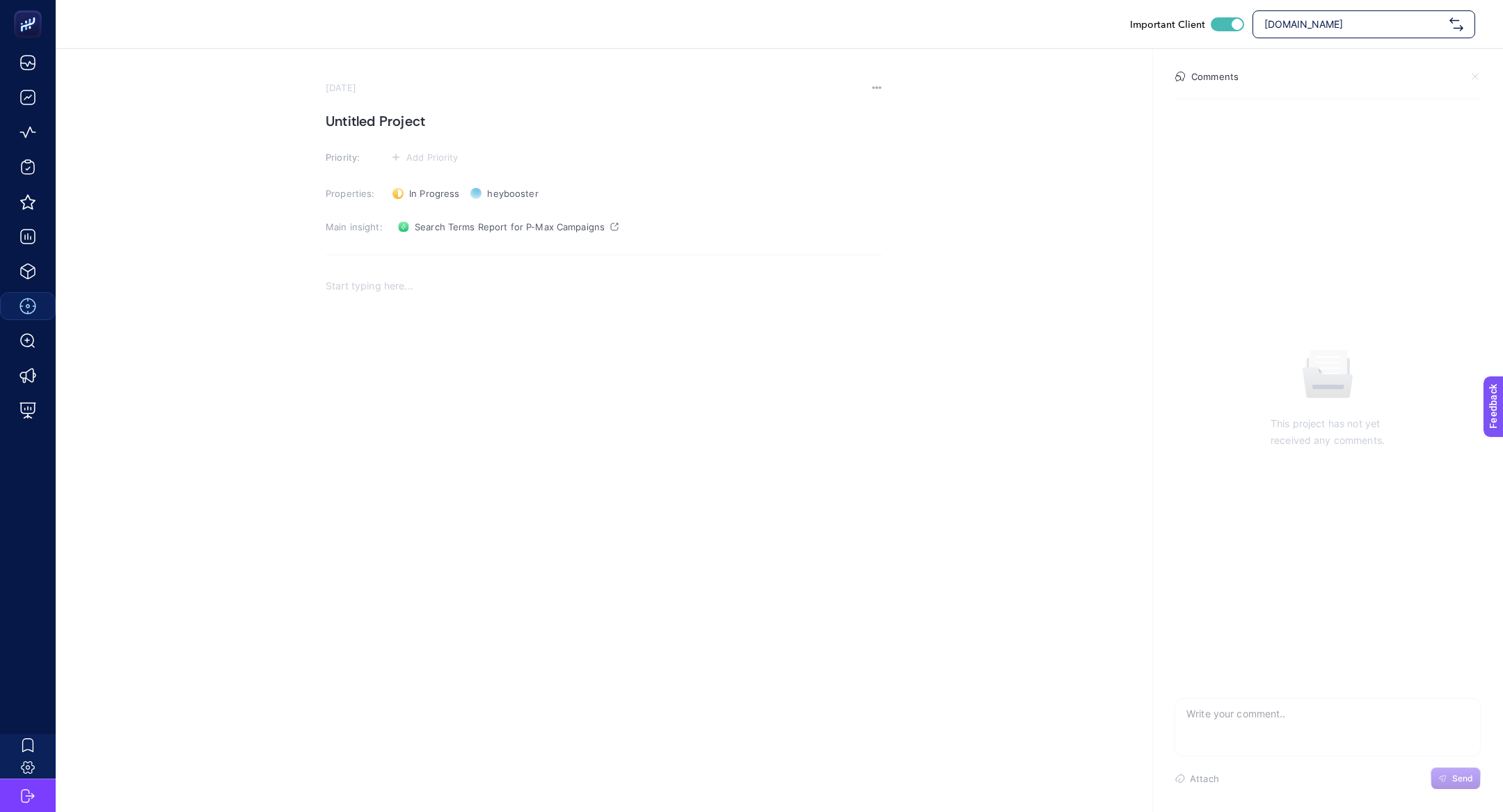
click at [405, 123] on h1 "Untitled Project" at bounding box center [604, 121] width 557 height 23
click at [422, 156] on span "Add Priority" at bounding box center [432, 157] width 52 height 11
click at [436, 224] on li at bounding box center [424, 234] width 68 height 25
click at [604, 271] on section "October 2, 2025 Pmax Hero Kampanyasından Tetiklenen Alakasız Aramalar Priority:…" at bounding box center [604, 317] width 557 height 471
click at [459, 313] on div "Rich Text Editor. Editing area: main" at bounding box center [604, 413] width 557 height 278
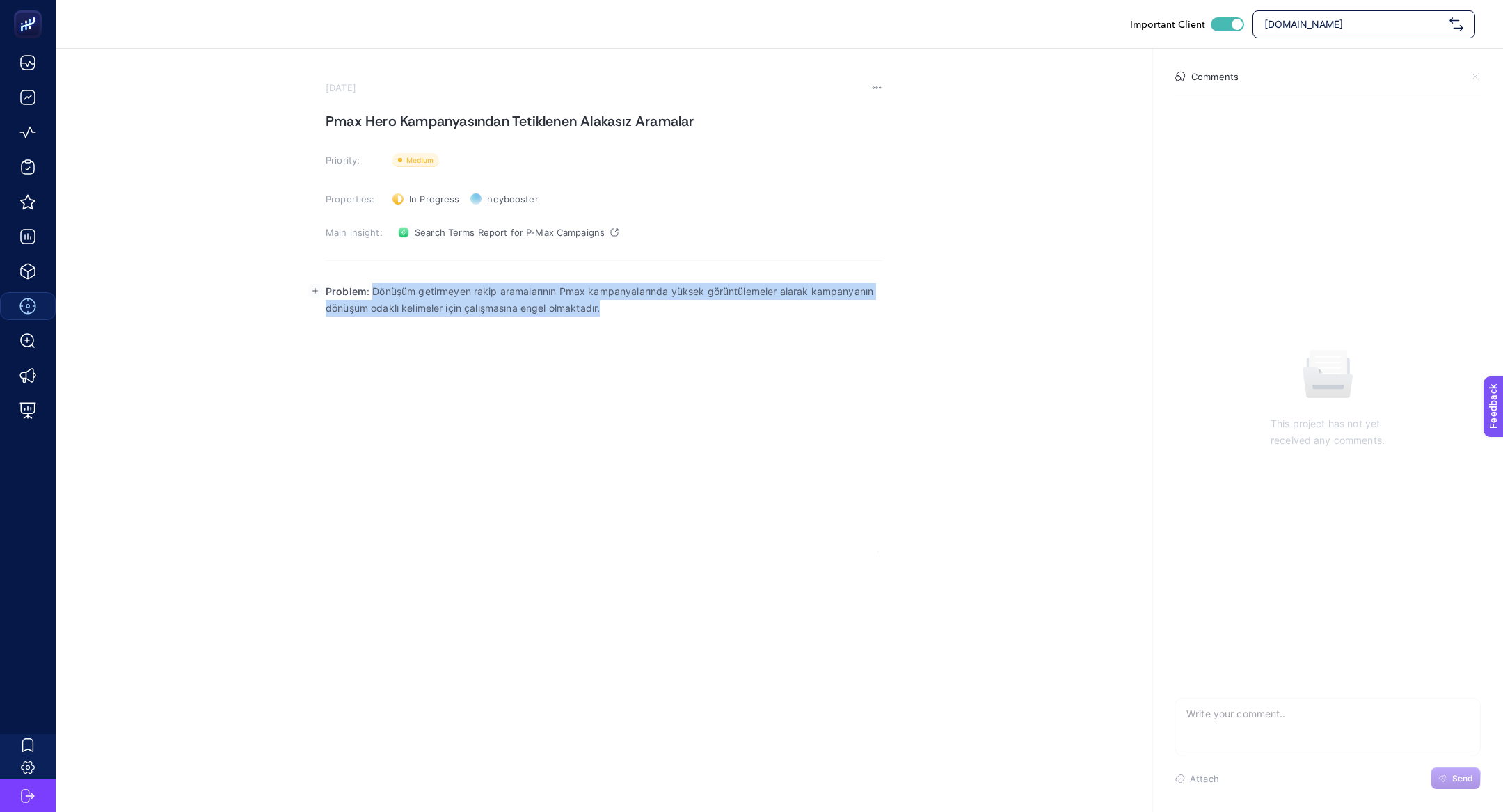
drag, startPoint x: 373, startPoint y: 289, endPoint x: 713, endPoint y: 352, distance: 345.8
click at [715, 354] on div "Problem : Dönüşüm getirmeyen rakip aramalarının Pmax kampanyalarında yüksek gör…" at bounding box center [604, 413] width 557 height 278
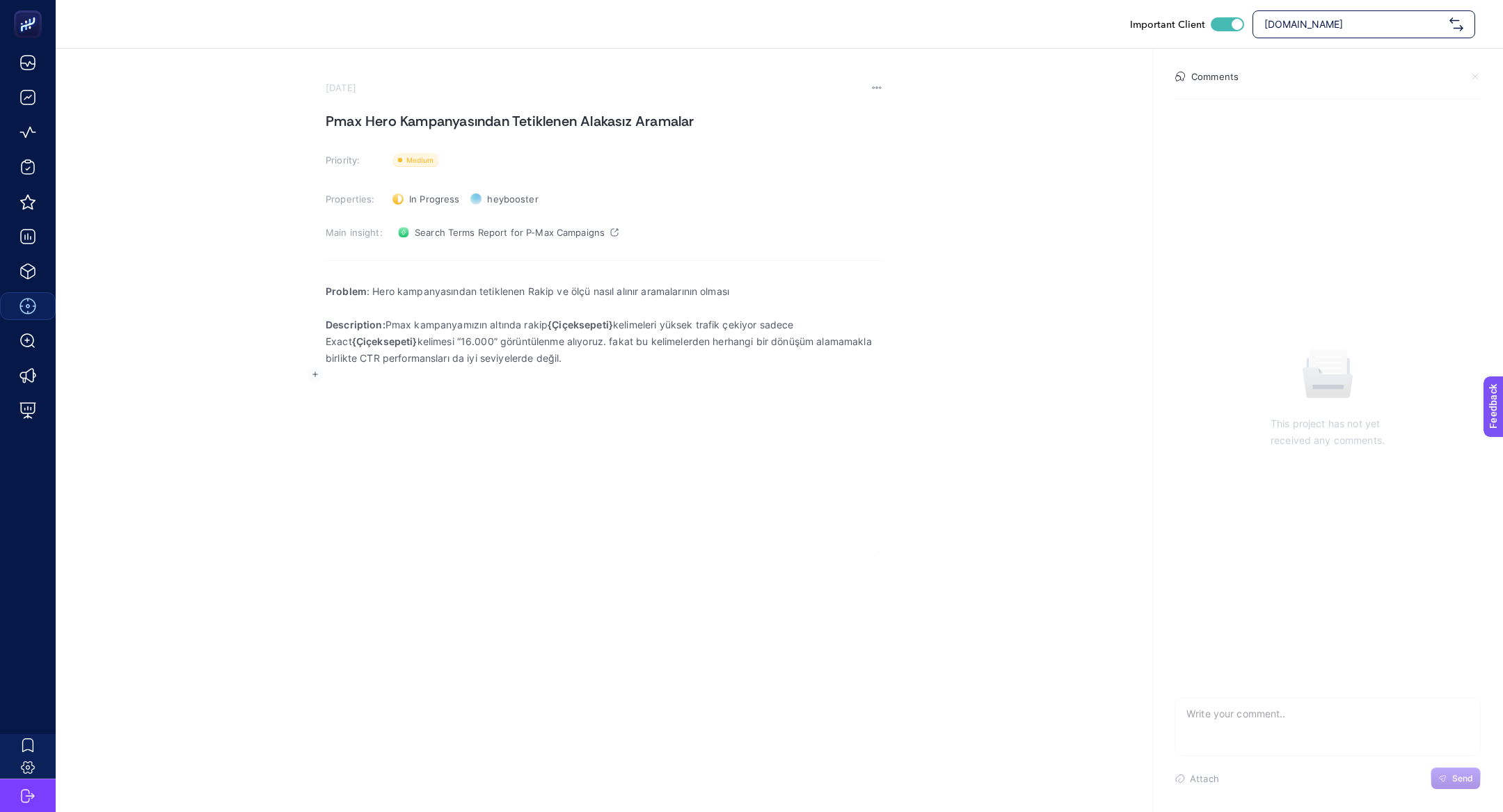
click at [314, 378] on rect "button" at bounding box center [315, 374] width 14 height 14
click at [308, 401] on icon "Editor block content toolbar" at bounding box center [312, 403] width 11 height 11
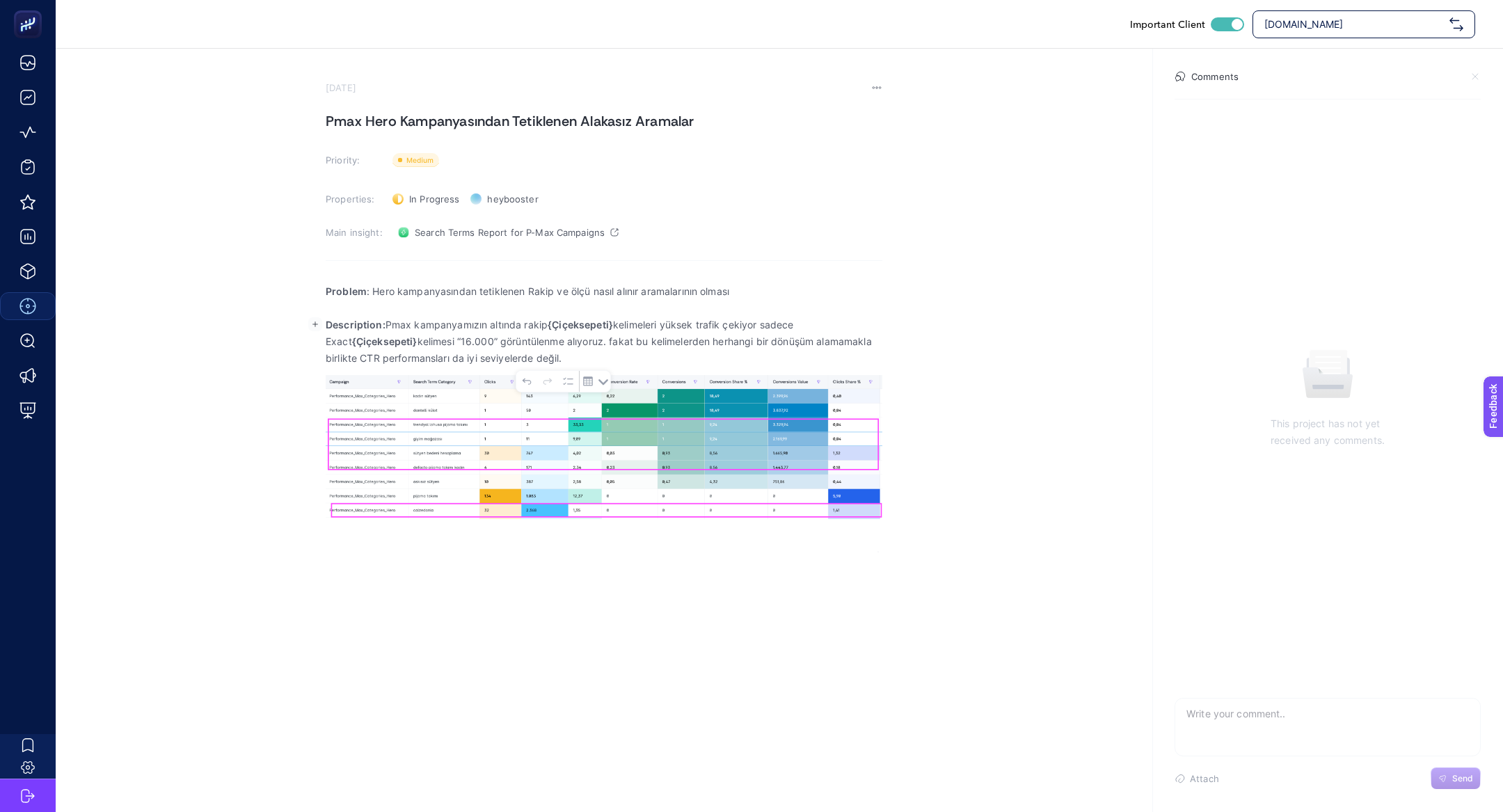
drag, startPoint x: 388, startPoint y: 320, endPoint x: 624, endPoint y: 366, distance: 240.4
click at [625, 367] on div "Problem : Hero kampanyasından tetiklenen Rakip ve ölçü nasıl alınır aramalarını…" at bounding box center [604, 413] width 557 height 278
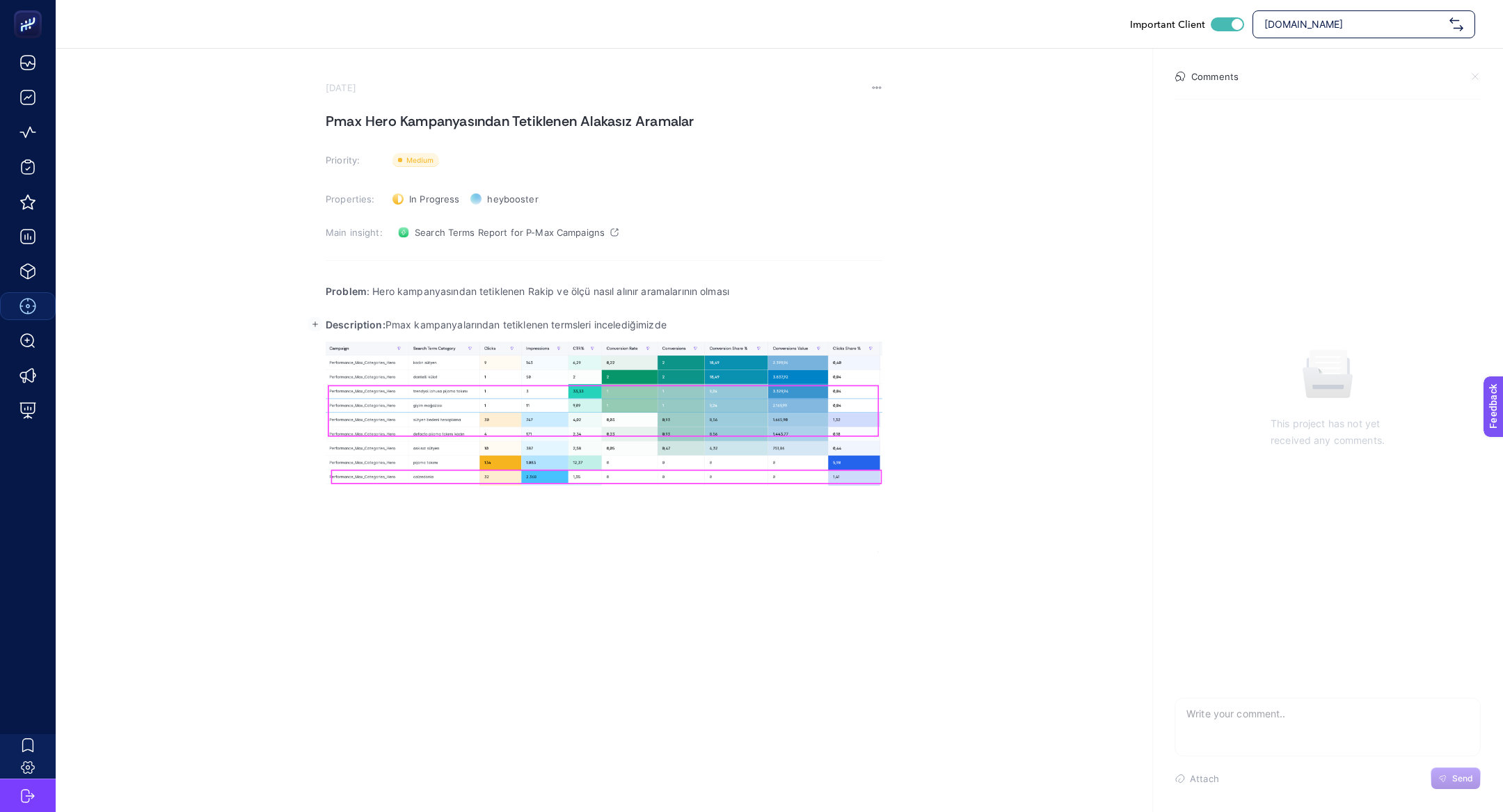
click at [706, 320] on p "Description: Pmax kampanyalarından tetiklenen termsleri incelediğimizde" at bounding box center [604, 324] width 557 height 16
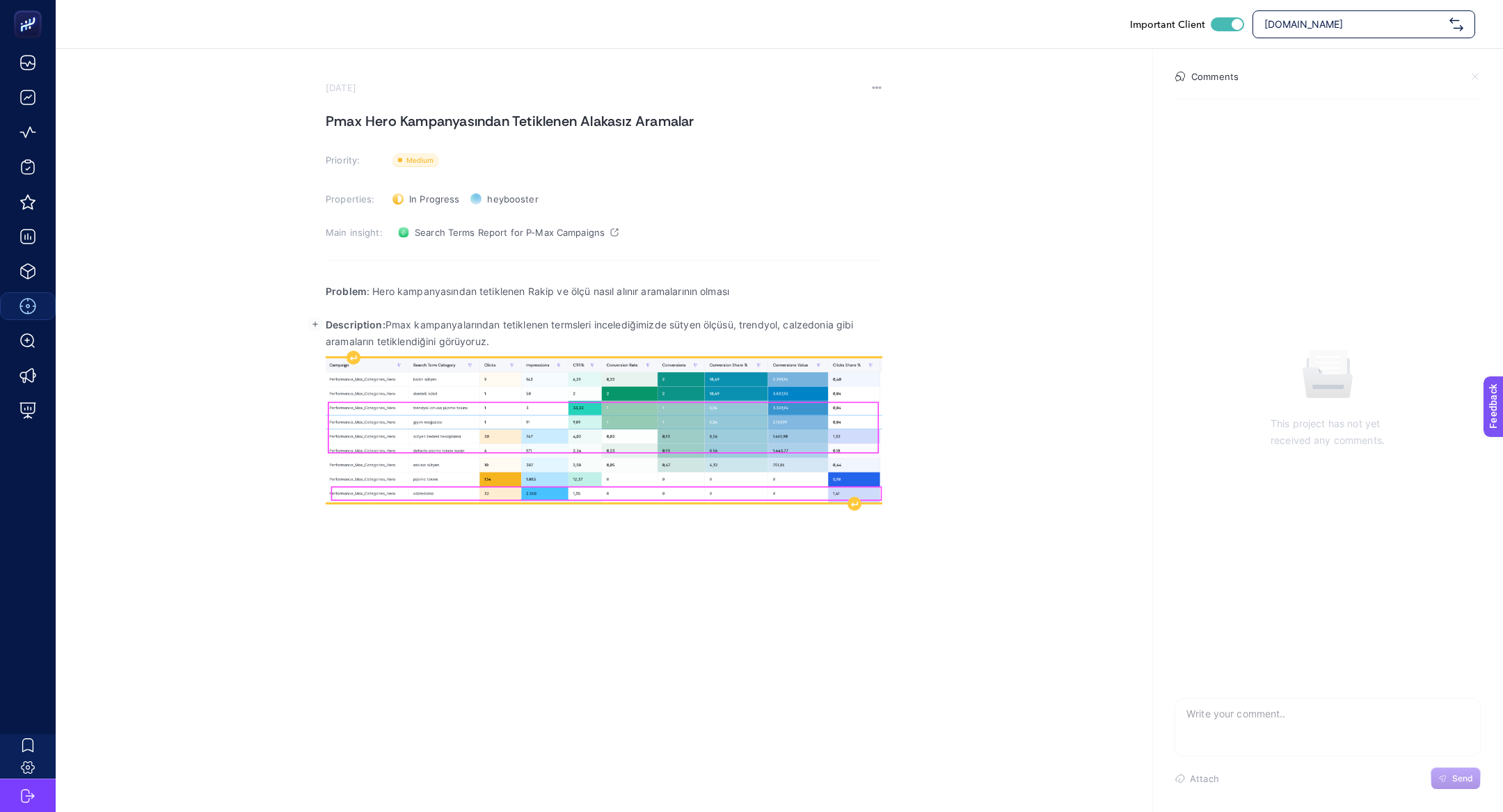
click at [716, 467] on img "Rich Text Editor. Editing area: main" at bounding box center [604, 430] width 557 height 144
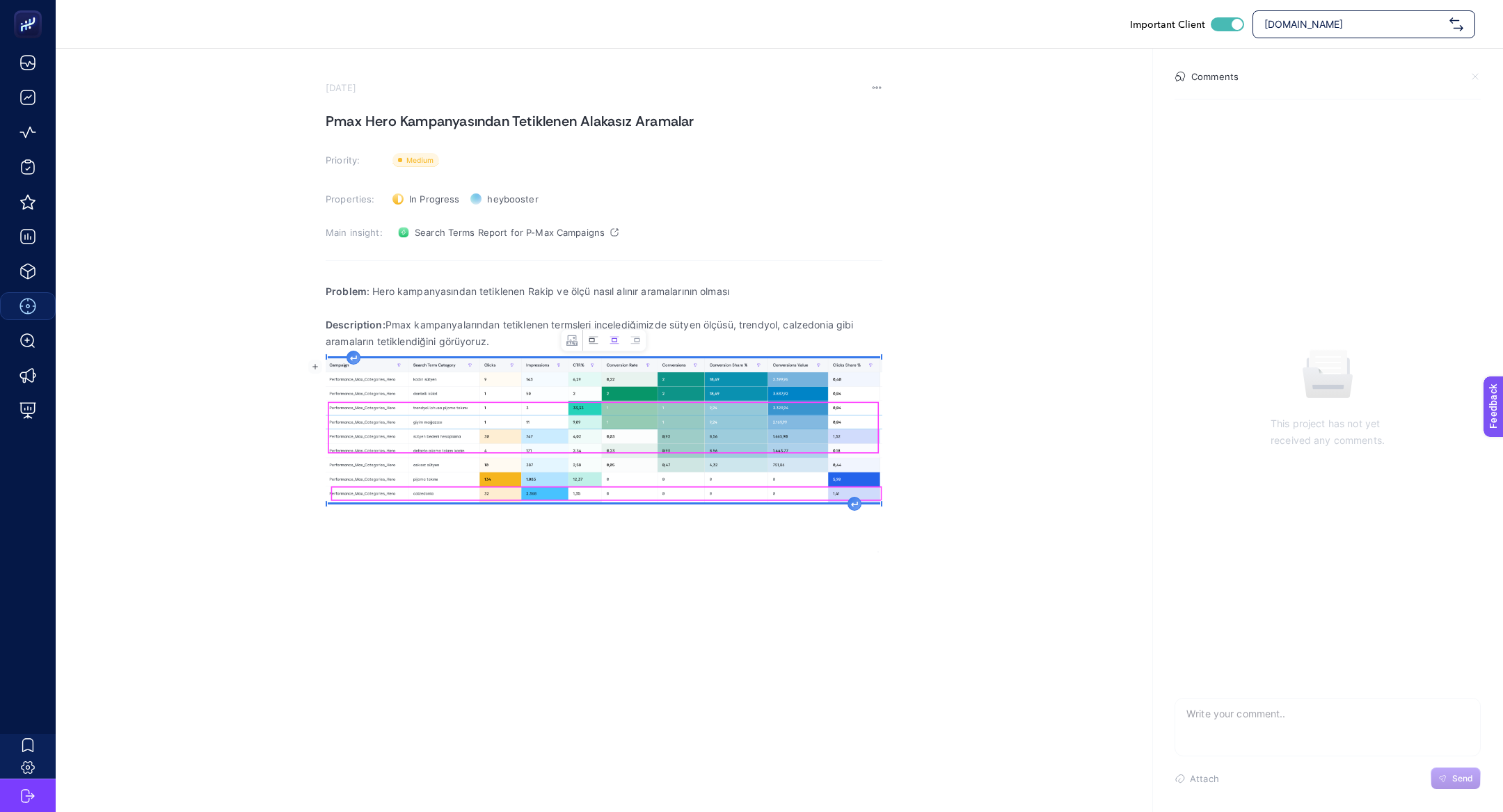
click at [587, 333] on button "Left aligned image" at bounding box center [594, 340] width 21 height 21
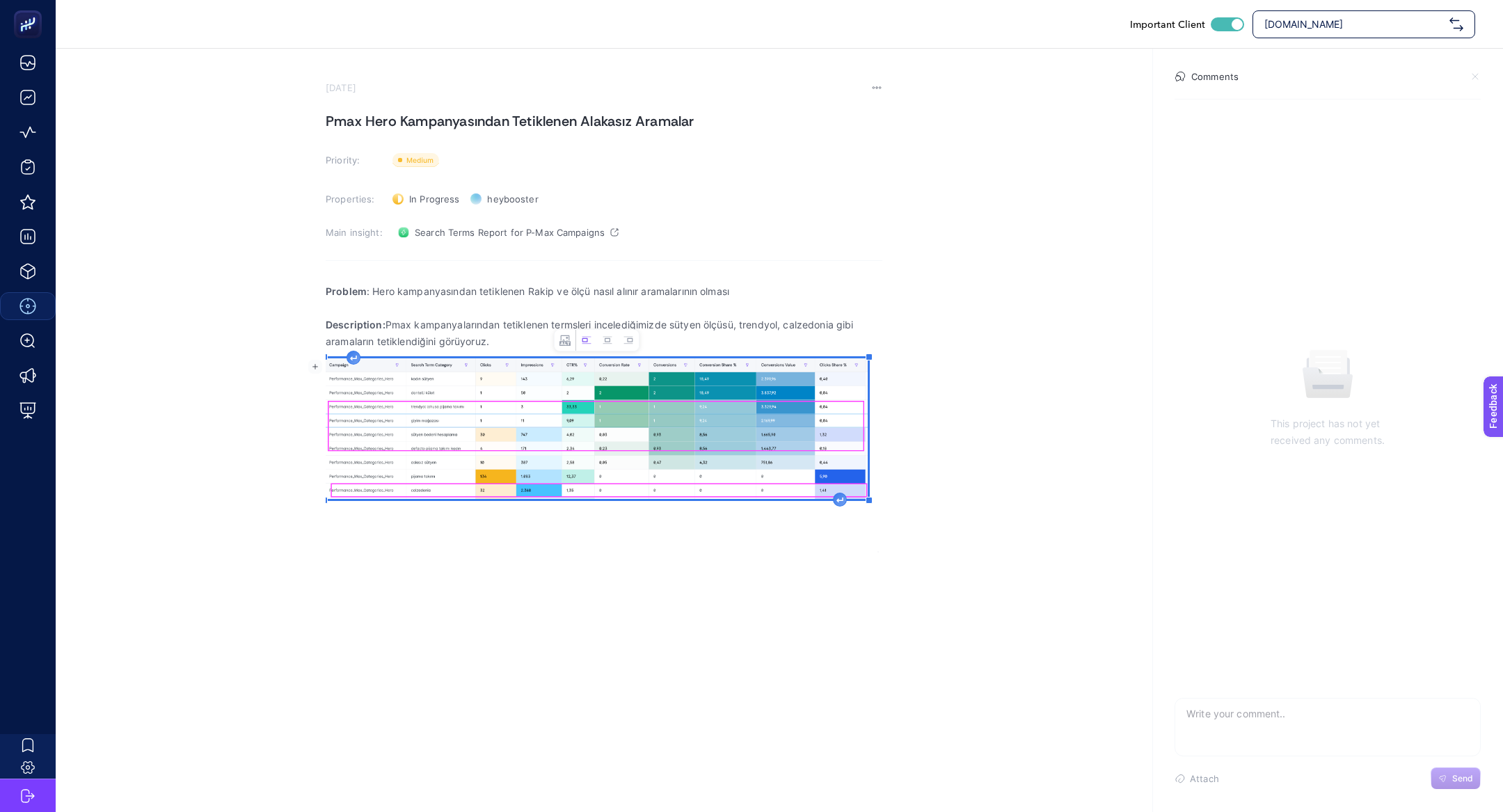
click at [846, 495] on img "Rich Text Editor. Editing area: main" at bounding box center [597, 429] width 542 height 141
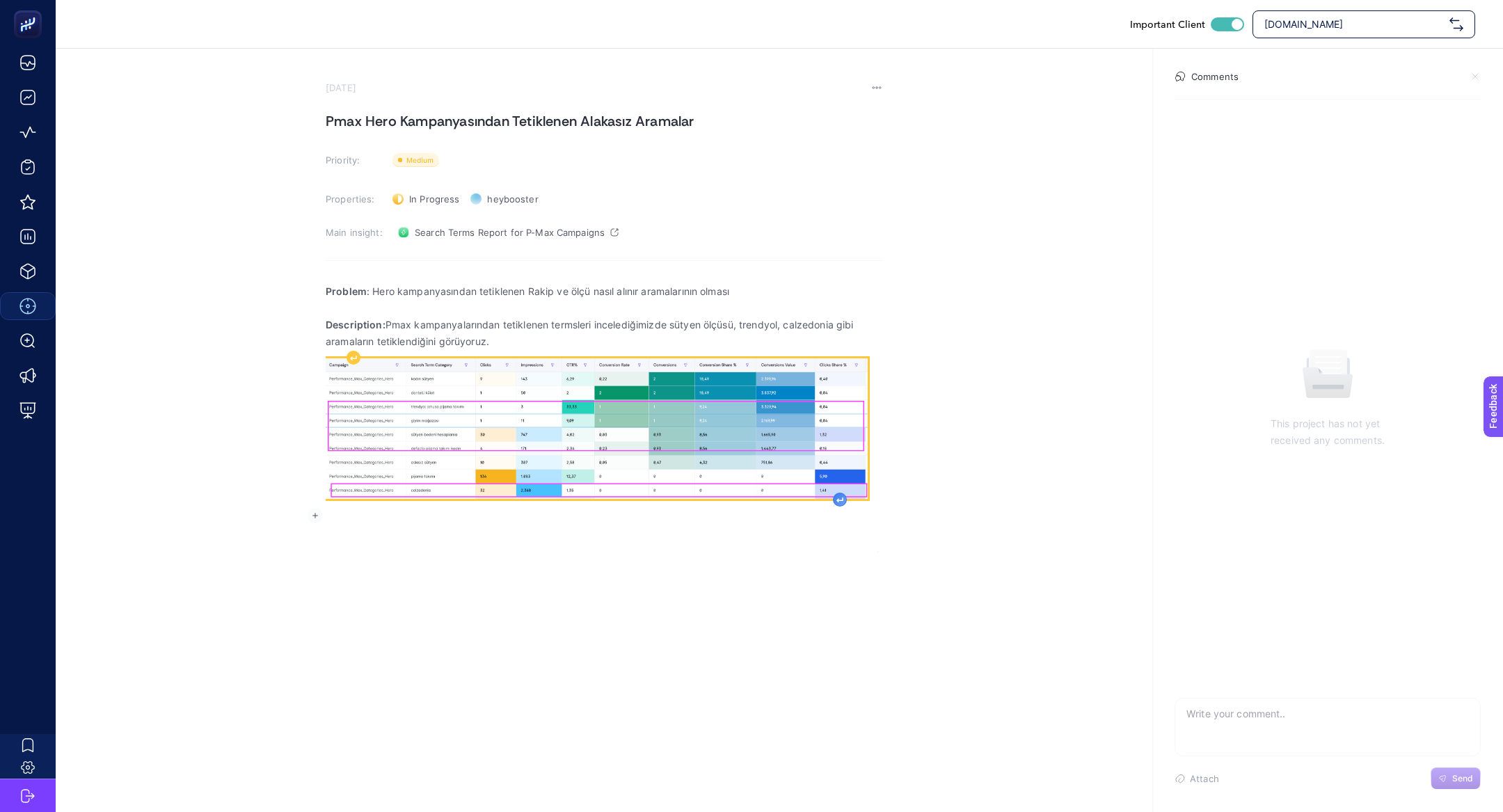
click at [842, 499] on icon "Rich Text Editor. Editing area: main" at bounding box center [839, 499] width 5 height 4
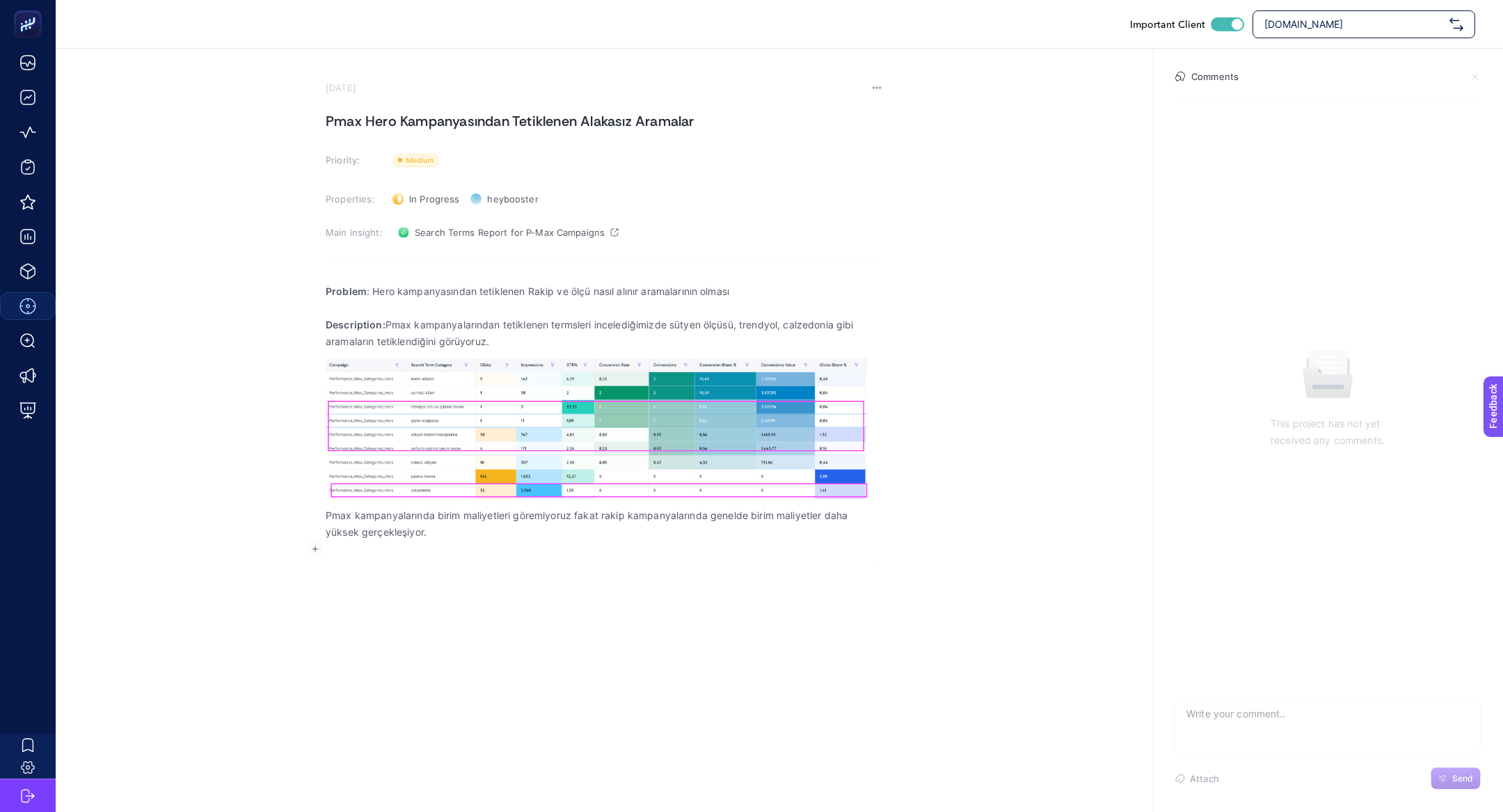
click at [534, 562] on div "Problem : Hero kampanyasından tetiklenen Rakip ve ölçü nasıl alınır aramalarını…" at bounding box center [604, 420] width 557 height 292
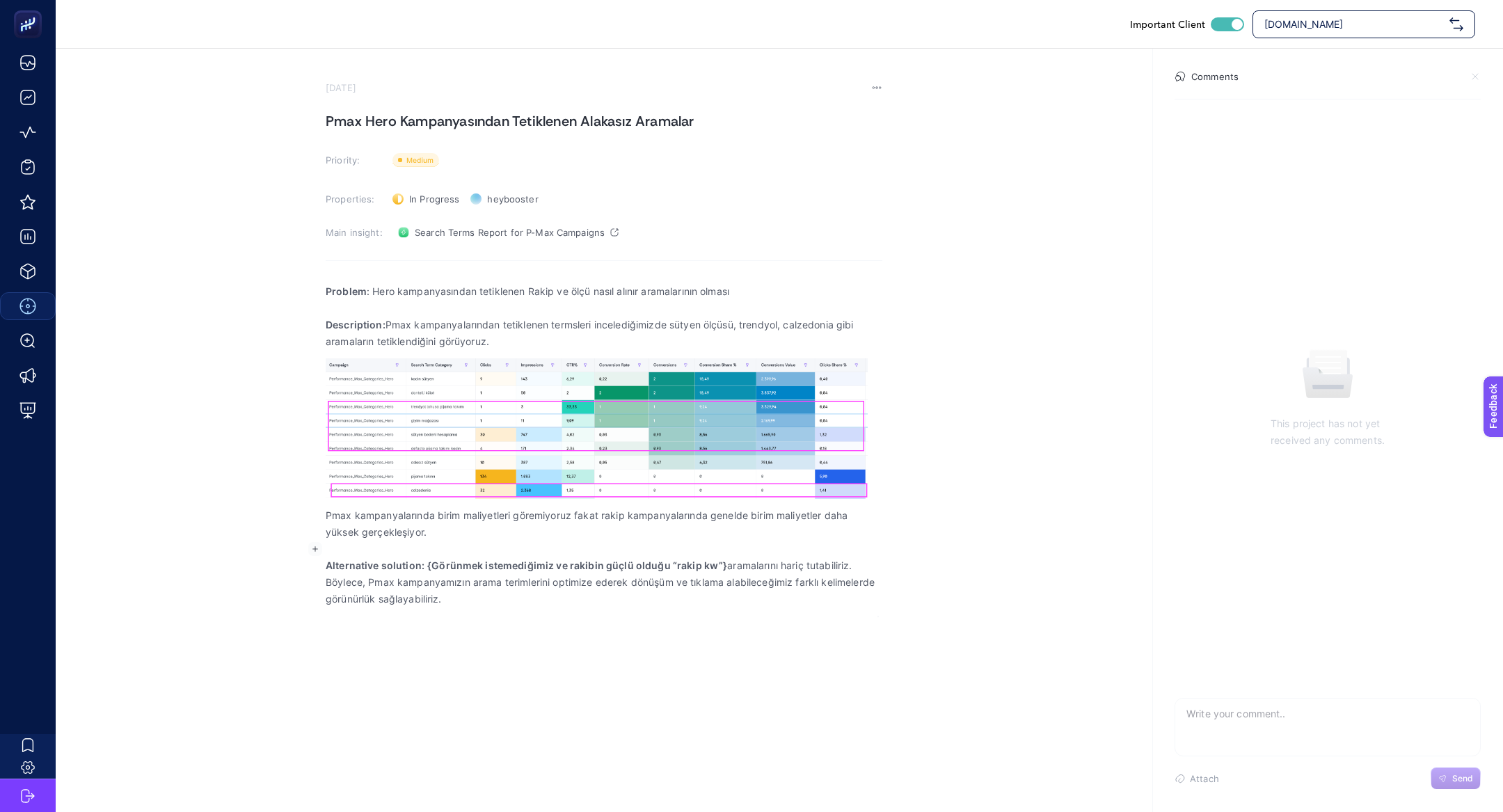
click at [506, 550] on p "Rich Text Editor. Editing area: main" at bounding box center [604, 548] width 557 height 16
click at [501, 548] on p "Rich Text Editor. Editing area: main" at bounding box center [604, 548] width 557 height 16
click at [498, 541] on p "Rich Text Editor. Editing area: main" at bounding box center [604, 548] width 557 height 16
click at [482, 529] on p "Pmax kampanyalarında birim maliyetleri göremiyoruz fakat rakip kampanyalarında …" at bounding box center [604, 523] width 557 height 33
drag, startPoint x: 426, startPoint y: 565, endPoint x: 463, endPoint y: 609, distance: 57.5
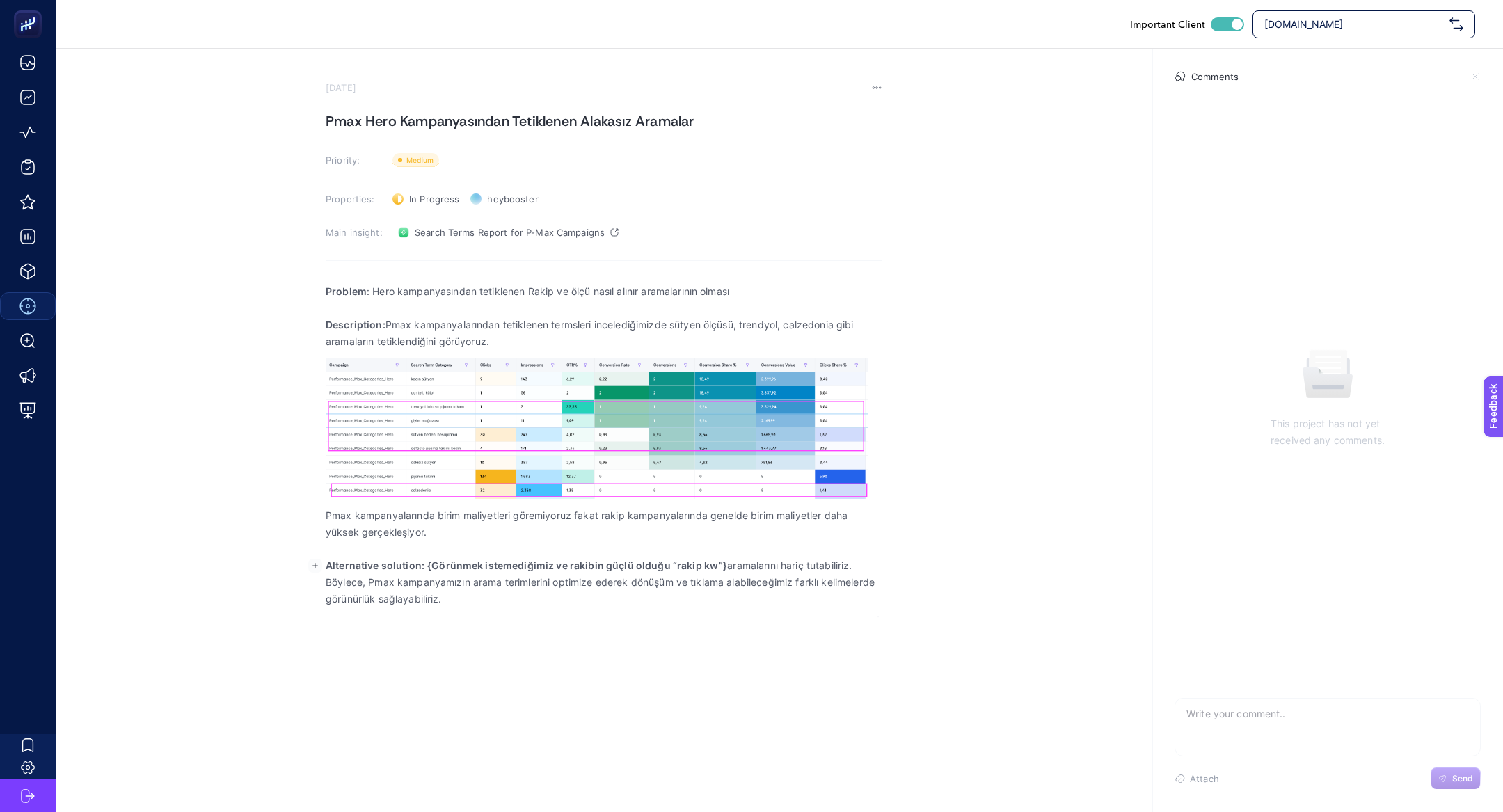
click at [464, 611] on div "Problem : Hero kampanyasından tetiklenen Rakip ve ölçü nasıl alınır aramalarını…" at bounding box center [604, 445] width 557 height 342
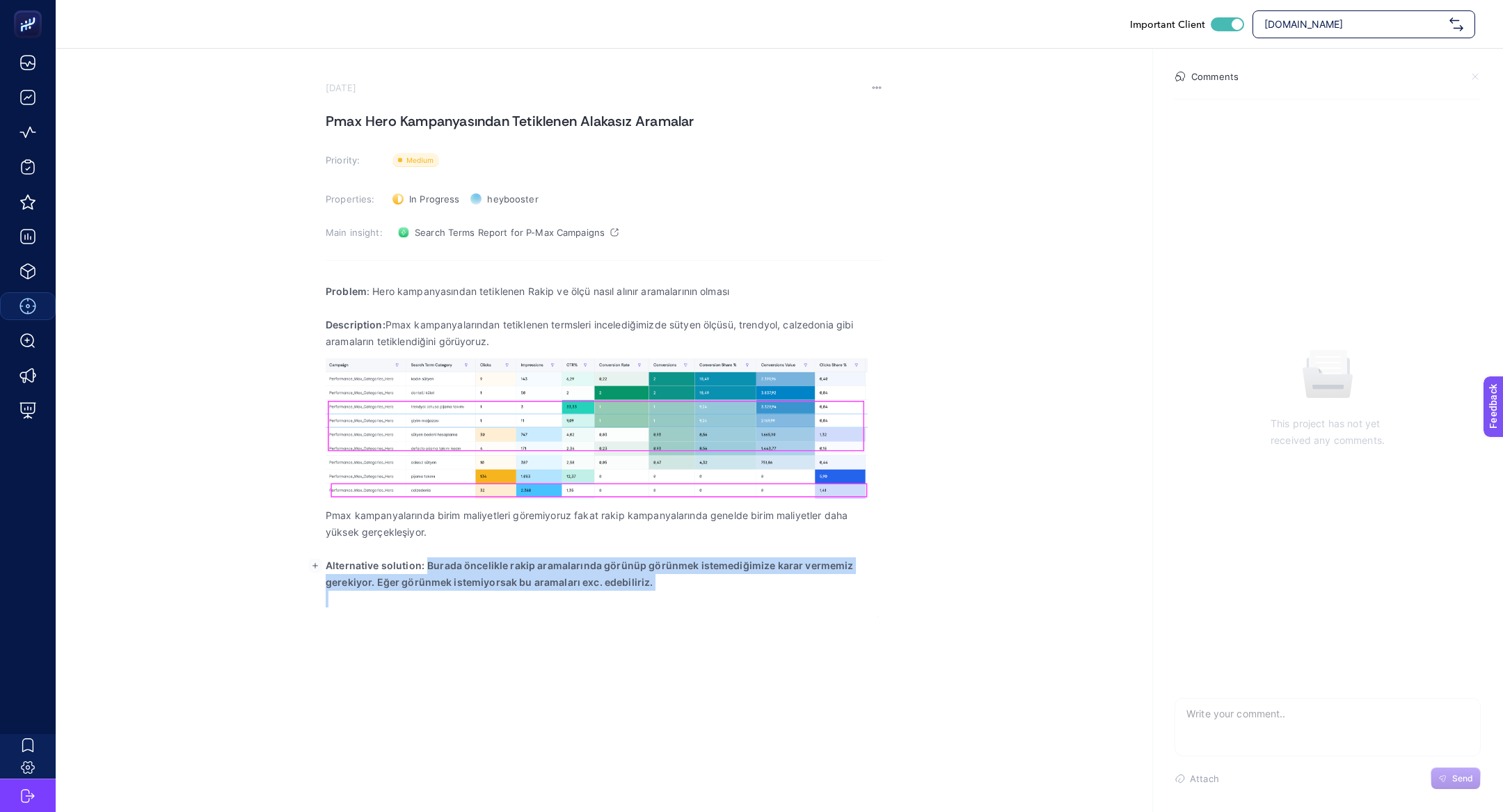
drag, startPoint x: 426, startPoint y: 563, endPoint x: 702, endPoint y: 593, distance: 277.6
click at [702, 593] on div "Problem : Hero kampanyasından tetiklenen Rakip ve ölçü nasıl alınır aramalarını…" at bounding box center [604, 445] width 557 height 342
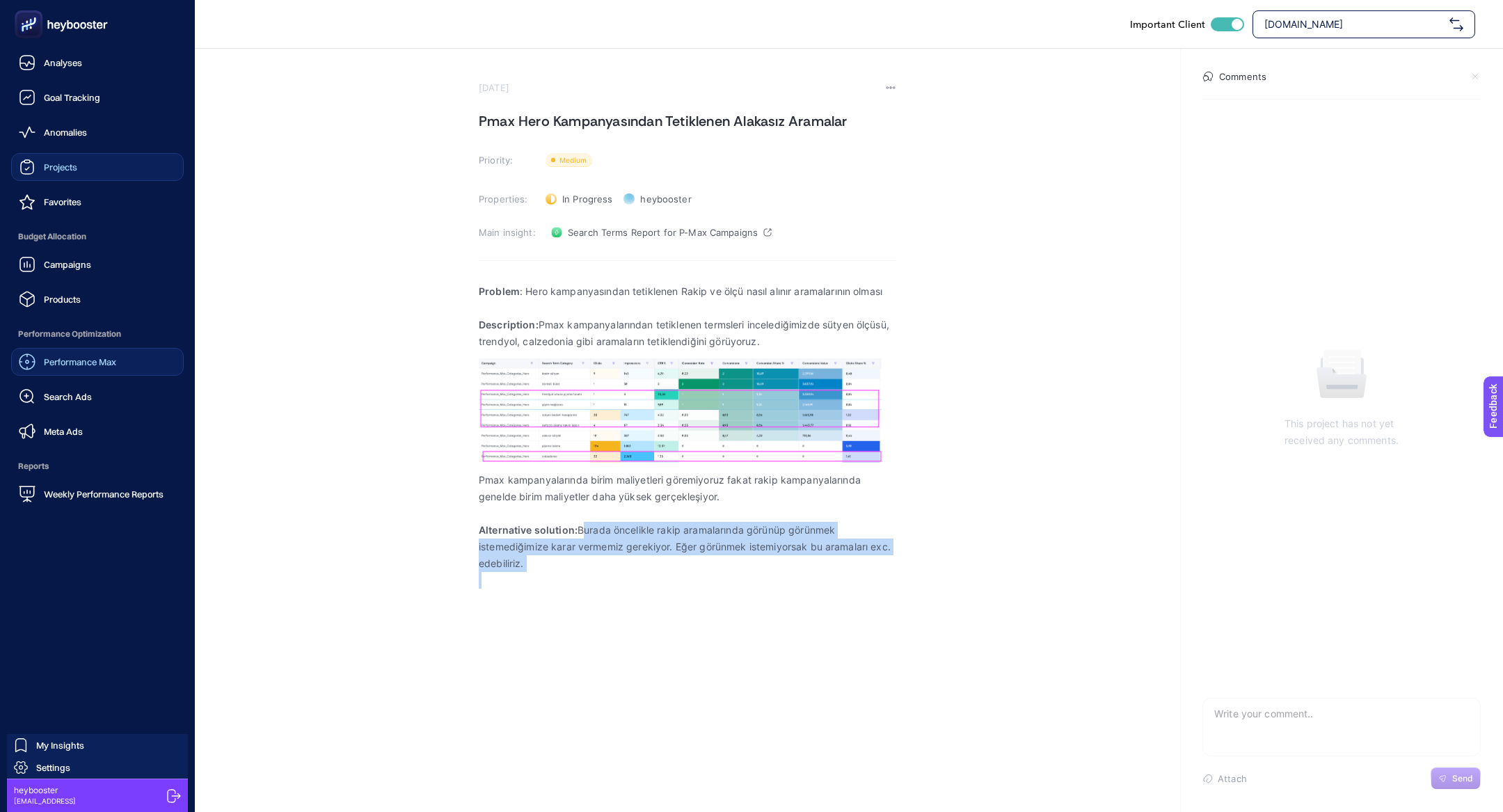
click at [50, 177] on link "Projects" at bounding box center [97, 167] width 173 height 28
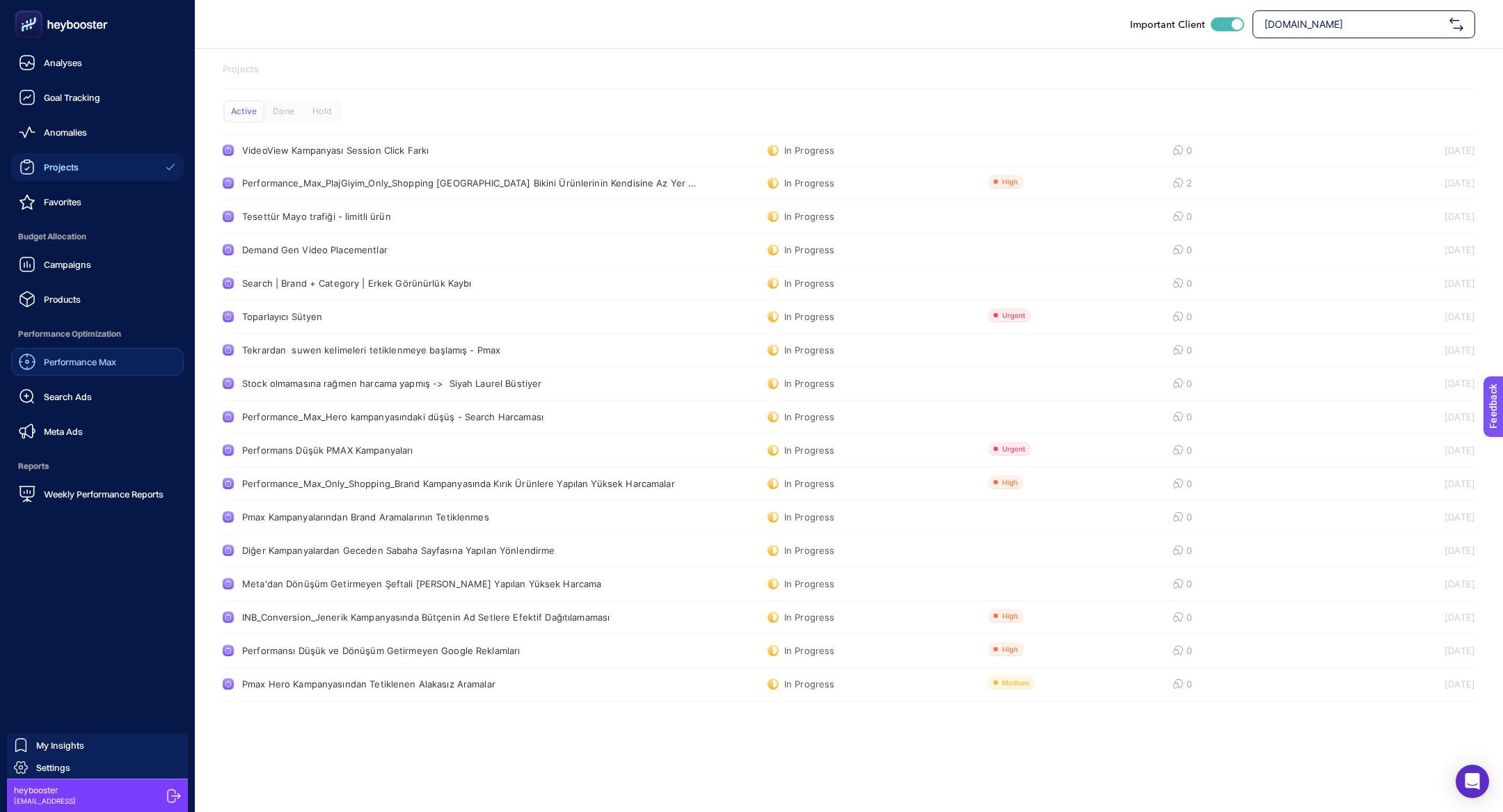
click at [24, 33] on rect at bounding box center [29, 25] width 23 height 23
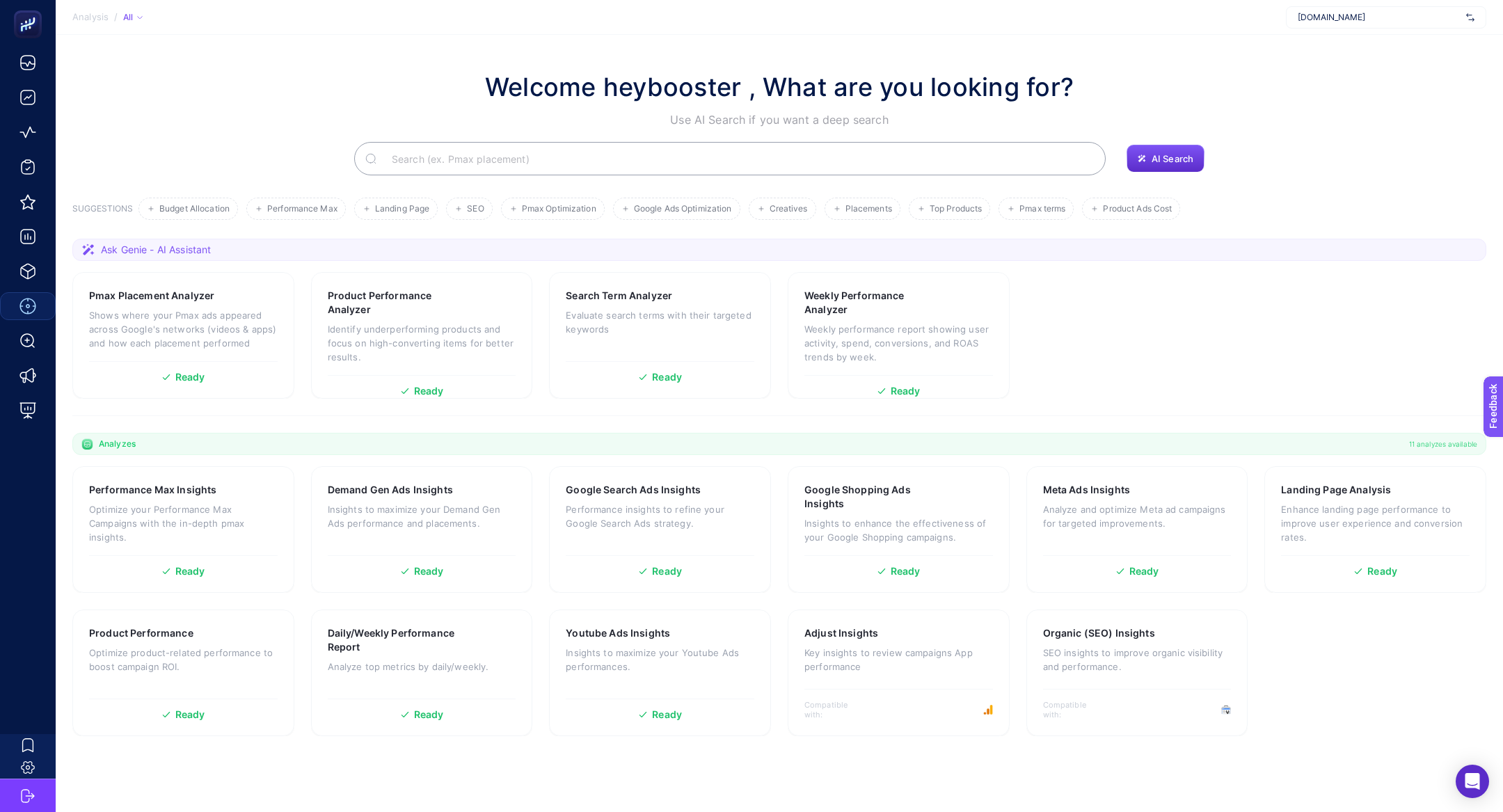
click at [385, 153] on input "Search" at bounding box center [737, 159] width 714 height 39
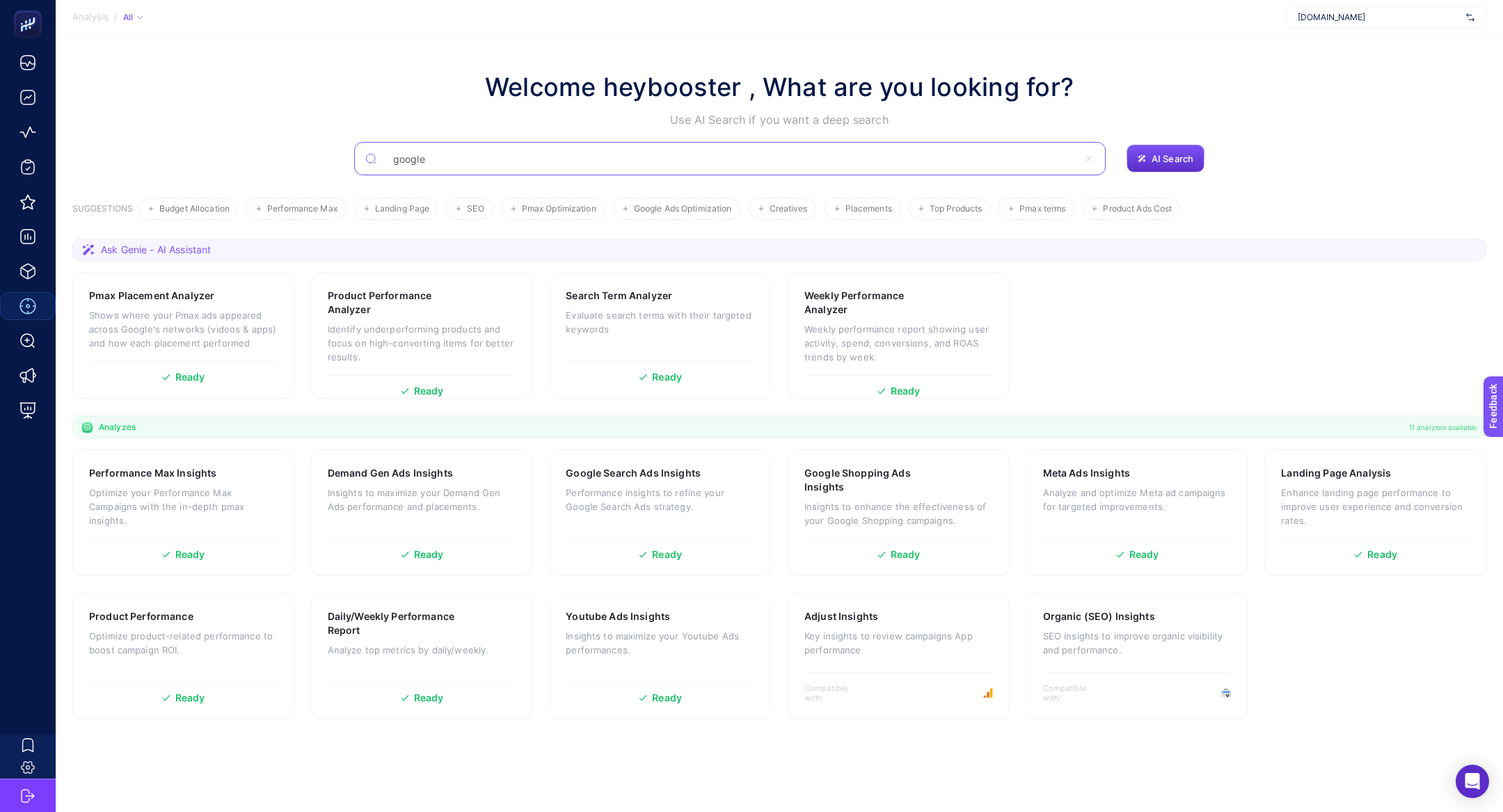
type input "google"
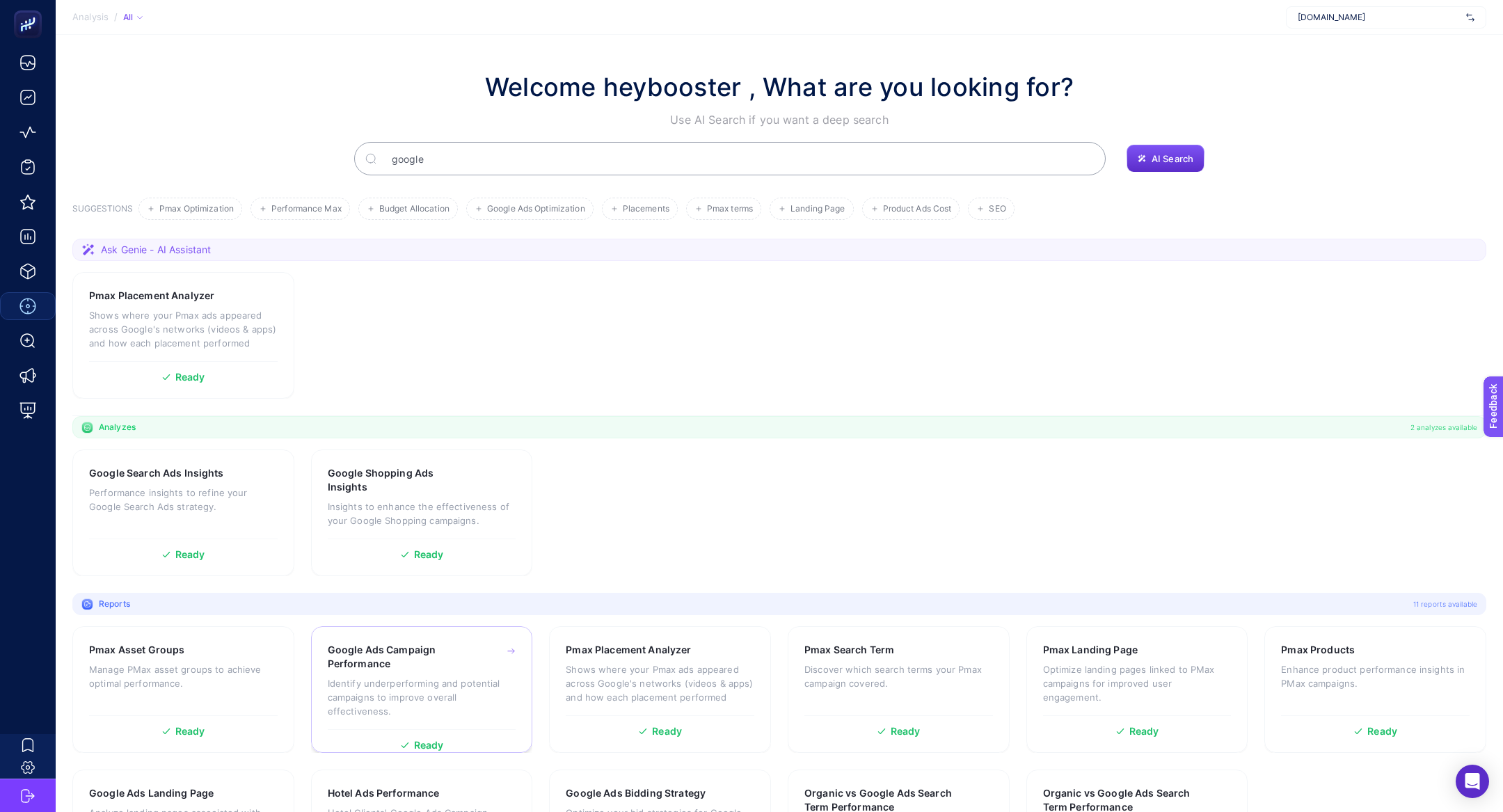
click at [404, 650] on h3 "Google Ads Campaign Performance" at bounding box center [400, 656] width 145 height 28
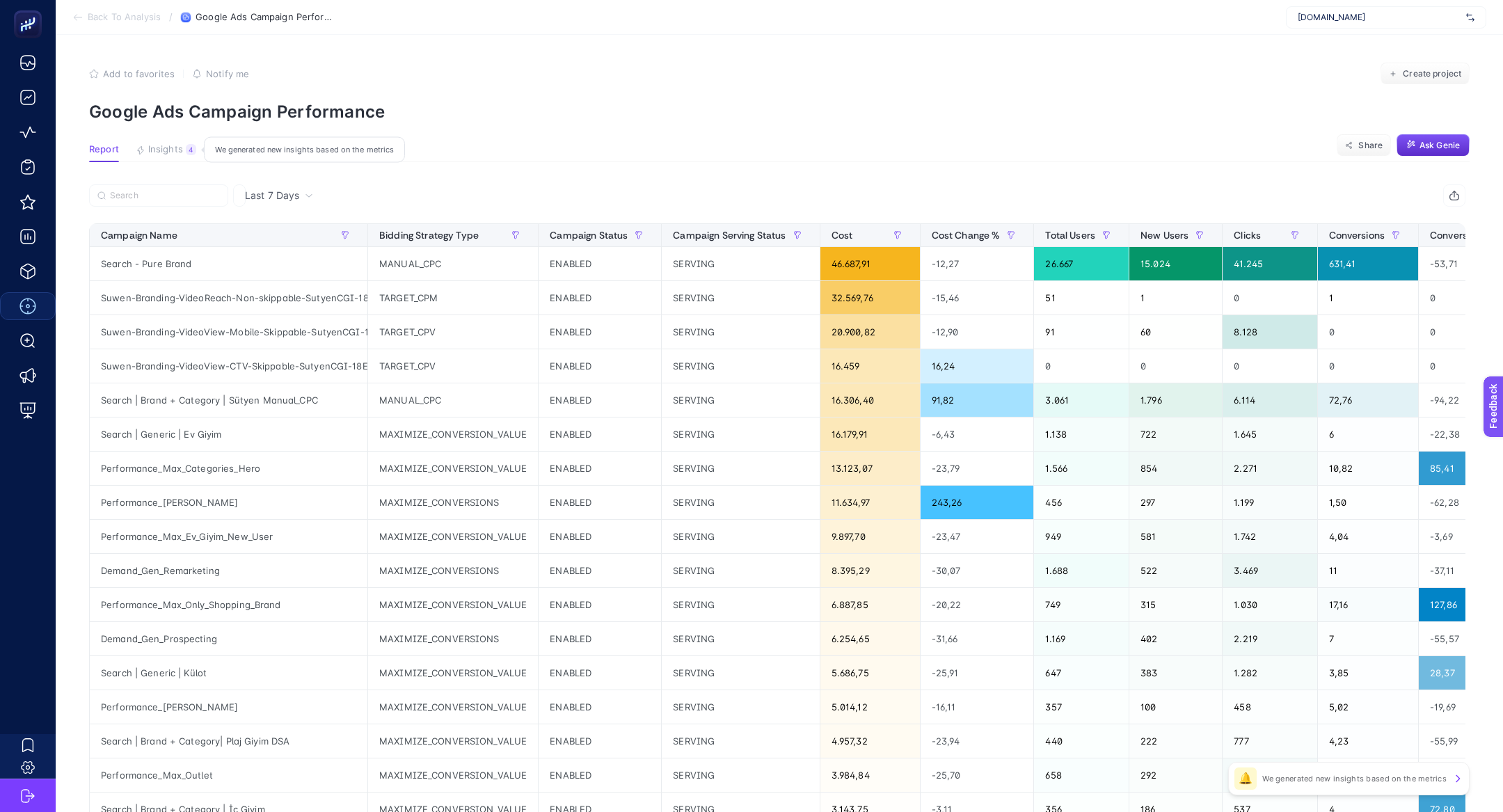
click at [168, 144] on span "Insights" at bounding box center [166, 149] width 35 height 11
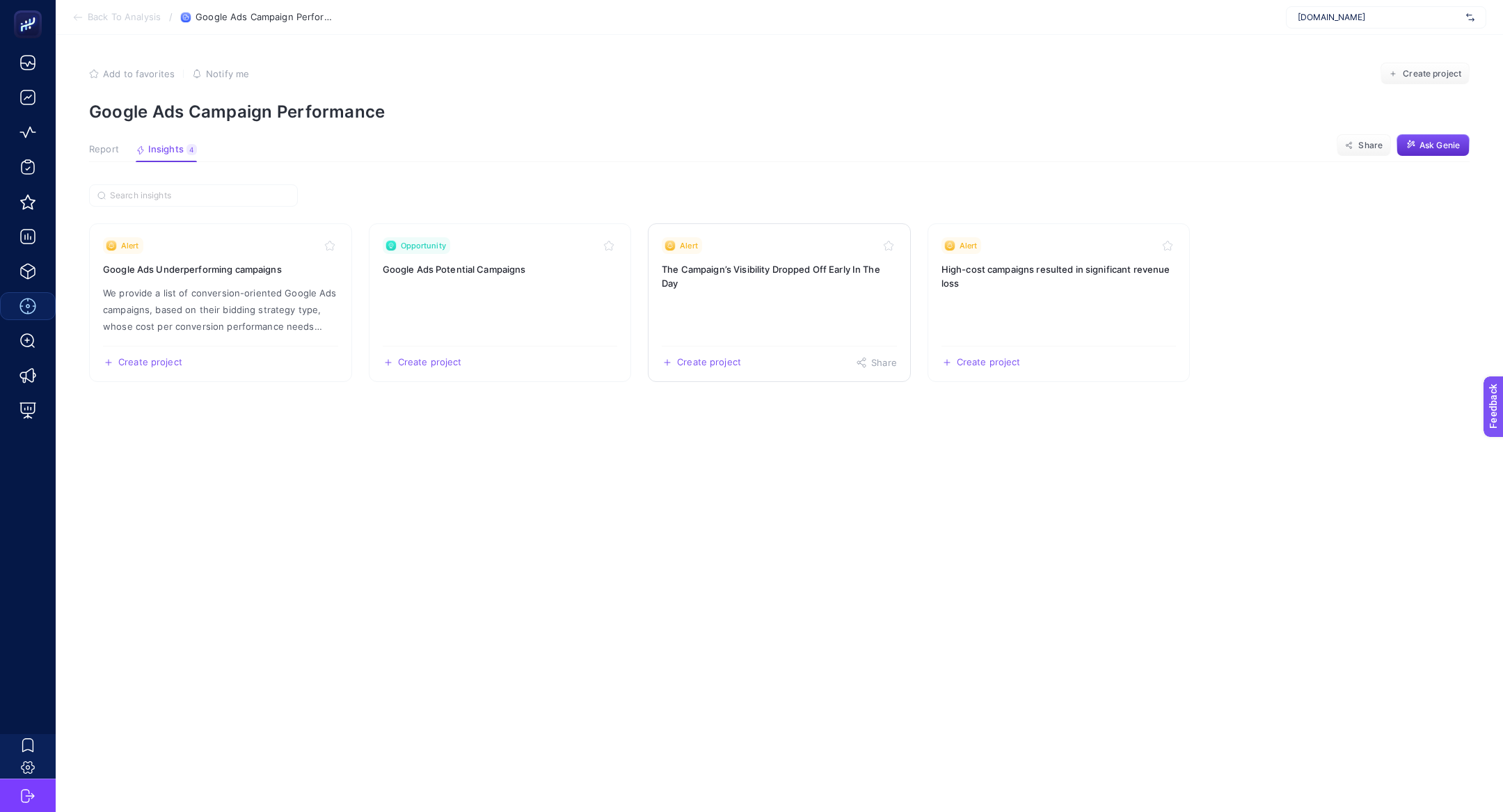
click at [785, 319] on link "Alert The Campaign’s Visibility Dropped Off Early In The Day Create project Sha…" at bounding box center [780, 303] width 263 height 159
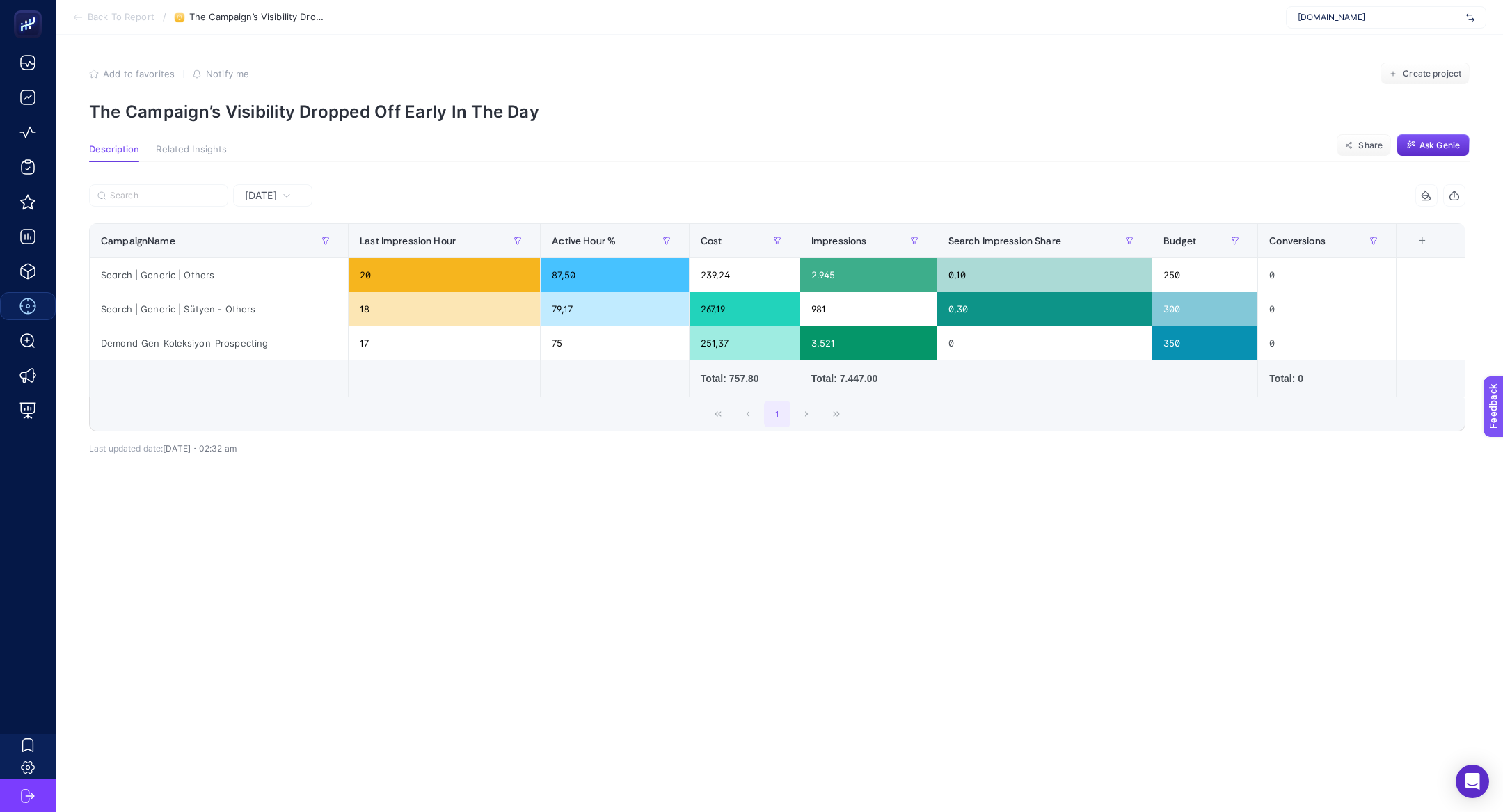
click at [300, 181] on div "Yesterday 7 items selected CampaignName Last Impression Hour Active Hour % Cost…" at bounding box center [777, 344] width 1399 height 364
click at [291, 191] on icon at bounding box center [286, 195] width 9 height 9
click at [300, 248] on li "Last 7 Days" at bounding box center [272, 250] width 71 height 25
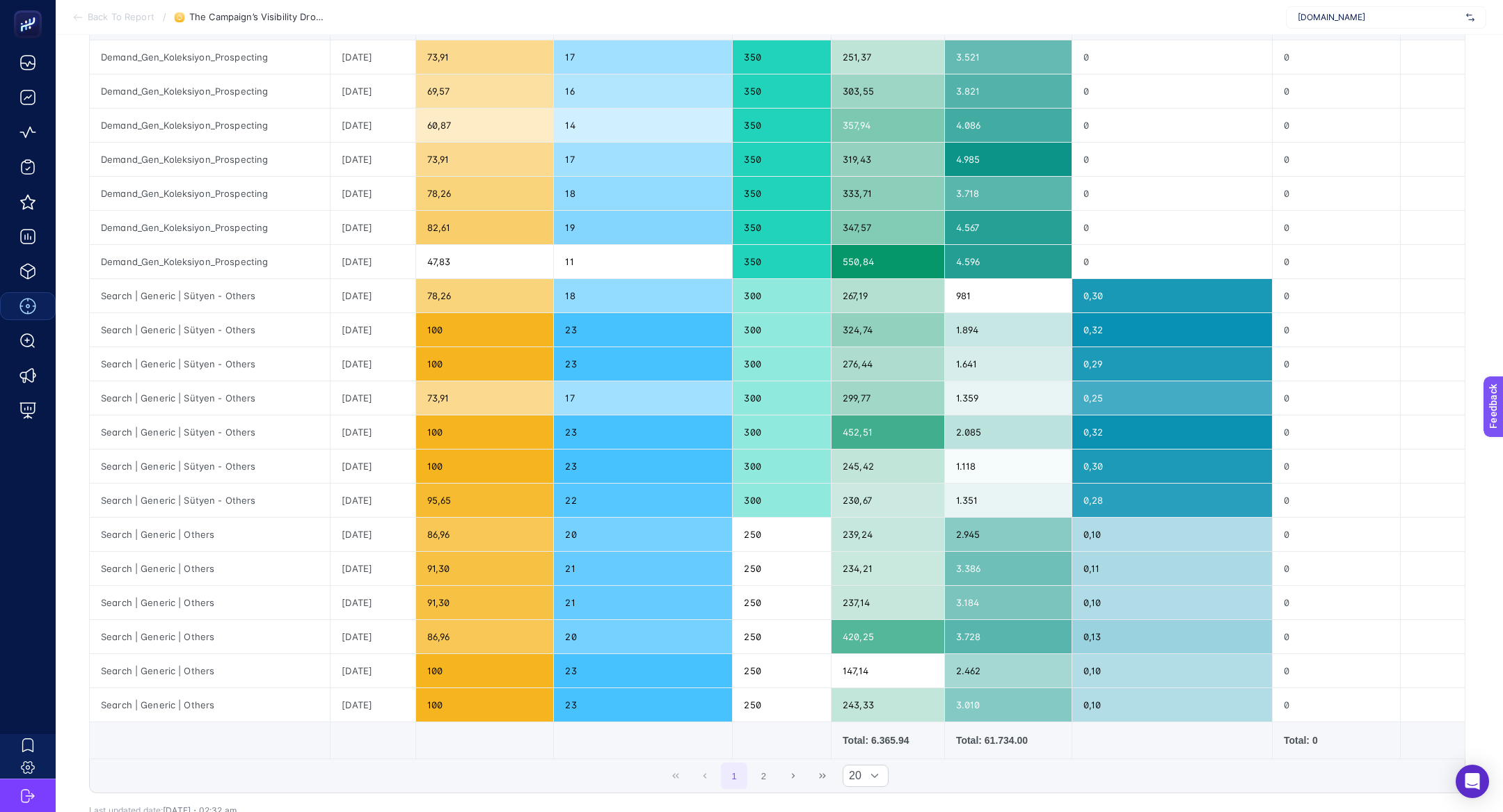
scroll to position [254, 0]
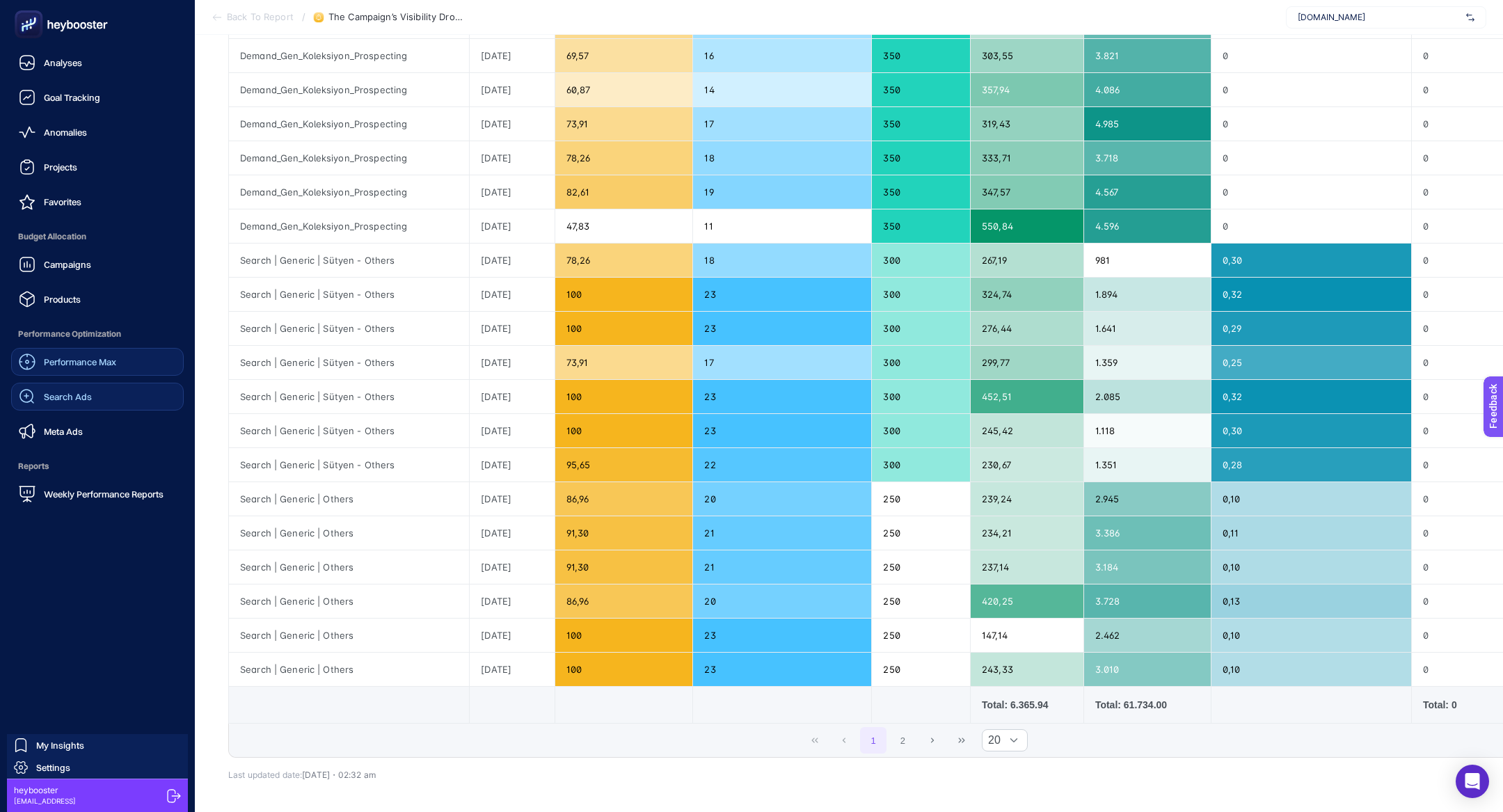
click at [68, 401] on span "Search Ads" at bounding box center [68, 397] width 48 height 11
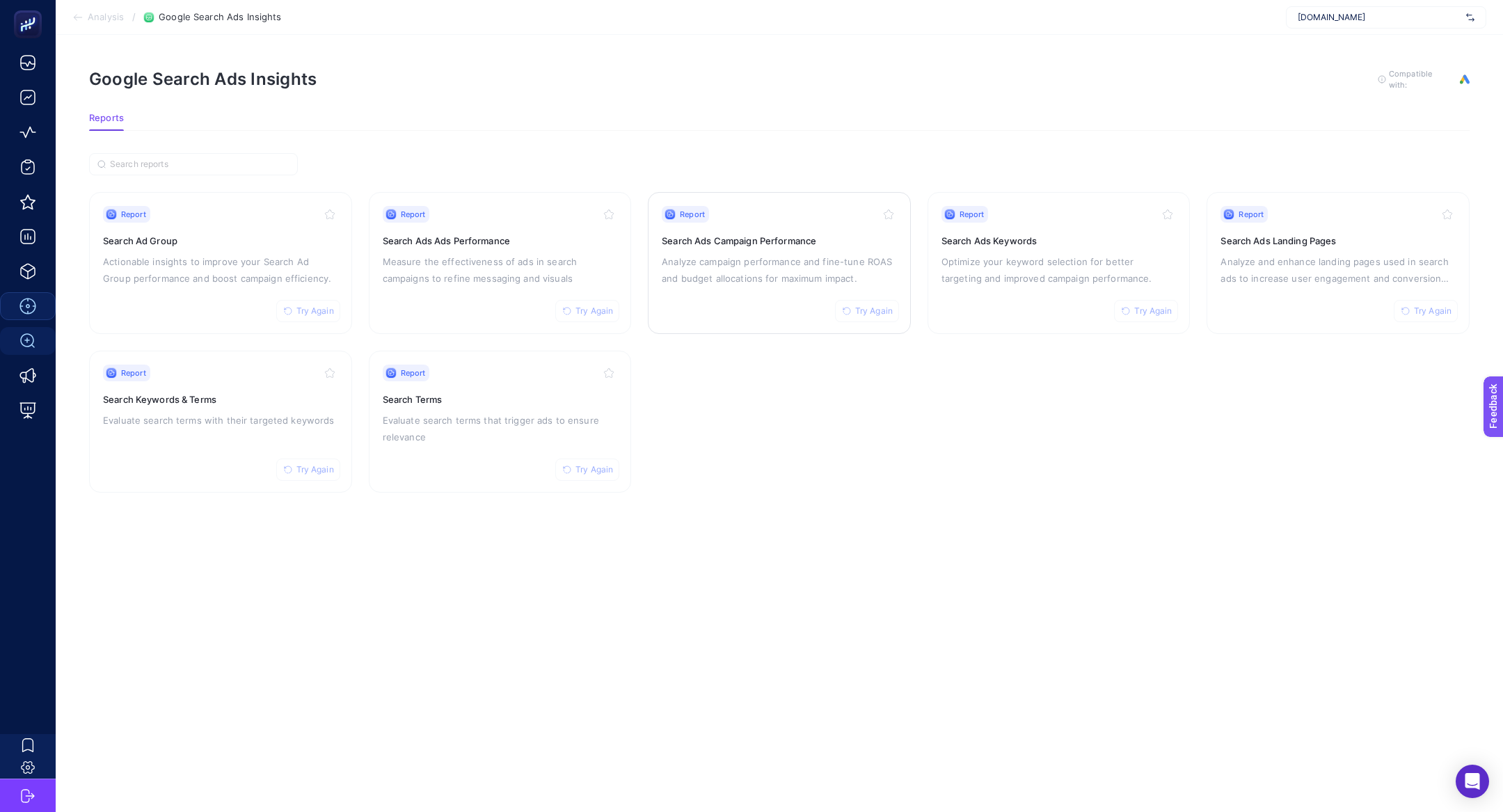
click at [733, 305] on div "Report Try Again Search Ads Campaign Performance Analyze campaign performance a…" at bounding box center [780, 263] width 235 height 114
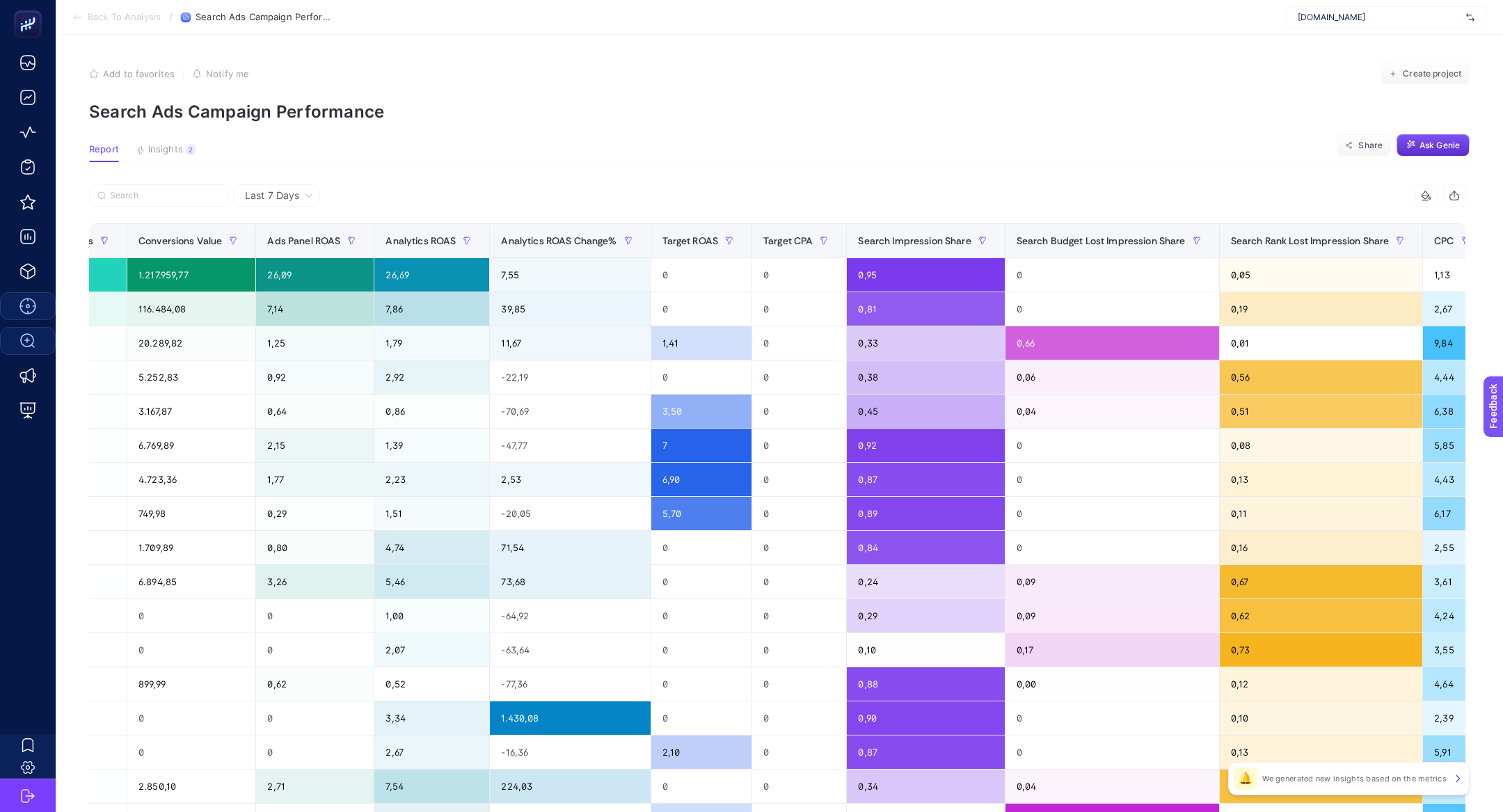
scroll to position [0, 920]
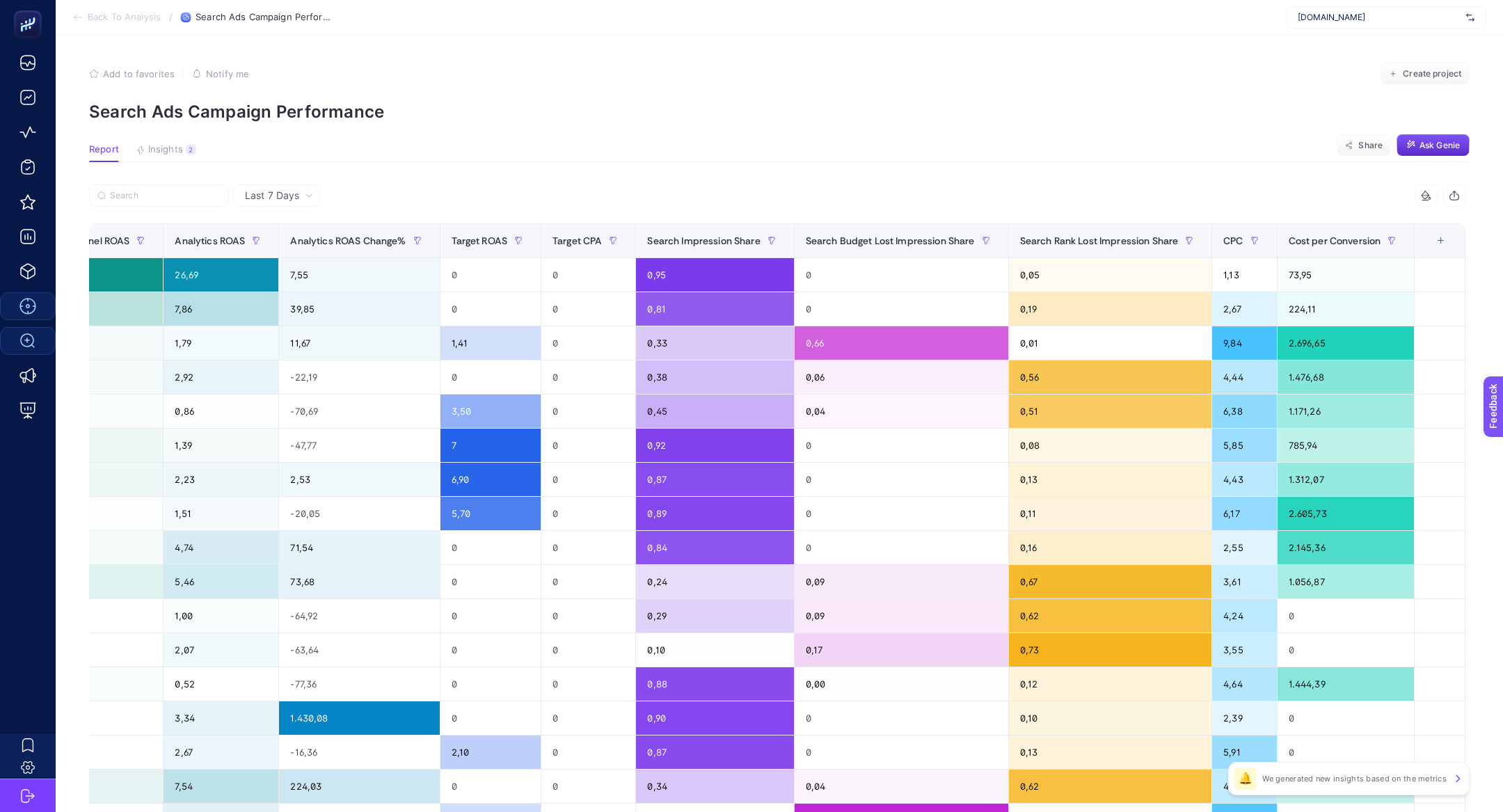
click at [1424, 254] on th "16 items selected +" at bounding box center [1439, 241] width 51 height 34
click at [1439, 240] on div "+" at bounding box center [1441, 240] width 26 height 11
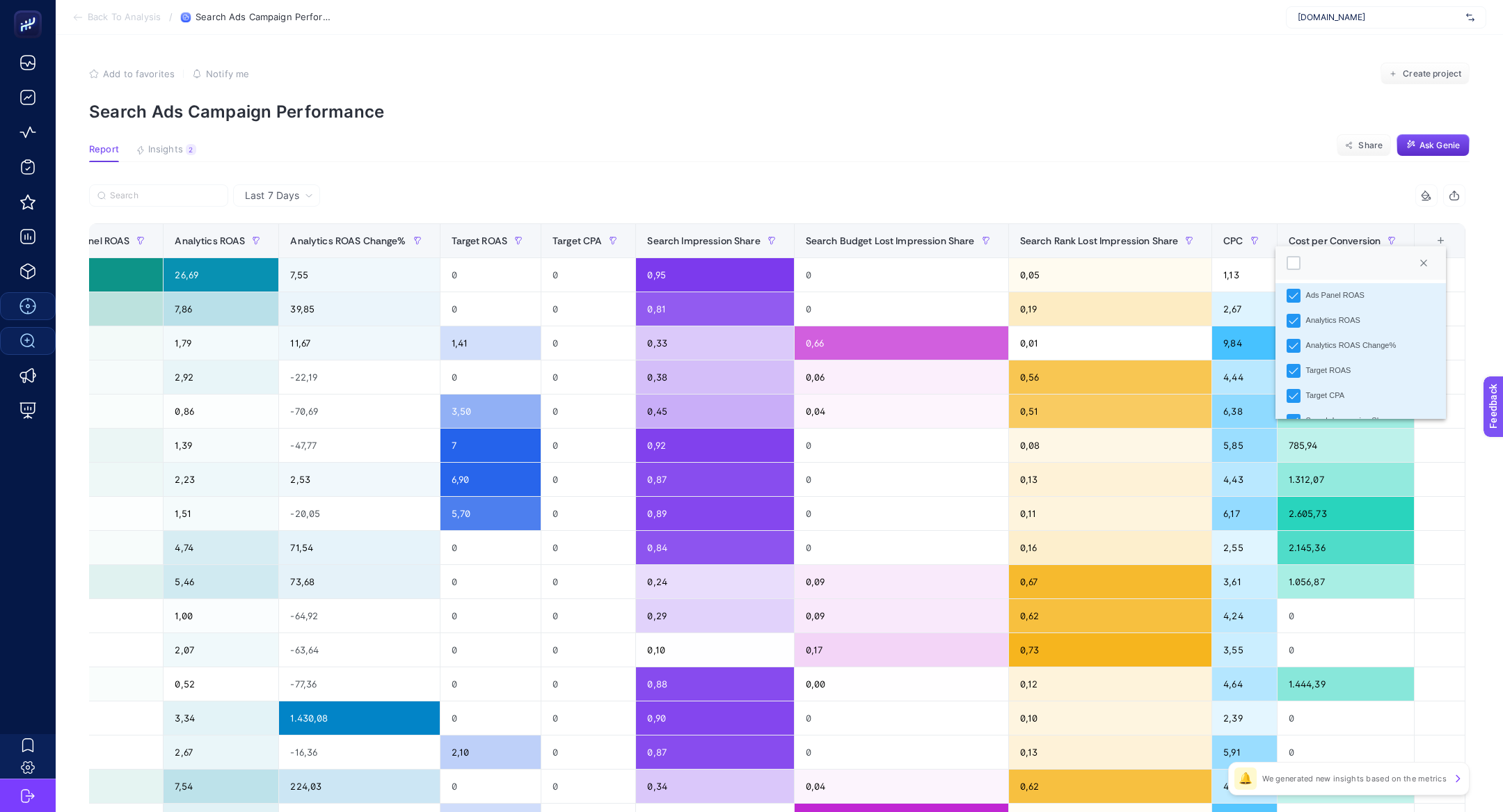
scroll to position [303, 0]
click at [1333, 374] on div "Target CPA" at bounding box center [1325, 369] width 38 height 12
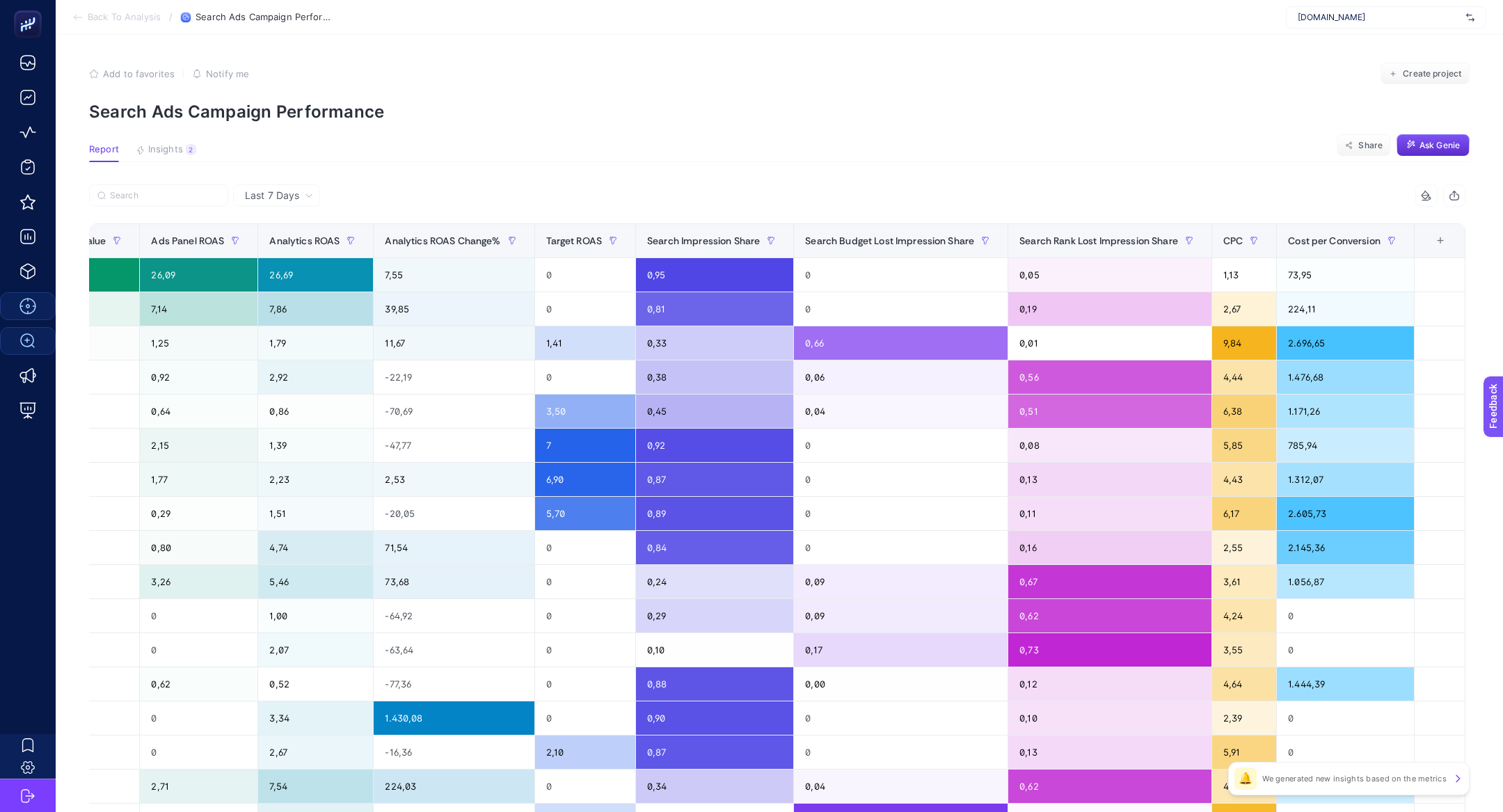
scroll to position [0, 825]
click at [1230, 177] on article "Add to favorites false Notify me Create project Search Ads Campaign Performance…" at bounding box center [780, 579] width 1447 height 1087
click at [1438, 256] on th "15 items selected +" at bounding box center [1439, 241] width 51 height 34
click at [1438, 252] on th "15 items selected +" at bounding box center [1439, 241] width 51 height 34
click at [1438, 245] on div "+" at bounding box center [1441, 240] width 26 height 11
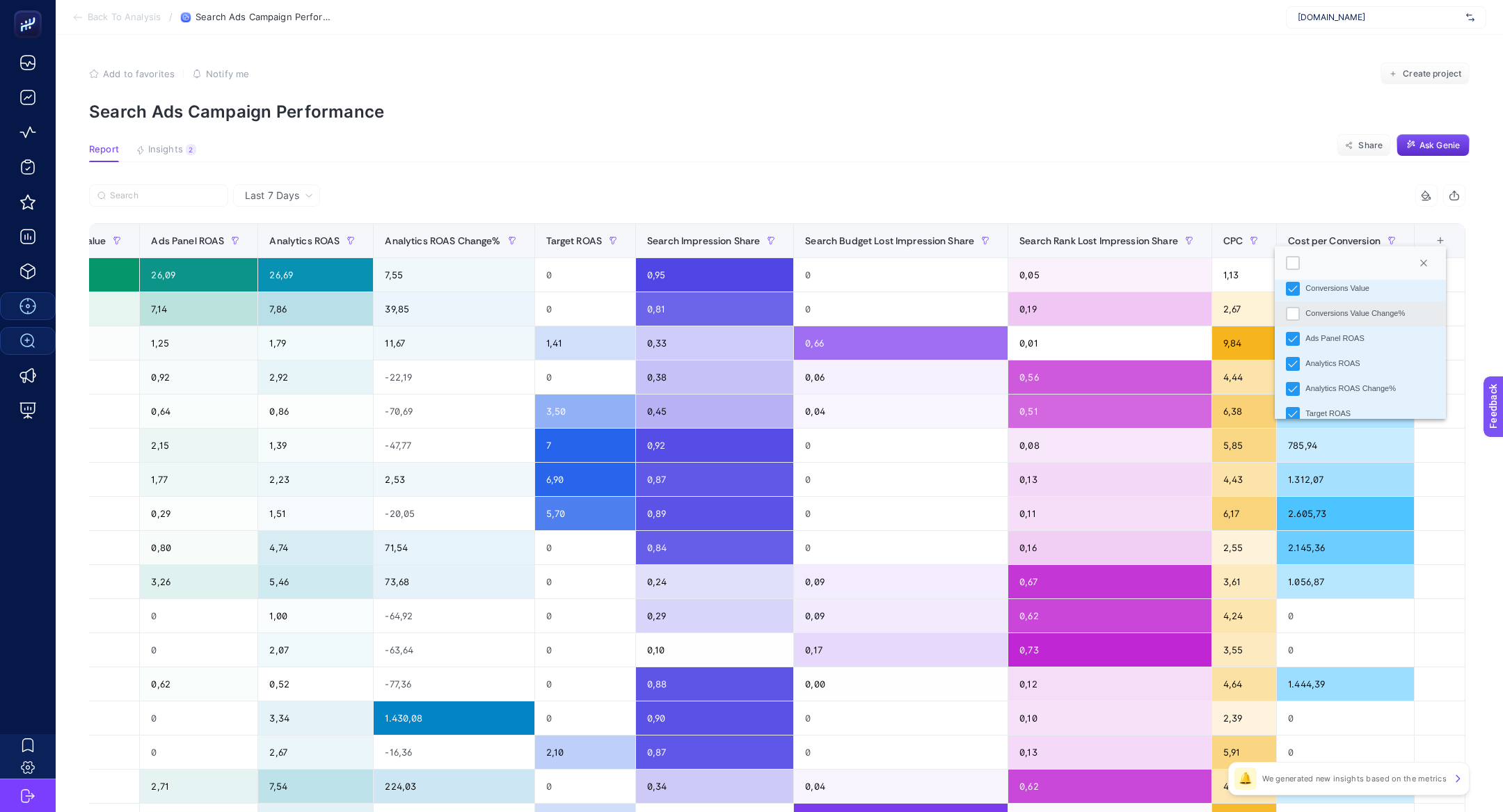
scroll to position [261, 0]
click at [1372, 359] on div "Analytics ROAS Change%" at bounding box center [1351, 362] width 90 height 12
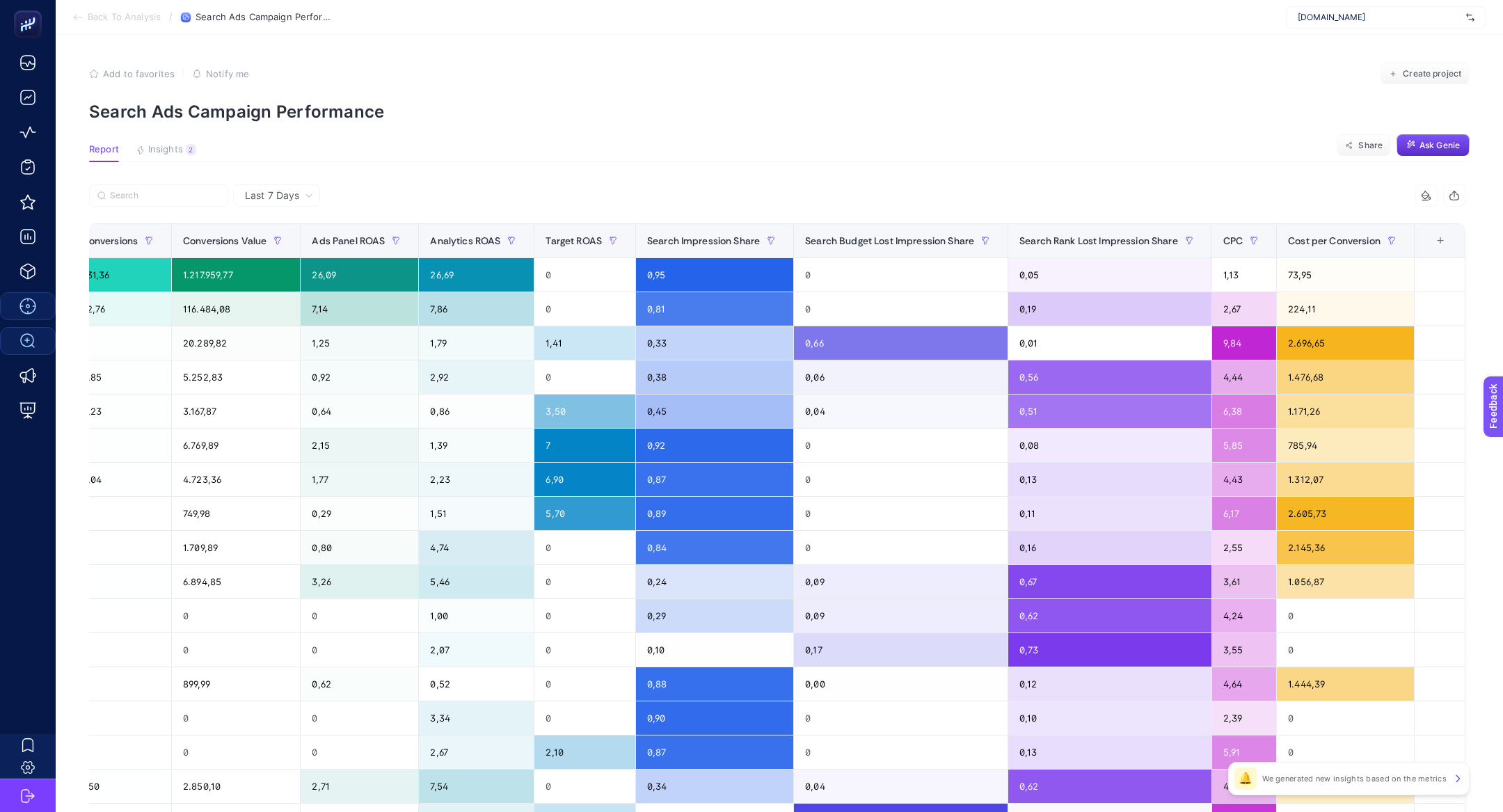
click at [1229, 145] on section "Report Insights 2 We generated new insights based on the metrics Share Ask Genie" at bounding box center [779, 152] width 1381 height 18
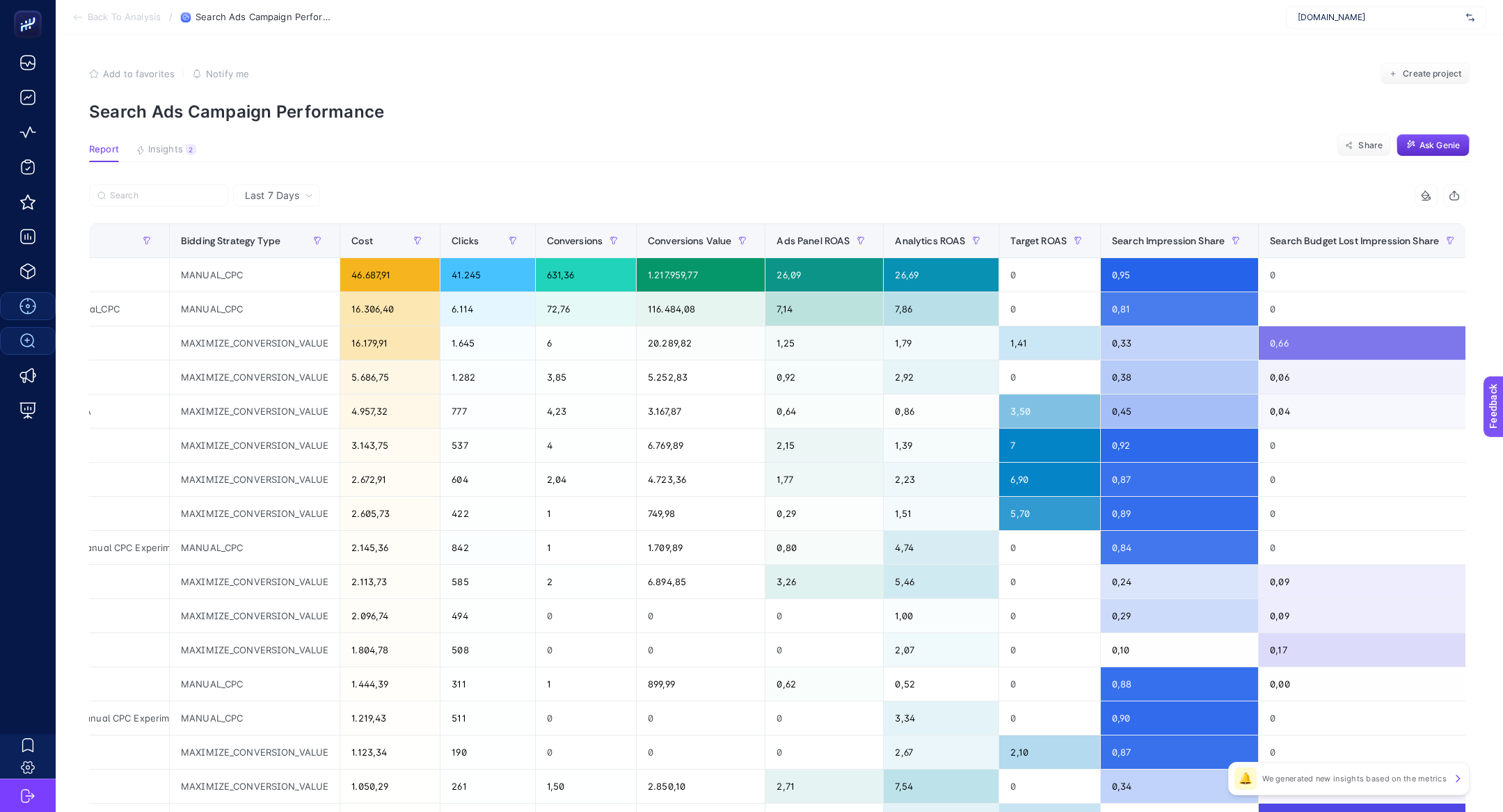
scroll to position [0, 0]
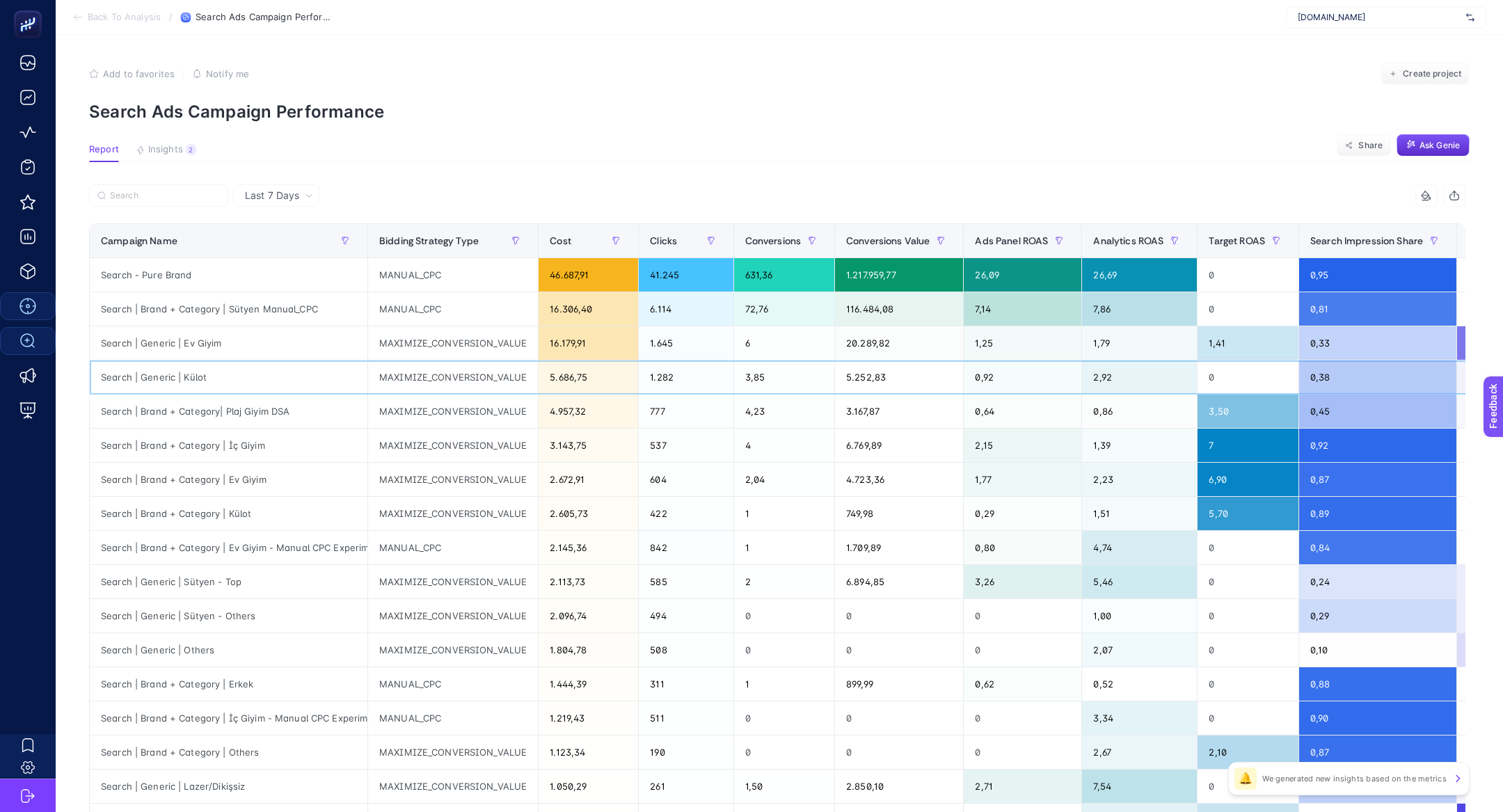
click at [234, 369] on div "Search | Generic | Külot" at bounding box center [228, 376] width 278 height 33
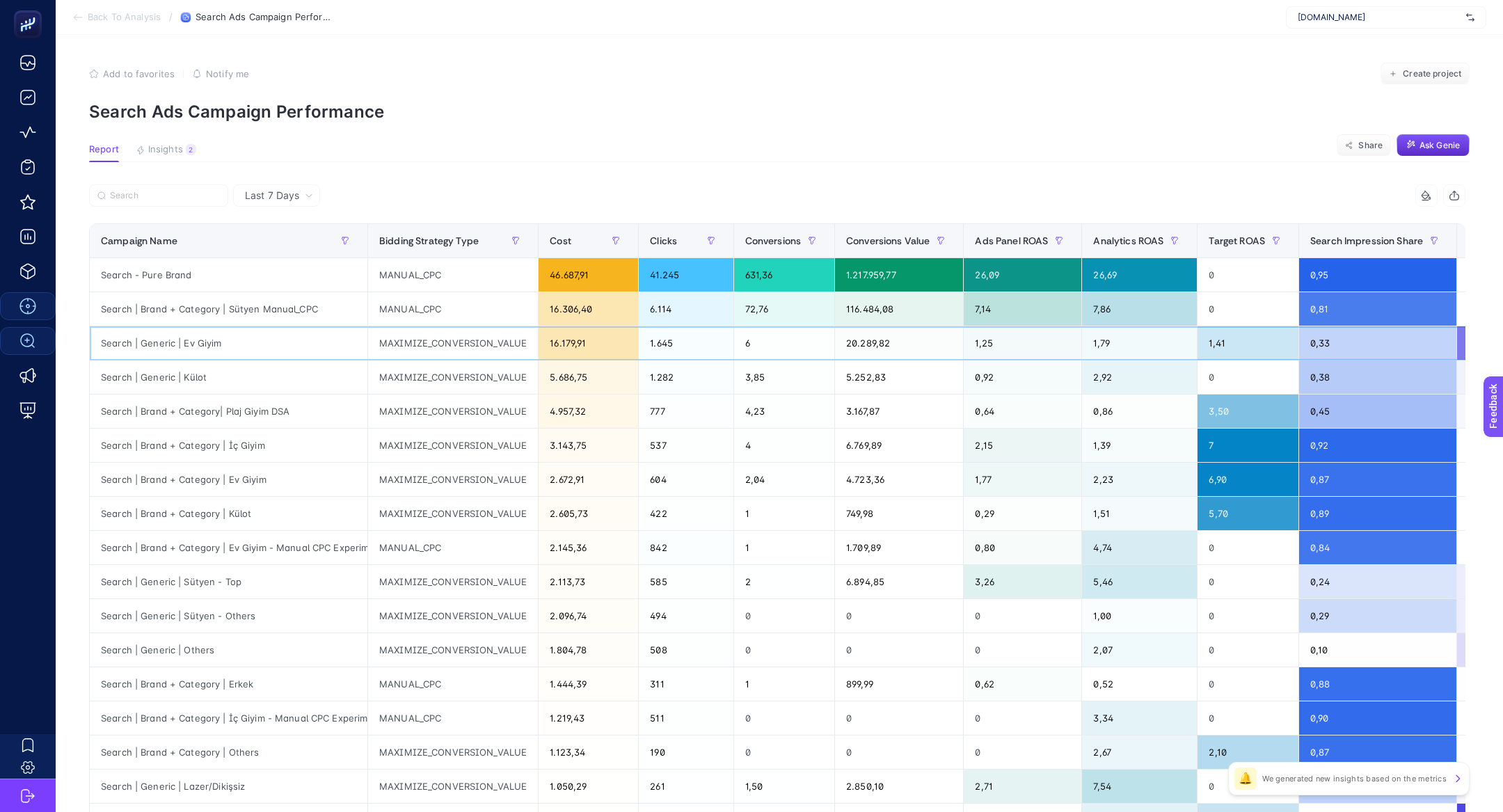
click at [191, 340] on div "Search | Generic | Ev Giyim" at bounding box center [228, 342] width 278 height 33
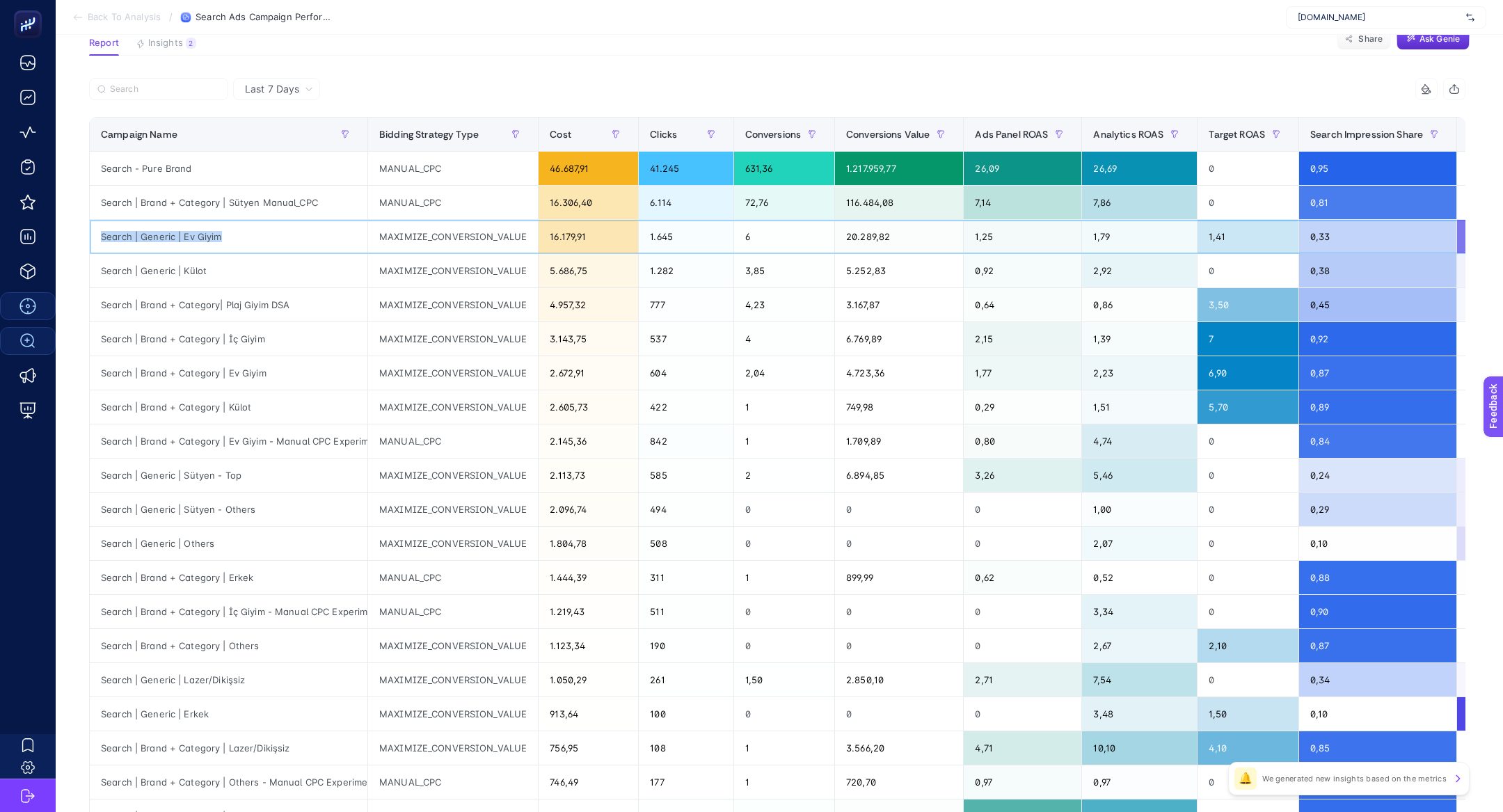
scroll to position [100, 0]
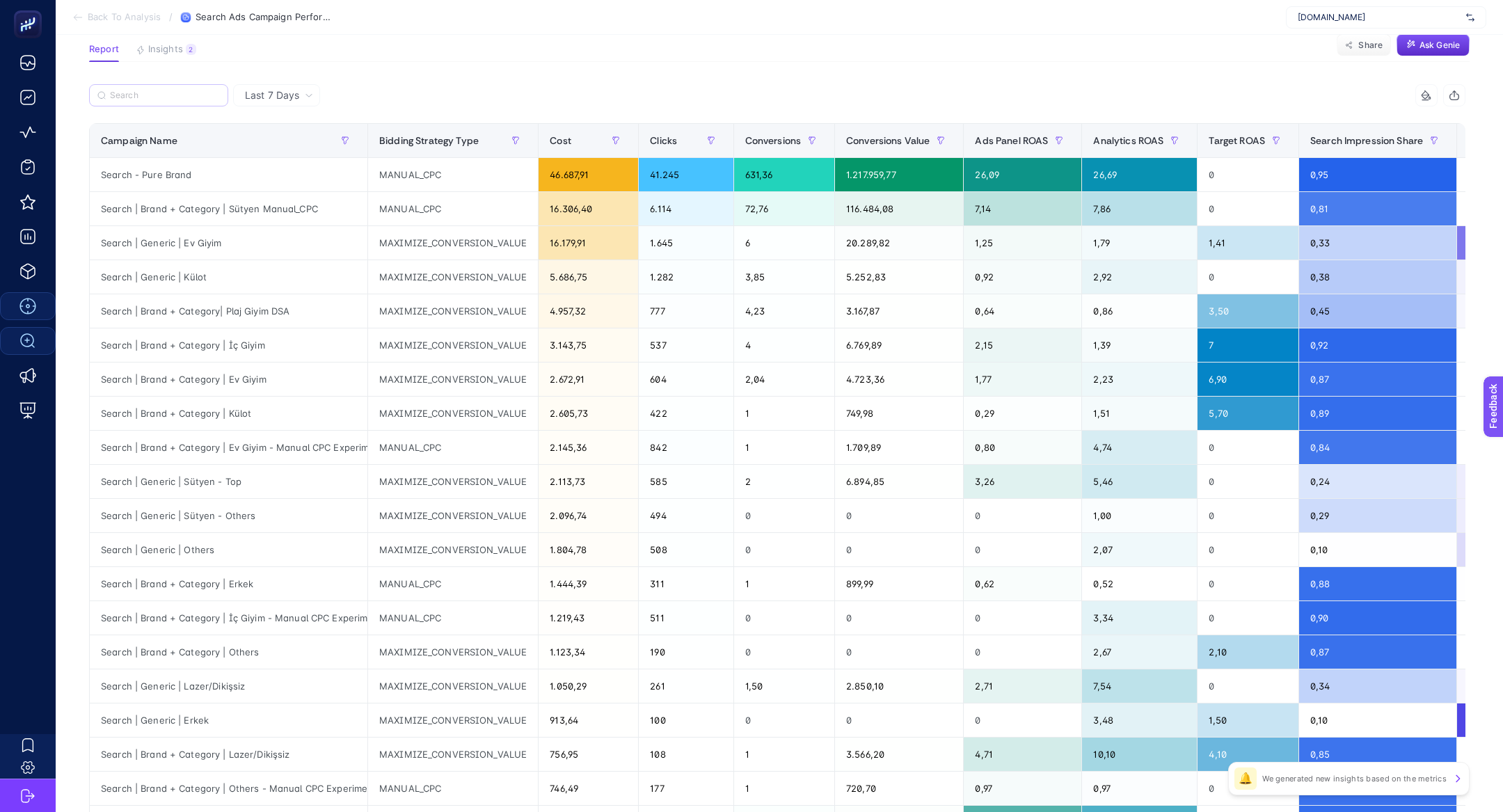
click at [131, 104] on label at bounding box center [158, 95] width 139 height 23
click at [131, 101] on input "Search" at bounding box center [164, 95] width 110 height 10
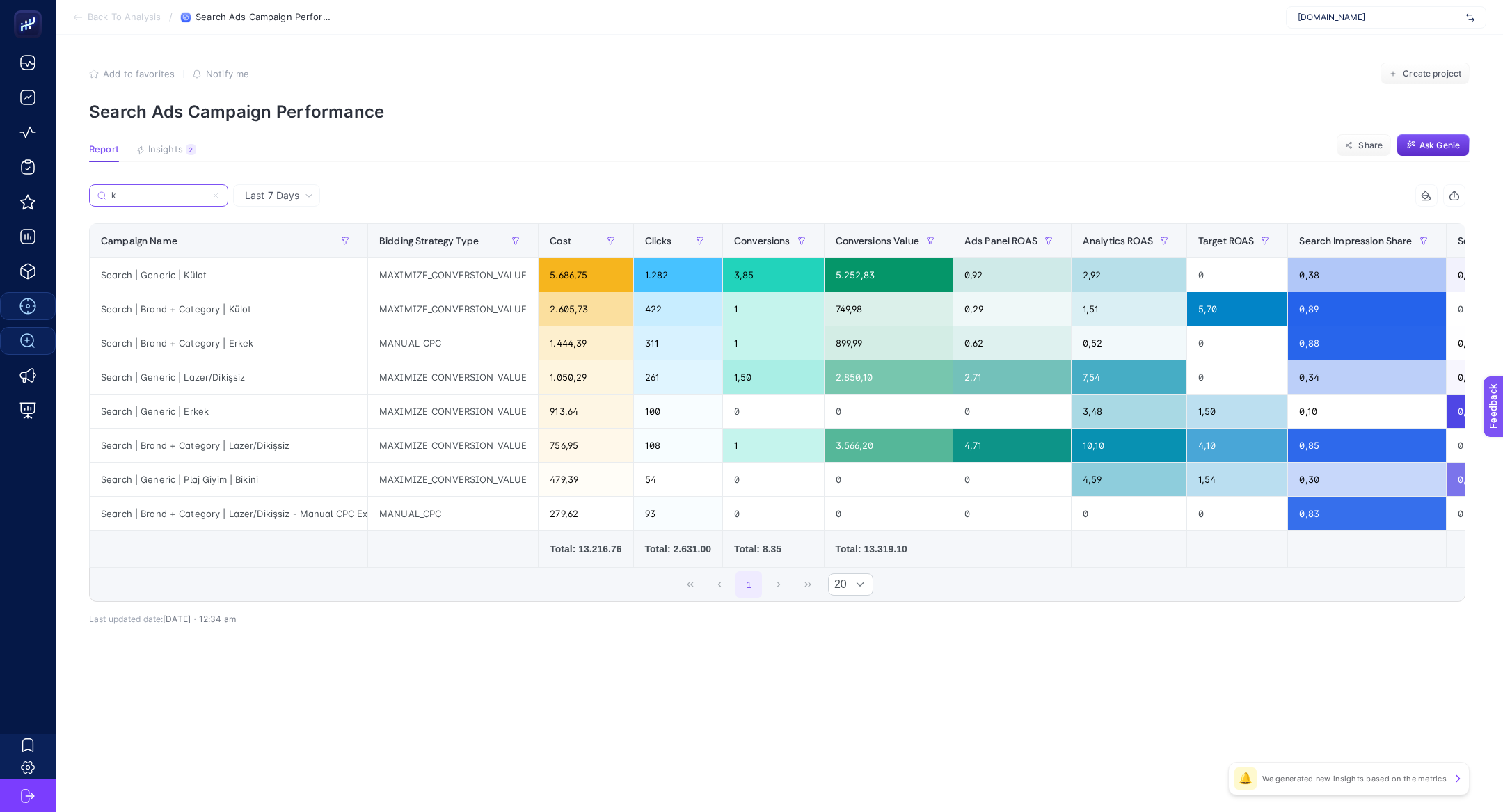
scroll to position [0, 0]
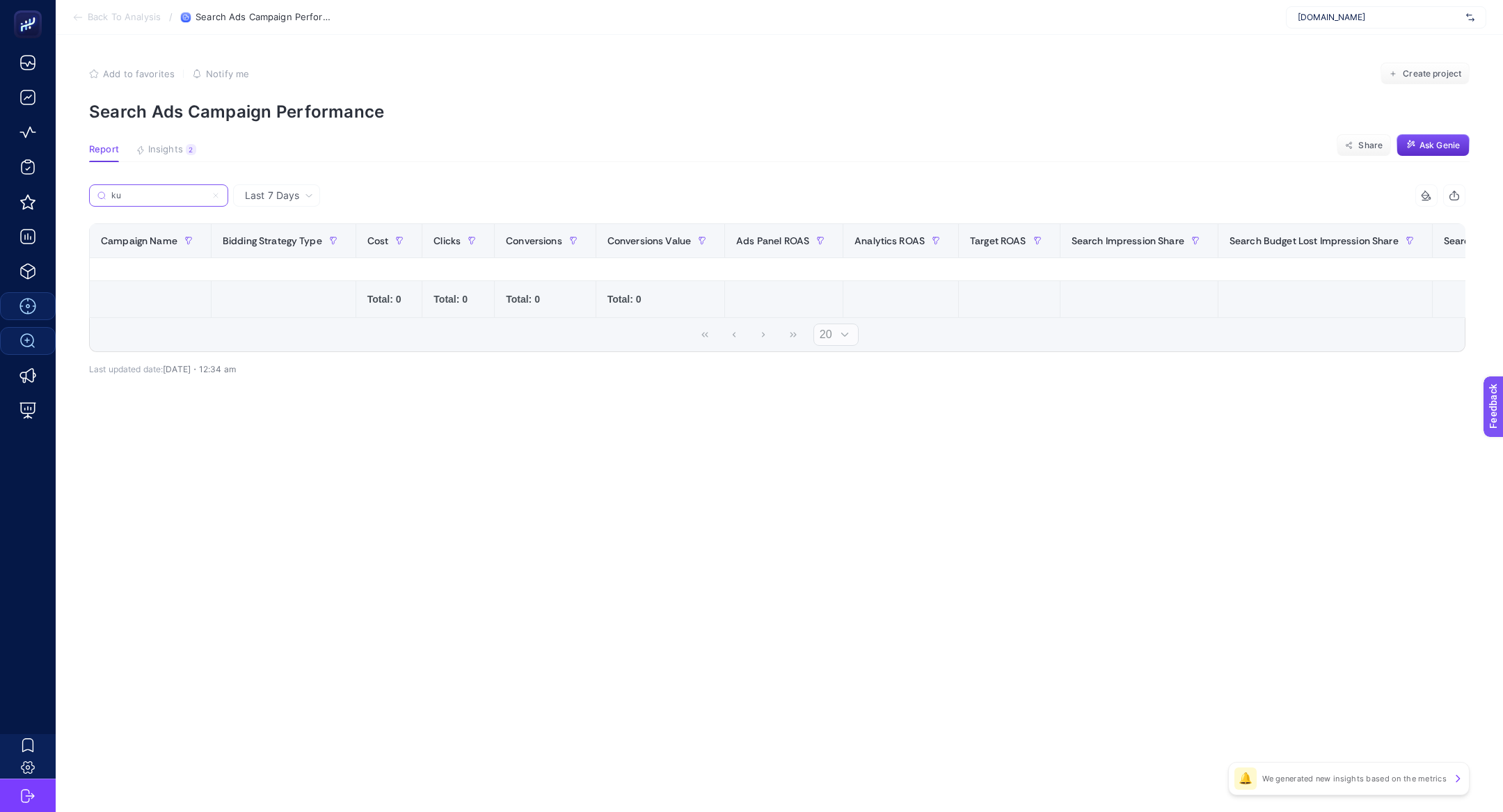
type input "k"
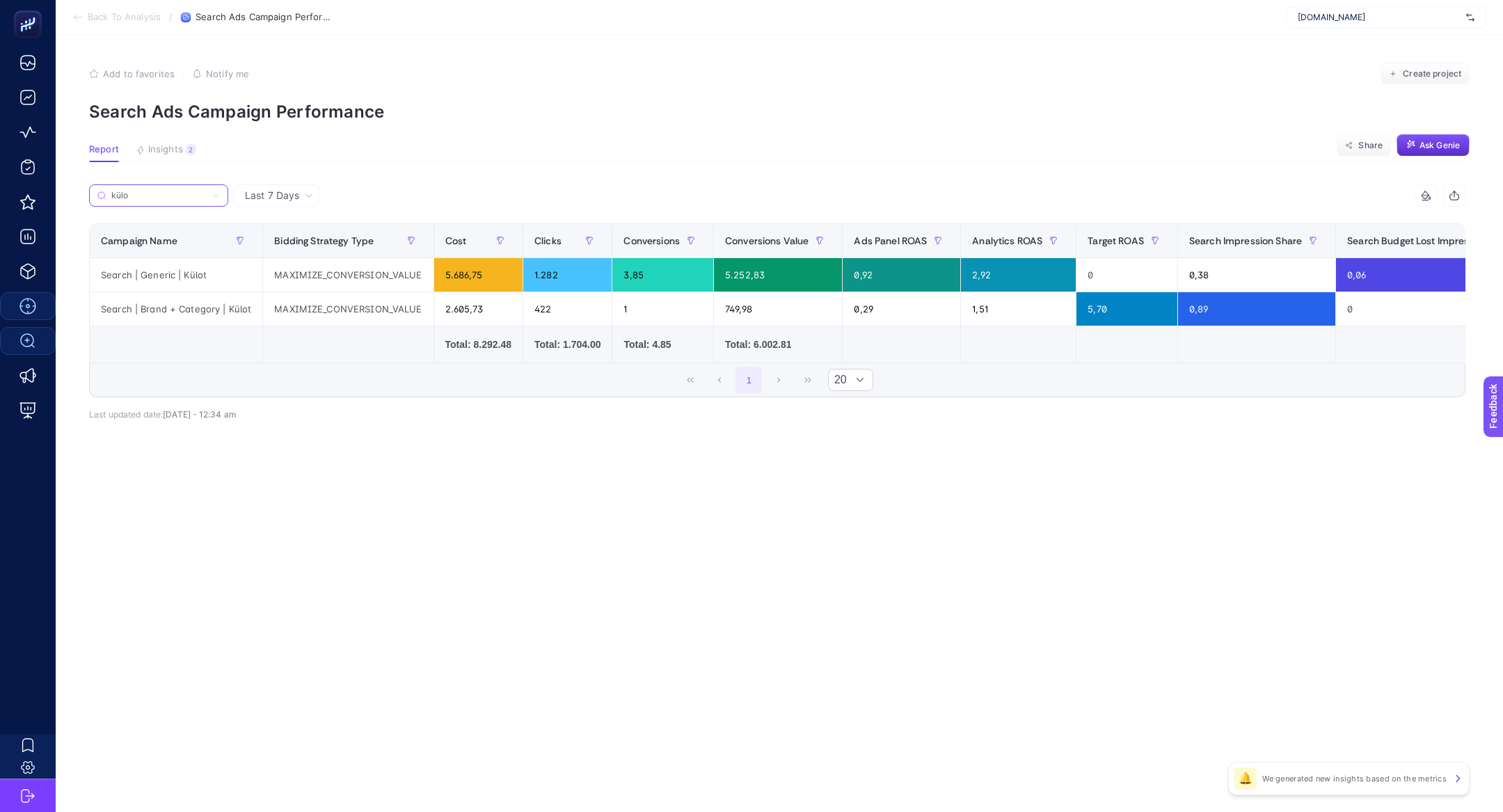
type input "külo"
click at [219, 194] on icon at bounding box center [215, 195] width 9 height 9
click at [206, 194] on input "külo" at bounding box center [159, 195] width 95 height 10
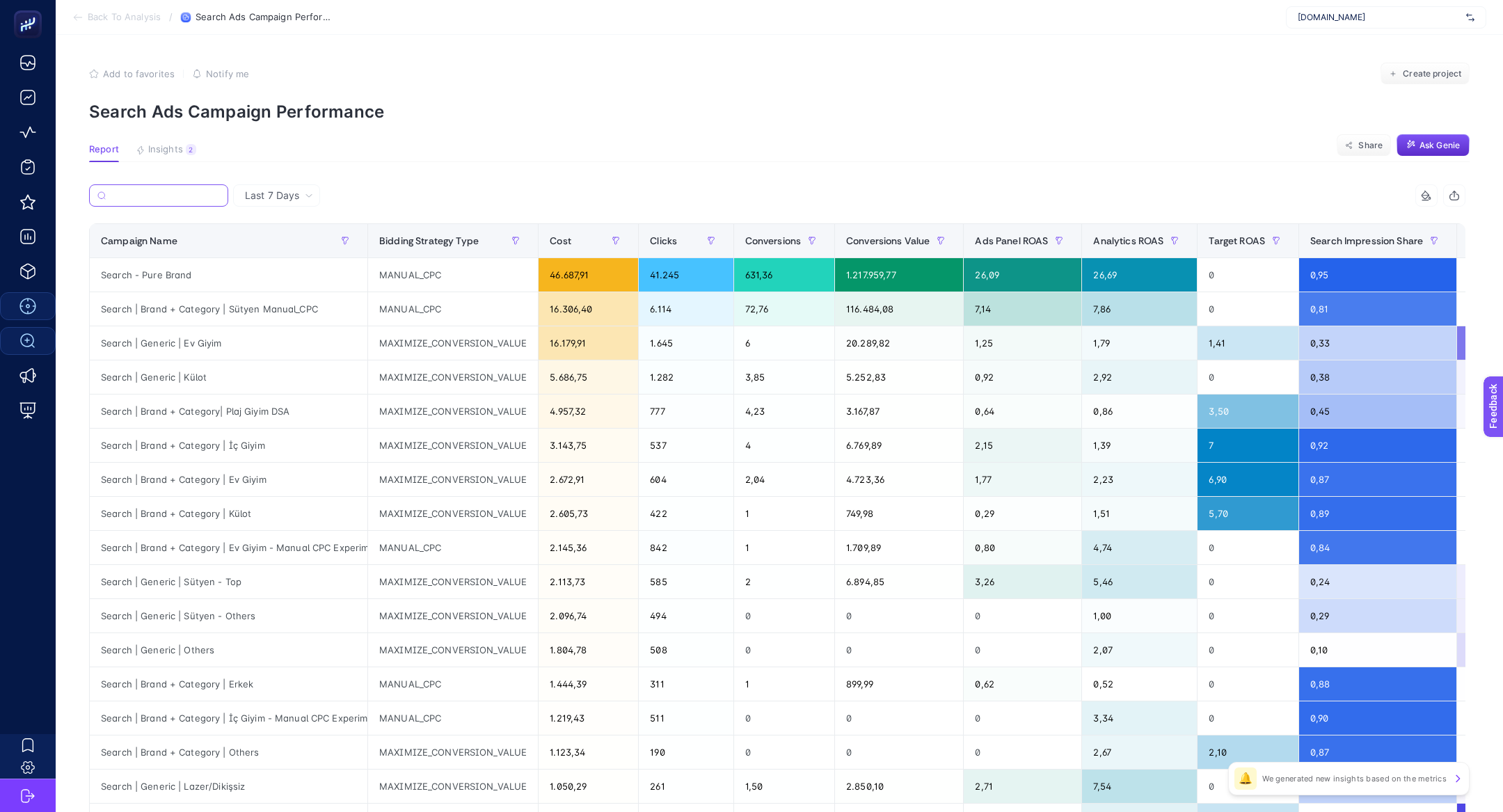
scroll to position [0, 501]
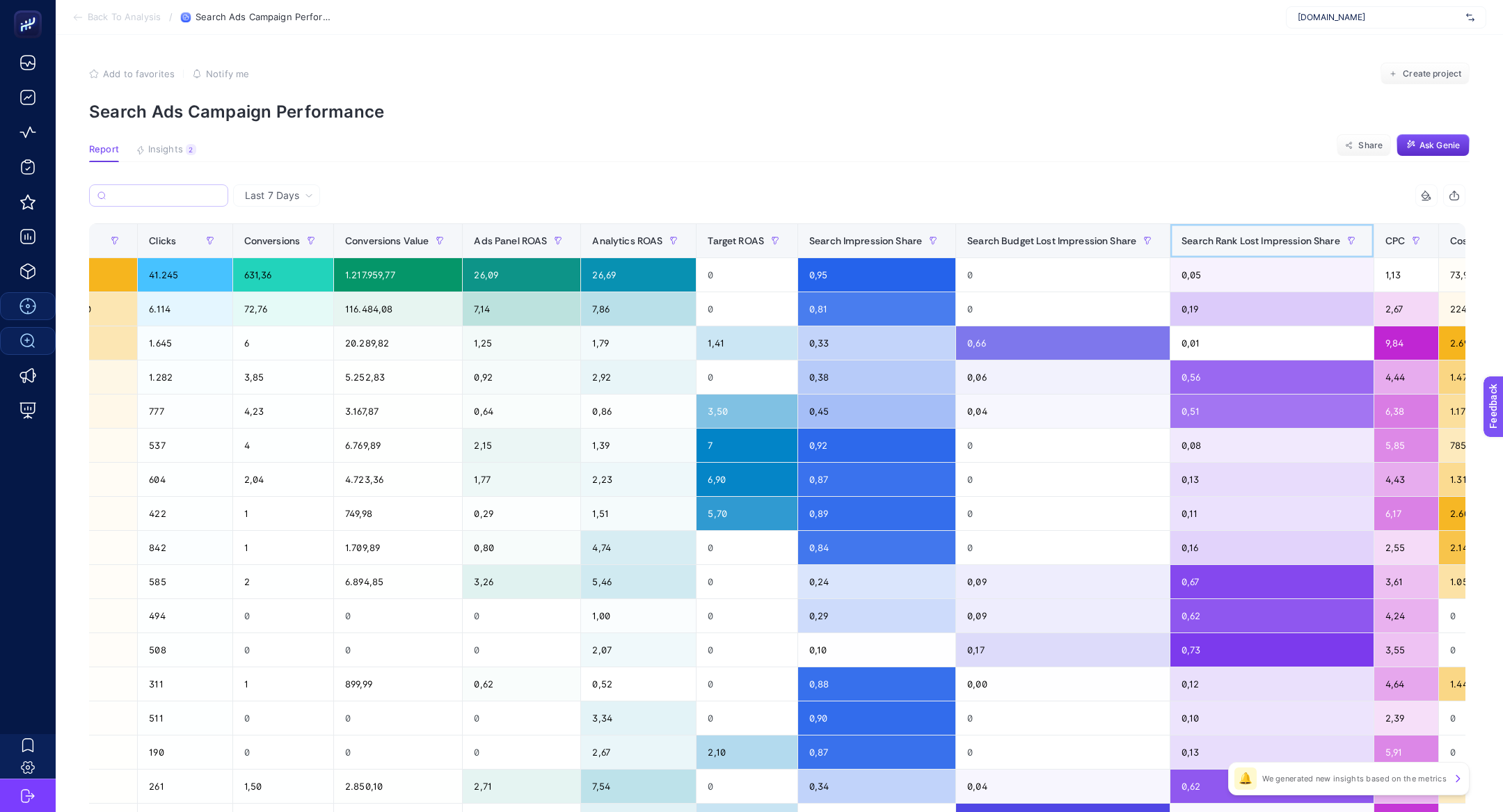
click at [1221, 241] on span "Search Rank Lost Impression Share" at bounding box center [1261, 240] width 159 height 11
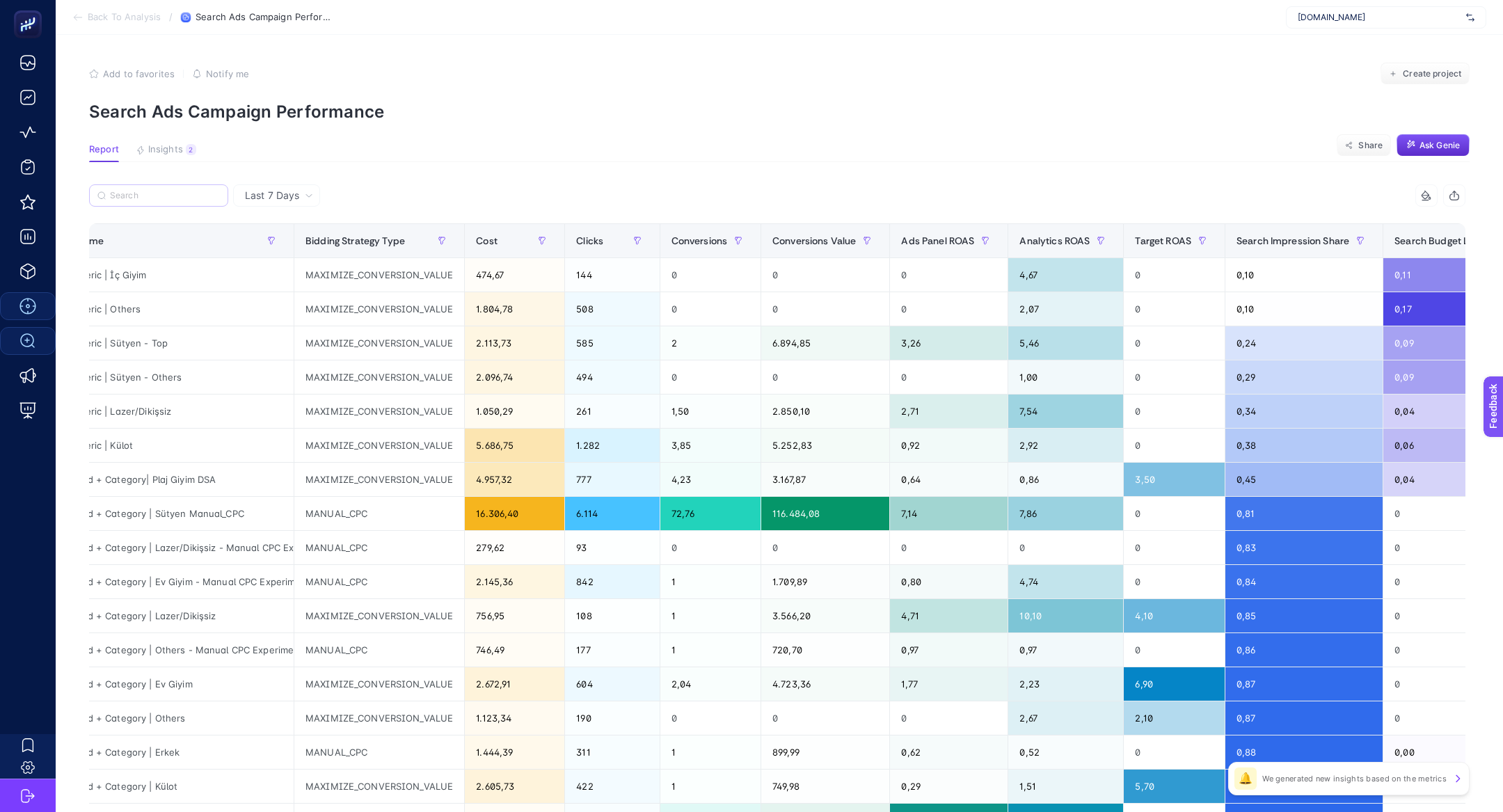
scroll to position [0, 0]
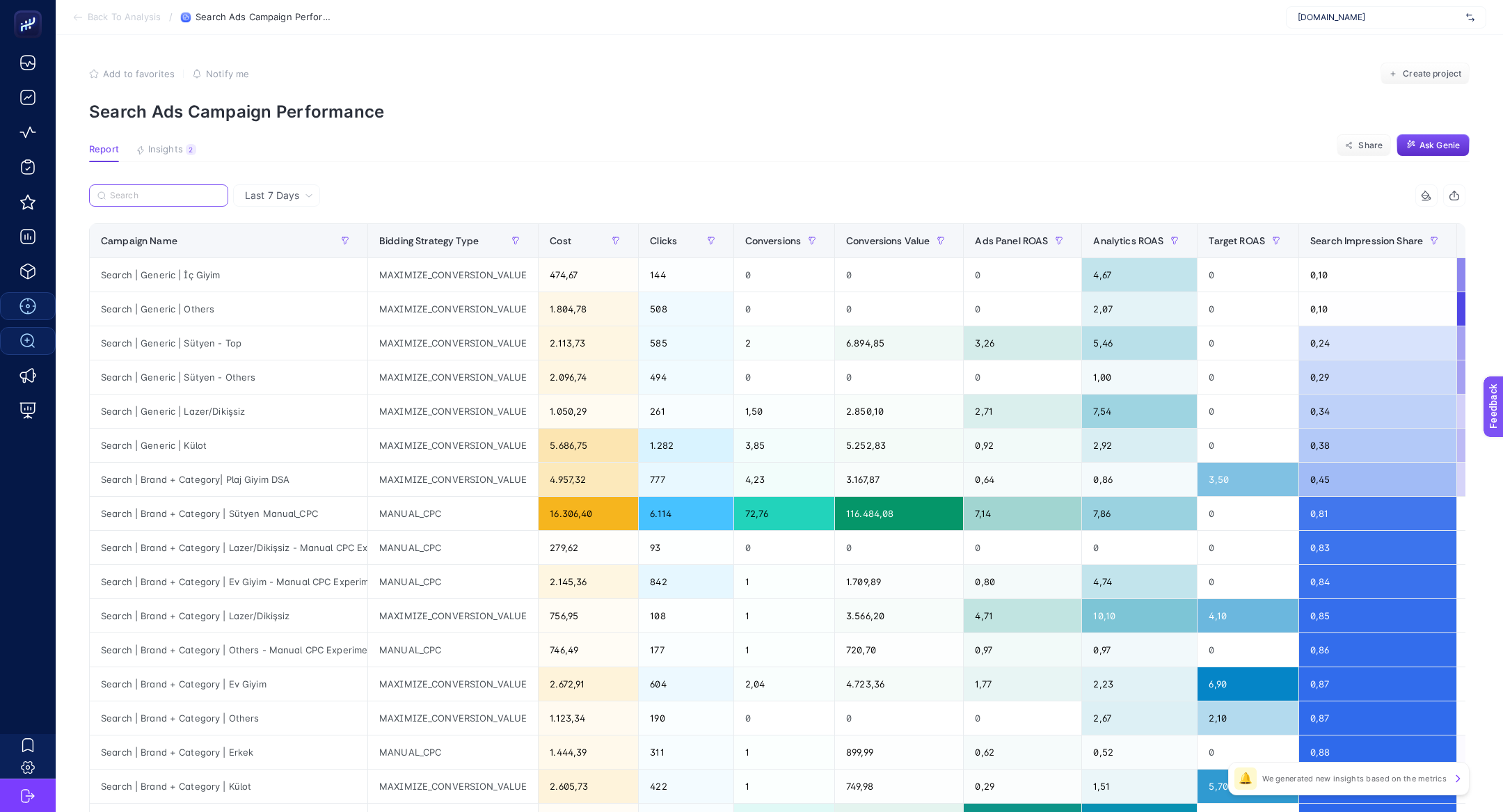
click at [184, 198] on input "Search" at bounding box center [164, 195] width 110 height 10
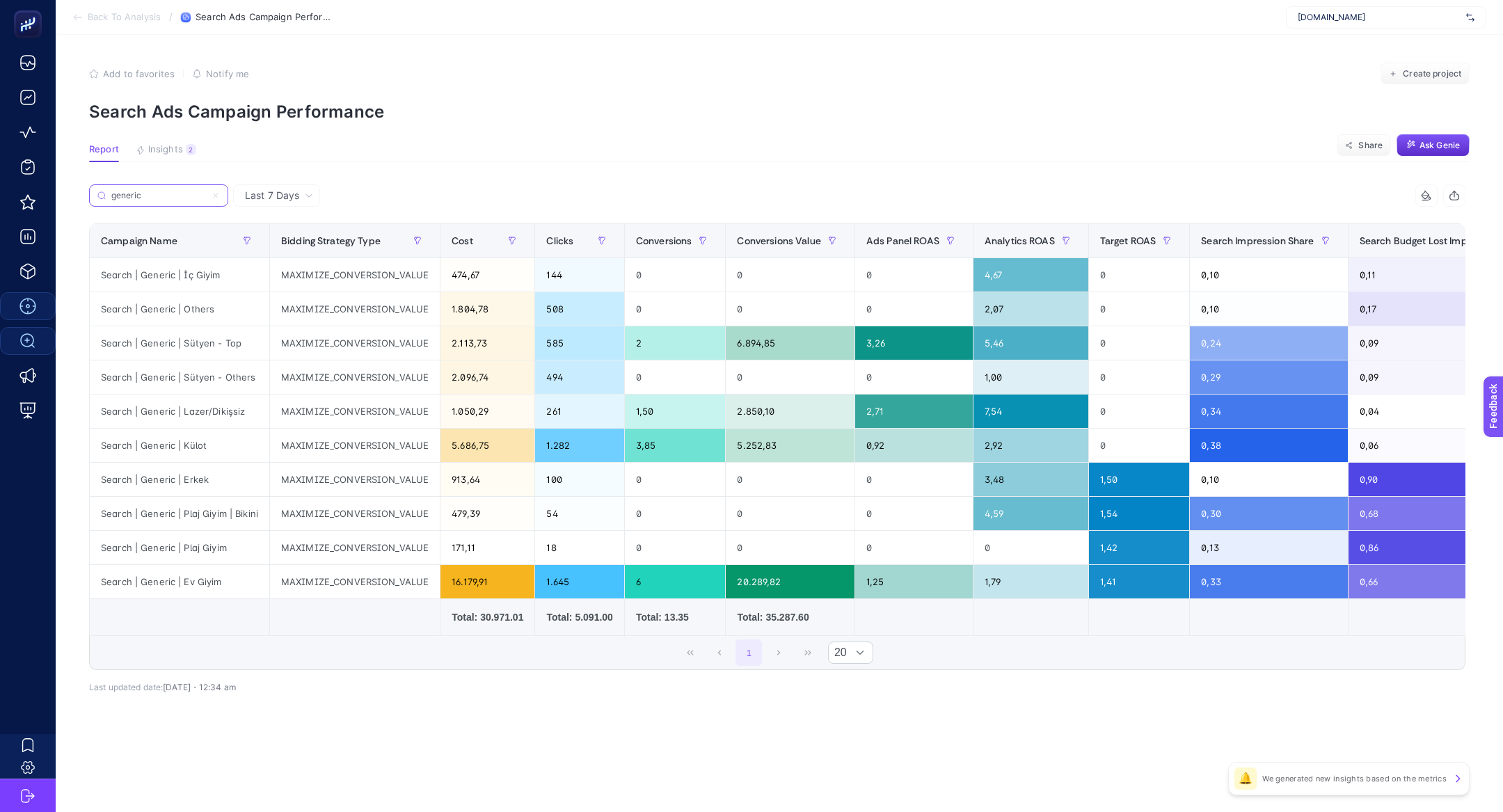
type input "generic"
click at [587, 184] on article "Add to favorites false Notify me Create project Search Ads Campaign Performance…" at bounding box center [780, 423] width 1447 height 777
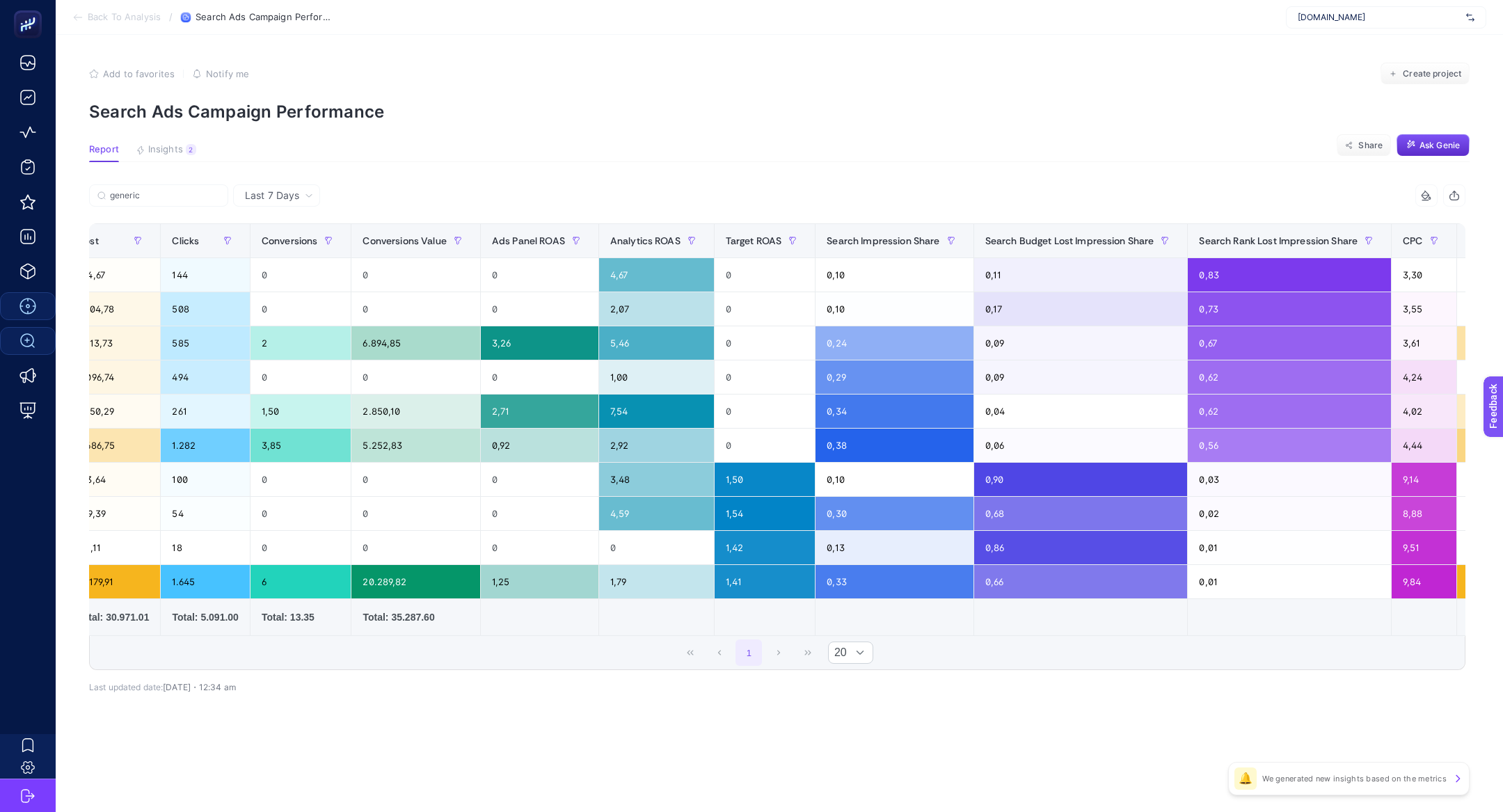
scroll to position [0, 554]
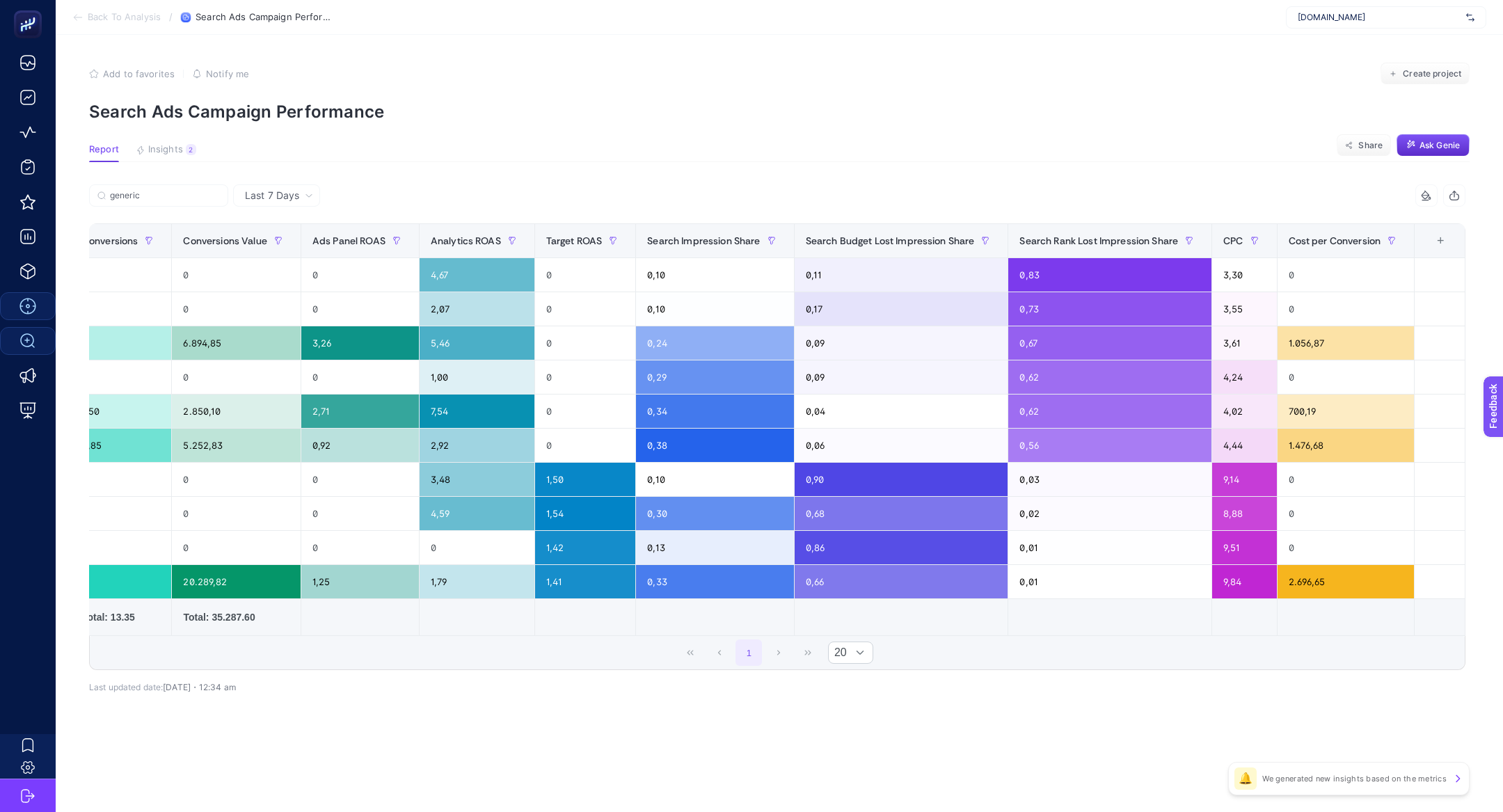
click at [1443, 240] on div "+" at bounding box center [1441, 240] width 26 height 11
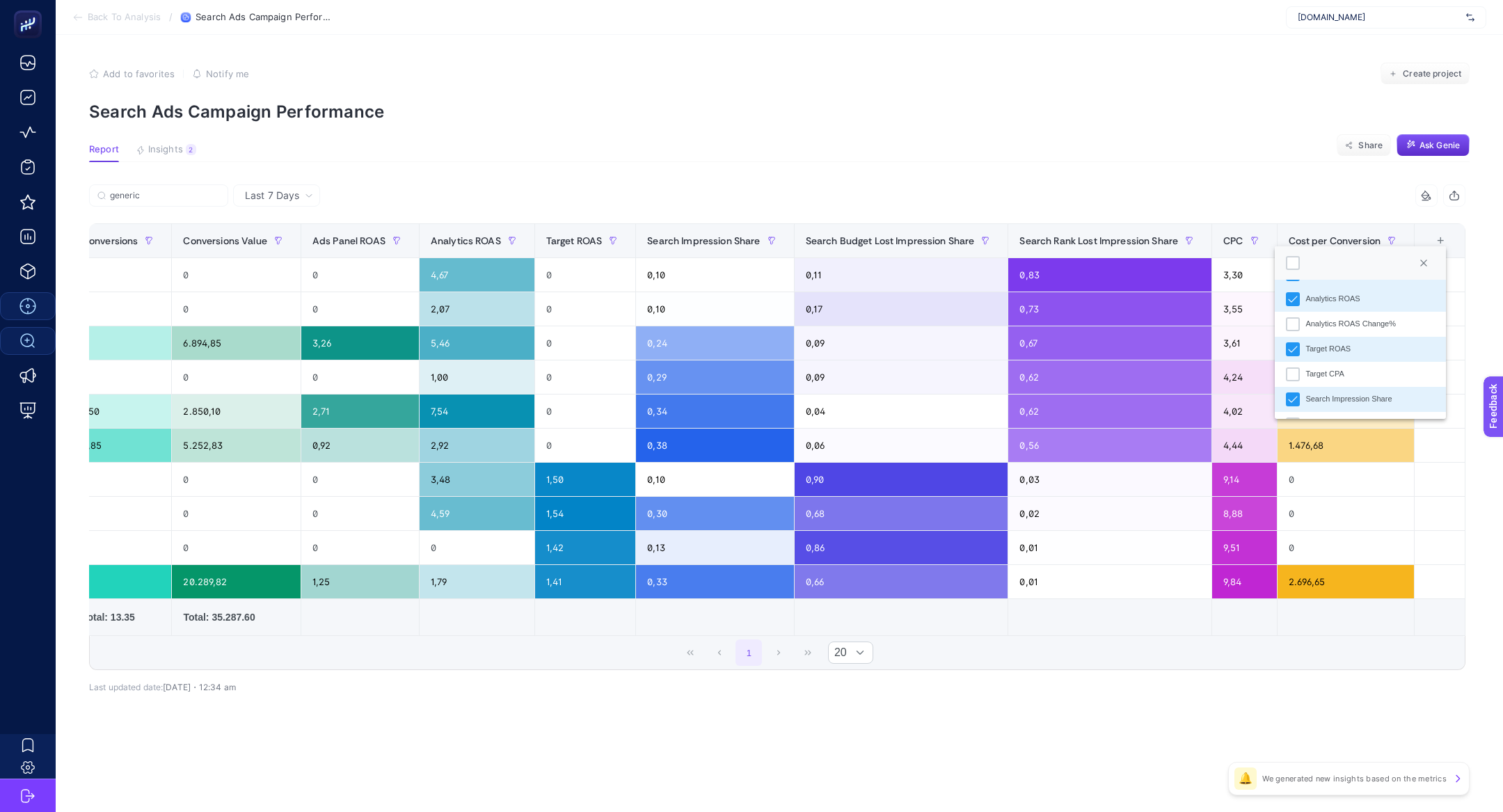
scroll to position [296, 0]
click at [1312, 348] on div "Target ROAS" at bounding box center [1328, 352] width 45 height 12
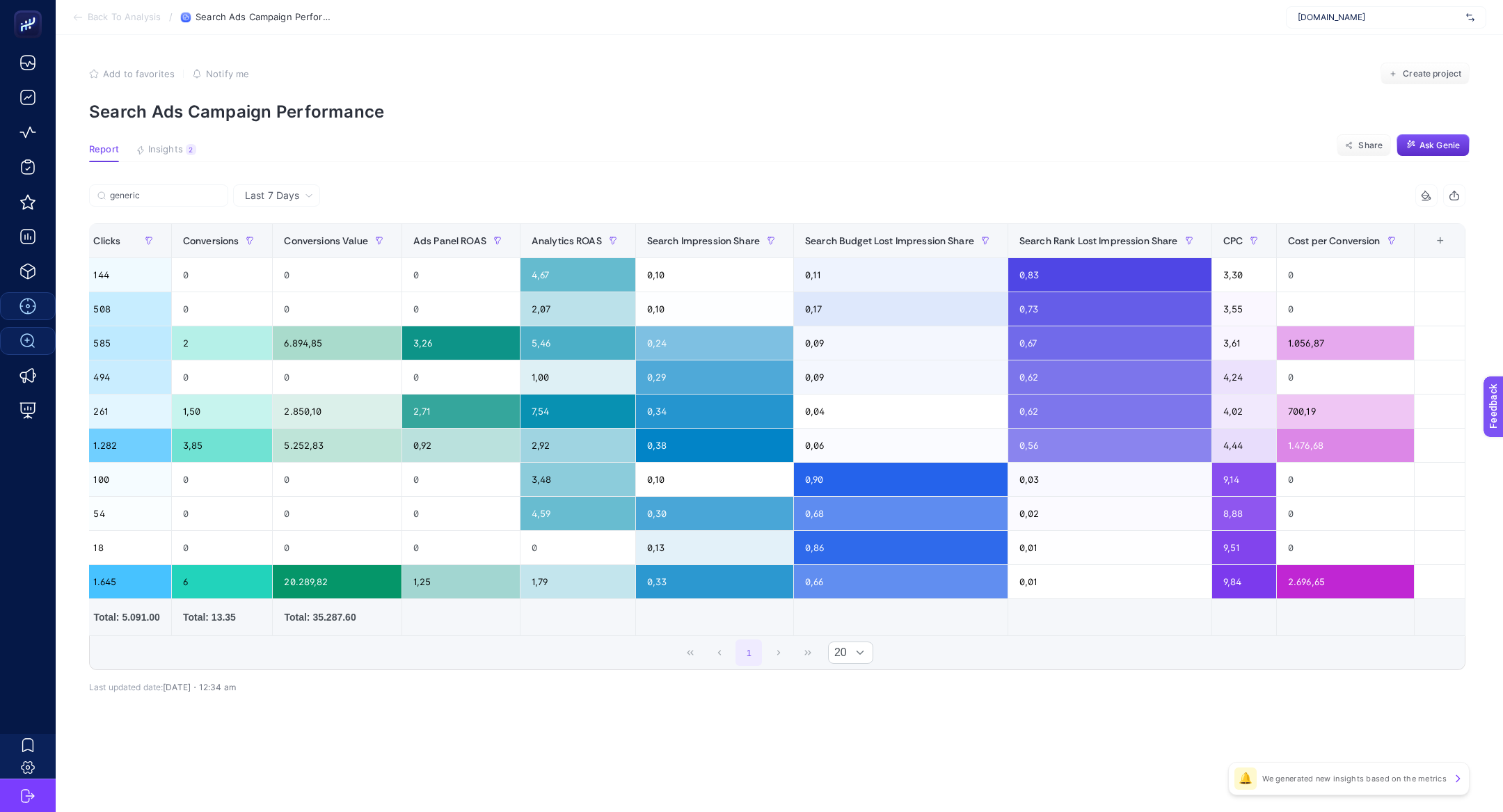
scroll to position [0, 453]
click at [1443, 236] on div "+" at bounding box center [1441, 240] width 26 height 11
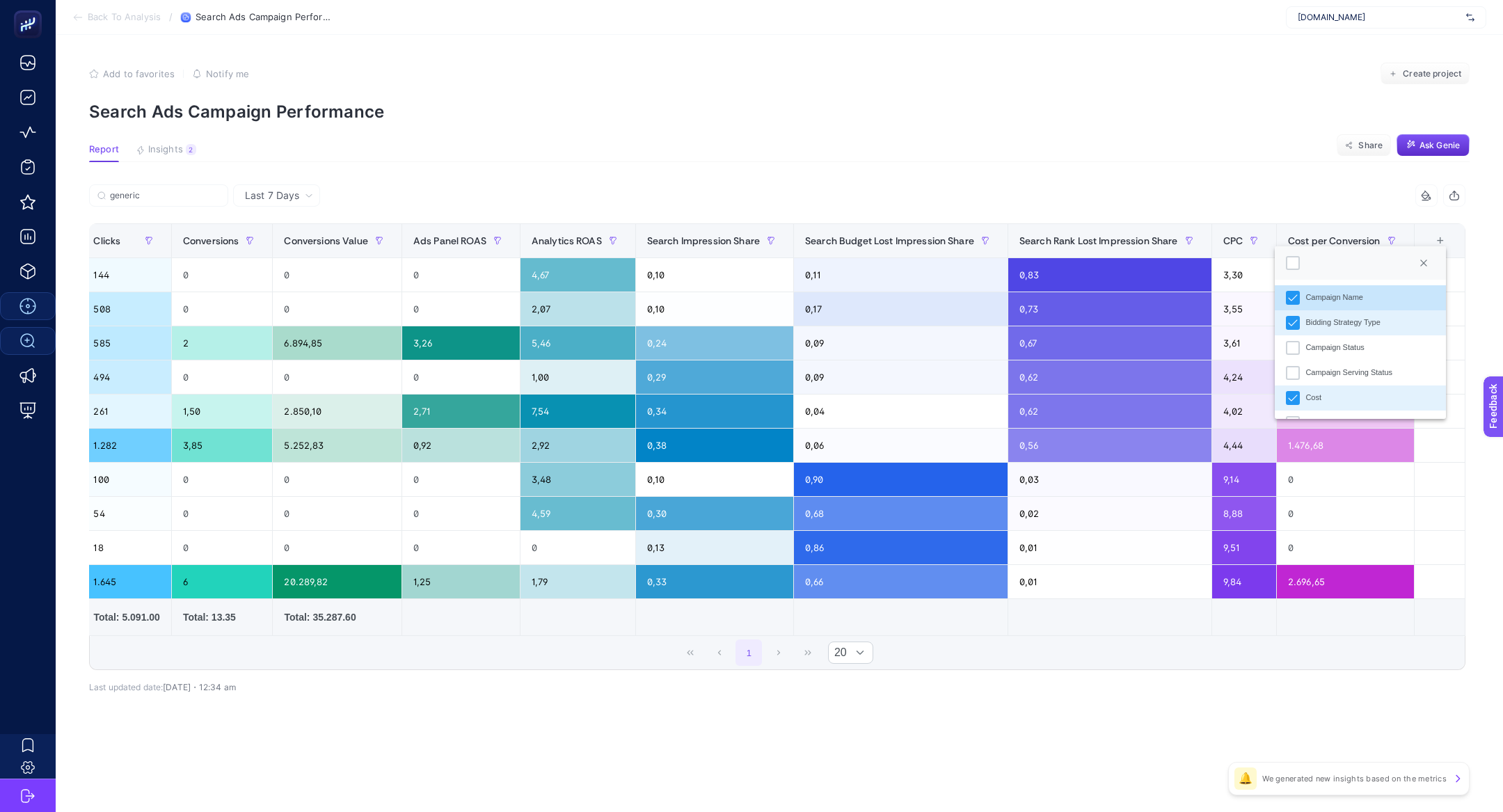
scroll to position [9, 70]
click at [1185, 99] on section "Add to favorites false Notify me Create project Search Ads Campaign Performance" at bounding box center [779, 92] width 1381 height 59
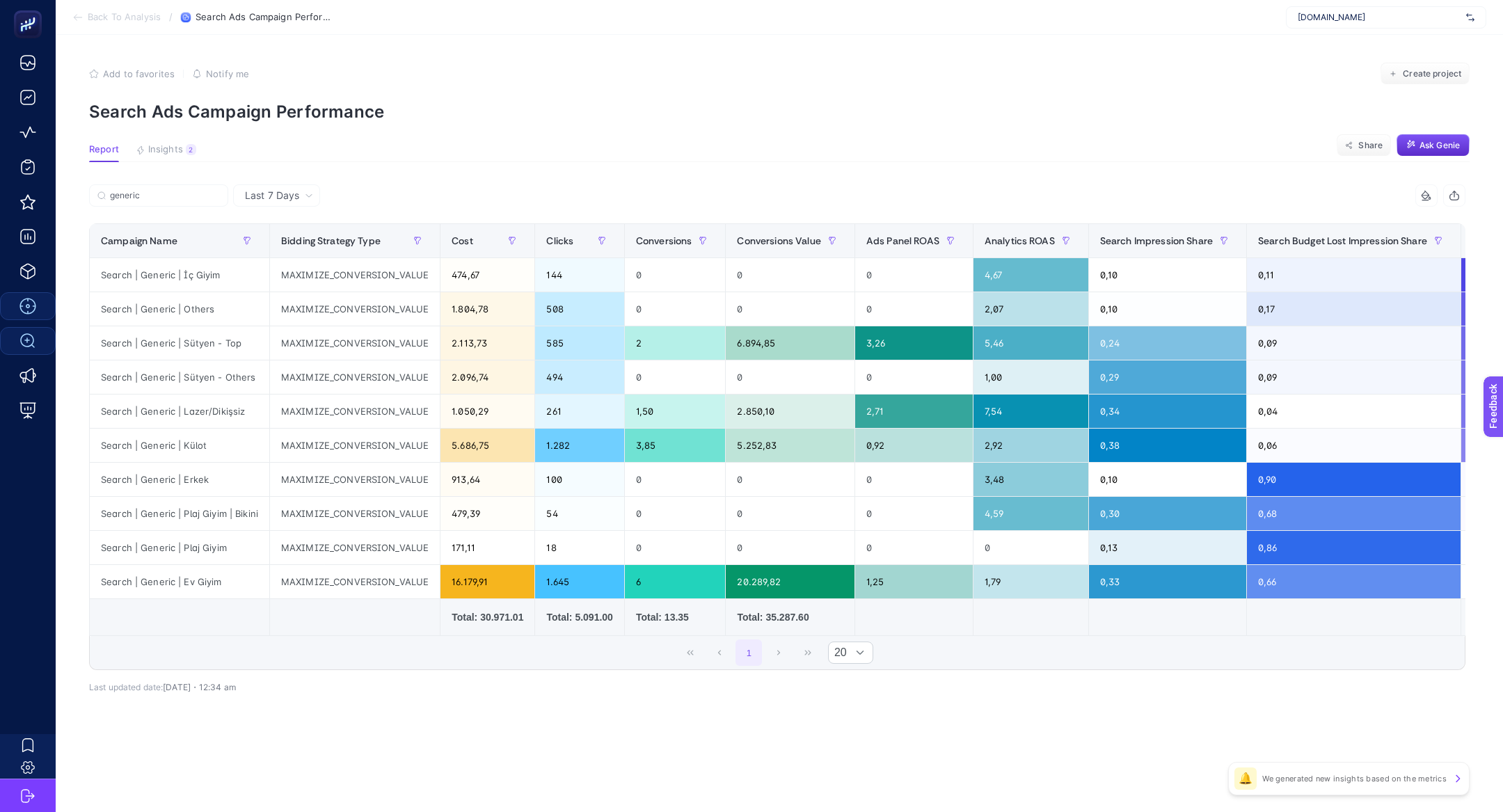
scroll to position [0, 453]
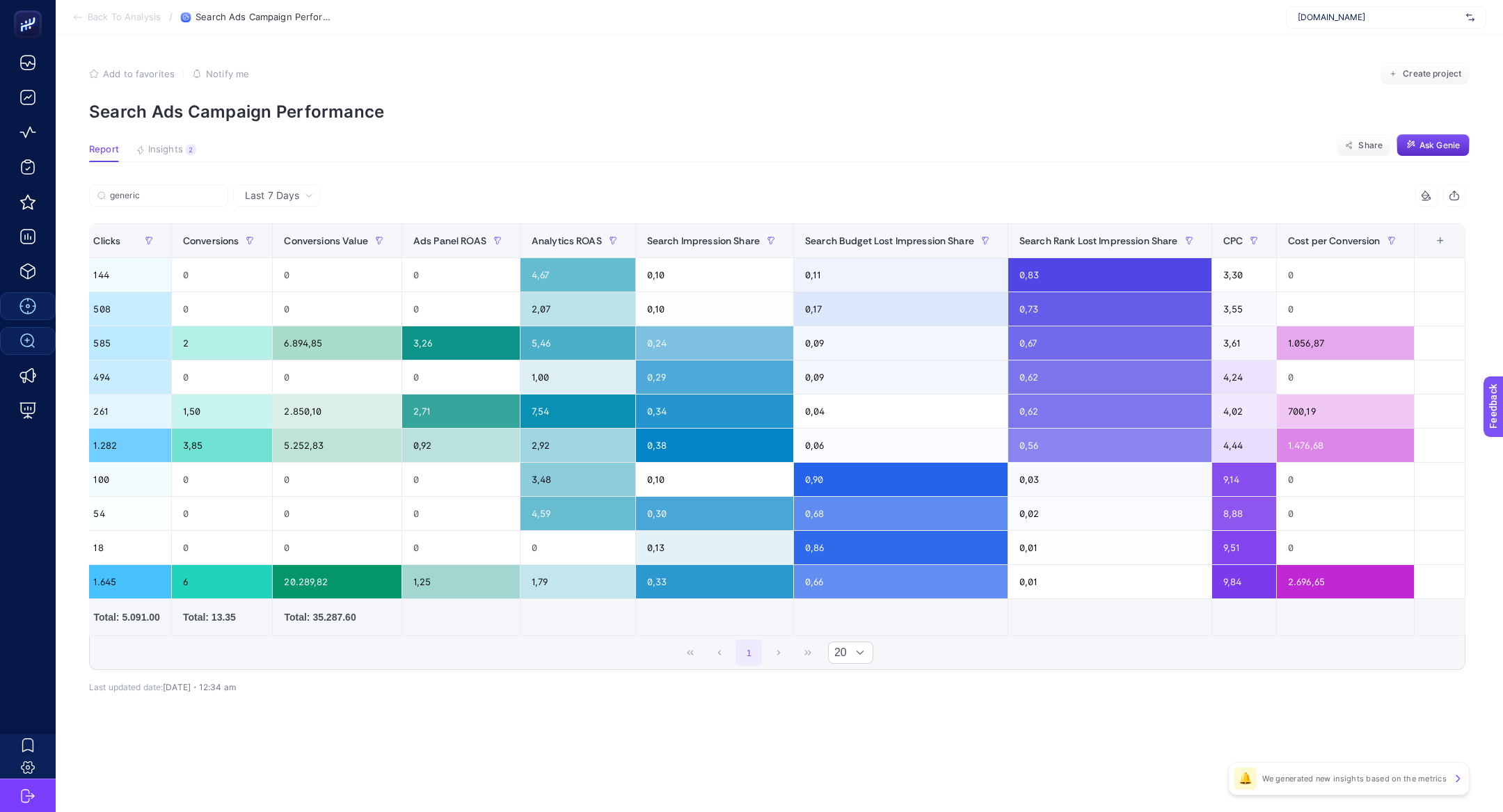
click at [1434, 239] on div "+" at bounding box center [1441, 240] width 26 height 11
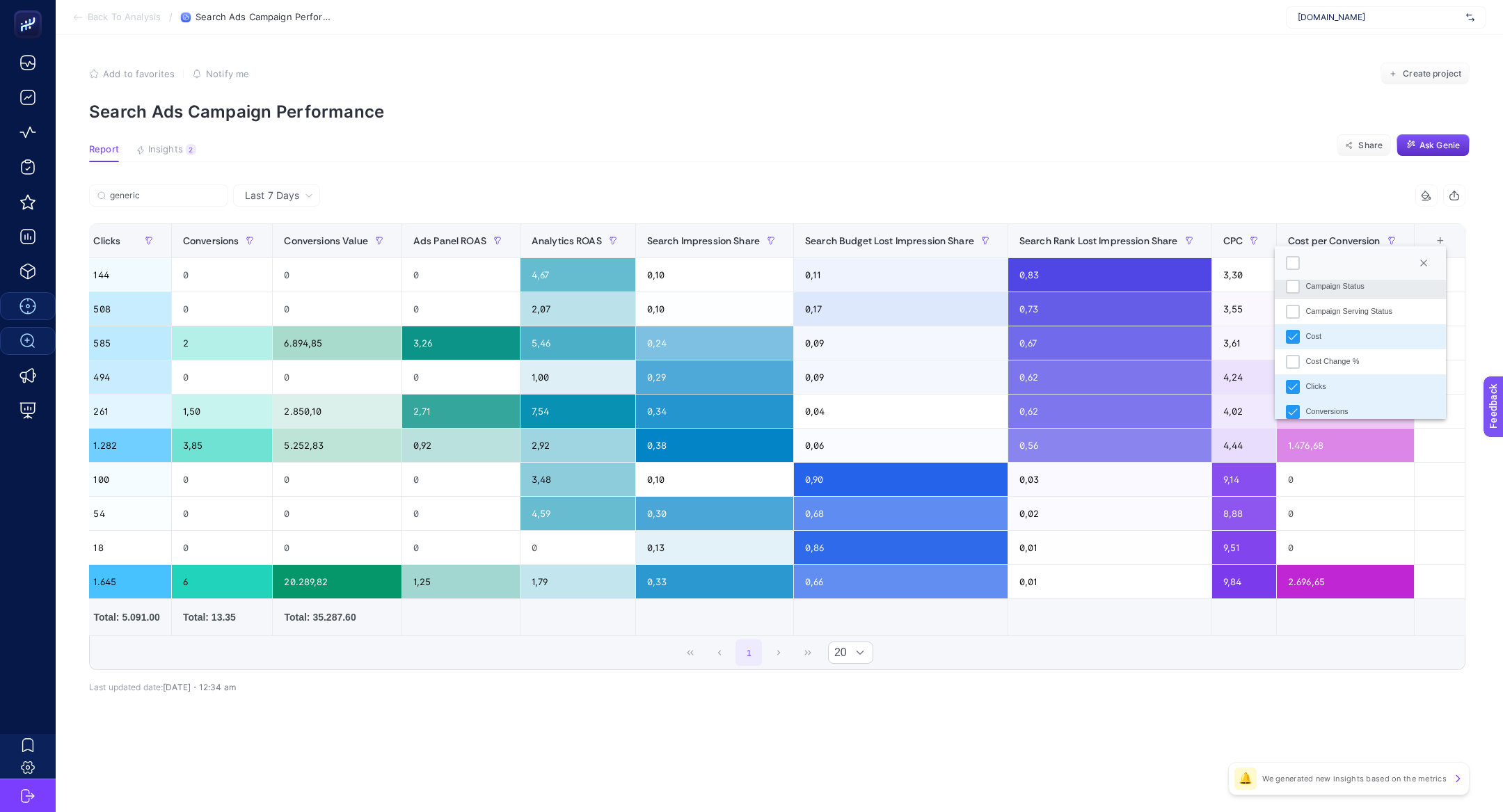
scroll to position [83, 0]
click at [1354, 363] on li "Clicks" at bounding box center [1361, 365] width 171 height 25
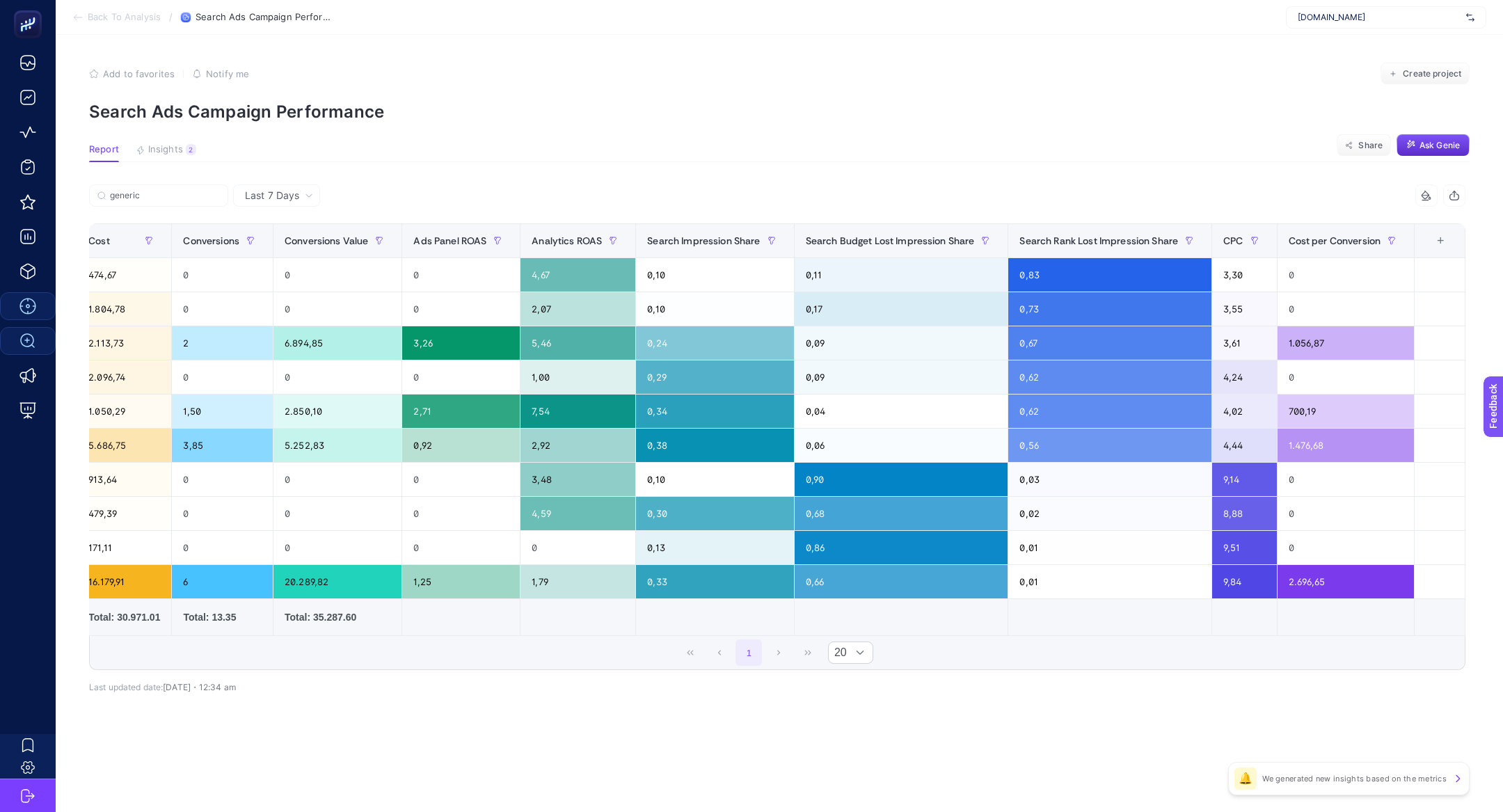
scroll to position [0, 360]
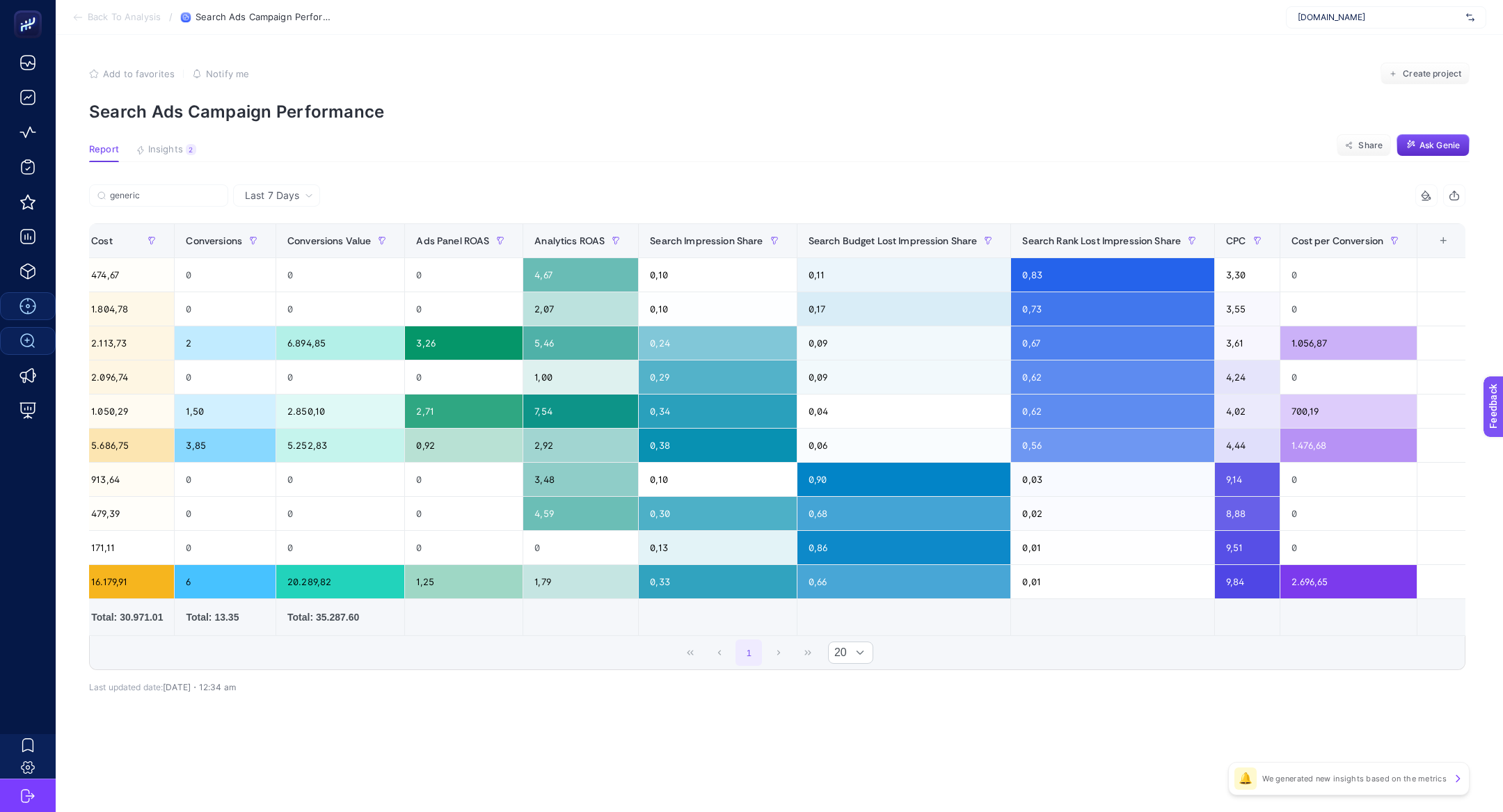
click at [1225, 142] on article "Add to favorites false Notify me Create project Search Ads Campaign Performance…" at bounding box center [780, 423] width 1447 height 777
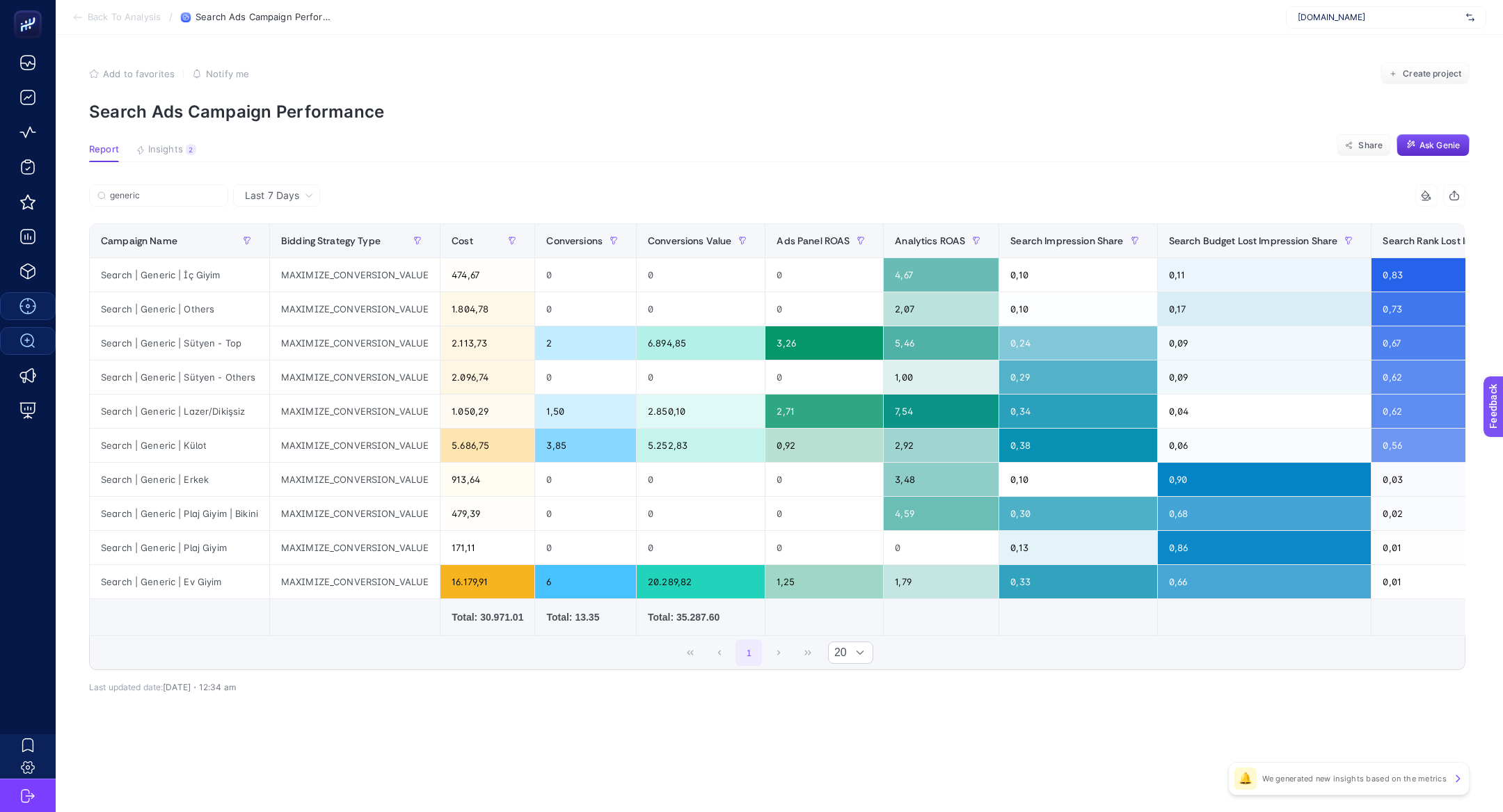
click at [1414, 89] on section "Add to favorites false Notify me Create project Search Ads Campaign Performance" at bounding box center [779, 92] width 1381 height 59
click at [1414, 63] on button "Create project" at bounding box center [1425, 73] width 89 height 23
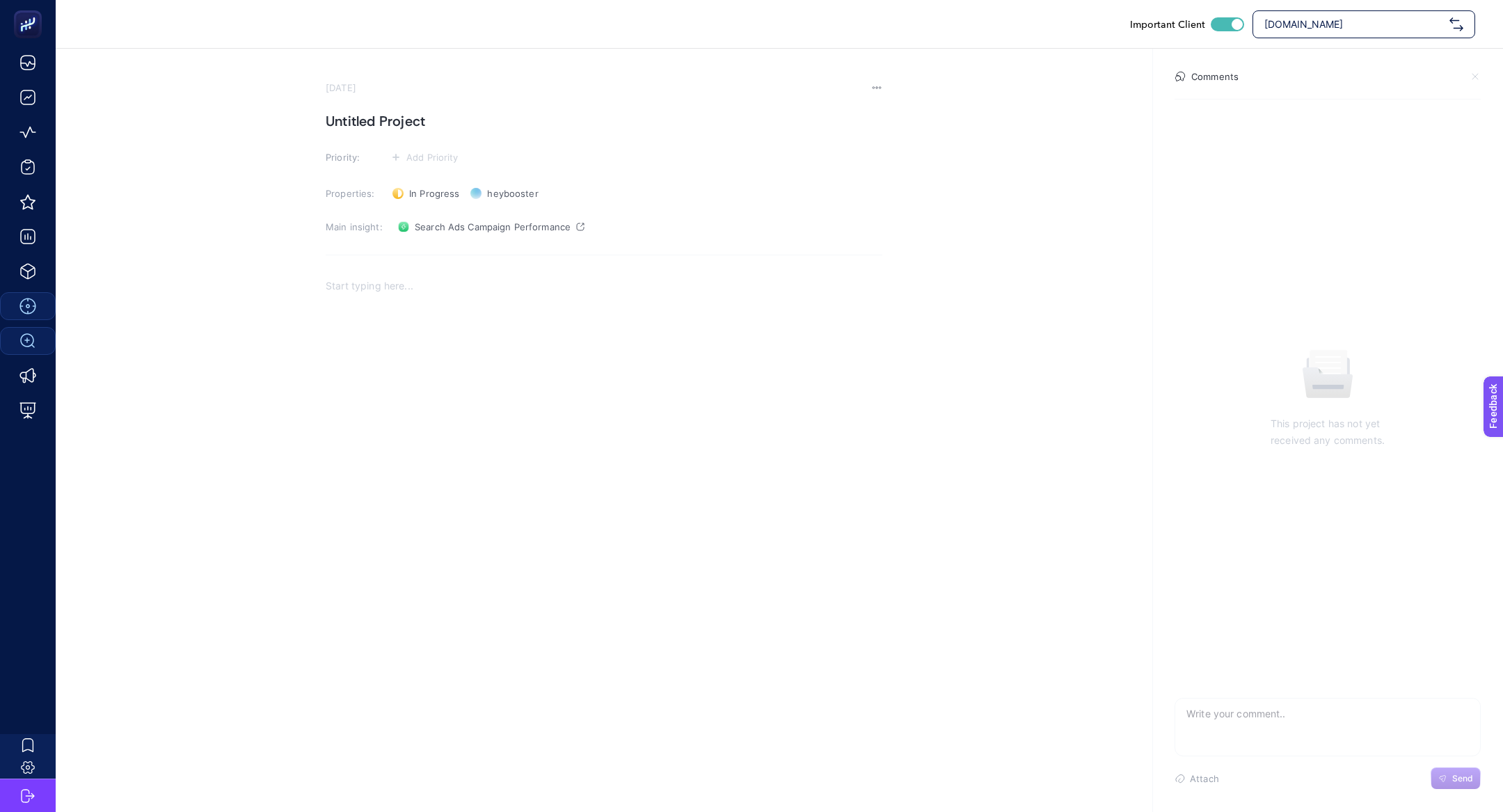
click at [526, 324] on div "Rich Text Editor. Editing area: main" at bounding box center [604, 408] width 557 height 278
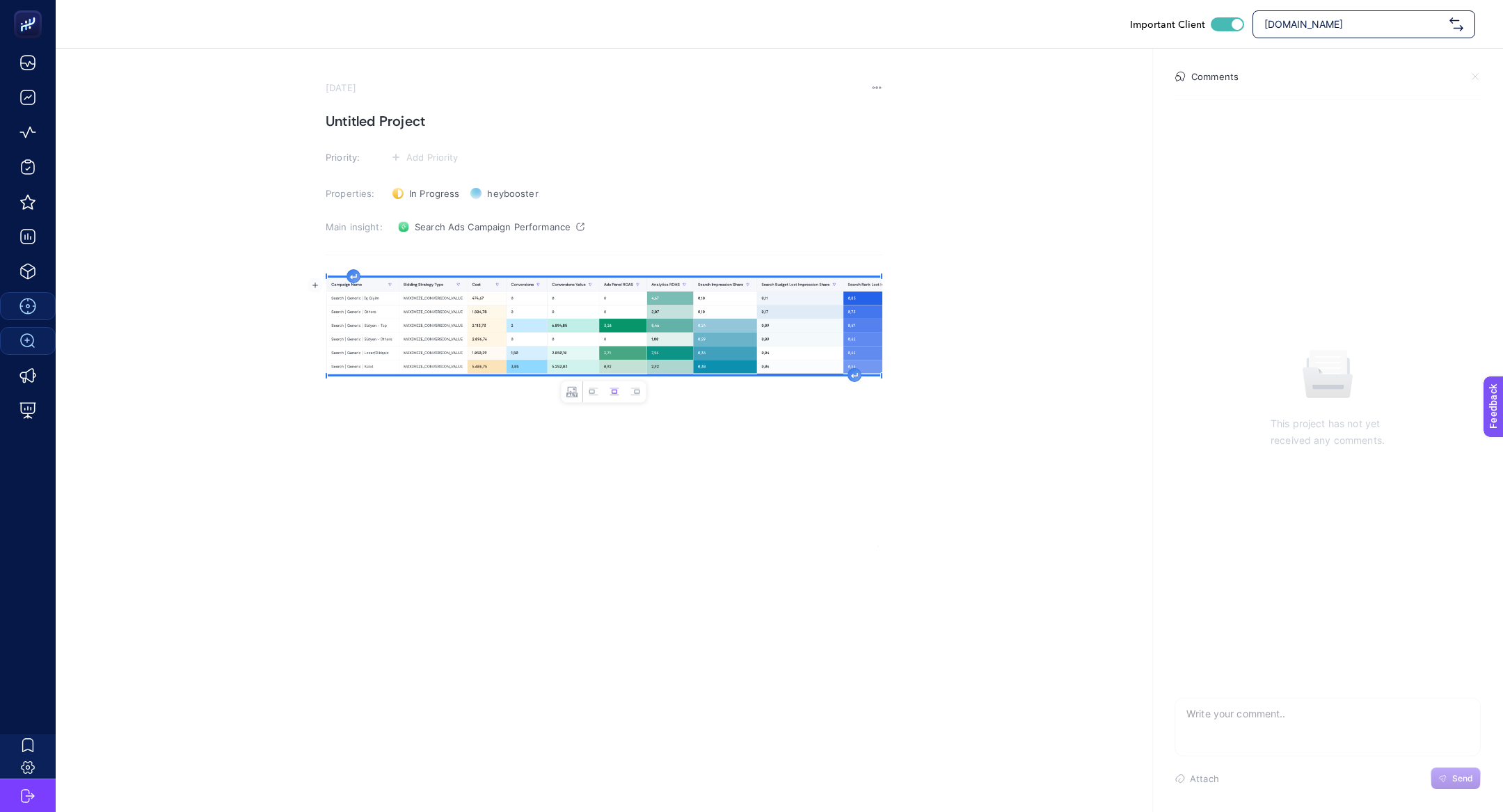
click at [402, 128] on h1 "Untitled Project" at bounding box center [604, 121] width 557 height 23
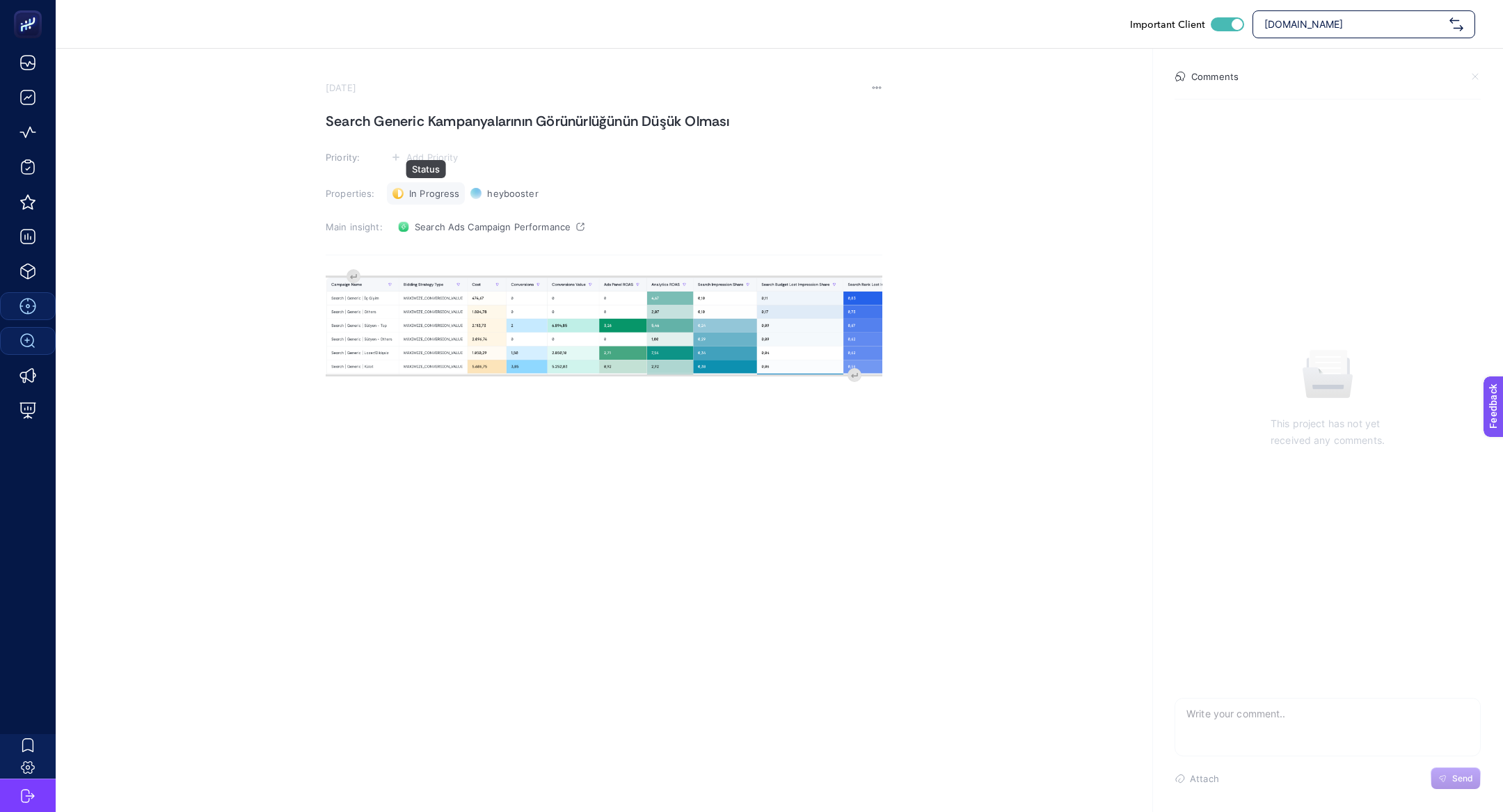
click at [429, 187] on div "In Progress Status" at bounding box center [426, 193] width 78 height 23
click at [429, 172] on section "October 2, 2025 Search Generic Kampanyalarının Görünürlüğünün Düşük Olması Prio…" at bounding box center [604, 314] width 557 height 464
click at [429, 170] on section "October 2, 2025 Search Generic Kampanyalarının Görünürlüğünün Düşük Olması Prio…" at bounding box center [604, 314] width 557 height 464
click at [429, 168] on section "October 2, 2025 Search Generic Kampanyalarının Görünürlüğünün Düşük Olması Prio…" at bounding box center [604, 314] width 557 height 464
click at [430, 162] on span "Add Priority" at bounding box center [432, 157] width 52 height 11
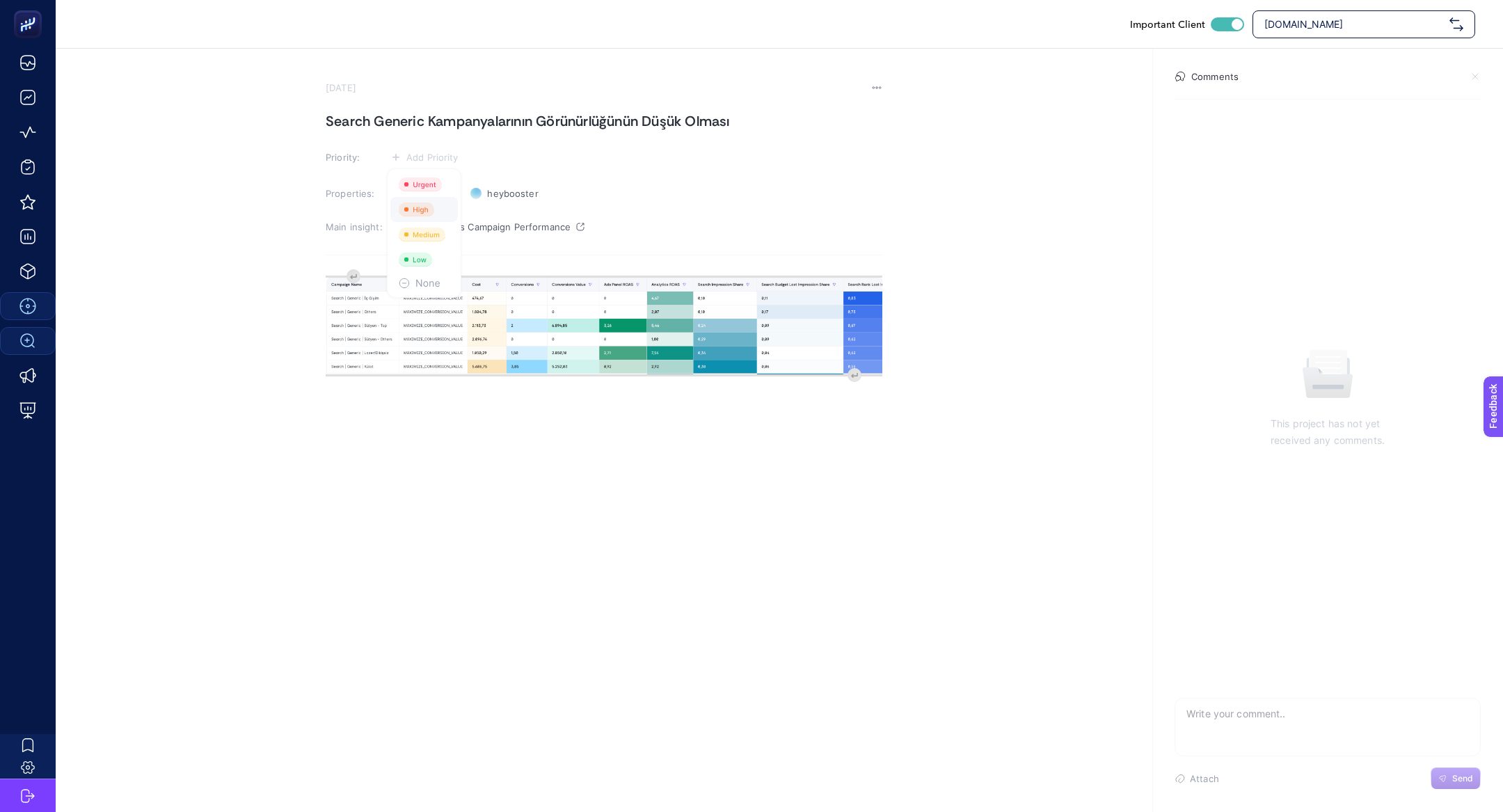
click at [430, 204] on rect at bounding box center [417, 209] width 36 height 14
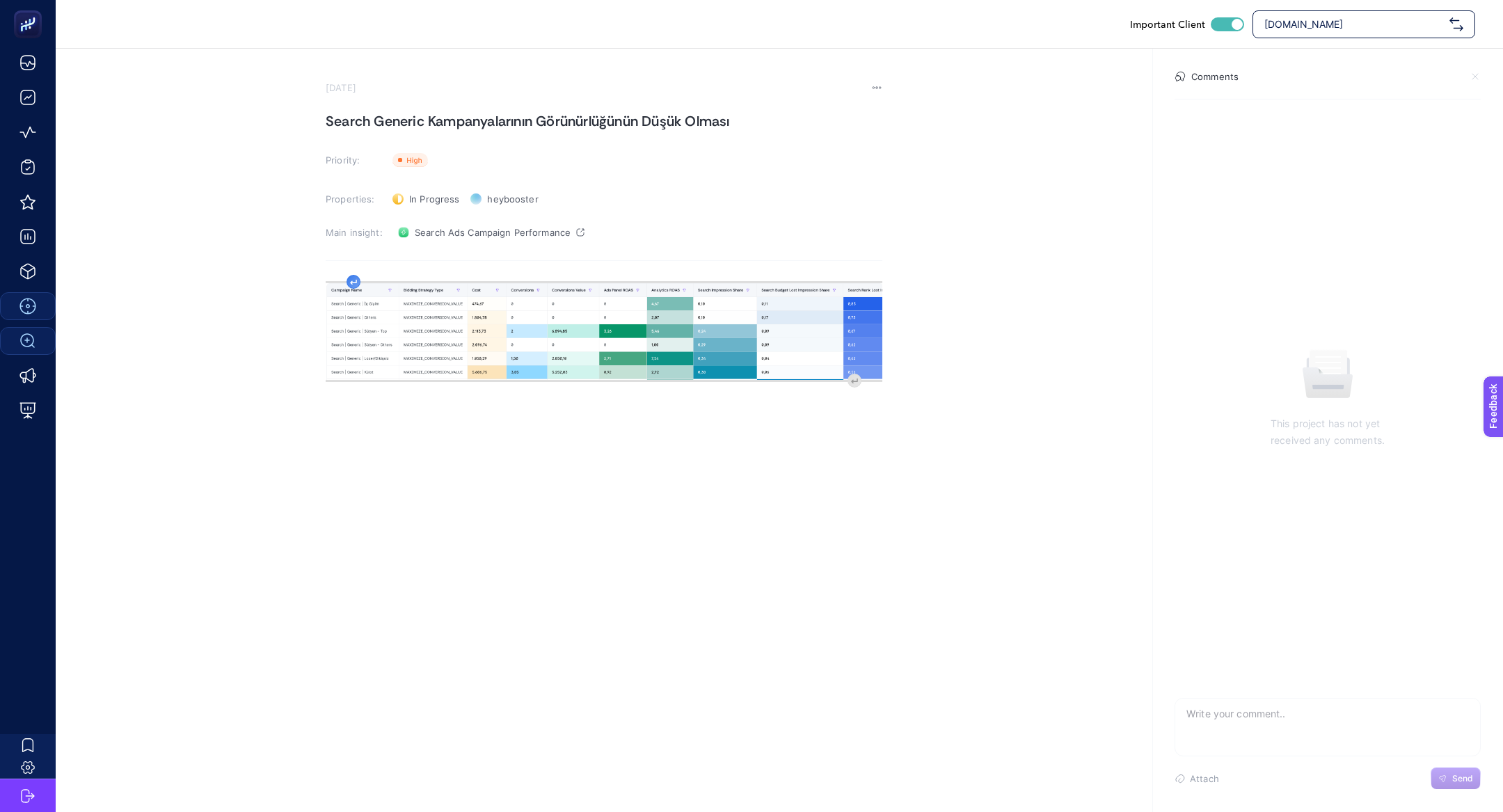
click at [353, 278] on div "image widget. Press Enter to type after or press Shift + Enter to type before t…" at bounding box center [604, 413] width 557 height 278
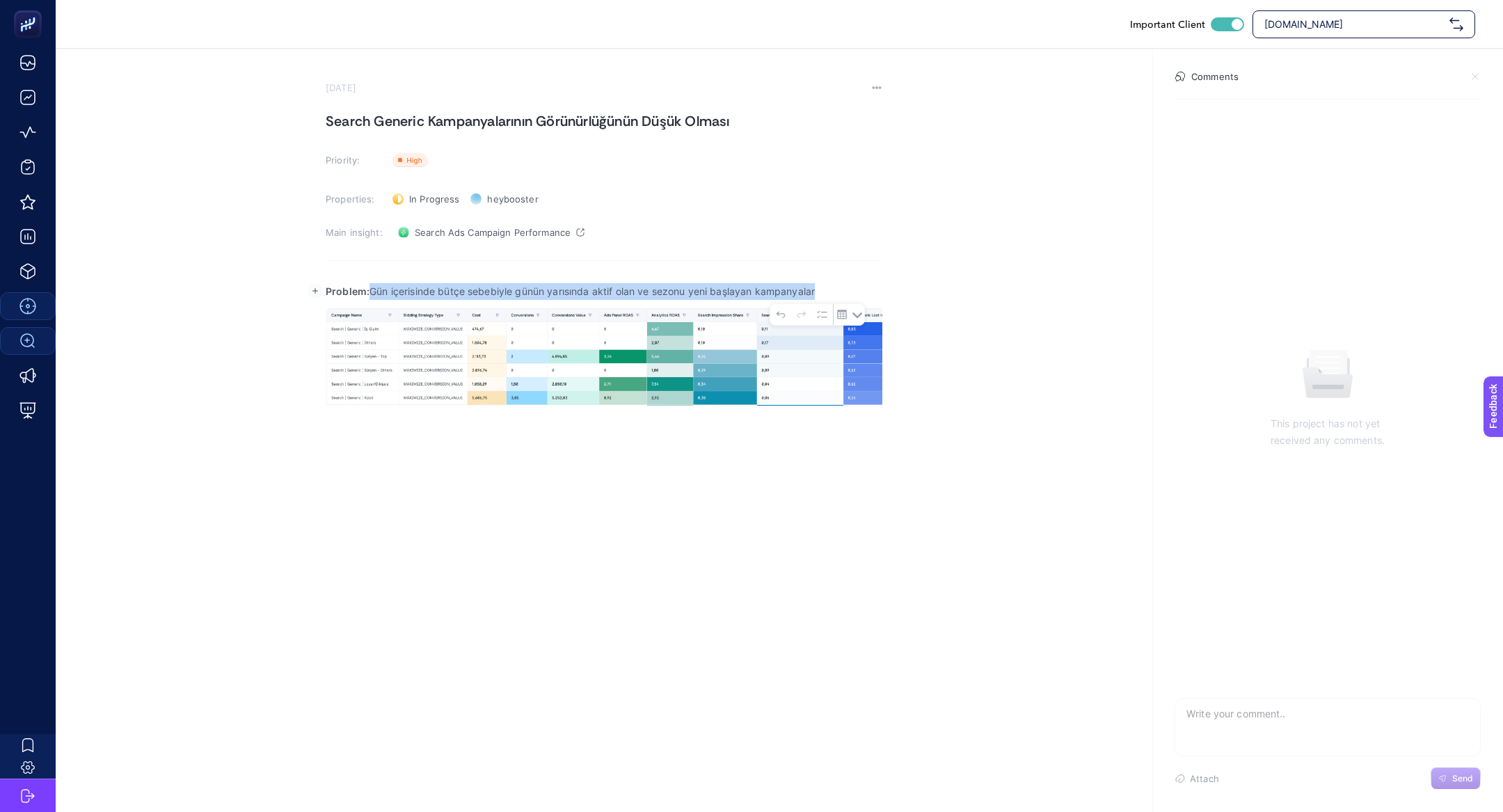
drag, startPoint x: 367, startPoint y: 293, endPoint x: 881, endPoint y: 286, distance: 514.0
click at [881, 286] on p "Problem: Gün içerisinde bütçe sebebiyle günün yarısında aktif olan ve sezonu ye…" at bounding box center [604, 291] width 557 height 16
click at [367, 293] on strong "Problem:Generic kampanyalarda rank kaynaklı yaşanan impression share kayıpları" at bounding box center [526, 291] width 401 height 12
click at [377, 296] on strong "Problem: Generic kampanyalarda rank kaynaklı yaşanan impression share kayıpları" at bounding box center [527, 291] width 403 height 12
drag, startPoint x: 373, startPoint y: 295, endPoint x: 728, endPoint y: 294, distance: 355.0
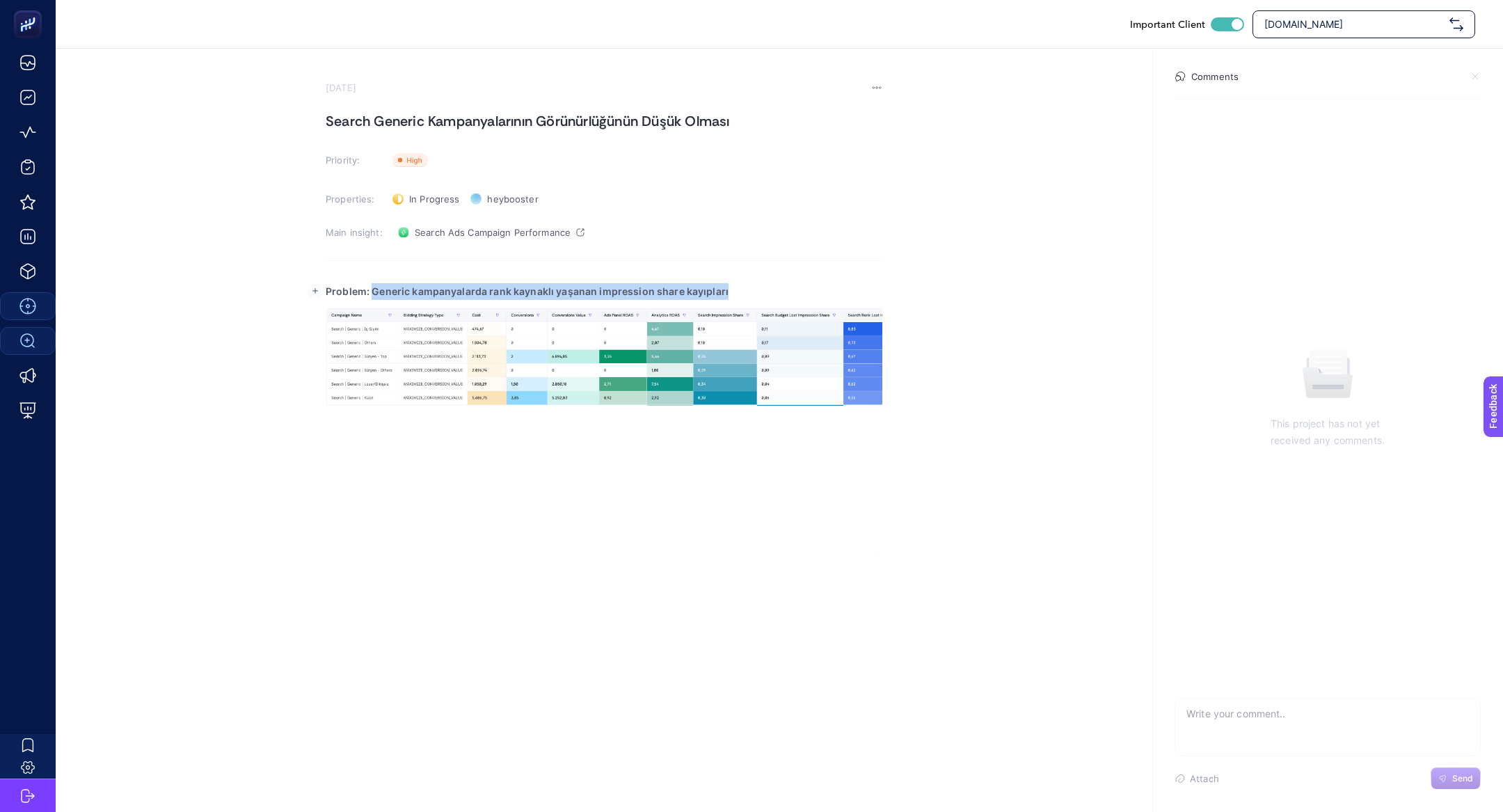
click at [728, 294] on p "Problem: Generic kampanyalarda rank kaynaklı yaşanan impression share kayıpları" at bounding box center [604, 291] width 557 height 16
click at [734, 298] on p "Problem: Generic kampanyalarda rank kaynaklı yaşanan impression share kayıpları" at bounding box center [604, 291] width 557 height 16
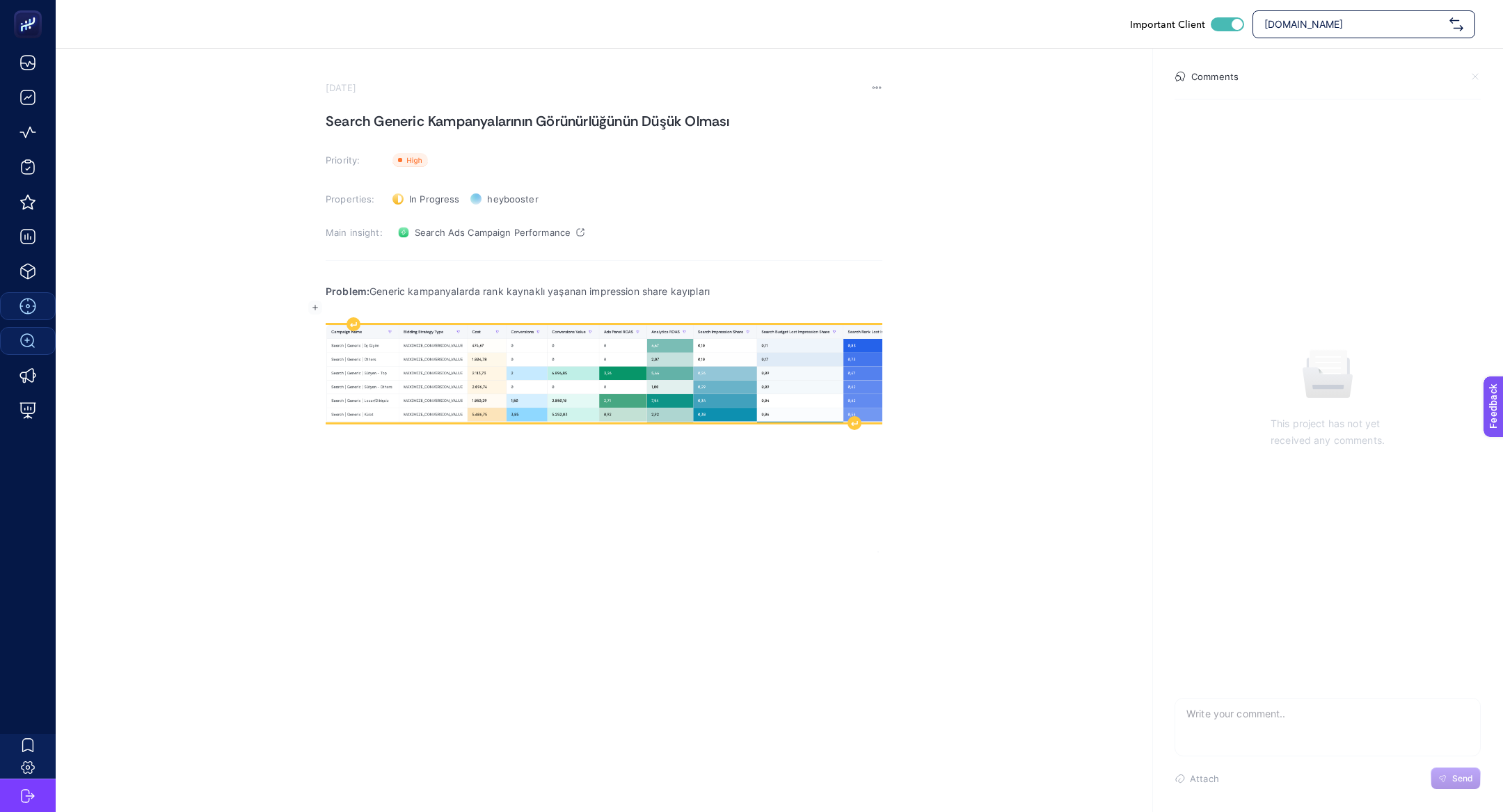
click at [698, 355] on img "Rich Text Editor. Editing area: main" at bounding box center [604, 373] width 557 height 96
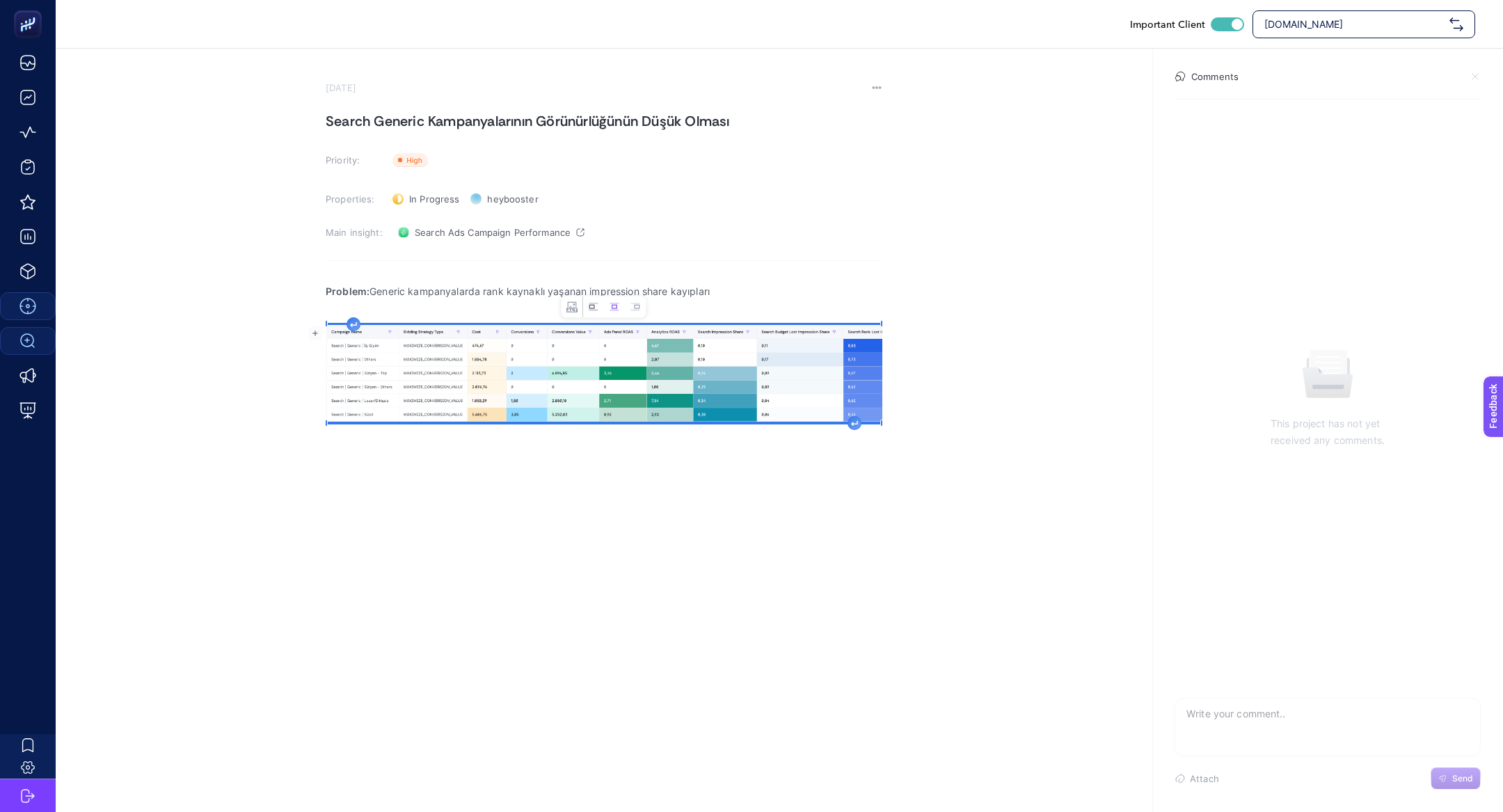
click at [586, 310] on button "Left aligned image" at bounding box center [594, 306] width 21 height 21
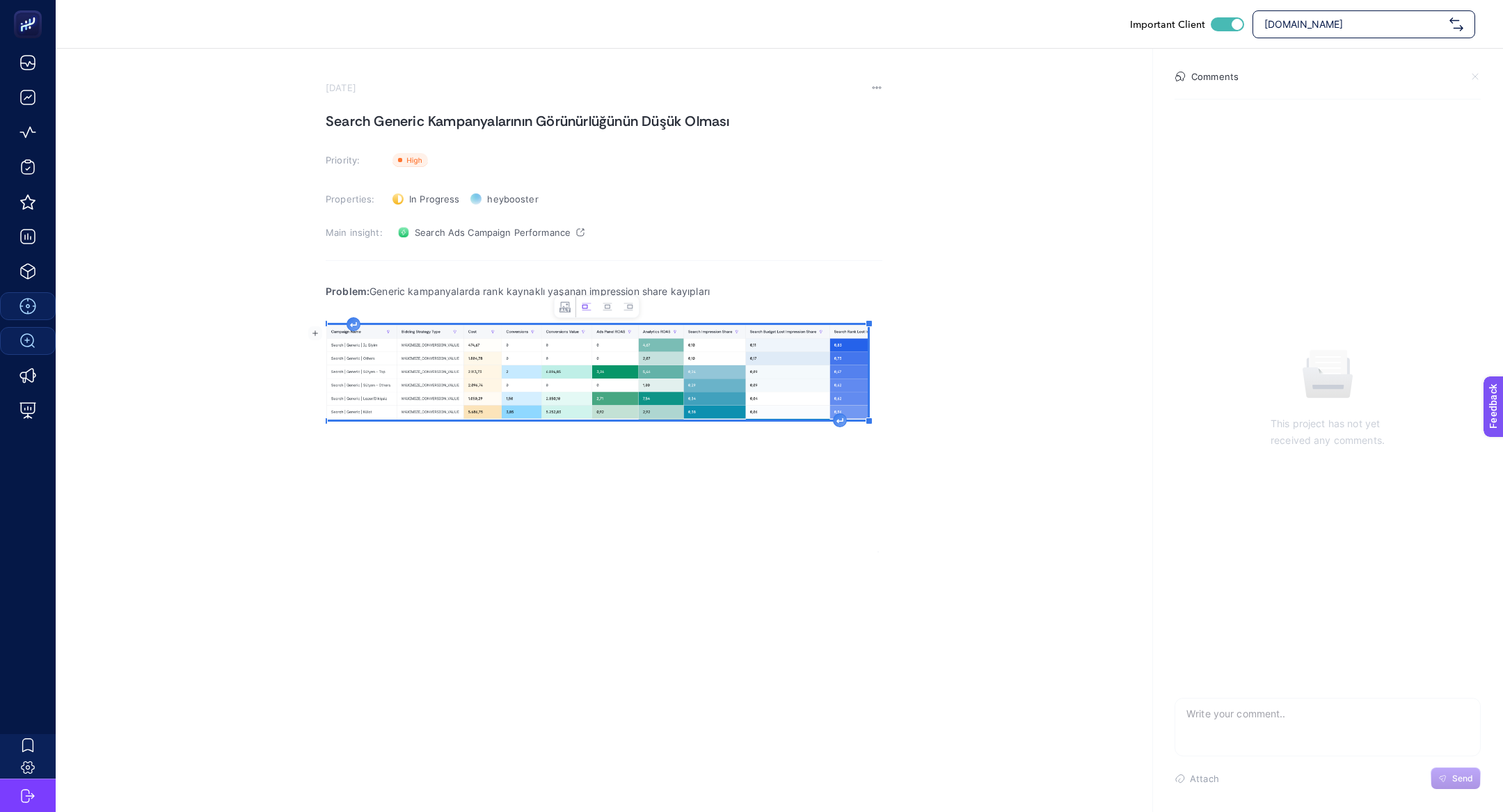
click at [359, 326] on div "Problem: Generic kampanyalarda rank kaynaklı yaşanan impression share kayıpları…" at bounding box center [604, 413] width 557 height 278
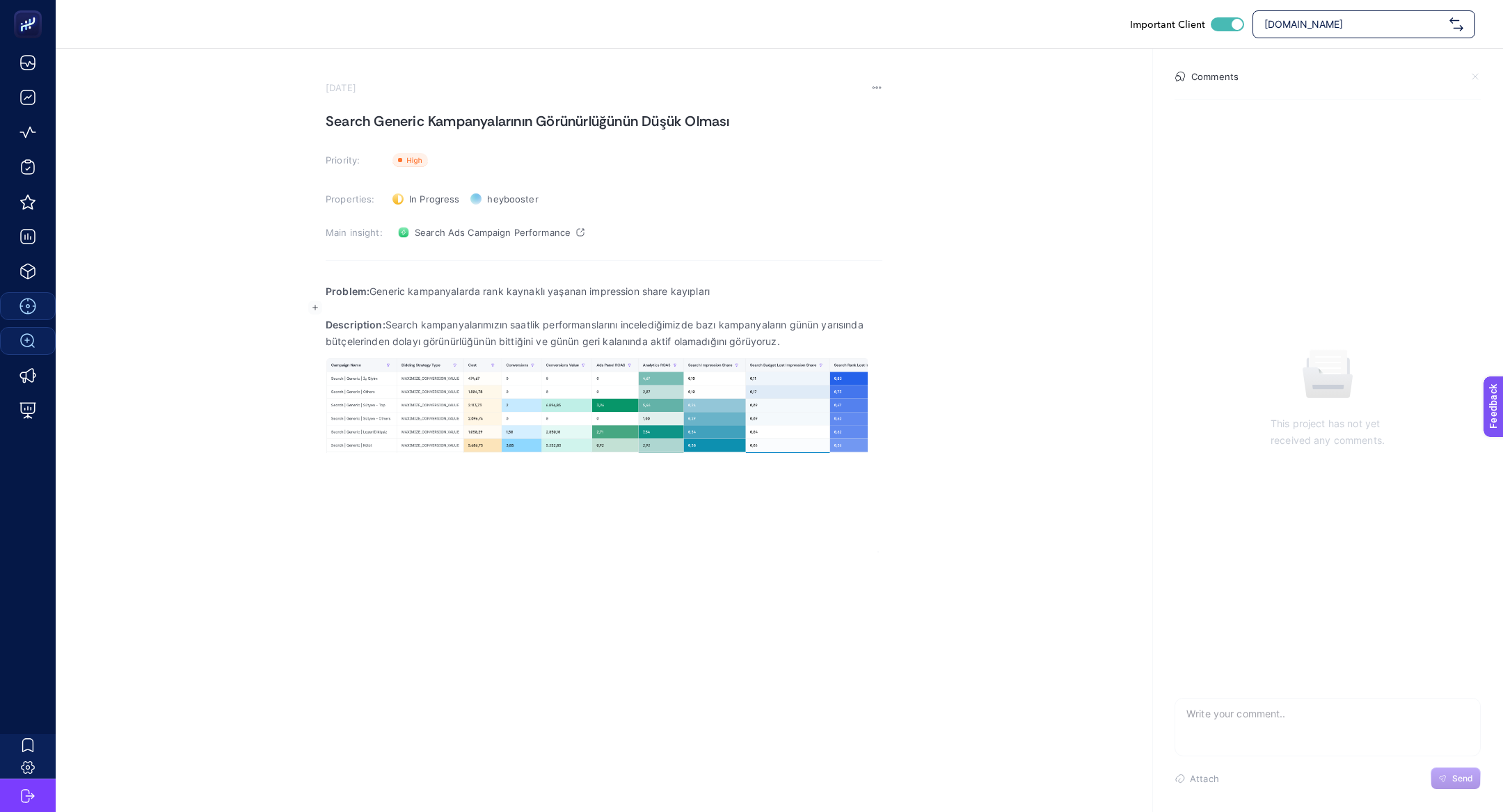
click at [385, 308] on p "Rich Text Editor. Editing area: main" at bounding box center [604, 308] width 557 height 16
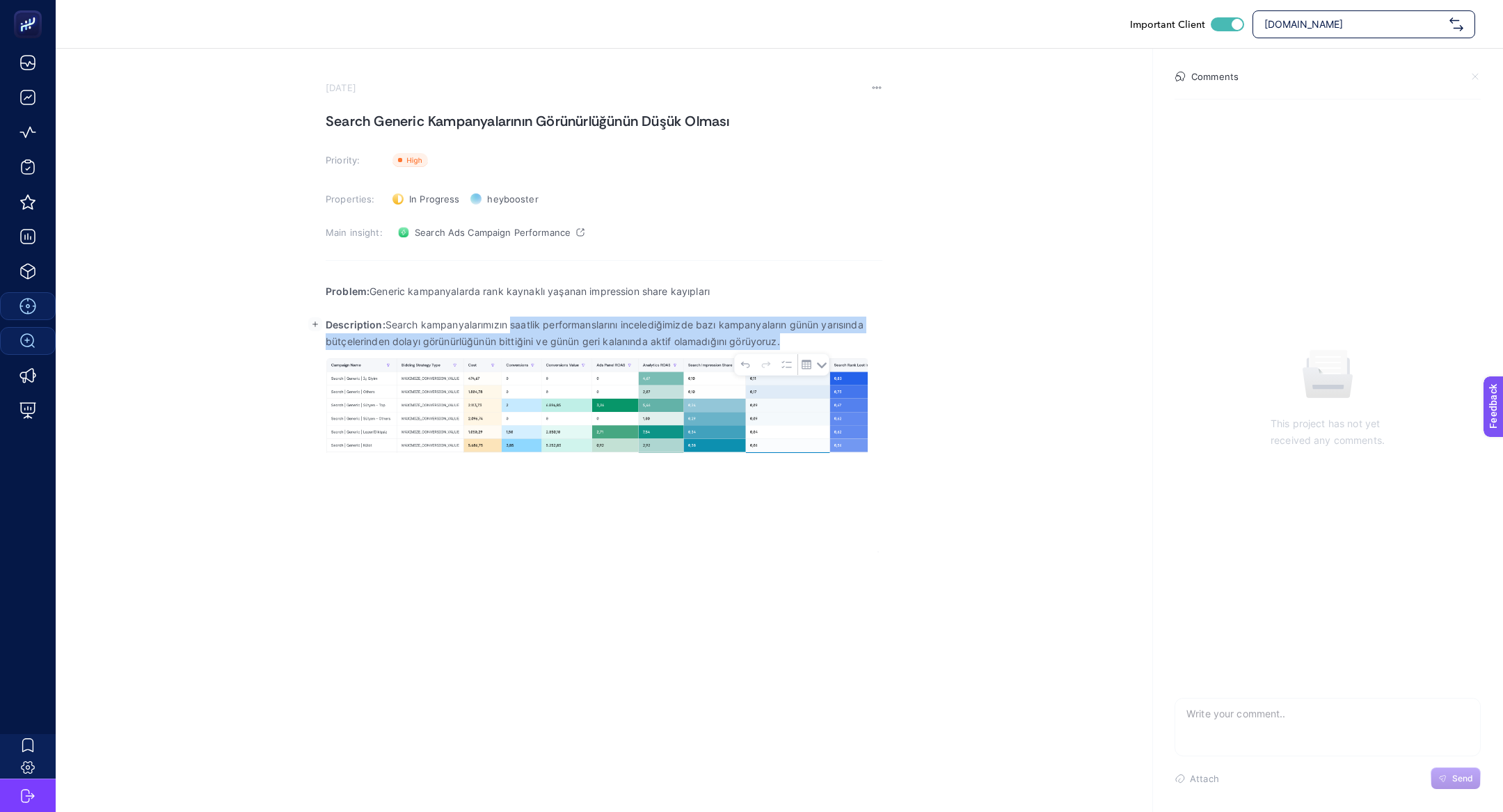
drag, startPoint x: 511, startPoint y: 326, endPoint x: 796, endPoint y: 338, distance: 285.3
click at [796, 338] on p "Description: Search kampanyalarımızın saatlik performanslarını incelediğimizde …" at bounding box center [604, 333] width 557 height 33
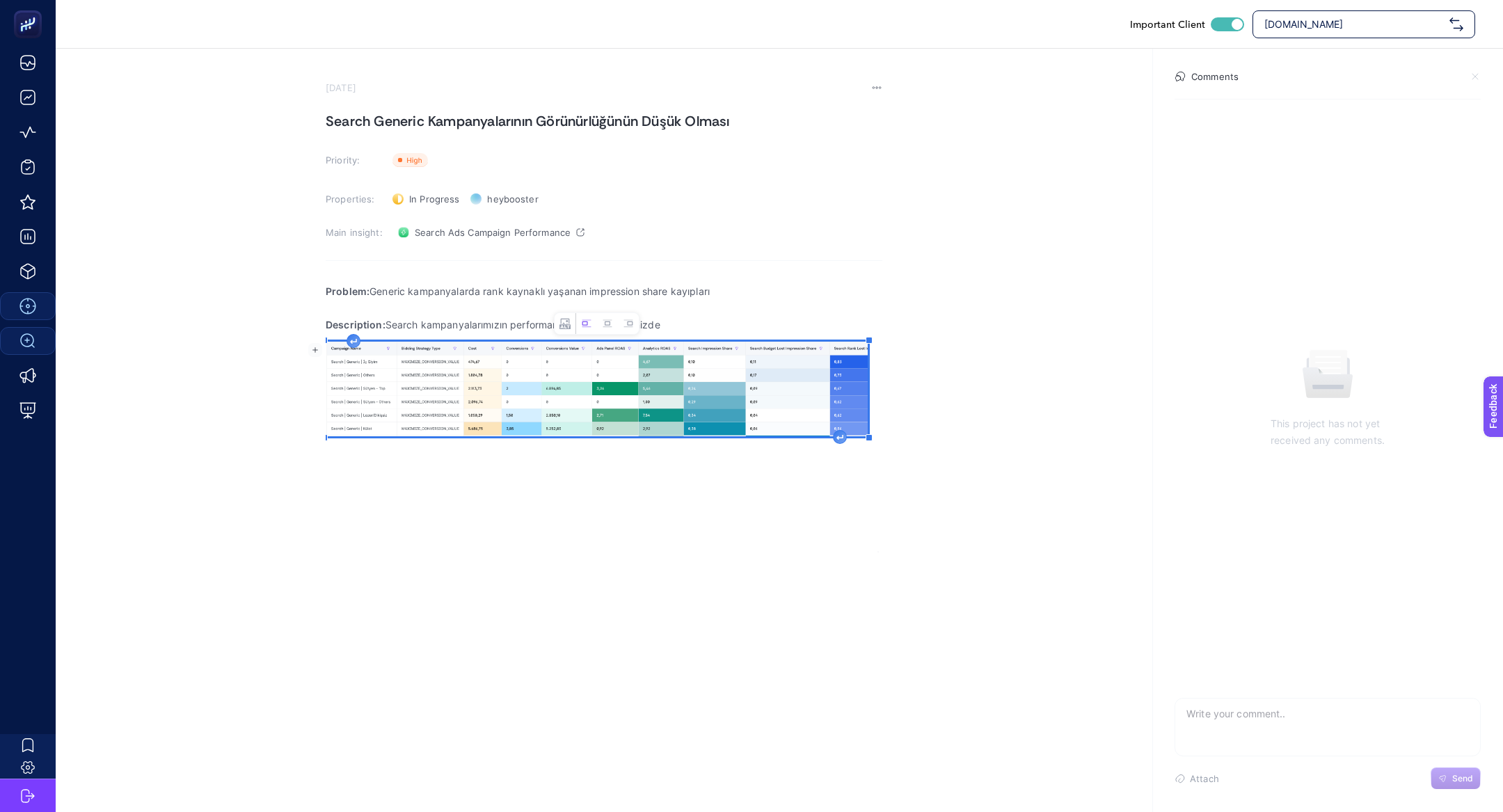
click at [646, 383] on img "Rich Text Editor. Editing area: main" at bounding box center [597, 389] width 542 height 95
click at [734, 320] on p "Description: Search kampanyalarımızın performanslarını incelediğimizde" at bounding box center [604, 324] width 557 height 16
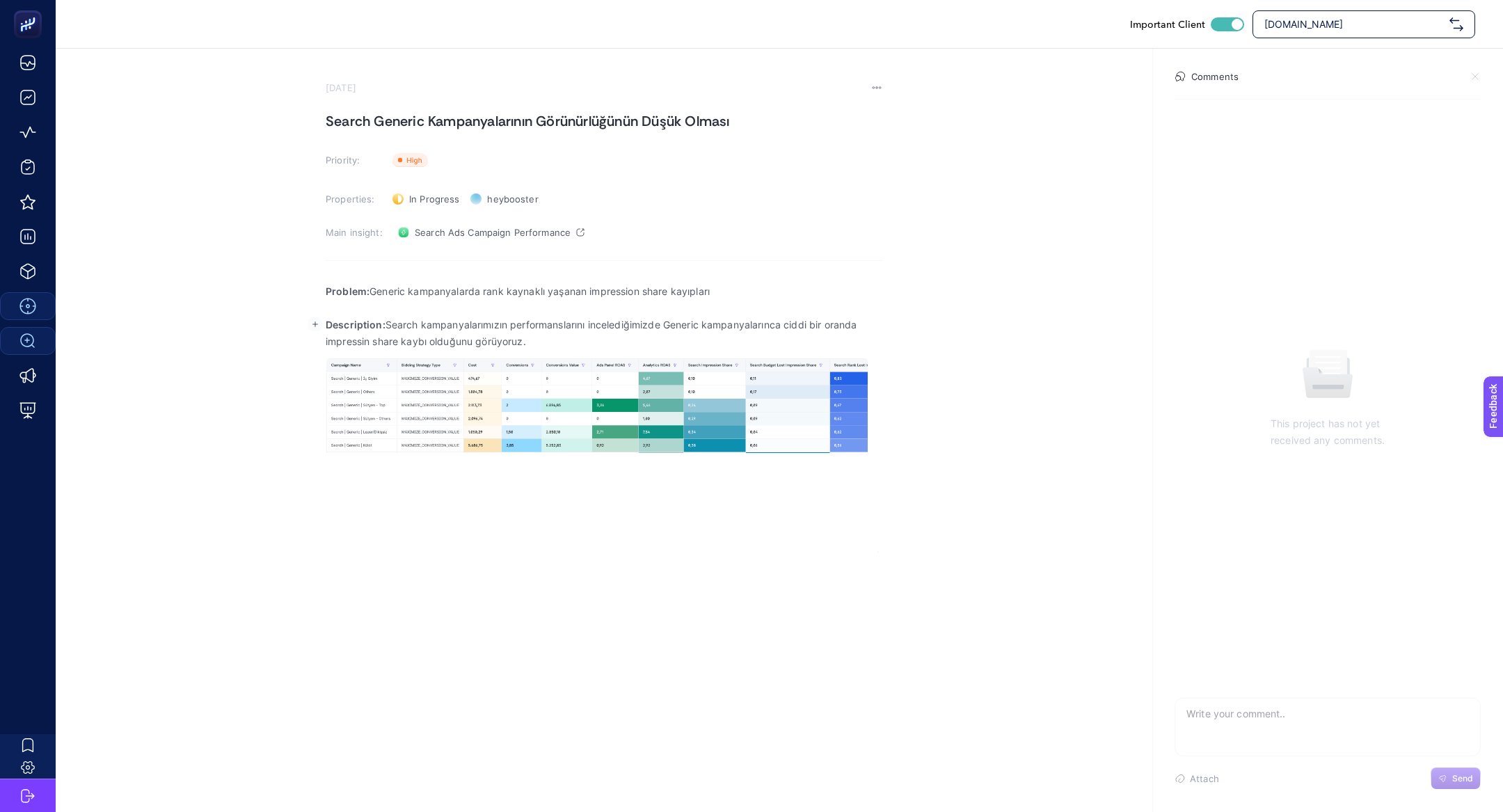
click at [691, 324] on p "Description: Search kampanyalarımızın performanslarını incelediğimizde Generic …" at bounding box center [604, 333] width 557 height 33
click at [517, 487] on div "Problem: Generic kampanyalarda rank kaynaklı yaşanan impression share kayıpları…" at bounding box center [604, 413] width 557 height 278
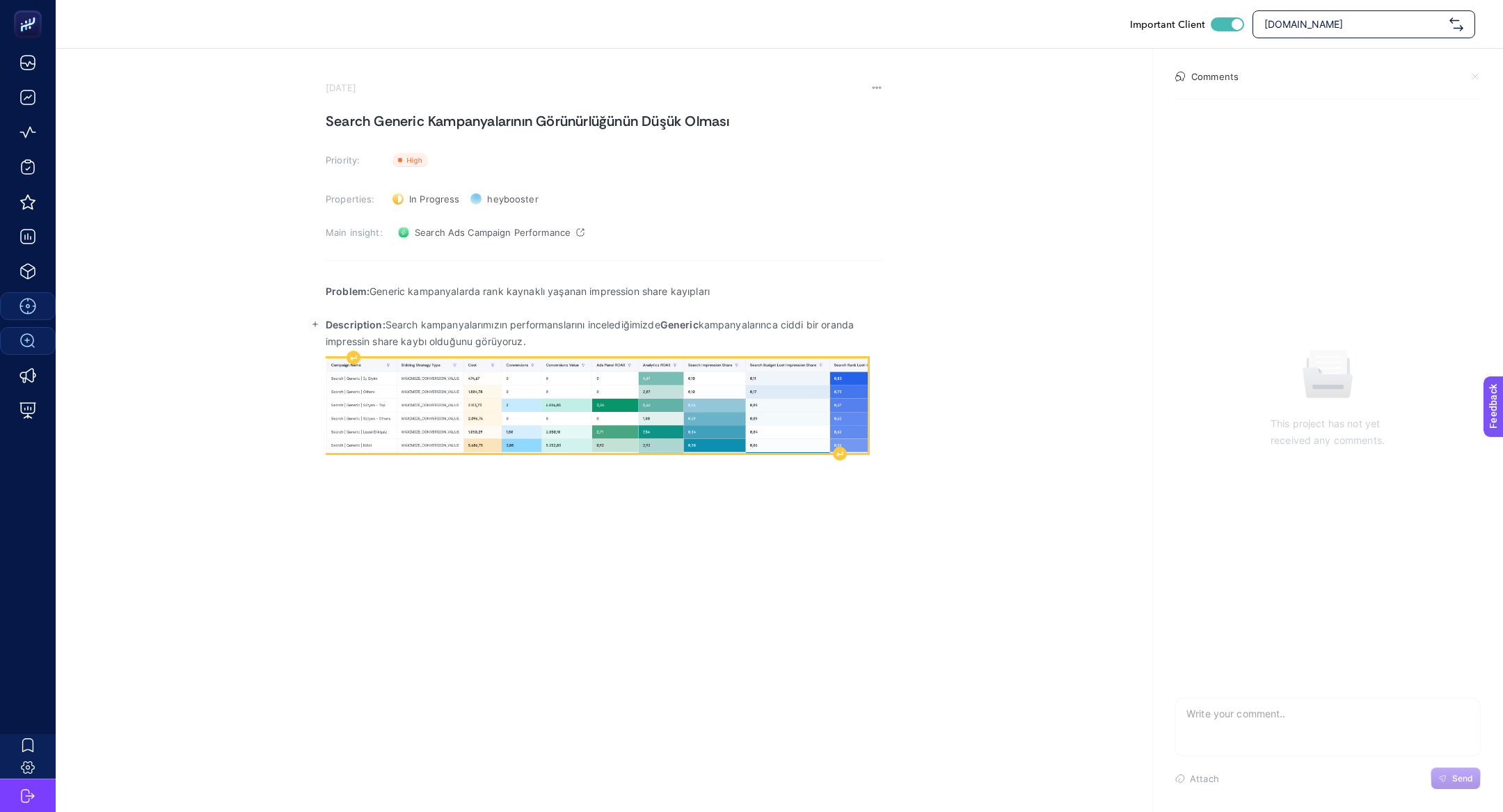
click at [551, 439] on img "Rich Text Editor. Editing area: main" at bounding box center [597, 406] width 542 height 95
click at [835, 453] on div "Rich Text Editor. Editing area: main" at bounding box center [840, 453] width 14 height 14
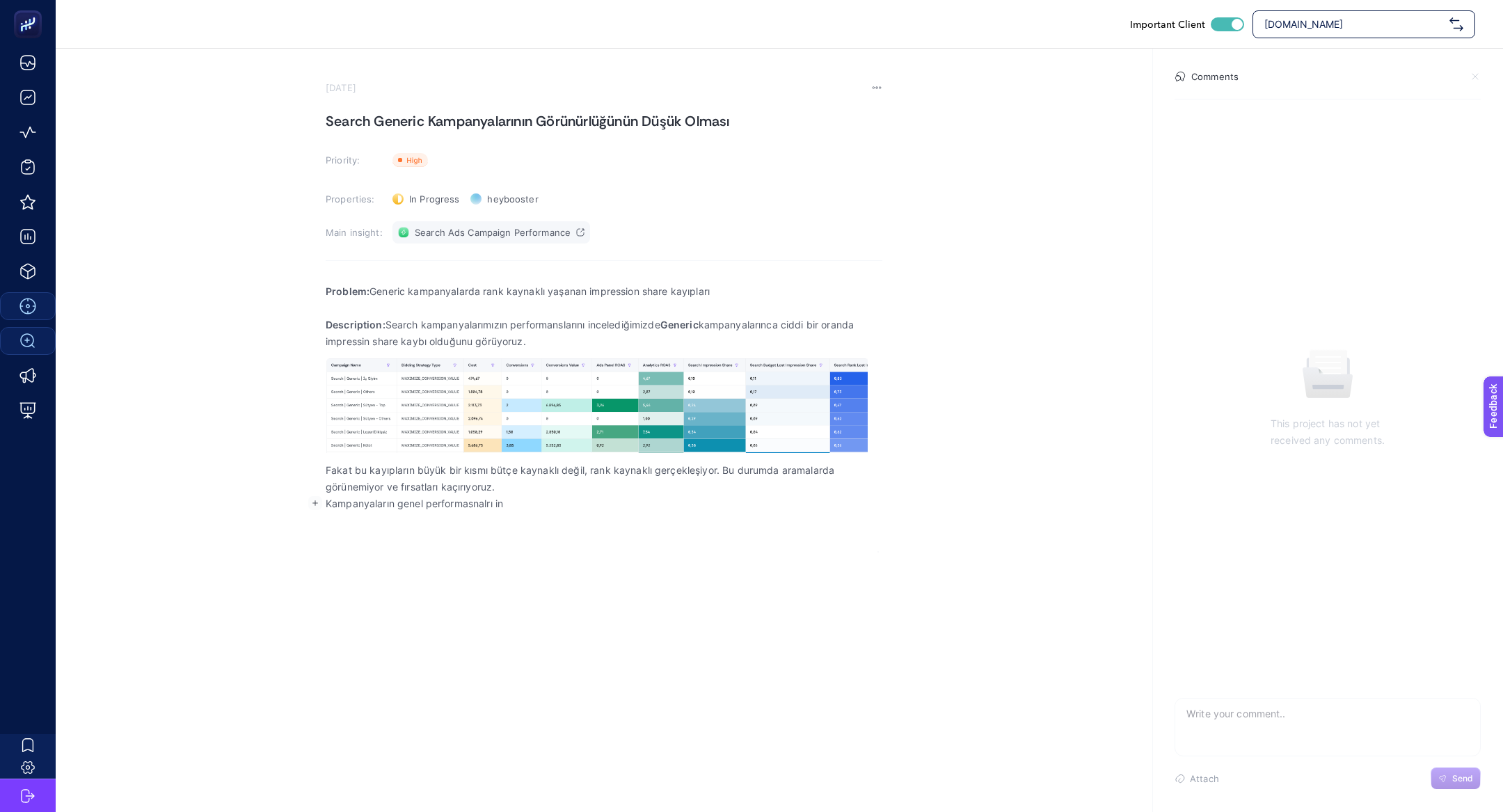
click at [522, 223] on link "Search Ads Campaign Performance" at bounding box center [491, 232] width 198 height 23
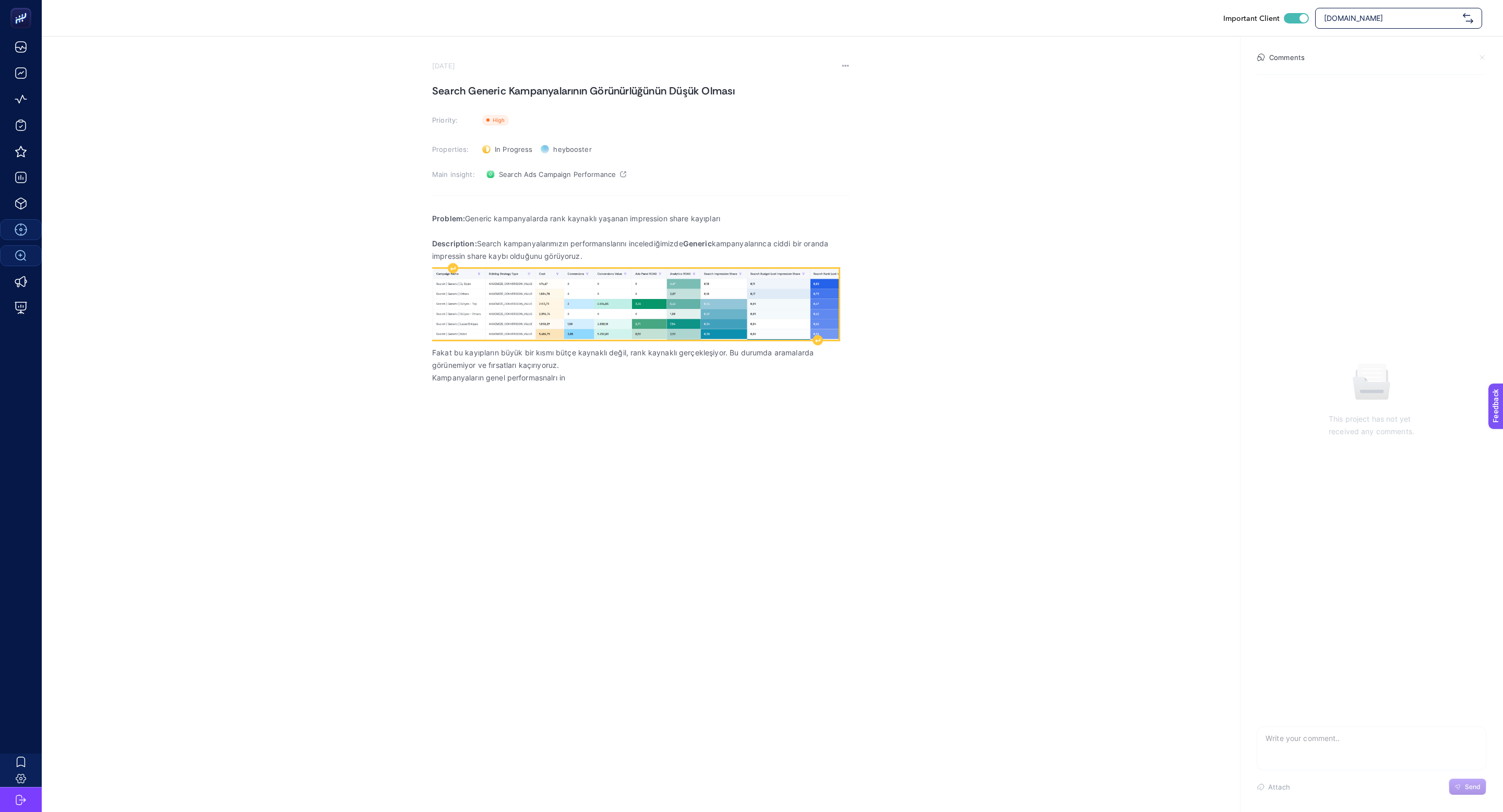
click at [602, 324] on img "Rich Text Editor. Editing area: main" at bounding box center [635, 304] width 407 height 71
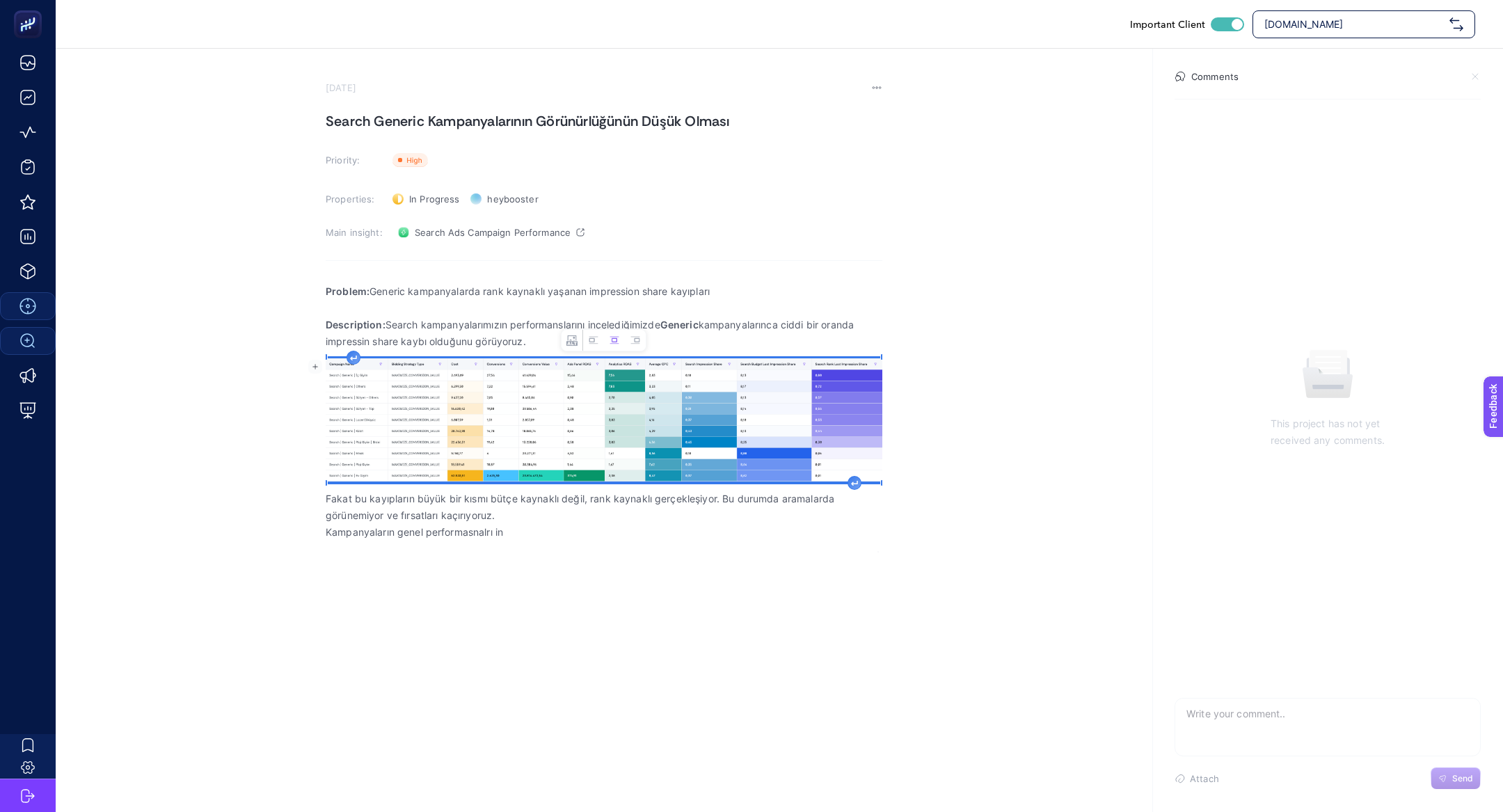
click at [636, 563] on div "Important Client www.suwen.com.tr October 2, 2025 Search Generic Kampanyalarını…" at bounding box center [752, 406] width 1503 height 812
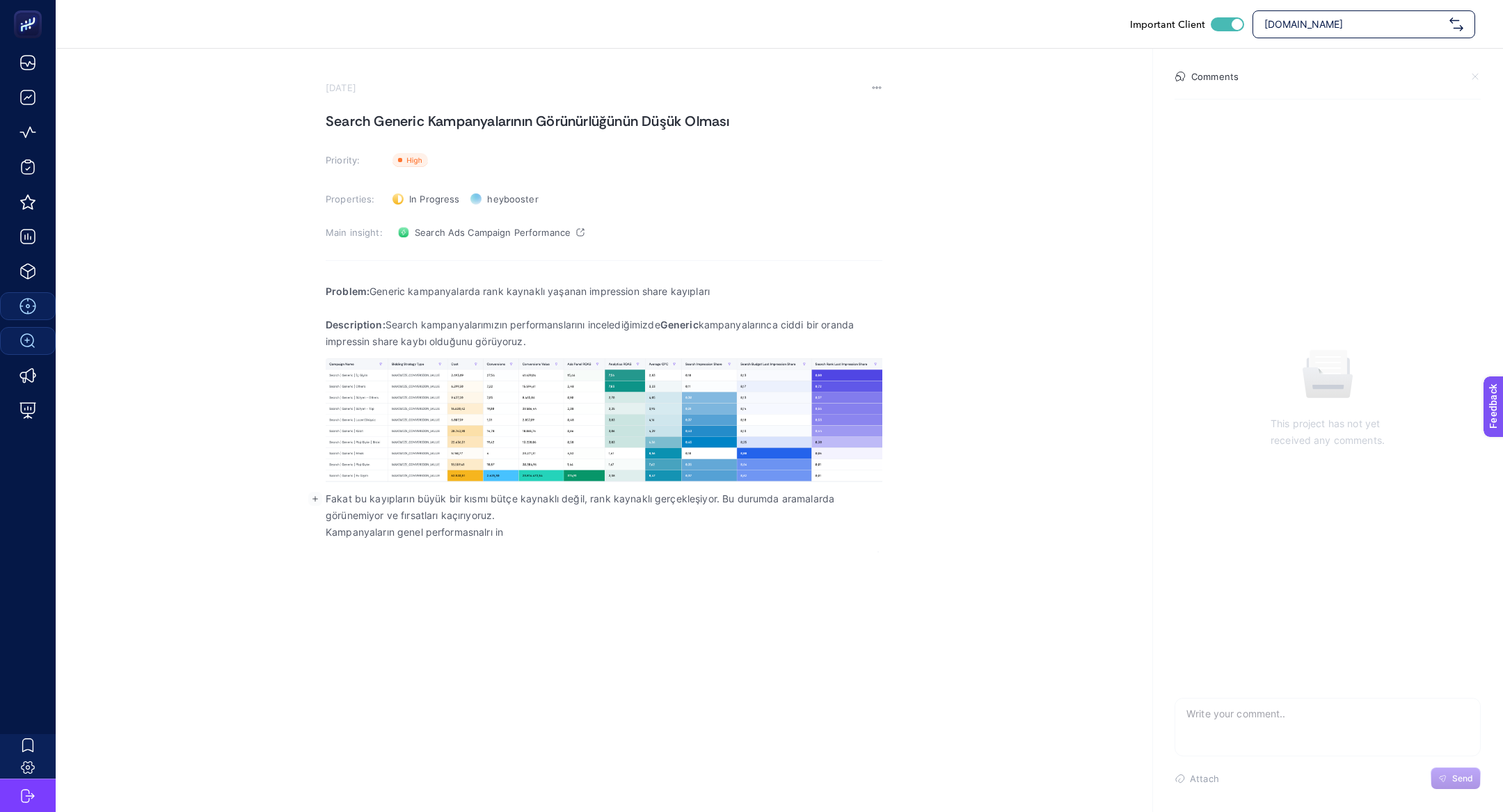
click at [577, 518] on p "Fakat bu kayıpların büyük bir kısmı bütçe kaynaklı değil, rank kaynaklı gerçekl…" at bounding box center [604, 507] width 557 height 33
click at [576, 537] on p "Kampanyaların genel performasnalrı in" at bounding box center [604, 532] width 557 height 16
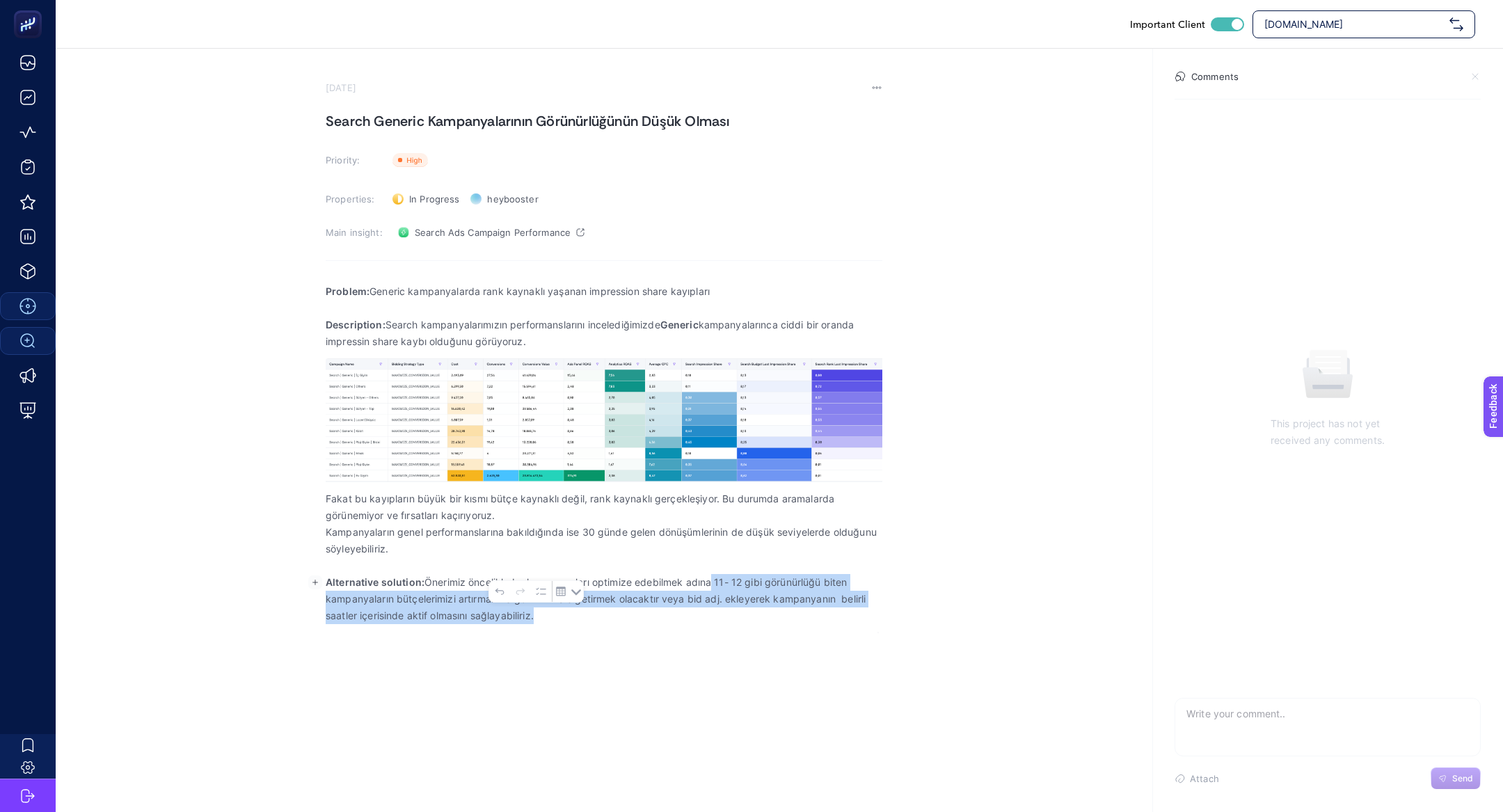
drag, startPoint x: 713, startPoint y: 583, endPoint x: 720, endPoint y: 611, distance: 28.9
click at [720, 614] on p "Alternative solution: Önerimiz öncelikle bu kampanyaları optimize edebilmek adı…" at bounding box center [604, 599] width 557 height 50
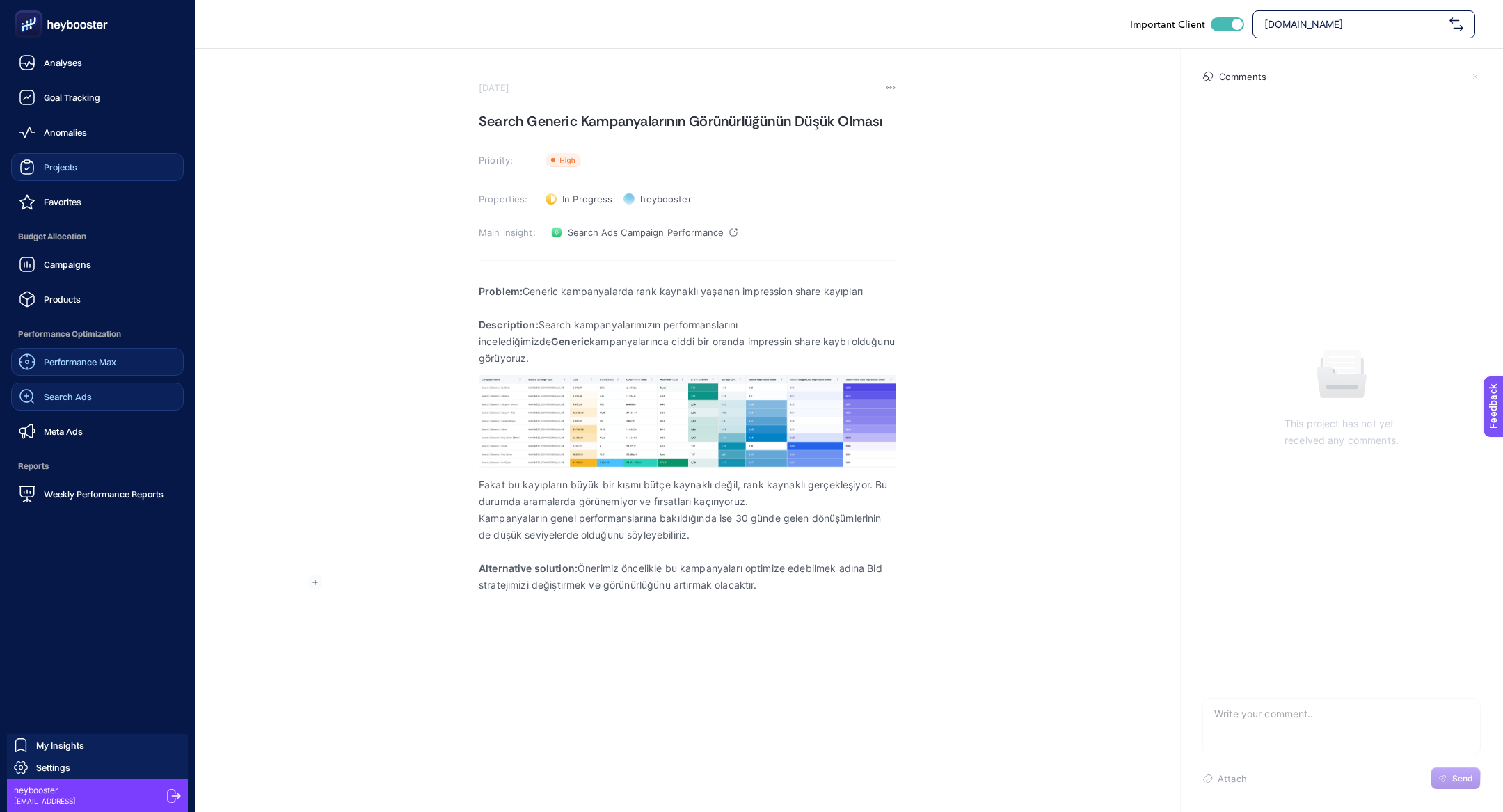
click at [99, 171] on link "Projects" at bounding box center [97, 167] width 173 height 28
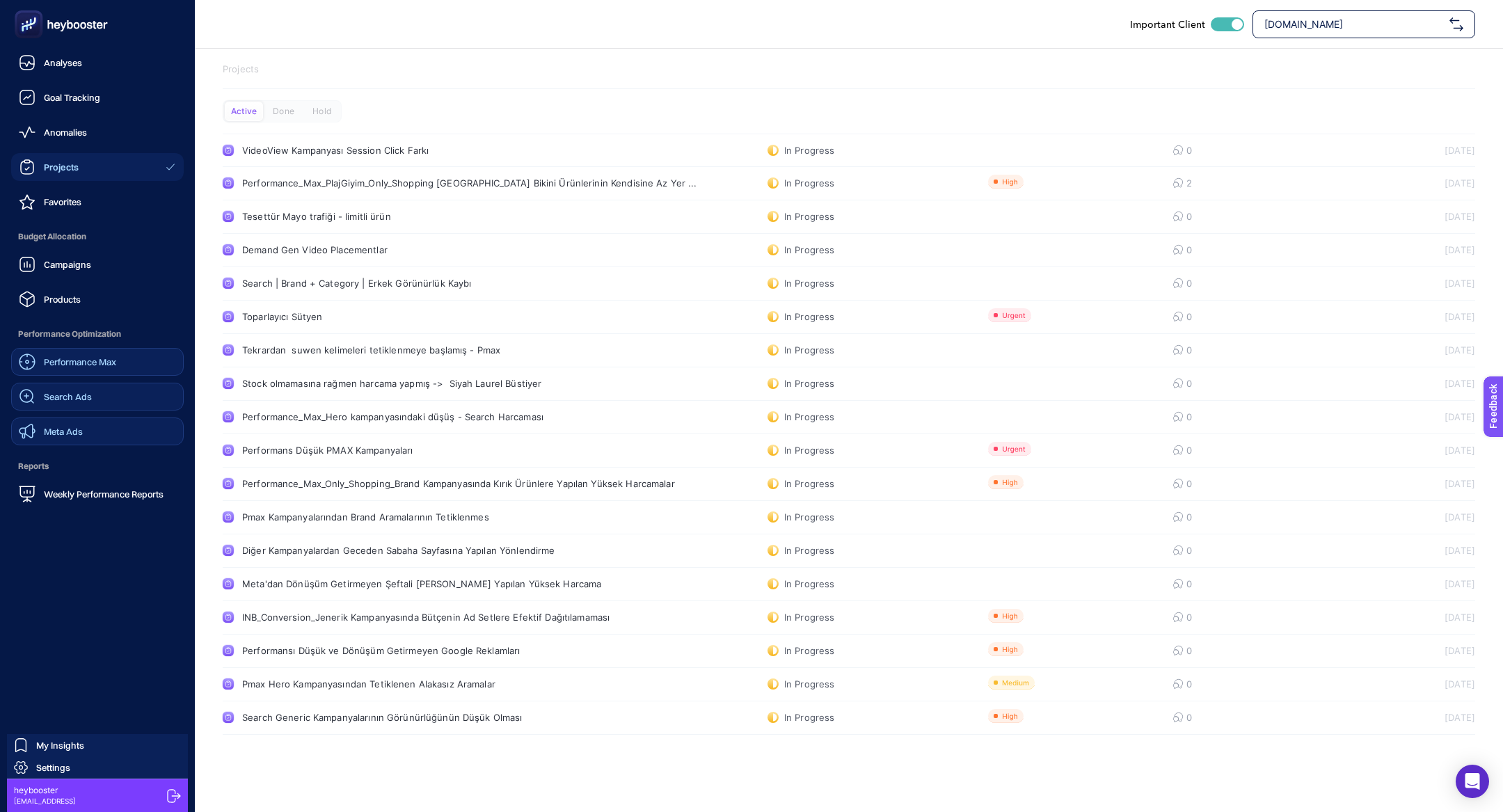
click at [65, 425] on span "Meta Ads" at bounding box center [63, 431] width 39 height 11
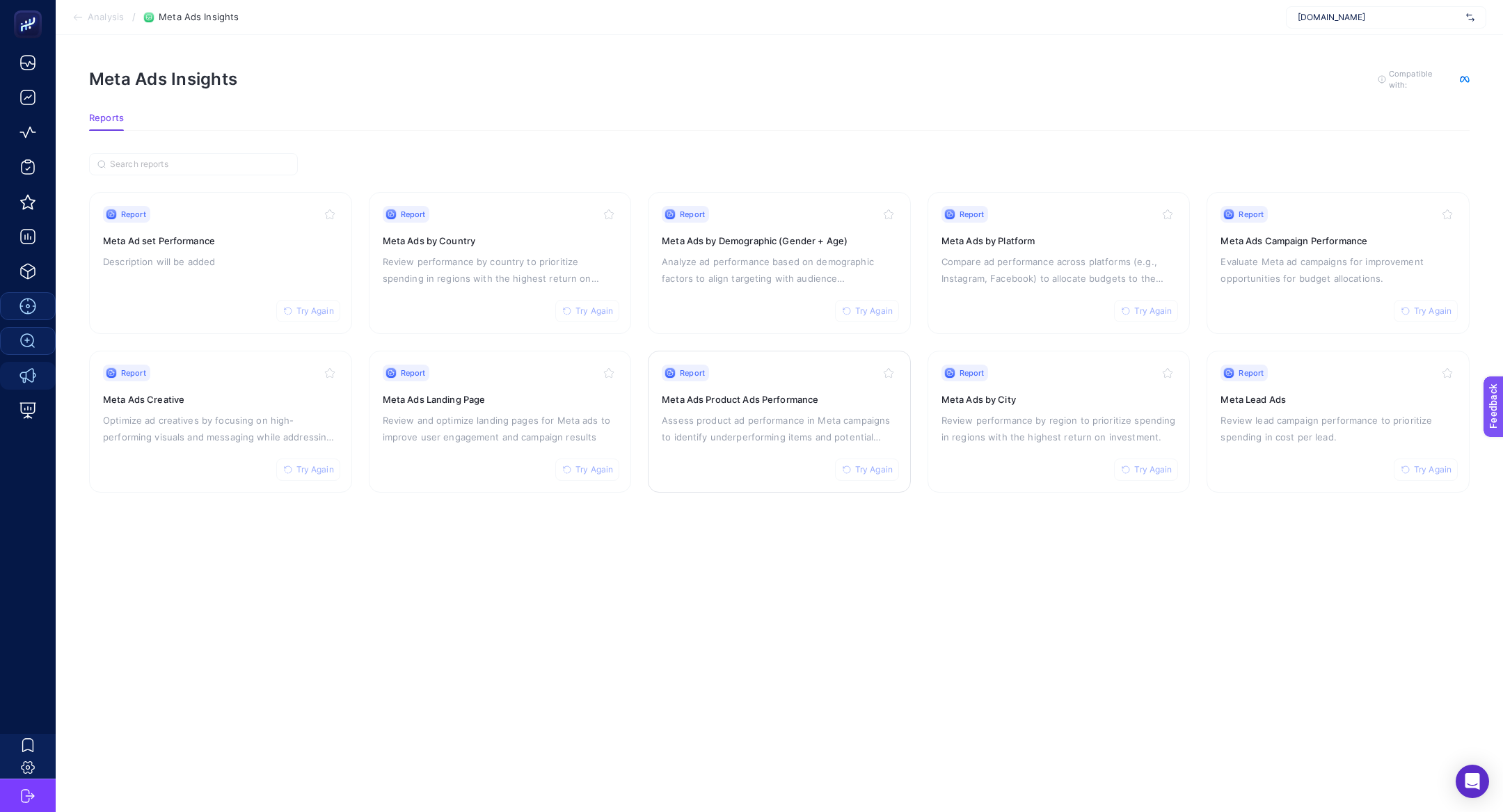
click at [769, 405] on div "Report Try Again Meta Ads Product Ads Performance Assess product ad performance…" at bounding box center [780, 422] width 235 height 114
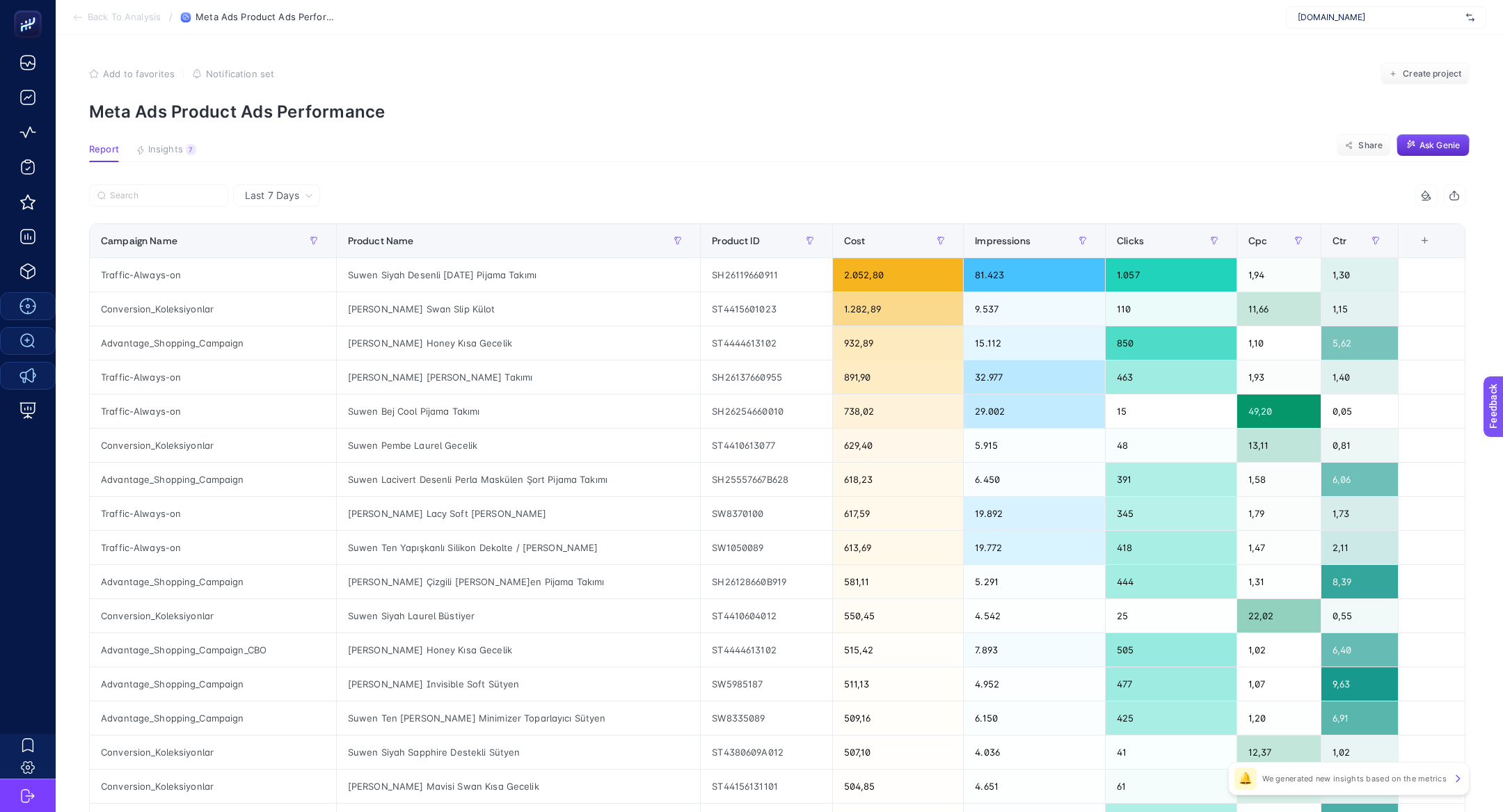
click at [159, 163] on article "Add to favorites false Notification set Create project Meta Ads Product Ads Per…" at bounding box center [780, 579] width 1447 height 1087
click at [167, 145] on span "Insights" at bounding box center [166, 149] width 35 height 11
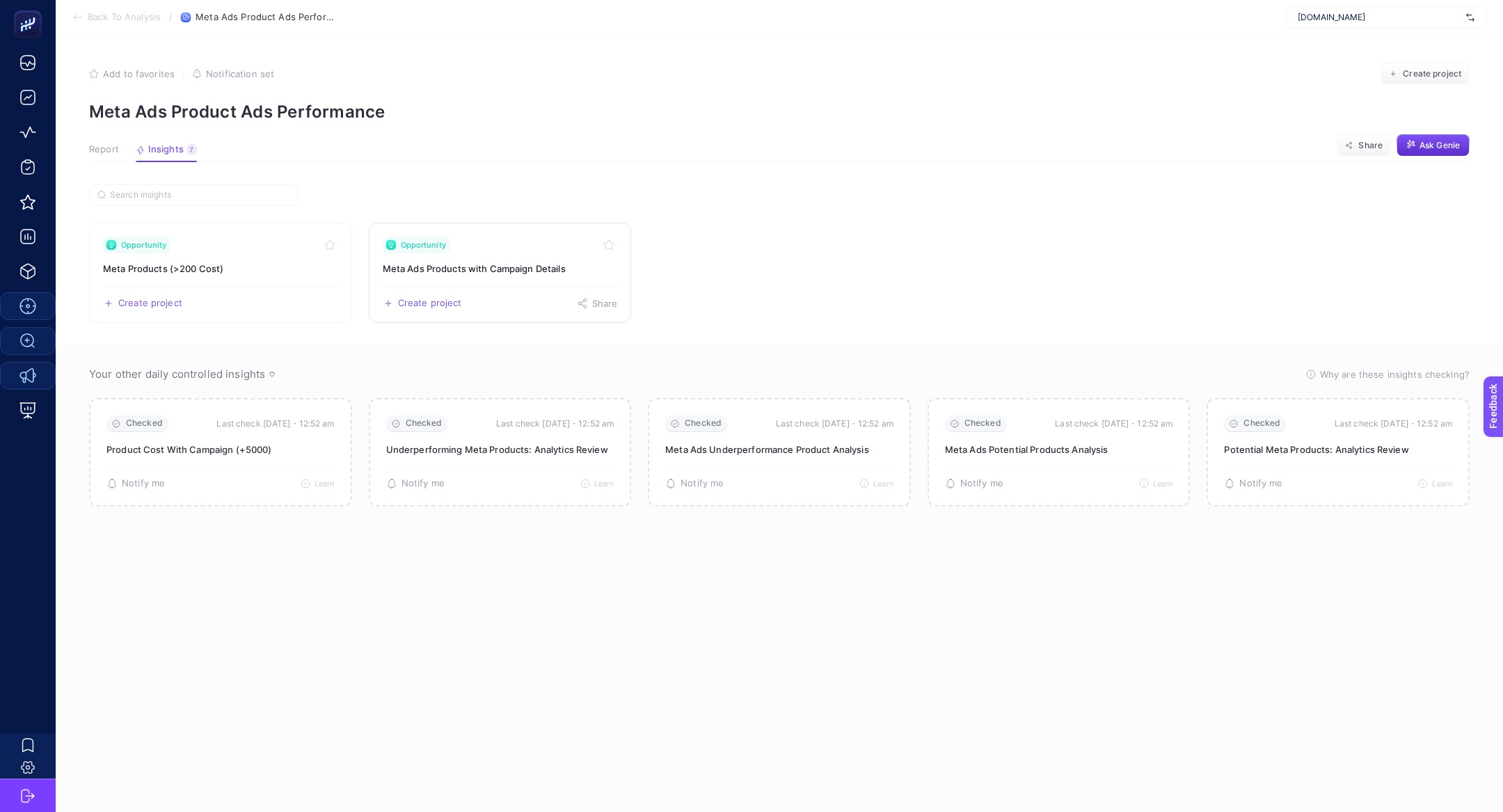
click at [431, 252] on link "Opportunity Meta Ads Products with Campaign Details Create project Share" at bounding box center [500, 272] width 263 height 100
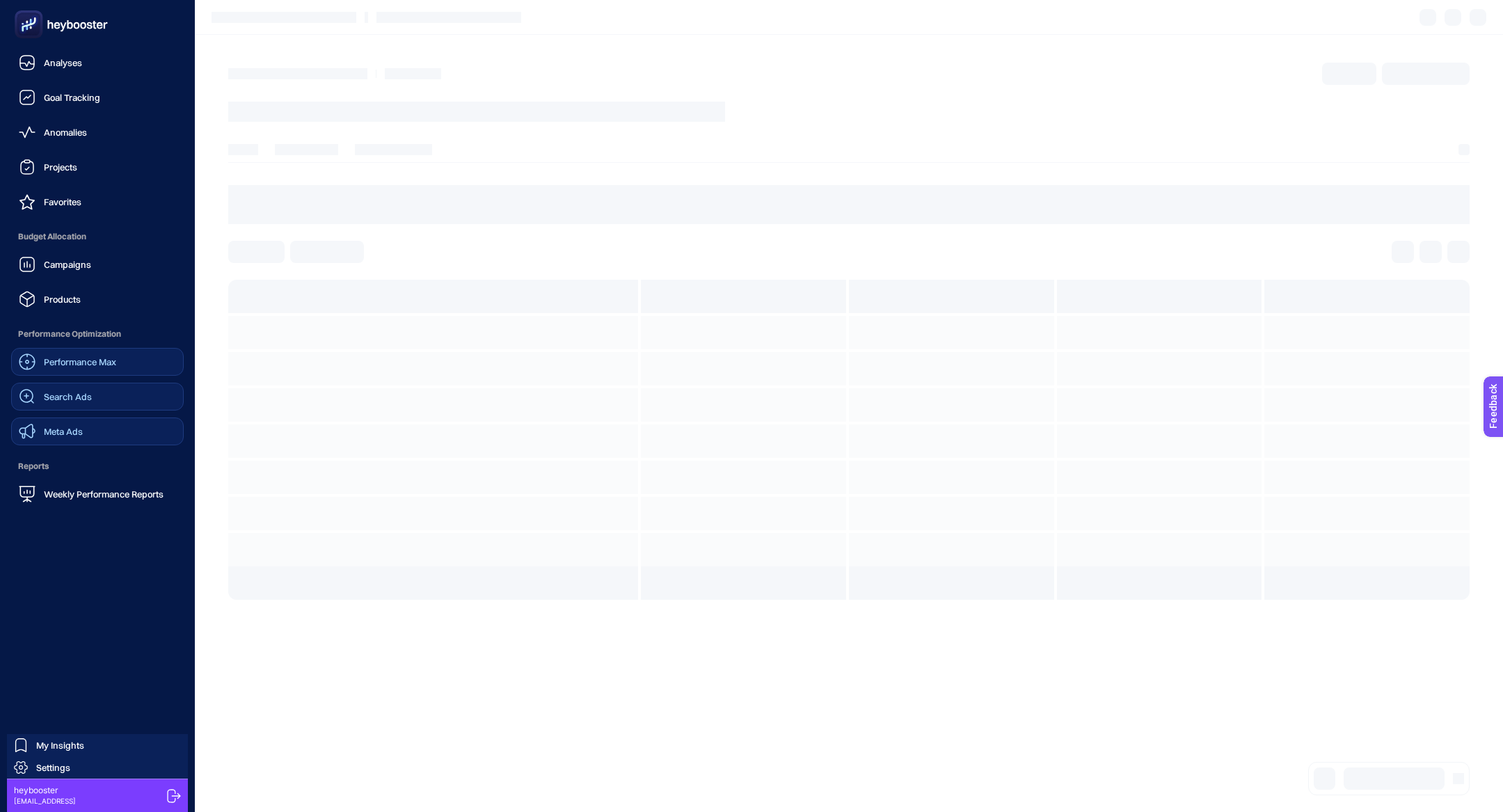
click at [81, 436] on span "Meta Ads" at bounding box center [63, 431] width 39 height 11
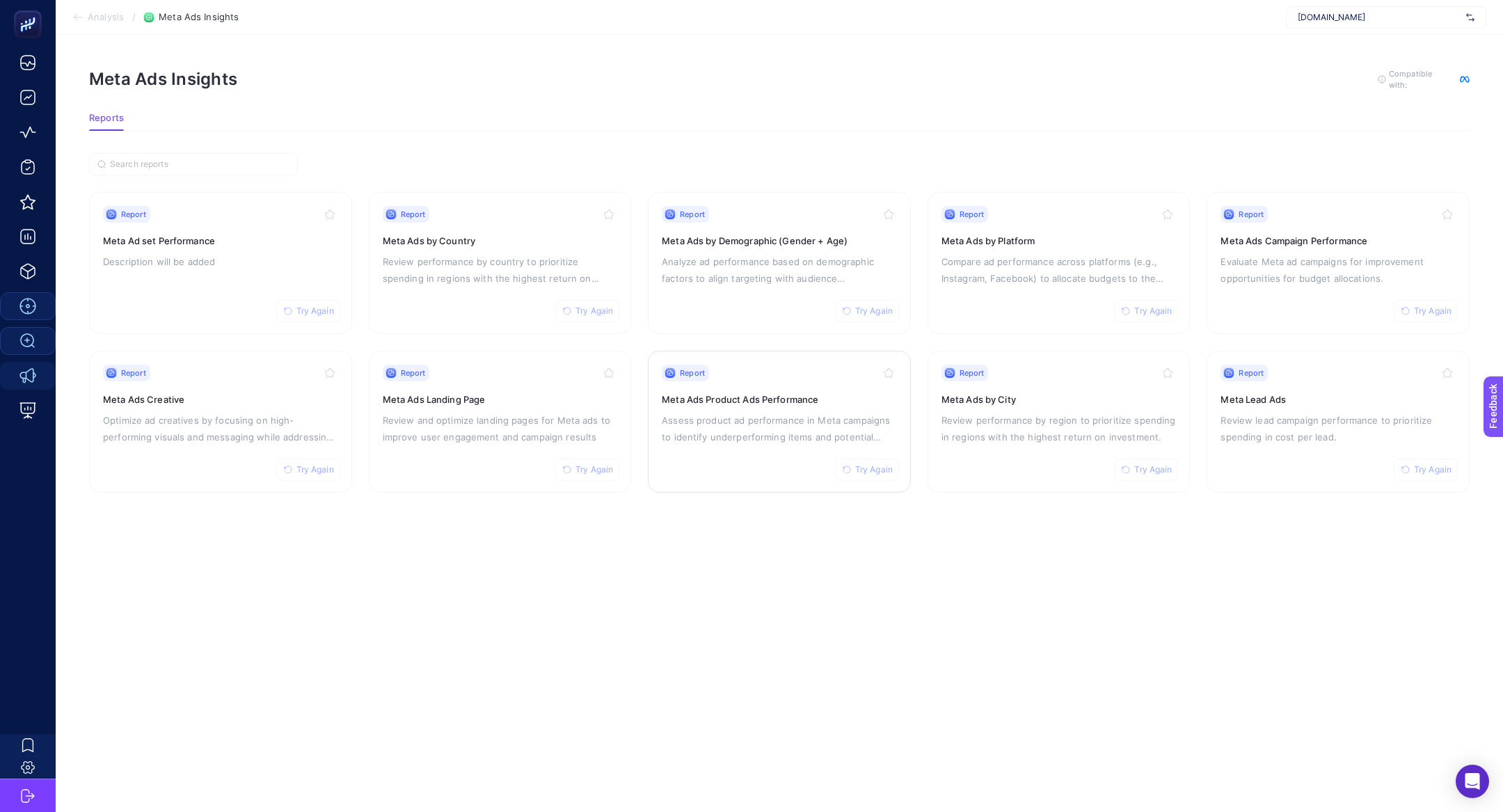
click at [825, 384] on div "Report Try Again Meta Ads Product Ads Performance Assess product ad performance…" at bounding box center [780, 422] width 235 height 114
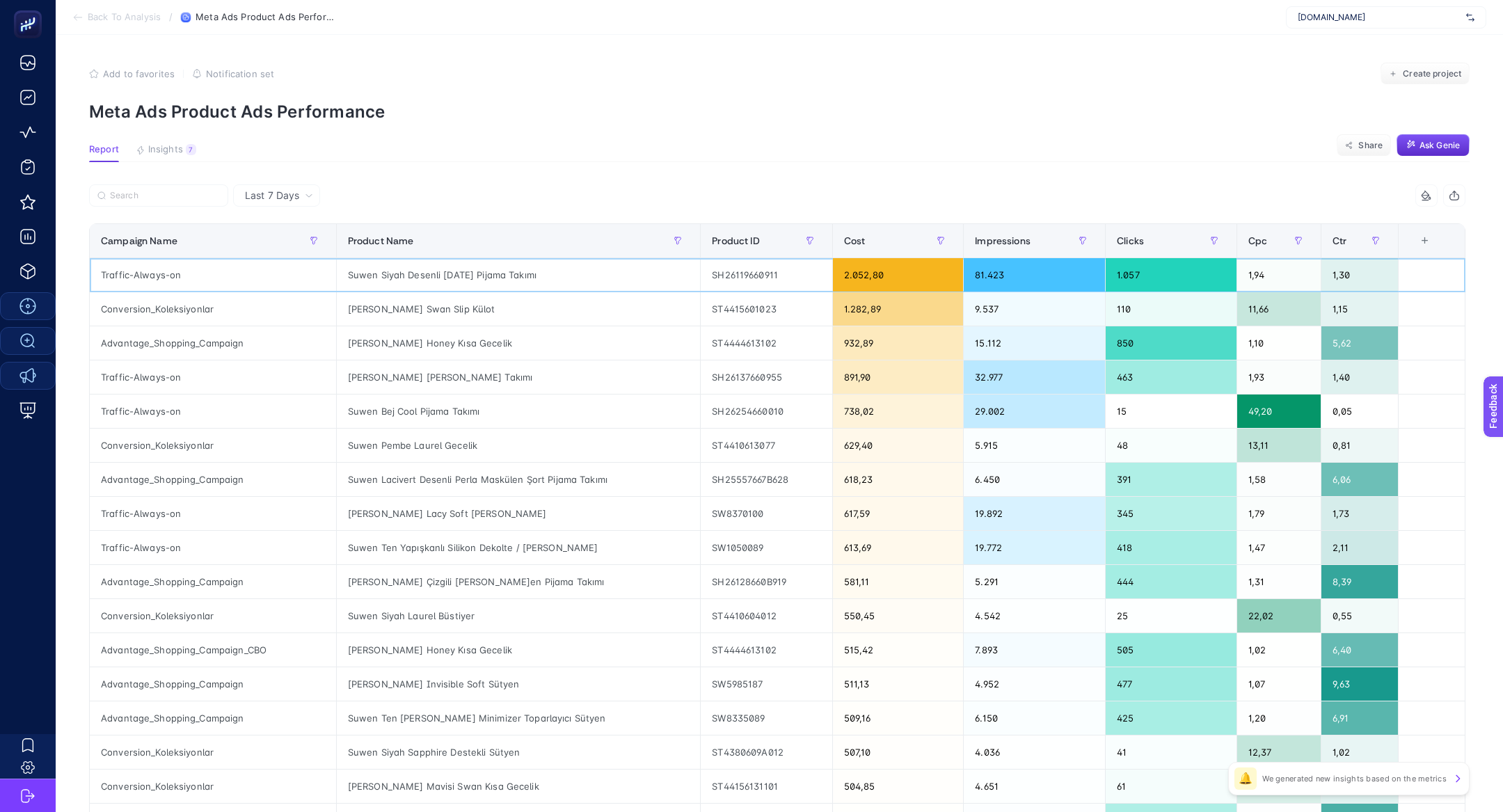
click at [455, 271] on div "Suwen Siyah Desenli Carnaval Pijama Takımı" at bounding box center [519, 275] width 364 height 33
copy tr "Suwen Siyah Desenli Carnaval Pijama Takımı"
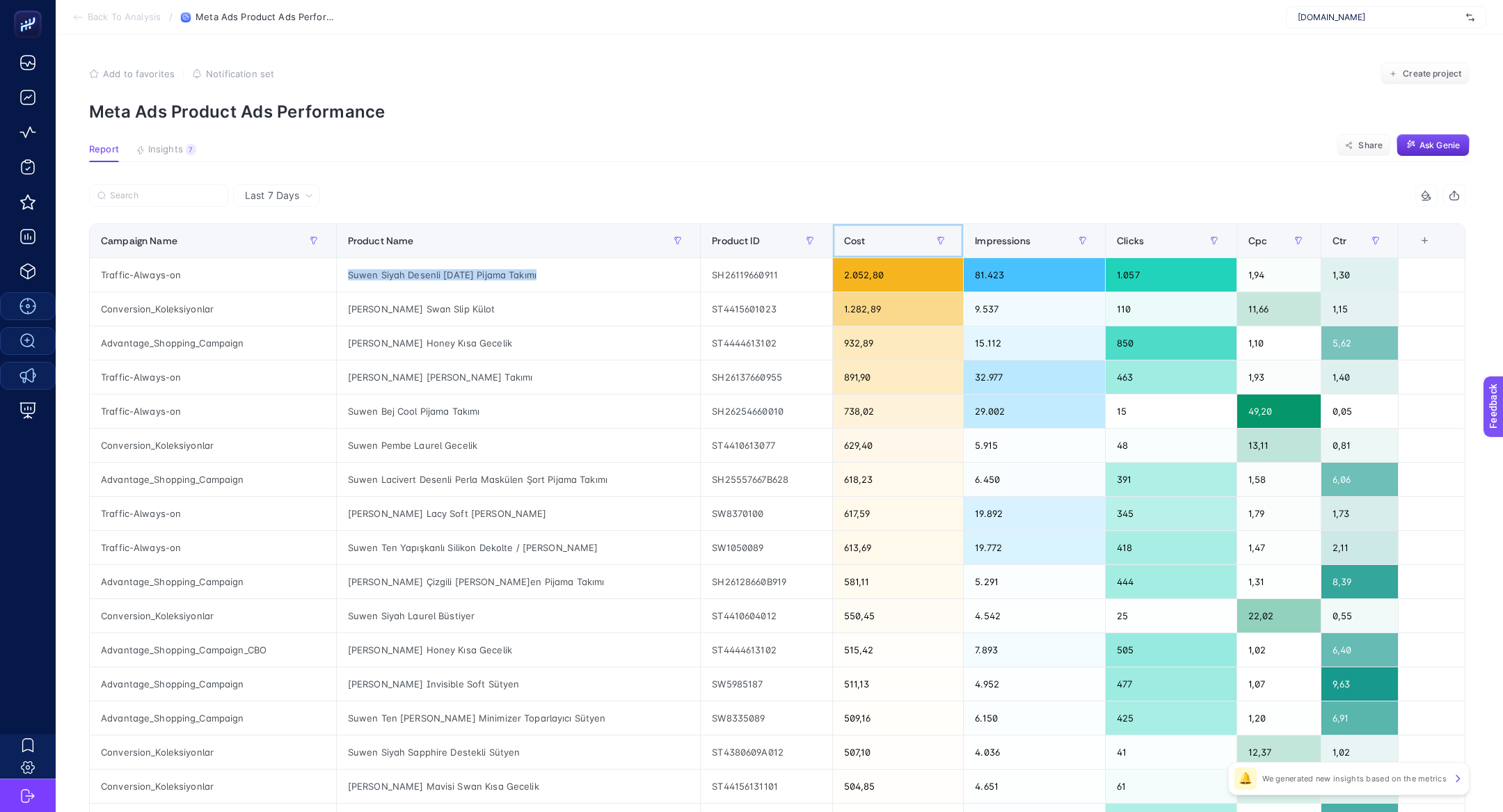
click at [867, 249] on div "Cost" at bounding box center [899, 240] width 109 height 23
click at [173, 194] on input "Search" at bounding box center [164, 195] width 110 height 10
paste input "Suwen Siyah Desenli Carnaval Pijama Takımı"
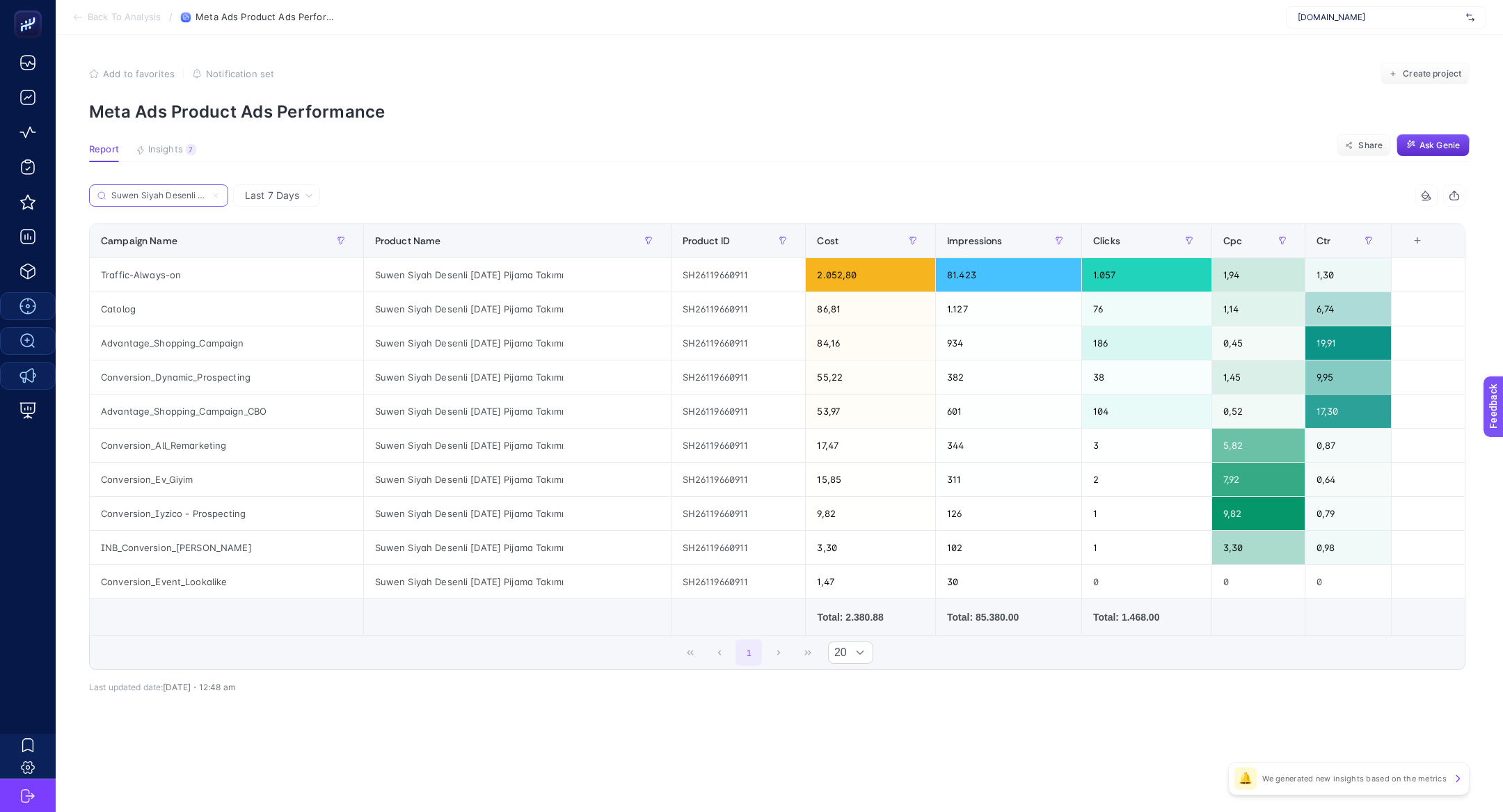
scroll to position [0, 82]
type input "Suwen Siyah Desenli Carnaval Pijama Takımı"
click at [1436, 72] on span "Create project" at bounding box center [1431, 74] width 58 height 11
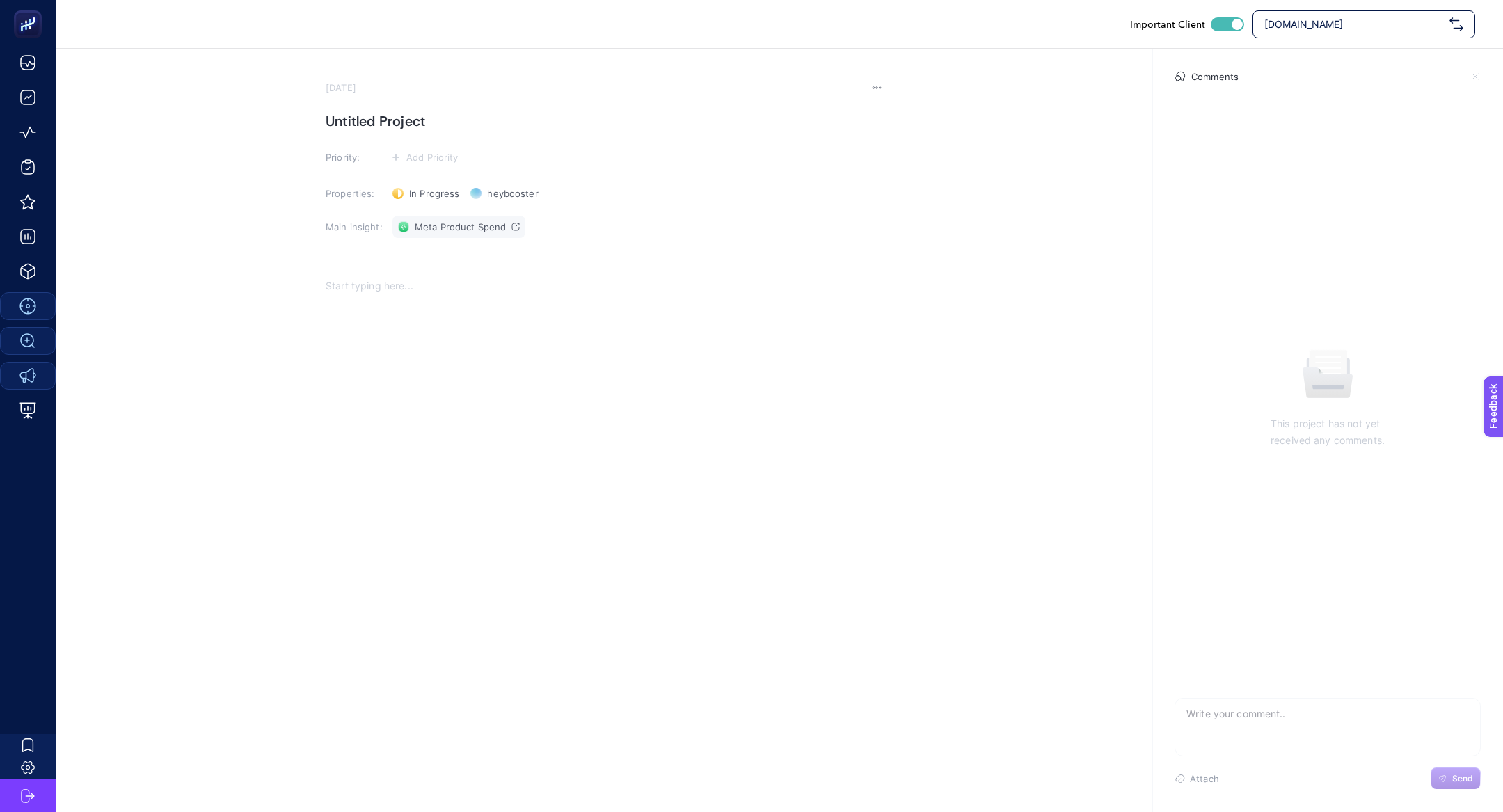
click at [451, 236] on link "Meta Product Spend" at bounding box center [458, 226] width 133 height 23
click at [508, 303] on div "Rich Text Editor. Editing area: main" at bounding box center [604, 408] width 557 height 278
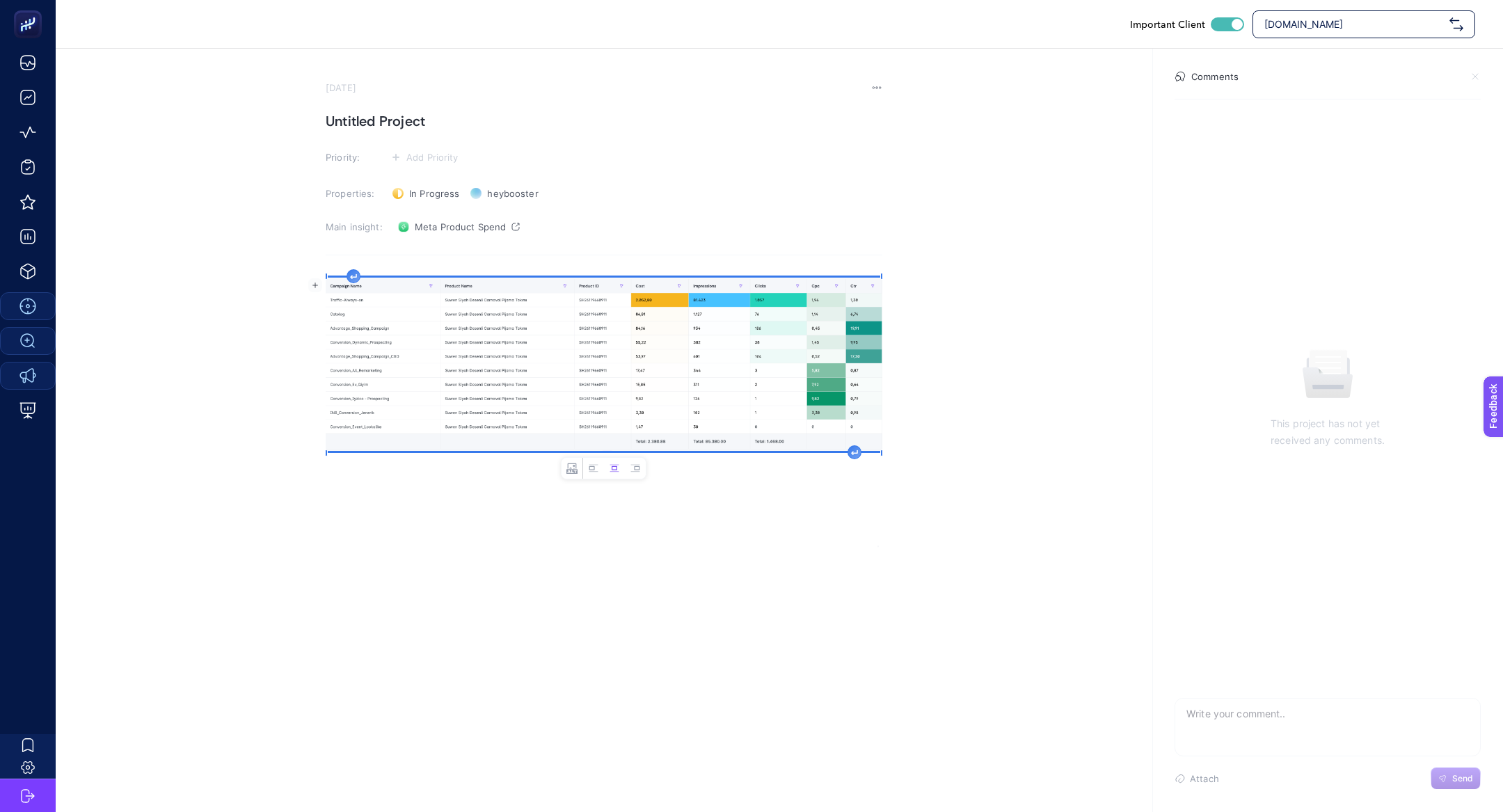
click at [366, 123] on h1 "Untitled Project" at bounding box center [604, 121] width 557 height 23
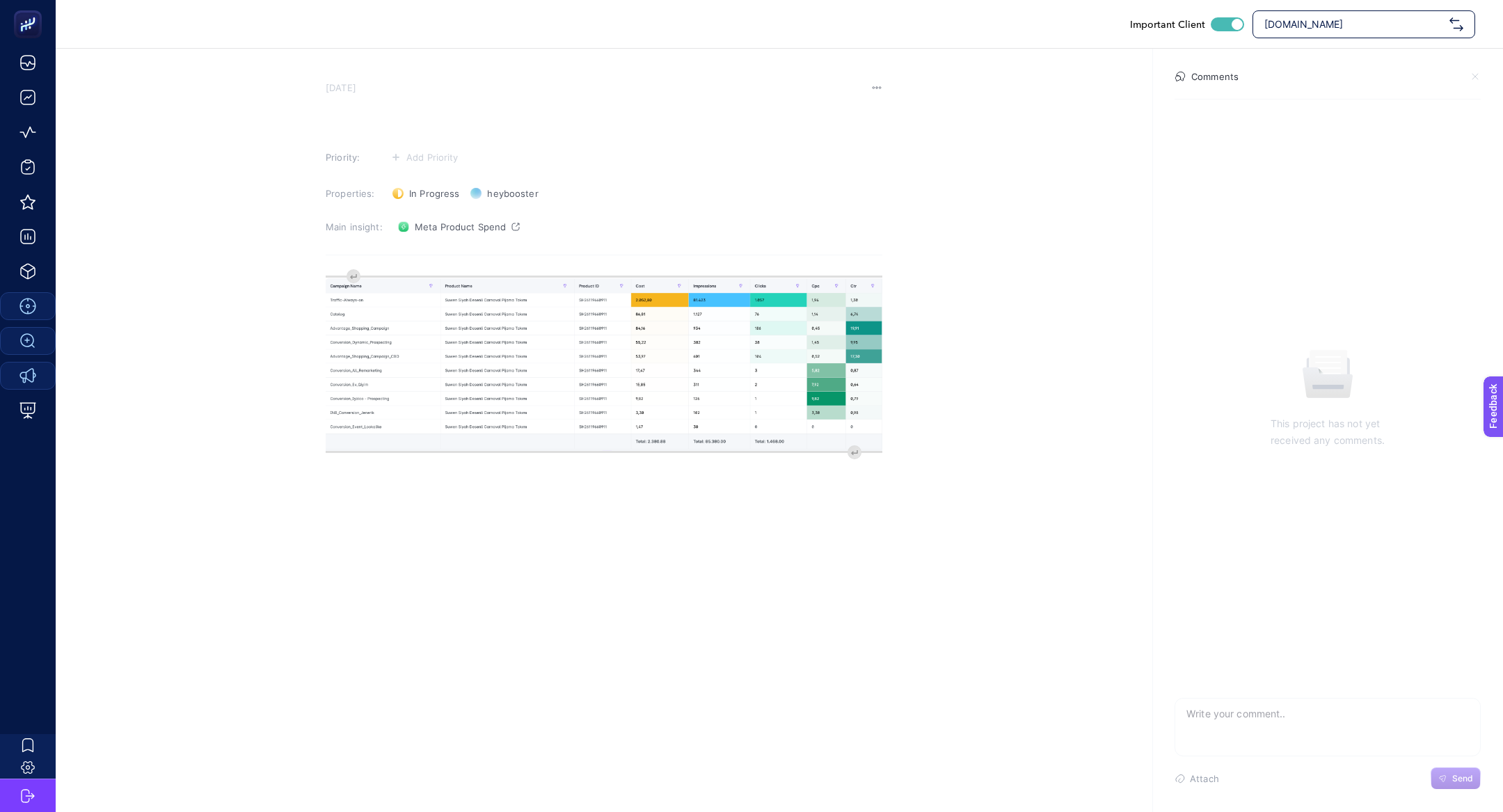
paste h1
click at [559, 121] on h1 "Meta'[PERSON_NAME] Dönüşüm Getirmeyen Şeftali [PERSON_NAME] Yapılan Yüksek Harc…" at bounding box center [604, 121] width 557 height 23
click at [1249, 747] on div at bounding box center [1328, 726] width 307 height 58
click at [1243, 718] on textarea at bounding box center [1328, 720] width 305 height 44
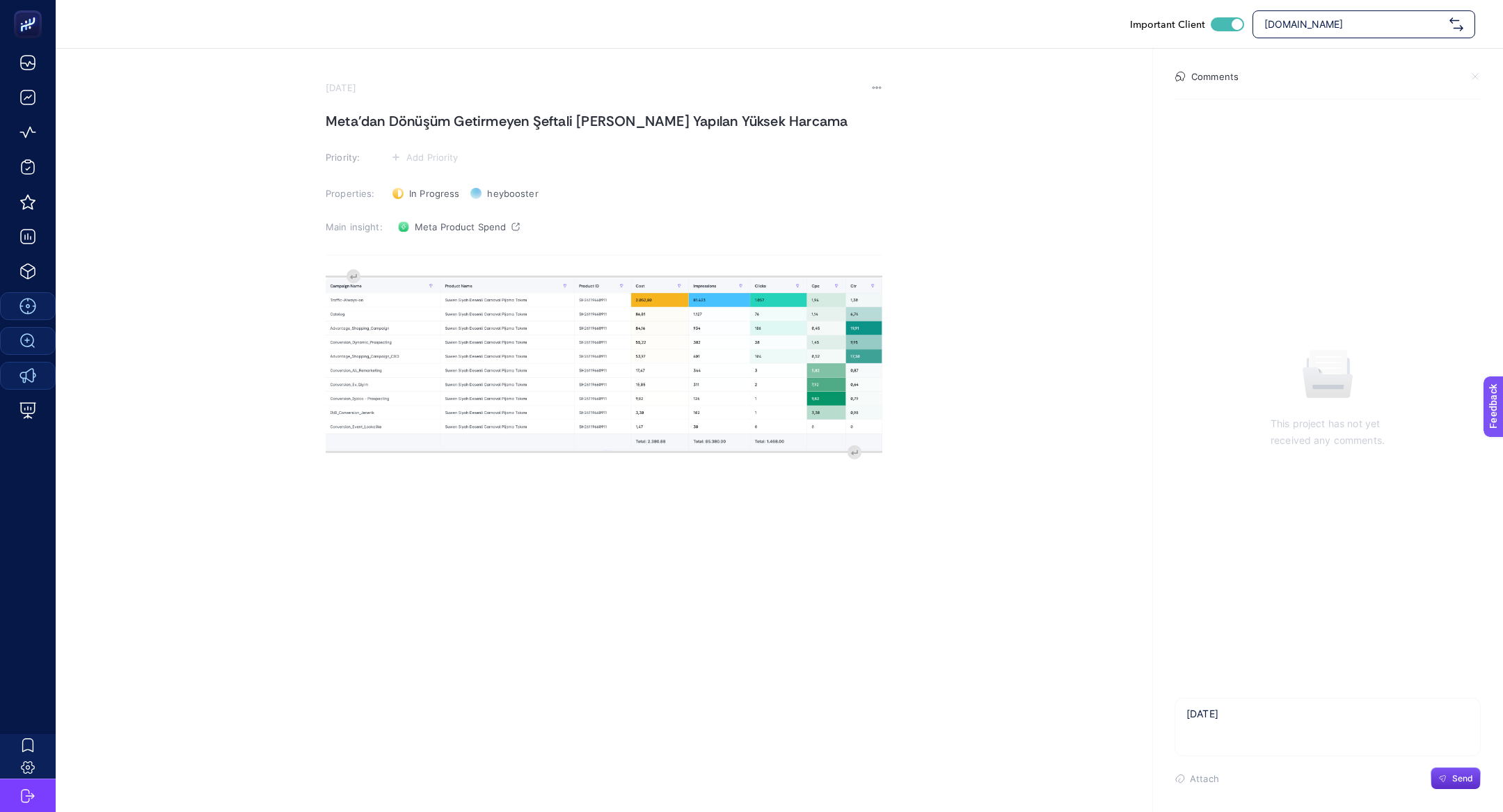
click at [1194, 722] on textarea "Carnaval" at bounding box center [1328, 720] width 305 height 44
type textarea "Carnaval"
drag, startPoint x: 613, startPoint y: 122, endPoint x: 534, endPoint y: 121, distance: 79.0
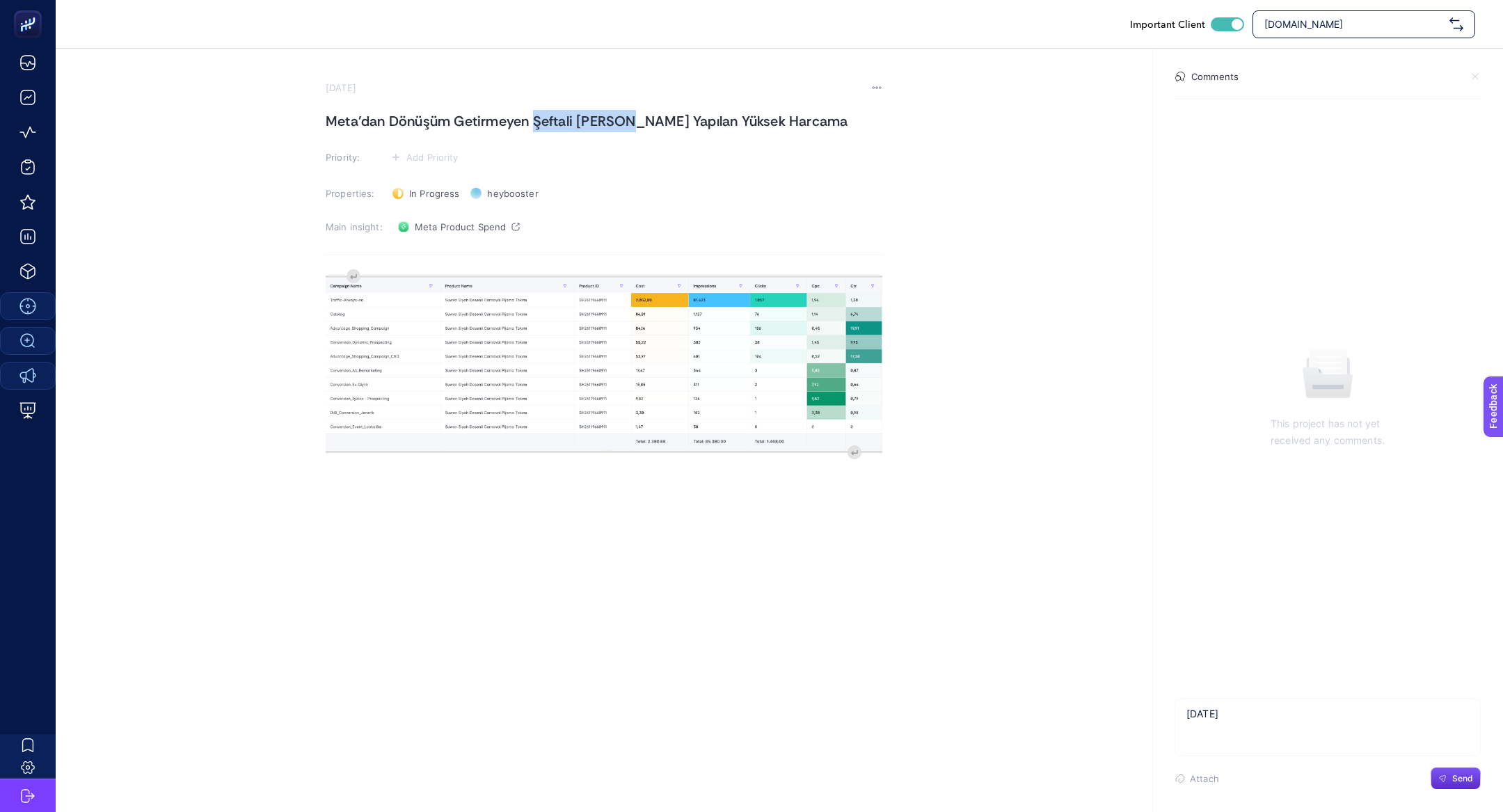
click at [534, 121] on h1 "Meta'[PERSON_NAME] Dönüşüm Getirmeyen Şeftali [PERSON_NAME] Yapılan Yüksek Harc…" at bounding box center [604, 121] width 557 height 23
click at [592, 123] on h1 "Meta'dan Dönüşüm Getirmeyen CarnavalPijamaya Yapılan Yüksek Harcama" at bounding box center [604, 121] width 557 height 23
click at [1258, 719] on textarea "Carnaval" at bounding box center [1328, 720] width 305 height 44
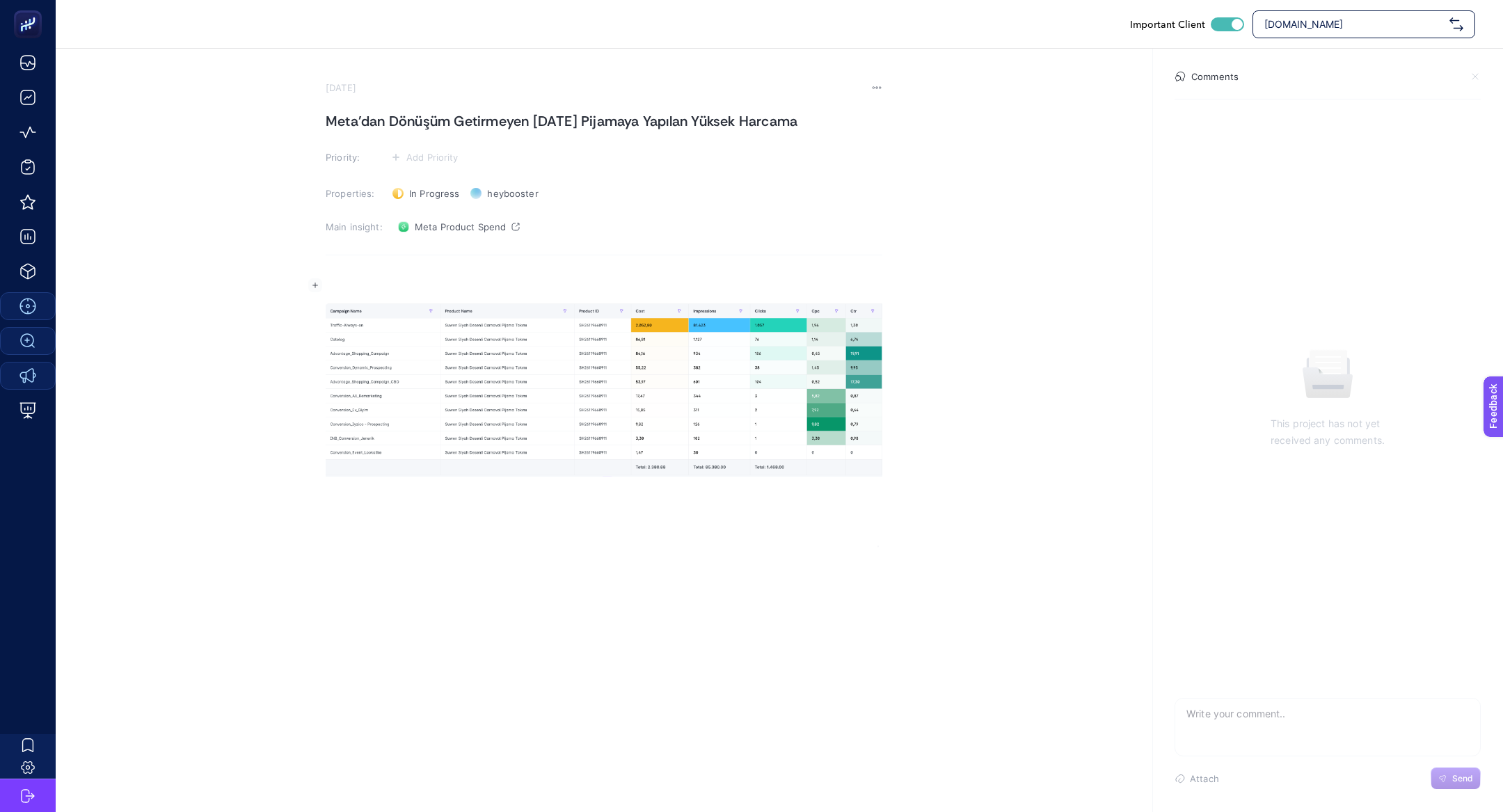
click at [350, 271] on div "Rich Text Editor. Editing area: main" at bounding box center [604, 408] width 557 height 278
drag, startPoint x: 373, startPoint y: 288, endPoint x: 782, endPoint y: 293, distance: 409.0
click at [782, 293] on p "Problem: Remarketing Kampanyalarında Kışlık Ürünlerin Görünürlüğünün Daha Yükse…" at bounding box center [604, 285] width 557 height 16
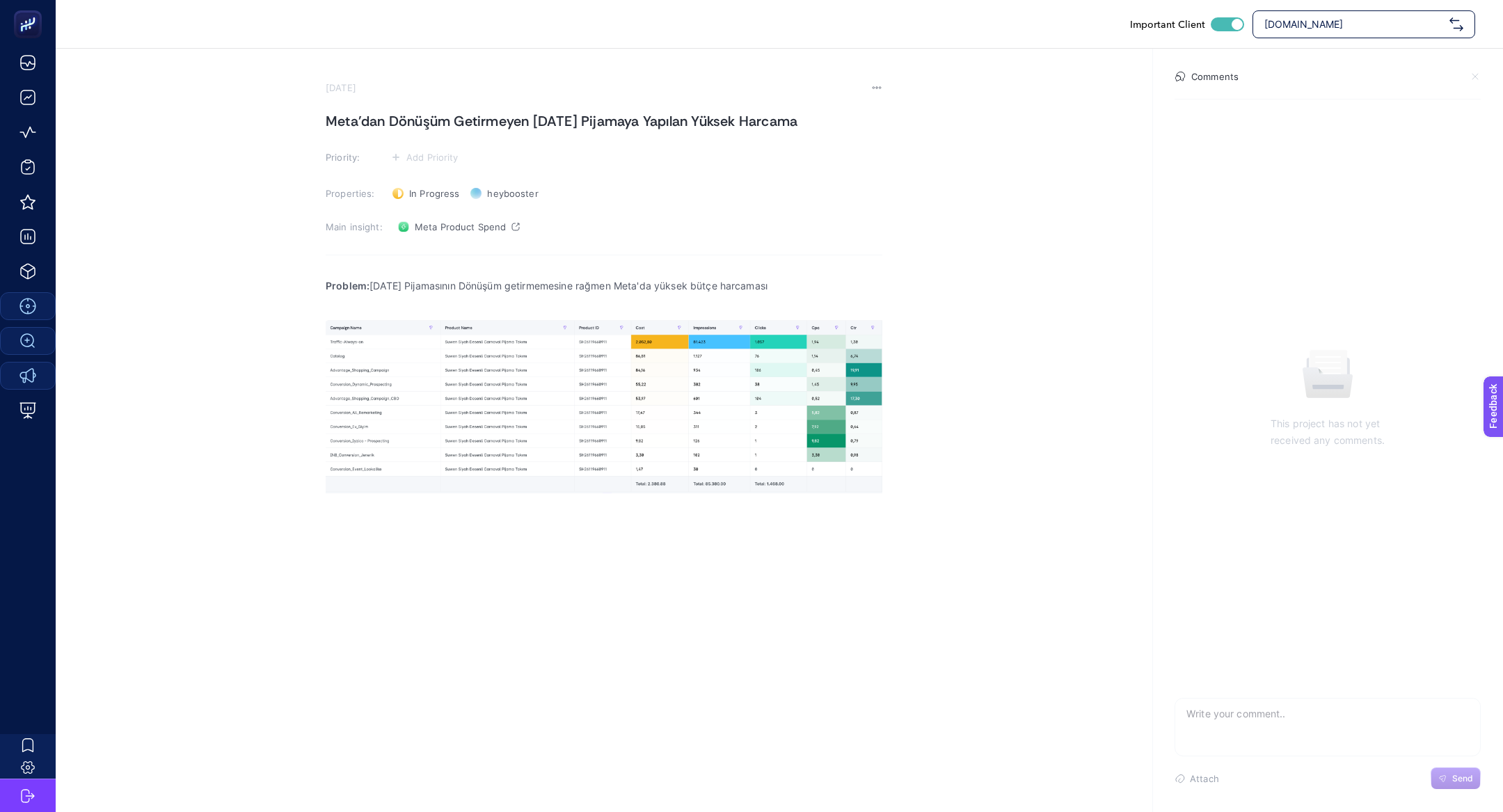
click at [439, 167] on section "October 2, 2025 Meta'dan Dönüşüm Getirmeyen Carnaval Pijamaya Yapılan Yüksek Ha…" at bounding box center [604, 314] width 557 height 464
click at [439, 163] on button "Add Priority" at bounding box center [424, 156] width 75 height 16
click at [430, 188] on rect at bounding box center [420, 184] width 43 height 14
click at [418, 155] on rect at bounding box center [413, 160] width 43 height 14
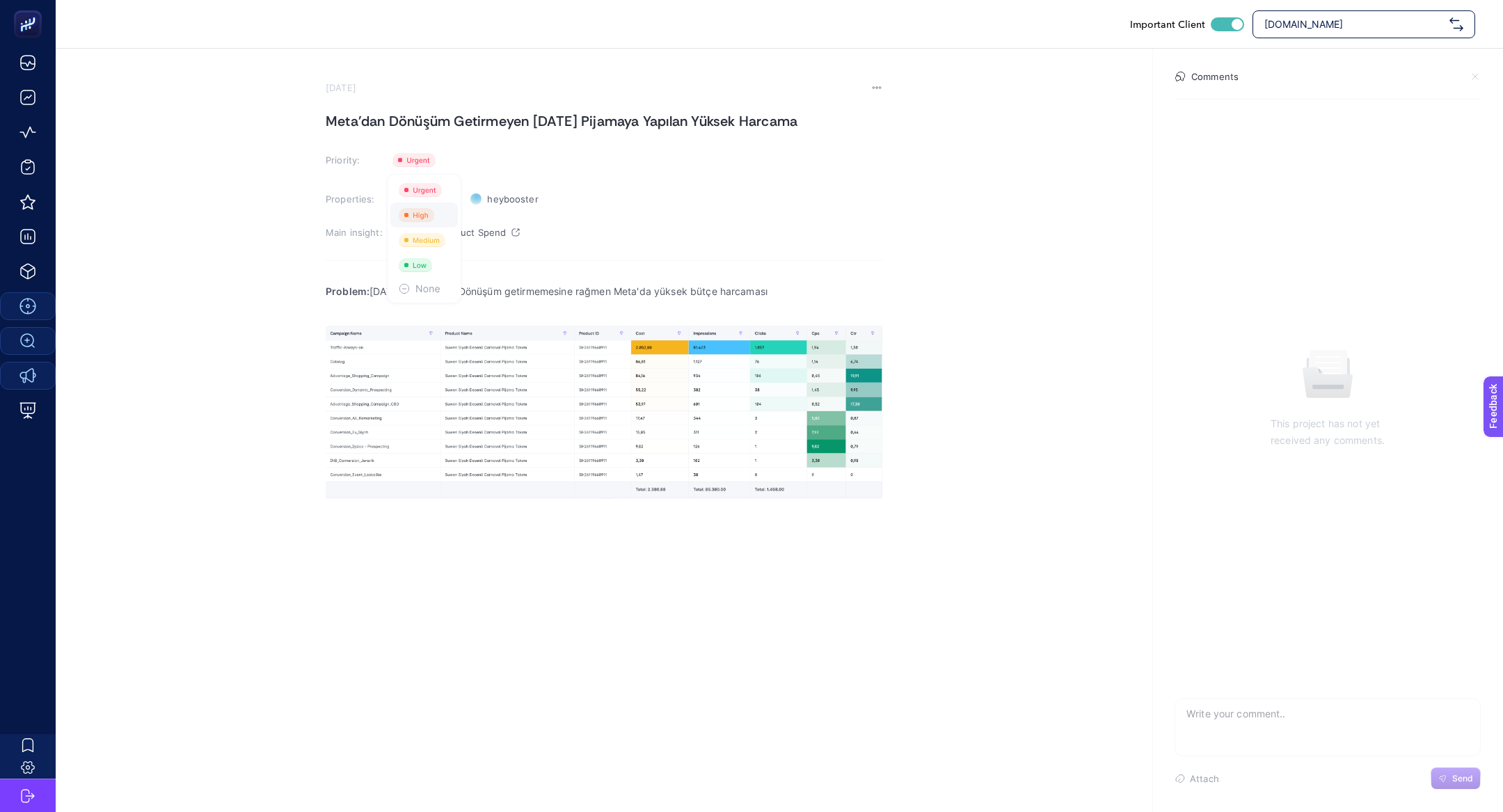
drag, startPoint x: 419, startPoint y: 192, endPoint x: 425, endPoint y: 208, distance: 17.1
click at [425, 208] on ul at bounding box center [424, 239] width 75 height 129
click at [431, 147] on section "October 2, 2025 Meta'dan Dönüşüm Getirmeyen Carnaval Pijamaya Yapılan Yüksek Ha…" at bounding box center [604, 317] width 557 height 471
click at [431, 153] on icon at bounding box center [413, 160] width 43 height 14
click at [429, 214] on rect at bounding box center [417, 215] width 36 height 14
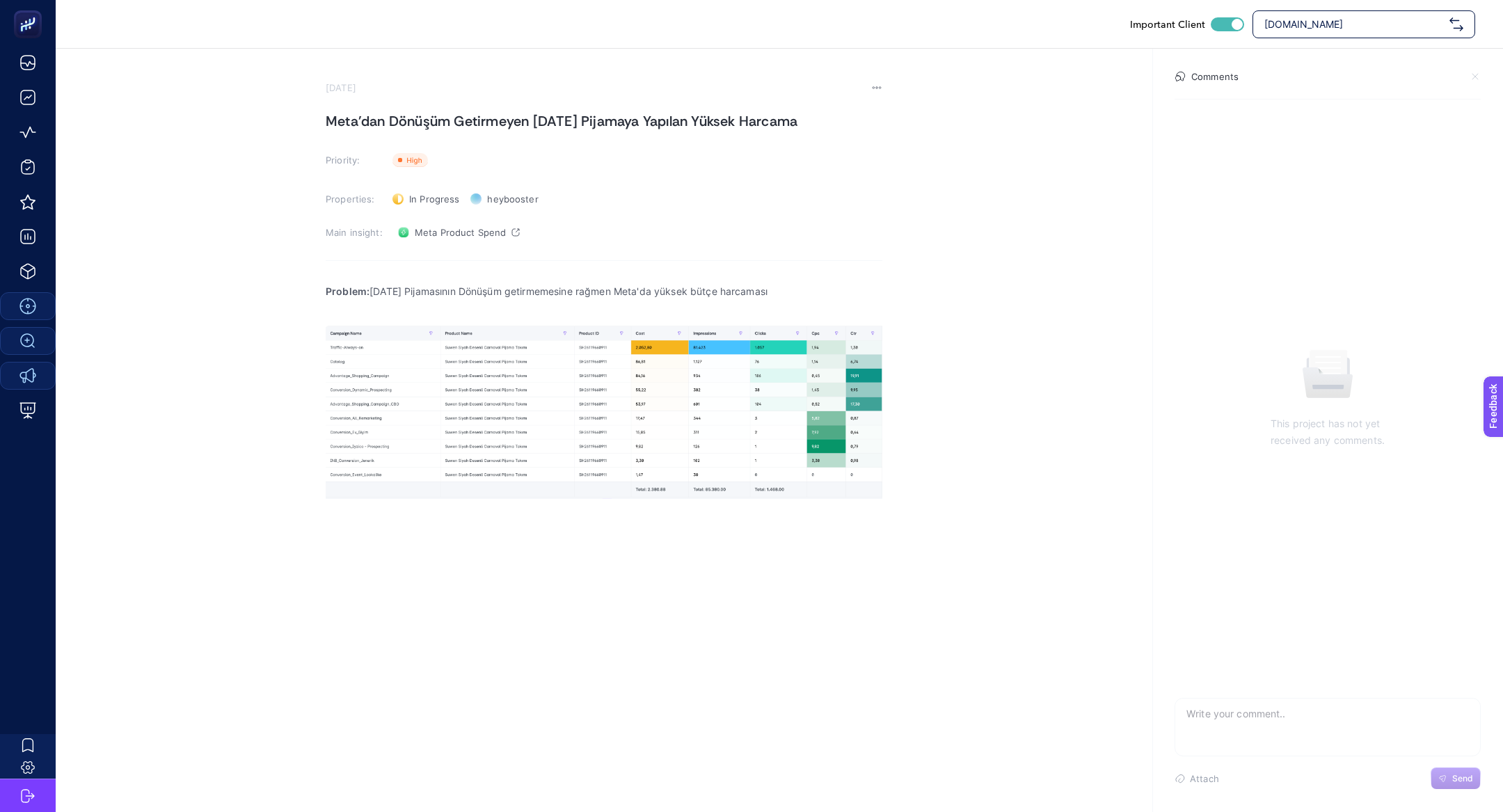
click at [464, 317] on div "Problem: Carnaval Pijamasının Dönüşüm getirmemesine rağmen Meta'da yüksek bütçe…" at bounding box center [604, 413] width 557 height 278
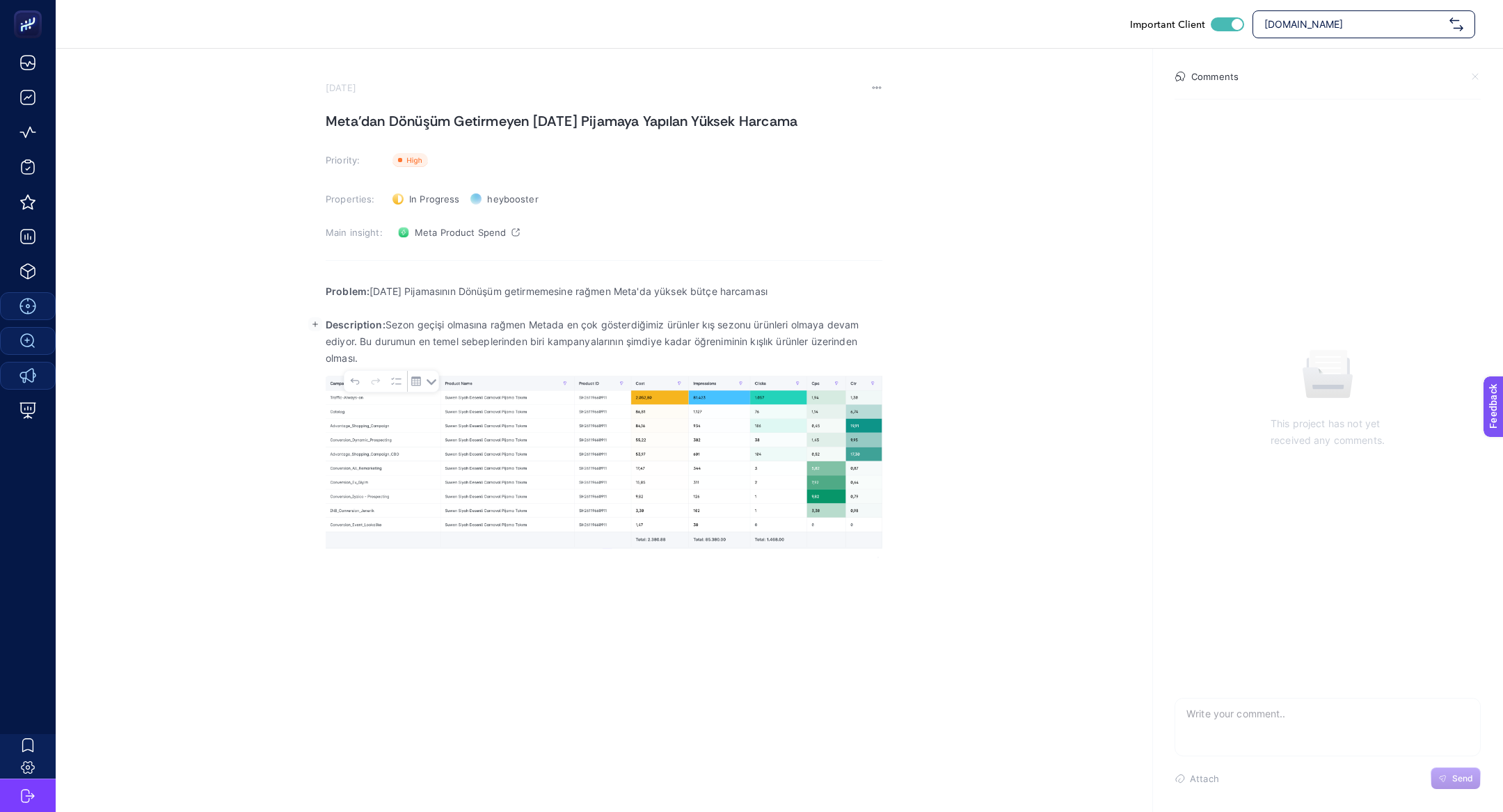
drag, startPoint x: 388, startPoint y: 323, endPoint x: 416, endPoint y: 361, distance: 47.2
click at [416, 361] on p "Description: Sezon geçişi olmasına rağmen Metada en çok gösterdiğimiz ürünler k…" at bounding box center [604, 341] width 557 height 50
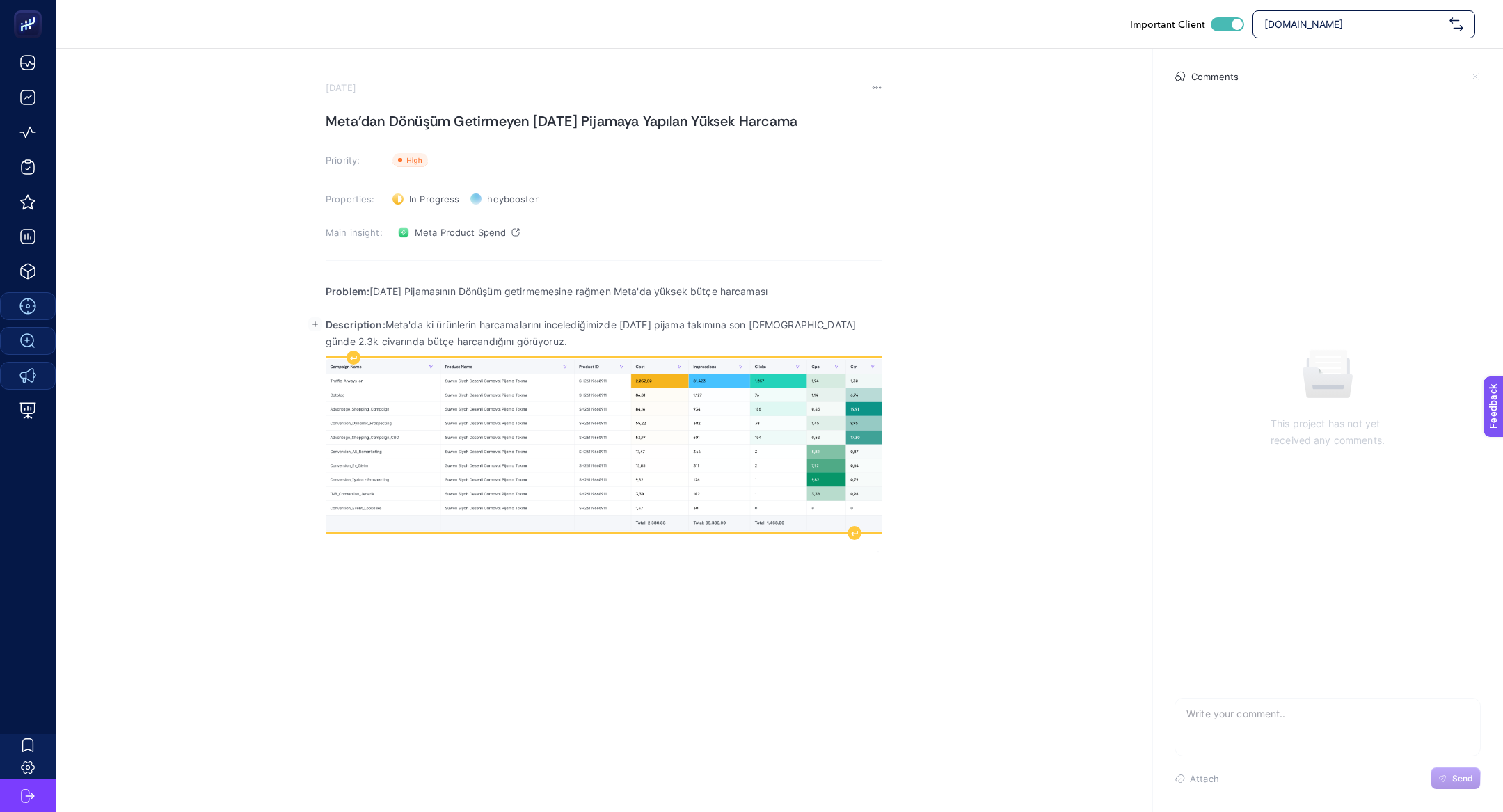
click at [818, 439] on img "Rich Text Editor. Editing area: main" at bounding box center [604, 446] width 557 height 174
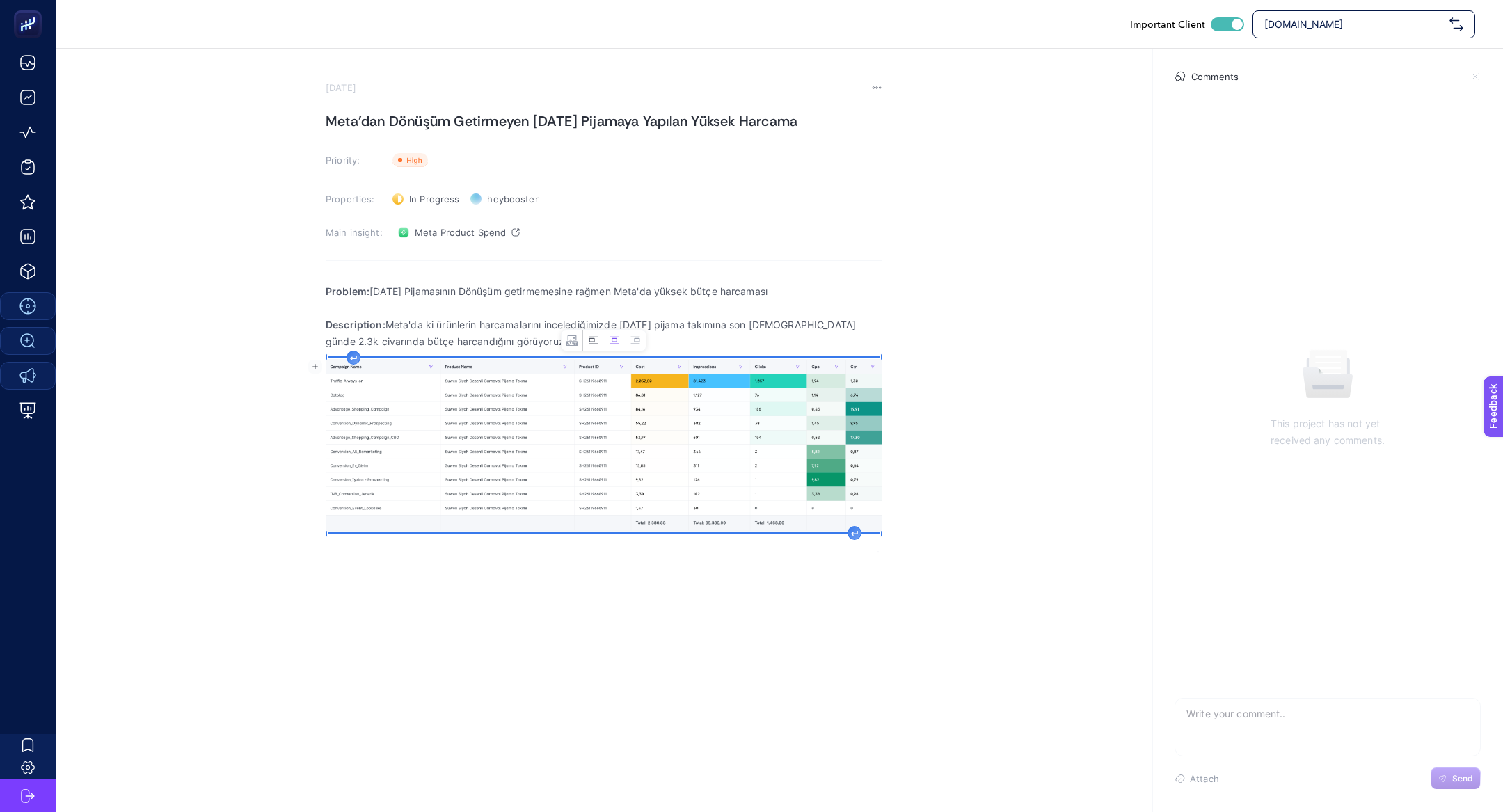
click at [597, 336] on icon "Image toolbar" at bounding box center [594, 340] width 9 height 8
click at [839, 534] on div "Rich Text Editor. Editing area: main" at bounding box center [840, 529] width 14 height 14
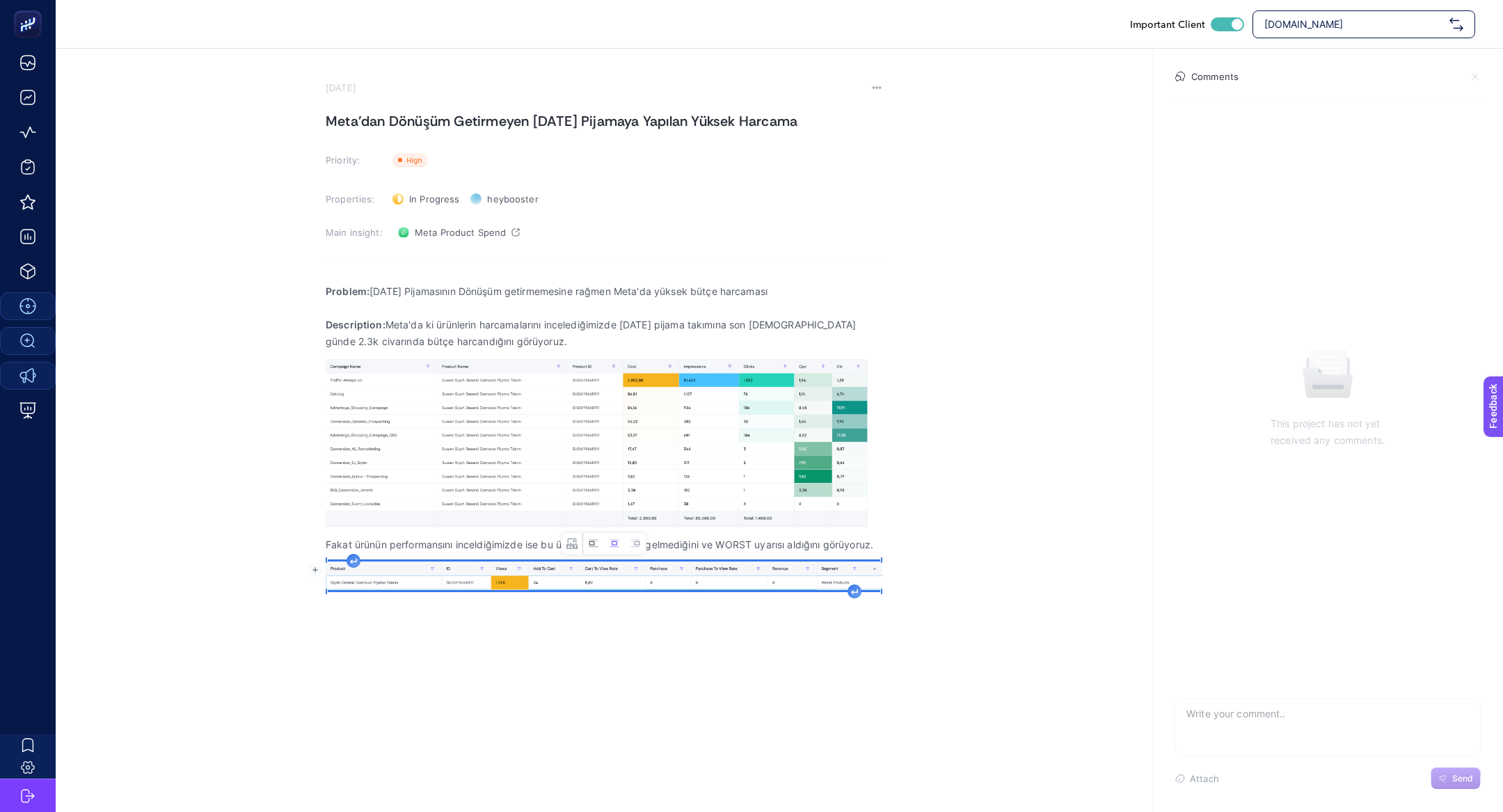
click at [590, 550] on button "Left aligned image" at bounding box center [594, 543] width 21 height 21
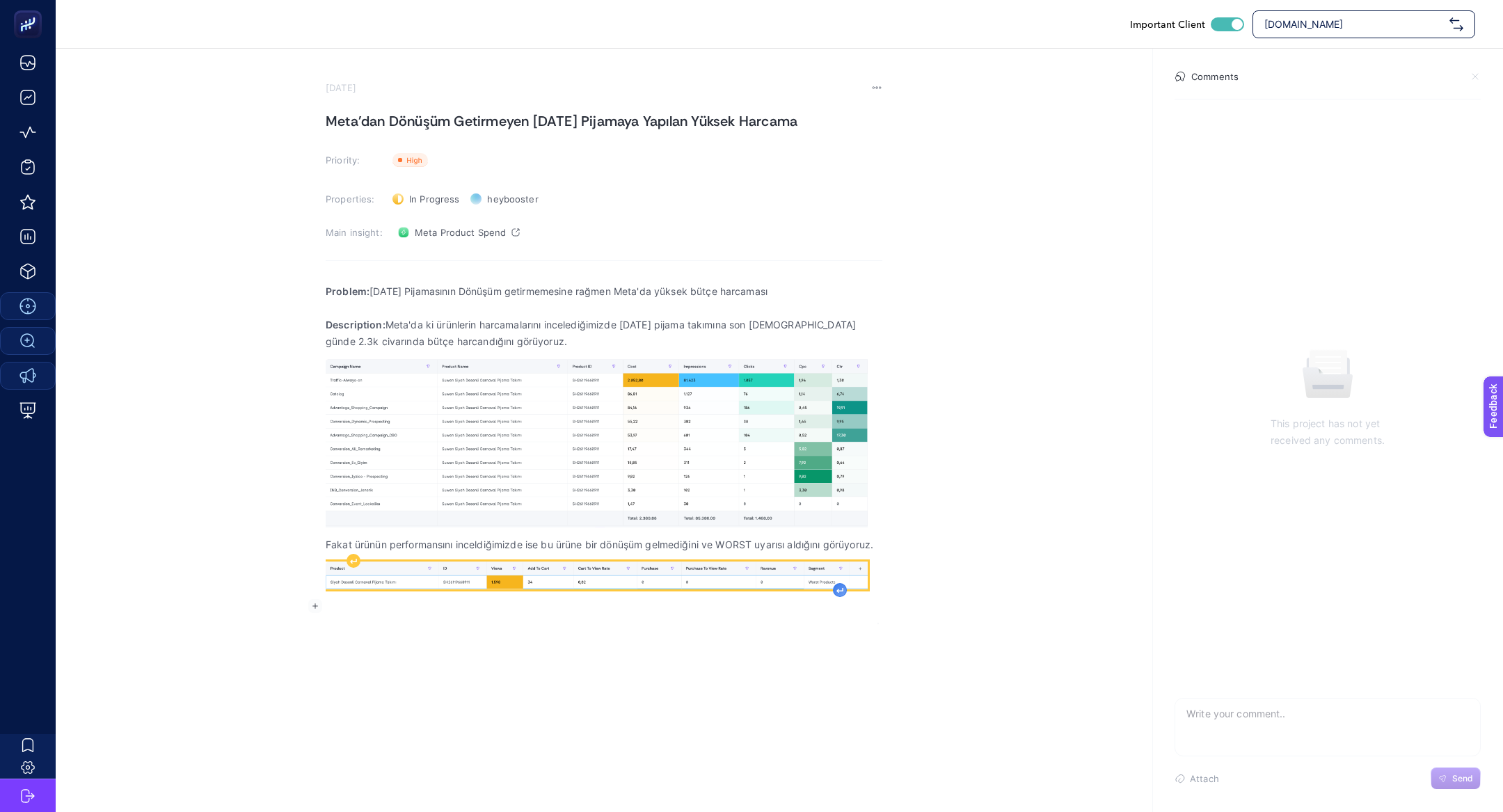
click at [843, 589] on icon "Rich Text Editor. Editing area: main" at bounding box center [839, 590] width 5 height 4
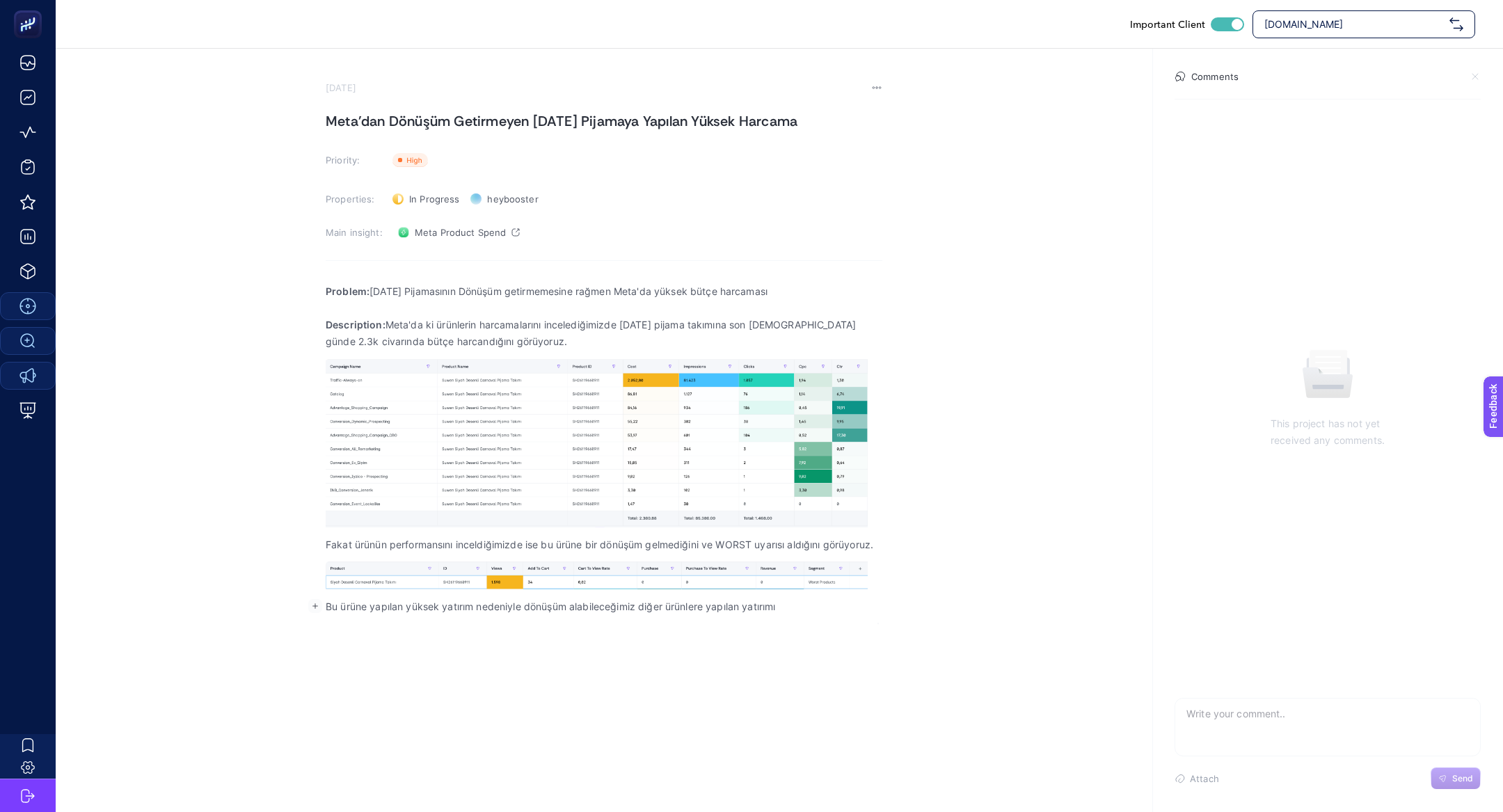
click at [466, 614] on p "Bu ürüne yapılan yüksek yatırım nedeniyle dönüşüm alabileceğimiz diğer ürünlere…" at bounding box center [604, 606] width 557 height 16
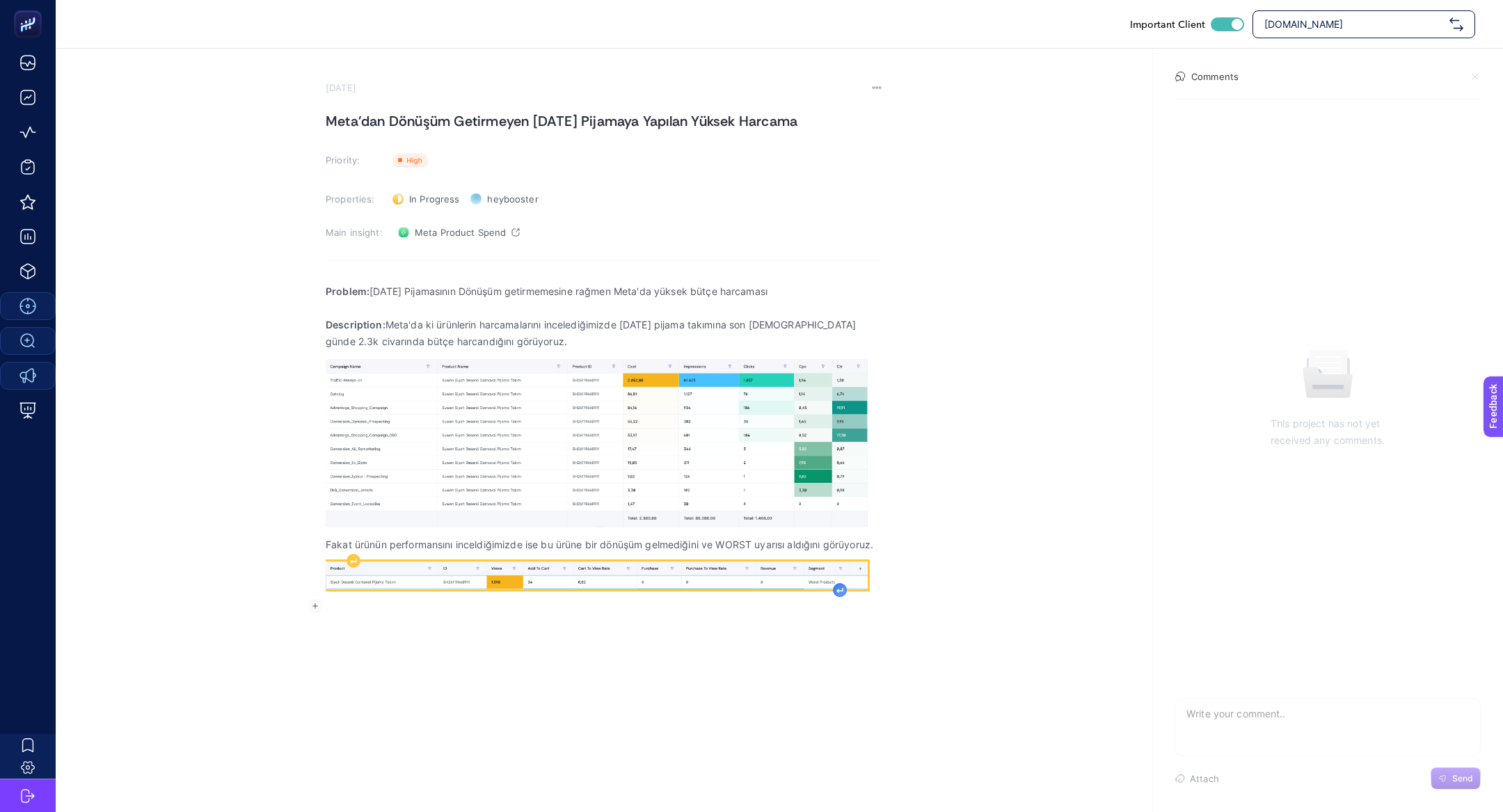
click at [843, 590] on div "Rich Text Editor. Editing area: main" at bounding box center [840, 590] width 14 height 14
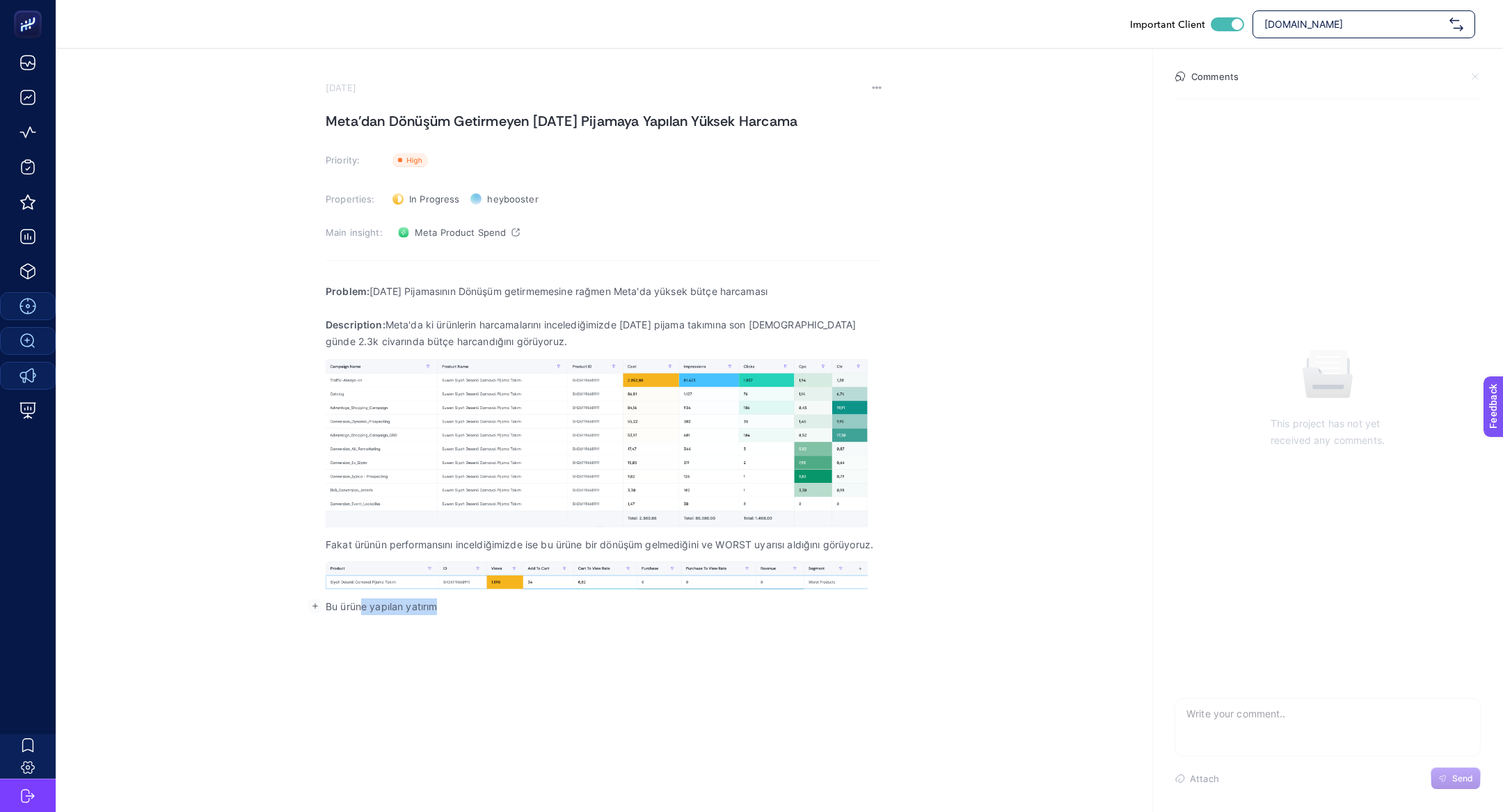
drag, startPoint x: 361, startPoint y: 609, endPoint x: 493, endPoint y: 605, distance: 132.1
click at [493, 605] on p "Bu ürüne yapılan yatırım" at bounding box center [604, 606] width 557 height 16
click at [876, 79] on section "October 2, 2025 Meta'dan Dönüşüm Getirmeyen Carnaval Pijamaya Yapılan Yüksek Ha…" at bounding box center [780, 345] width 1447 height 591
click at [878, 89] on icon at bounding box center [877, 88] width 11 height 11
click at [850, 109] on span "Delete" at bounding box center [858, 107] width 30 height 11
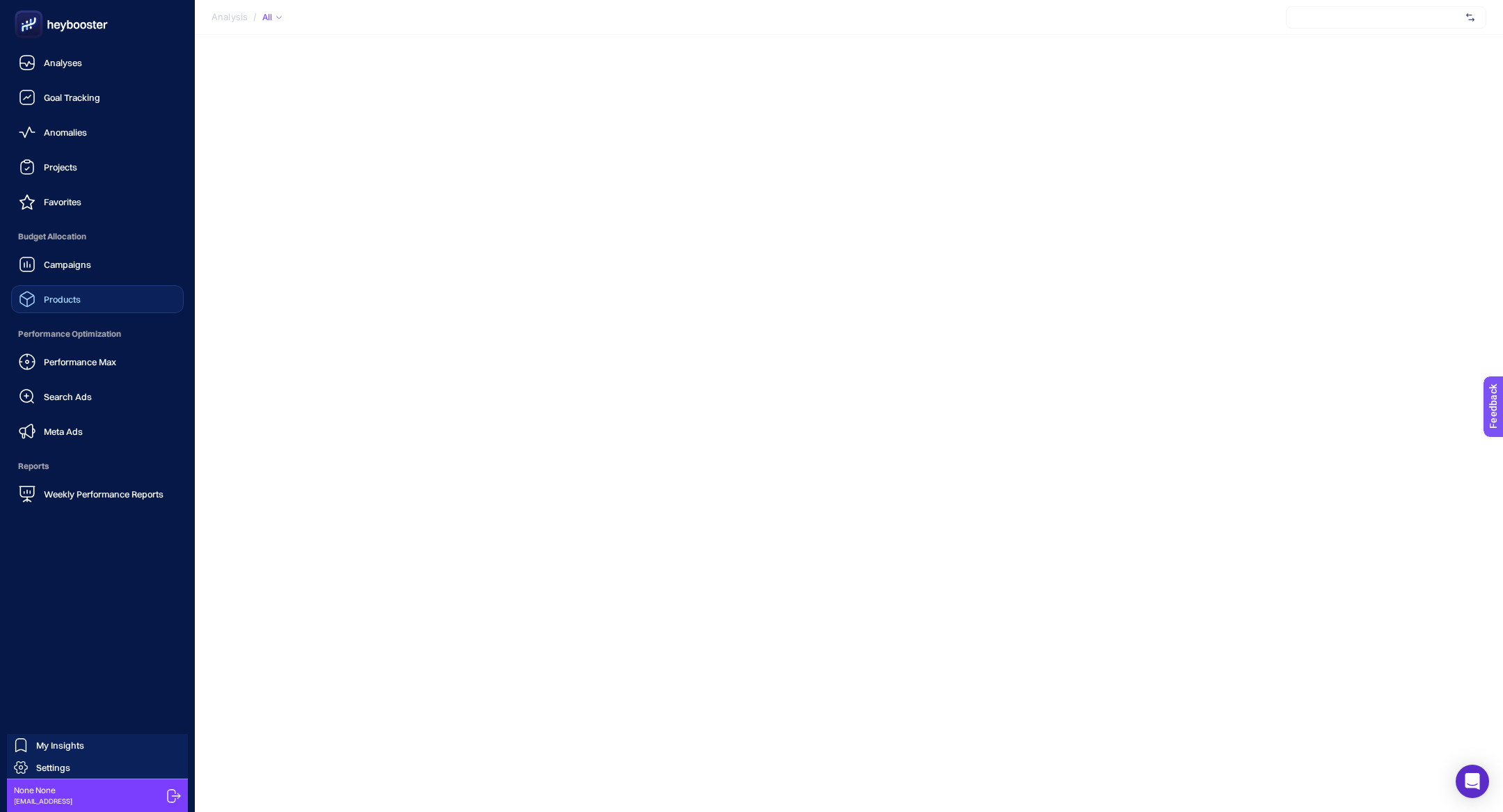
click at [111, 303] on link "Products" at bounding box center [97, 299] width 173 height 28
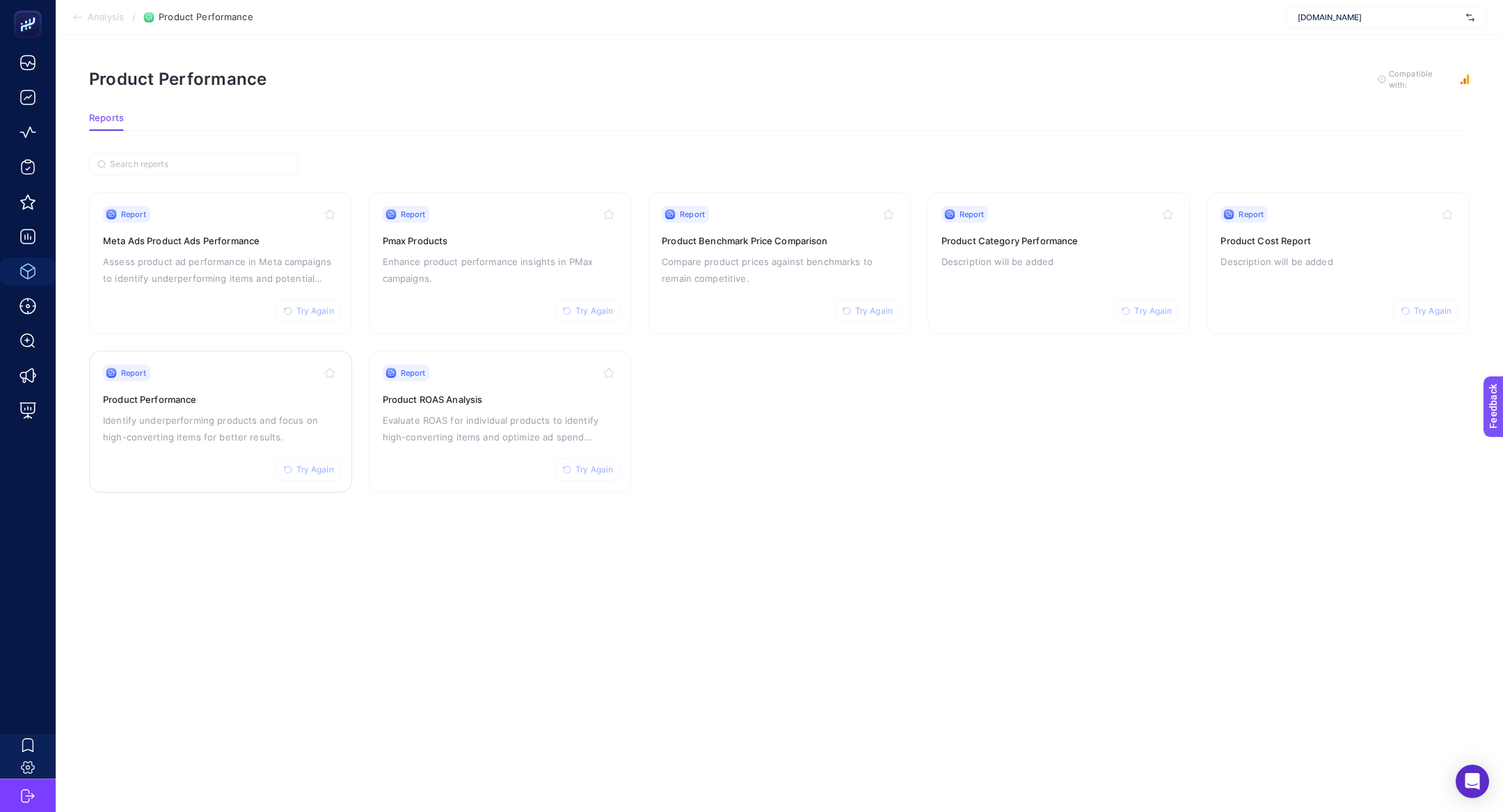
click at [232, 415] on p "Identify underperforming products and focus on high-converting items for better…" at bounding box center [220, 429] width 235 height 33
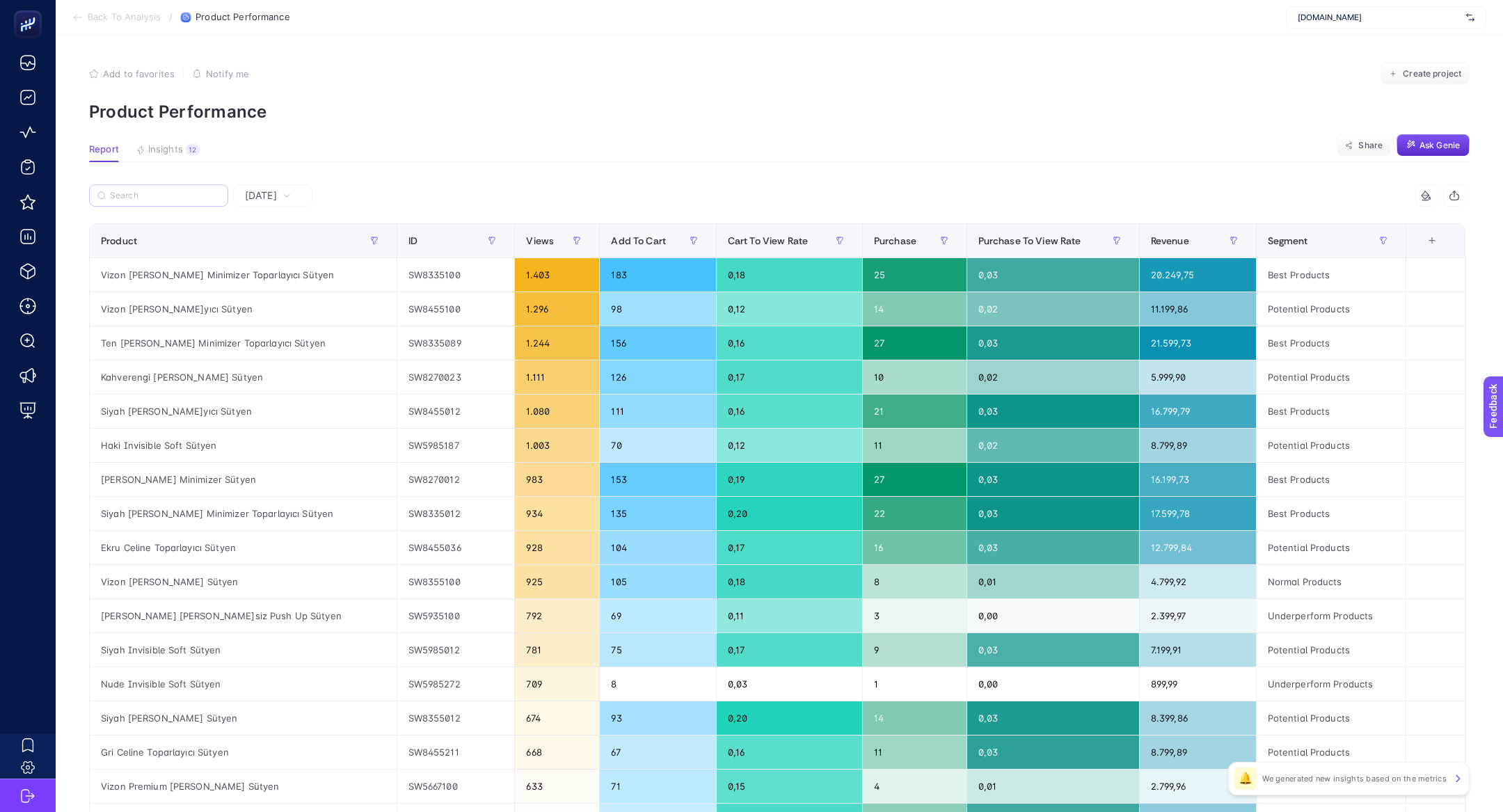
click at [162, 201] on label at bounding box center [158, 195] width 139 height 23
click at [162, 201] on input "Search" at bounding box center [164, 195] width 110 height 10
paste input "Suwen Siyah Desenli Carnaval Pijama Takımı"
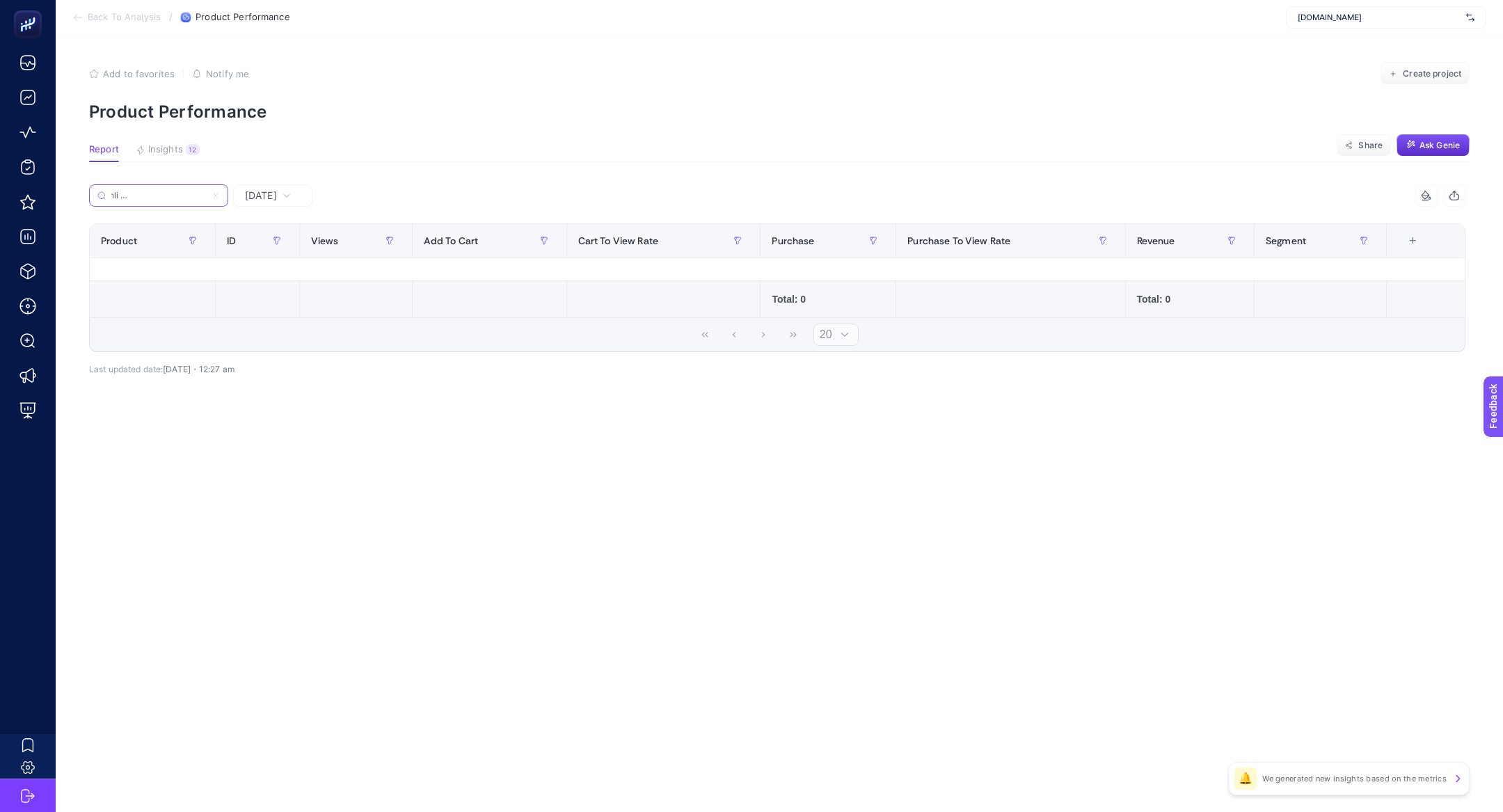
type input "Suwen Siyah Desenli Carnaval Pijama Takımı"
click at [218, 197] on icon at bounding box center [215, 195] width 9 height 9
click at [206, 197] on input "Suwen Siyah Desenli Carnaval Pijama Takımı" at bounding box center [159, 195] width 95 height 10
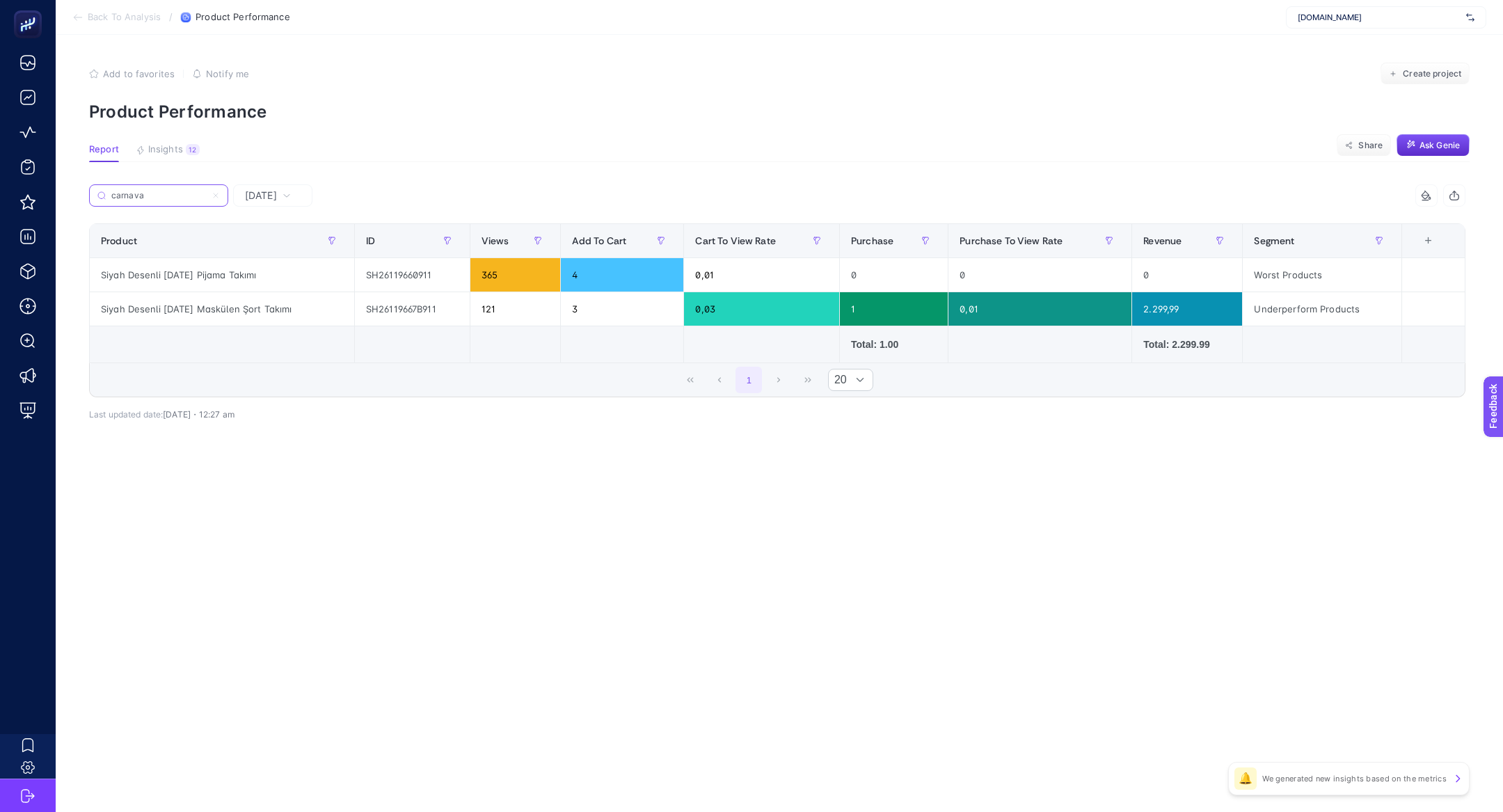
type input "carnava"
click at [1390, 629] on article "Add to favorites false Notify me Create project Product Performance Report Insi…" at bounding box center [780, 423] width 1447 height 777
click at [268, 205] on div "[DATE]" at bounding box center [273, 195] width 79 height 23
click at [261, 192] on span "[DATE]" at bounding box center [261, 195] width 32 height 14
click at [268, 248] on div "Product" at bounding box center [222, 240] width 242 height 23
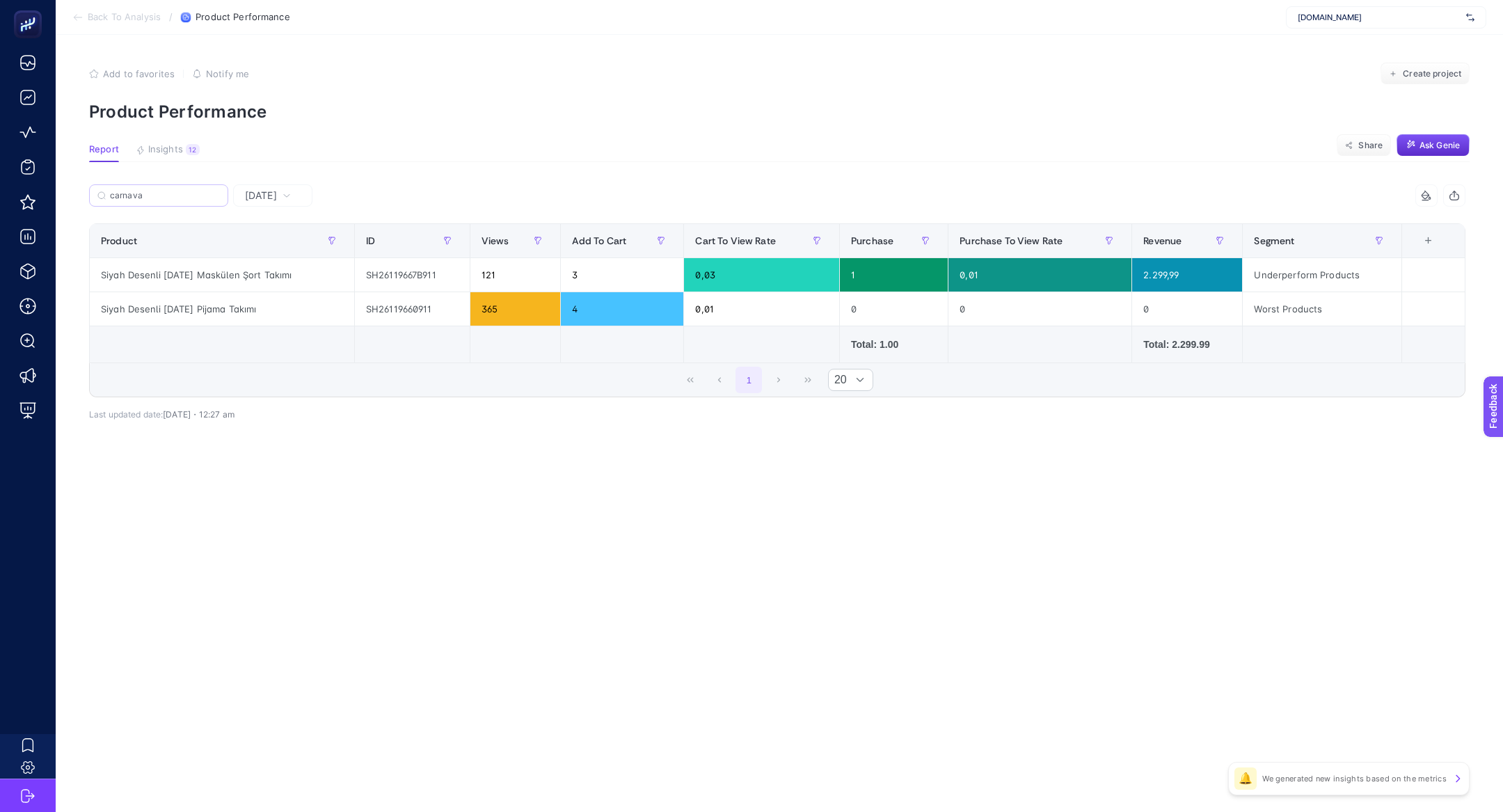
click at [272, 194] on span "[DATE]" at bounding box center [261, 195] width 32 height 14
click at [286, 246] on li "Last 7 Days" at bounding box center [272, 250] width 71 height 25
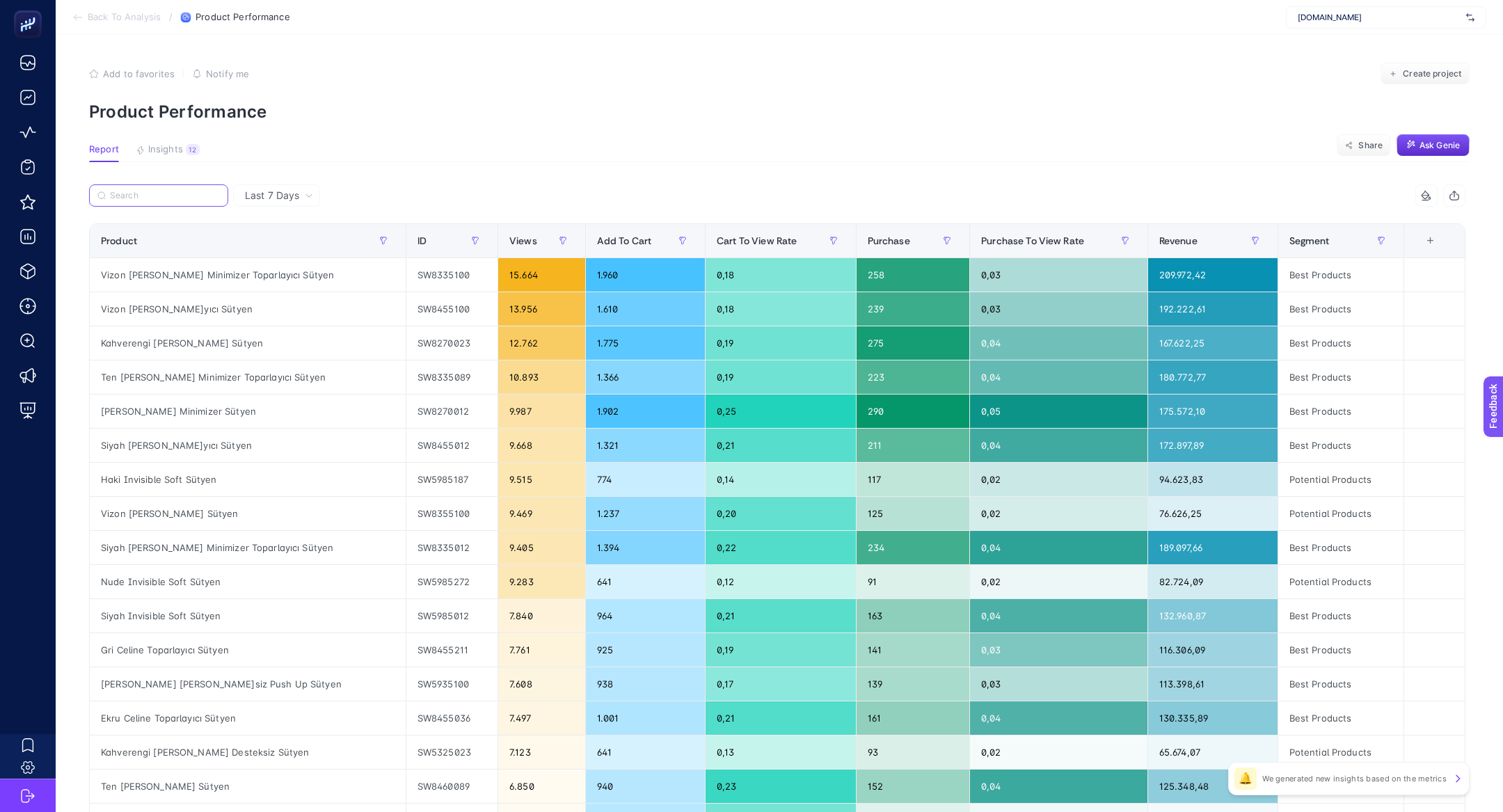
click at [187, 200] on input "Search" at bounding box center [164, 195] width 110 height 10
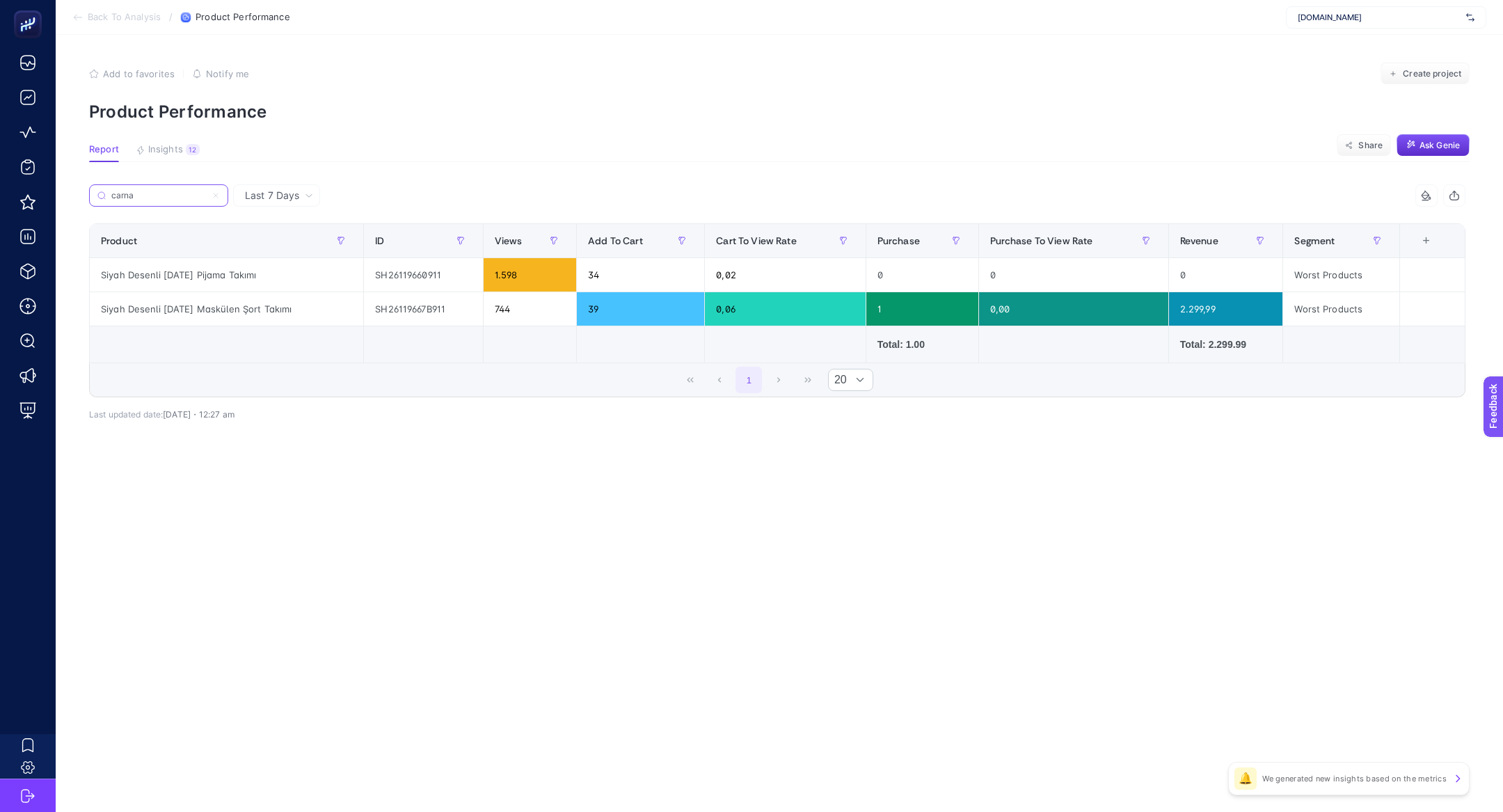
type input "carna"
click at [198, 279] on div "Siyah Desenli Carnaval Pijama Takımı" at bounding box center [226, 275] width 274 height 33
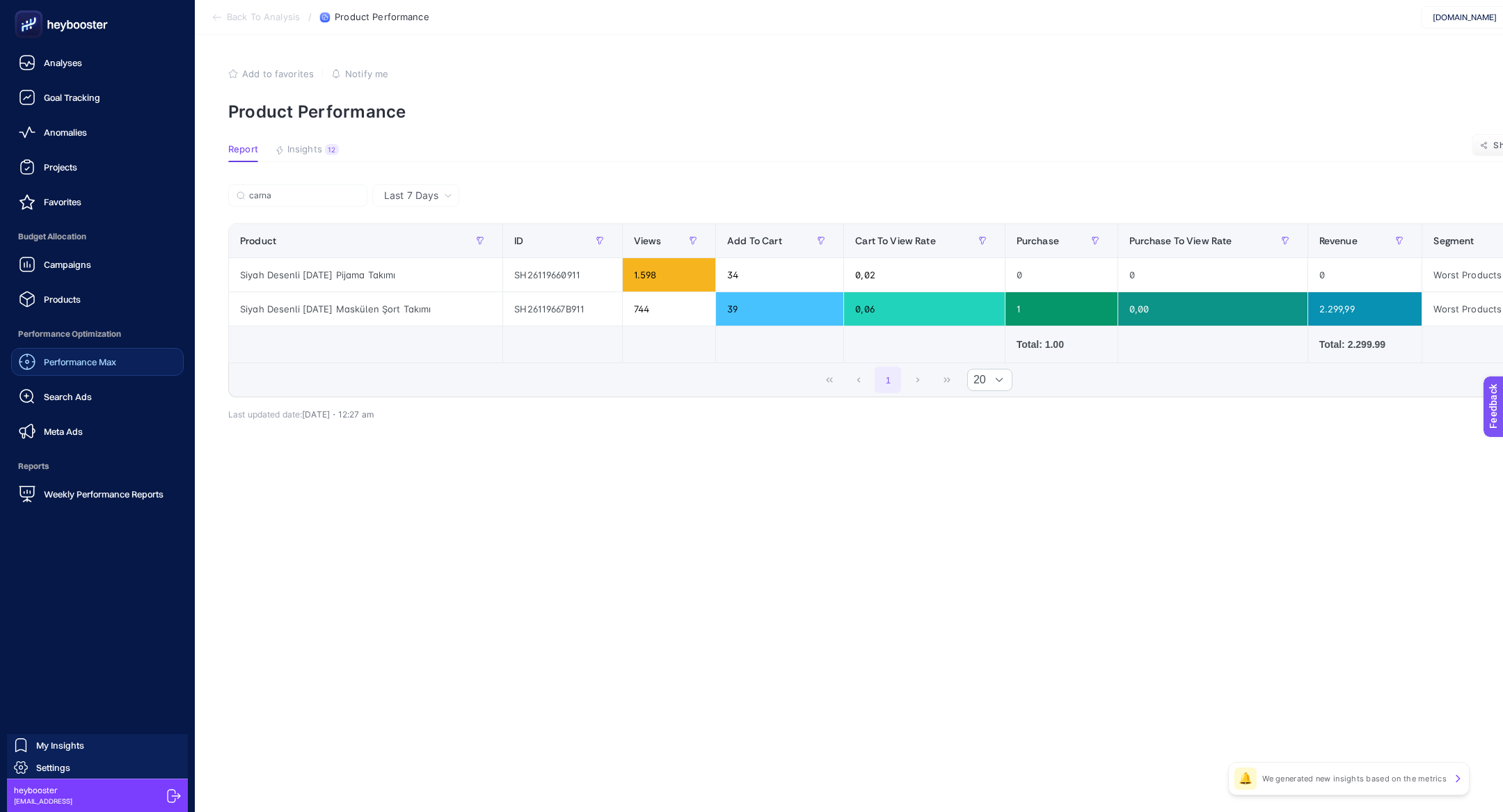
click at [75, 356] on span "Performance Max" at bounding box center [79, 362] width 72 height 11
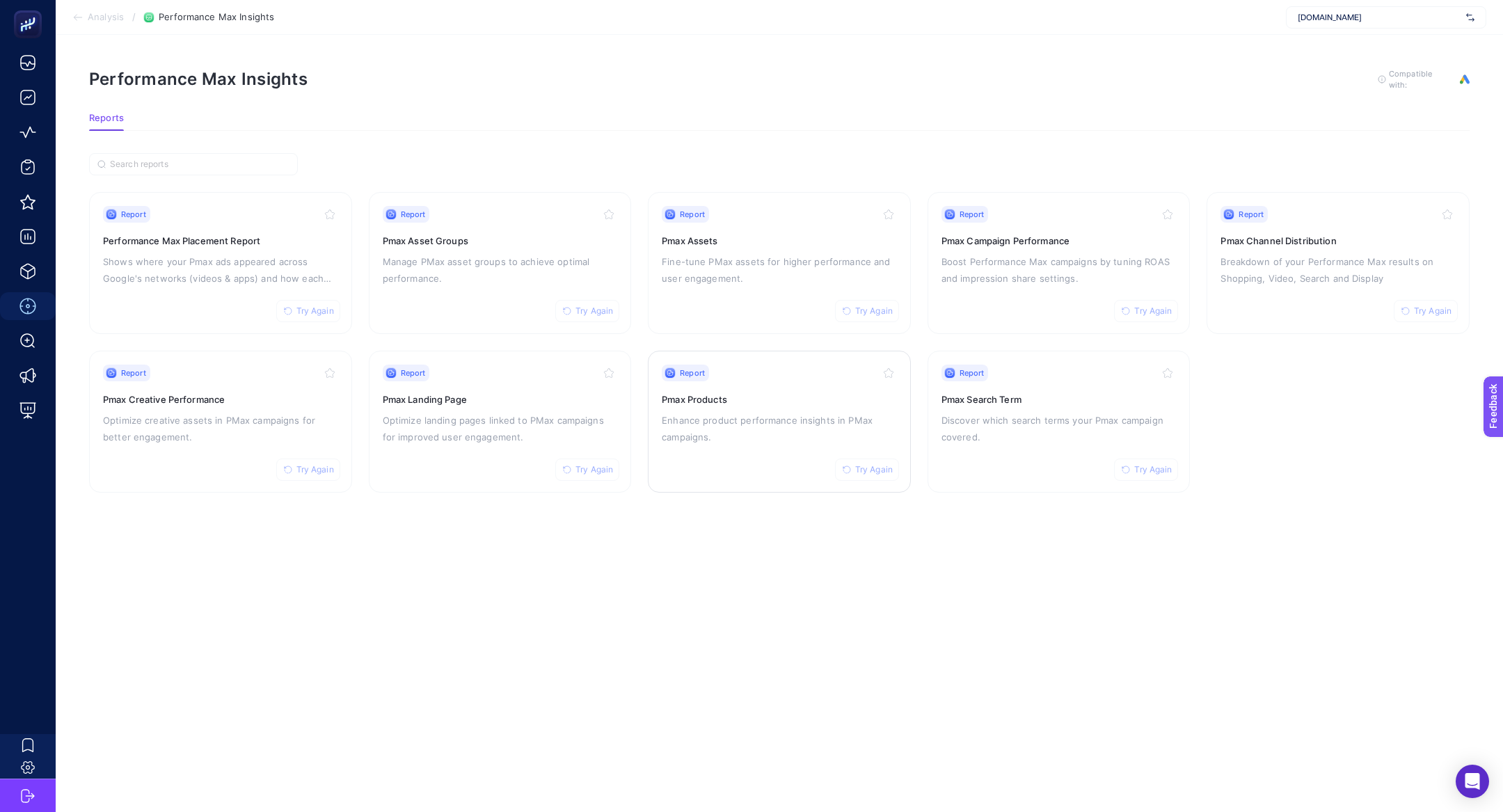
click at [760, 420] on p "Enhance product performance insights in PMax campaigns." at bounding box center [780, 429] width 235 height 33
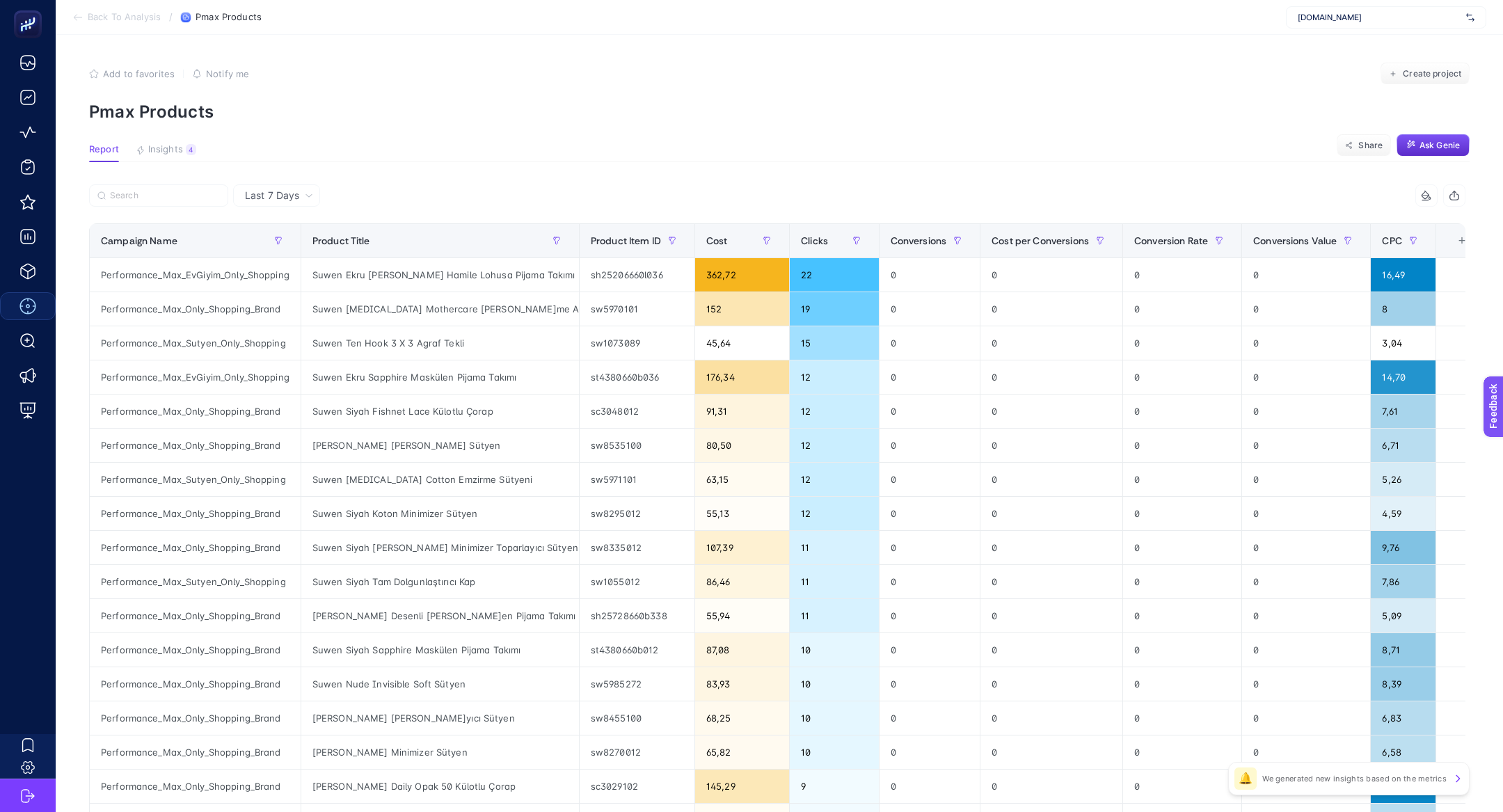
click at [182, 184] on article "Add to favorites false Notify me Create project Pmax Products Report Insights 4…" at bounding box center [780, 579] width 1447 height 1087
click at [184, 188] on label at bounding box center [158, 195] width 139 height 23
click at [184, 191] on input "Search" at bounding box center [164, 195] width 110 height 10
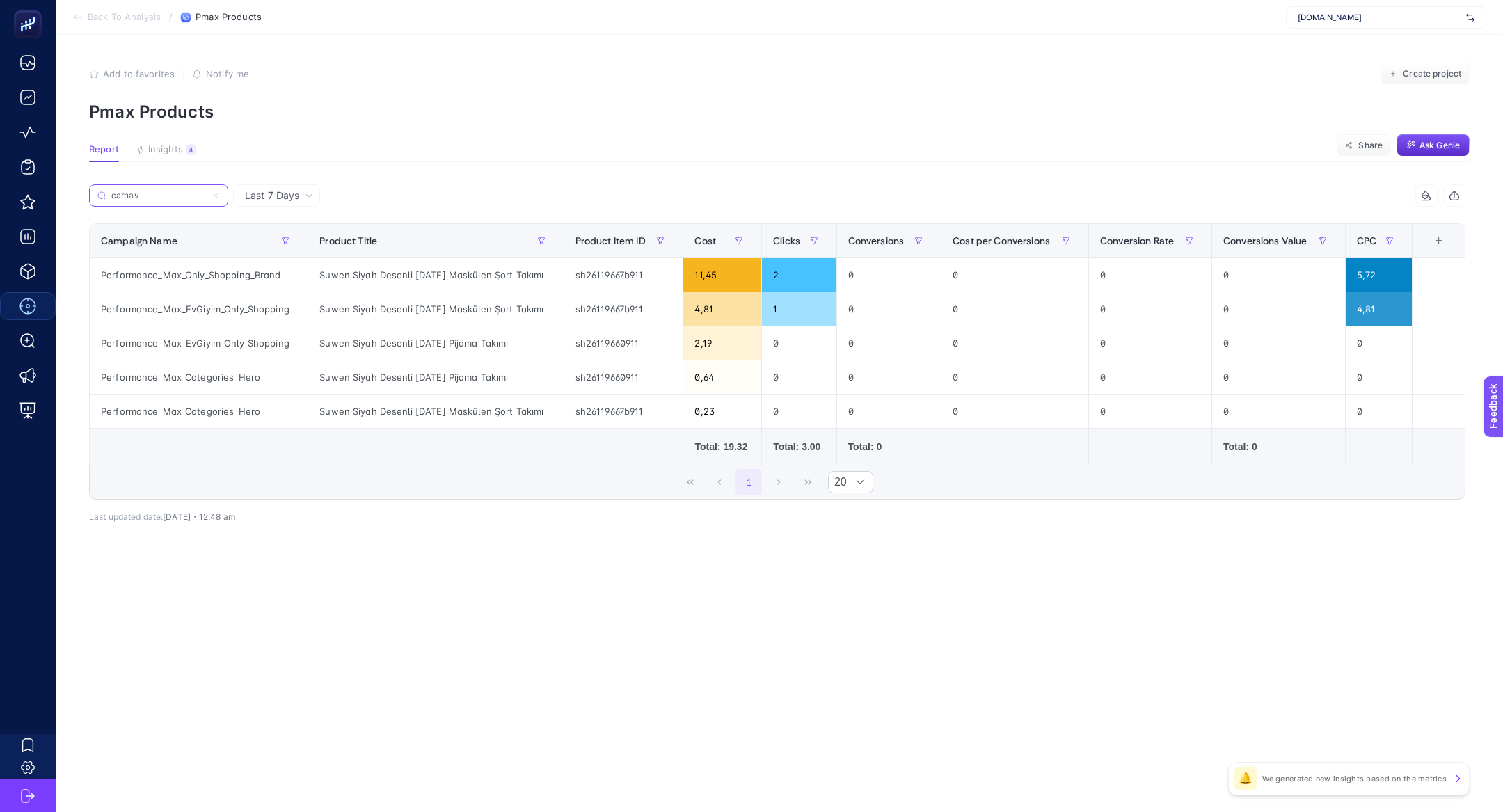
type input "carnav"
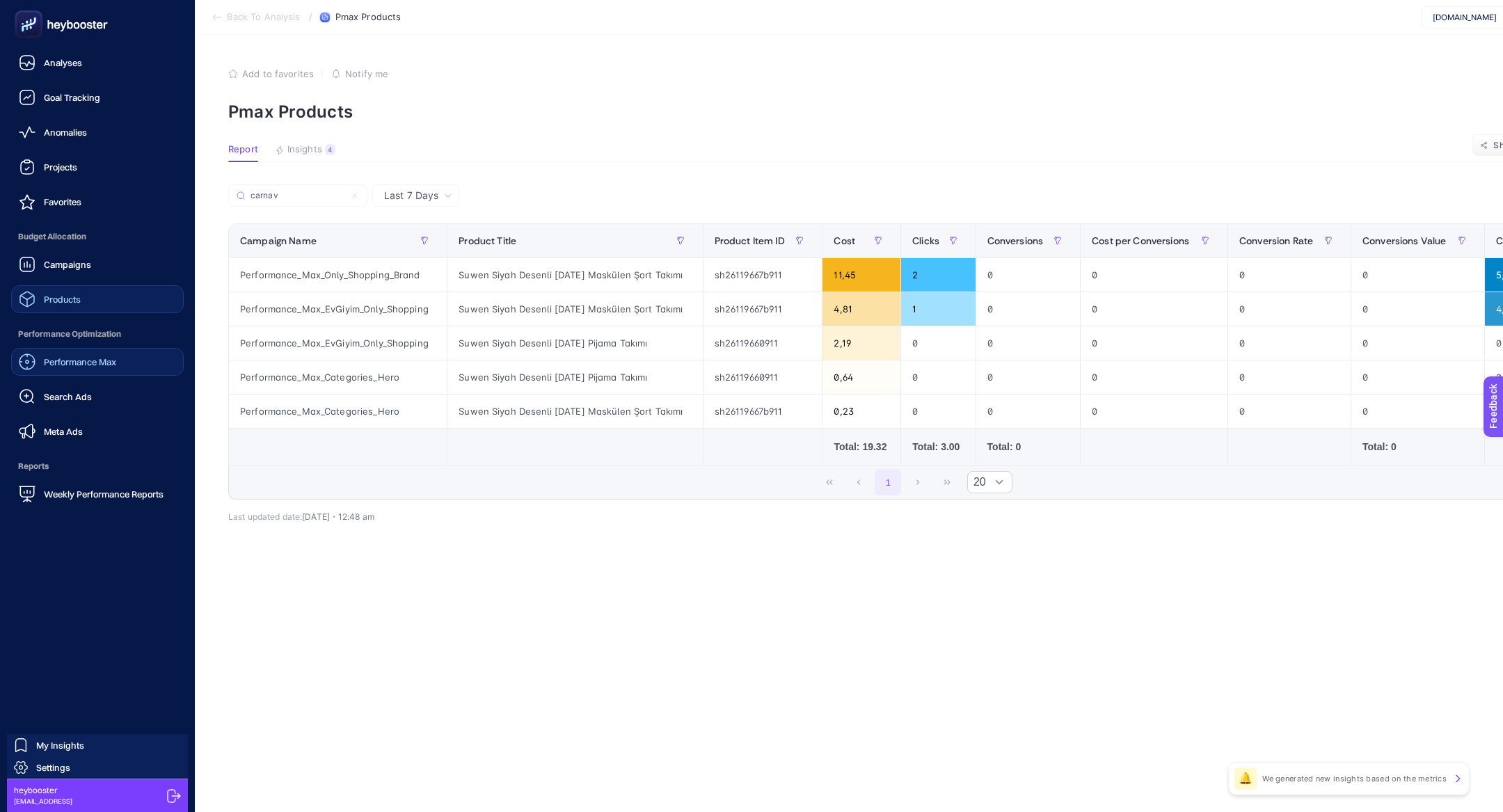
click at [96, 305] on link "Products" at bounding box center [97, 299] width 173 height 28
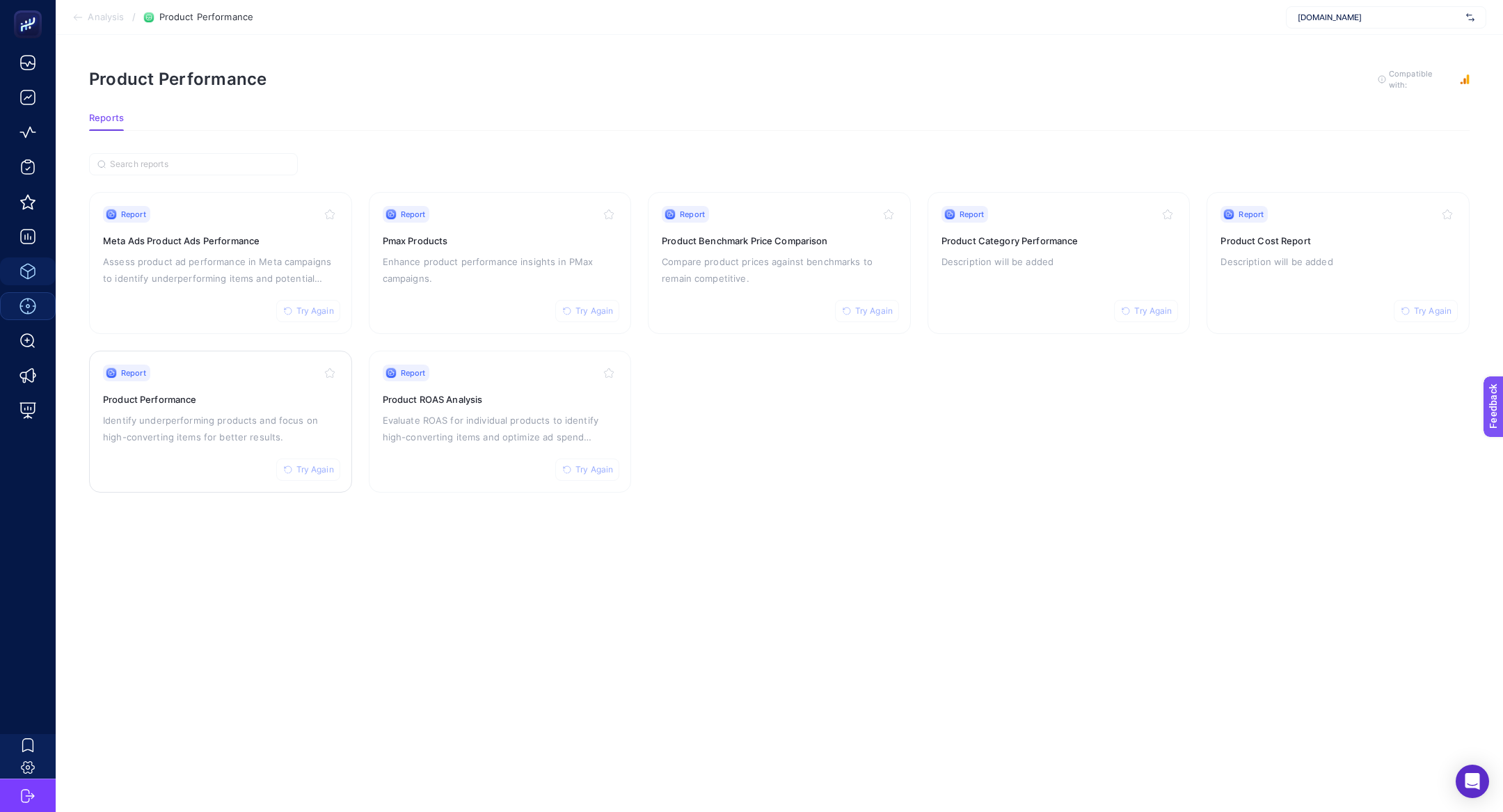
click at [253, 432] on p "Identify underperforming products and focus on high-converting items for better…" at bounding box center [220, 429] width 235 height 33
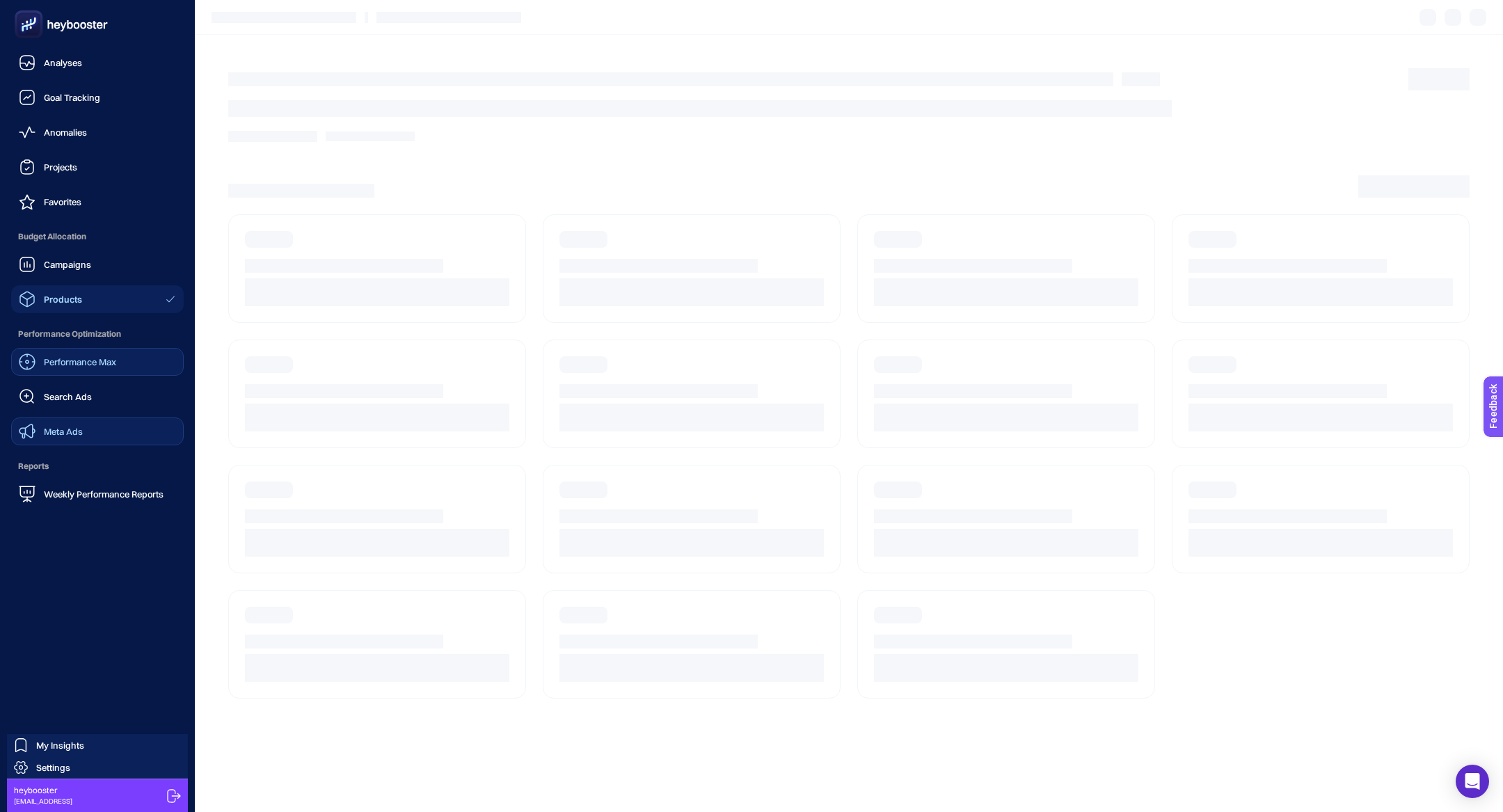
click at [99, 427] on link "Meta Ads" at bounding box center [97, 432] width 173 height 28
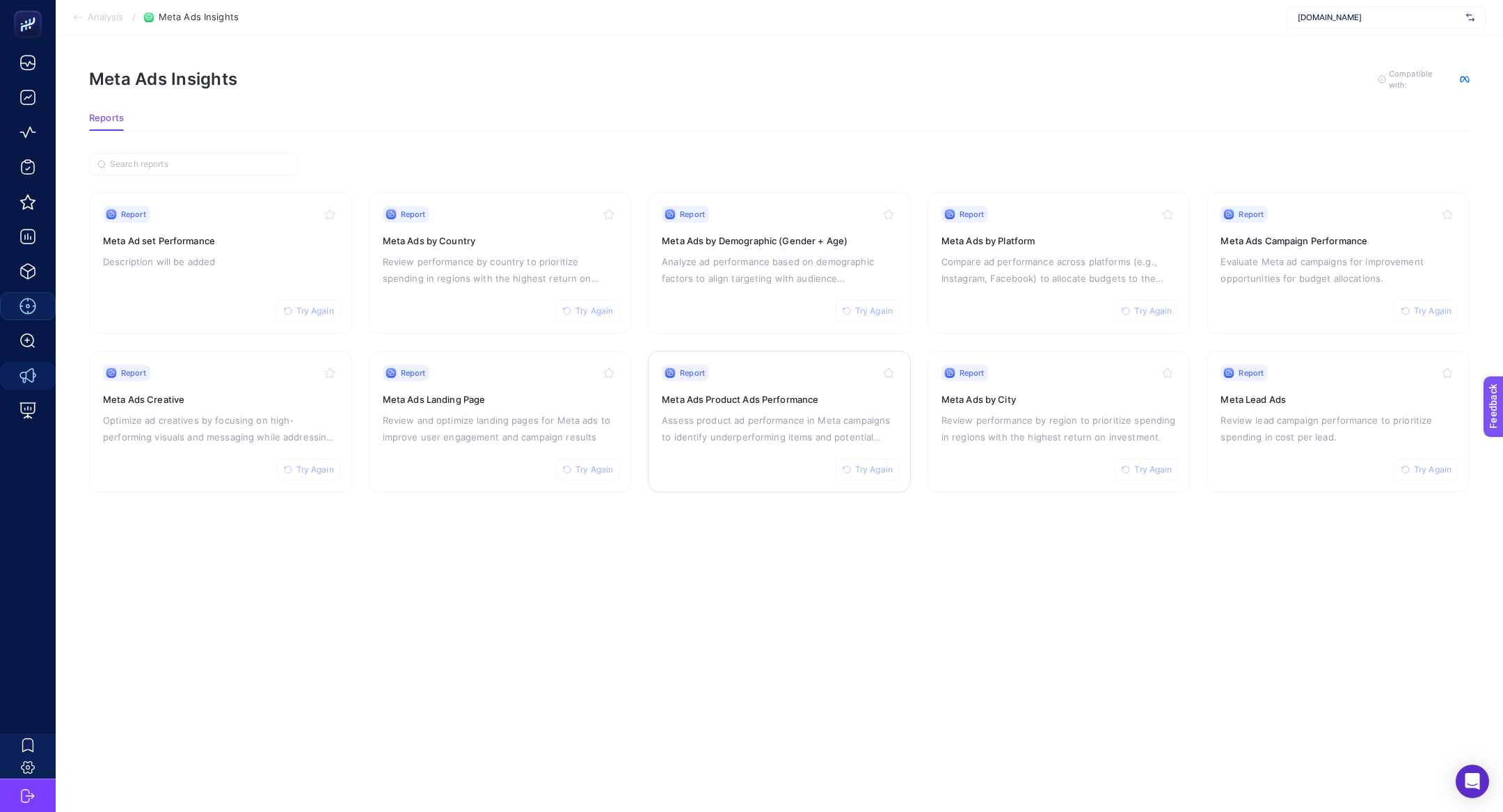
click at [680, 412] on p "Assess product ad performance in Meta campaigns to identify underperforming ite…" at bounding box center [780, 429] width 235 height 33
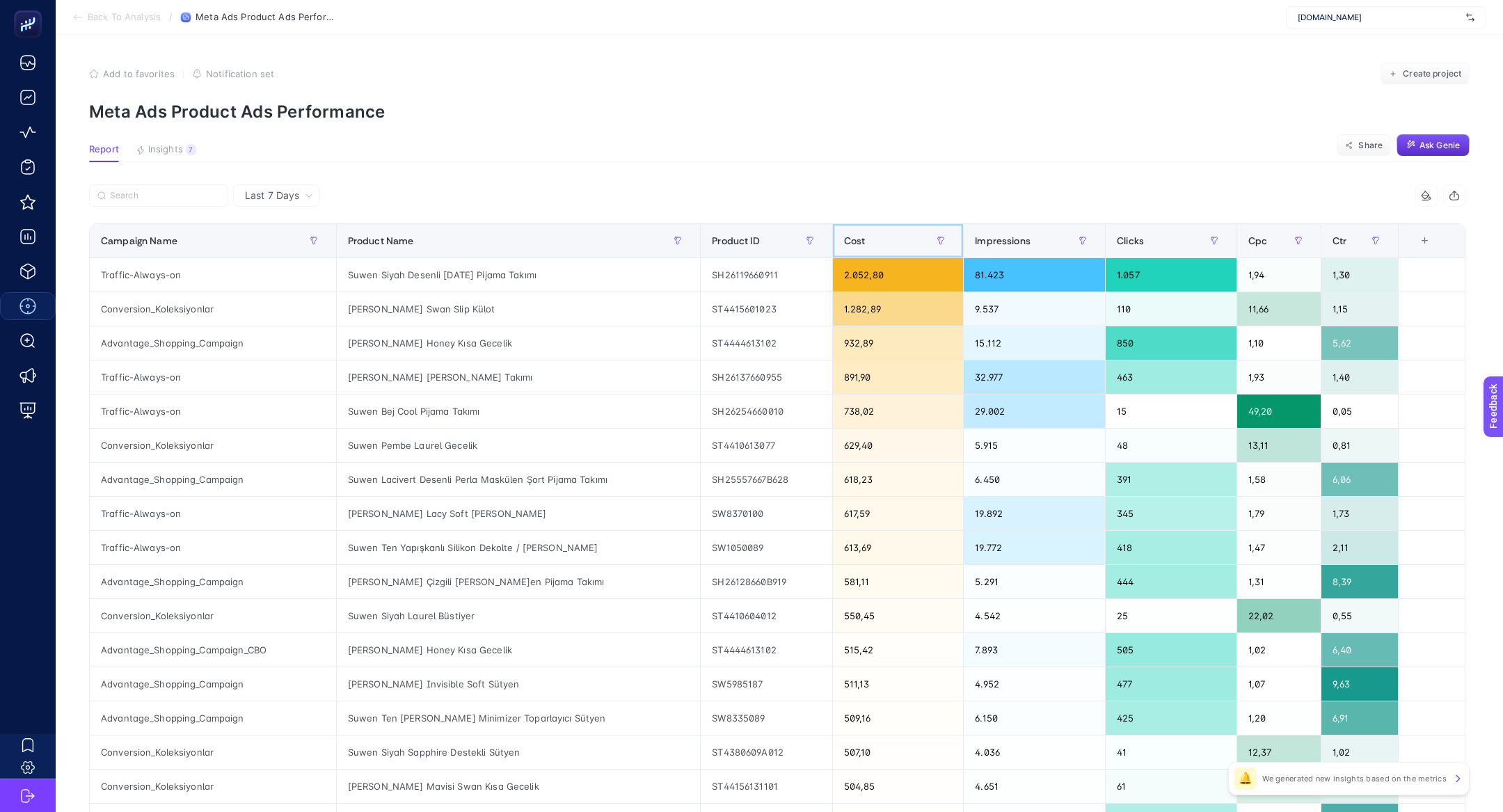
click at [860, 239] on div "Cost" at bounding box center [899, 240] width 109 height 23
click at [420, 303] on div "[PERSON_NAME] Swan Slip Külot" at bounding box center [519, 309] width 364 height 33
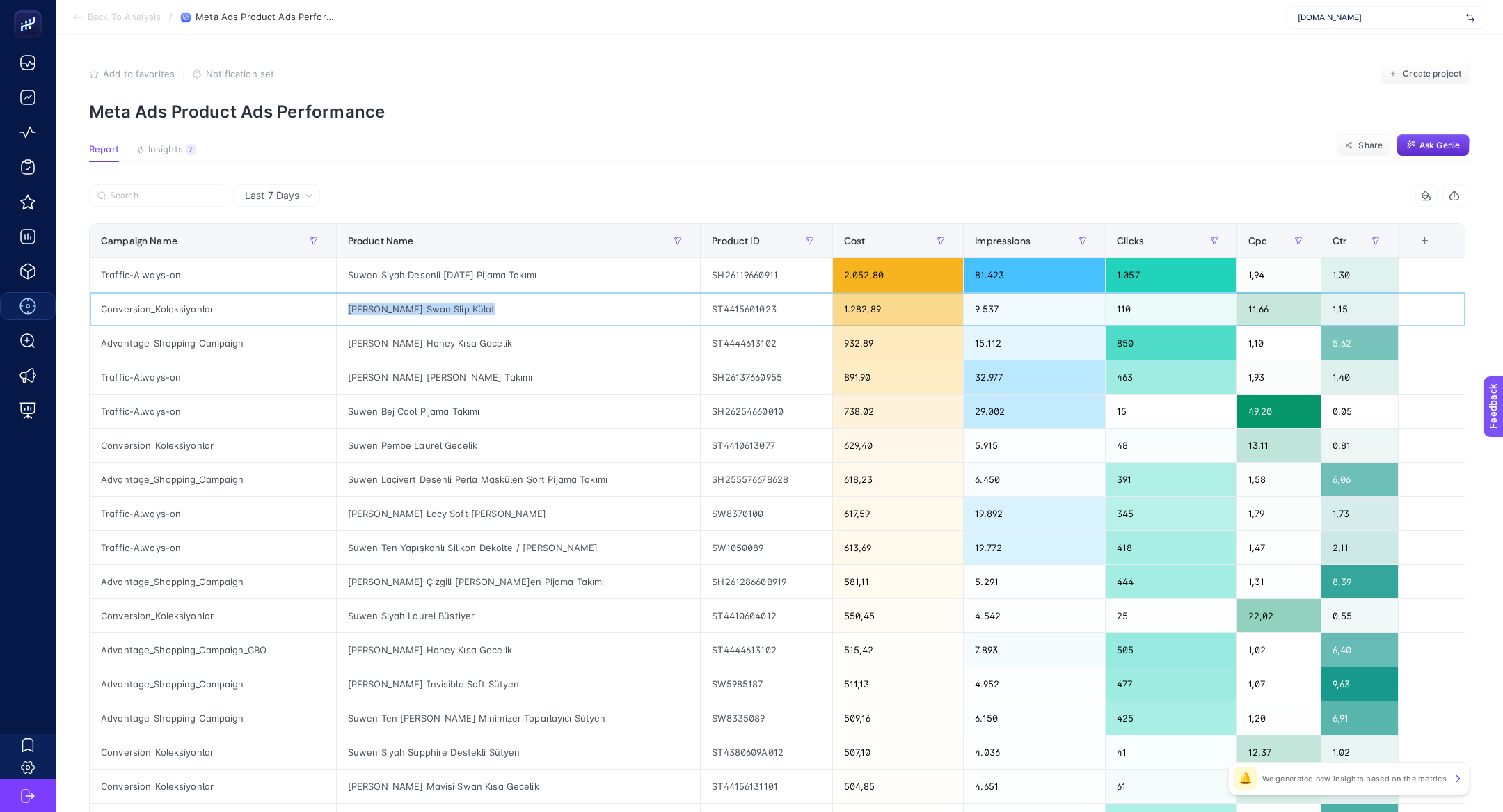
click at [420, 303] on div "[PERSON_NAME] Swan Slip Külot" at bounding box center [519, 309] width 364 height 33
copy tr "[PERSON_NAME] Swan Slip Külot"
click at [126, 193] on input "Search" at bounding box center [164, 195] width 110 height 10
paste input "[PERSON_NAME] Swan Slip Külot"
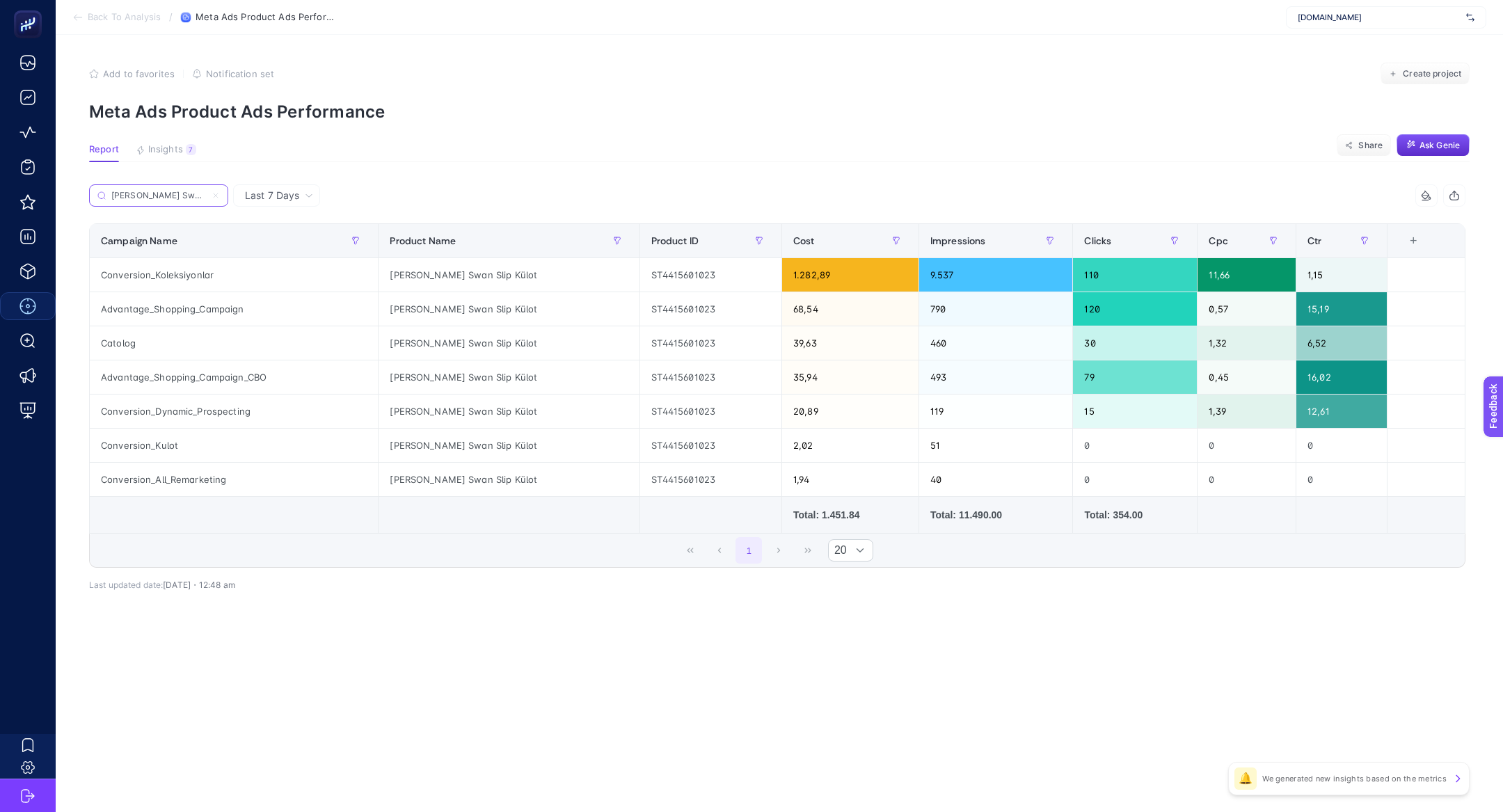
scroll to position [0, 43]
type input "[PERSON_NAME] Swan Slip Külot"
click at [220, 199] on label "[PERSON_NAME] Swan Slip Külot" at bounding box center [158, 195] width 139 height 23
click at [206, 199] on input "[PERSON_NAME] Swan Slip Külot" at bounding box center [159, 195] width 95 height 10
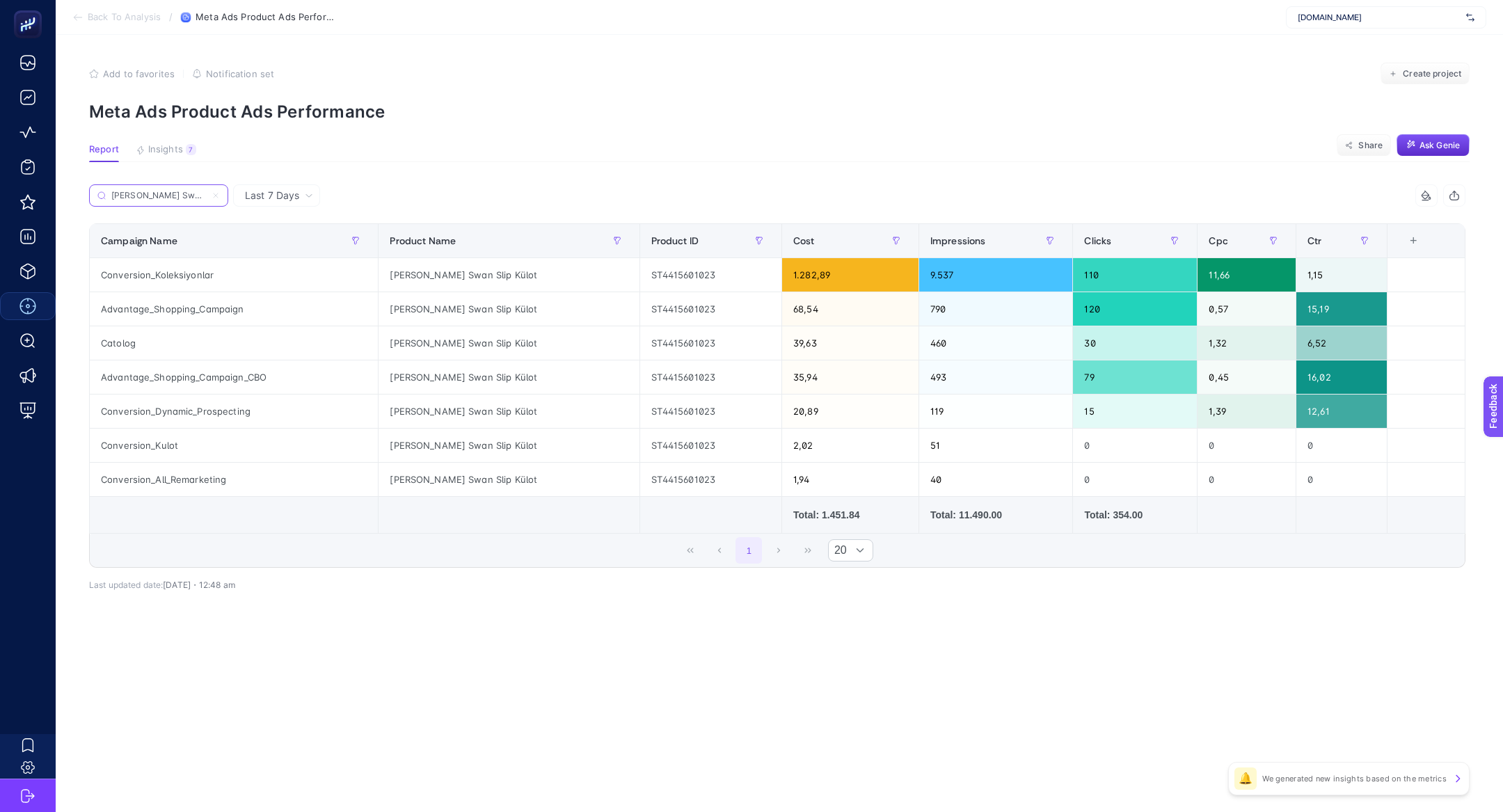
scroll to position [0, 44]
click at [214, 195] on icon at bounding box center [215, 195] width 9 height 9
click at [206, 195] on input "[PERSON_NAME] Swan Slip Külot" at bounding box center [159, 195] width 95 height 10
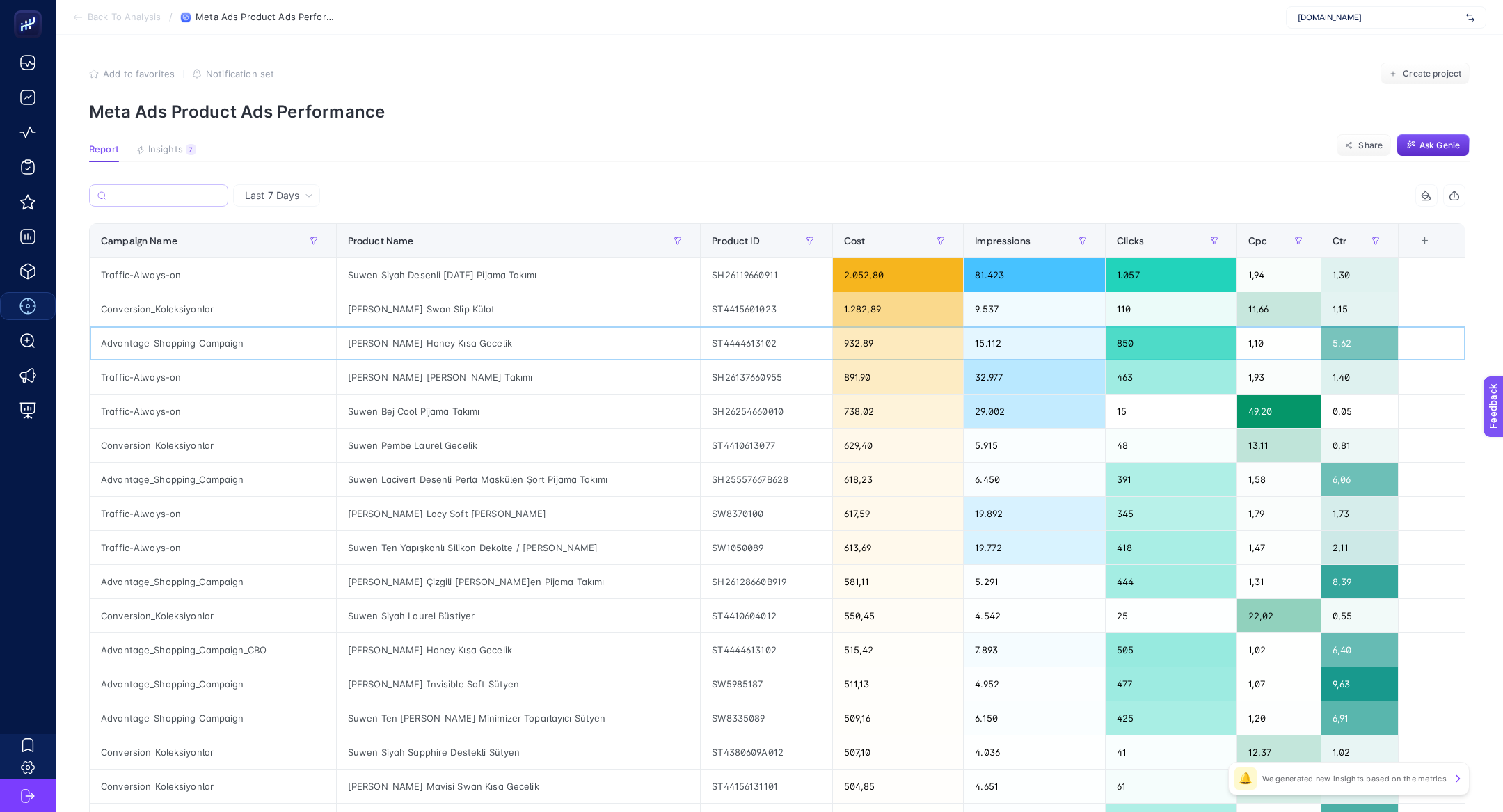
click at [407, 341] on div "Suwen Bordo Honey Kısa Gecelik" at bounding box center [519, 342] width 364 height 33
click at [141, 194] on input "Search" at bounding box center [164, 195] width 110 height 10
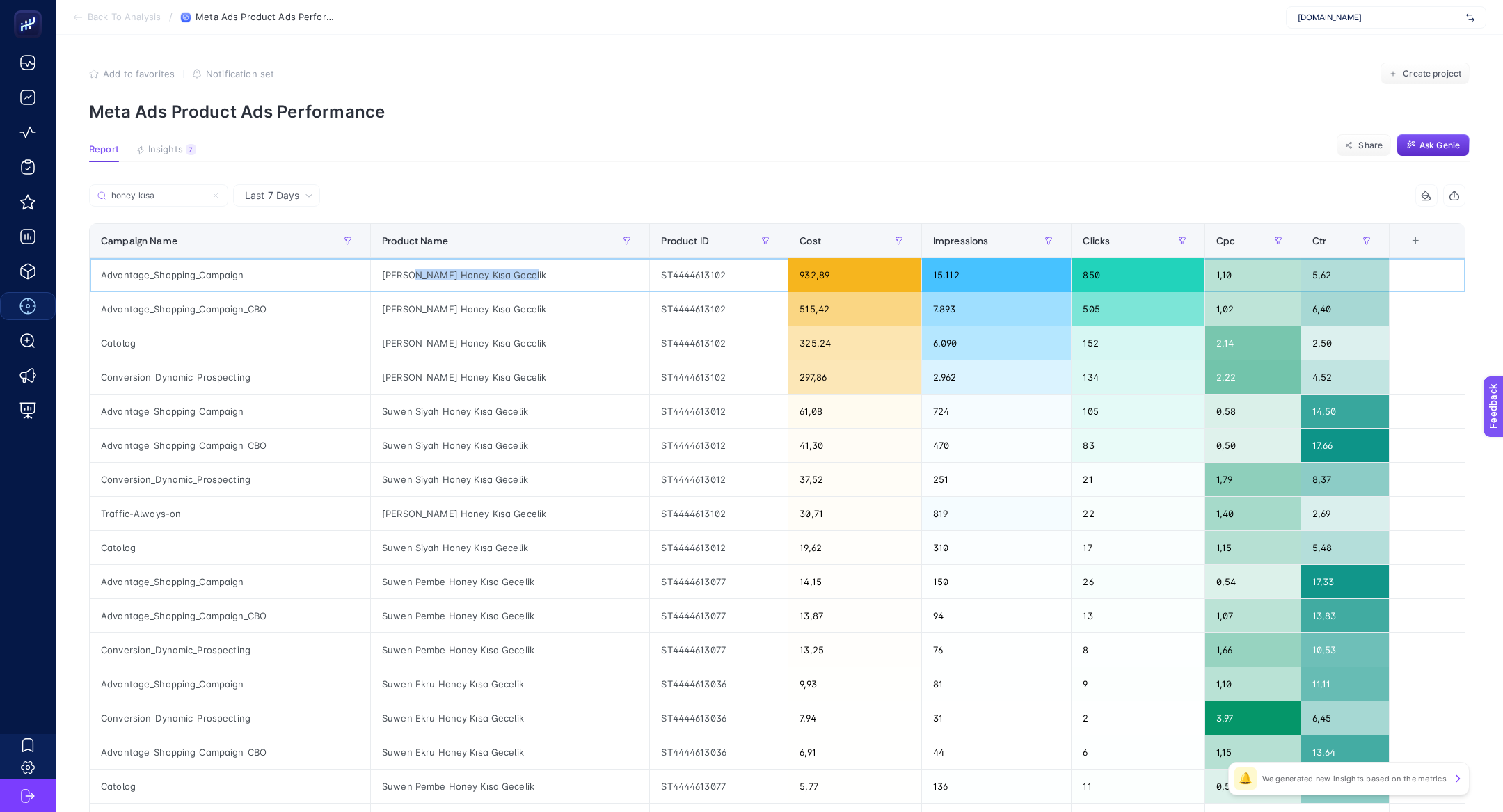
drag, startPoint x: 419, startPoint y: 276, endPoint x: 623, endPoint y: 280, distance: 204.0
click at [623, 280] on div "Suwen Bordo Honey Kısa Gecelik" at bounding box center [510, 275] width 279 height 33
copy div "Bordo Honey Kısa Gecelik"
click at [137, 200] on input "honey kısa" at bounding box center [164, 195] width 110 height 10
click at [137, 200] on input "honey kısa" at bounding box center [159, 195] width 95 height 10
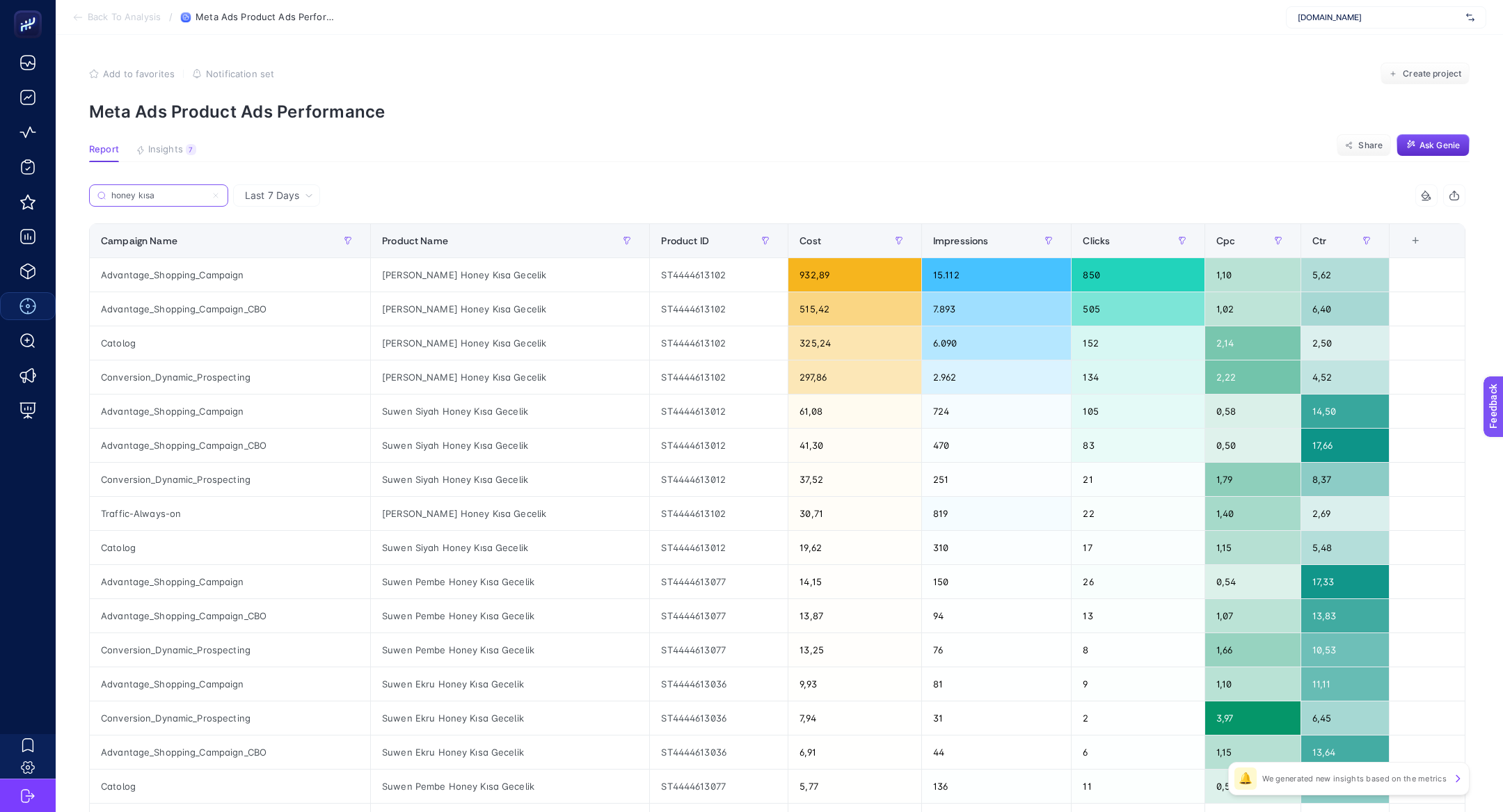
click at [137, 200] on input "honey kısa" at bounding box center [159, 195] width 95 height 10
paste input "Bordo Honey Kısa Gecelik"
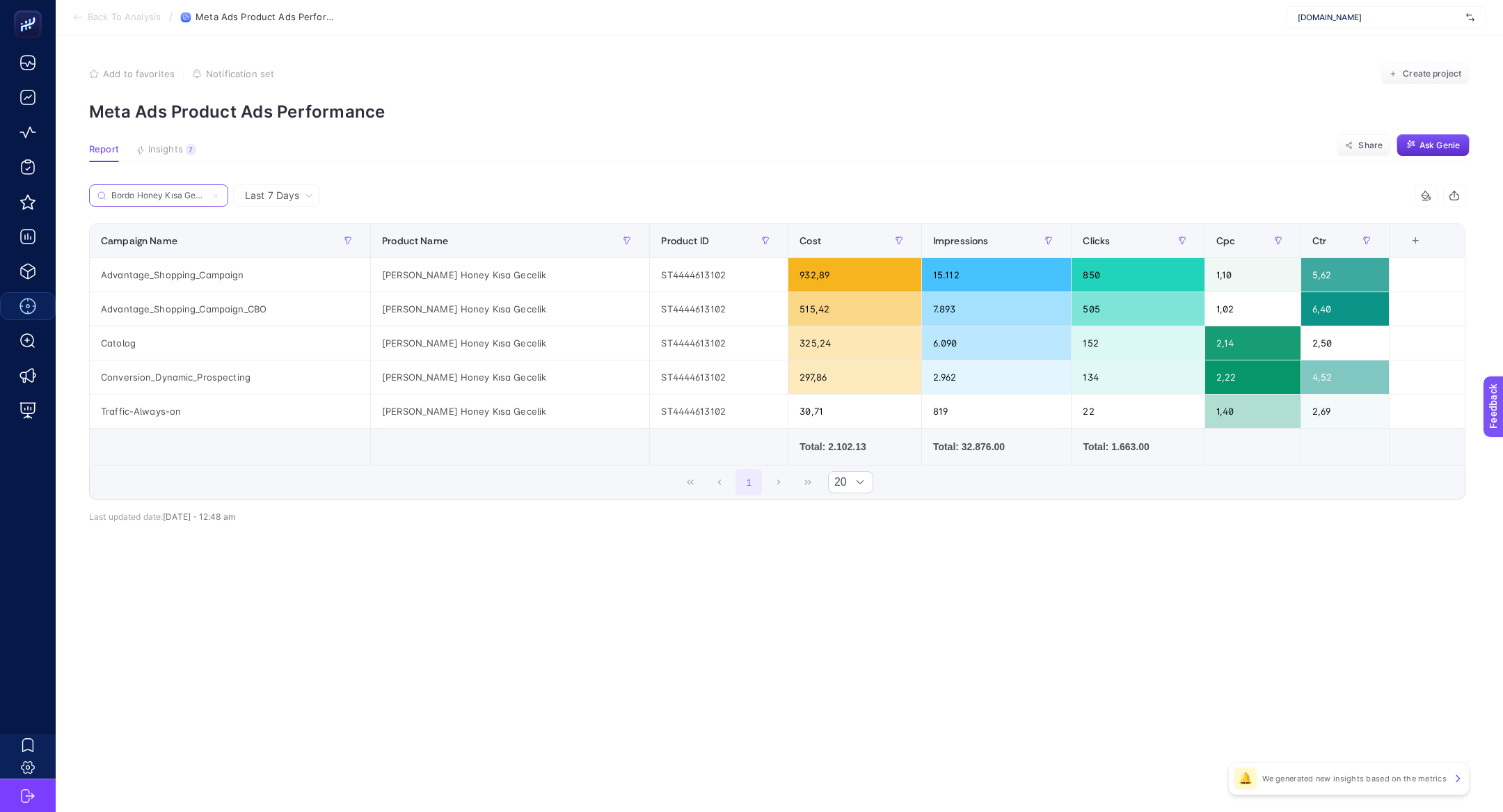
scroll to position [0, 9]
type input "Bordo Honey Kısa Gecelik"
click at [219, 195] on icon at bounding box center [215, 195] width 9 height 9
click at [206, 195] on input "Bordo Honey Kısa Gecelik" at bounding box center [159, 195] width 95 height 10
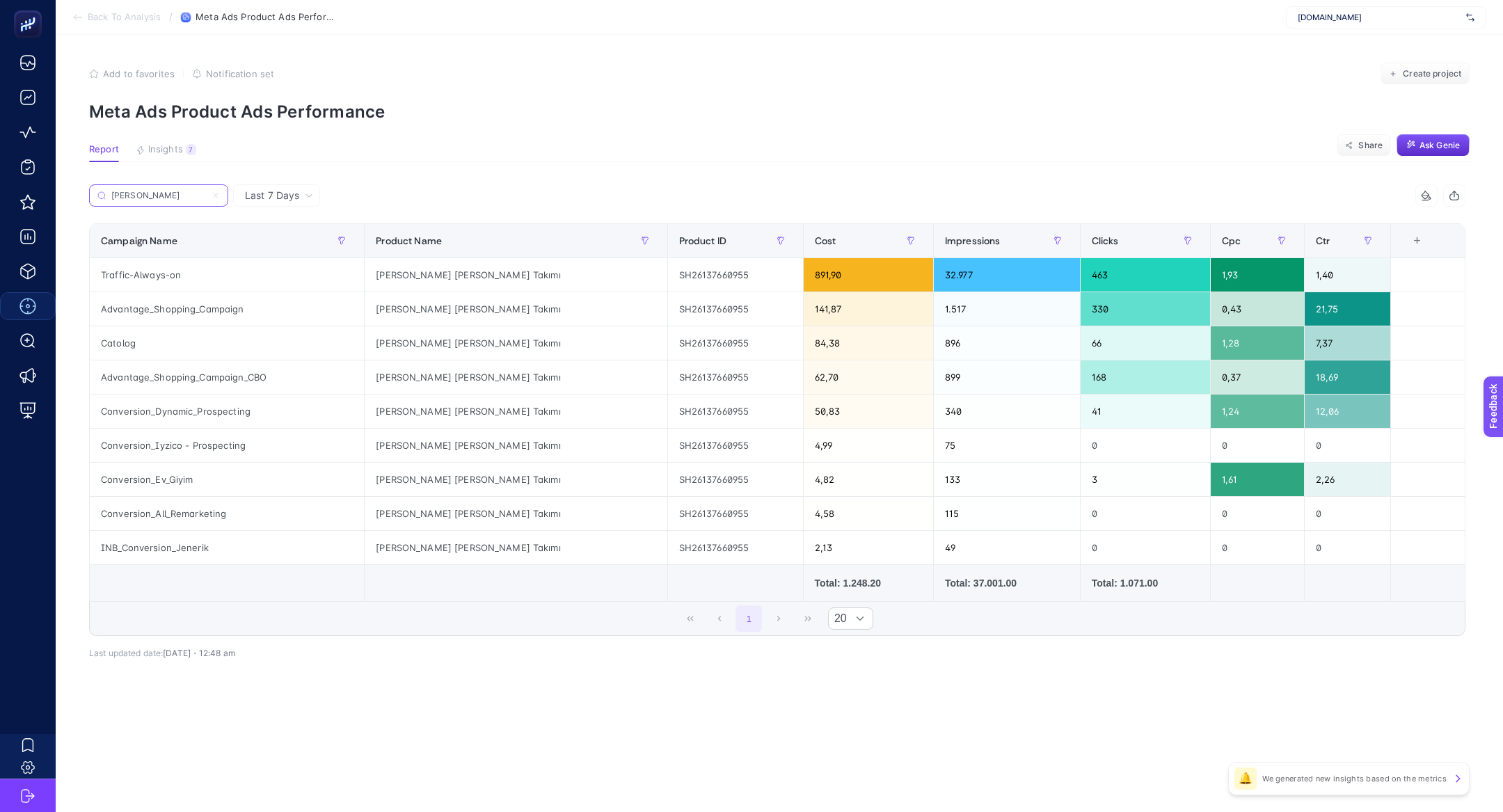
type input "juliet pijama"
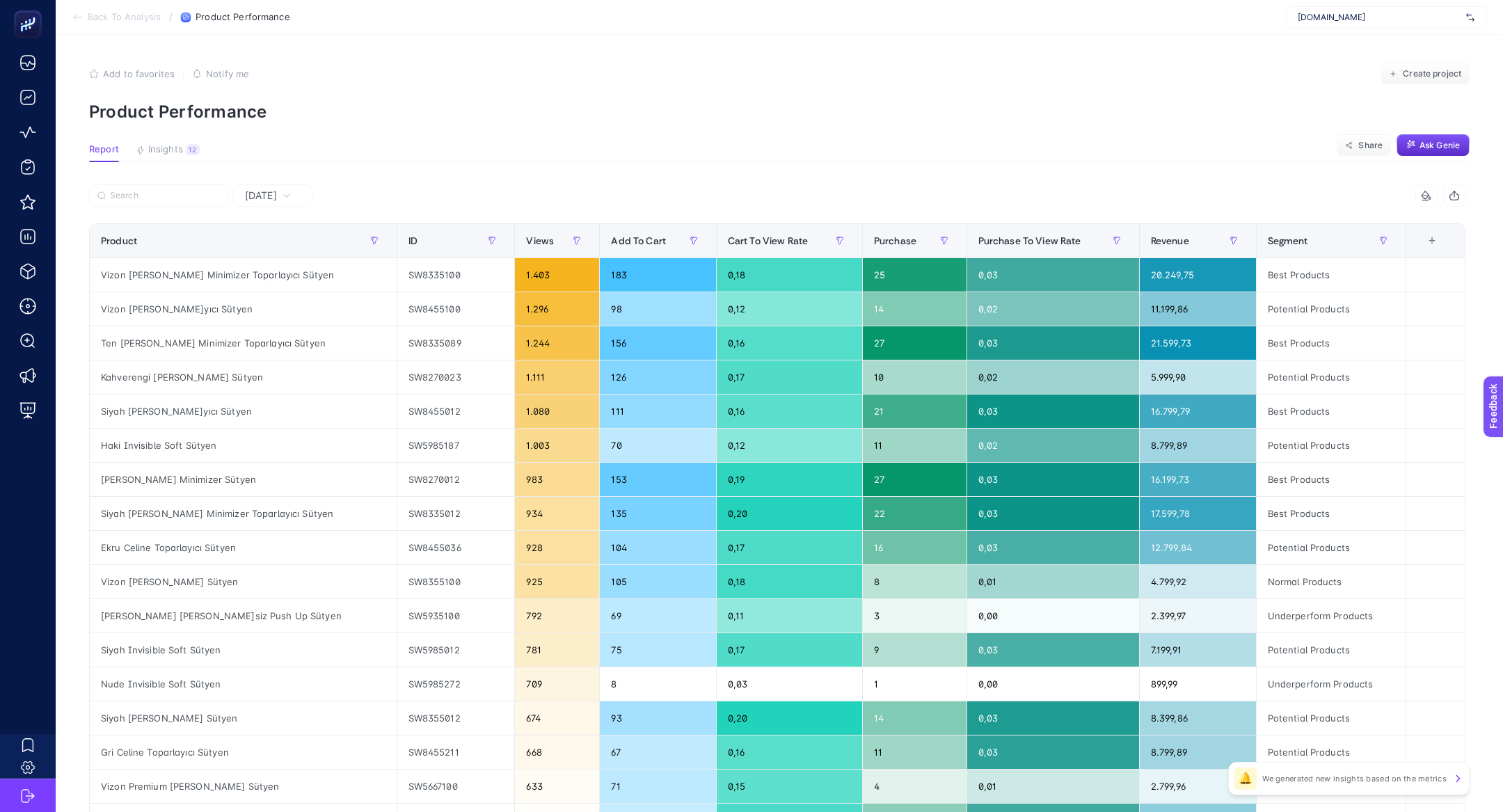
click at [163, 208] on div at bounding box center [433, 199] width 688 height 30
click at [295, 175] on article "Add to favorites false Notify me Create project Product Performance Report Insi…" at bounding box center [780, 579] width 1447 height 1087
click at [277, 197] on span "[DATE]" at bounding box center [261, 195] width 32 height 14
click at [299, 254] on li "Last 7 Days" at bounding box center [272, 250] width 71 height 25
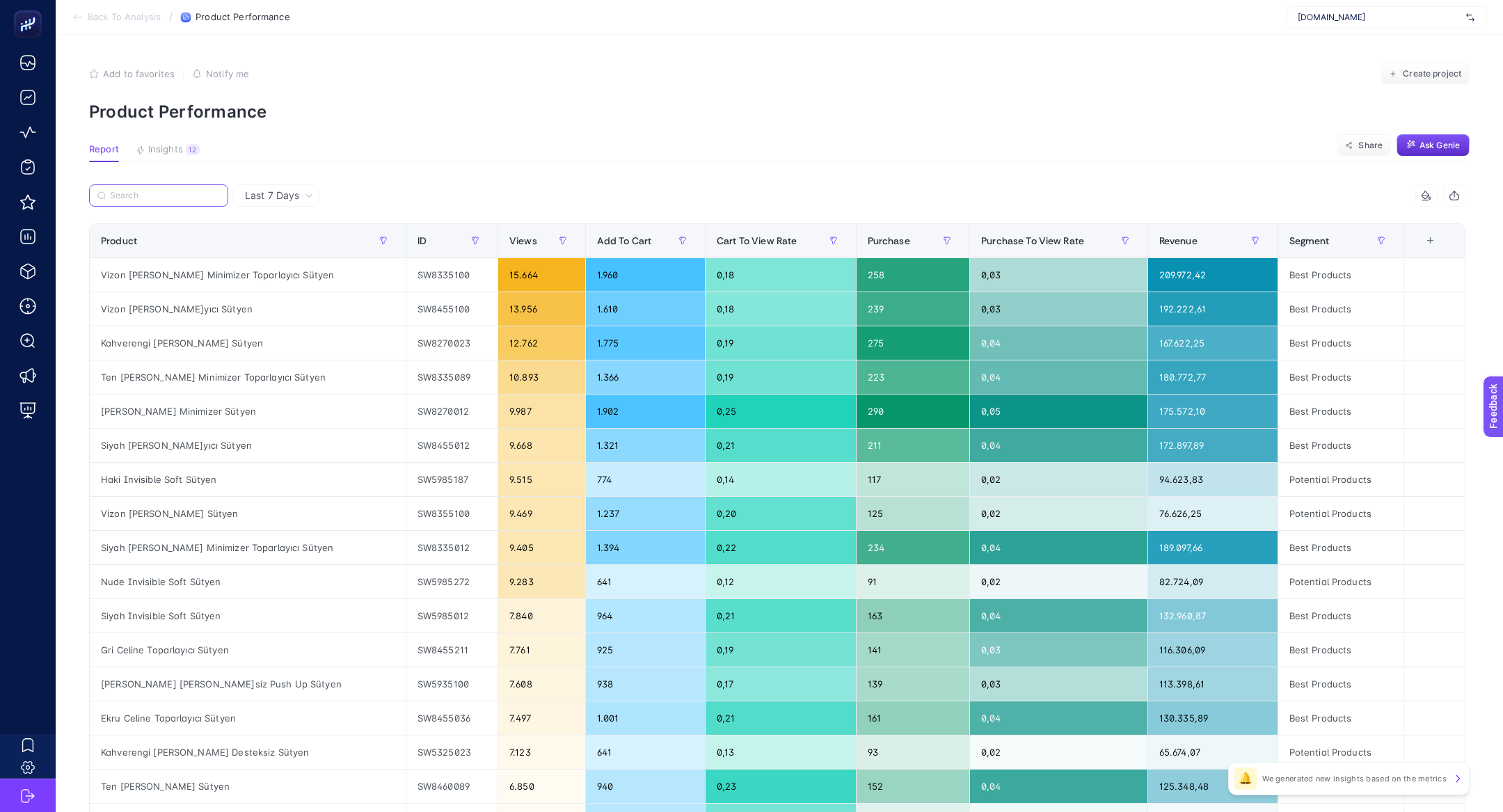
click at [163, 195] on input "Search" at bounding box center [164, 195] width 110 height 10
paste input "[PERSON_NAME] Swan Slip Külot"
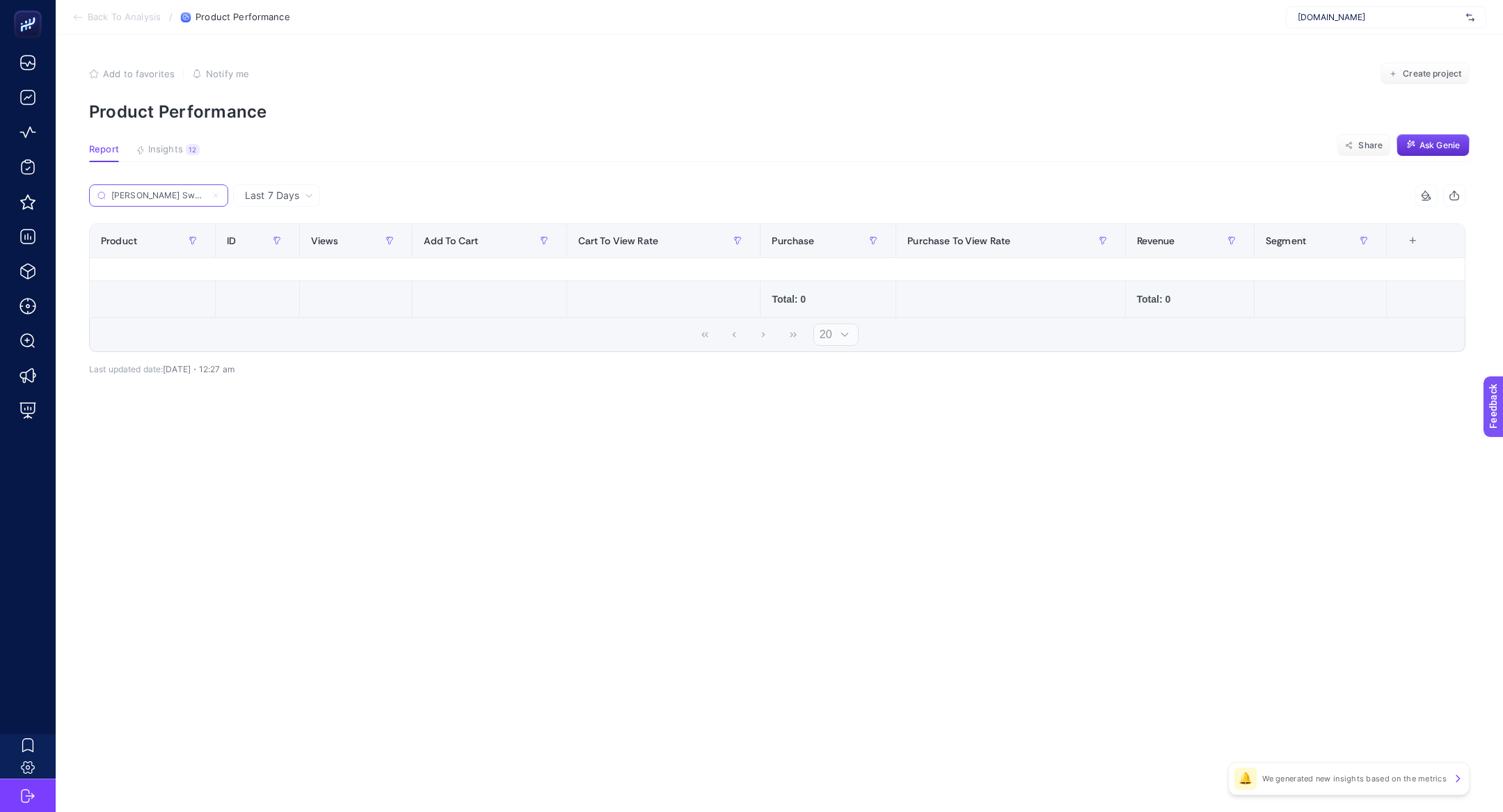
scroll to position [0, 43]
click at [143, 199] on input "[PERSON_NAME] Swan Slip Külot" at bounding box center [159, 195] width 95 height 10
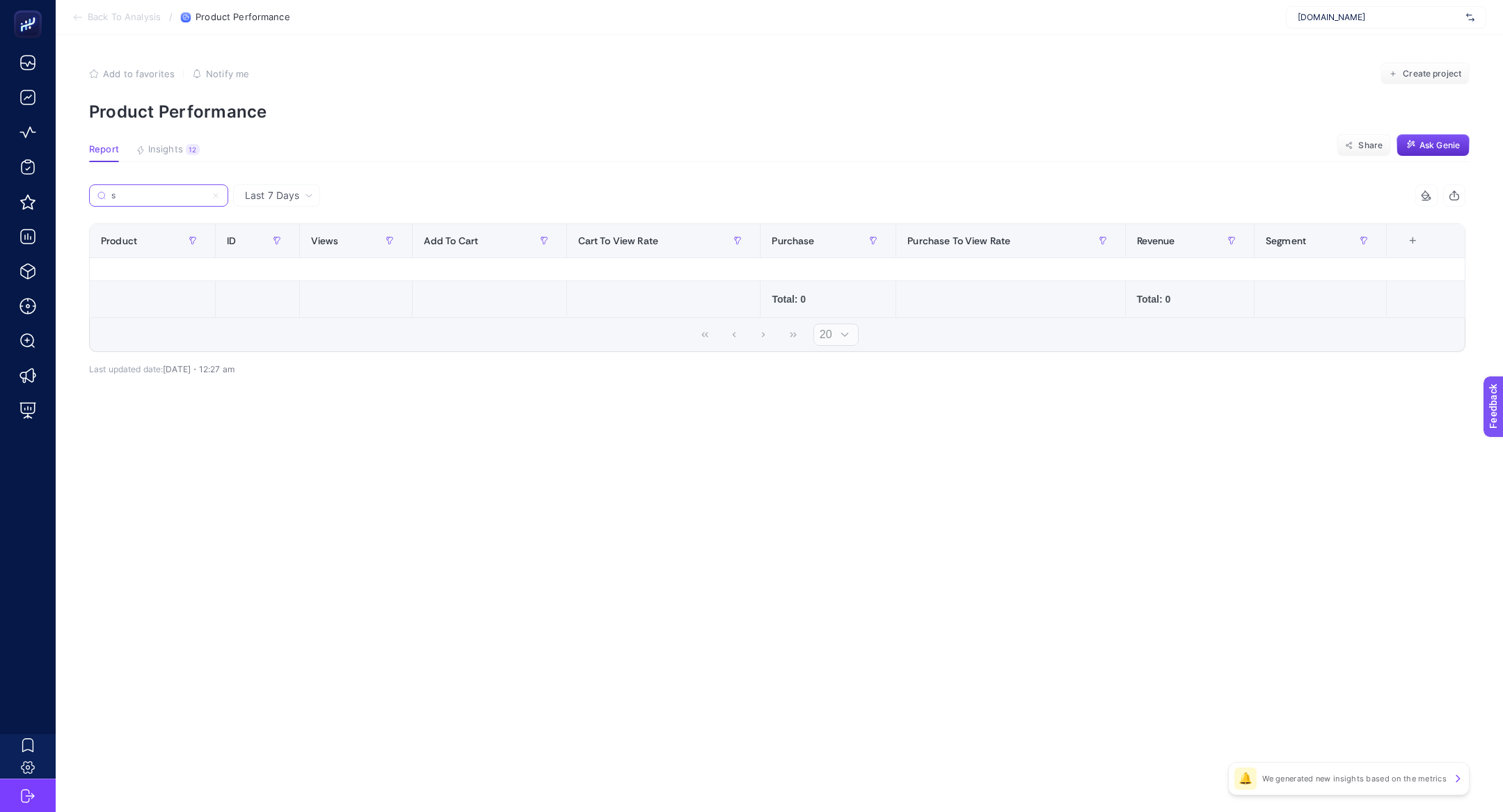
scroll to position [0, 0]
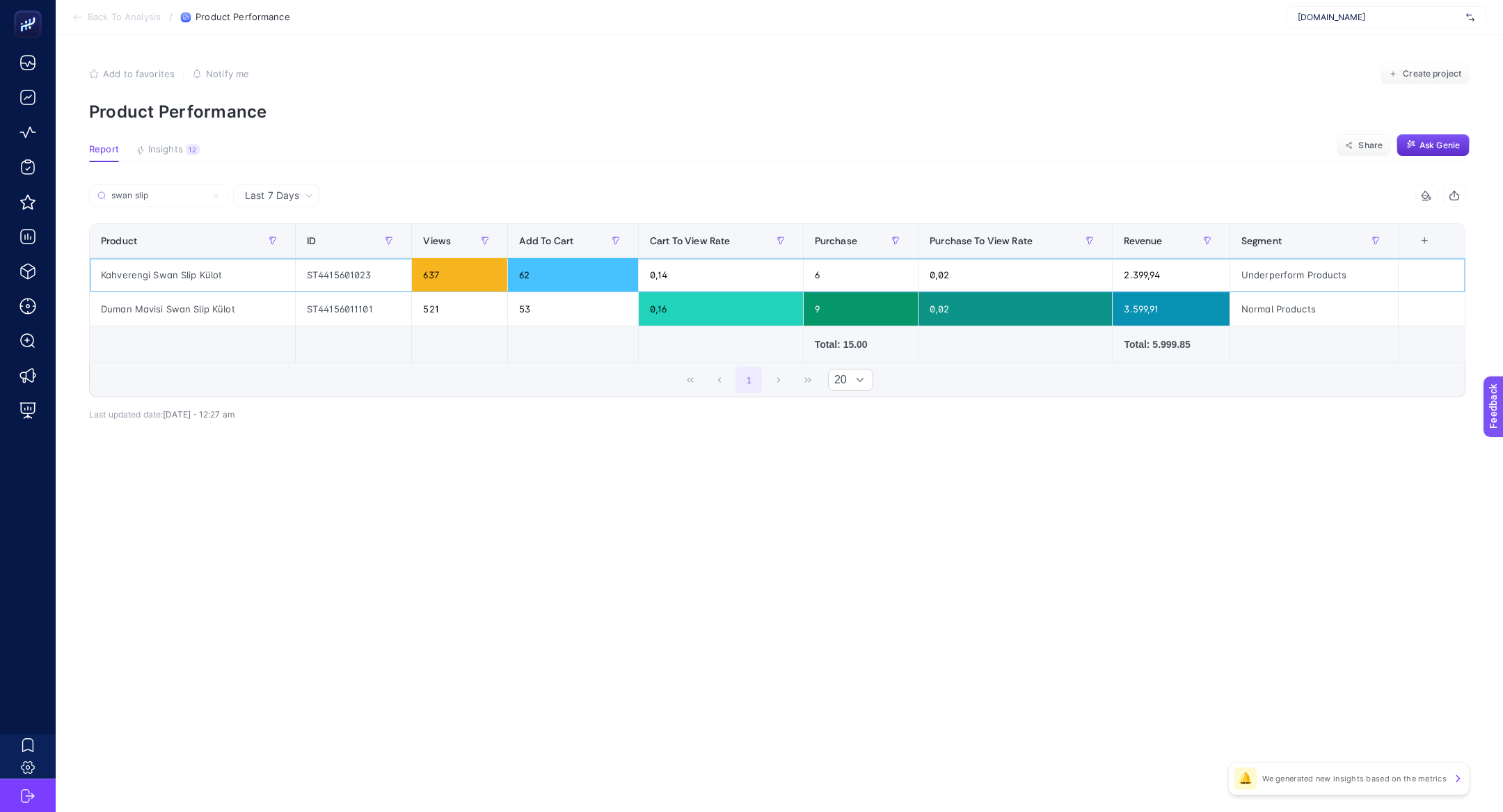
click at [537, 280] on div "62" at bounding box center [573, 275] width 130 height 33
click at [134, 205] on label "swan slip" at bounding box center [158, 195] width 139 height 23
click at [0, 0] on input "Search" at bounding box center [0, 0] width 0 height 0
click at [134, 202] on label "swan slip" at bounding box center [158, 195] width 139 height 23
click at [0, 0] on input "Search" at bounding box center [0, 0] width 0 height 0
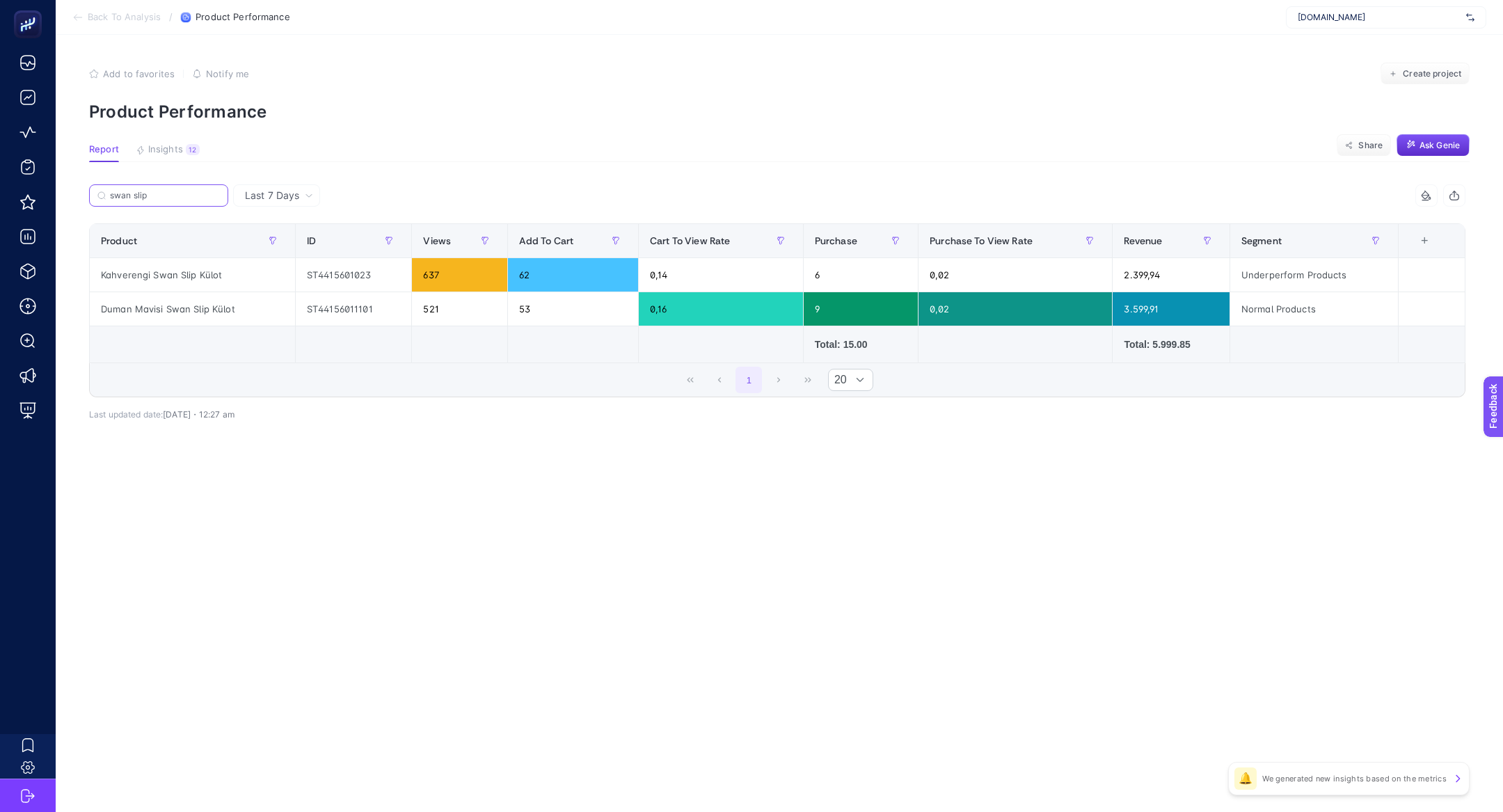
click at [135, 194] on input "swan slip" at bounding box center [164, 195] width 110 height 10
click at [135, 194] on input "swan slip" at bounding box center [159, 195] width 95 height 10
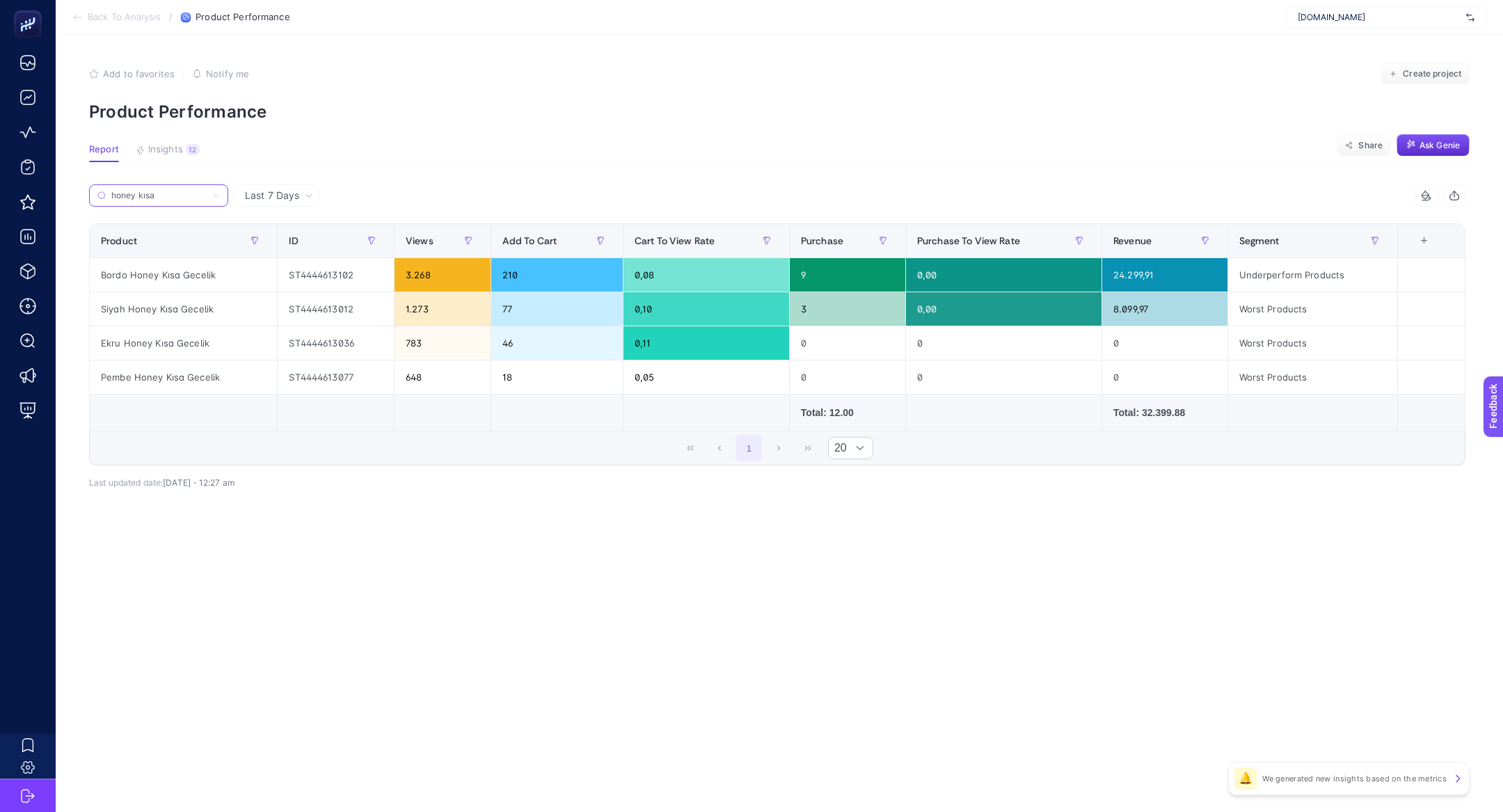
type input "honey kısa"
click at [193, 284] on div "Bordo Honey Kısa Gecelik" at bounding box center [183, 275] width 187 height 33
click at [112, 194] on input "honey kısa" at bounding box center [164, 195] width 110 height 10
click at [219, 194] on icon at bounding box center [215, 195] width 9 height 9
click at [0, 0] on input "Search" at bounding box center [0, 0] width 0 height 0
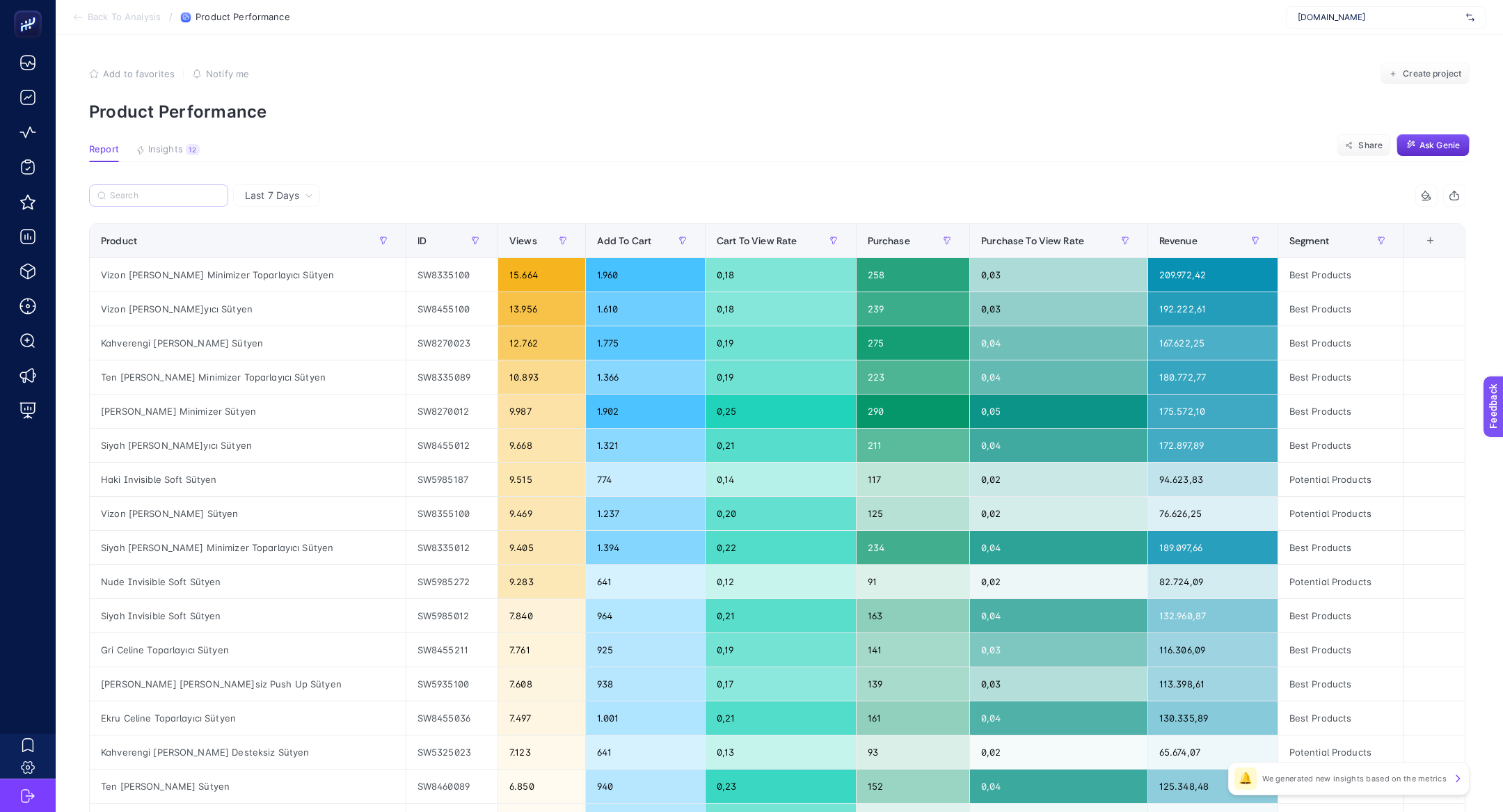
click at [142, 189] on label at bounding box center [158, 195] width 139 height 23
click at [0, 0] on input "Search" at bounding box center [0, 0] width 0 height 0
click at [143, 194] on input "Search" at bounding box center [164, 195] width 110 height 10
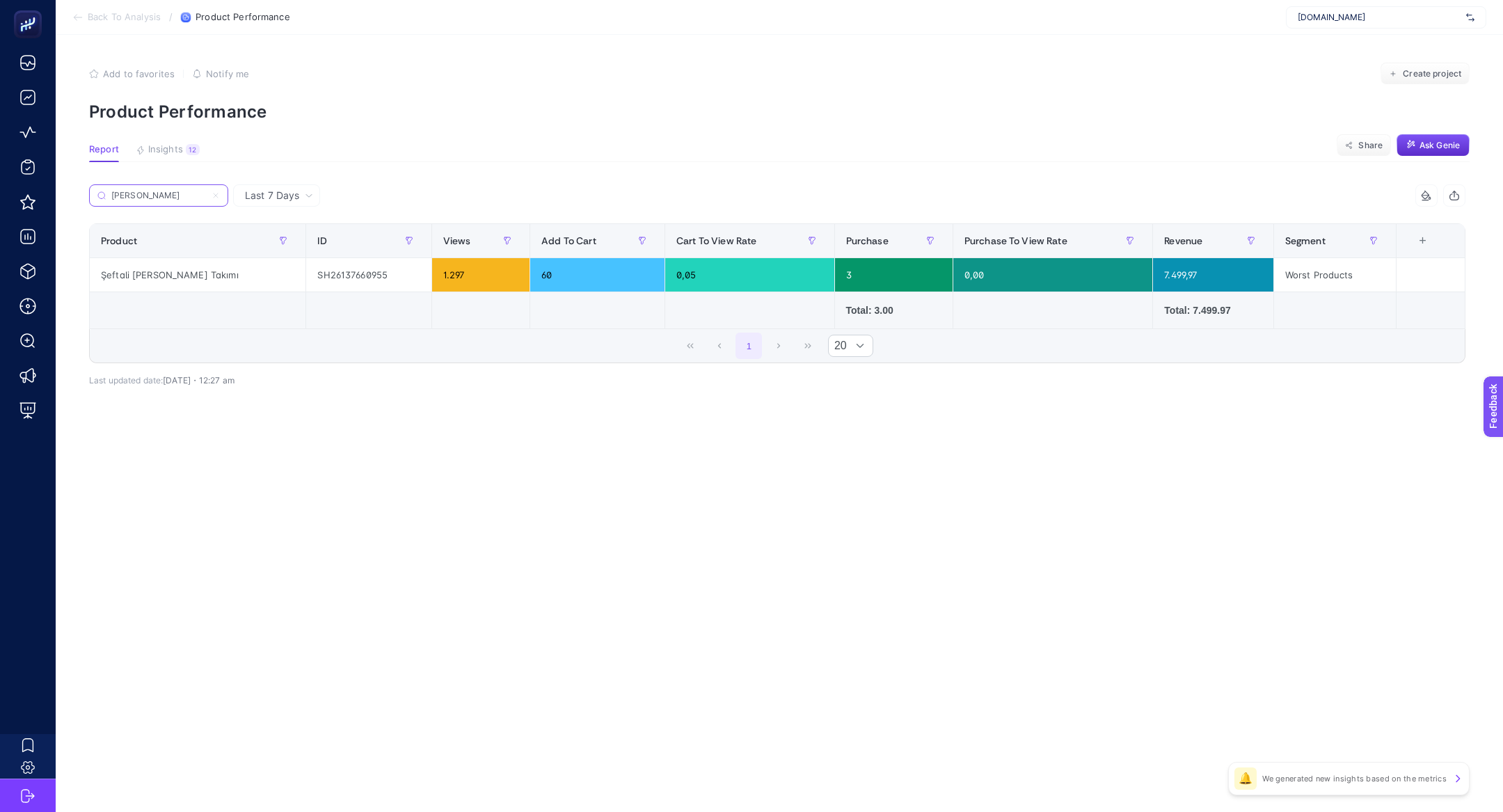
type input "[PERSON_NAME]"
click at [213, 196] on icon at bounding box center [215, 195] width 9 height 9
click at [0, 0] on input "Search" at bounding box center [0, 0] width 0 height 0
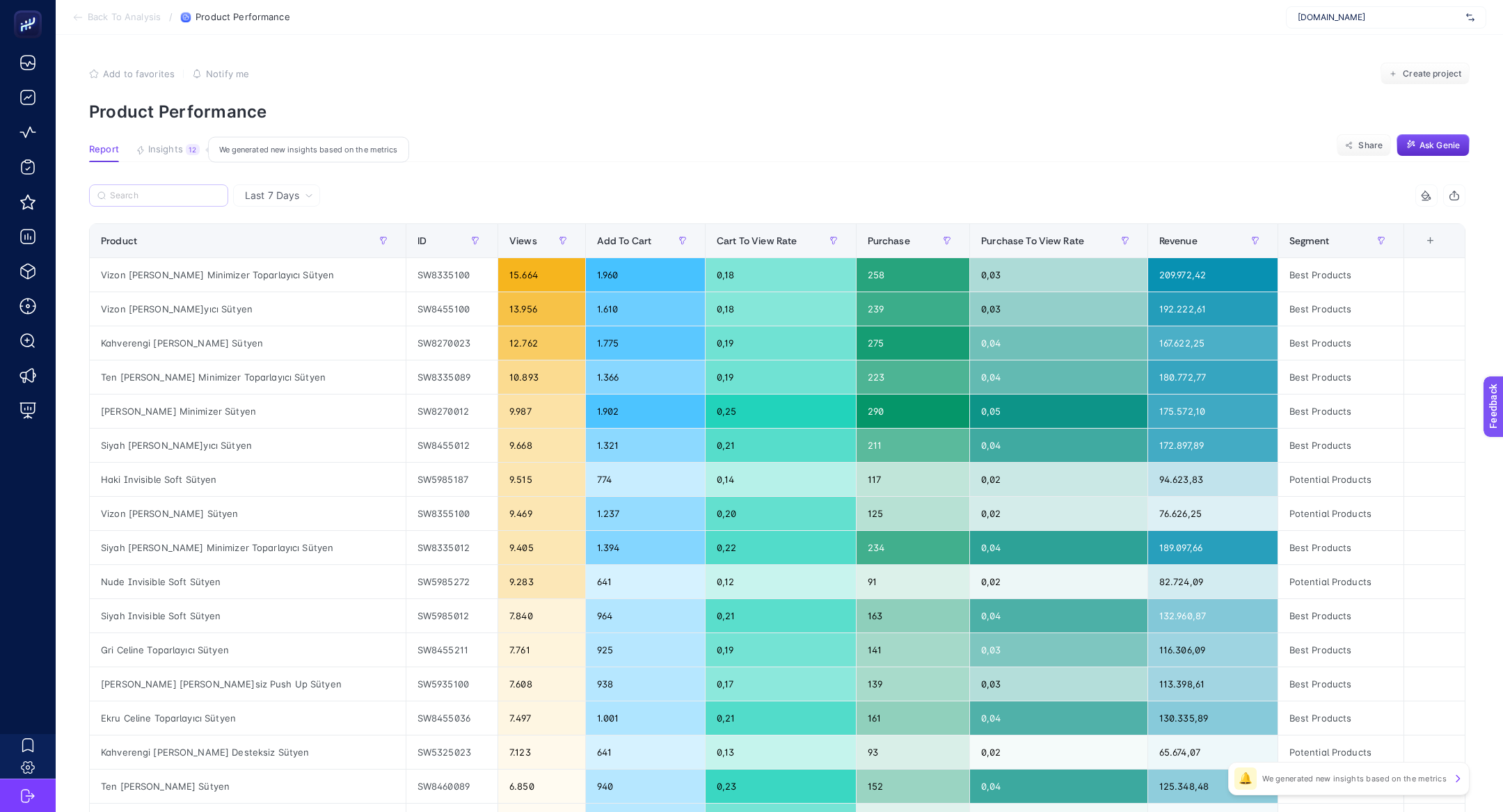
click at [155, 149] on span "Insights" at bounding box center [166, 149] width 35 height 11
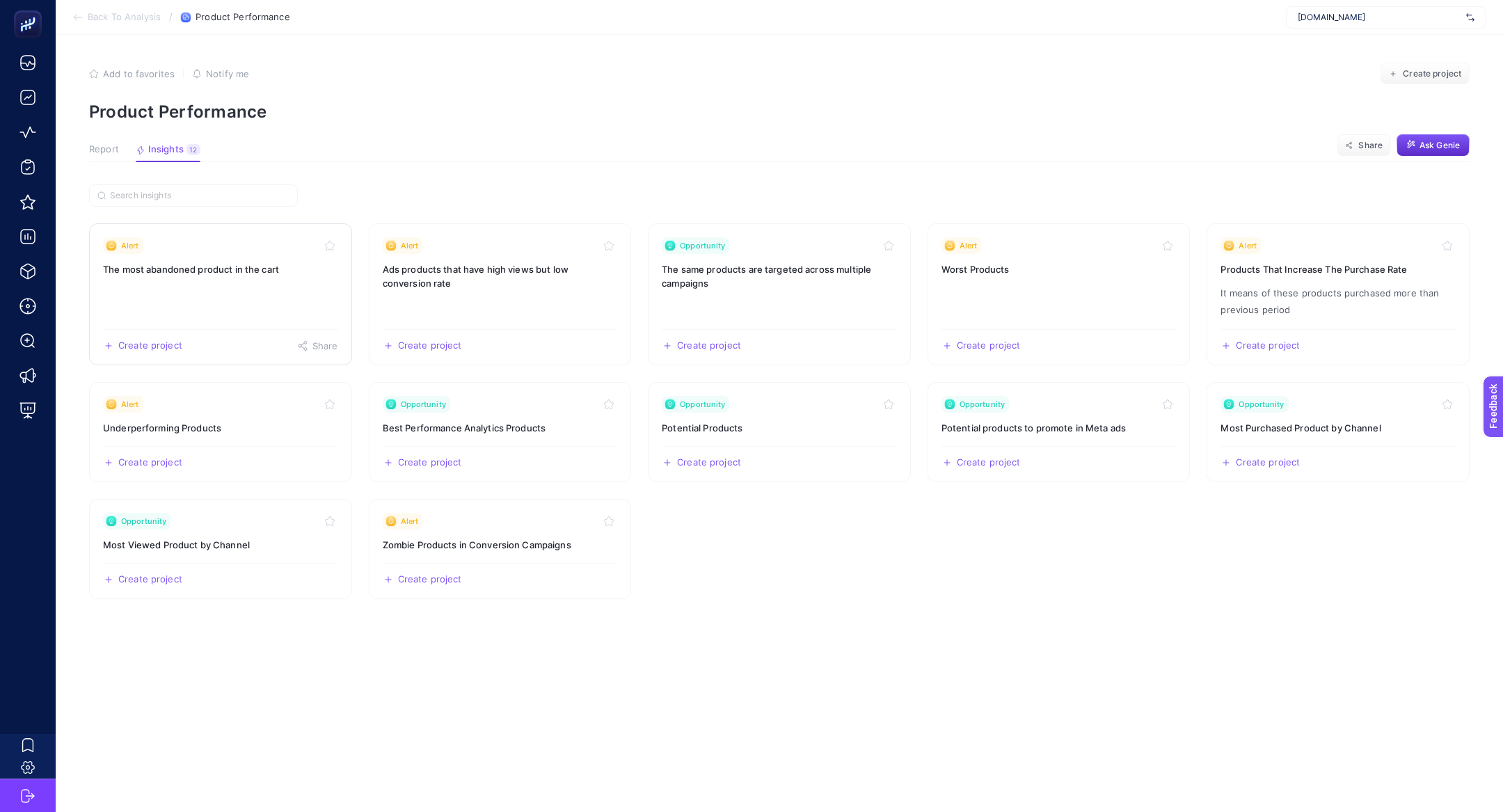
click at [219, 291] on link "Alert The most abandoned product in the cart Create project Share" at bounding box center [220, 294] width 263 height 142
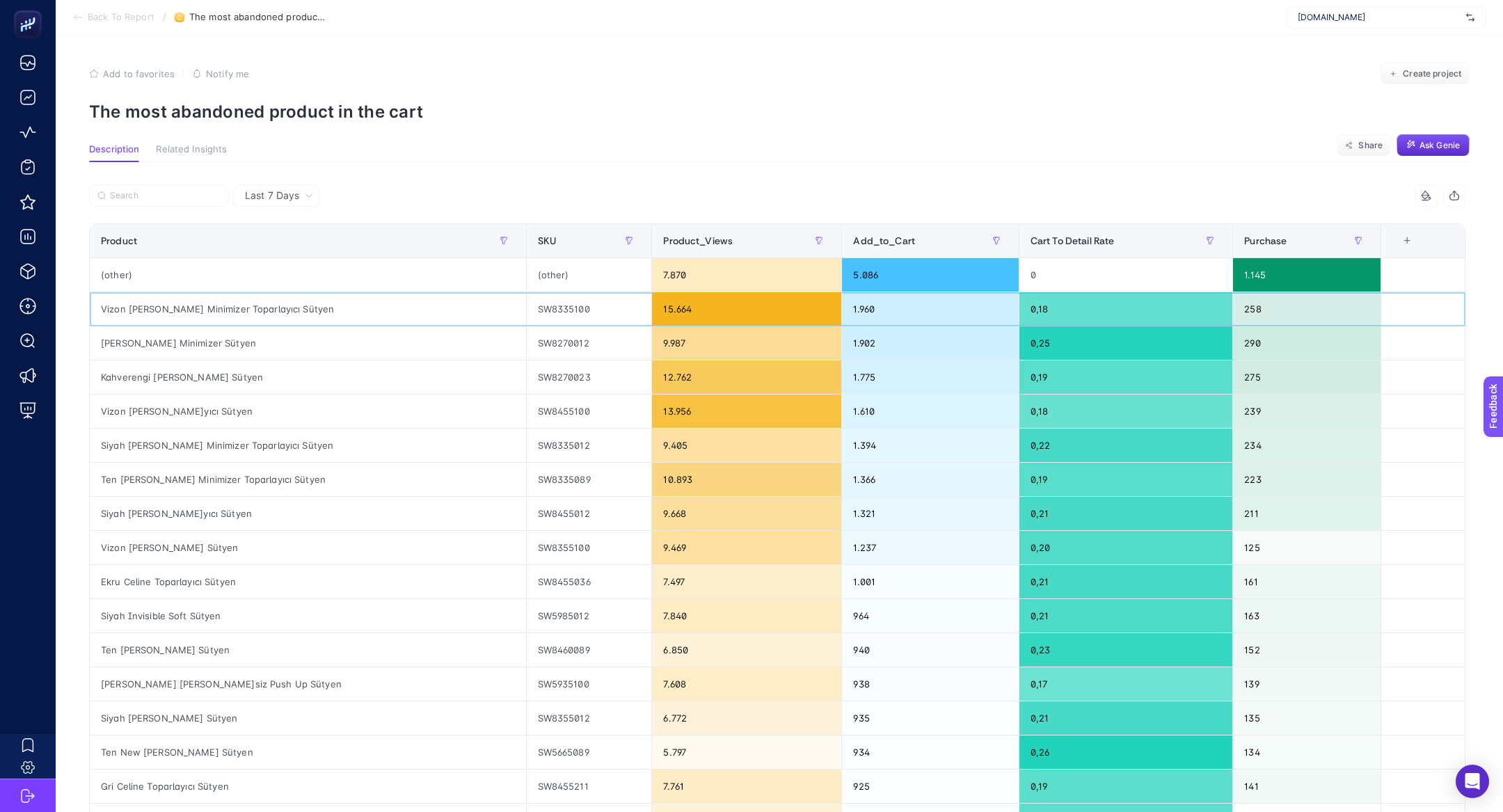
click at [221, 321] on div "Vizon [PERSON_NAME] Minimizer Toparlayıcı Sütyen" at bounding box center [307, 309] width 436 height 33
click at [221, 320] on div "Vizon [PERSON_NAME] Minimizer Toparlayıcı Sütyen" at bounding box center [307, 309] width 436 height 33
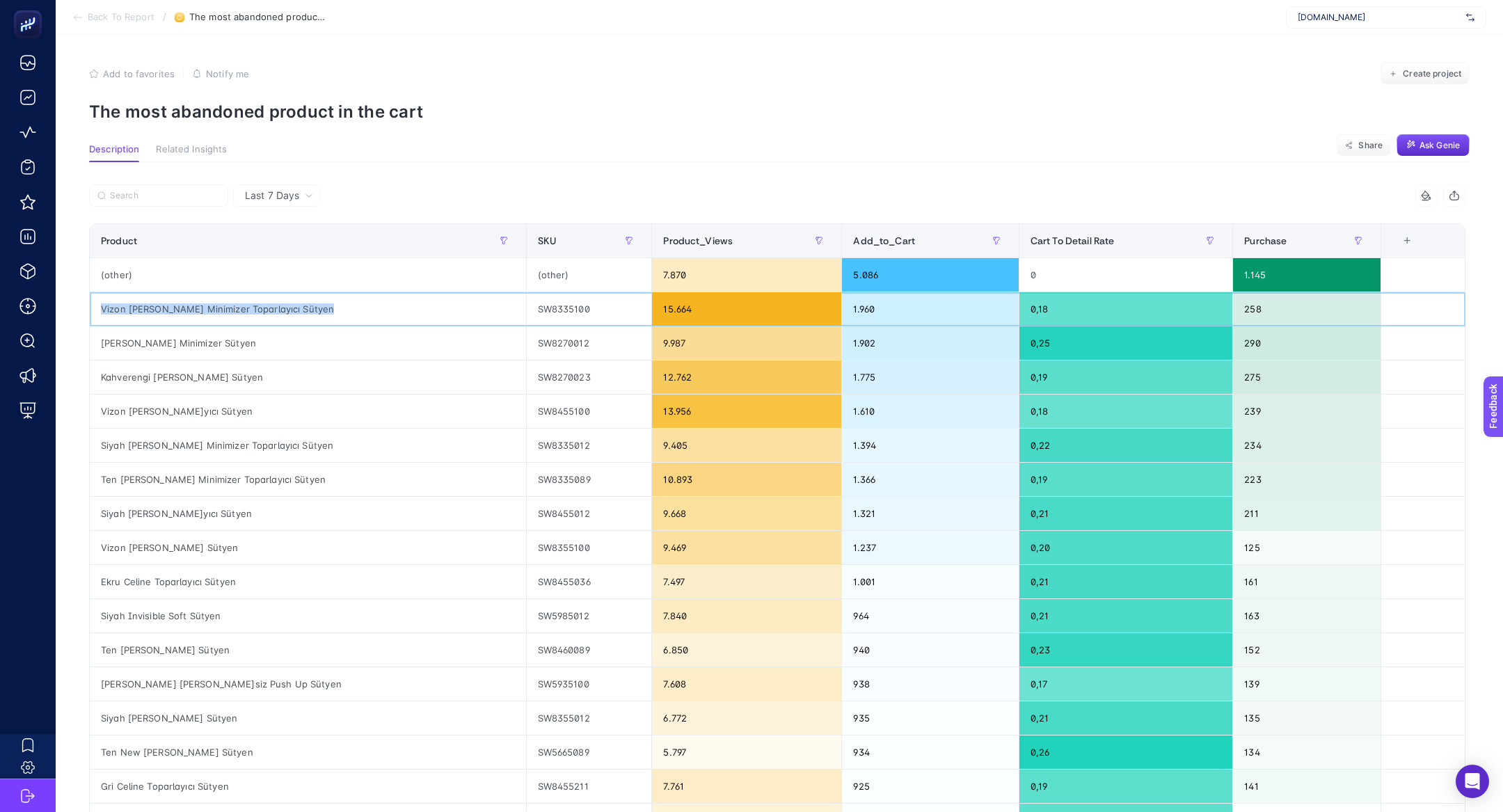
click at [221, 320] on div "Vizon [PERSON_NAME] Minimizer Toparlayıcı Sütyen" at bounding box center [307, 309] width 436 height 33
copy tr "Vizon [PERSON_NAME] Minimizer Toparlayıcı Sütyen"
click at [170, 194] on input "Search" at bounding box center [164, 195] width 110 height 10
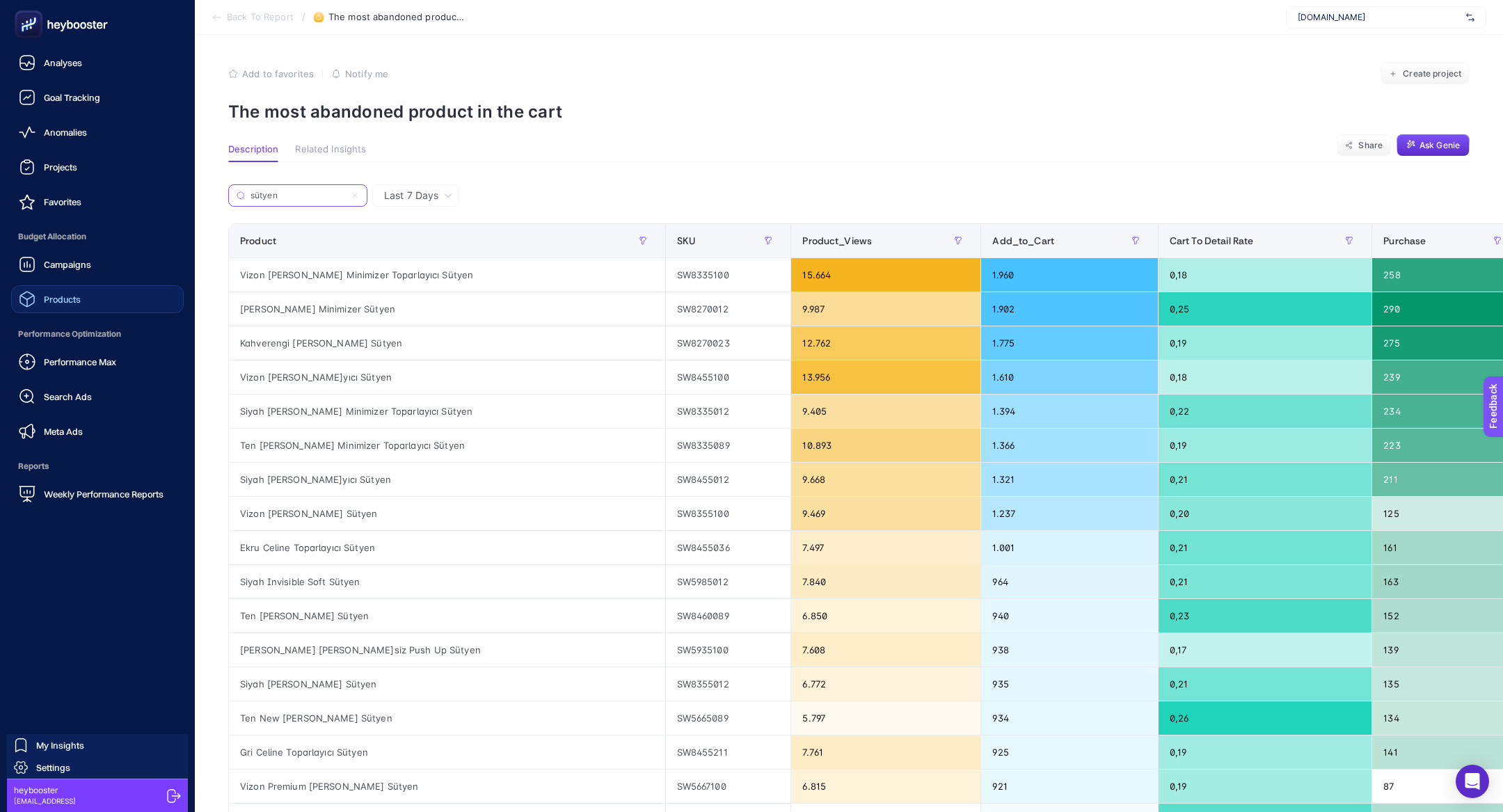
type input "sütyen"
click at [95, 300] on link "Products" at bounding box center [97, 299] width 173 height 28
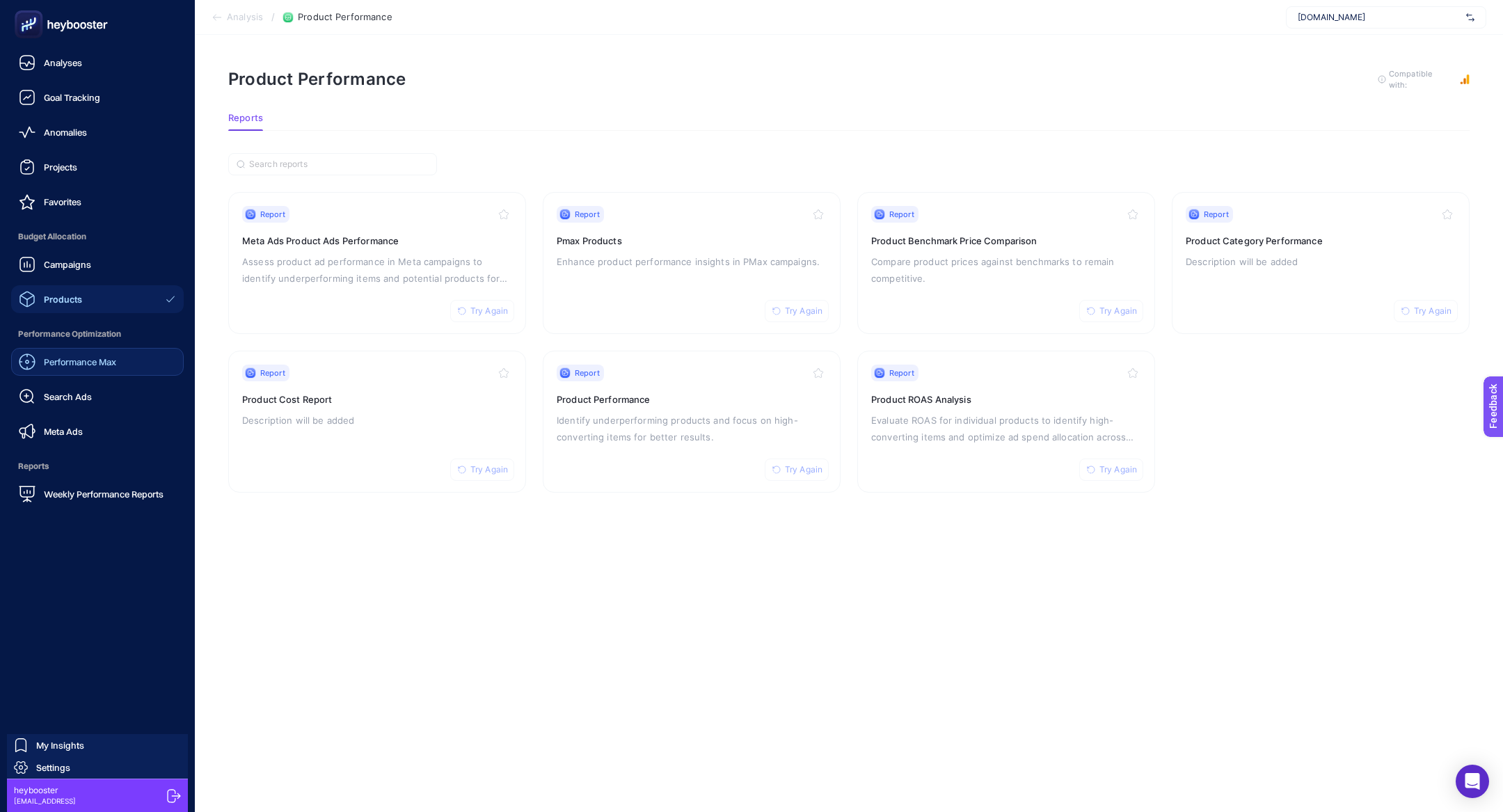
click at [75, 366] on div "Performance Max" at bounding box center [67, 361] width 97 height 16
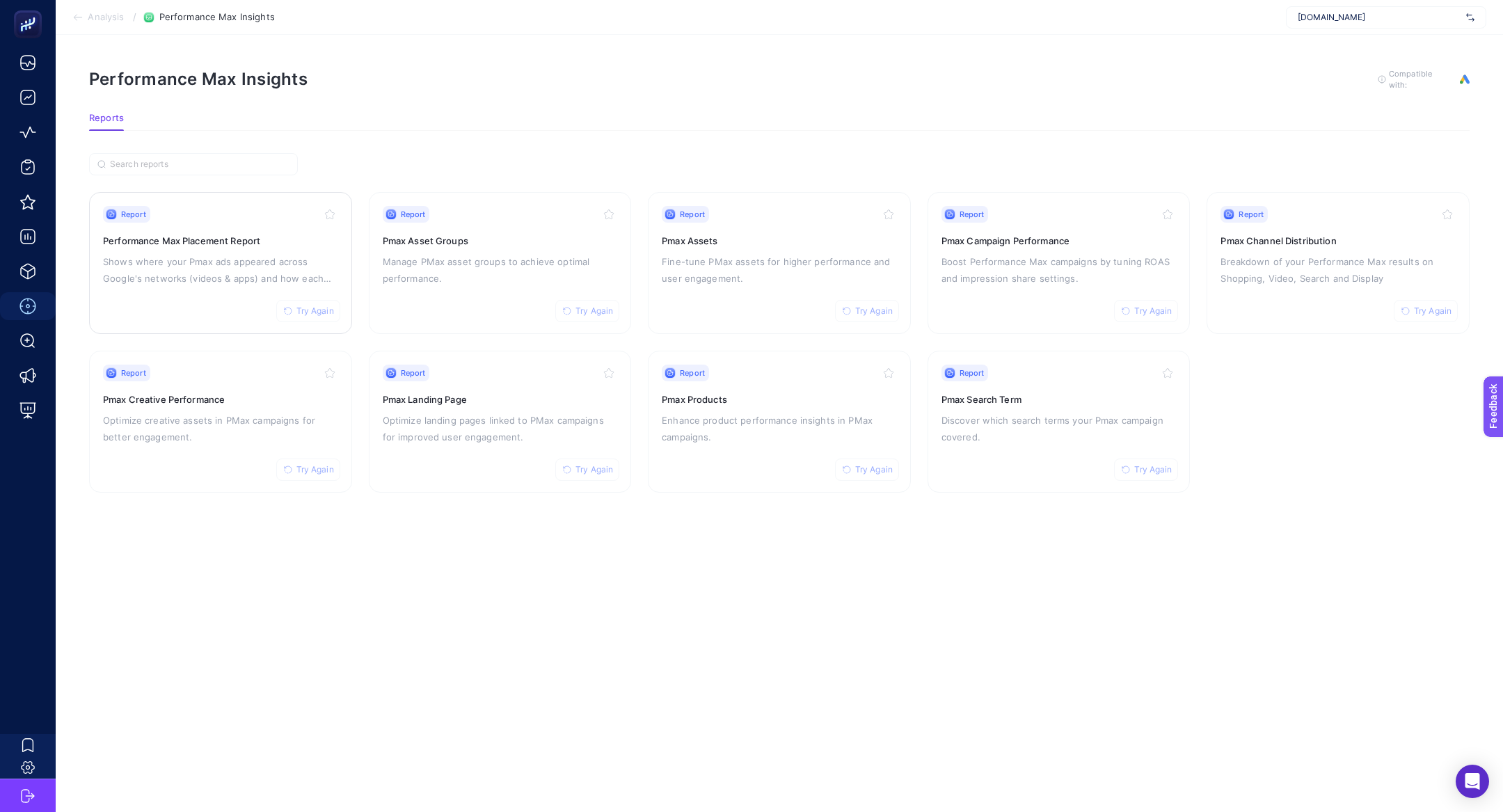
click at [268, 261] on p "Shows where your Pmax ads appeared across Google's networks (videos & apps) and…" at bounding box center [220, 270] width 235 height 33
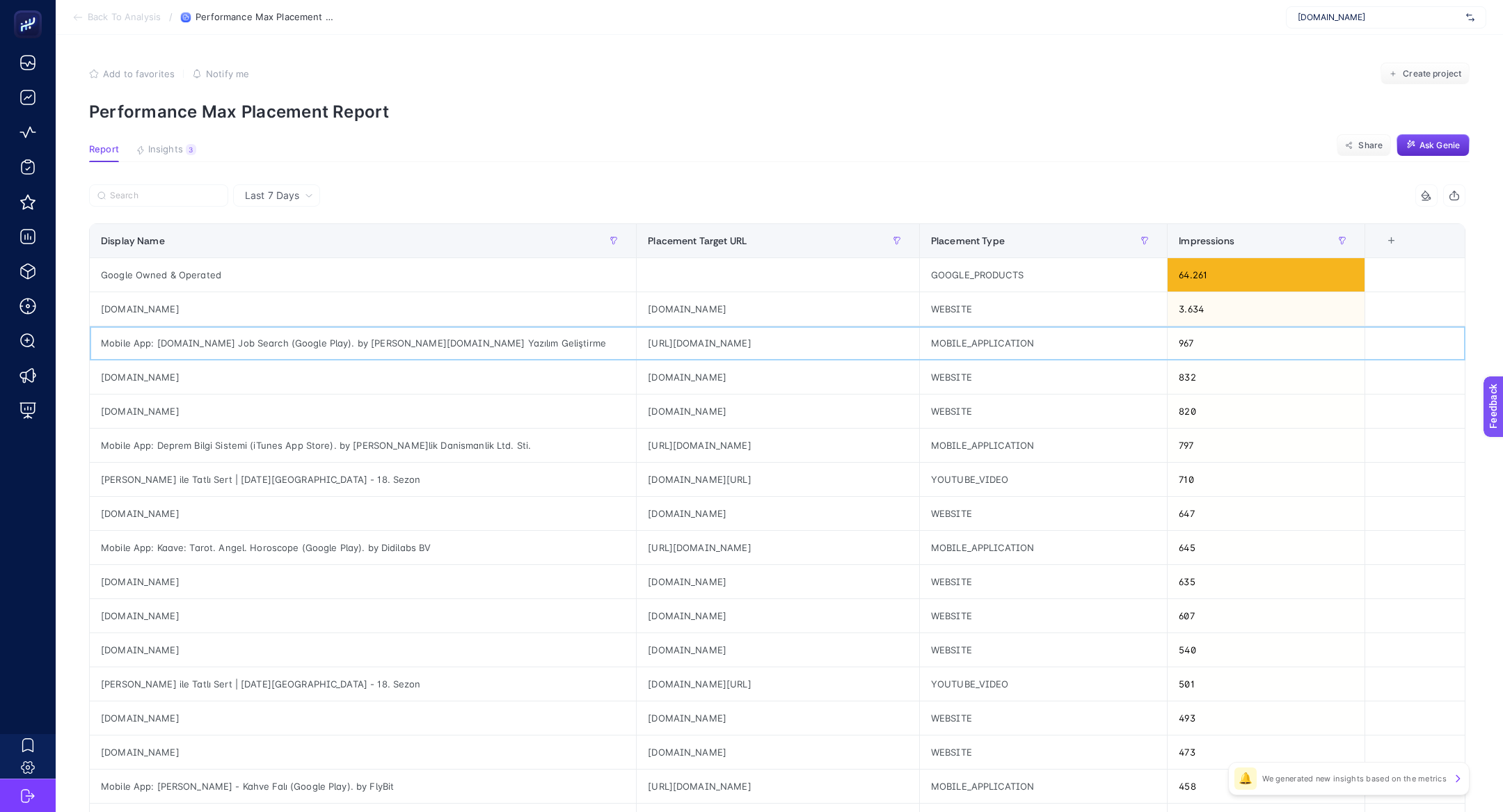
click at [229, 338] on div "Mobile App: [DOMAIN_NAME] Job Search (Google Play). by [PERSON_NAME][DOMAIN_NAM…" at bounding box center [363, 342] width 546 height 33
click at [156, 409] on div "[DOMAIN_NAME]" at bounding box center [363, 411] width 546 height 33
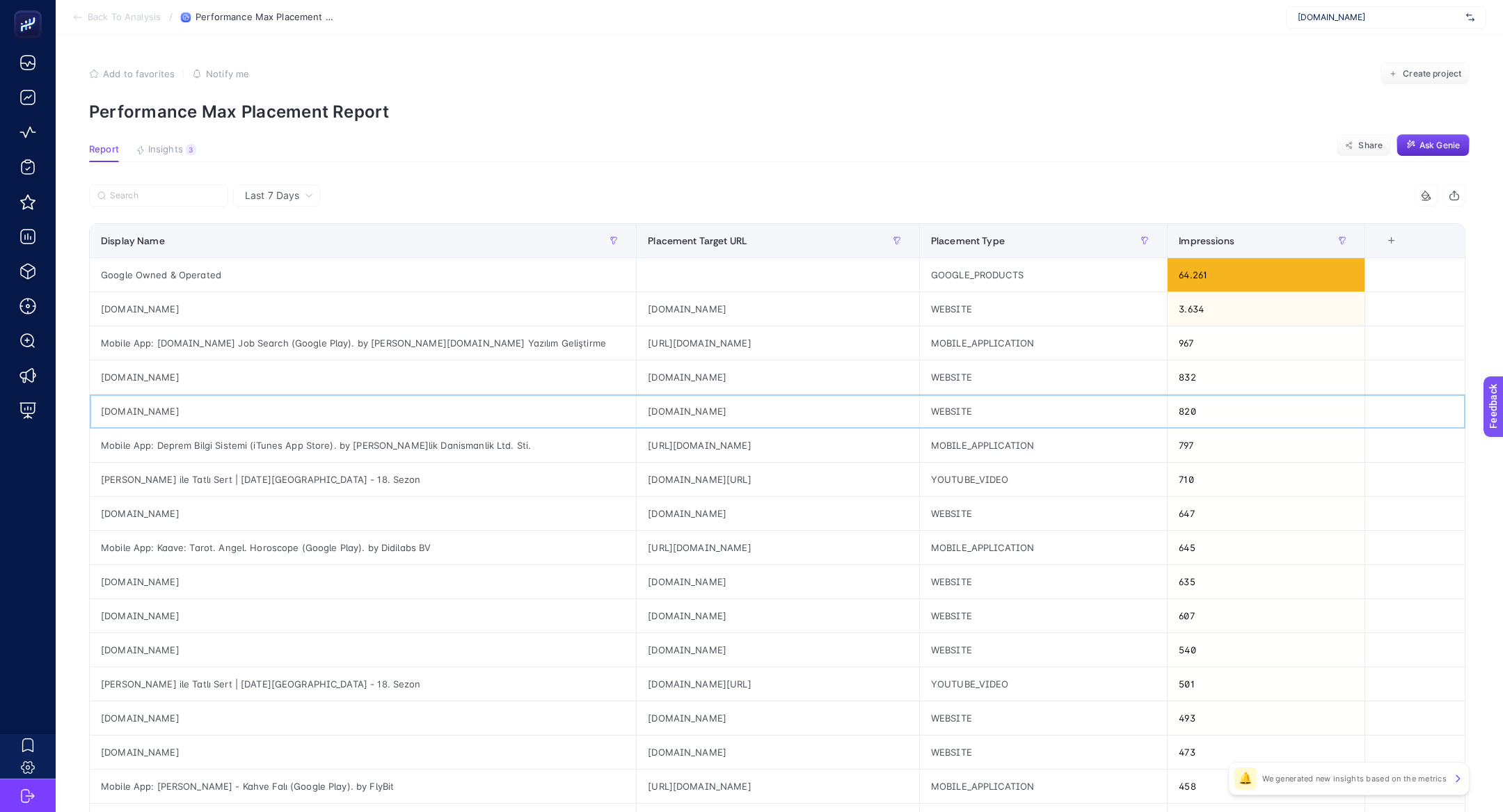
click at [156, 409] on div "[DOMAIN_NAME]" at bounding box center [363, 411] width 546 height 33
click at [165, 205] on label at bounding box center [158, 195] width 139 height 23
click at [165, 201] on input "Search" at bounding box center [164, 195] width 110 height 10
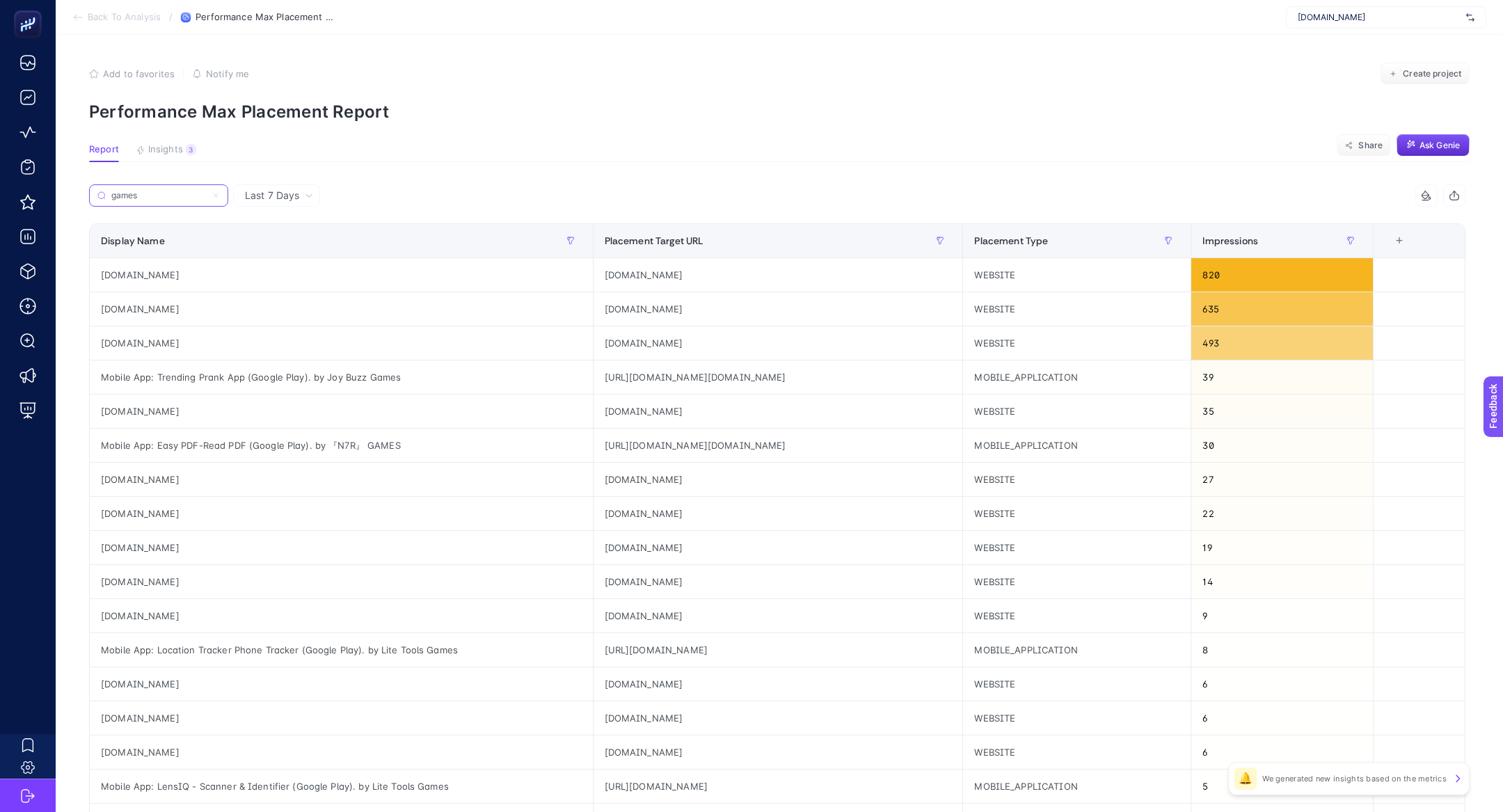
type input "games"
click at [1409, 78] on span "Create project" at bounding box center [1431, 74] width 58 height 11
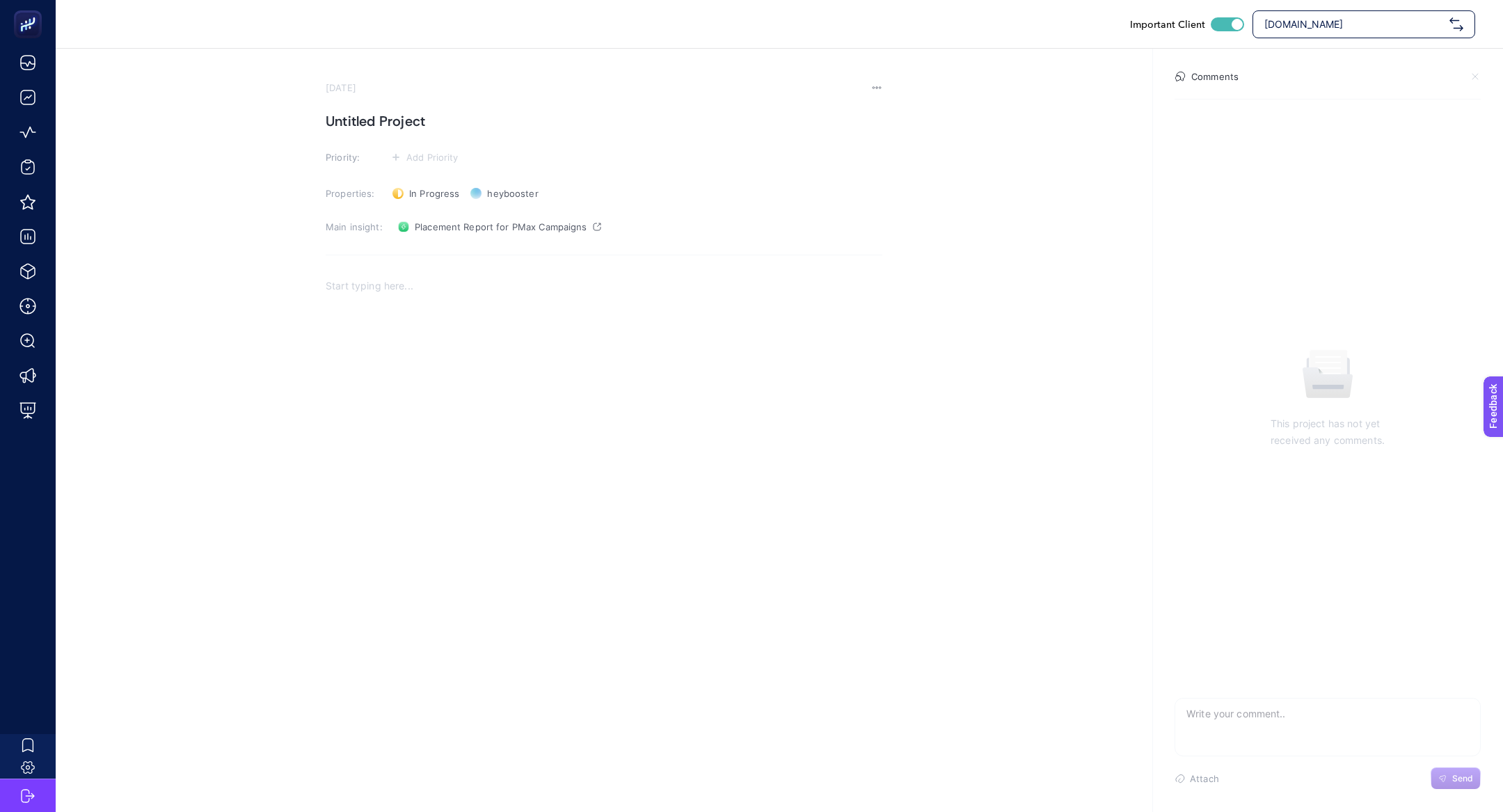
click at [479, 286] on p "Rich Text Editor. Editing area: main" at bounding box center [604, 285] width 557 height 16
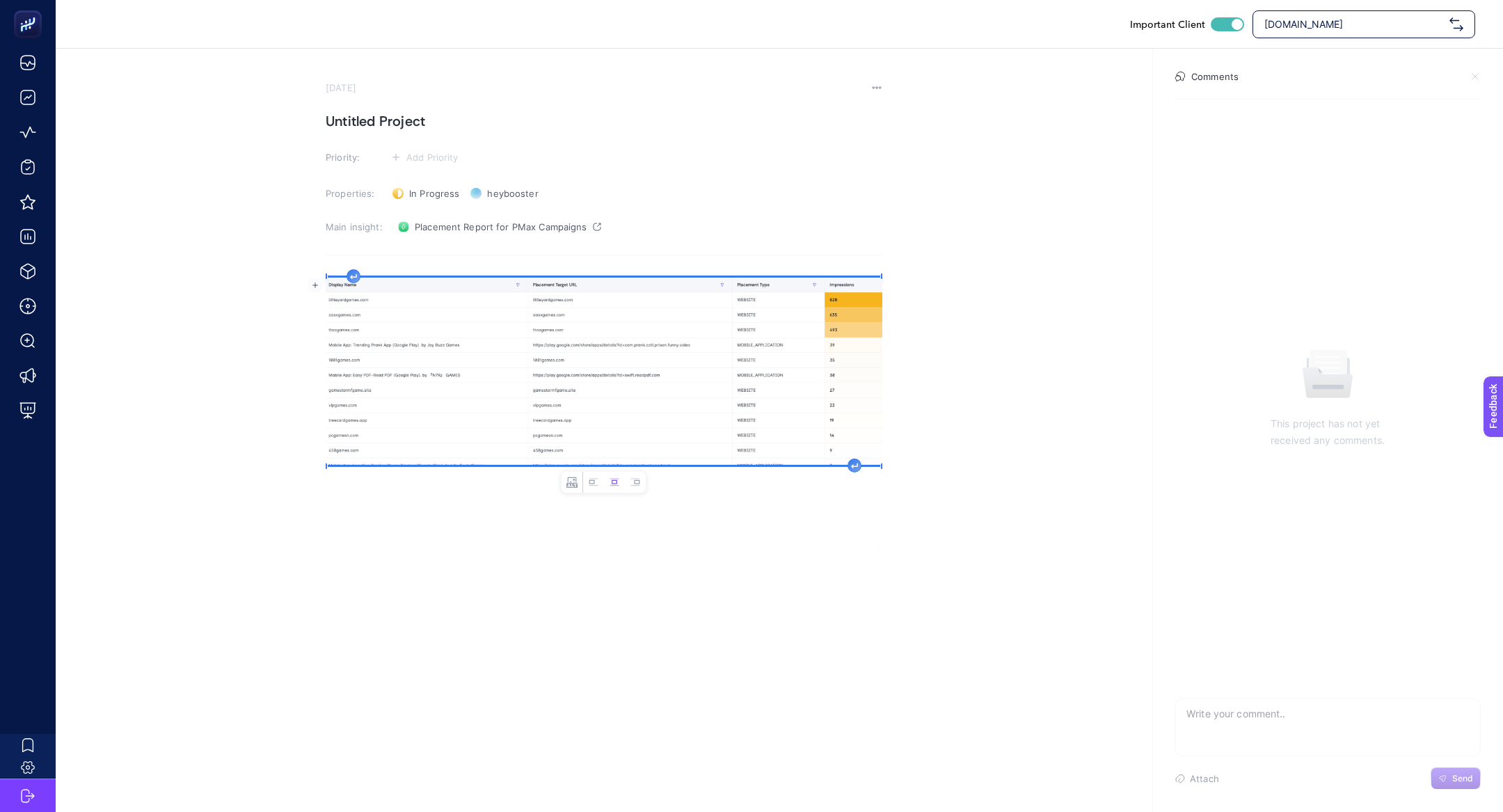
click at [405, 122] on h1 "Untitled Project" at bounding box center [604, 121] width 557 height 23
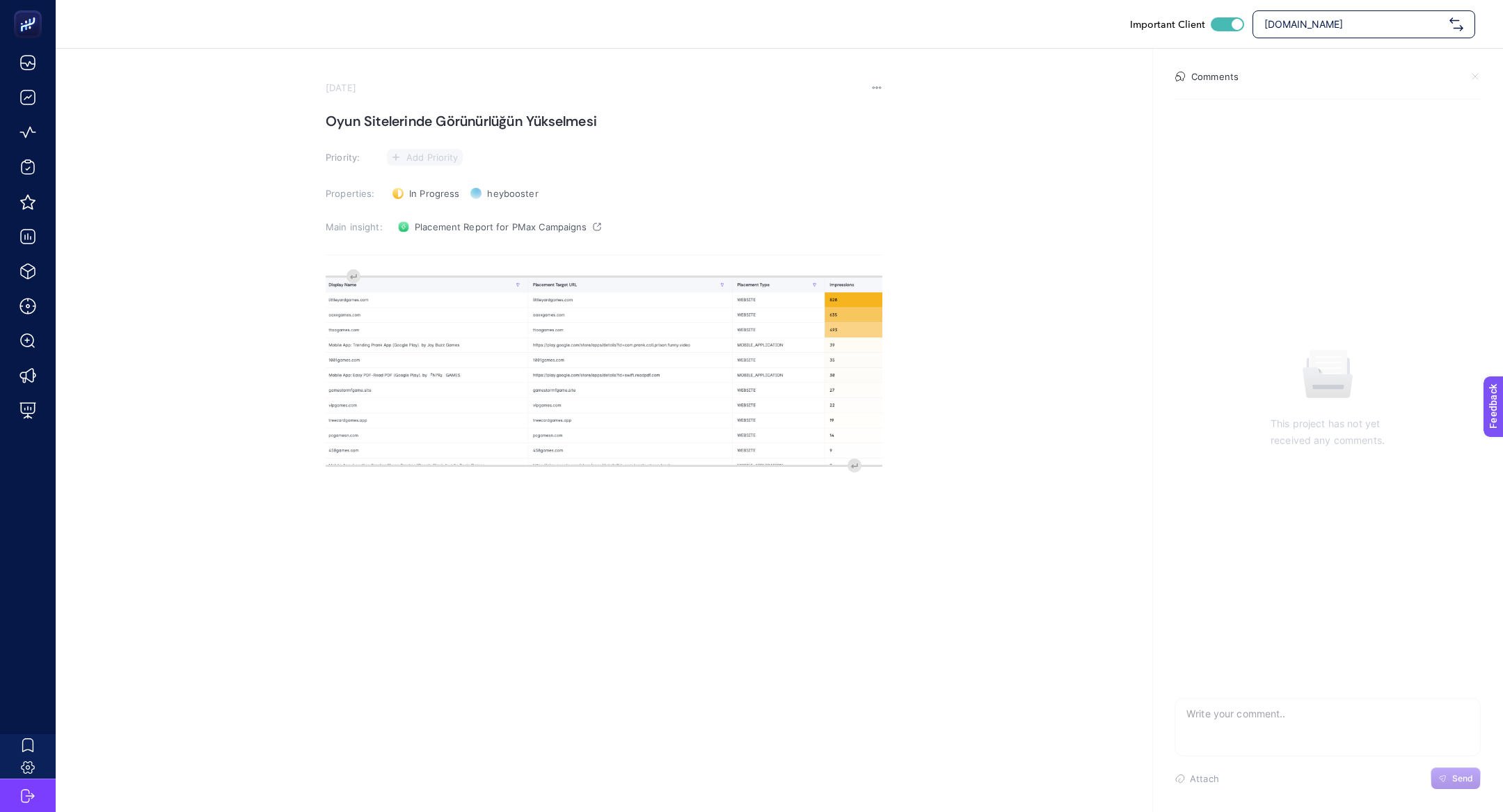
click at [433, 155] on span "Add Priority" at bounding box center [432, 157] width 52 height 11
click at [443, 228] on icon at bounding box center [422, 234] width 47 height 14
click at [354, 278] on div "image widget. Press Enter to type after or press Shift + Enter to type before t…" at bounding box center [604, 413] width 557 height 278
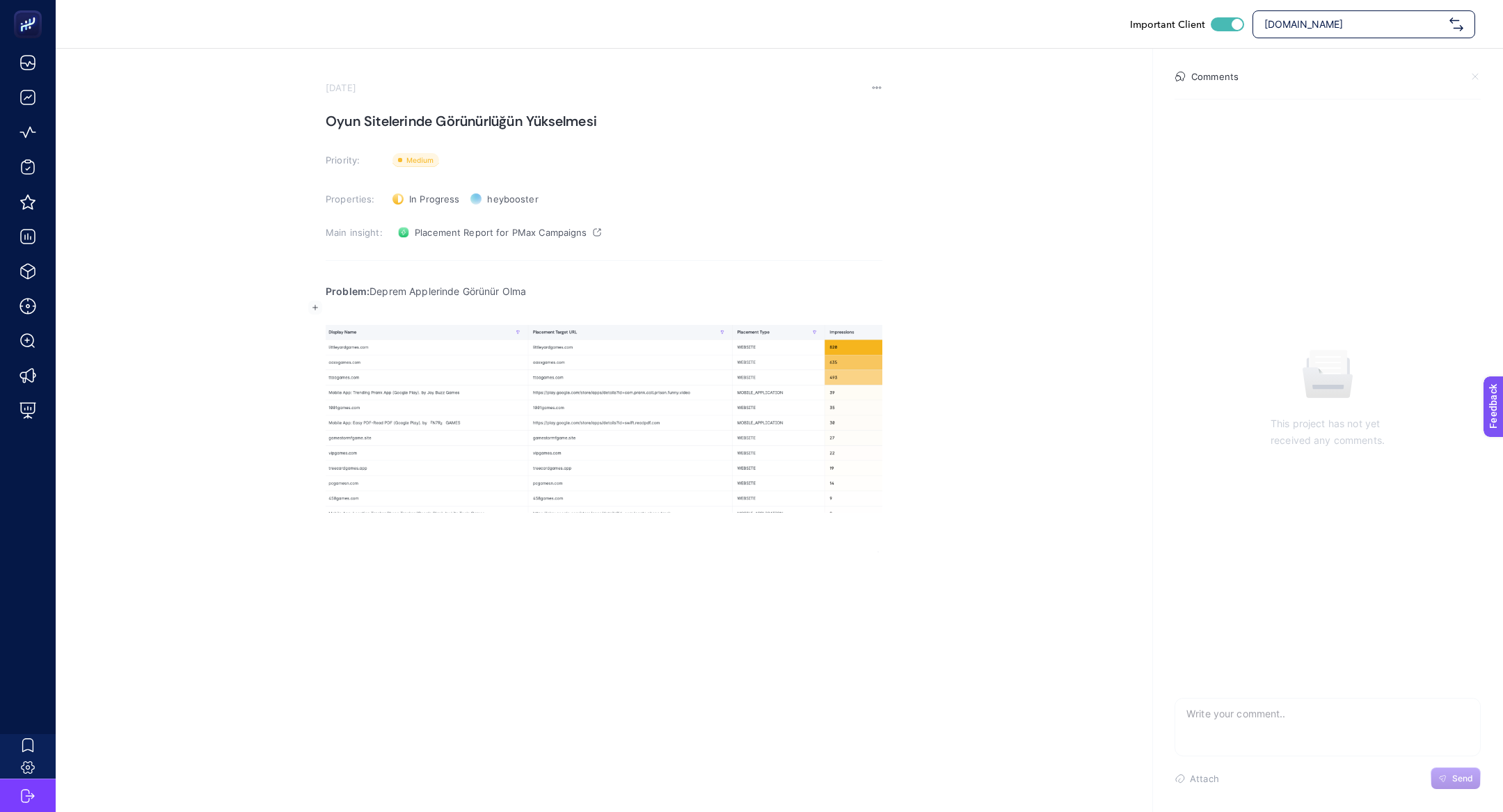
click at [377, 292] on p "Problem: Deprem Applerinde Görünür Olma" at bounding box center [604, 291] width 557 height 16
click at [446, 292] on p "Problem: Oyun Applerinde Görünür Olma" at bounding box center [604, 291] width 557 height 16
click at [541, 313] on p "Rich Text Editor. Editing area: main" at bounding box center [604, 308] width 557 height 16
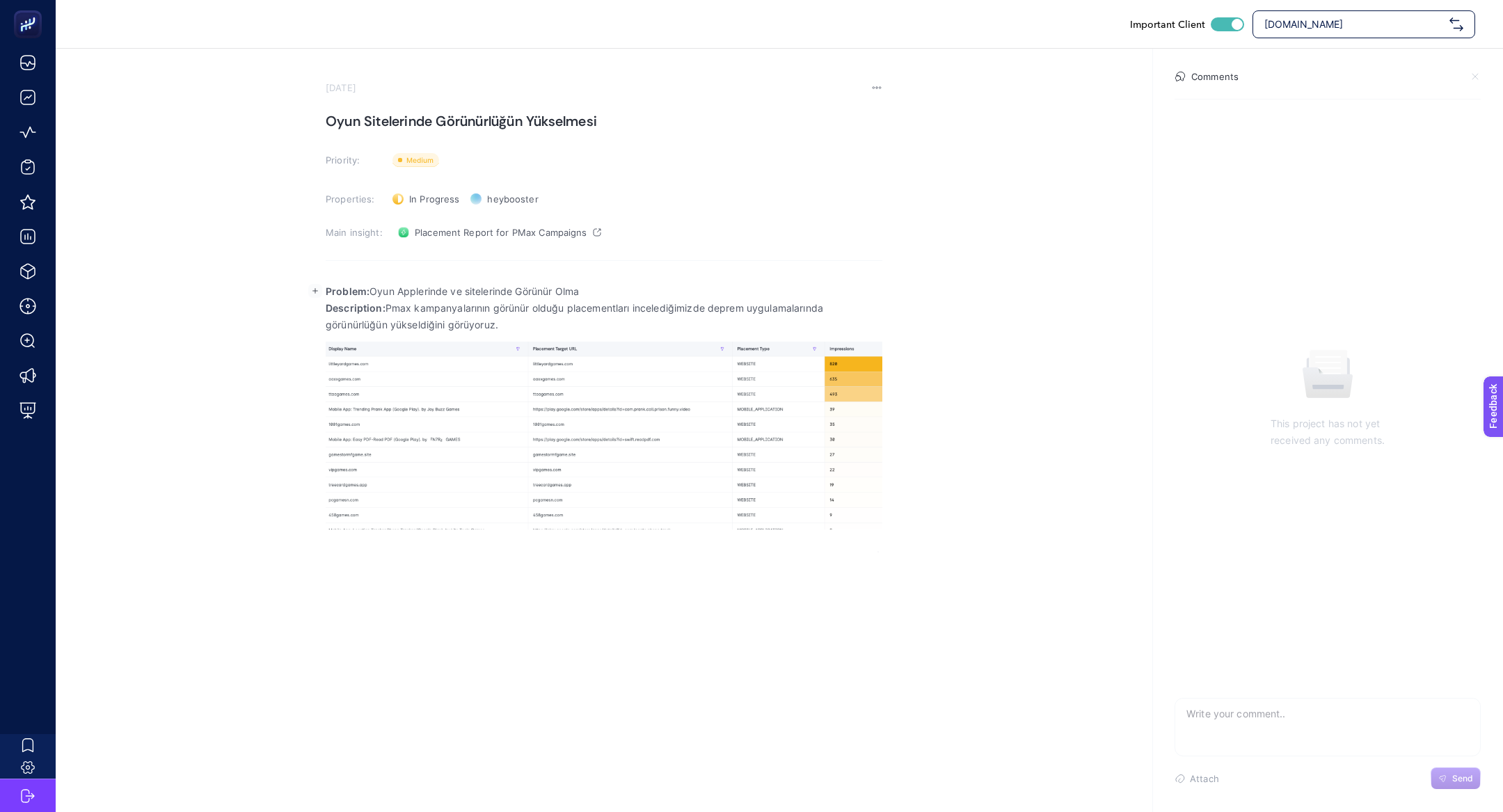
click at [627, 288] on p "Problem: Oyun Applerinde ve sitelerinde Görünür Olma" at bounding box center [604, 291] width 557 height 16
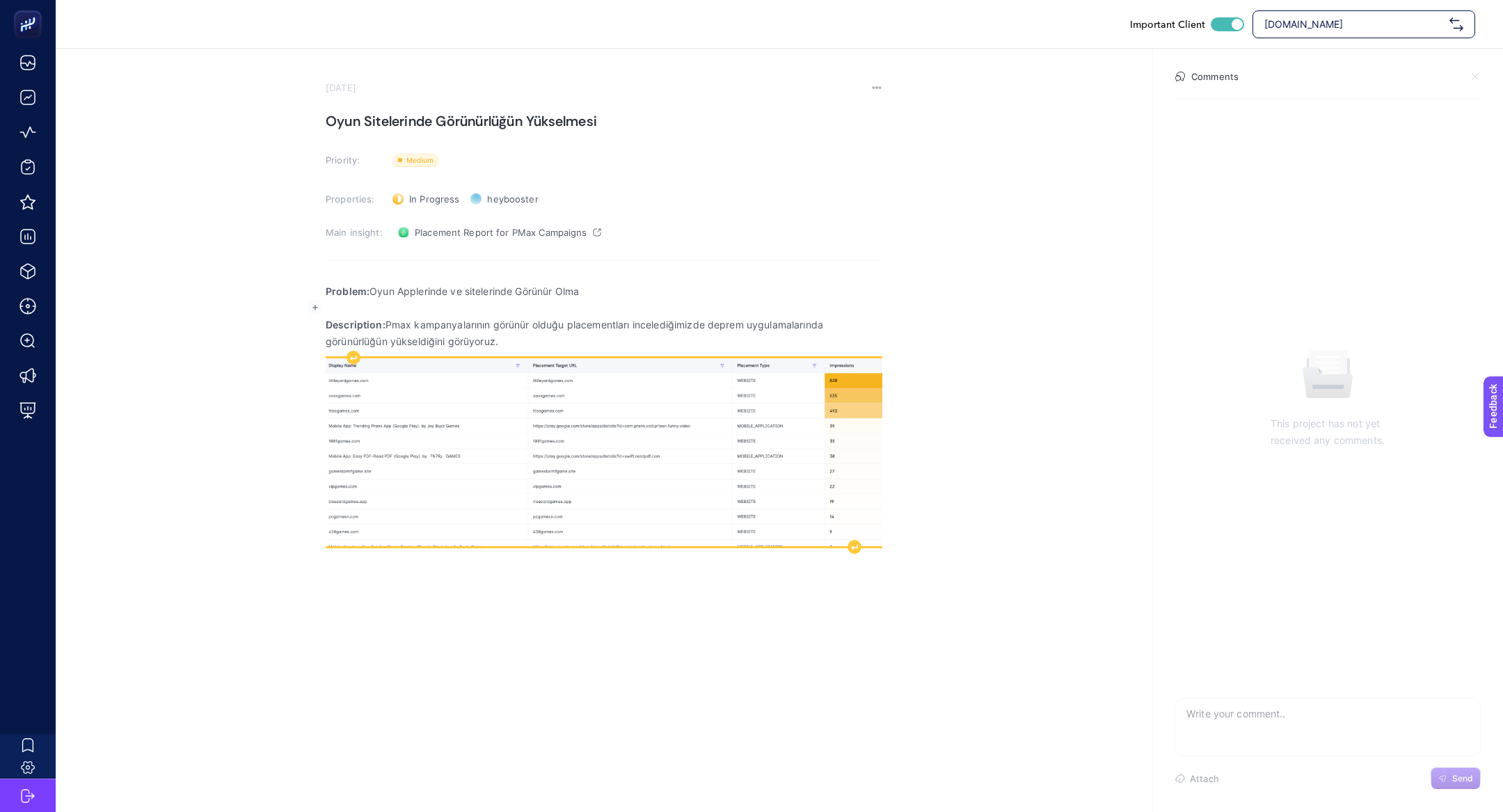
click at [610, 411] on img "Rich Text Editor. Editing area: main" at bounding box center [604, 452] width 557 height 187
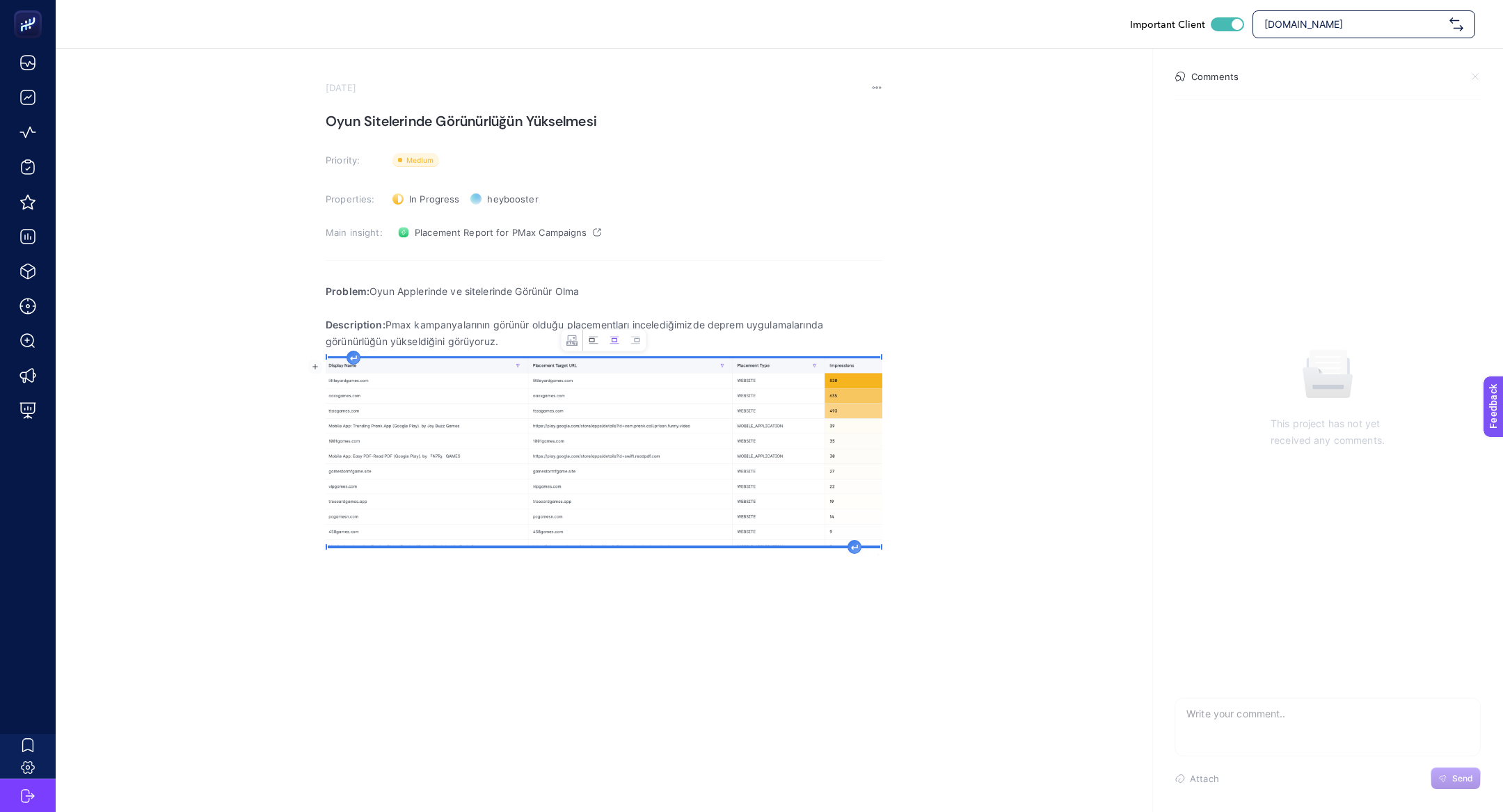
click at [593, 348] on button "Left aligned image" at bounding box center [594, 340] width 21 height 21
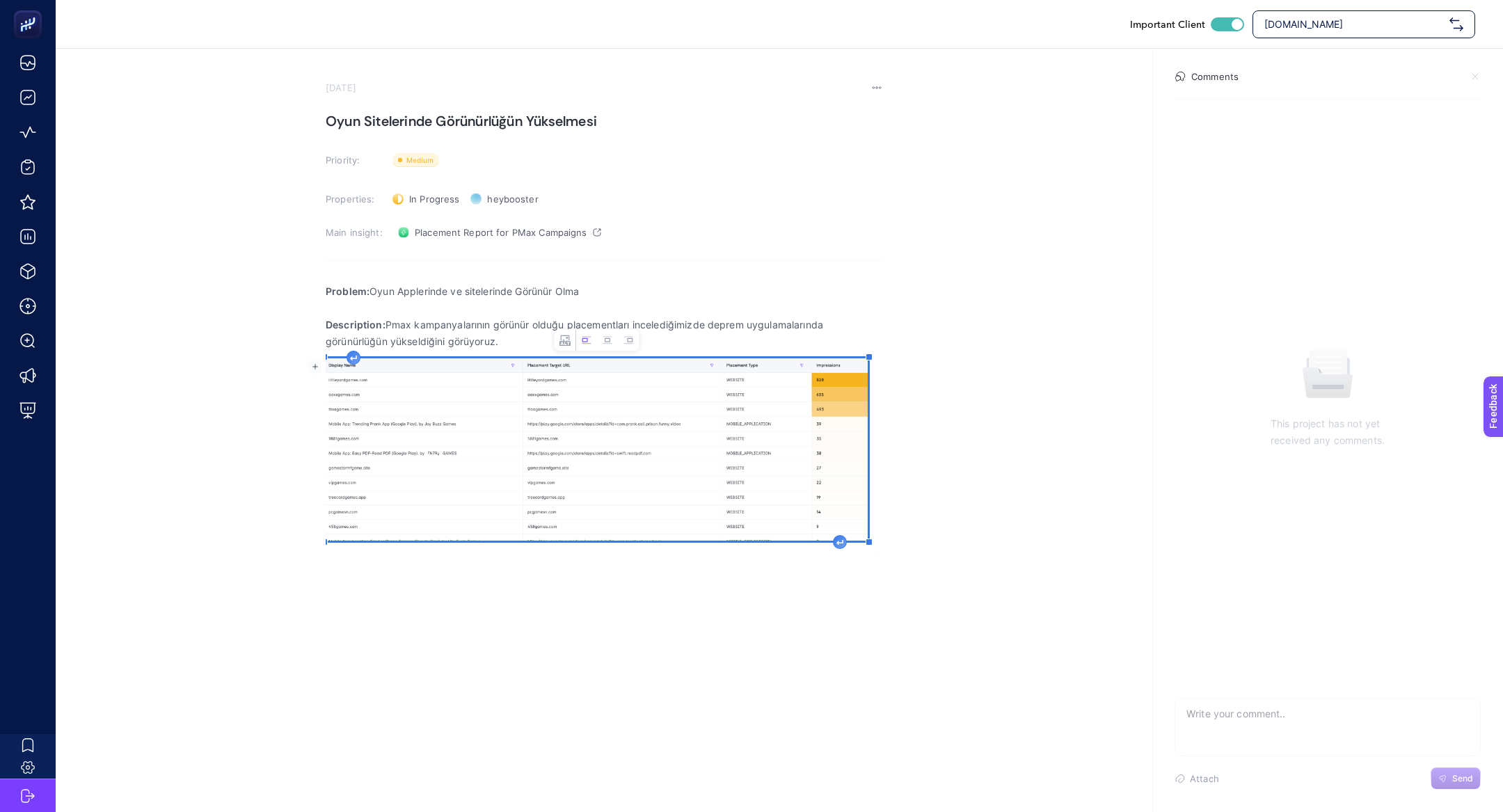
click at [723, 327] on p "Description: Pmax kampanyalarının görünür olduğu placementları incelediğimizde …" at bounding box center [604, 333] width 557 height 33
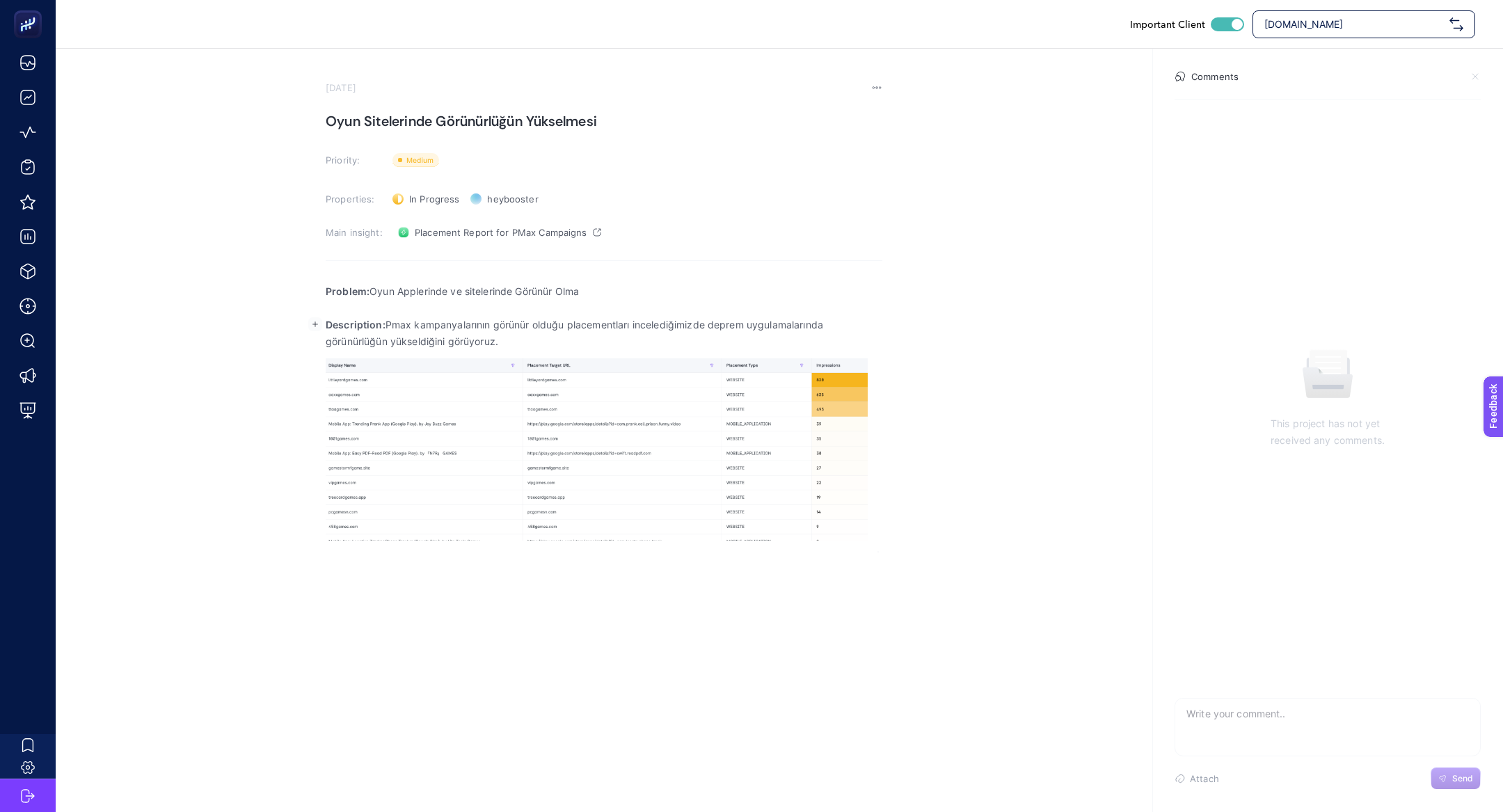
click at [723, 327] on p "Description: Pmax kampanyalarının görünür olduğu placementları incelediğimizde …" at bounding box center [604, 333] width 557 height 33
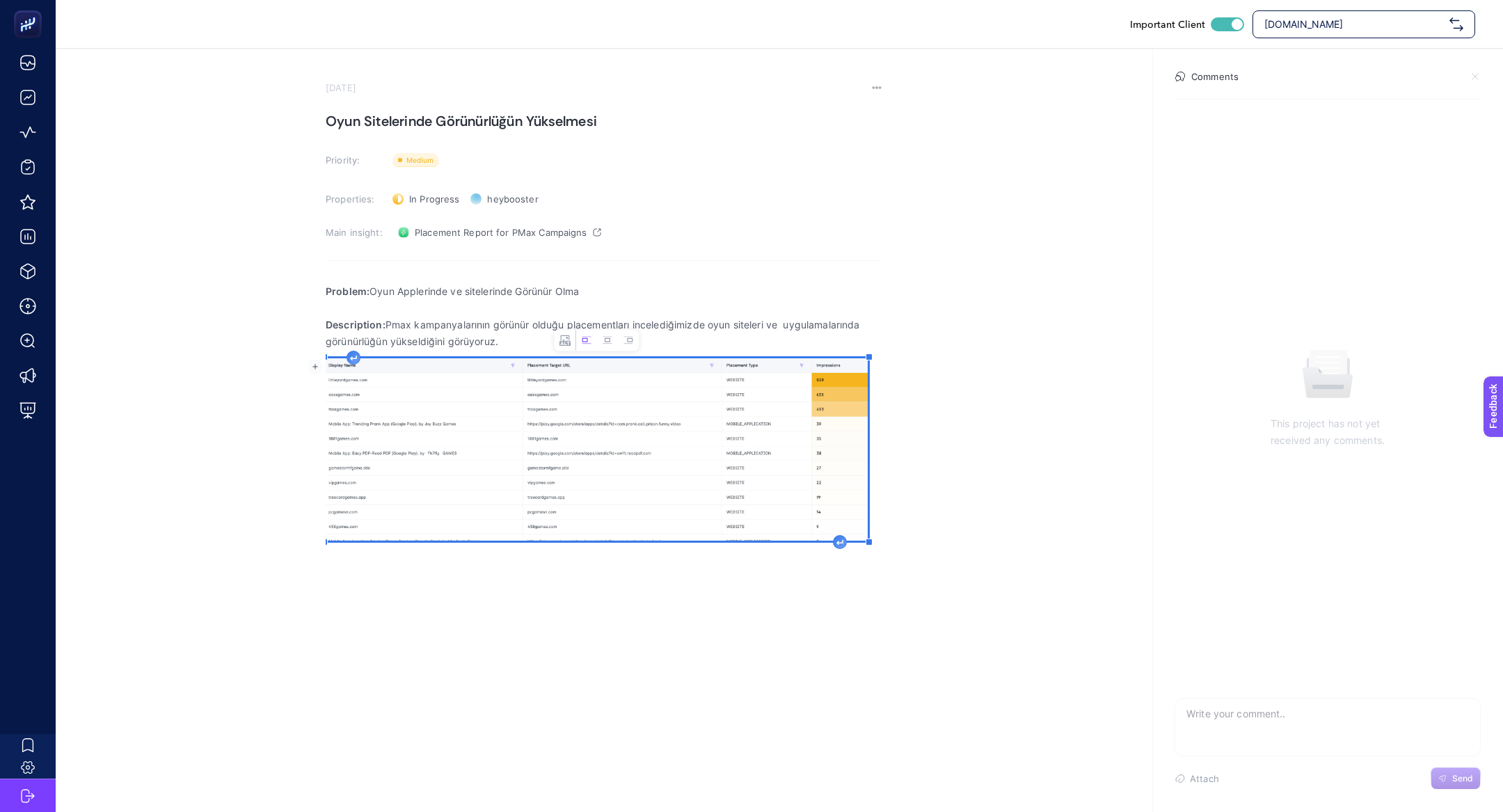
click at [433, 445] on img "Rich Text Editor. Editing area: main" at bounding box center [597, 450] width 542 height 182
click at [839, 537] on div "Rich Text Editor. Editing area: main" at bounding box center [840, 542] width 14 height 14
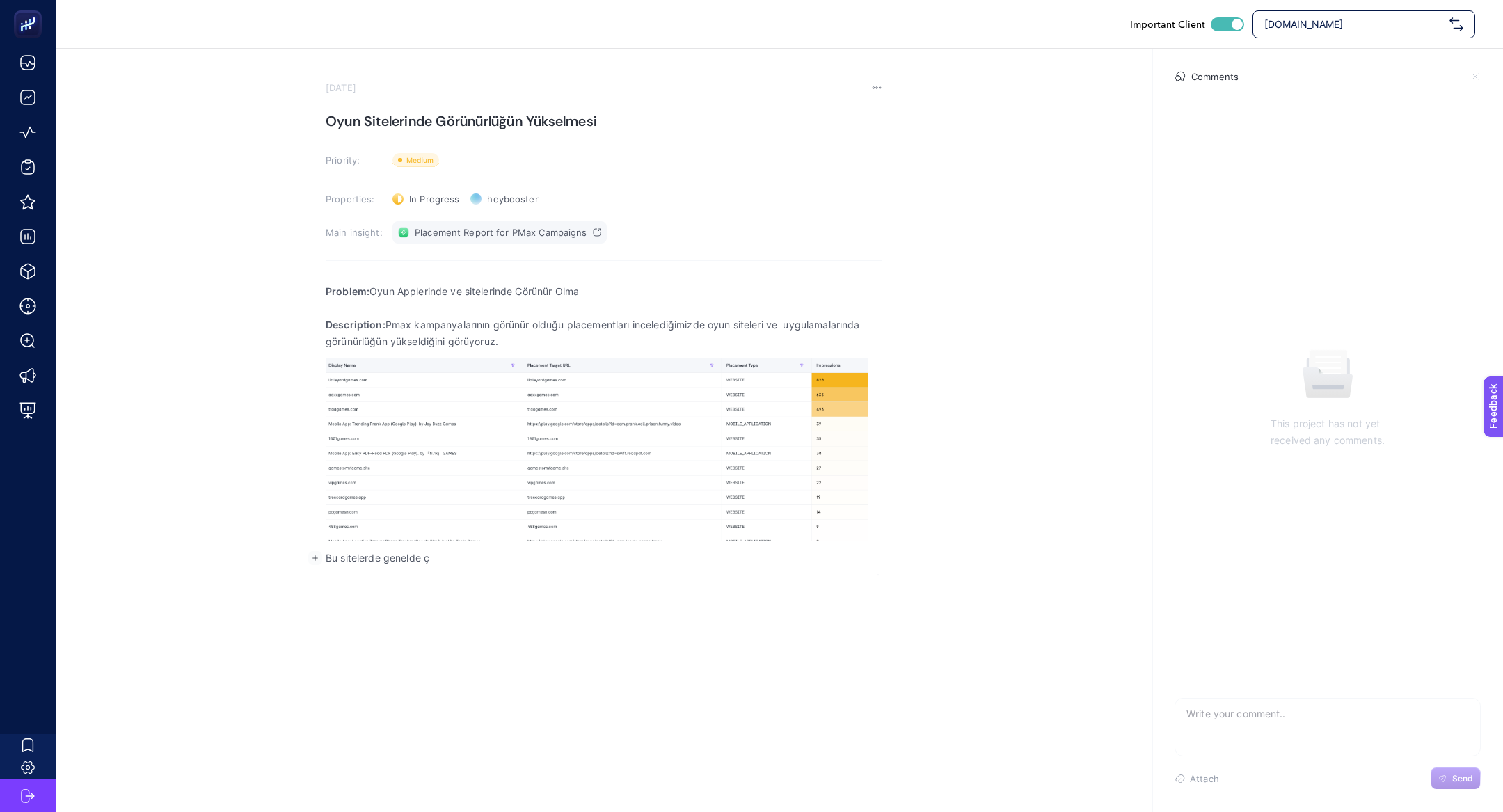
click at [454, 239] on link "Placement Report for PMax Campaigns" at bounding box center [499, 232] width 214 height 23
click at [472, 574] on div "Problem: Oyun Applerinde ve sitelerinde Görünür Olma Description: Pmax kampanya…" at bounding box center [604, 424] width 557 height 301
click at [519, 558] on p "Bu sitelerde genelde ödül kazanmak için tıklamalar yapılması nedeniyle, burada …" at bounding box center [604, 558] width 557 height 16
click at [830, 554] on p "Bu sitelerde genelde ödül kazanmak için reklamlara tıklamalar yapılması nedeniy…" at bounding box center [604, 558] width 557 height 16
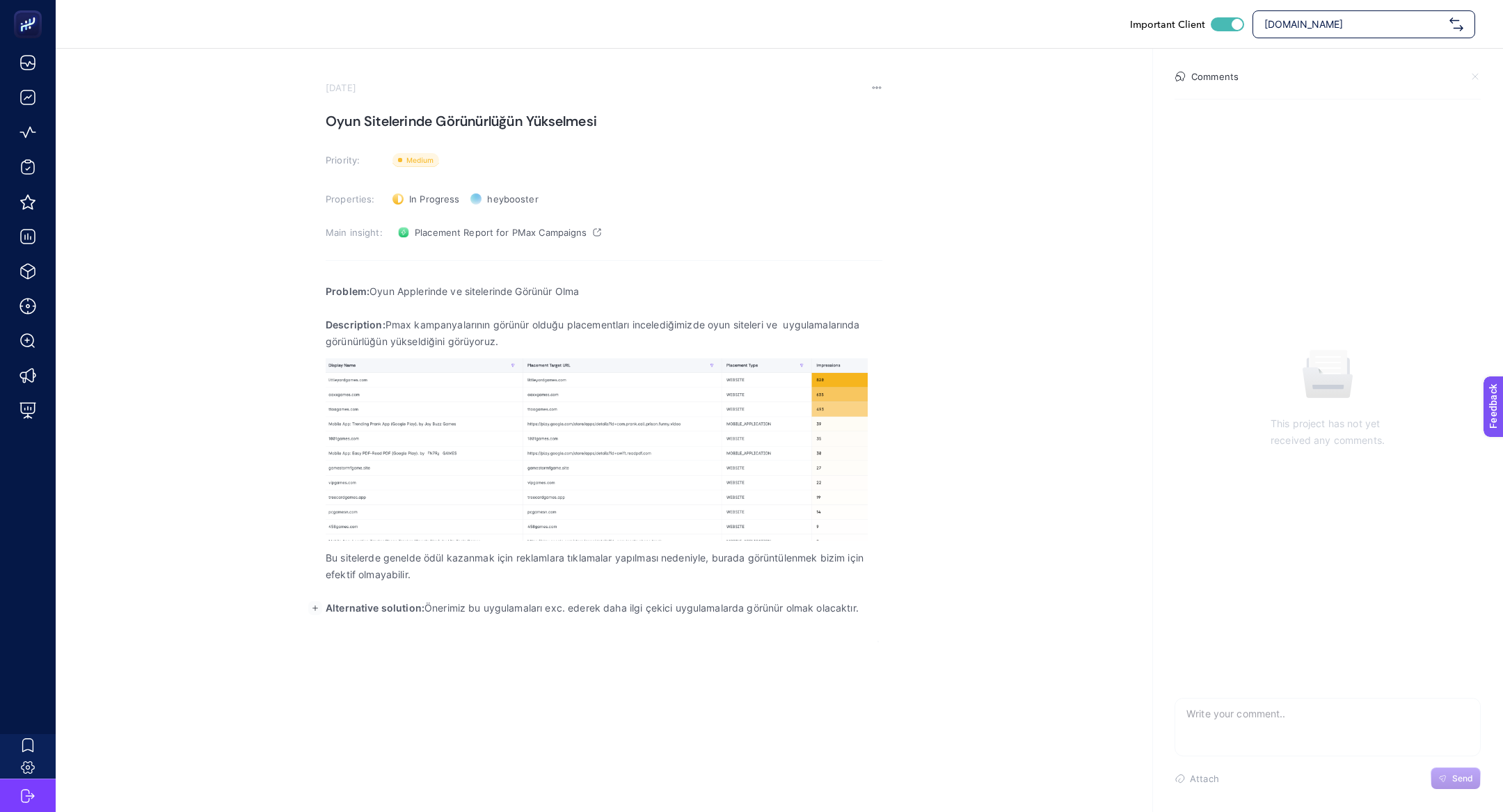
click at [675, 604] on p "Alternative solution: Önerimiz bu uygulamaları exc. ederek daha ilgi çekici uyg…" at bounding box center [604, 607] width 557 height 16
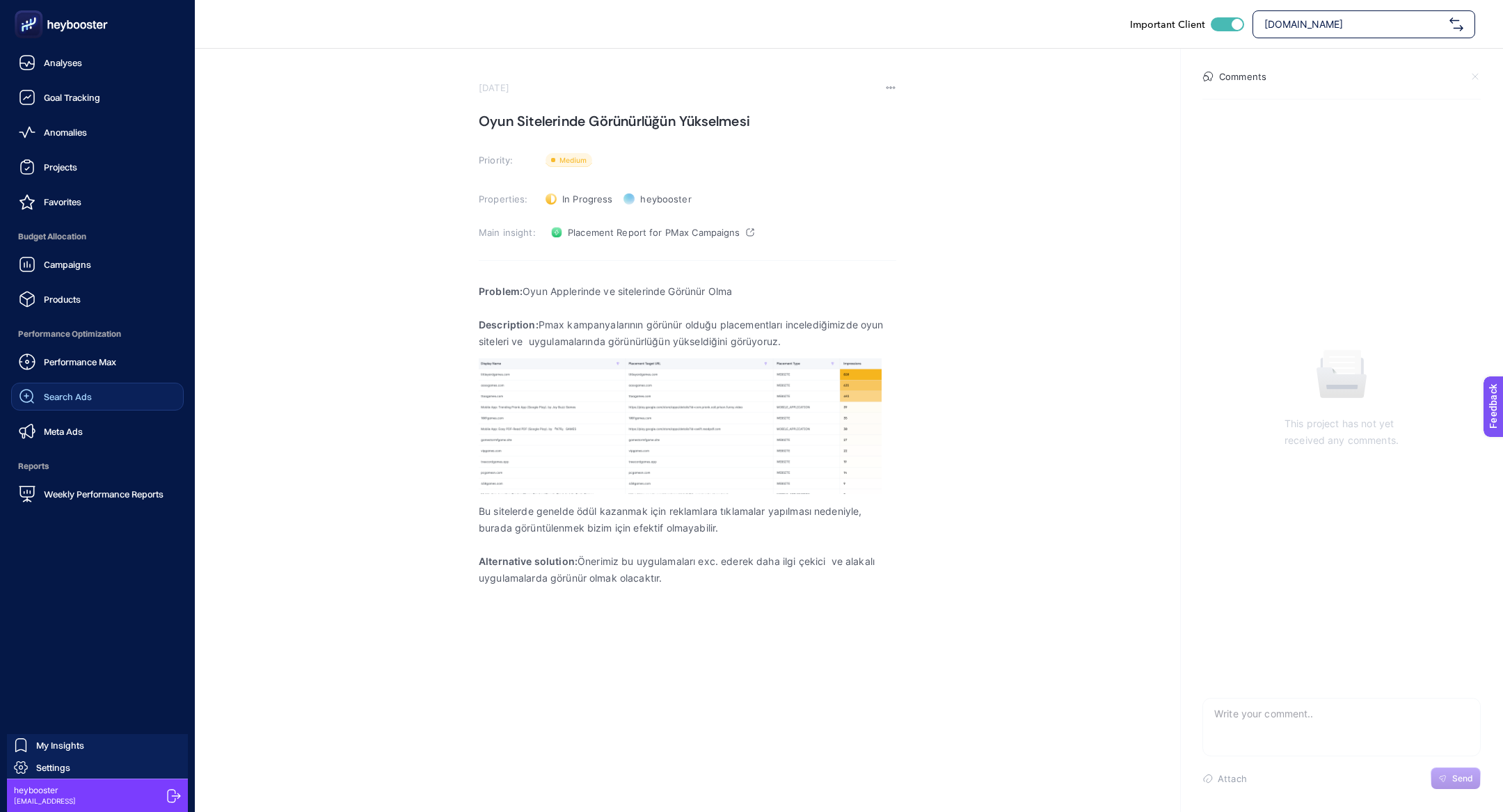
click at [72, 405] on link "Search Ads" at bounding box center [97, 397] width 173 height 28
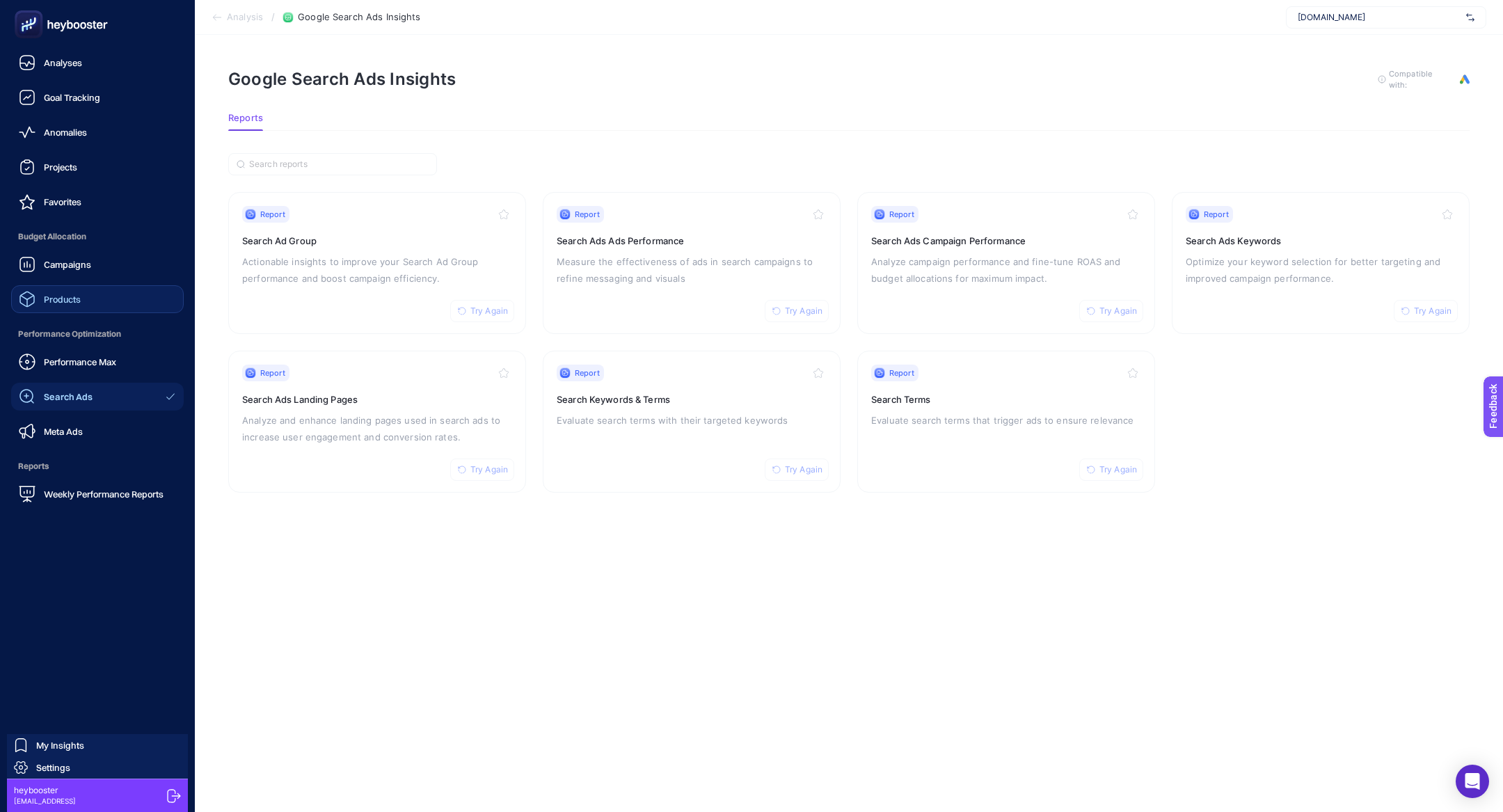
click at [79, 300] on span "Products" at bounding box center [61, 299] width 37 height 11
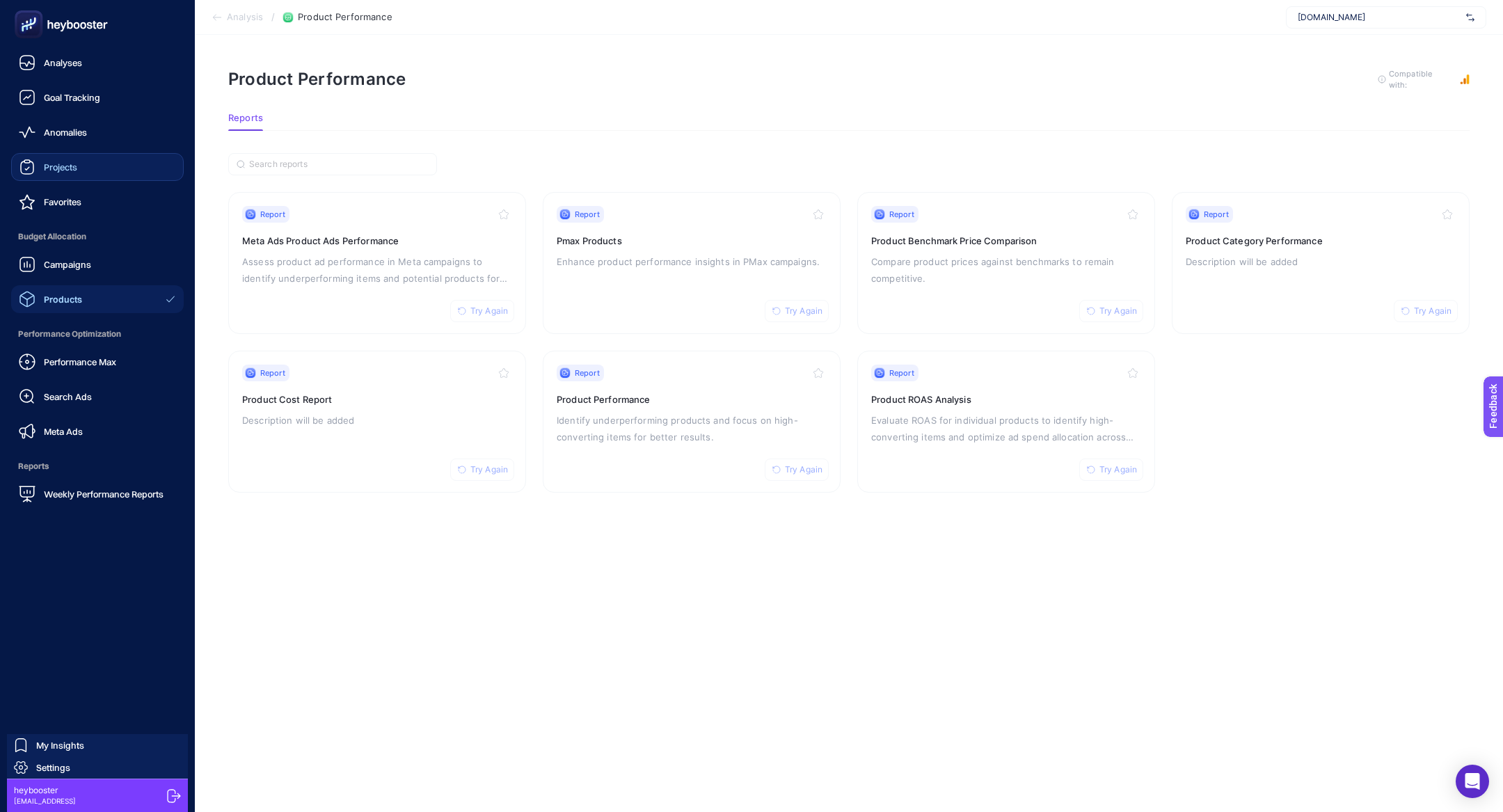
click at [68, 168] on span "Projects" at bounding box center [60, 167] width 33 height 11
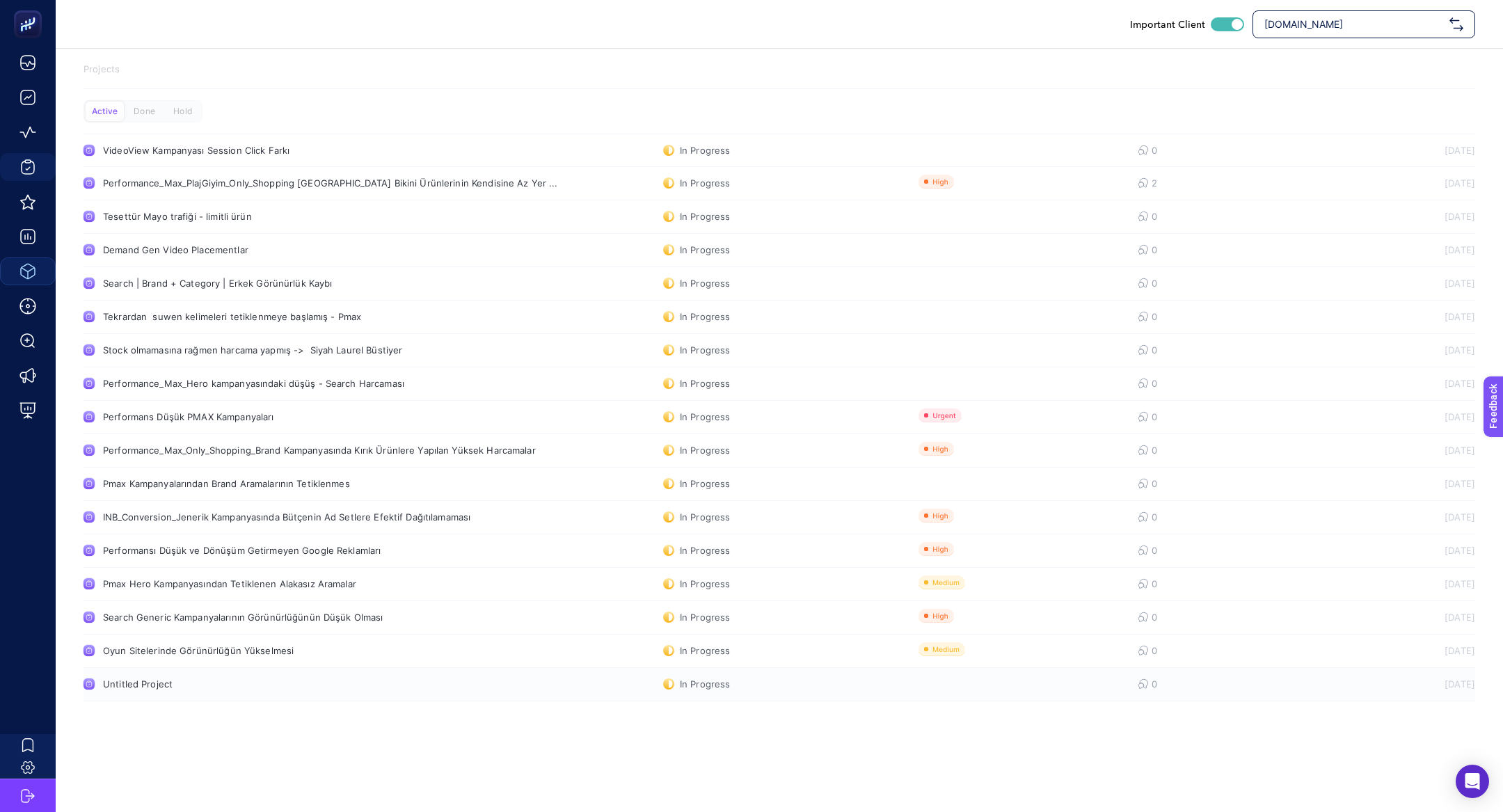
click at [237, 686] on div "Untitled Project" at bounding box center [263, 684] width 321 height 11
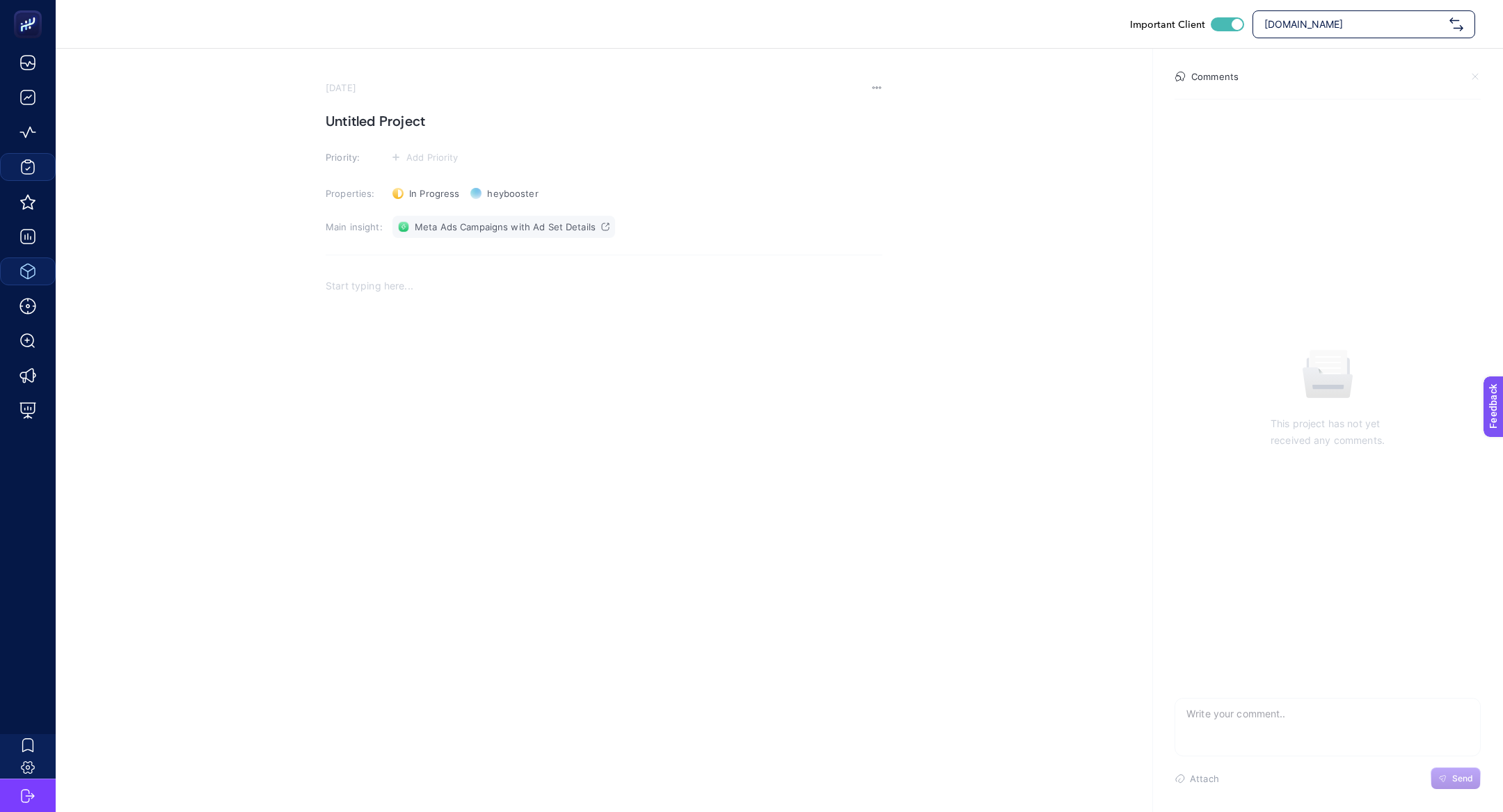
click at [540, 218] on link "Meta Ads Campaigns with Ad Set Details" at bounding box center [503, 226] width 222 height 23
click at [862, 82] on section "October 2, 2025 Untitled Project Priority: Add Priority Properties: In Progress…" at bounding box center [780, 298] width 1447 height 498
click at [868, 83] on div "[DATE]" at bounding box center [604, 88] width 557 height 11
click at [873, 85] on icon at bounding box center [877, 88] width 11 height 11
click at [858, 103] on span "Delete" at bounding box center [858, 107] width 30 height 11
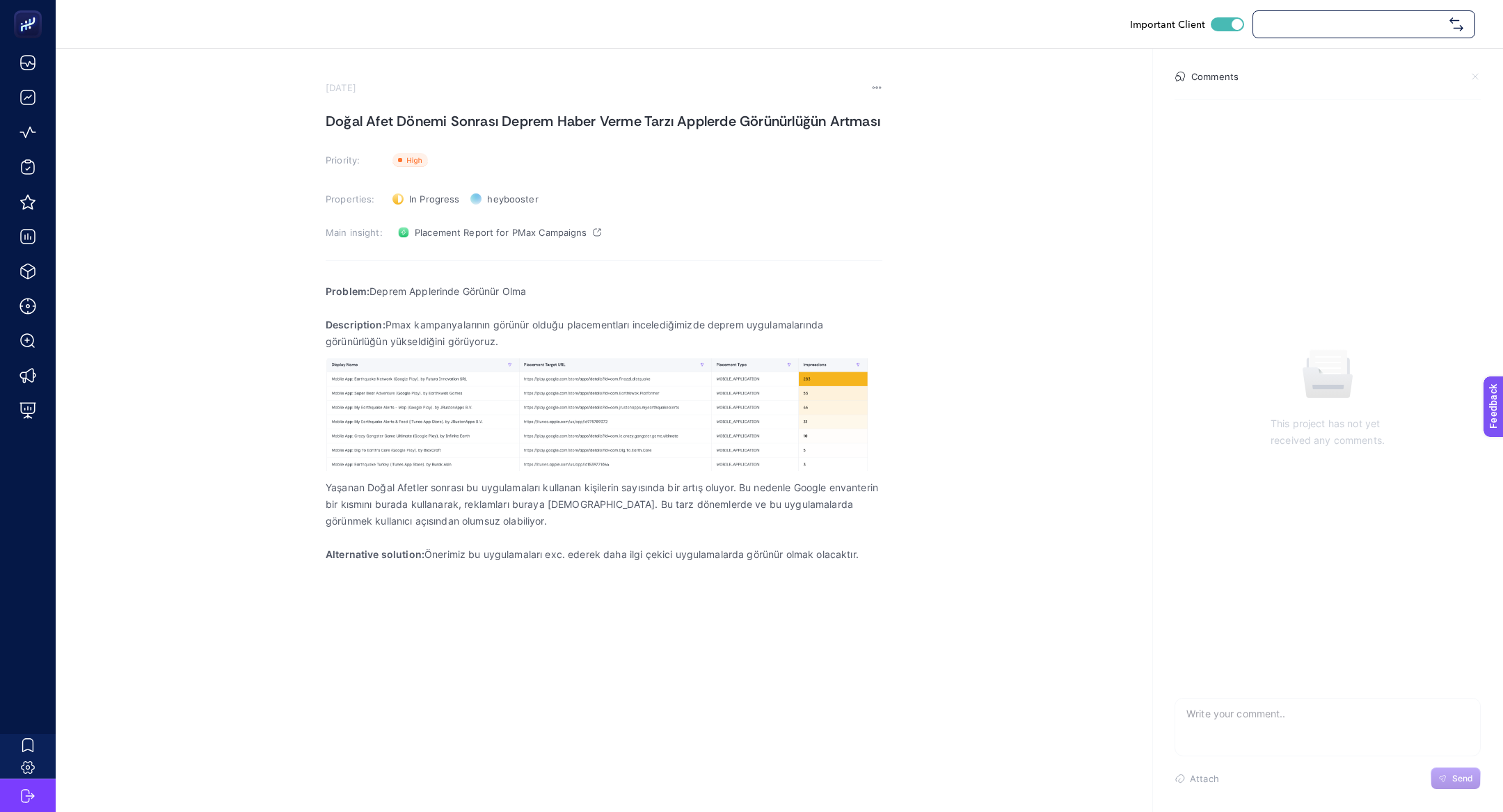
checkbox input "true"
click at [419, 320] on p "Description: Pmax kampanyalarının görünür olduğu placementları incelediğimizde …" at bounding box center [604, 333] width 557 height 33
click at [419, 296] on p "Problem: Deprem Applerinde Görünür Olma" at bounding box center [604, 291] width 557 height 16
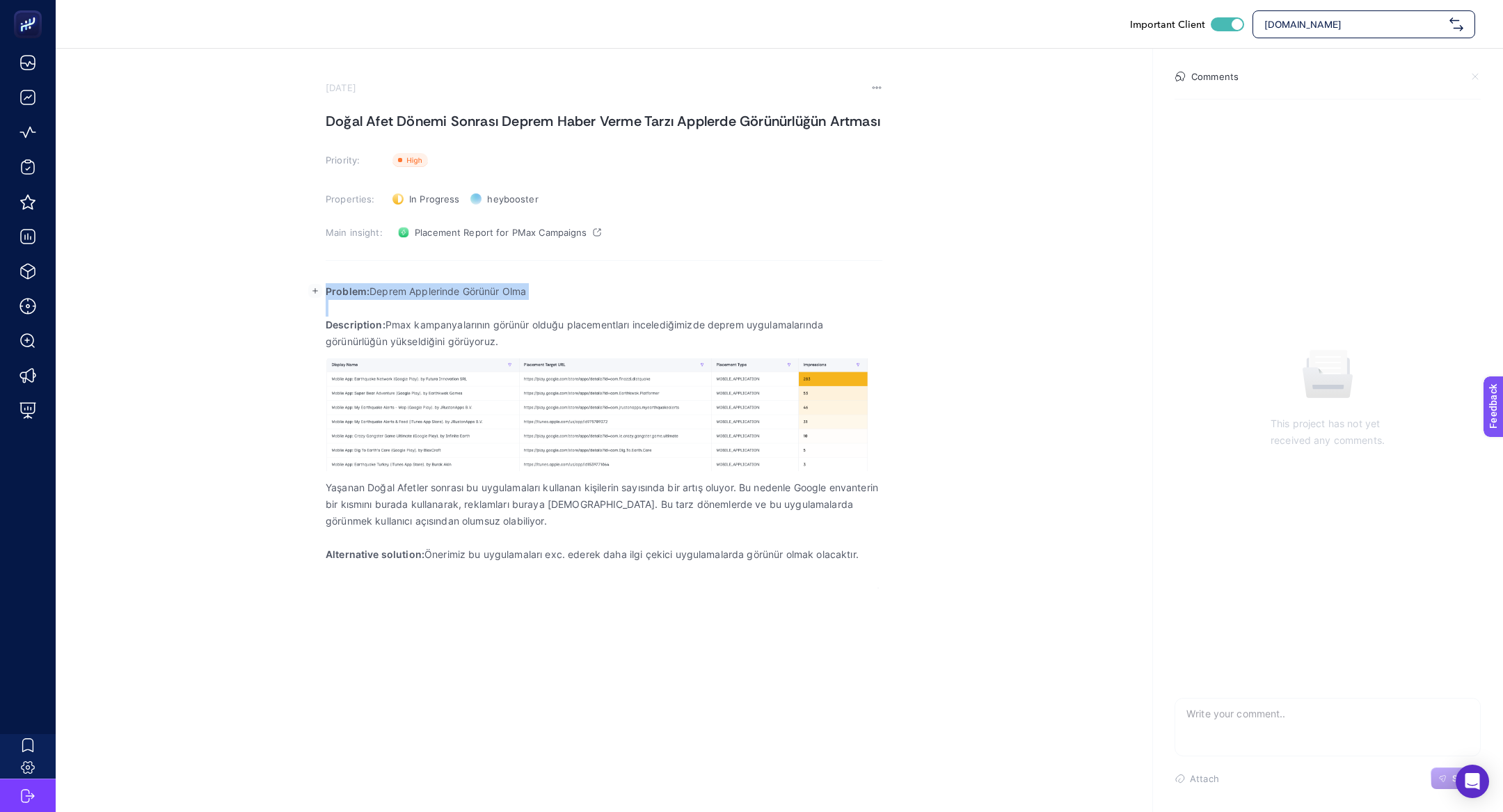
click at [419, 296] on p "Problem: Deprem Applerinde Görünür Olma" at bounding box center [604, 291] width 557 height 16
copy p "Problem: Deprem Applerinde Görünür Olma"
click at [366, 341] on p "Description: Pmax kampanyalarının görünür olduğu placementları incelediğimizde …" at bounding box center [604, 333] width 557 height 33
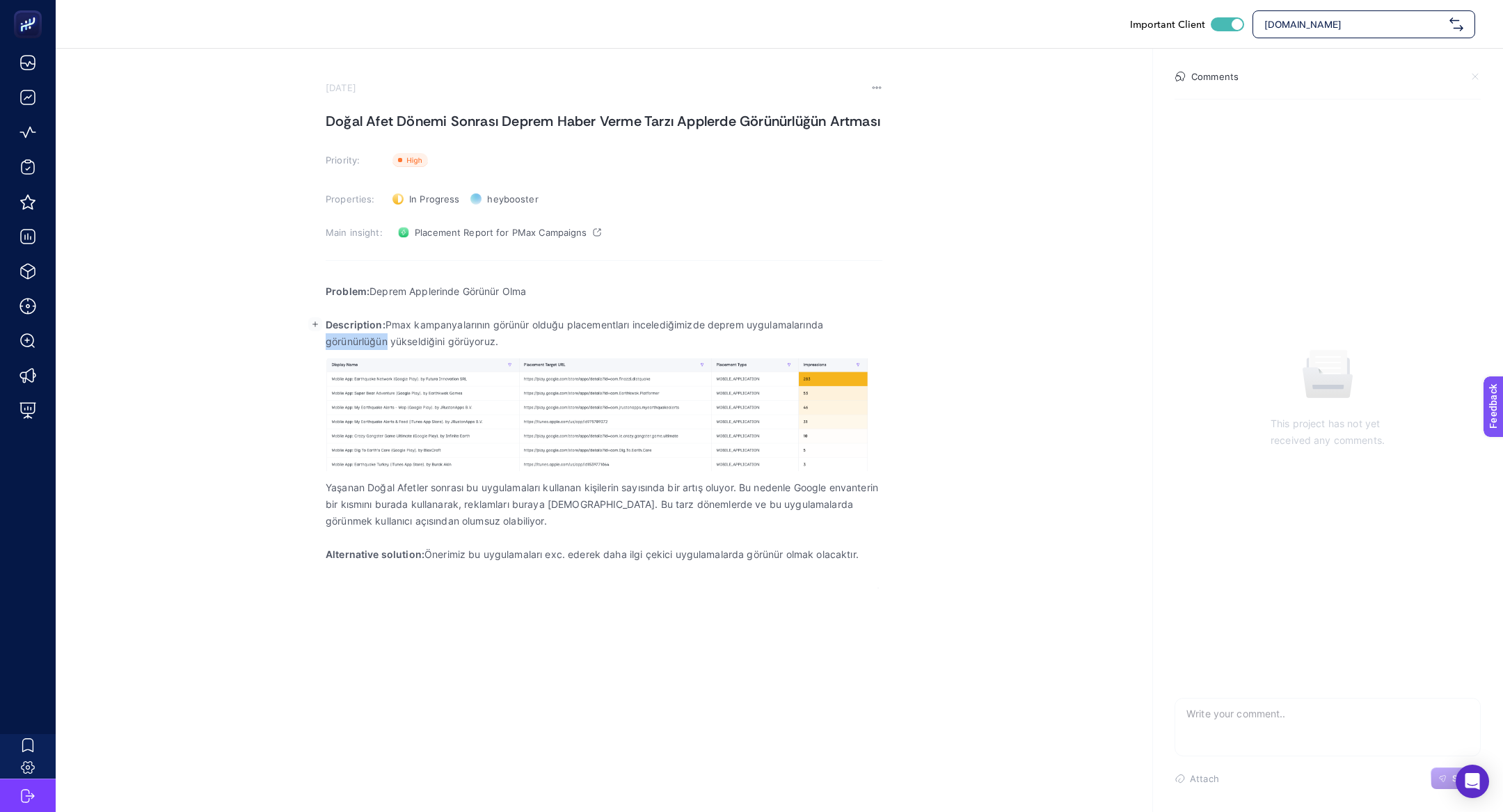
copy p "görünürlüğün"
click at [471, 333] on p "Description: Pmax kampanyalarının görünür olduğu placementları incelediğimizde …" at bounding box center [604, 333] width 557 height 33
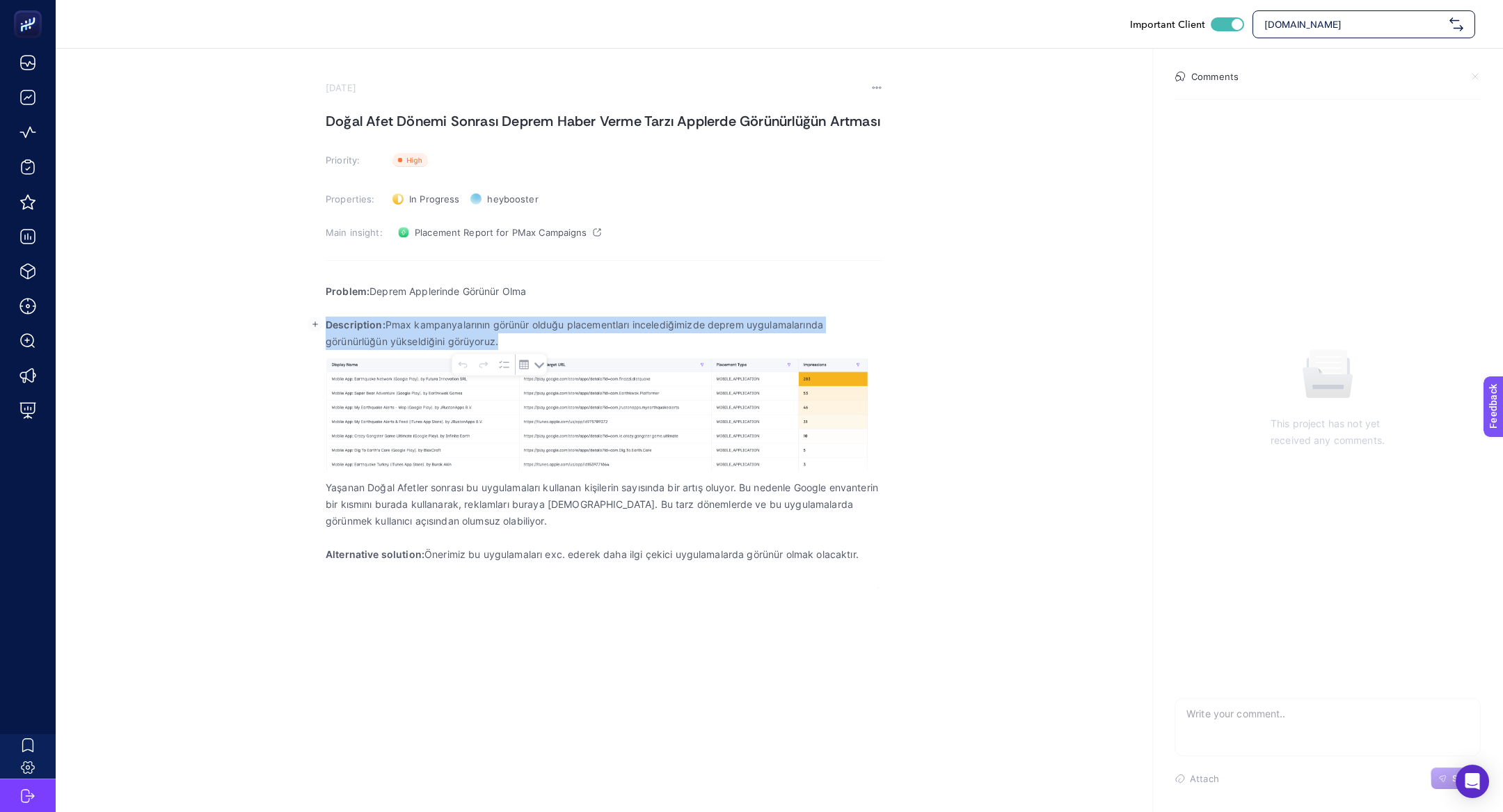
copy p "Description: Pmax kampanyalarının görünür olduğu placementları incelediğimizde …"
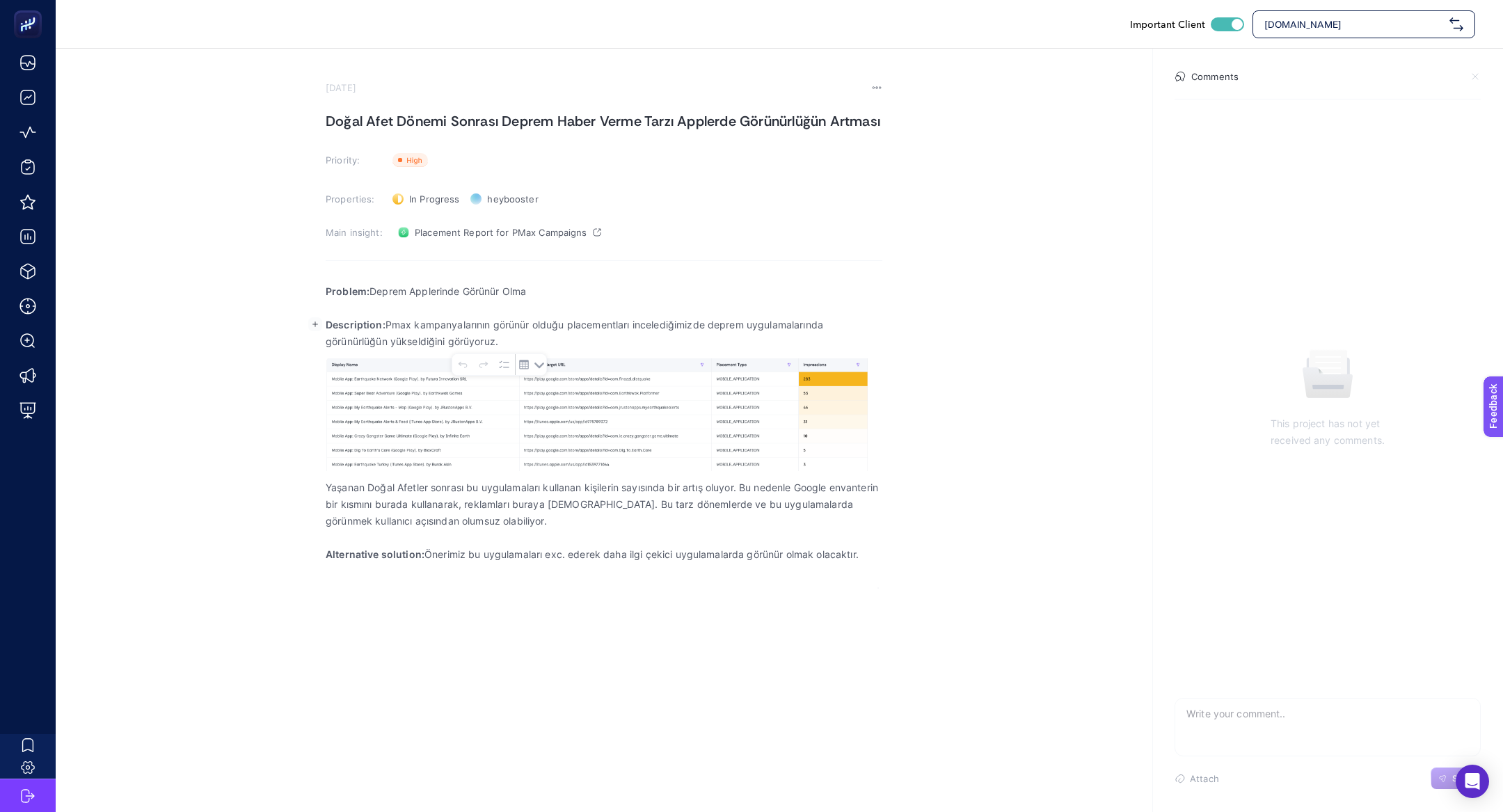
click at [455, 556] on p "Alternative solution: Önerimiz bu uygulamaları exc. ederek daha ilgi çekici uyg…" at bounding box center [604, 554] width 557 height 16
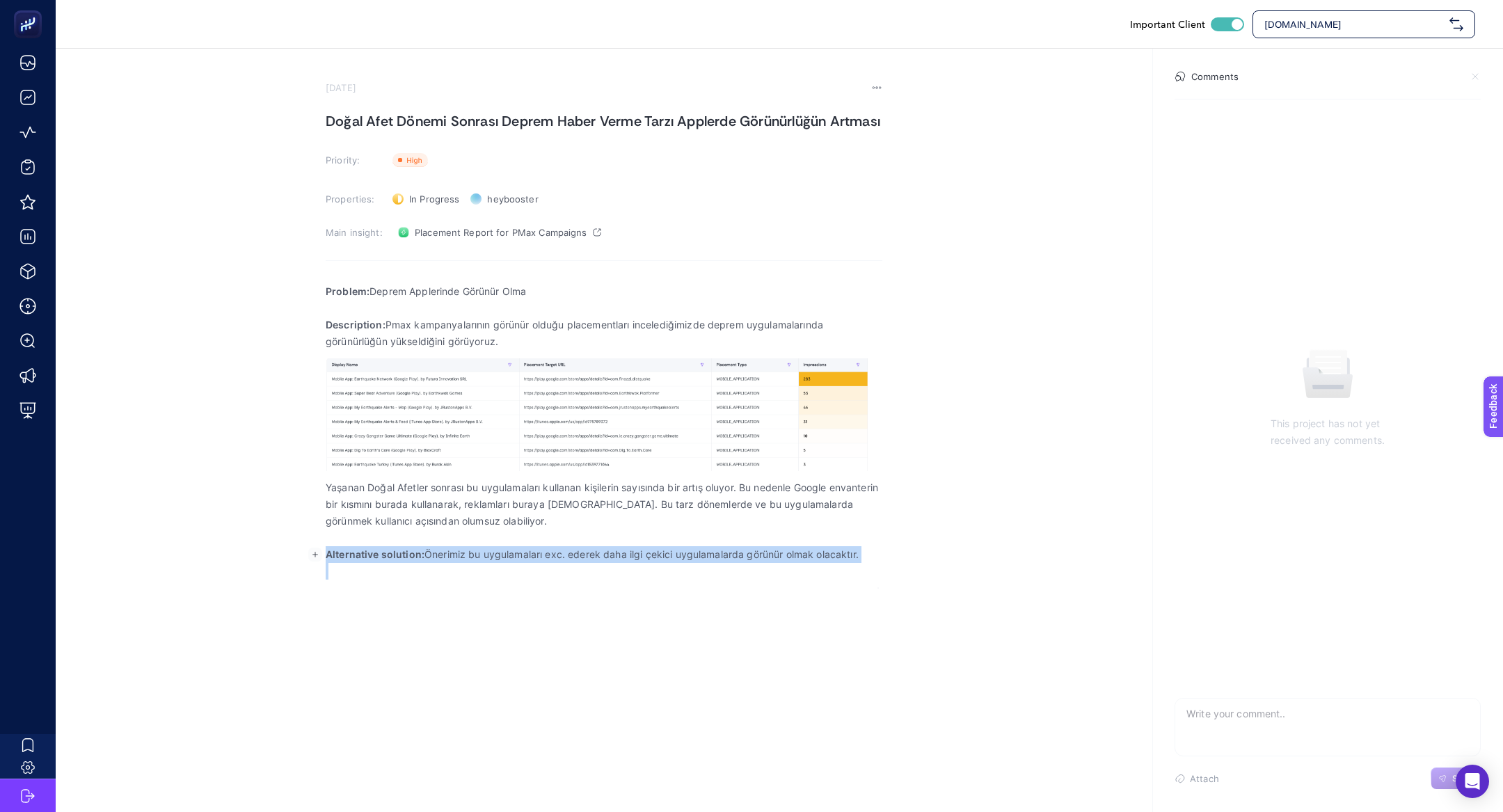
click at [455, 556] on p "Alternative solution: Önerimiz bu uygulamaları exc. ederek daha ilgi çekici uyg…" at bounding box center [604, 554] width 557 height 16
copy p "Alternative solution: Önerimiz bu uygulamaları exc. ederek daha ilgi çekici uyg…"
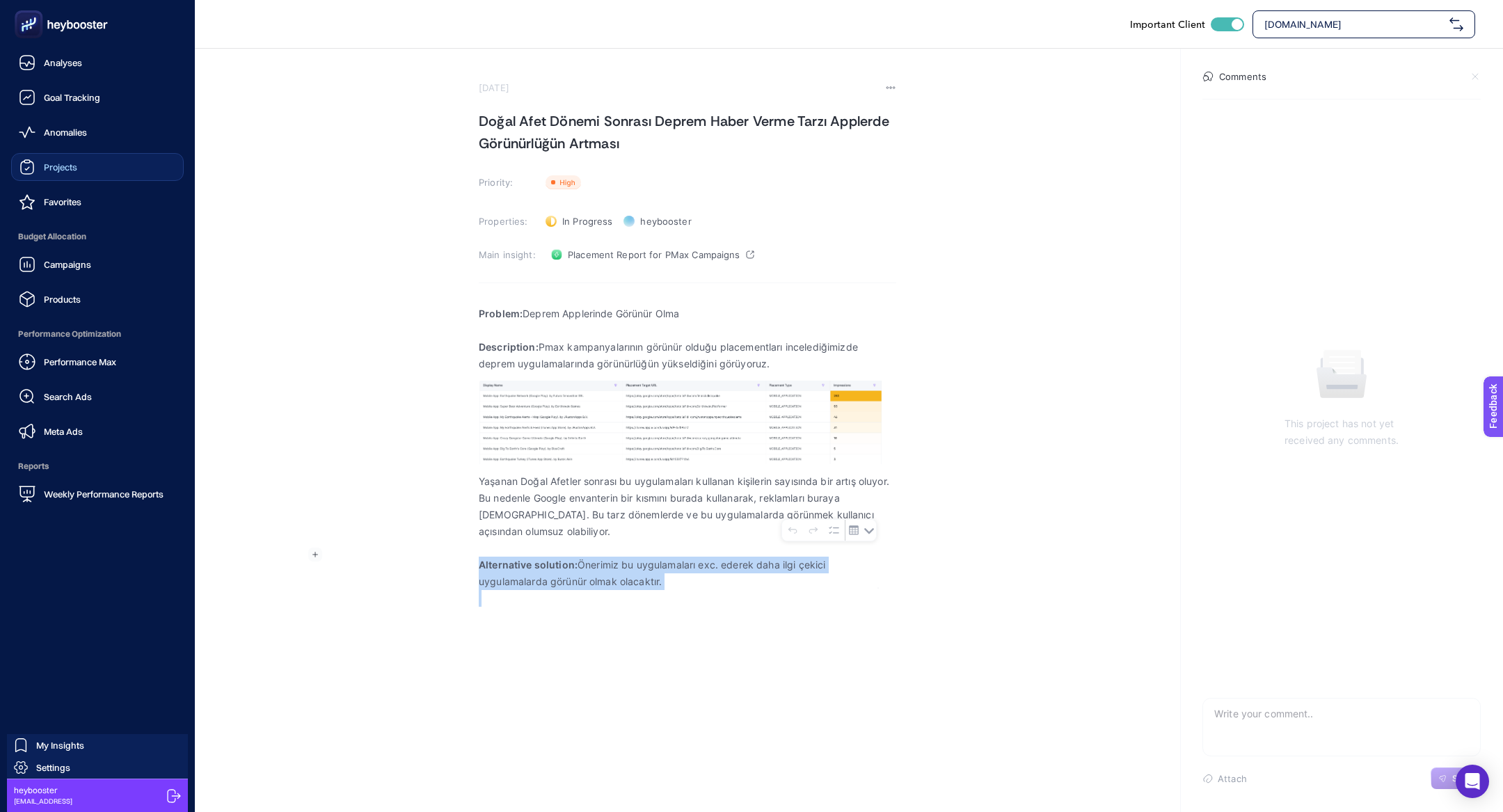
click at [42, 175] on div "Projects" at bounding box center [47, 166] width 58 height 16
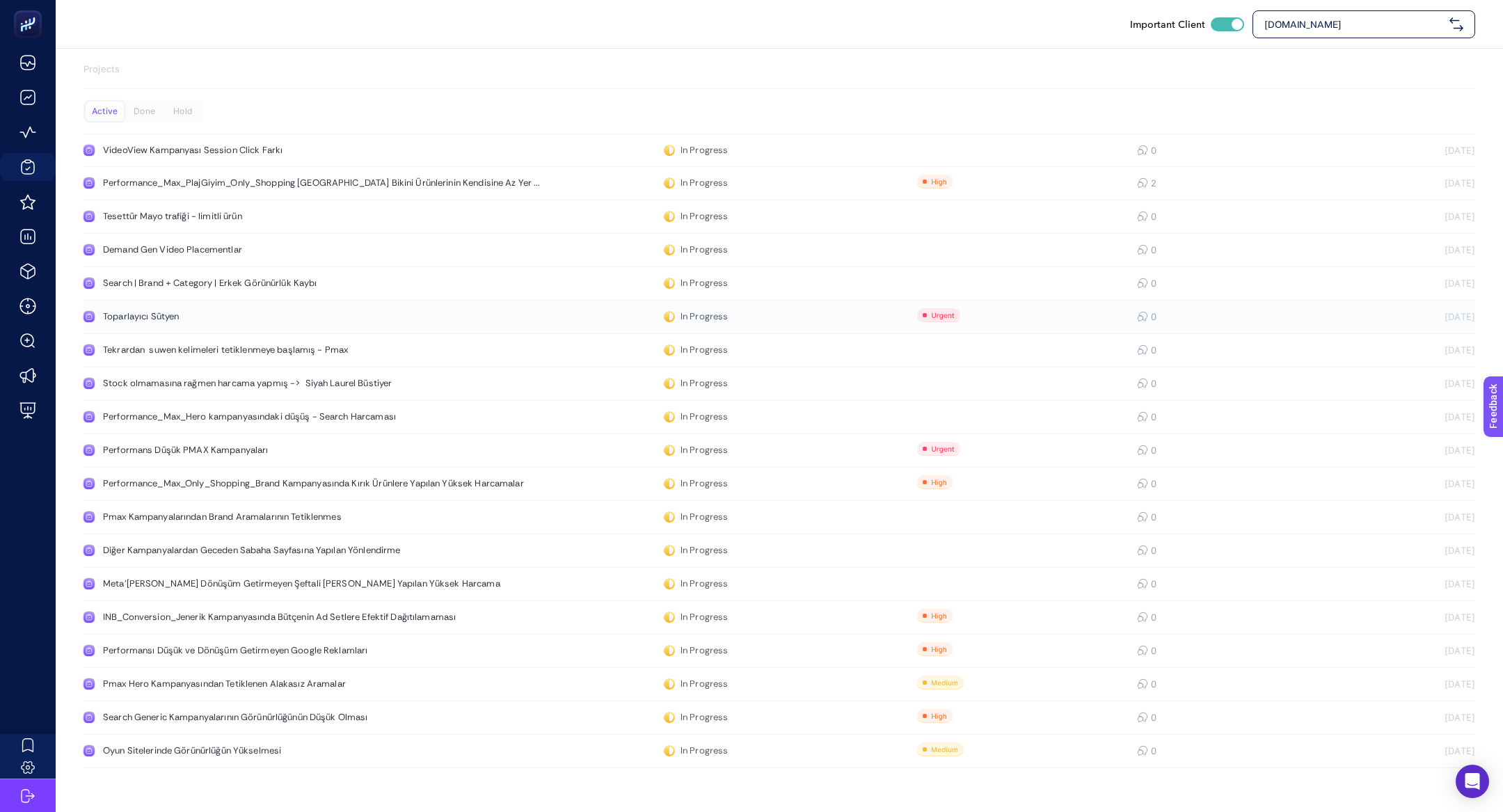
click at [166, 313] on div "Toparlayıcı Sütyen" at bounding box center [263, 317] width 321 height 11
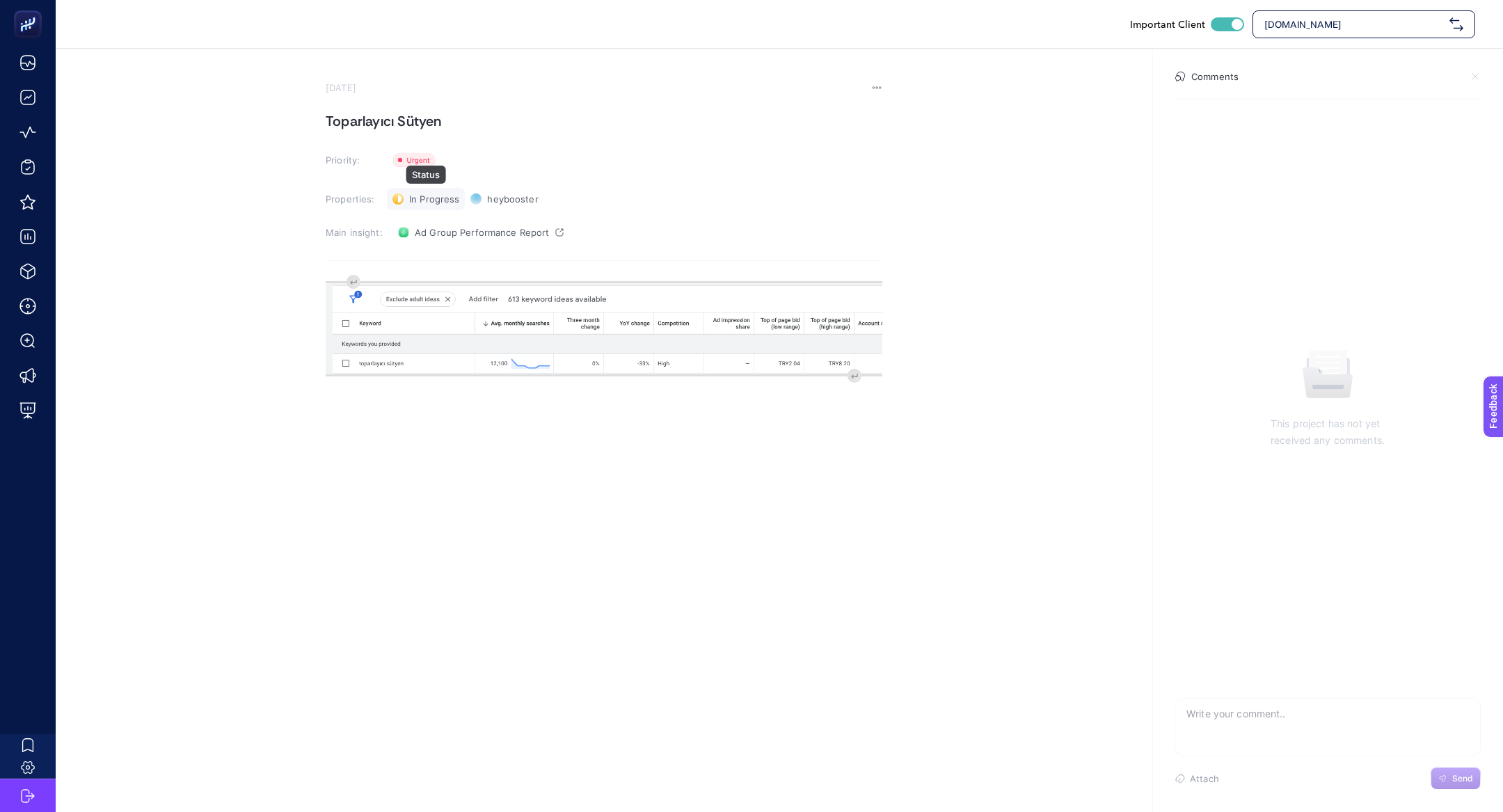
click at [443, 190] on div "In Progress Status" at bounding box center [426, 199] width 78 height 23
click at [435, 252] on span "Done" at bounding box center [427, 250] width 24 height 11
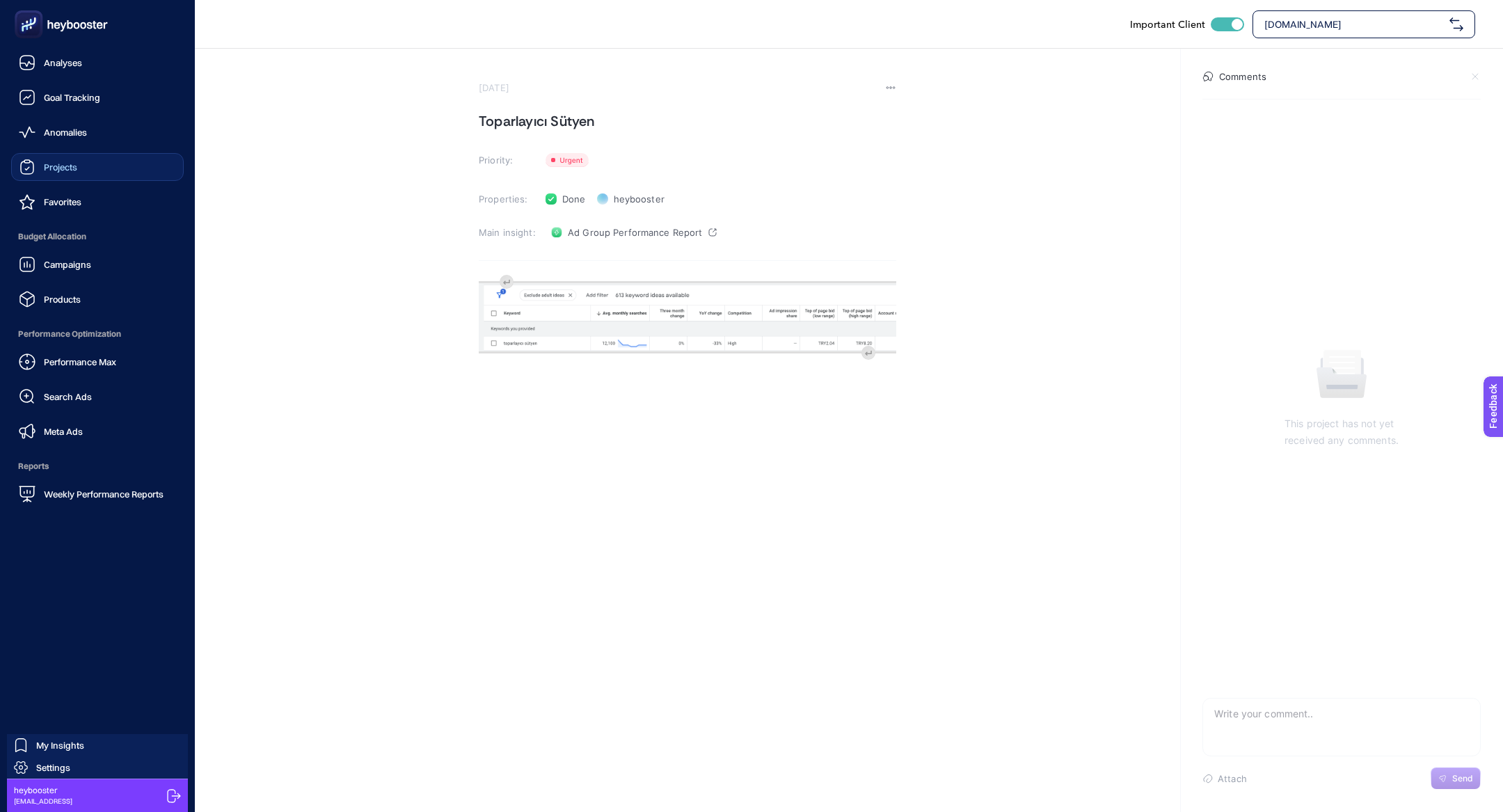
click at [75, 161] on div "Projects" at bounding box center [47, 166] width 58 height 16
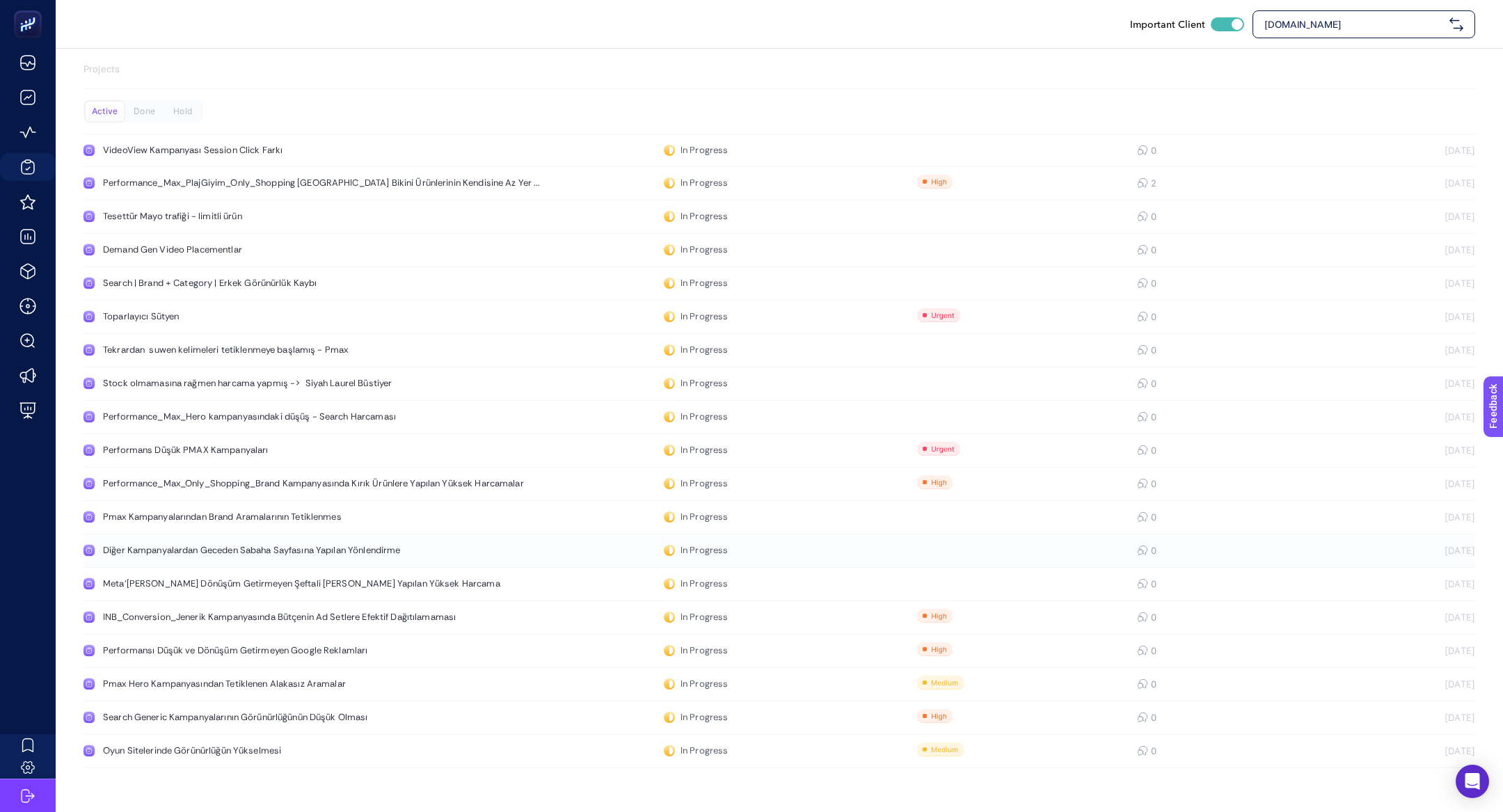
click at [231, 546] on div "Diğer Kampanyalardan Geceden Sabaha Sayfasına Yapılan Yönlendirme" at bounding box center [263, 550] width 321 height 11
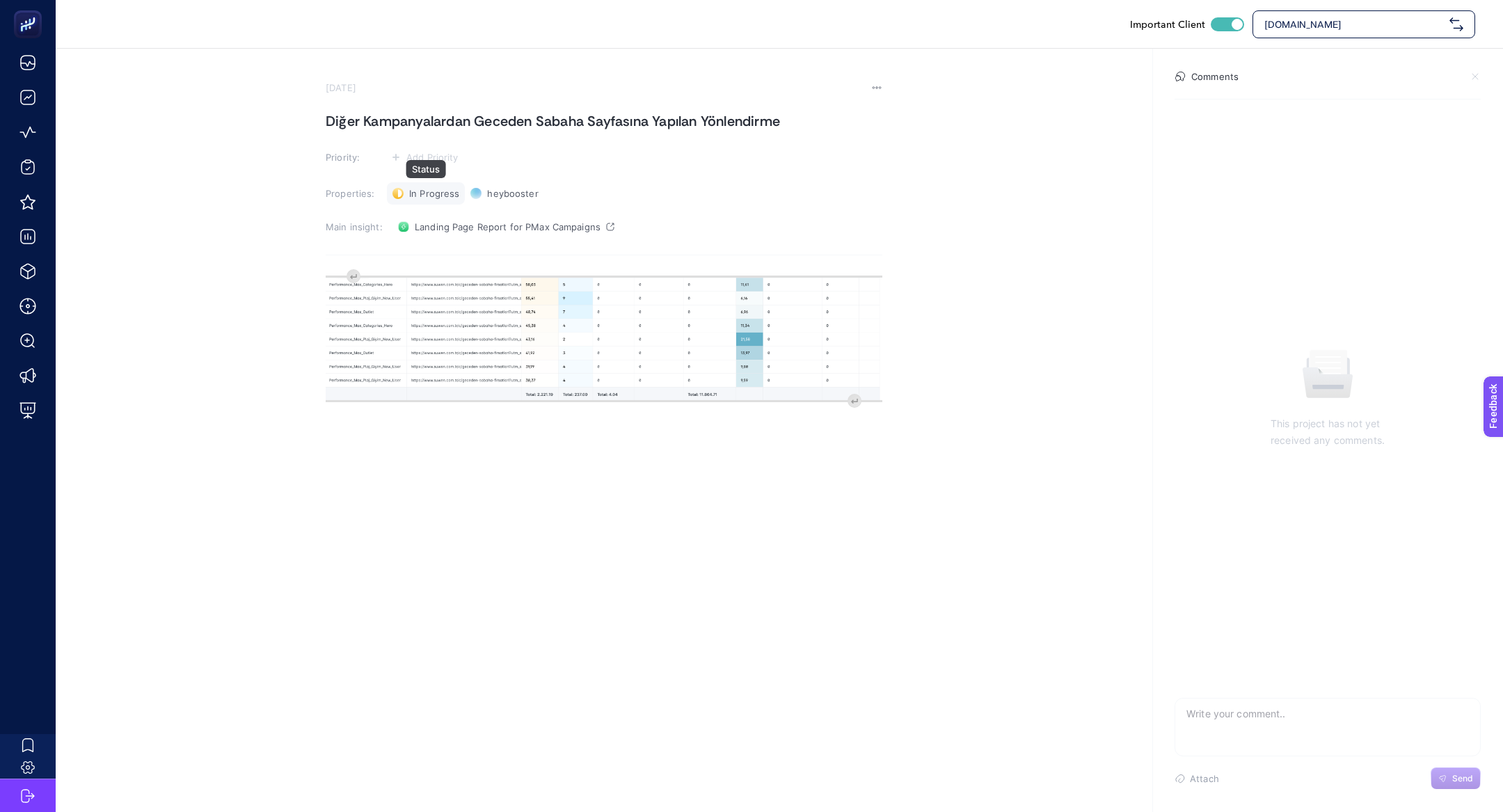
click at [432, 194] on span "In Progress" at bounding box center [434, 194] width 50 height 11
click at [434, 263] on span "Hold" at bounding box center [426, 266] width 22 height 11
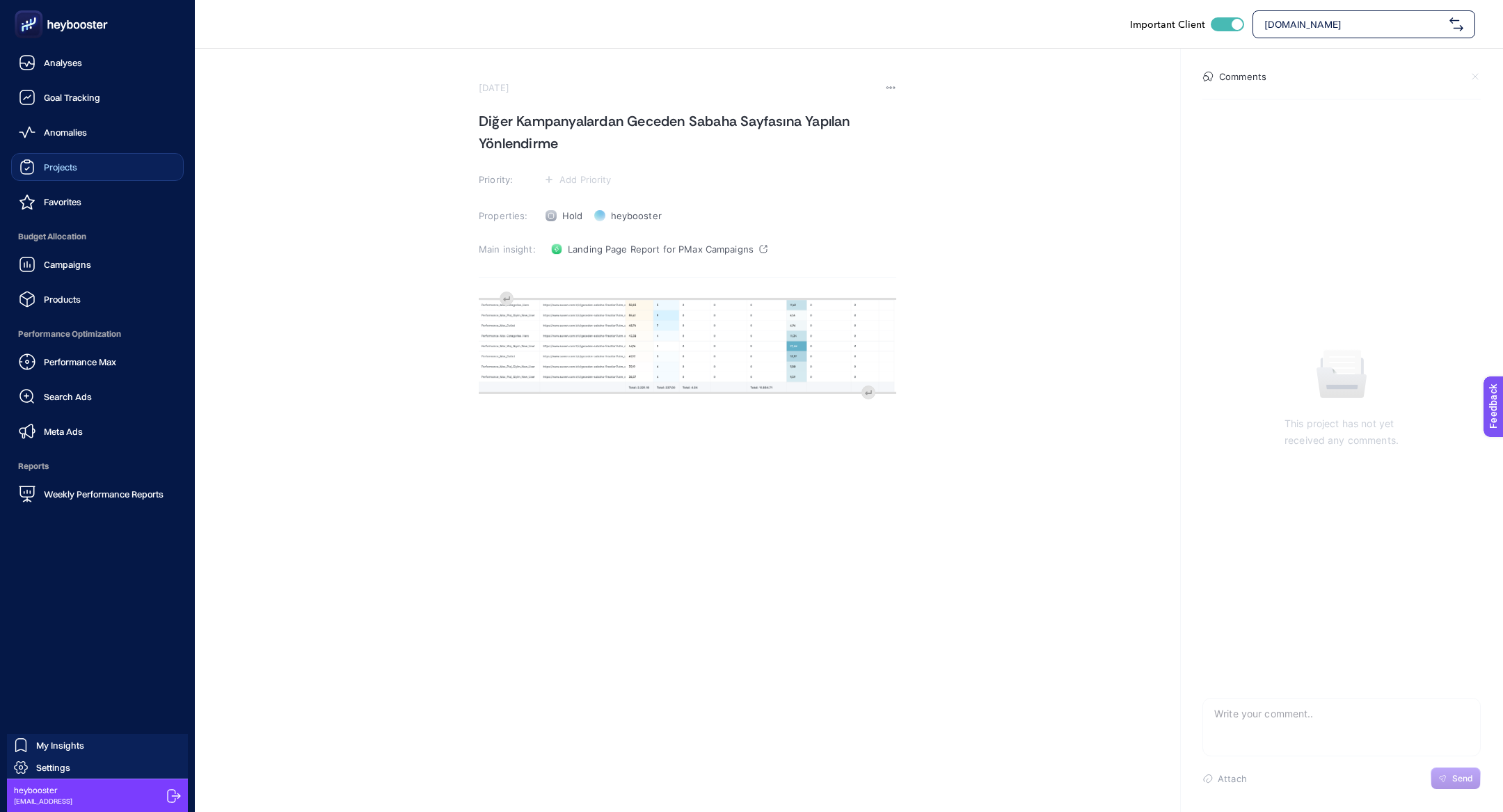
click at [59, 163] on span "Projects" at bounding box center [60, 167] width 33 height 11
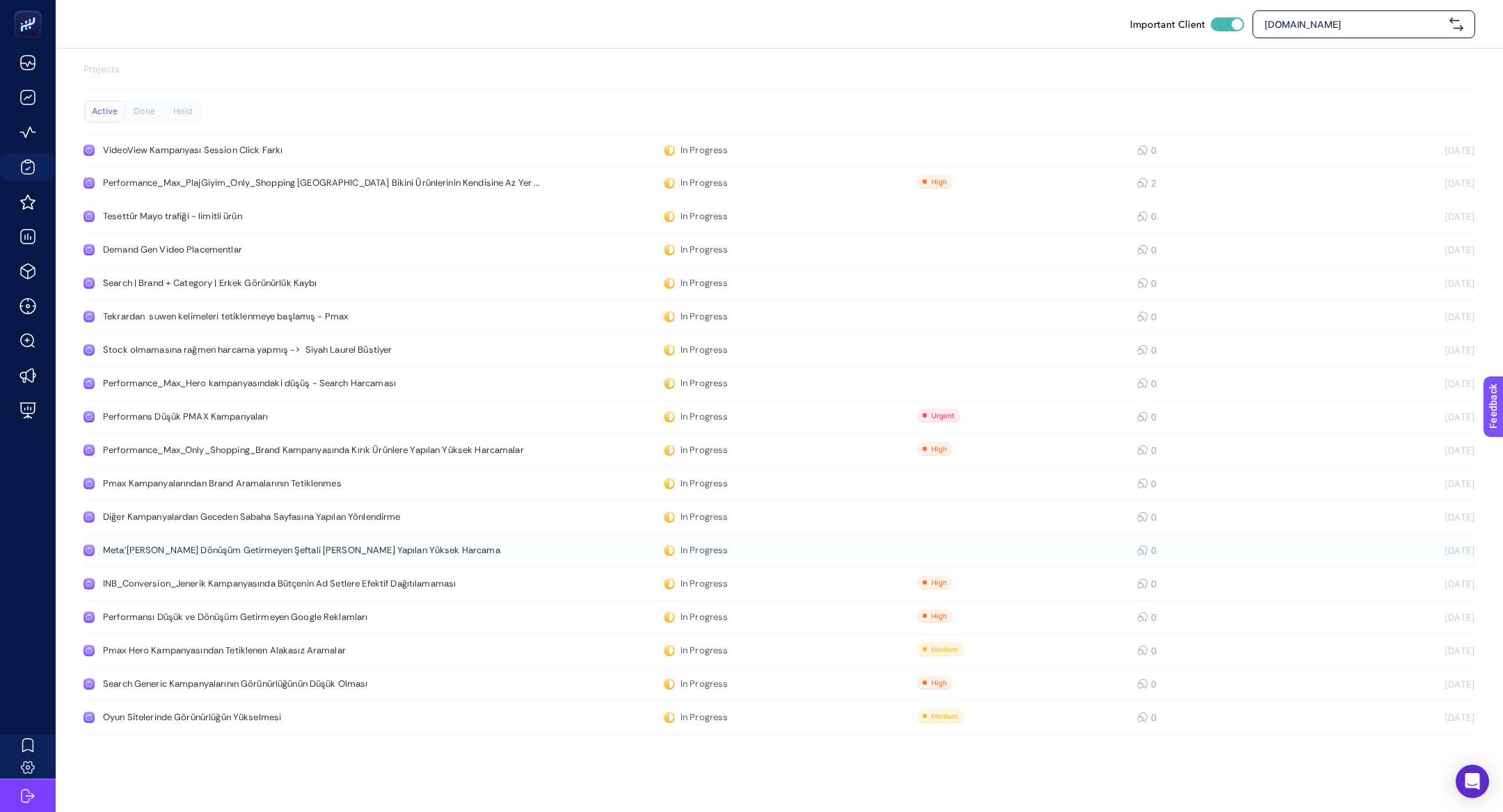
click at [156, 548] on div "Meta'[PERSON_NAME] Dönüşüm Getirmeyen Şeftali [PERSON_NAME] Yapılan Yüksek Harc…" at bounding box center [301, 550] width 398 height 11
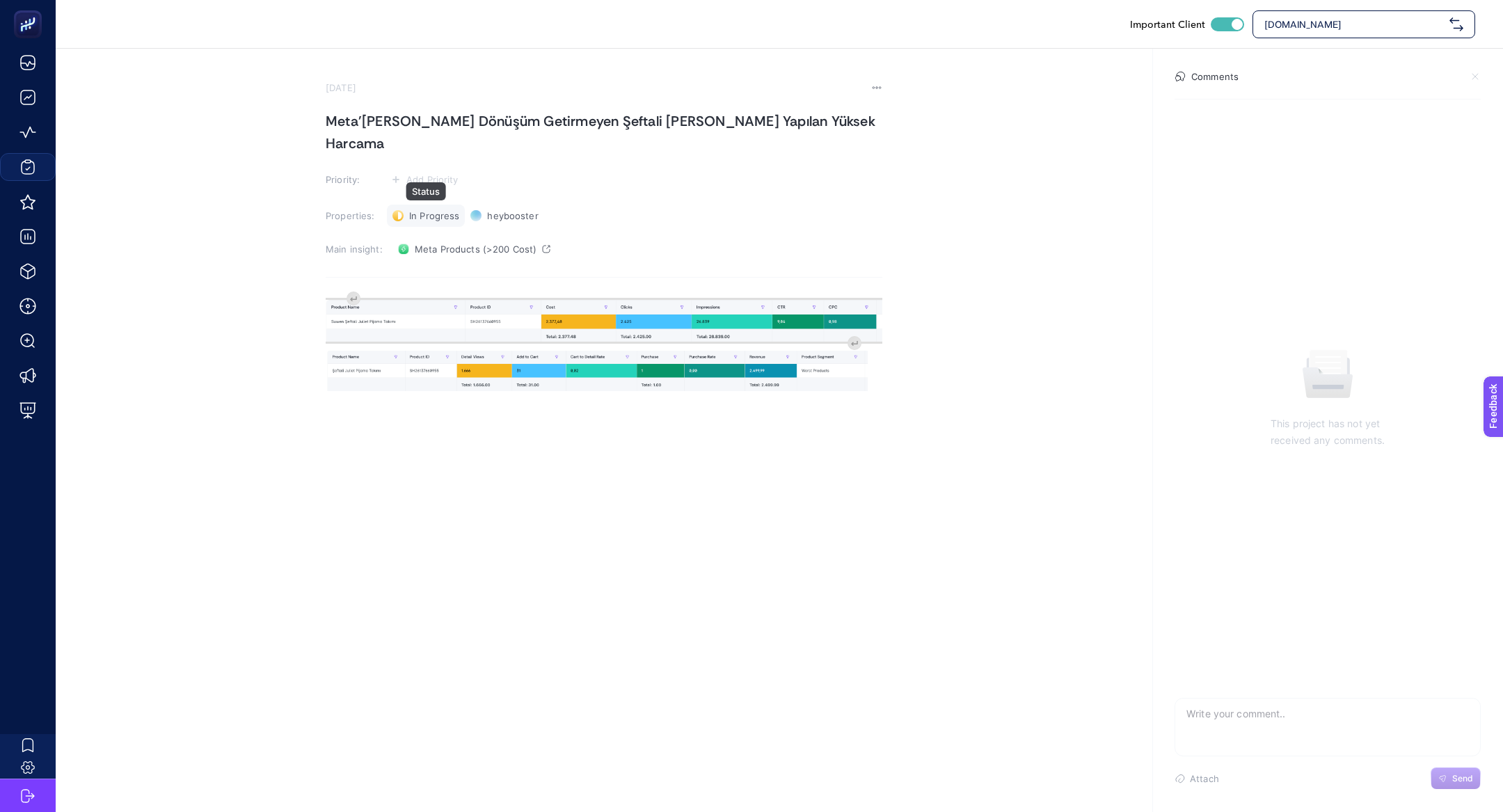
click at [431, 205] on div "In Progress Status" at bounding box center [426, 215] width 78 height 23
click at [447, 278] on li "Hold" at bounding box center [433, 289] width 86 height 23
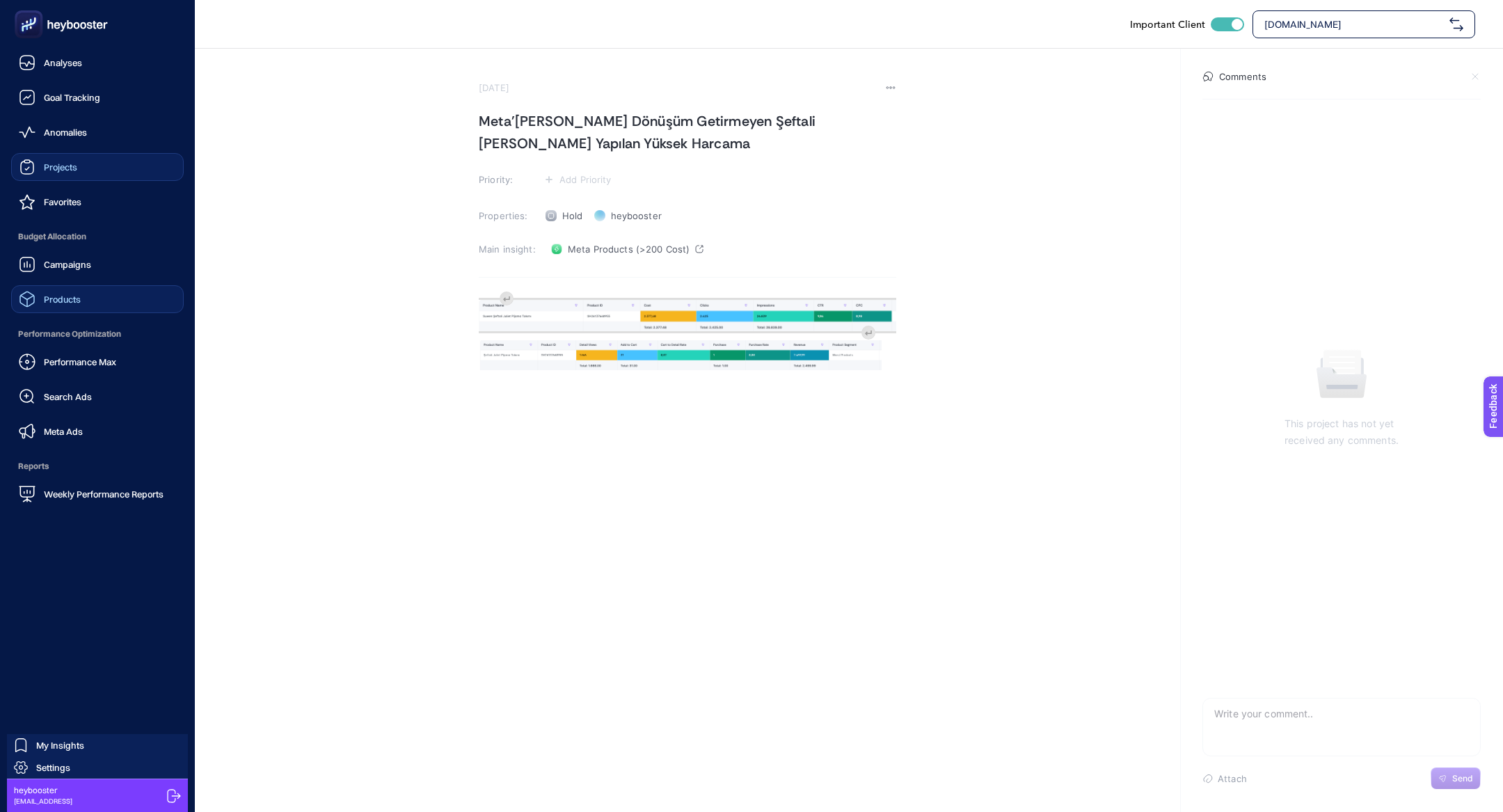
click at [75, 286] on link "Products" at bounding box center [97, 299] width 173 height 28
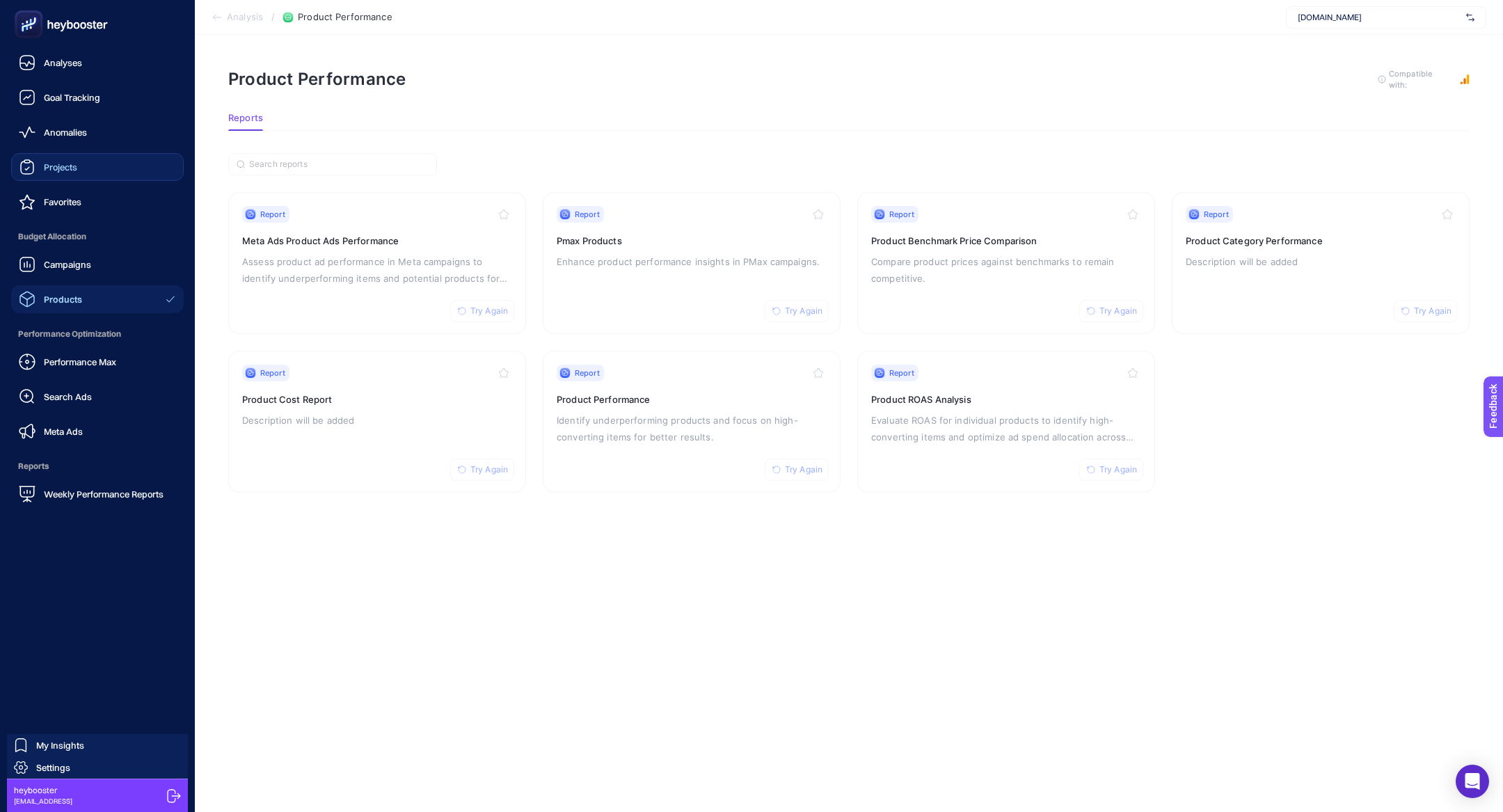
click at [60, 164] on span "Projects" at bounding box center [60, 167] width 33 height 11
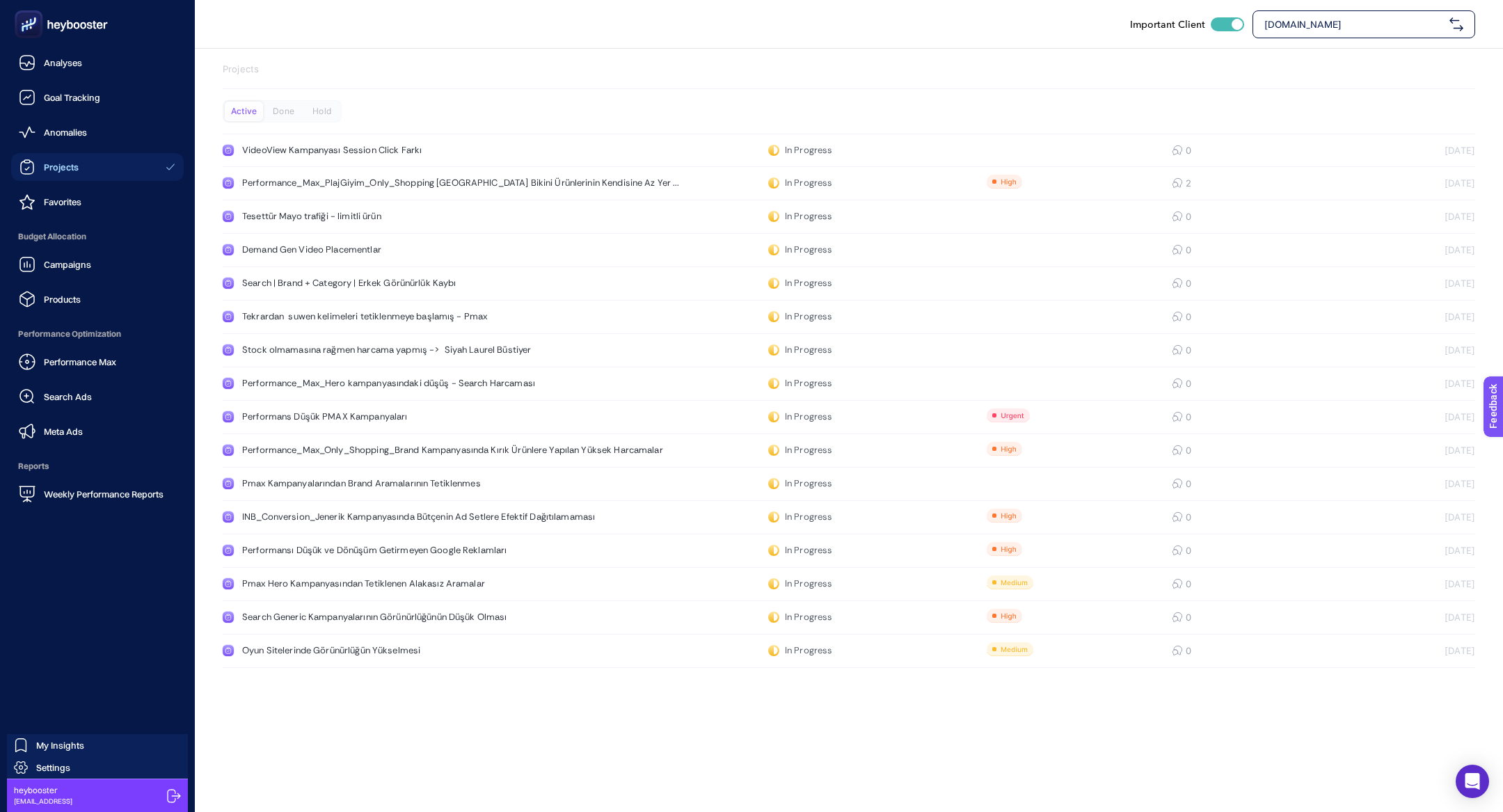
click at [65, 415] on div "Performance Max Search Ads Meta Ads" at bounding box center [97, 396] width 173 height 97
click at [82, 428] on span "Meta Ads" at bounding box center [63, 431] width 39 height 11
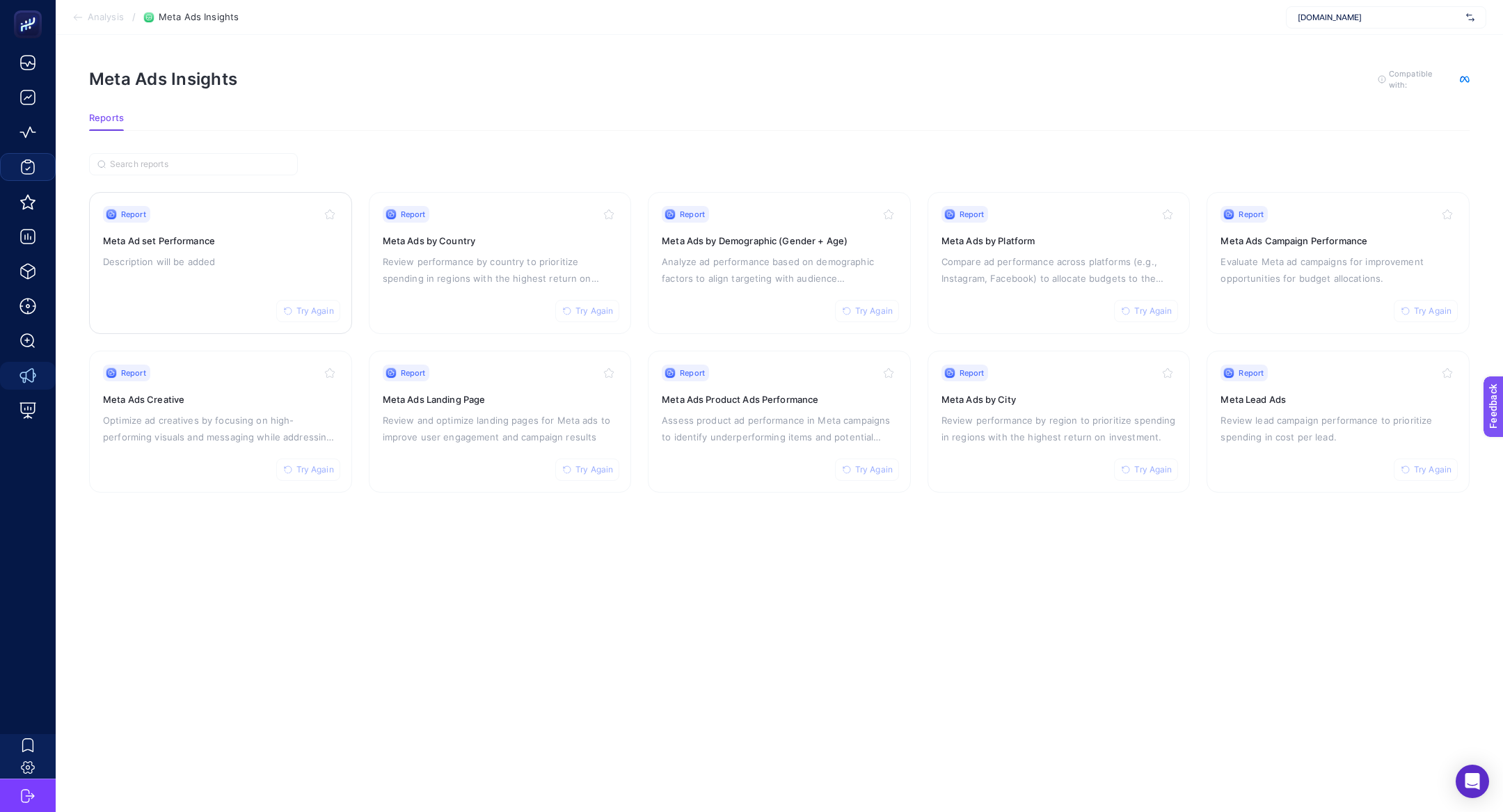
click at [212, 296] on div "Report Try Again Meta Ad set Performance Description will be added" at bounding box center [220, 263] width 235 height 114
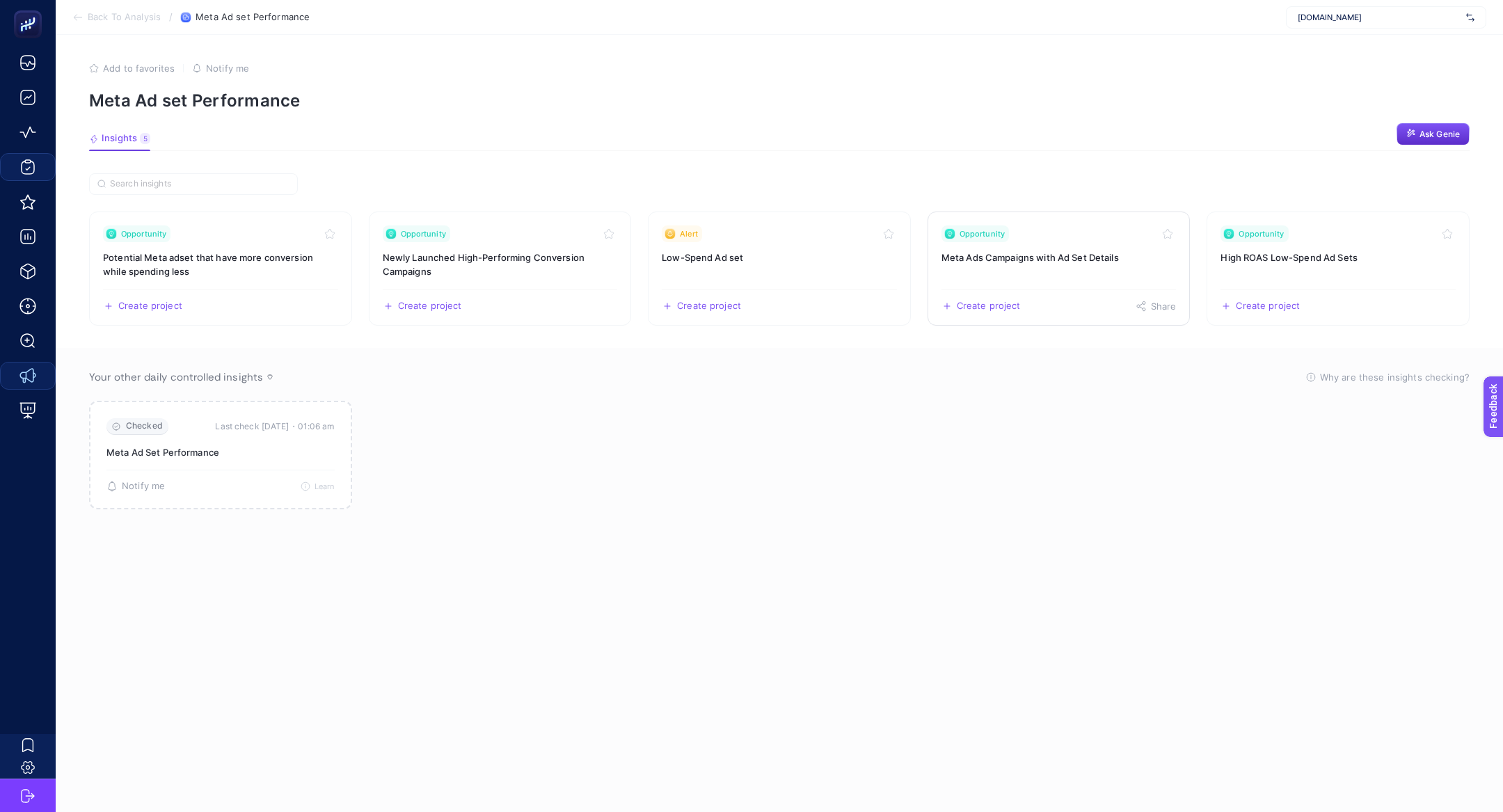
click at [1081, 229] on div "Opportunity" at bounding box center [1059, 233] width 235 height 16
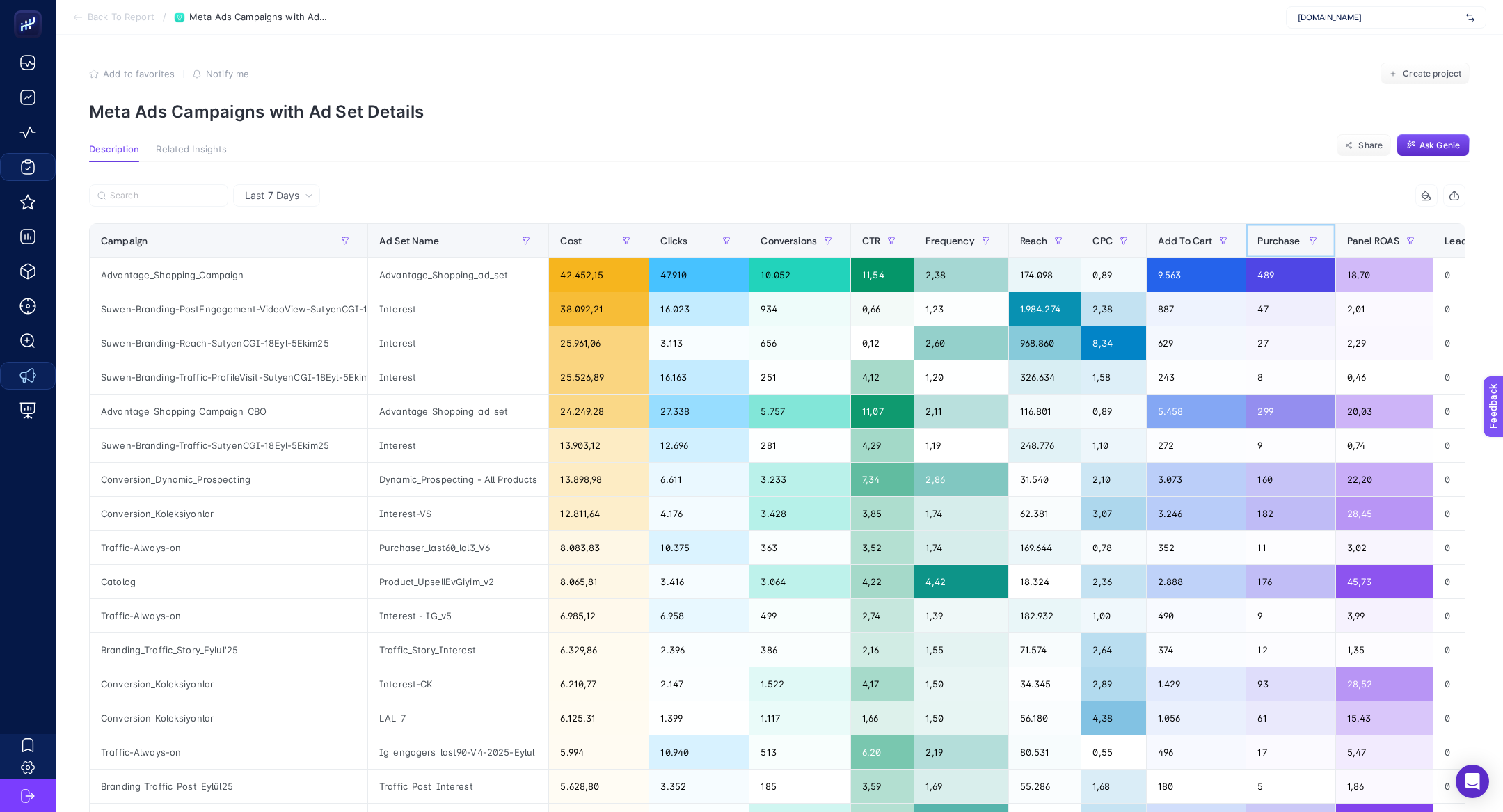
click at [1288, 243] on span "Purchase" at bounding box center [1278, 240] width 43 height 11
click at [1347, 243] on span "Panel ROAS" at bounding box center [1373, 240] width 52 height 11
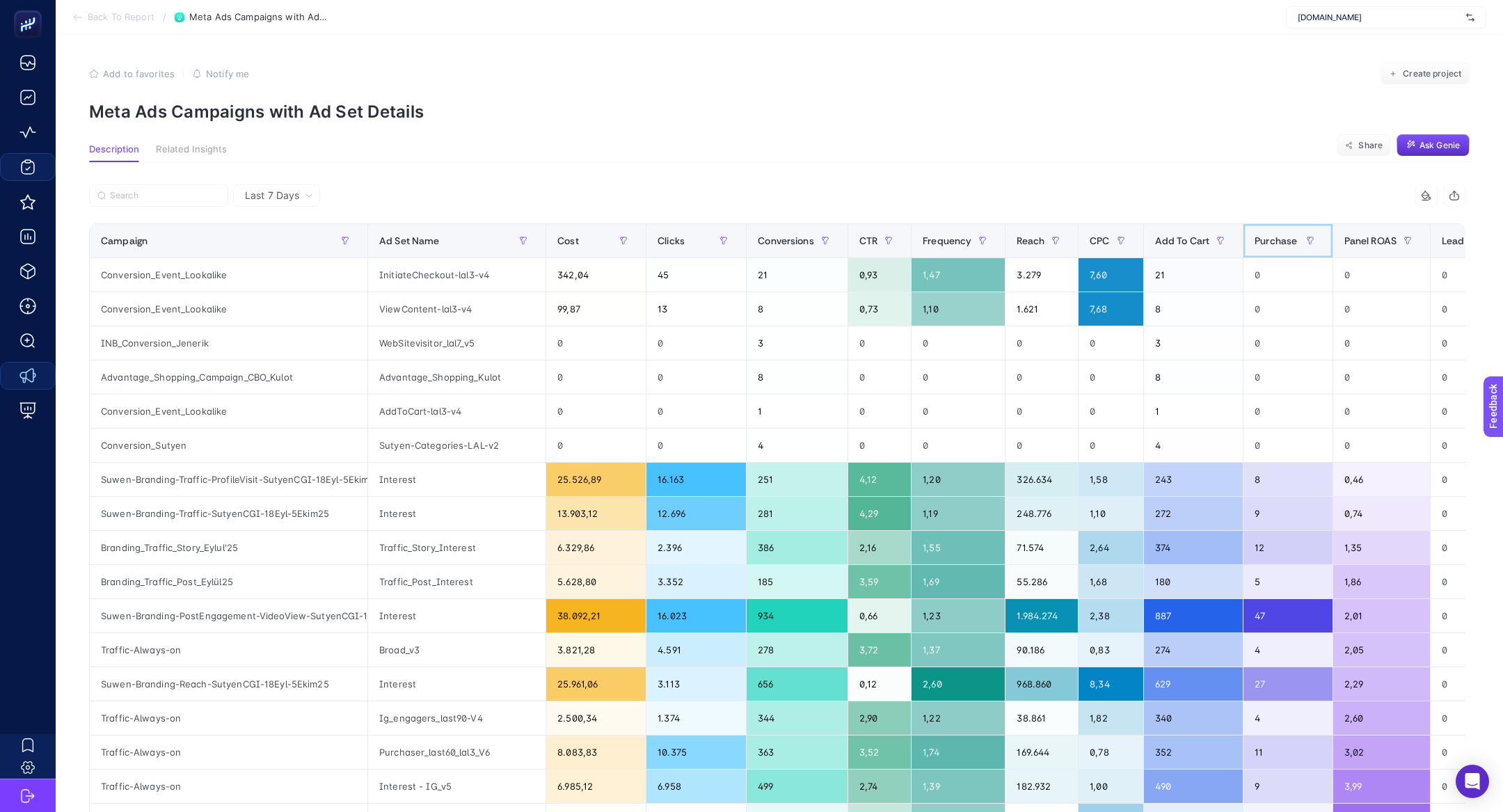
click at [1277, 245] on span "Purchase" at bounding box center [1276, 240] width 43 height 11
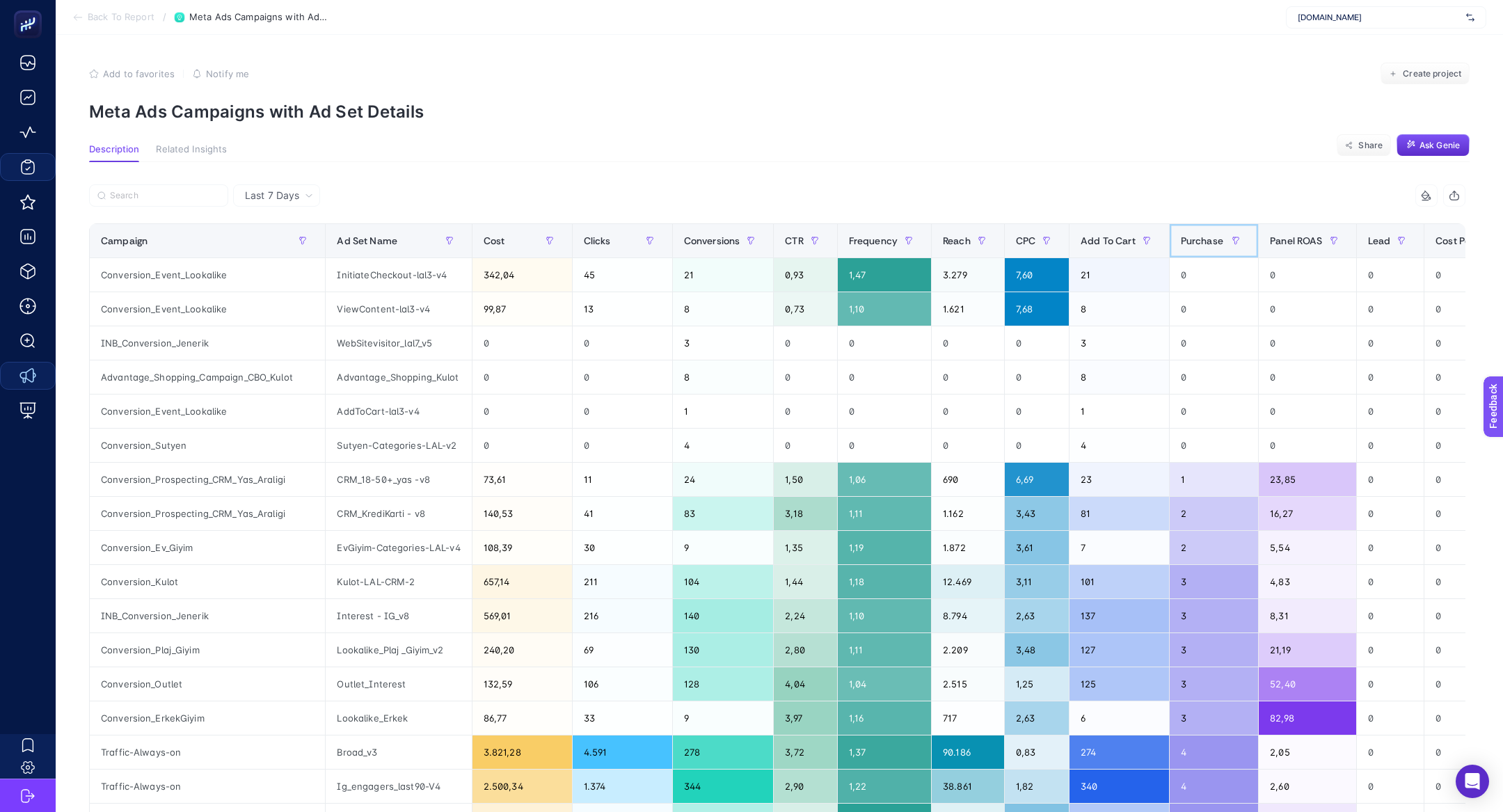
click at [1221, 244] on span "Purchase" at bounding box center [1202, 240] width 43 height 11
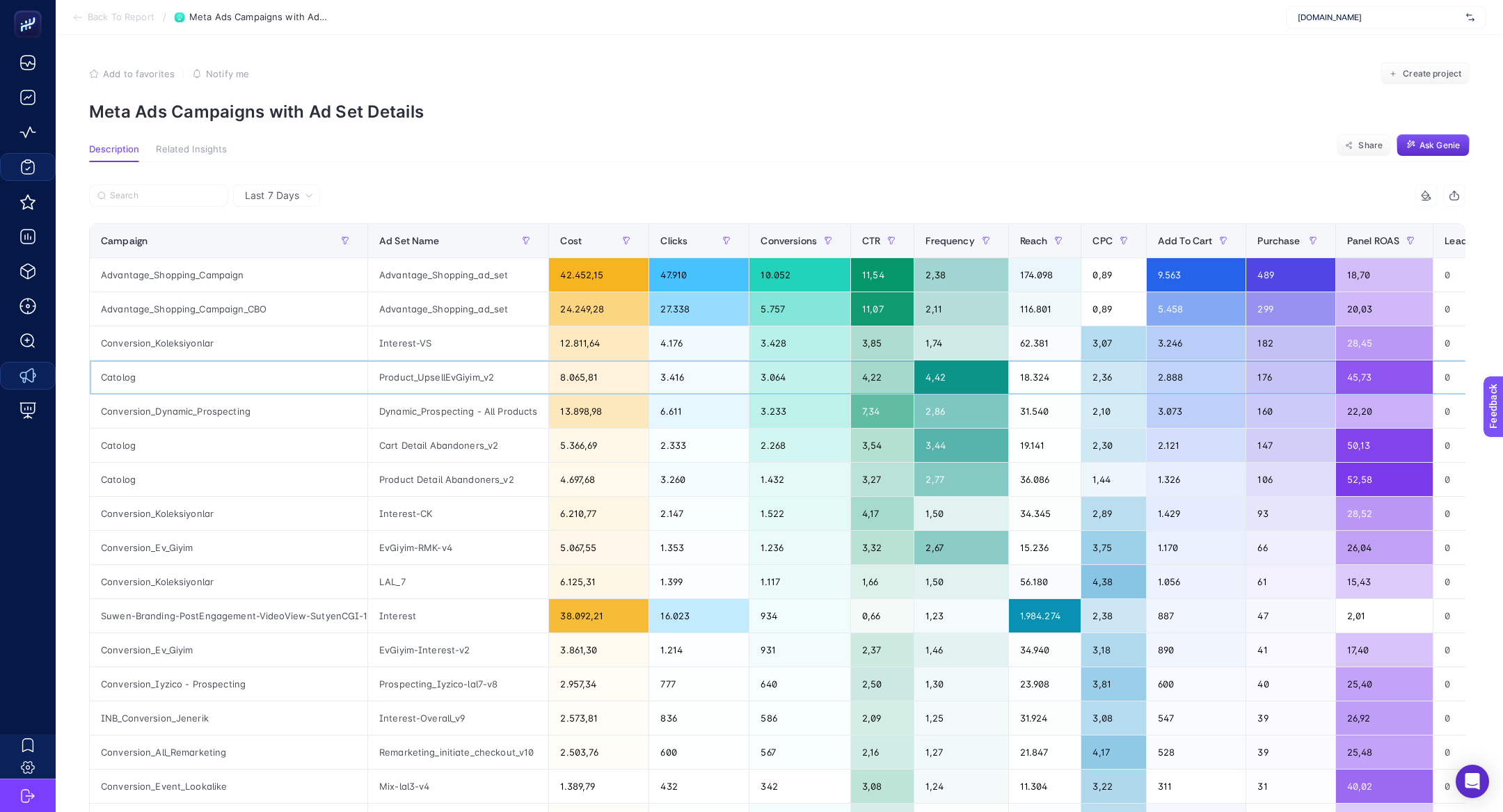
click at [118, 369] on div "Catolog" at bounding box center [228, 376] width 278 height 33
copy div "Catolog"
click at [184, 207] on div at bounding box center [433, 199] width 688 height 30
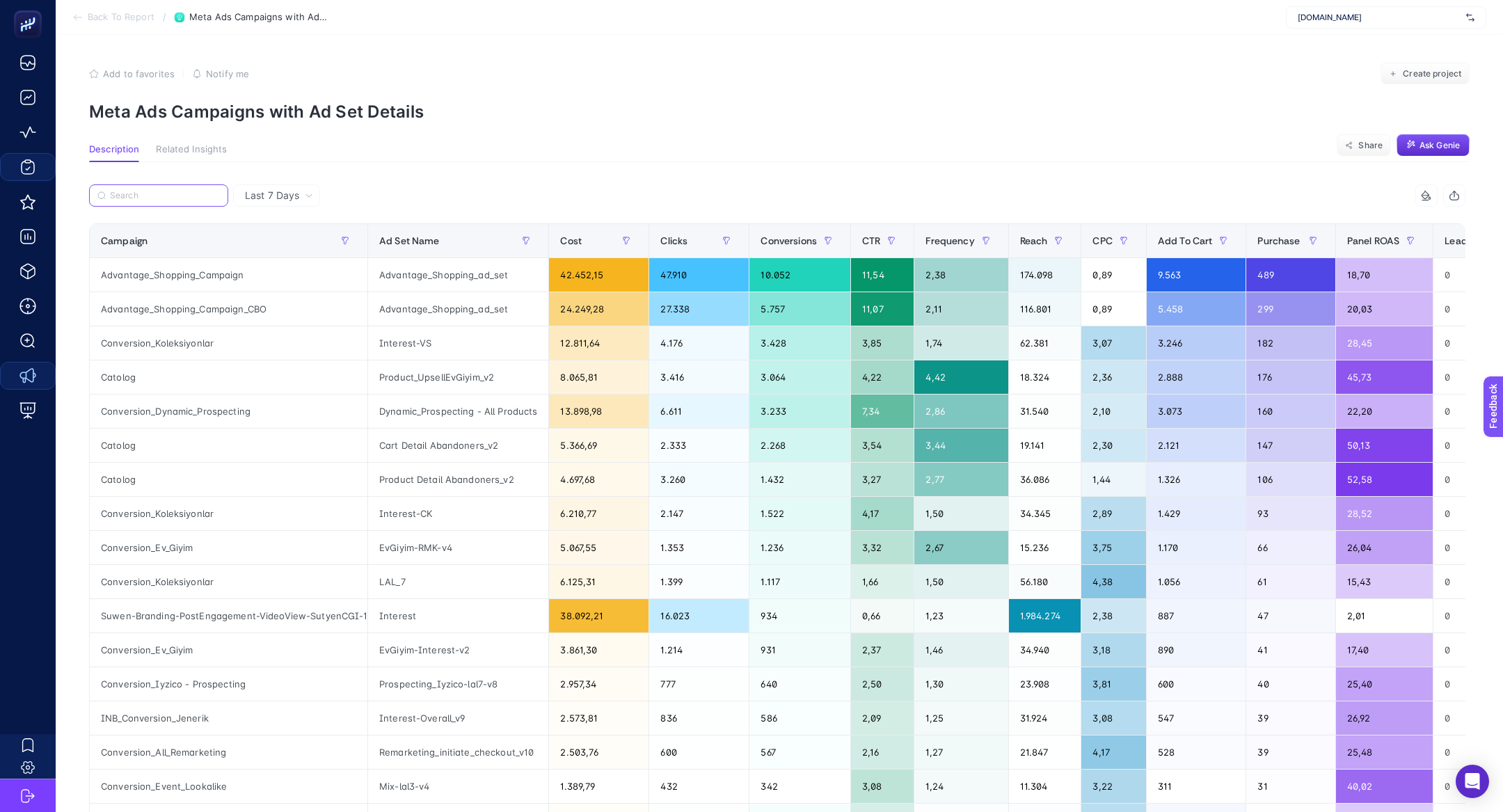
click at [184, 200] on input "Search" at bounding box center [164, 195] width 110 height 10
paste input "Catolog"
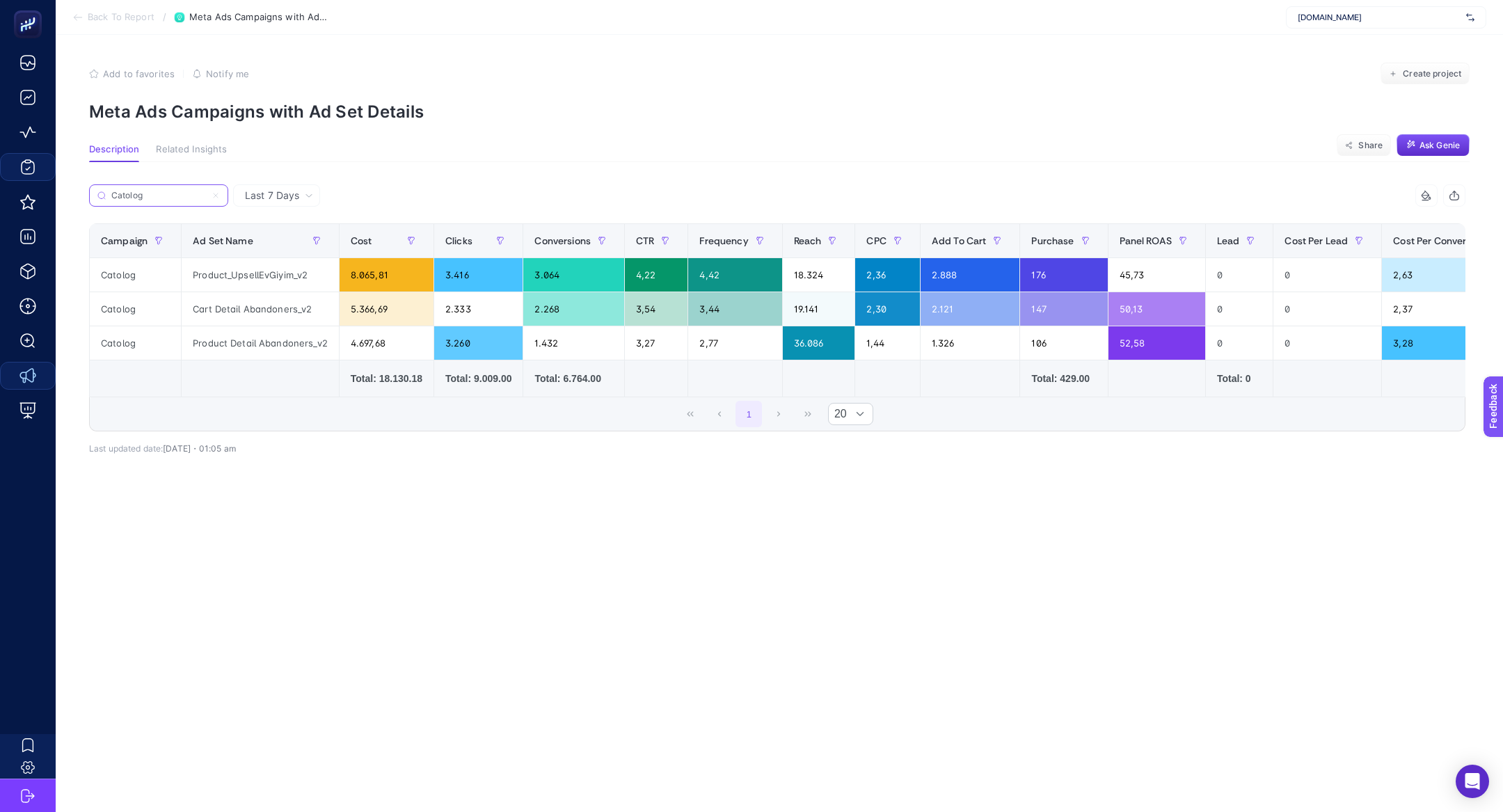
type input "Catolog"
click at [220, 194] on label "Catolog" at bounding box center [158, 195] width 139 height 23
click at [206, 194] on input "Catolog" at bounding box center [159, 195] width 95 height 10
click at [215, 192] on icon at bounding box center [215, 195] width 9 height 9
click at [206, 192] on input "Catolog" at bounding box center [159, 195] width 95 height 10
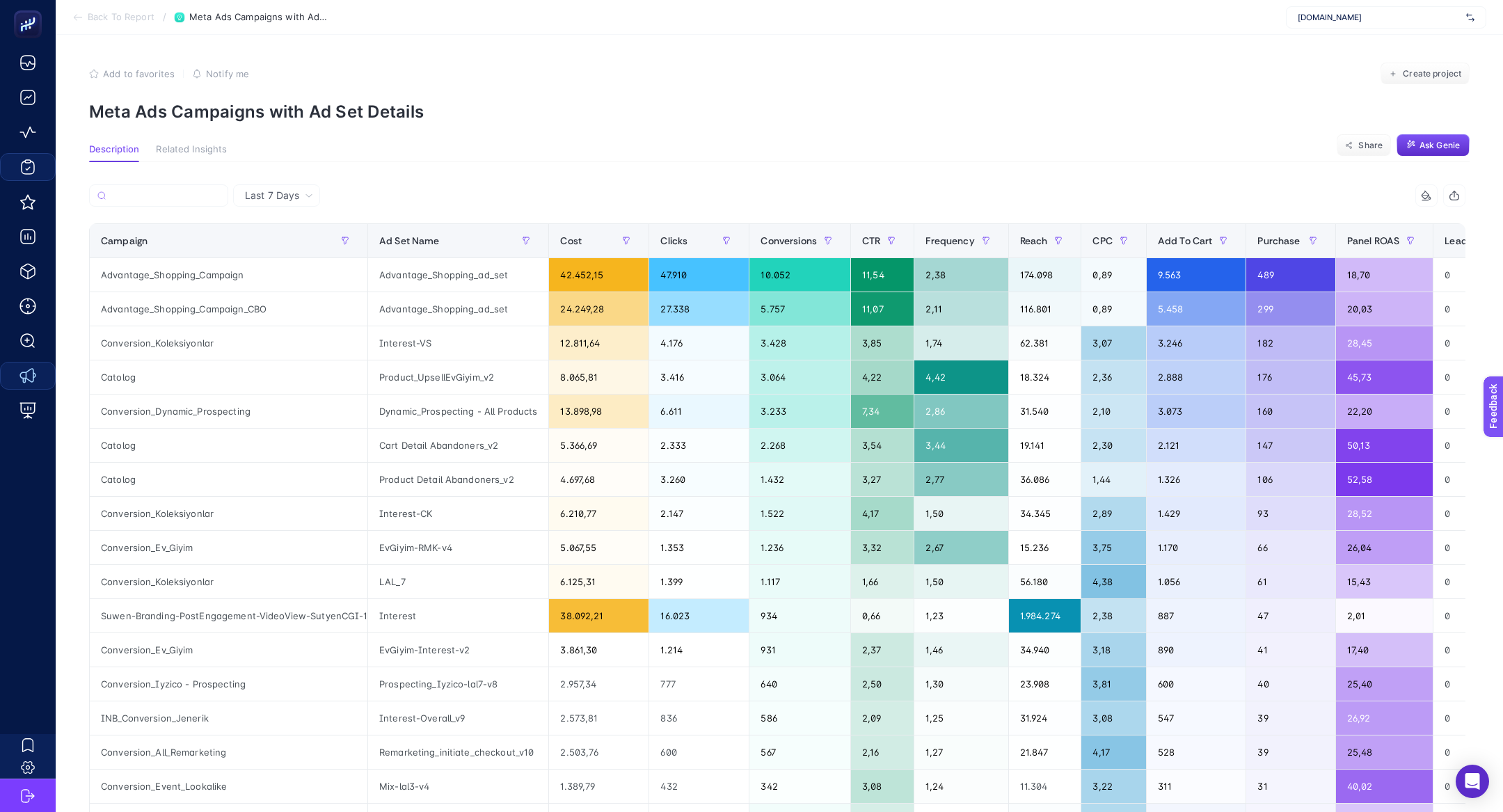
click at [247, 201] on span "Last 7 Days" at bounding box center [272, 195] width 54 height 14
click at [280, 253] on li "Last 30 Days" at bounding box center [276, 250] width 79 height 25
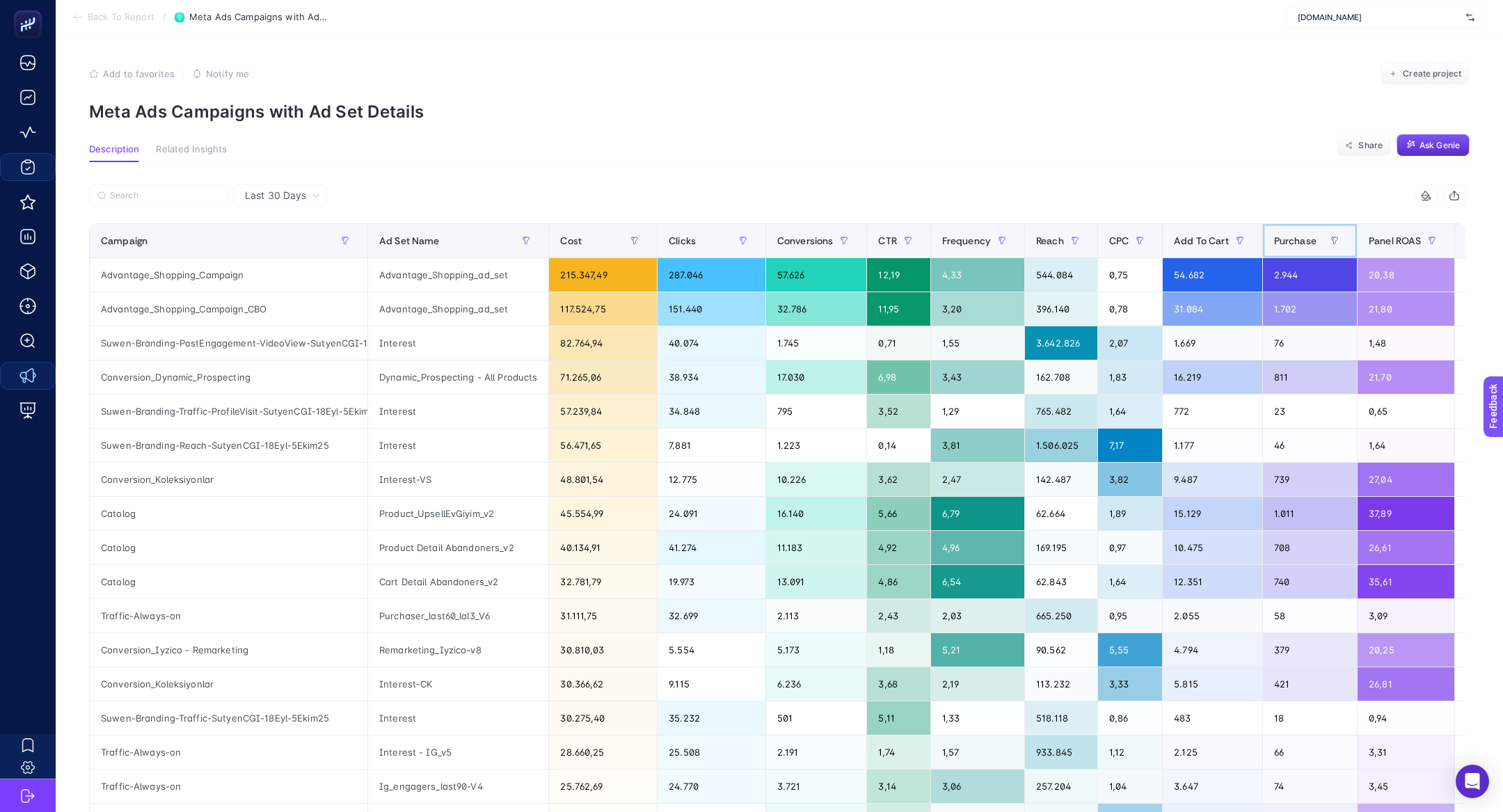
click at [1316, 248] on div "Purchase" at bounding box center [1310, 240] width 72 height 23
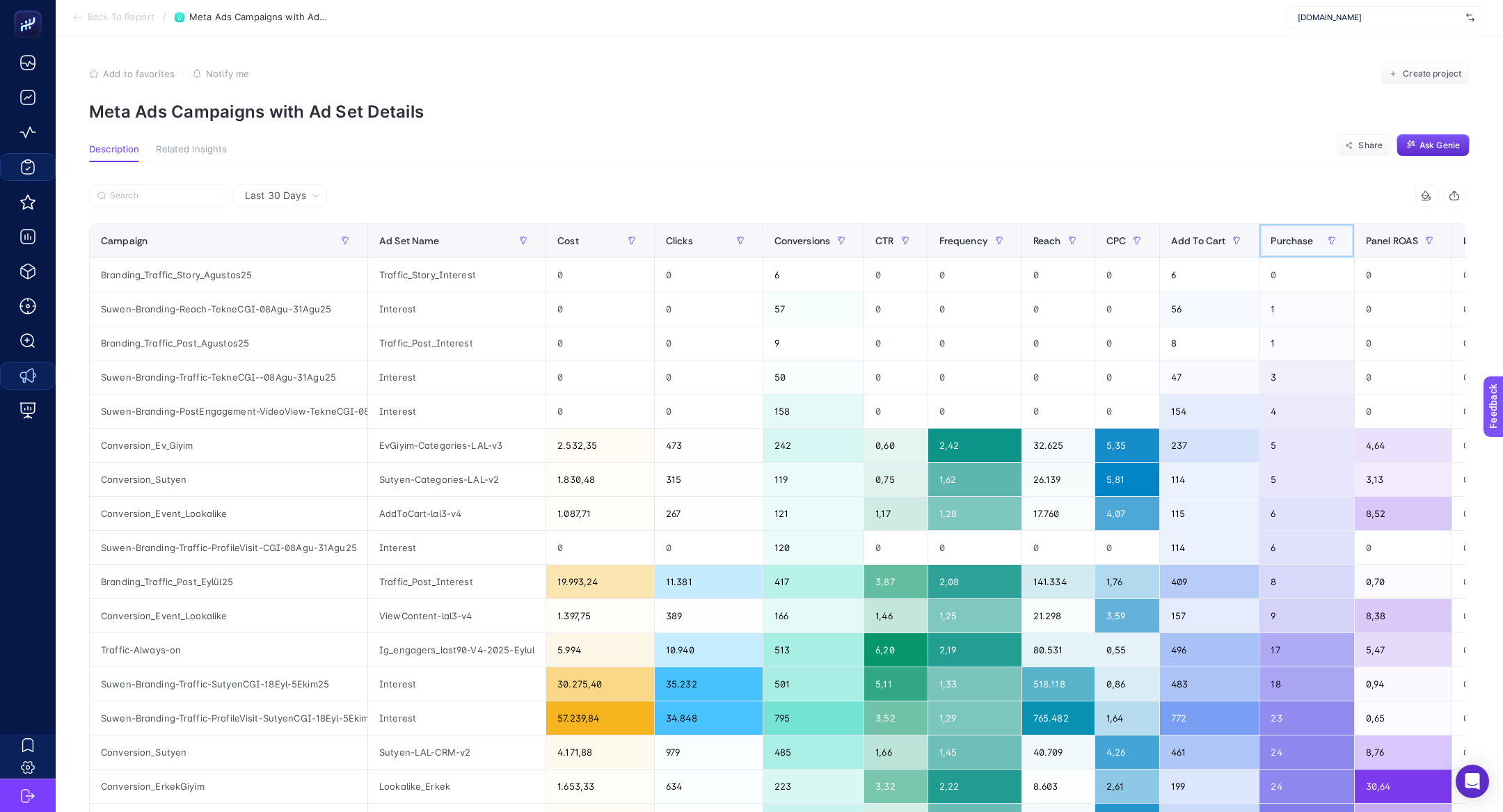
click at [1316, 248] on div "Purchase" at bounding box center [1306, 240] width 72 height 23
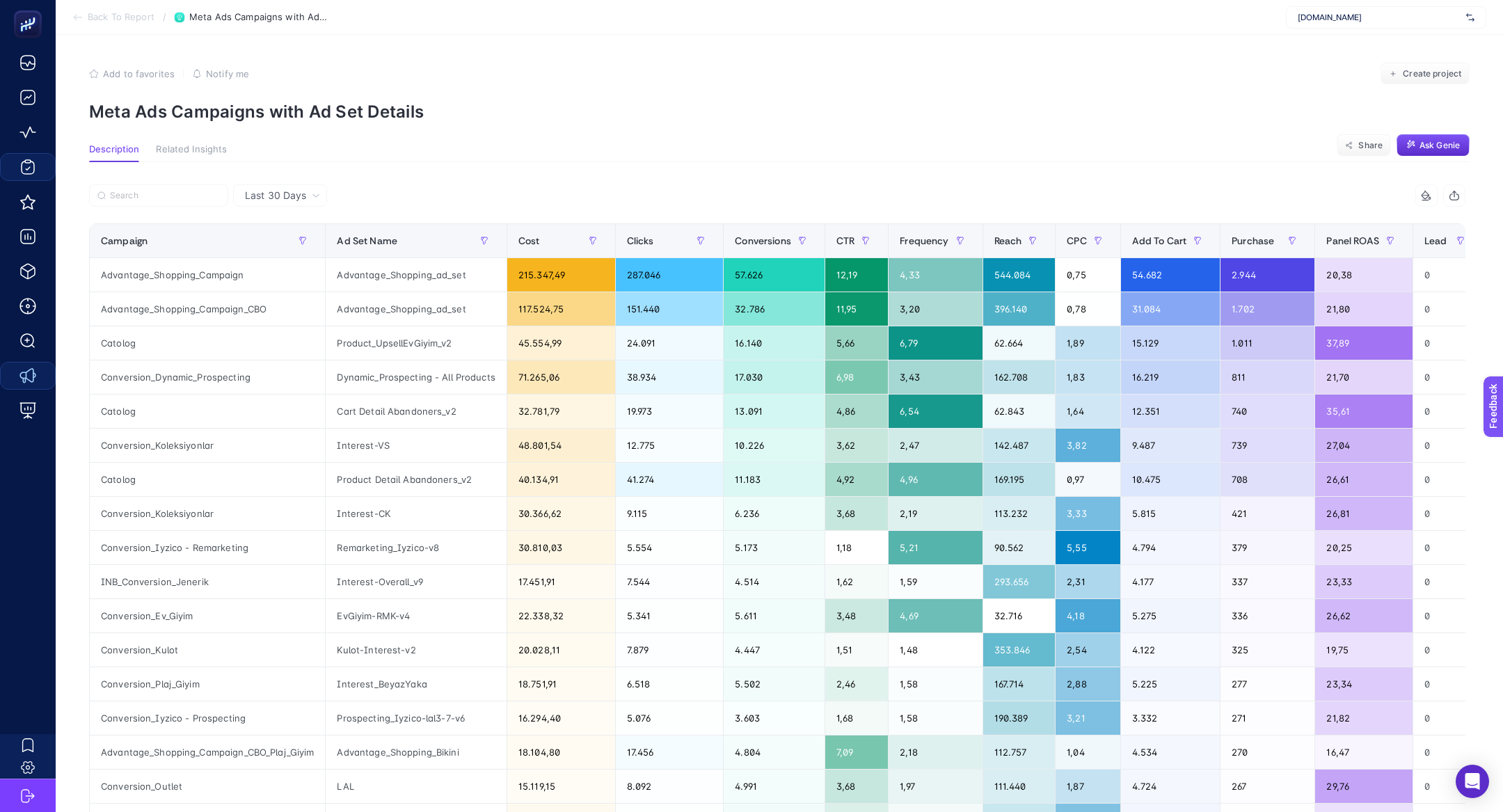
click at [86, 348] on div "Last 30 Days 13 items selected Campaign Ad Set Name Cost Clicks Conversions CTR…" at bounding box center [777, 645] width 1399 height 921
click at [108, 348] on div "Catolog" at bounding box center [207, 342] width 235 height 33
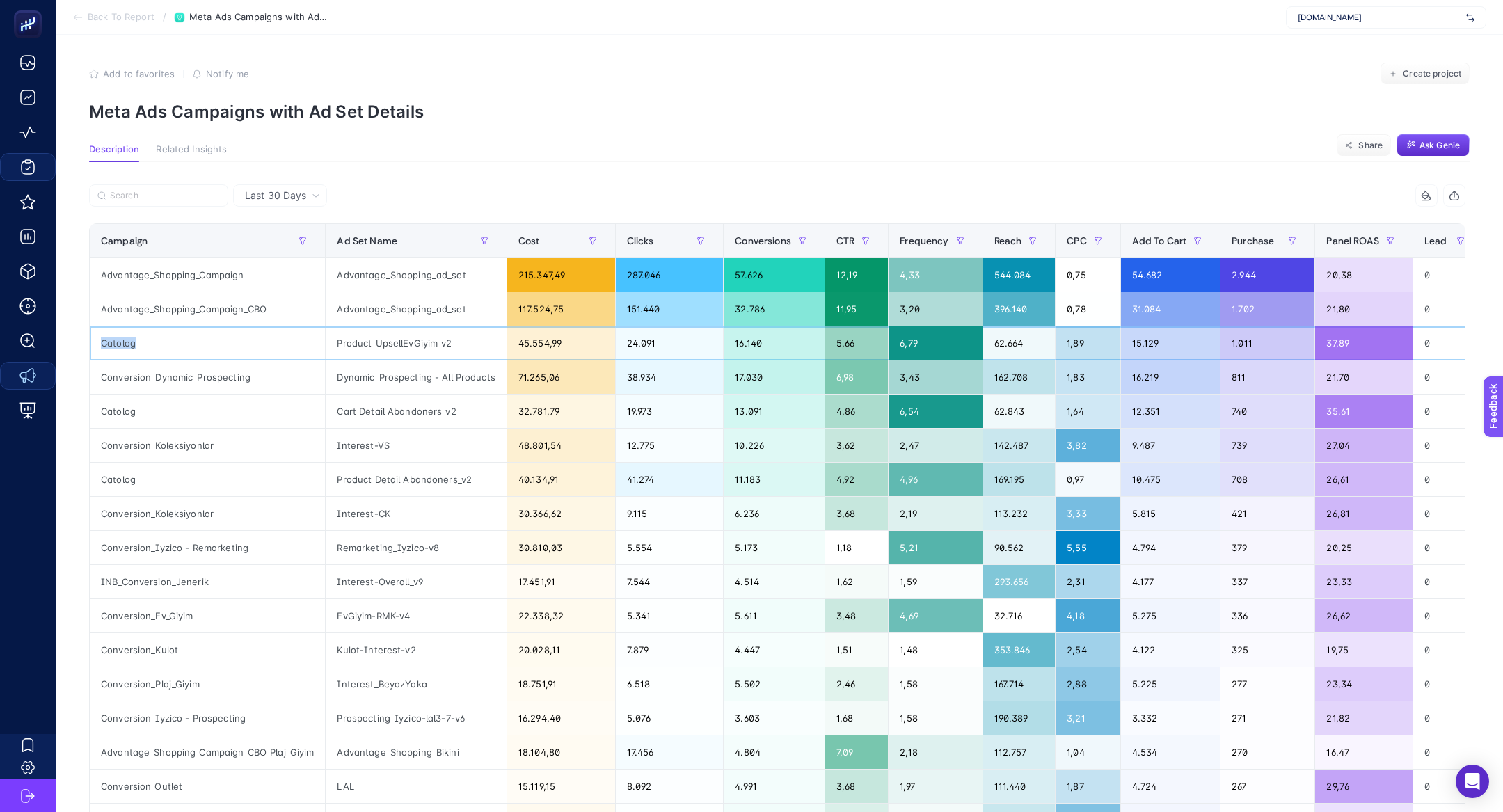
copy tr "Catolog"
click at [181, 185] on label at bounding box center [158, 195] width 139 height 23
click at [0, 0] on input "Search" at bounding box center [0, 0] width 0 height 0
click at [185, 194] on input "Search" at bounding box center [164, 195] width 110 height 10
paste input "Catolog"
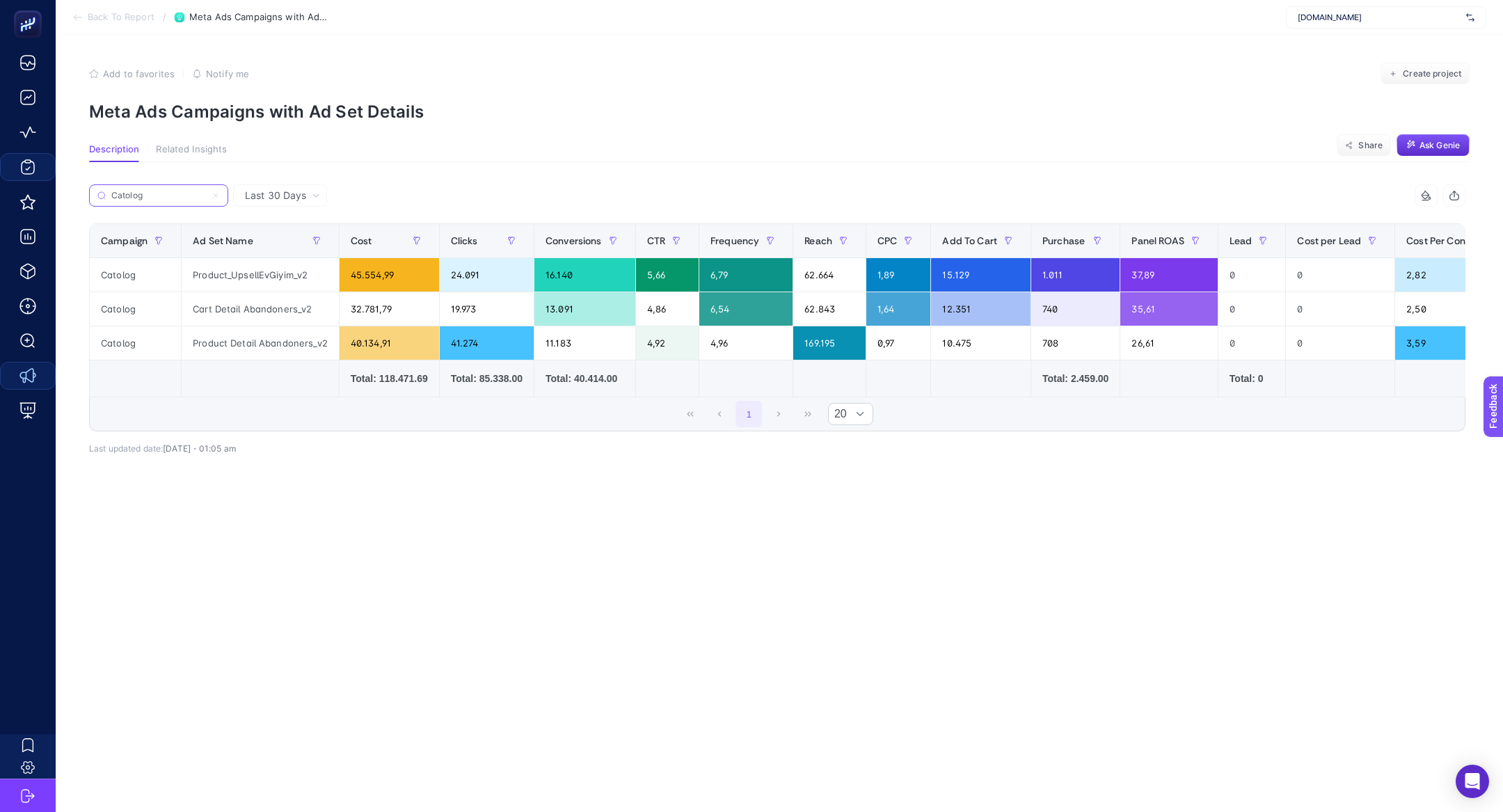
type input "Catolog"
click at [220, 198] on label "Catolog" at bounding box center [158, 195] width 139 height 23
click at [0, 0] on input "Search" at bounding box center [0, 0] width 0 height 0
click at [215, 193] on input "Catolog" at bounding box center [164, 195] width 110 height 10
click at [215, 190] on label "Catolog" at bounding box center [158, 195] width 139 height 23
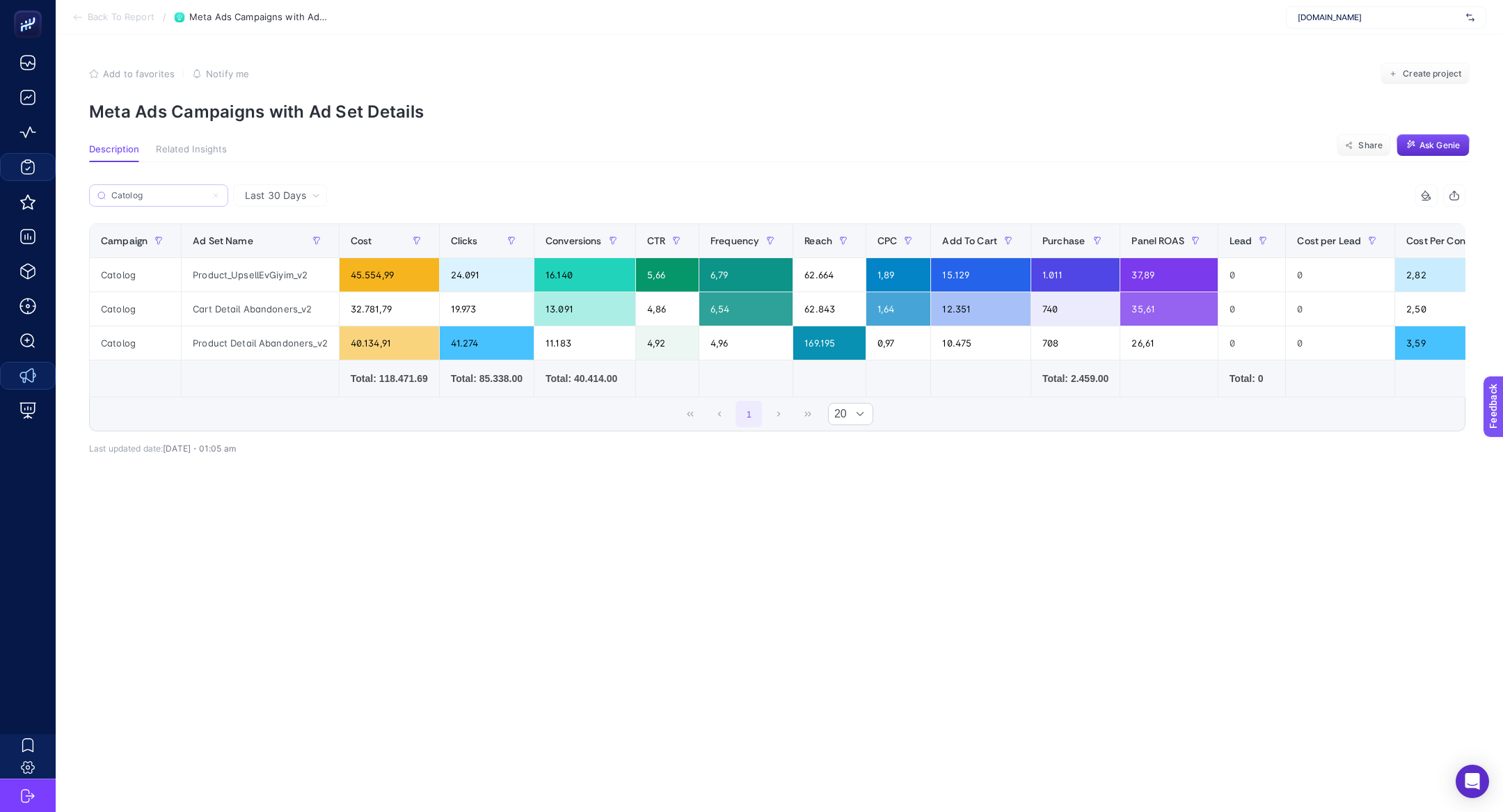
click at [0, 0] on input "Search" at bounding box center [0, 0] width 0 height 0
click at [170, 198] on input "Catolog" at bounding box center [164, 195] width 110 height 10
click at [170, 198] on input "Catolog" at bounding box center [159, 195] width 95 height 10
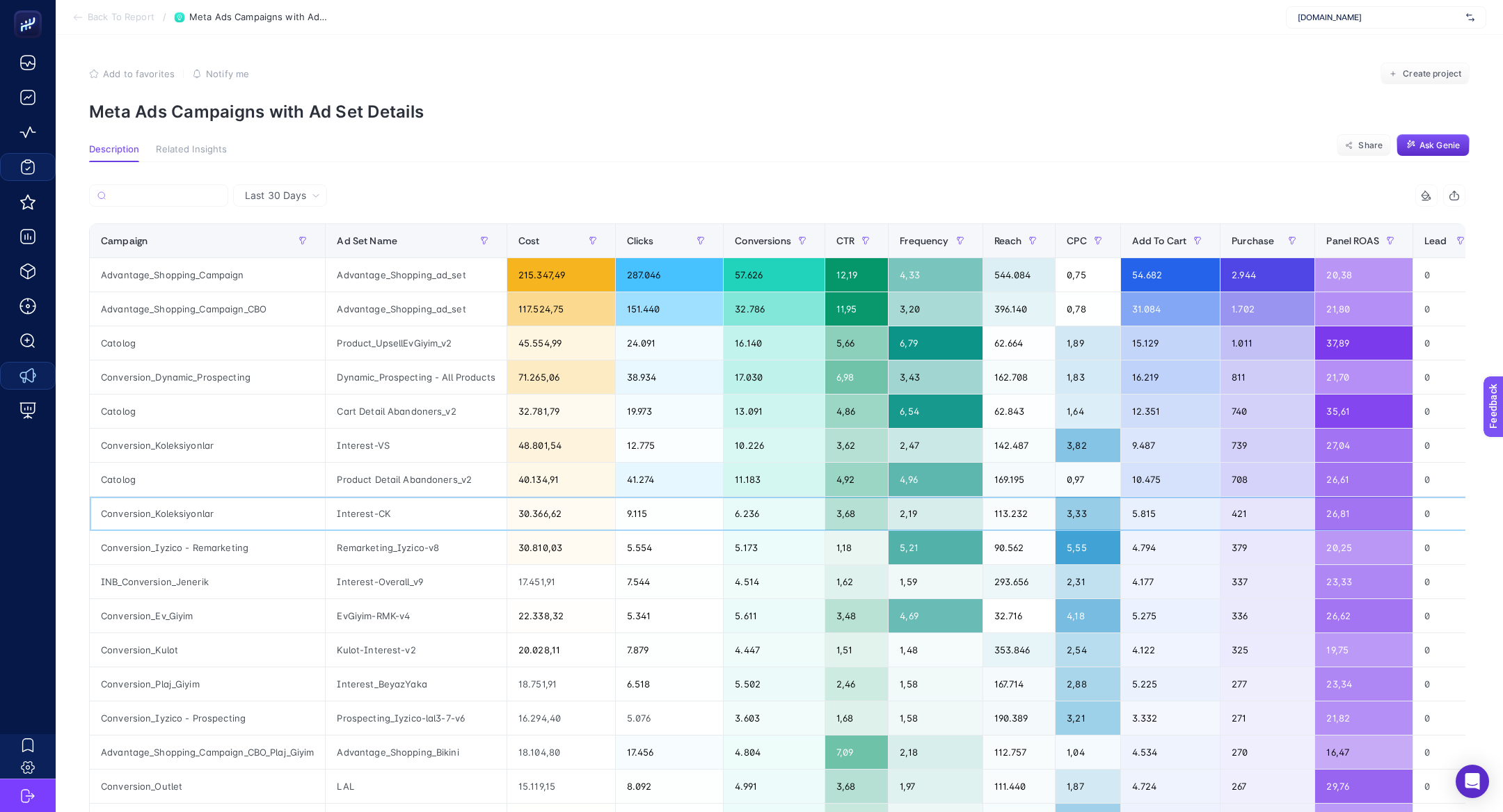
click at [181, 514] on div "Conversion_Koleksiyonlar" at bounding box center [207, 513] width 235 height 33
copy tr "Conversion_Koleksiyonlar"
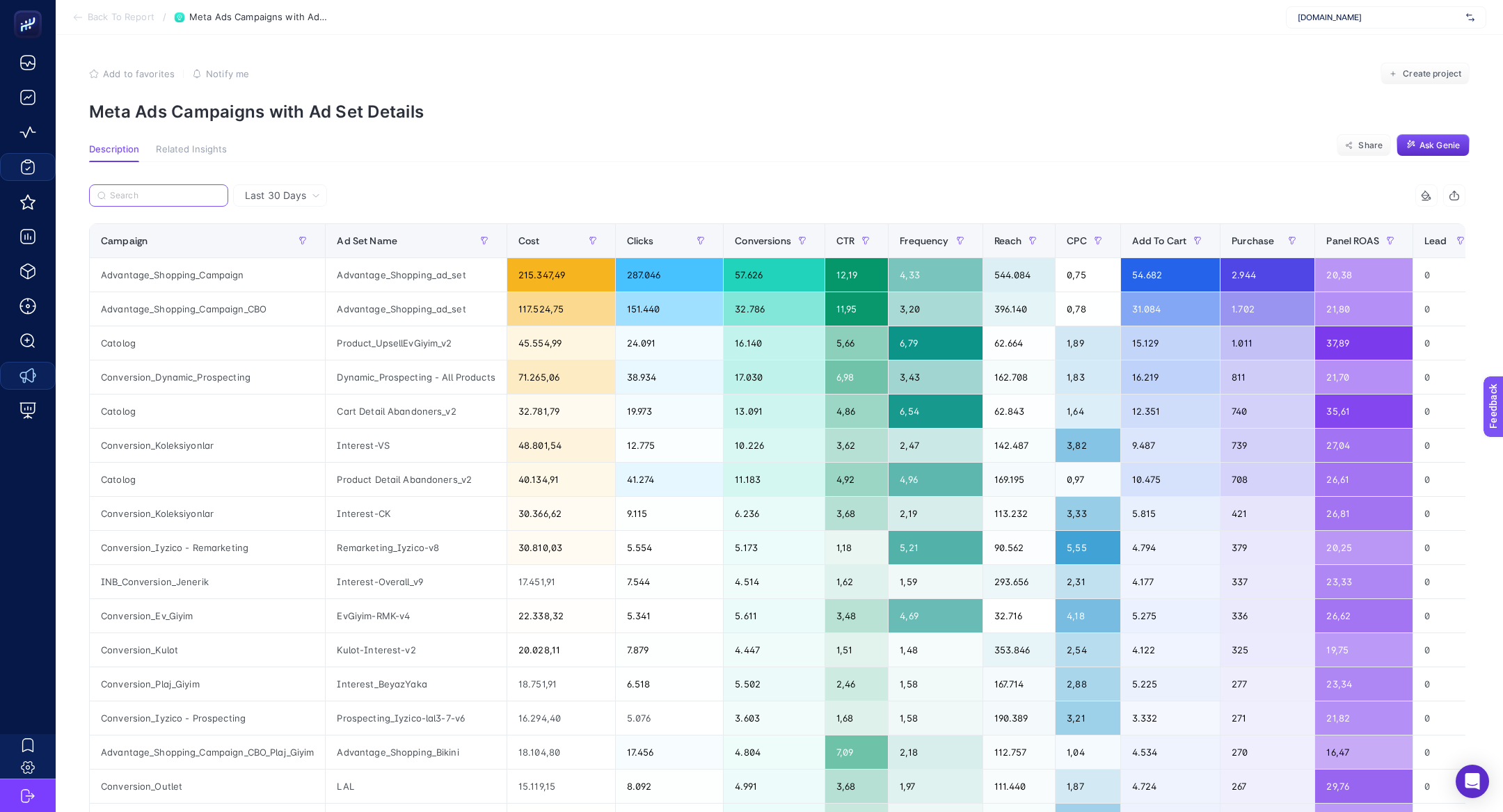
click at [154, 197] on input "Search" at bounding box center [164, 195] width 110 height 10
paste input "Conversion_Koleksiyonlar"
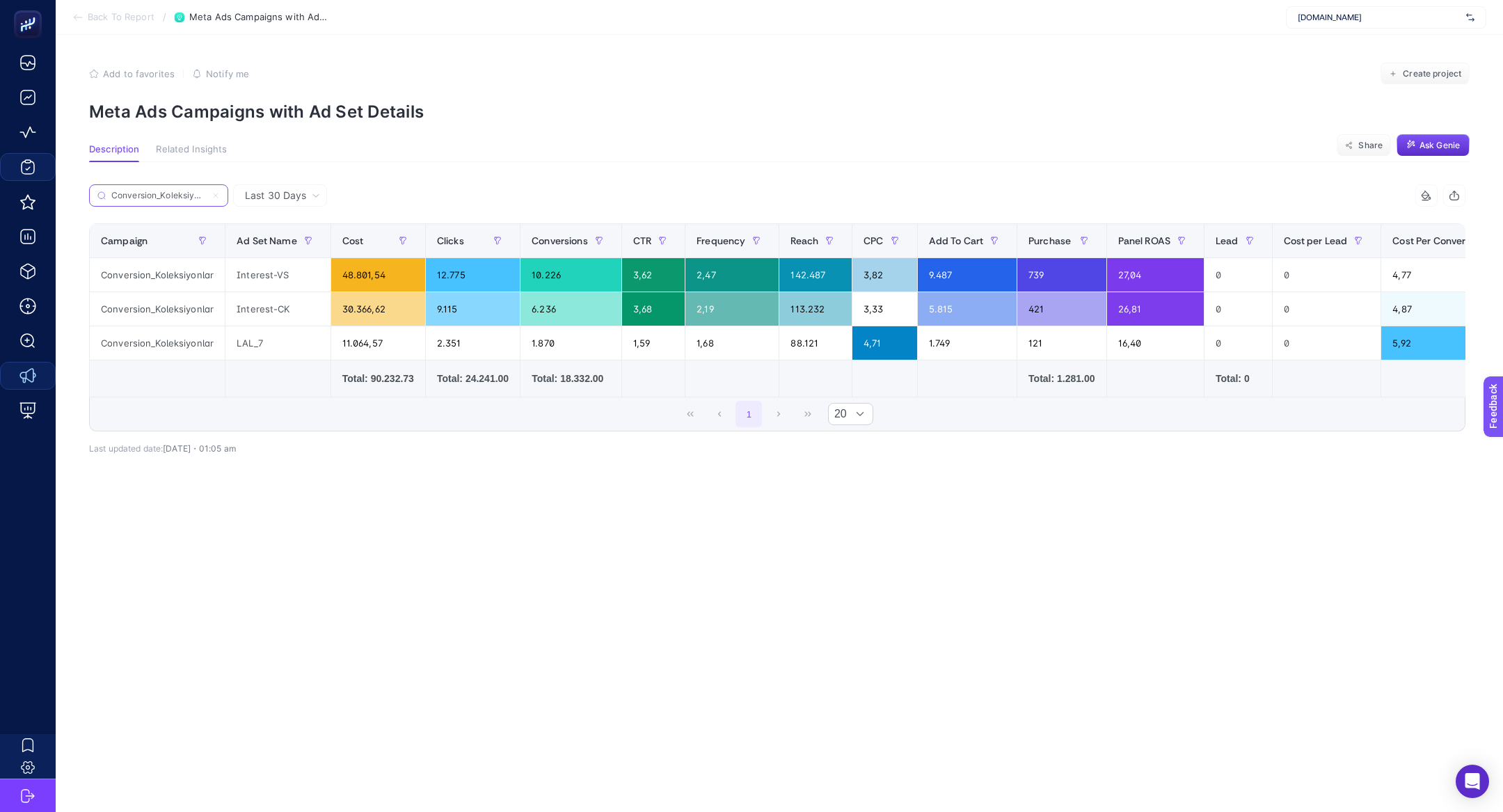
scroll to position [0, 6]
type input "Conversion_Koleksiyonlar"
click at [214, 200] on label "Conversion_Koleksiyonlar" at bounding box center [158, 195] width 139 height 23
click at [0, 0] on input "Search" at bounding box center [0, 0] width 0 height 0
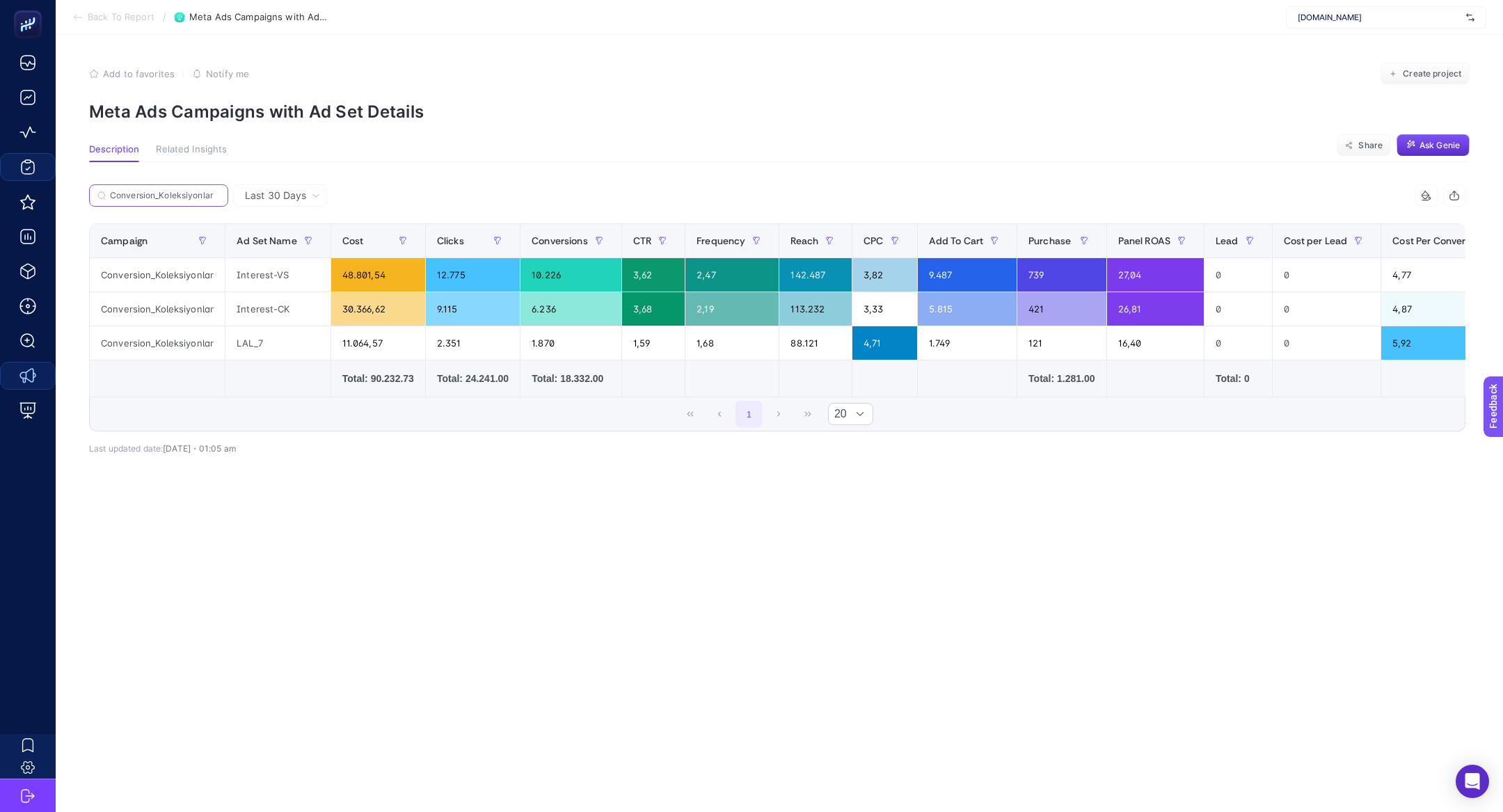
click at [213, 193] on input "Conversion_Koleksiyonlar" at bounding box center [164, 195] width 110 height 10
click at [213, 193] on icon at bounding box center [215, 195] width 9 height 9
click at [0, 0] on input "Search" at bounding box center [0, 0] width 0 height 0
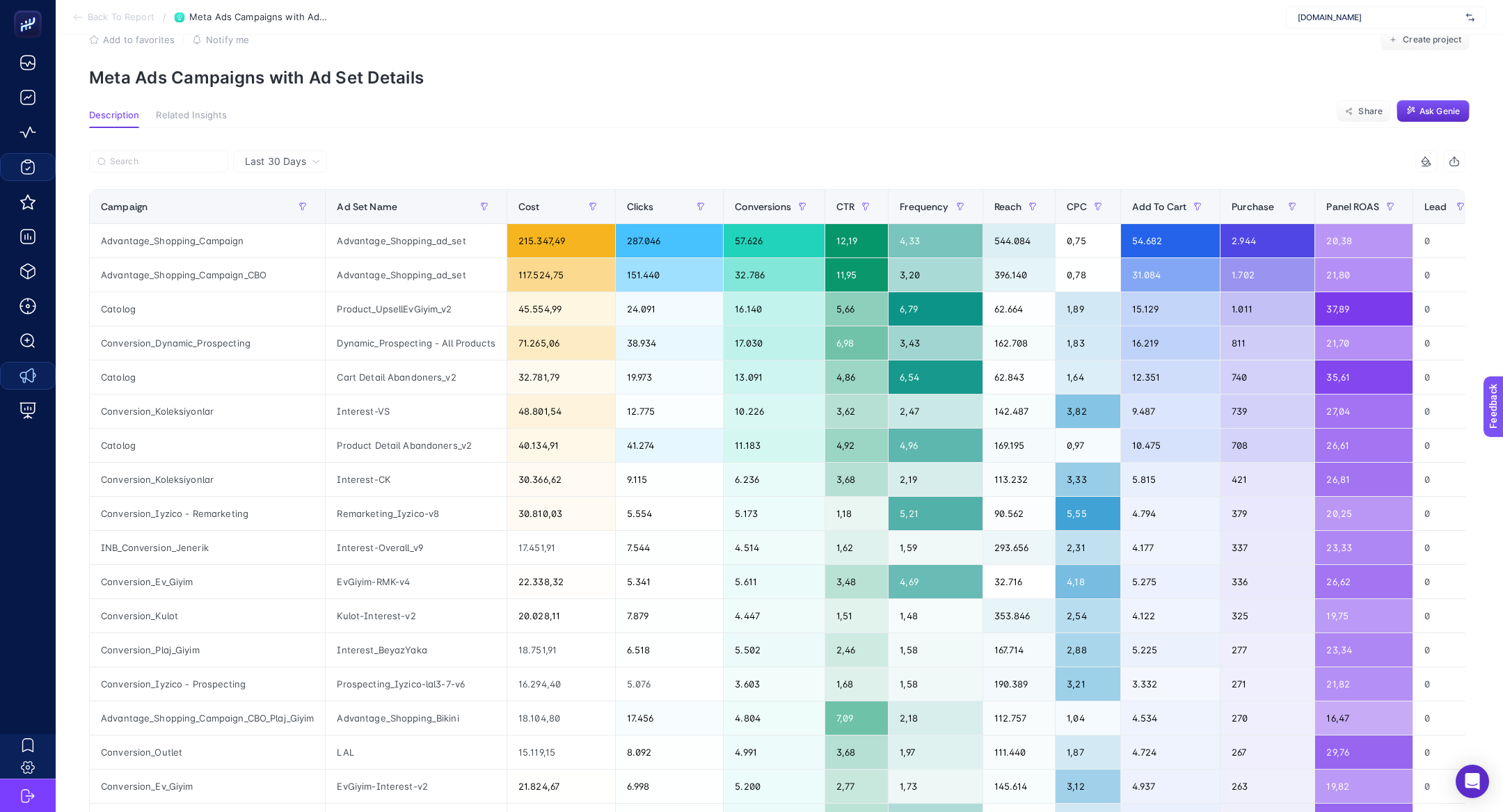
scroll to position [47, 0]
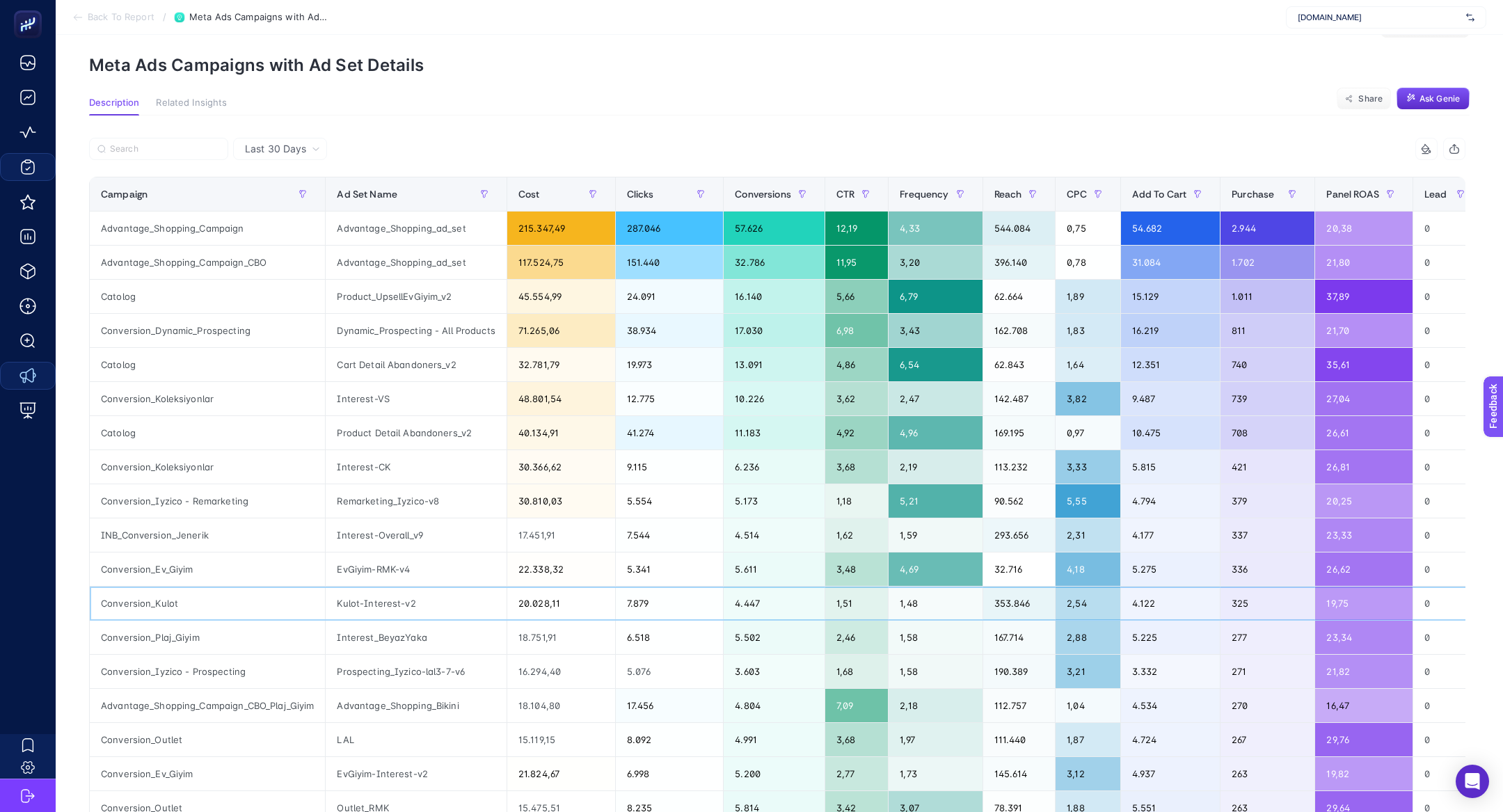
click at [145, 586] on div "Conversion_Kulot" at bounding box center [207, 603] width 235 height 33
copy div "Conversion_Kulot"
click at [182, 142] on label at bounding box center [158, 149] width 139 height 23
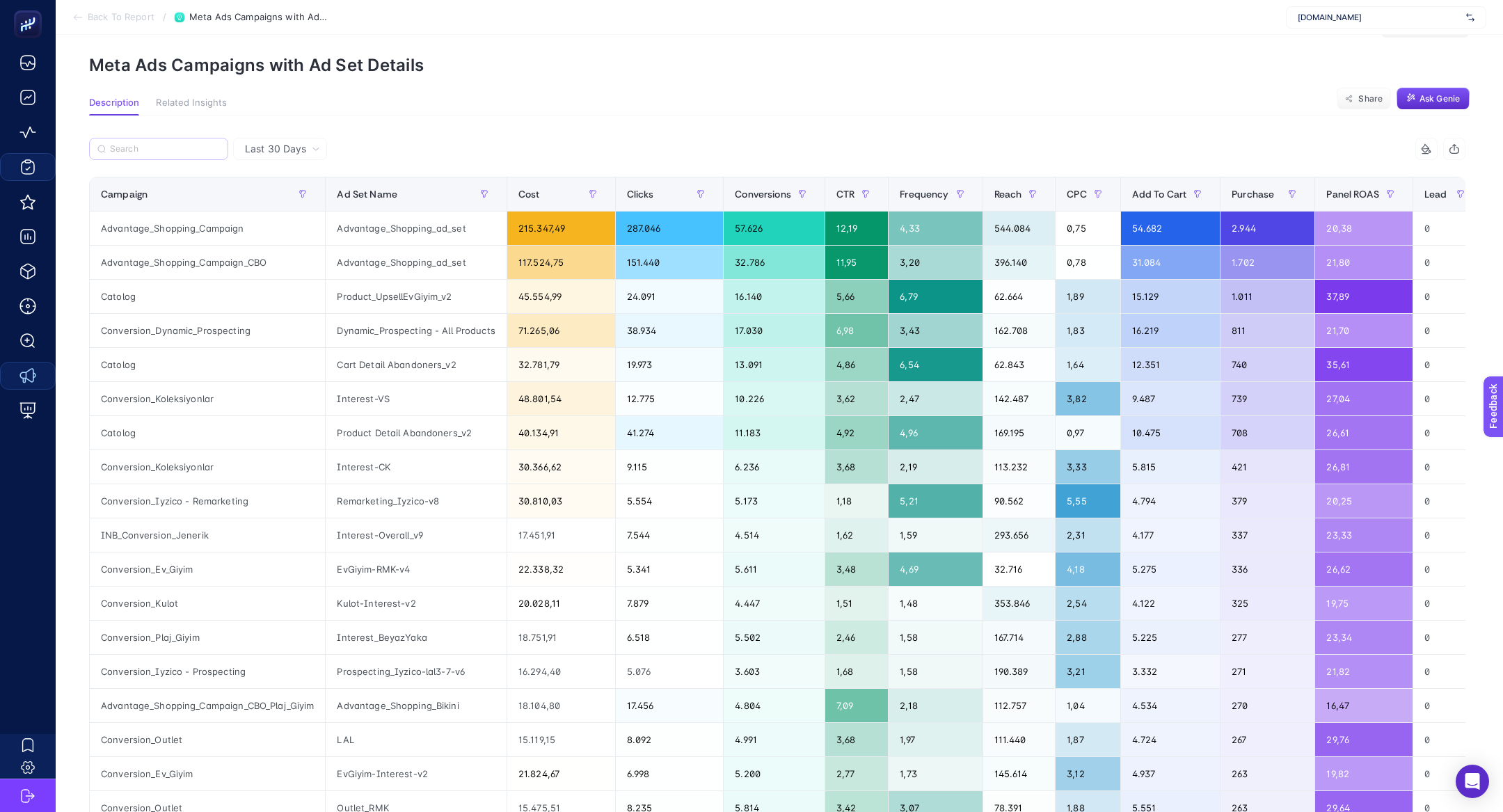
click at [0, 0] on input "Search" at bounding box center [0, 0] width 0 height 0
click at [189, 149] on input "Search" at bounding box center [164, 149] width 110 height 10
paste input "Conversion_Kulot"
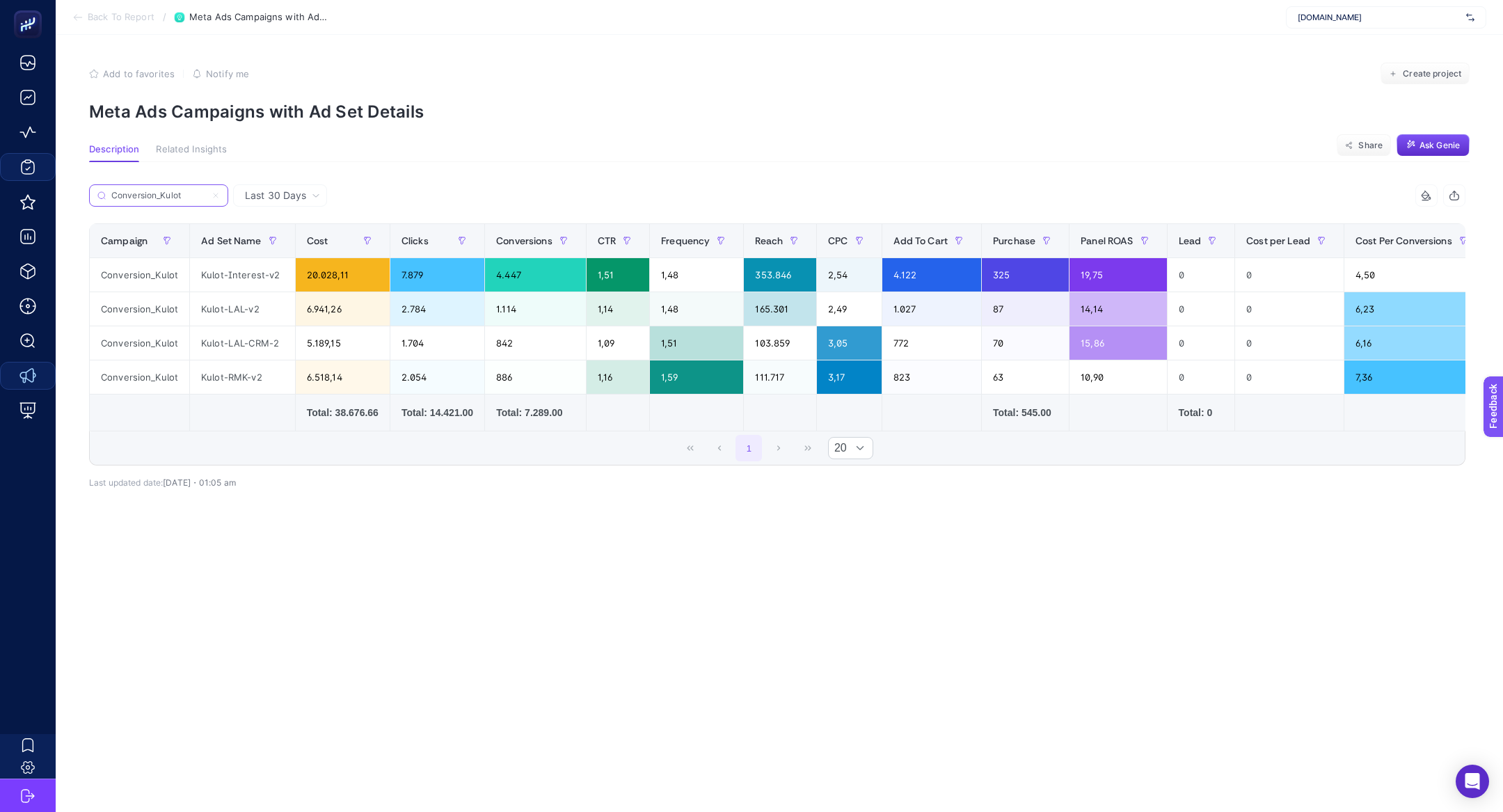
scroll to position [0, 0]
type input "Conversion_Kulot"
click at [221, 194] on label "Conversion_Kulot" at bounding box center [158, 195] width 139 height 23
click at [0, 0] on input "Search" at bounding box center [0, 0] width 0 height 0
click at [217, 194] on input "Conversion_Kulot" at bounding box center [164, 195] width 110 height 10
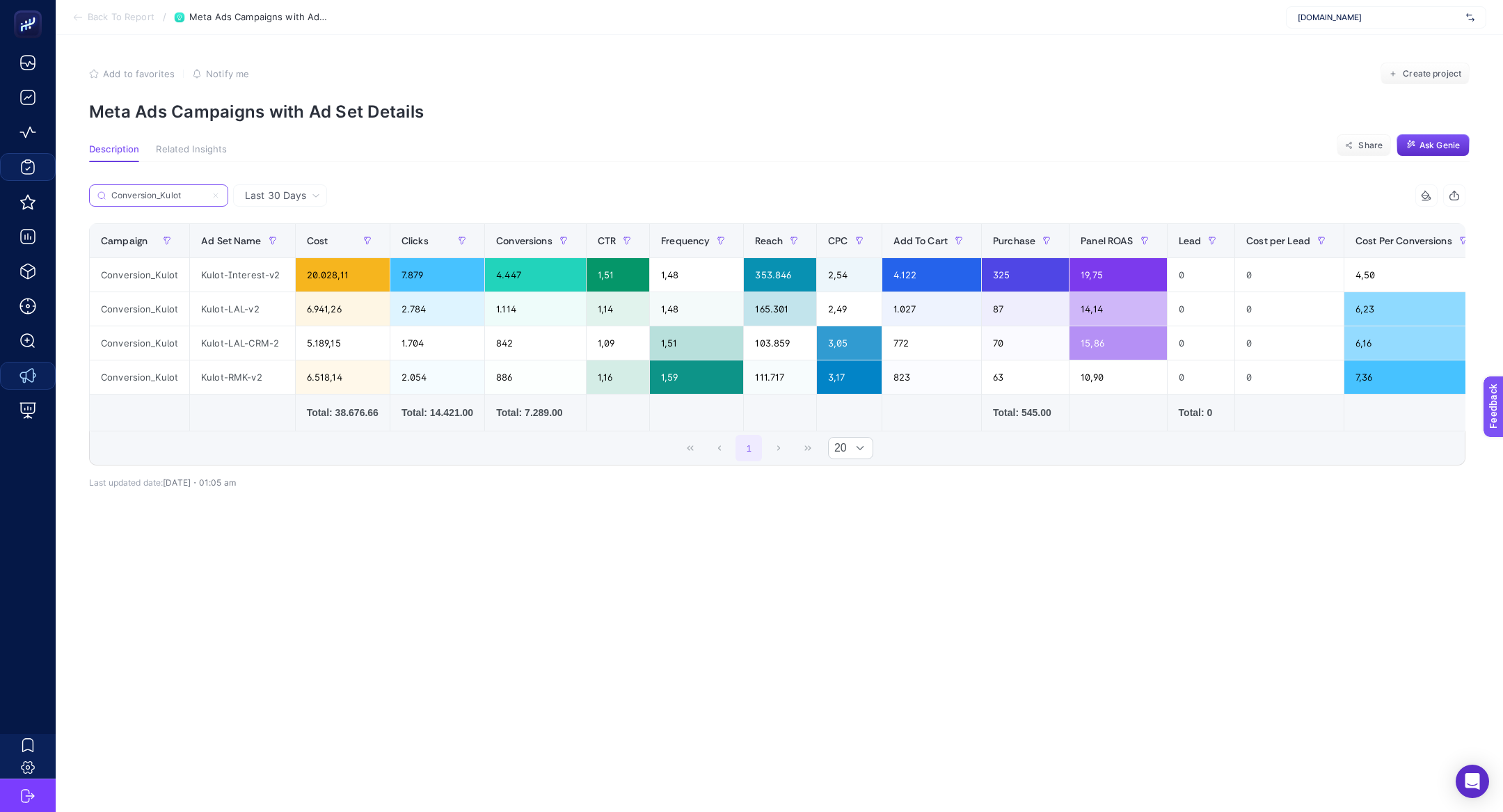
click at [217, 194] on icon at bounding box center [215, 195] width 9 height 9
click at [0, 0] on input "Search" at bounding box center [0, 0] width 0 height 0
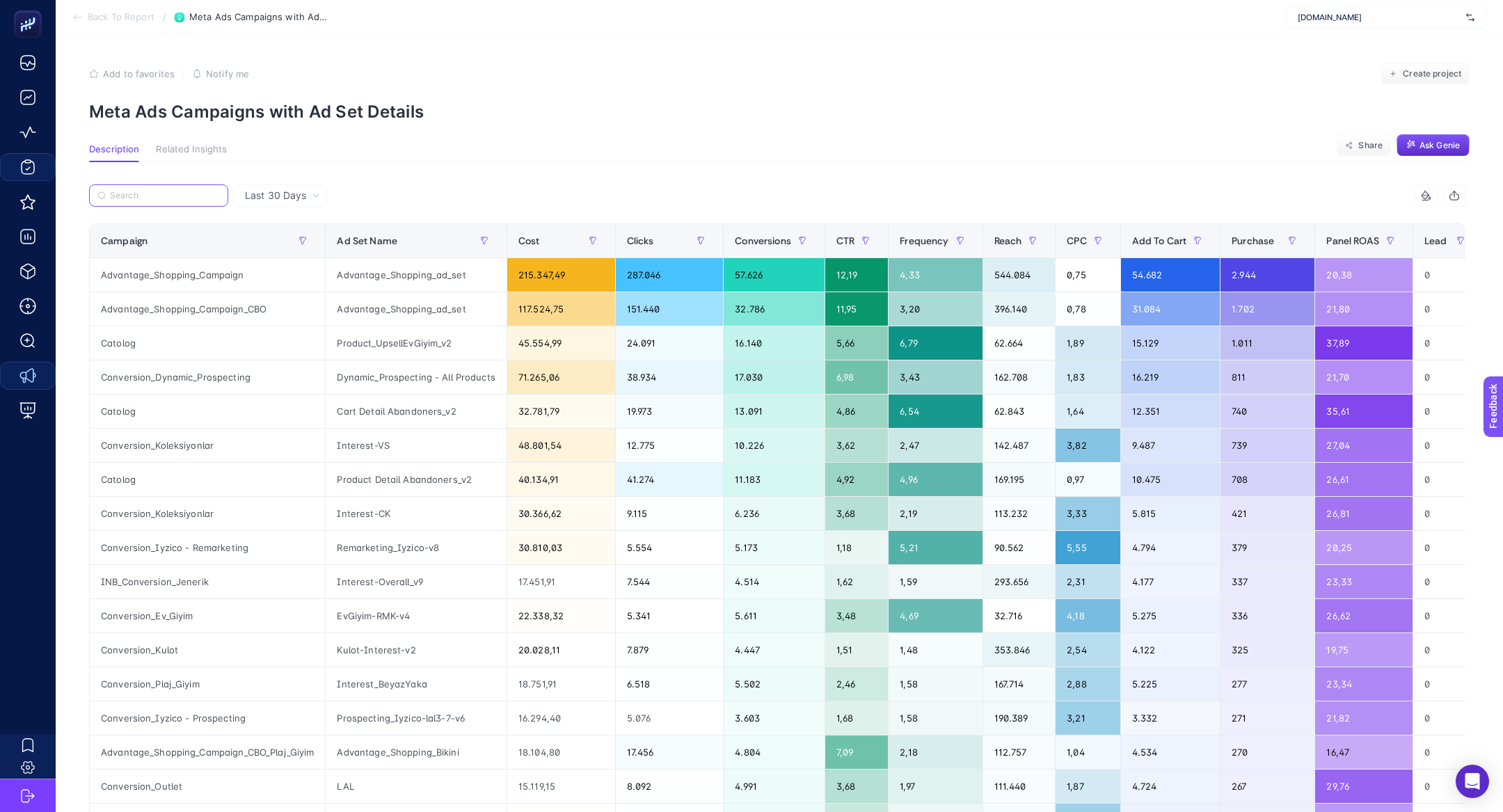
click at [214, 194] on input "Search" at bounding box center [164, 195] width 110 height 10
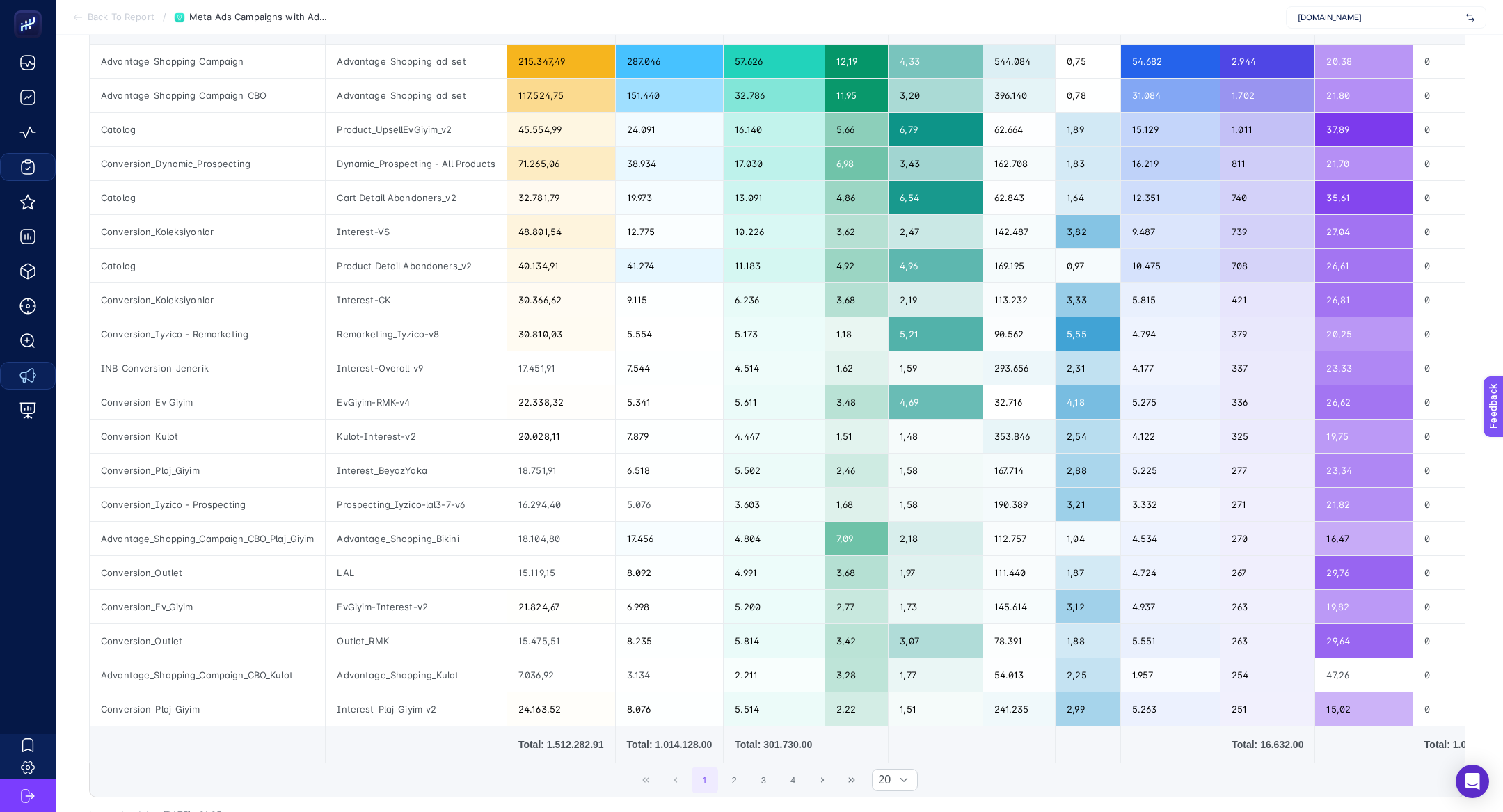
scroll to position [222, 0]
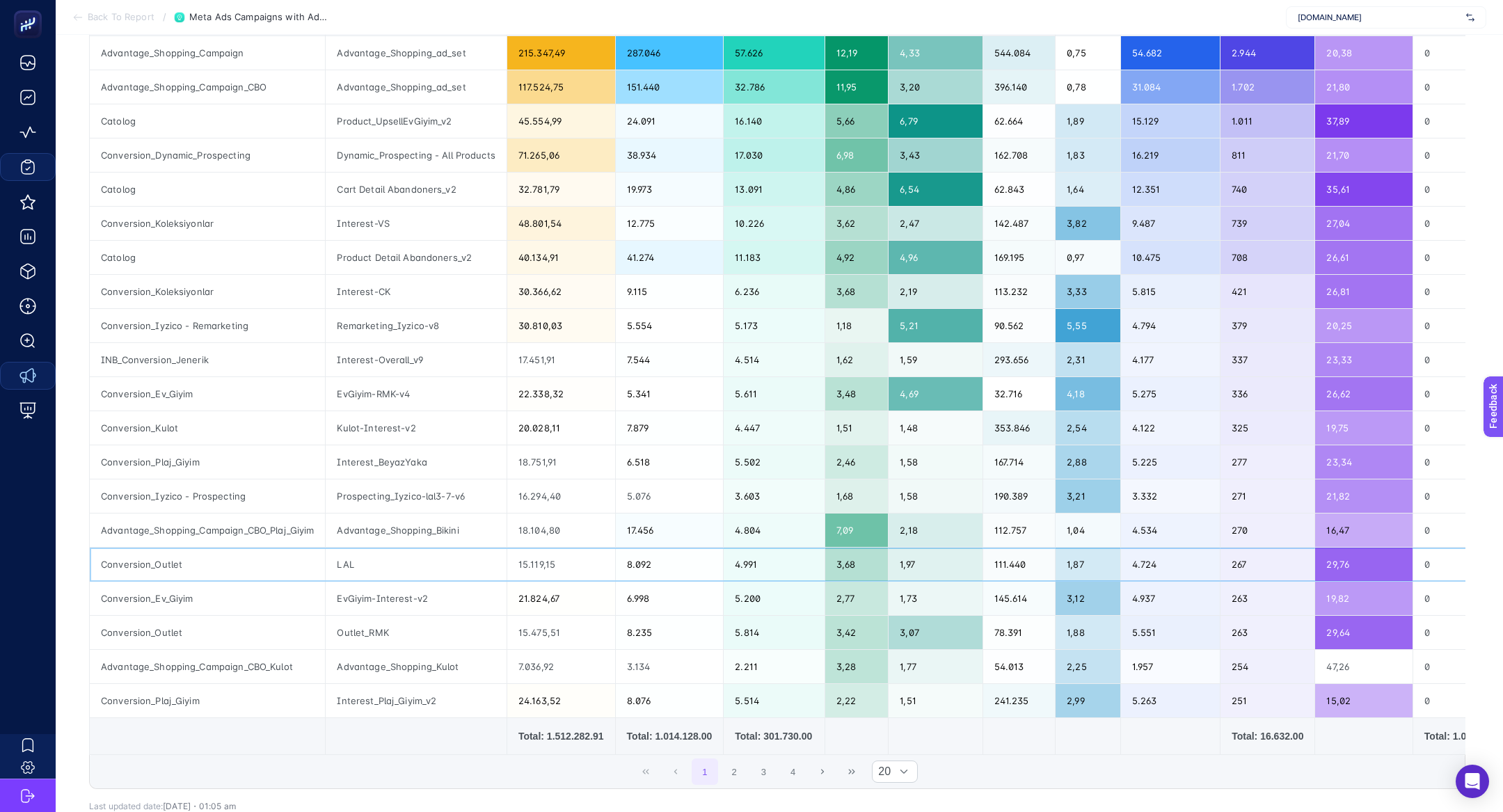
click at [170, 557] on div "Conversion_Outlet" at bounding box center [207, 564] width 235 height 33
copy tr "Conversion_Outlet"
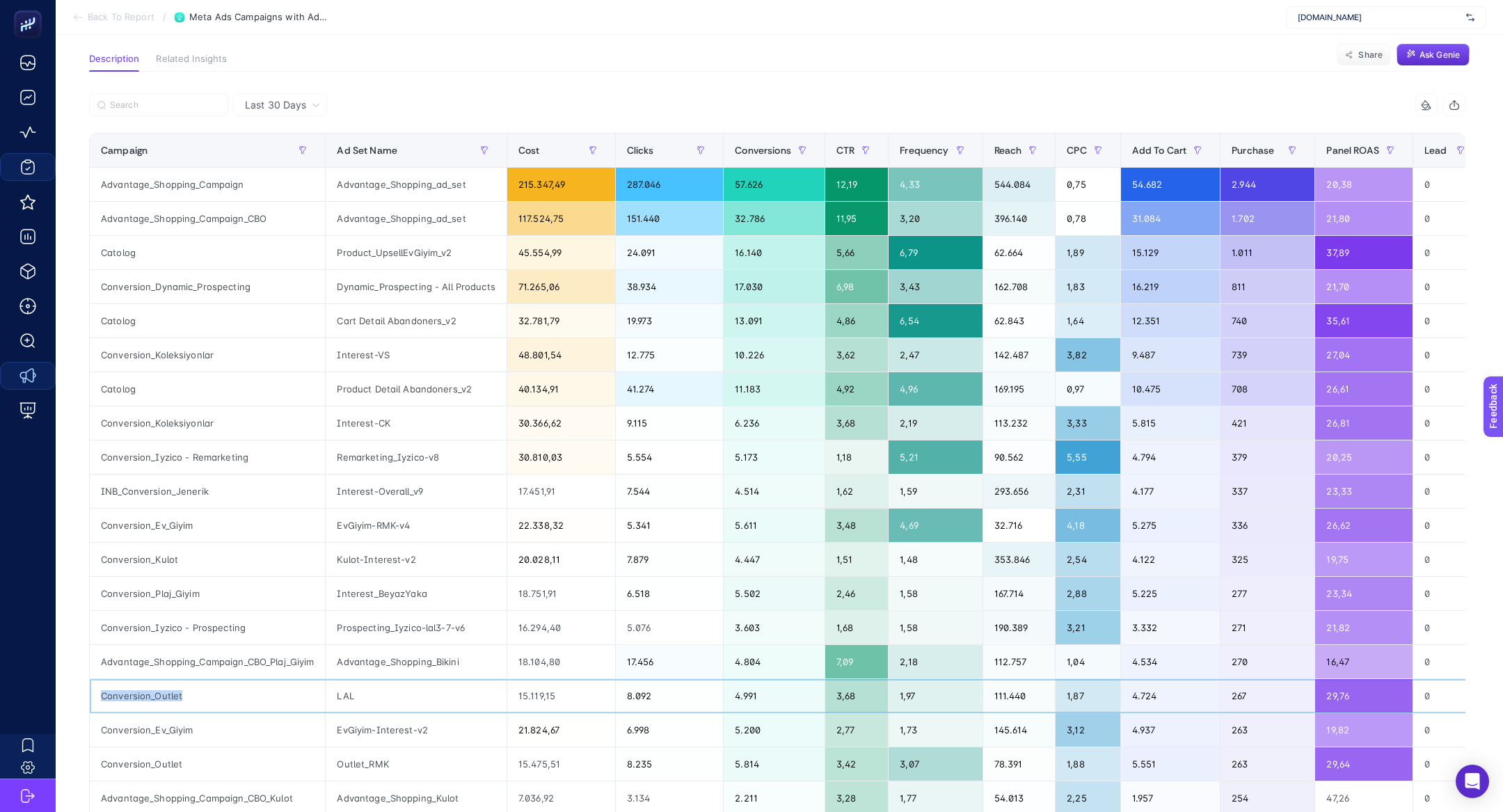
scroll to position [0, 0]
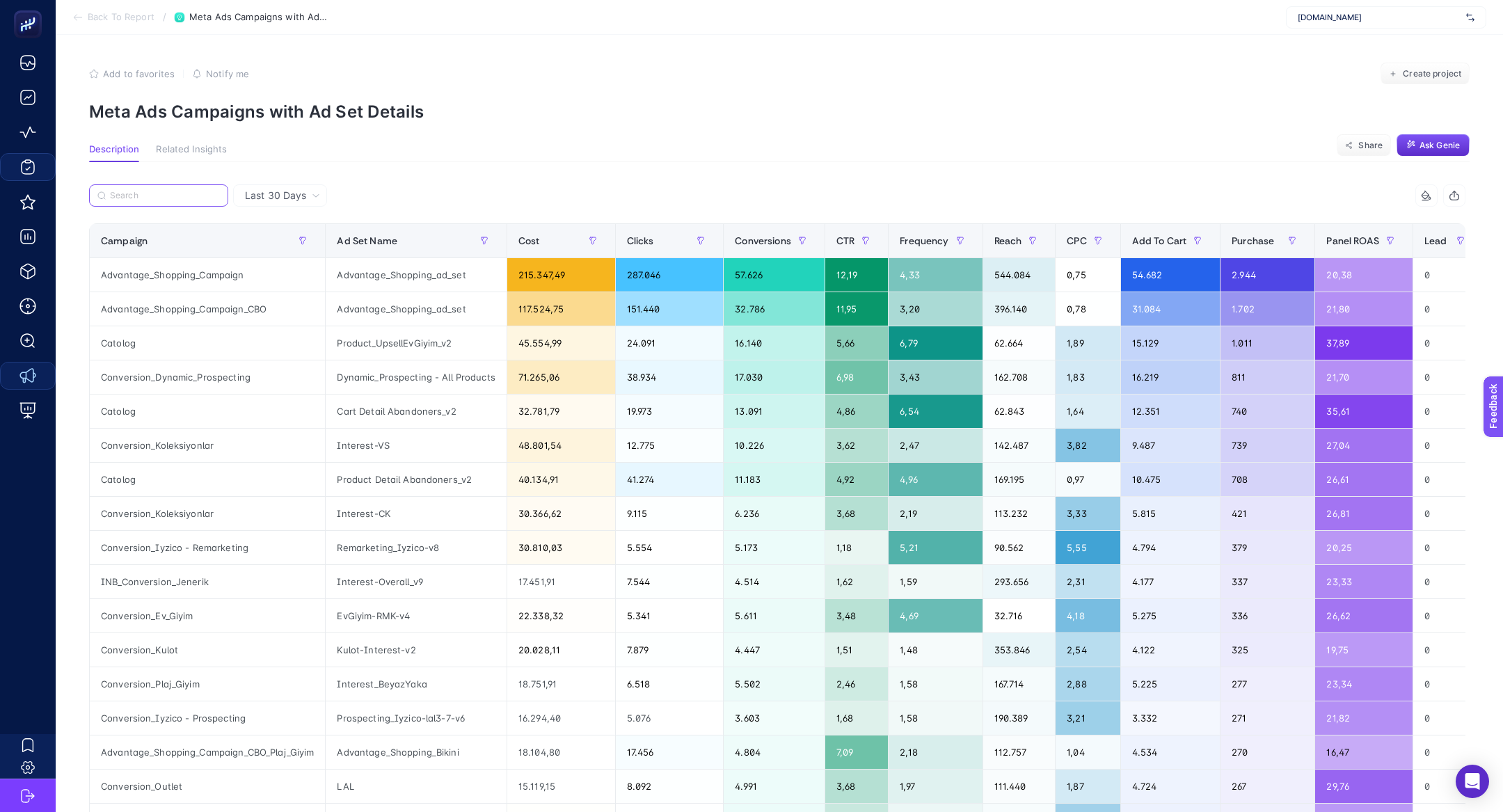
click at [158, 195] on input "Search" at bounding box center [164, 195] width 110 height 10
paste input "Conversion_Outlet"
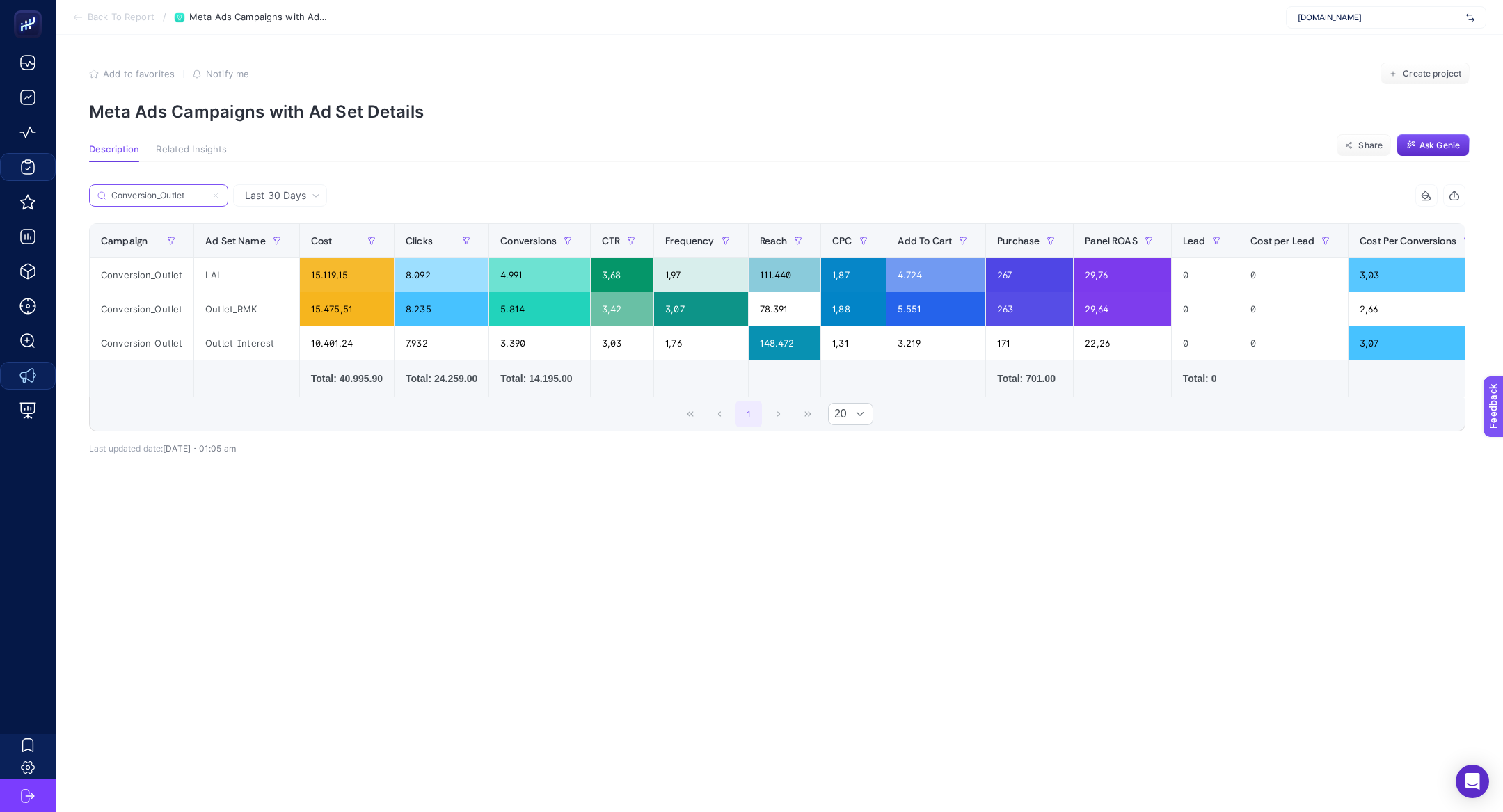
type input "Conversion_Outlet"
click at [217, 194] on icon at bounding box center [215, 195] width 9 height 9
click at [0, 0] on input "Search" at bounding box center [0, 0] width 0 height 0
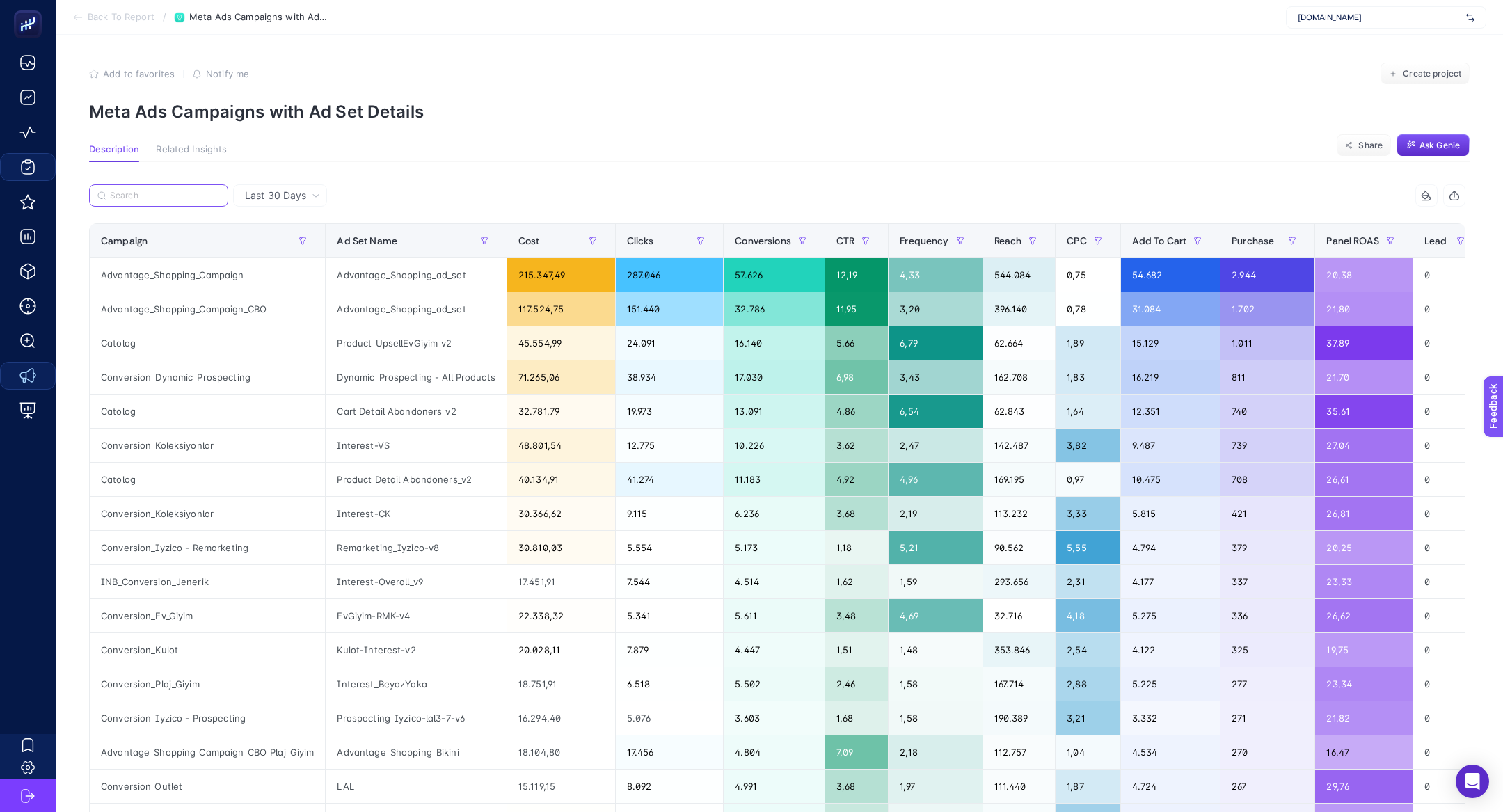
click at [170, 194] on input "Search" at bounding box center [164, 195] width 110 height 10
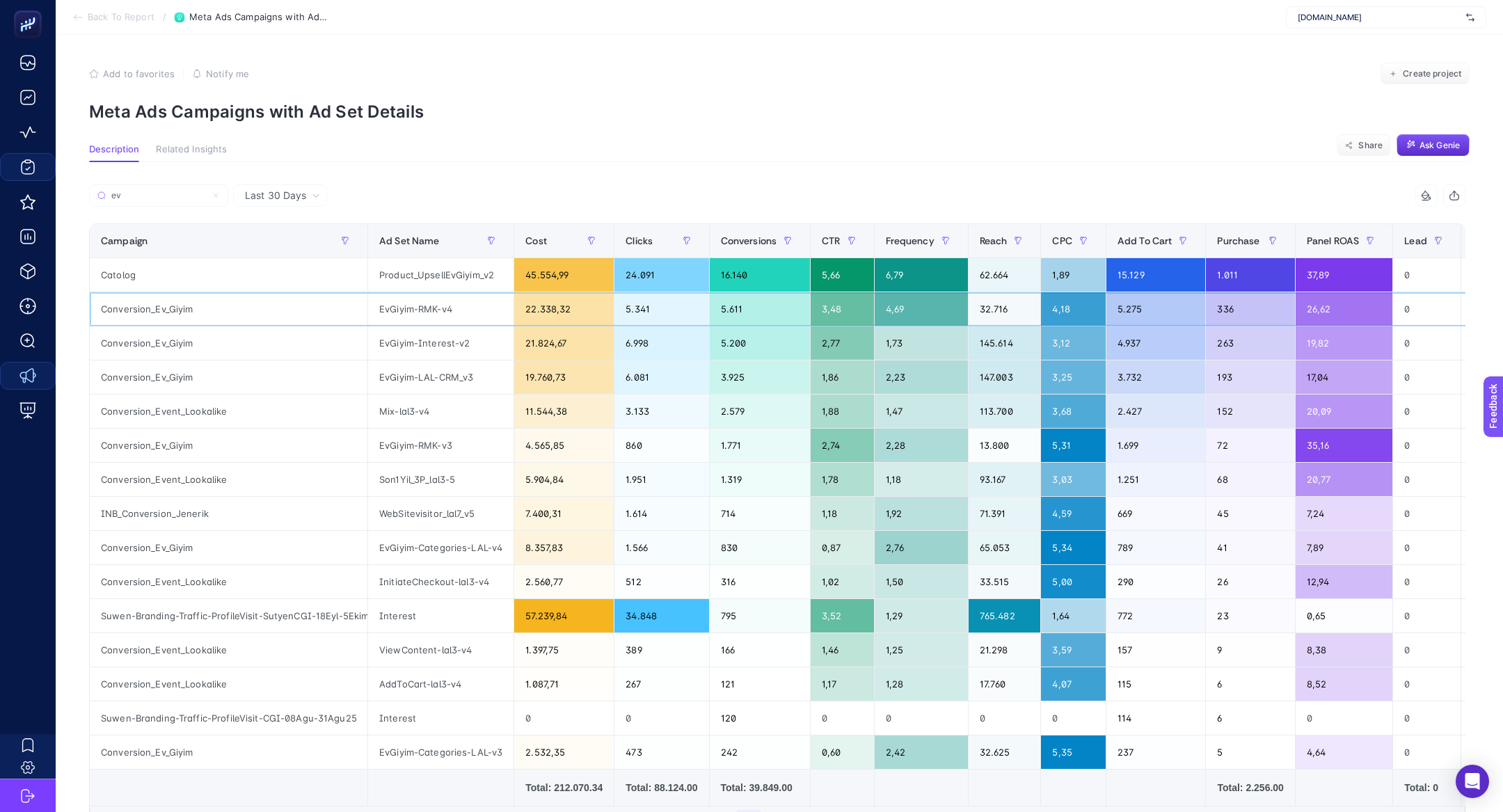
click at [175, 313] on div "Conversion_Ev_Giyim" at bounding box center [228, 309] width 278 height 33
copy tr "Conversion_Ev_Giyim"
click at [162, 194] on input "ev" at bounding box center [164, 195] width 110 height 10
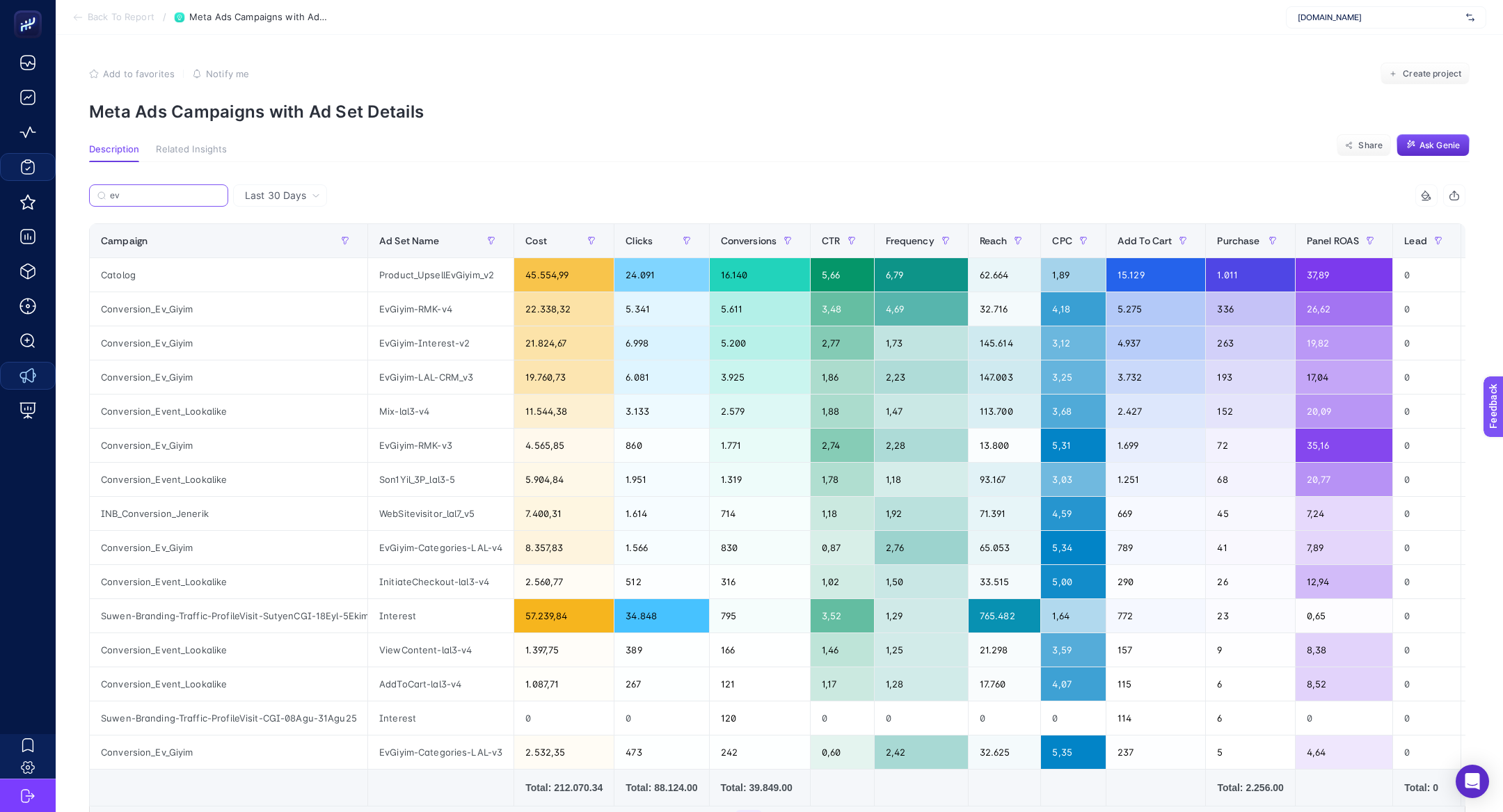
click at [162, 194] on input "ev" at bounding box center [164, 195] width 110 height 10
click at [162, 194] on input "ev" at bounding box center [159, 195] width 95 height 10
paste input "Conversion_Ev_Giyim"
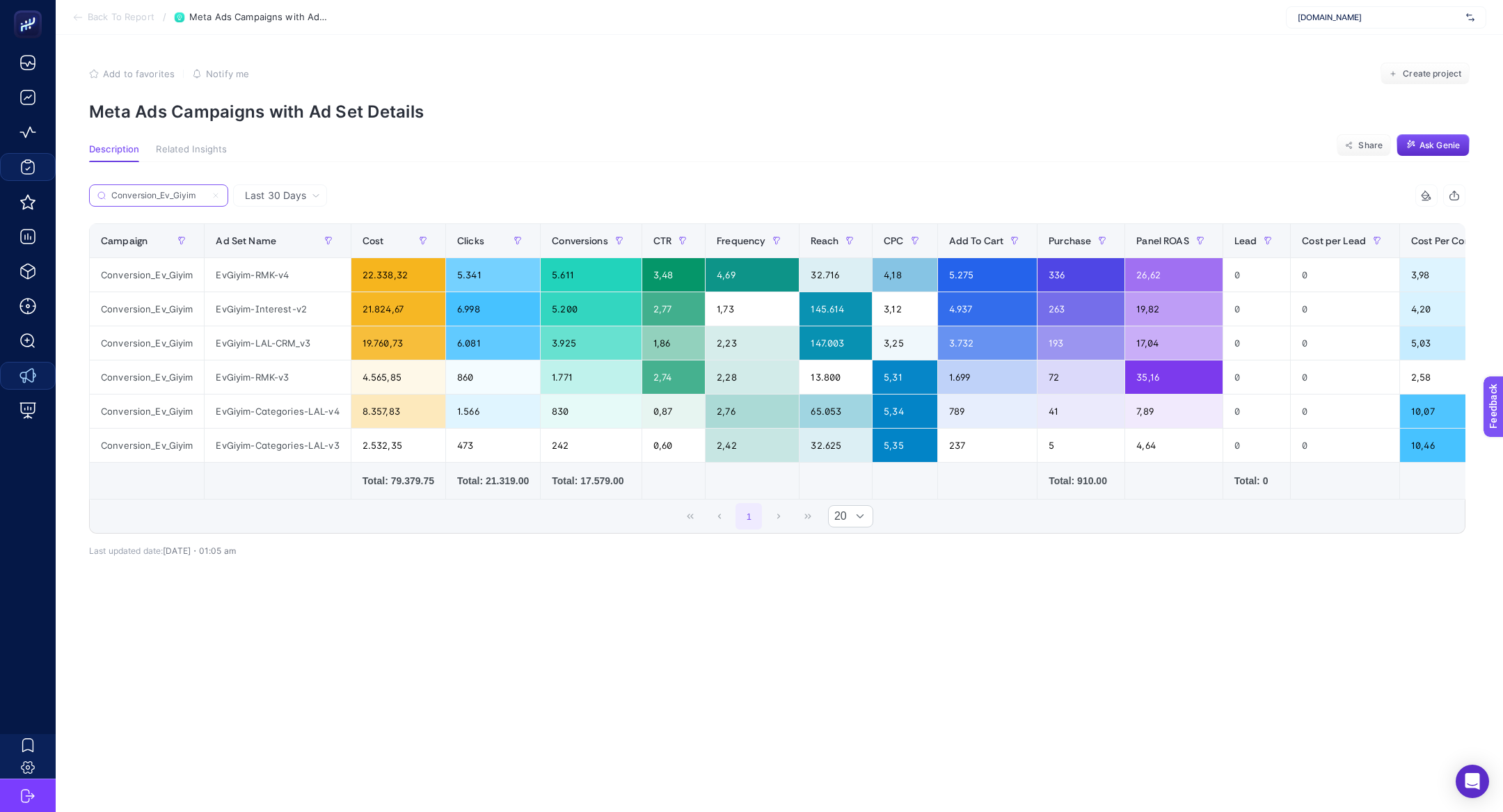
type input "Conversion_Ev_Giyim"
click at [208, 383] on div "EvGiyim-RMK-v3" at bounding box center [277, 376] width 145 height 33
click at [280, 198] on span "Last 30 Days" at bounding box center [275, 195] width 61 height 14
click at [272, 226] on li "Last 7 Days" at bounding box center [280, 225] width 86 height 25
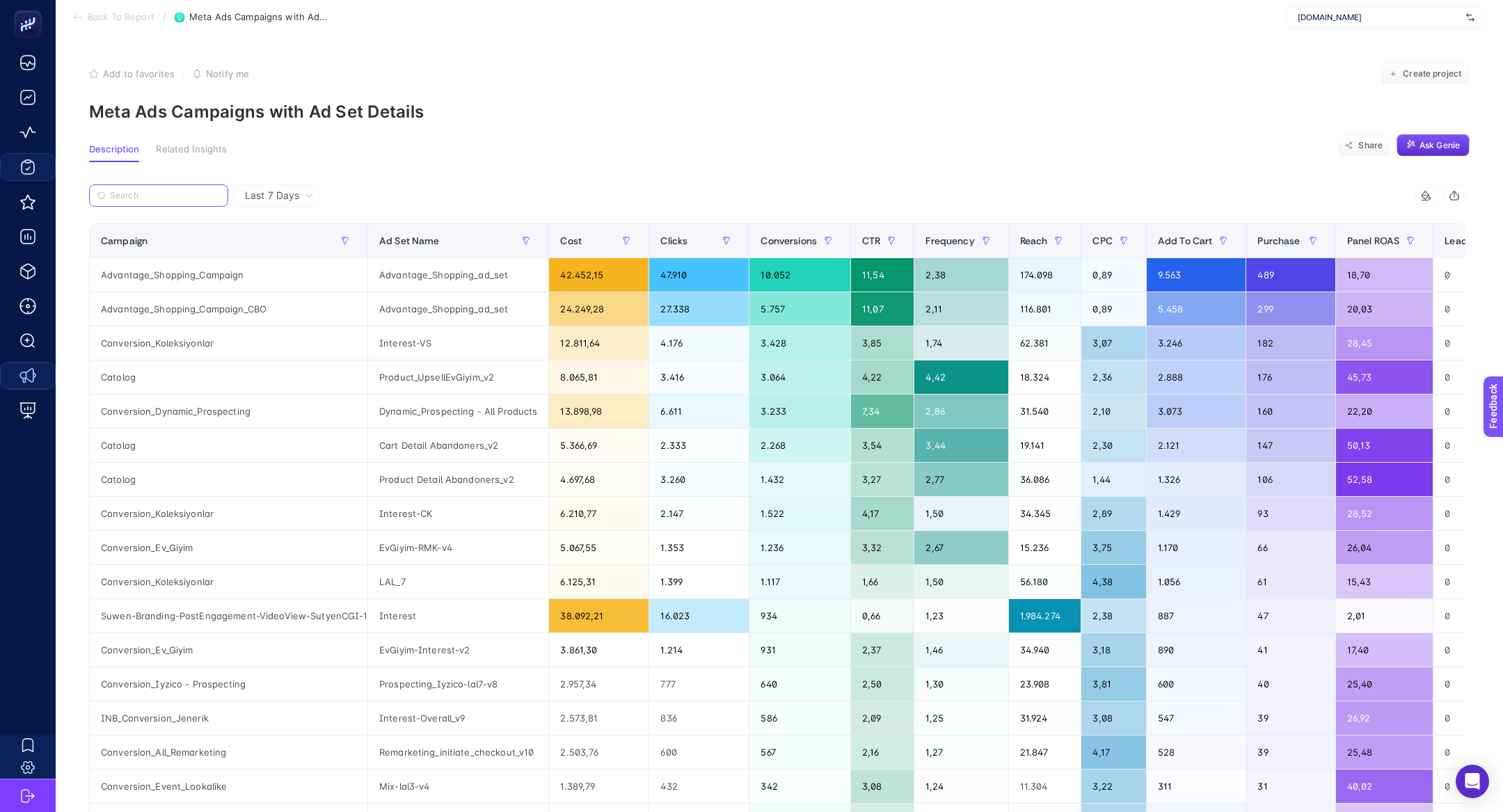
click at [162, 196] on input "Search" at bounding box center [164, 195] width 110 height 10
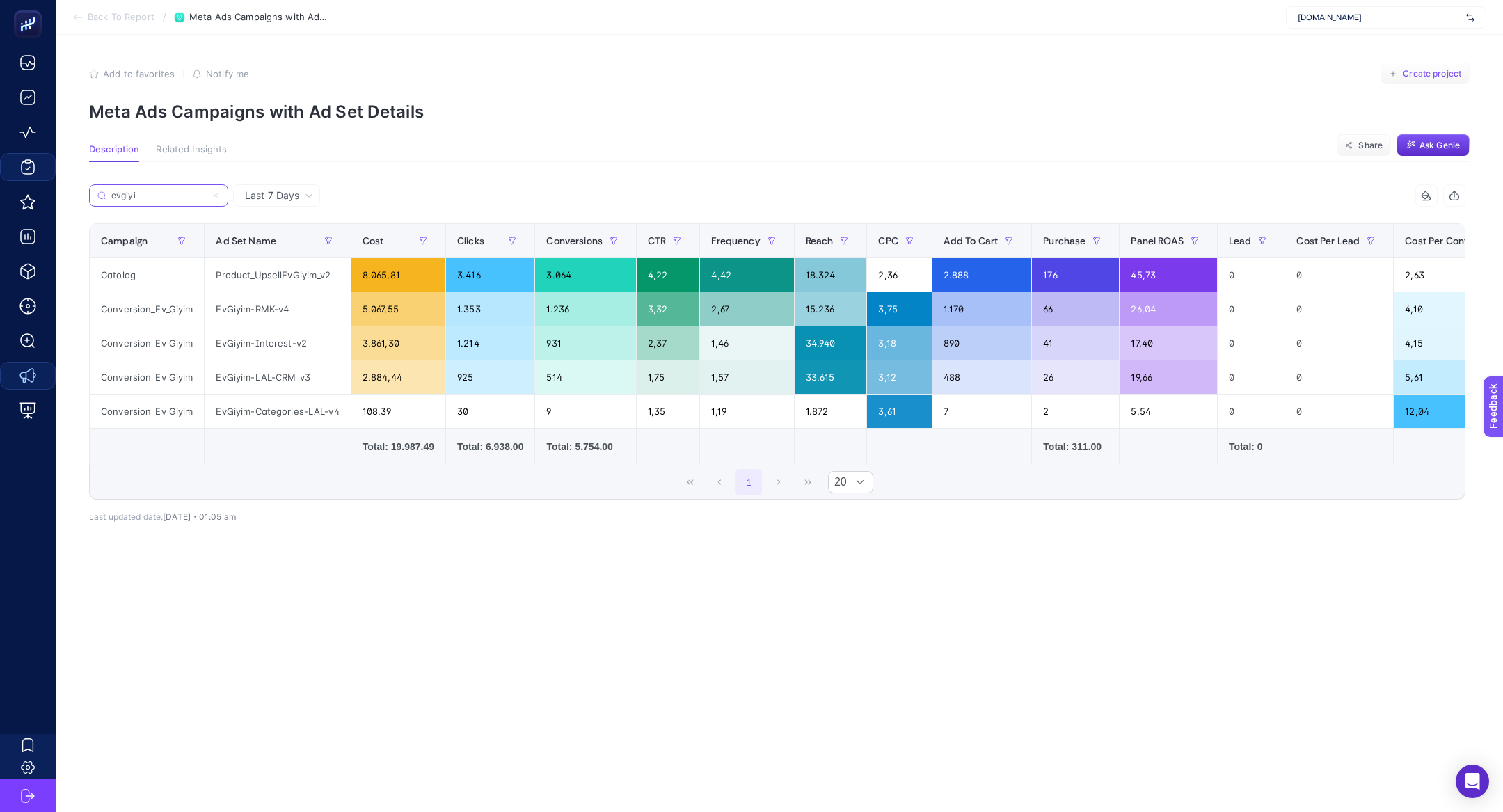
type input "evgiyi"
click at [1445, 67] on button "Create project" at bounding box center [1425, 73] width 89 height 23
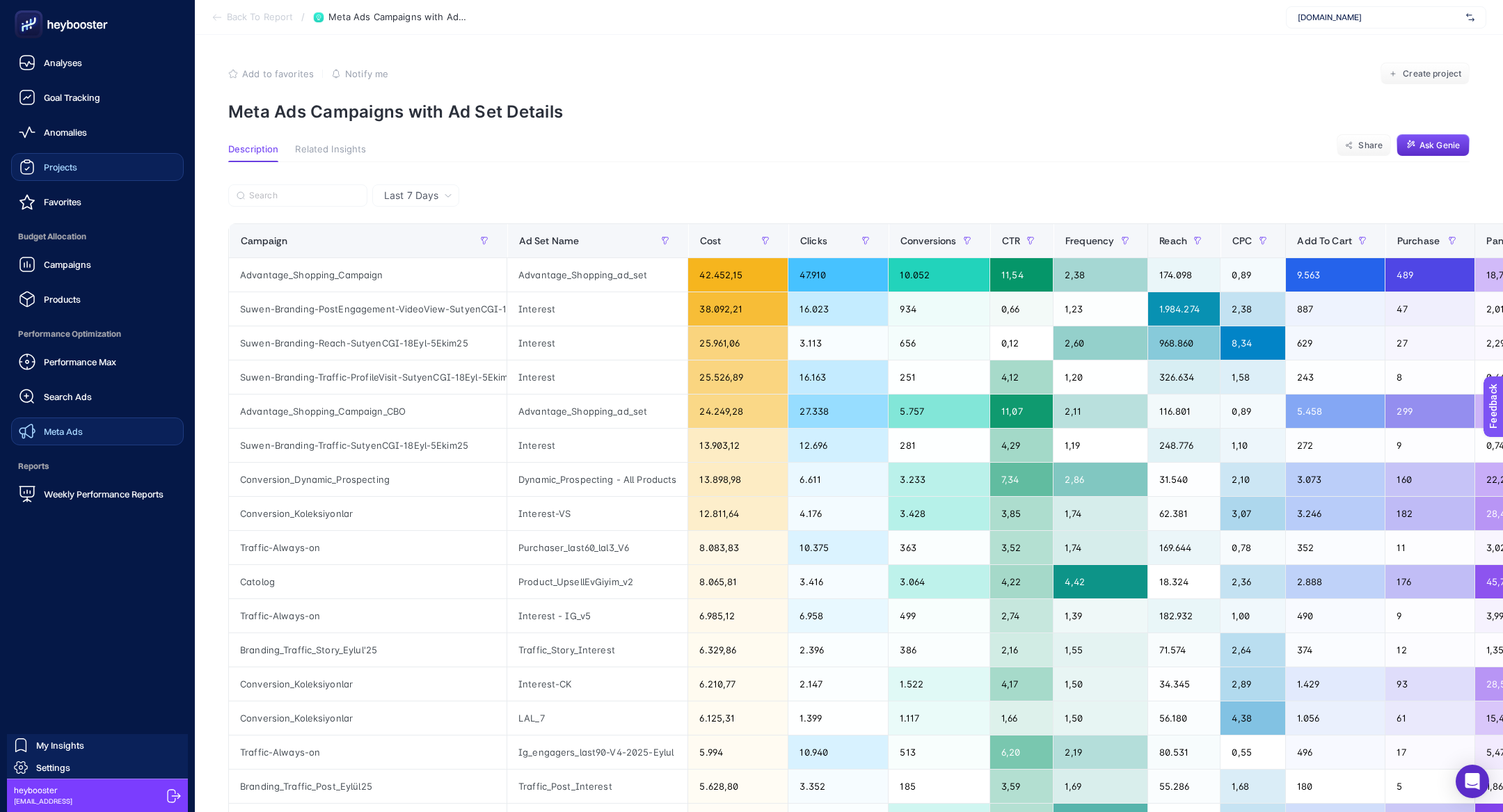
click at [90, 154] on link "Projects" at bounding box center [97, 167] width 173 height 28
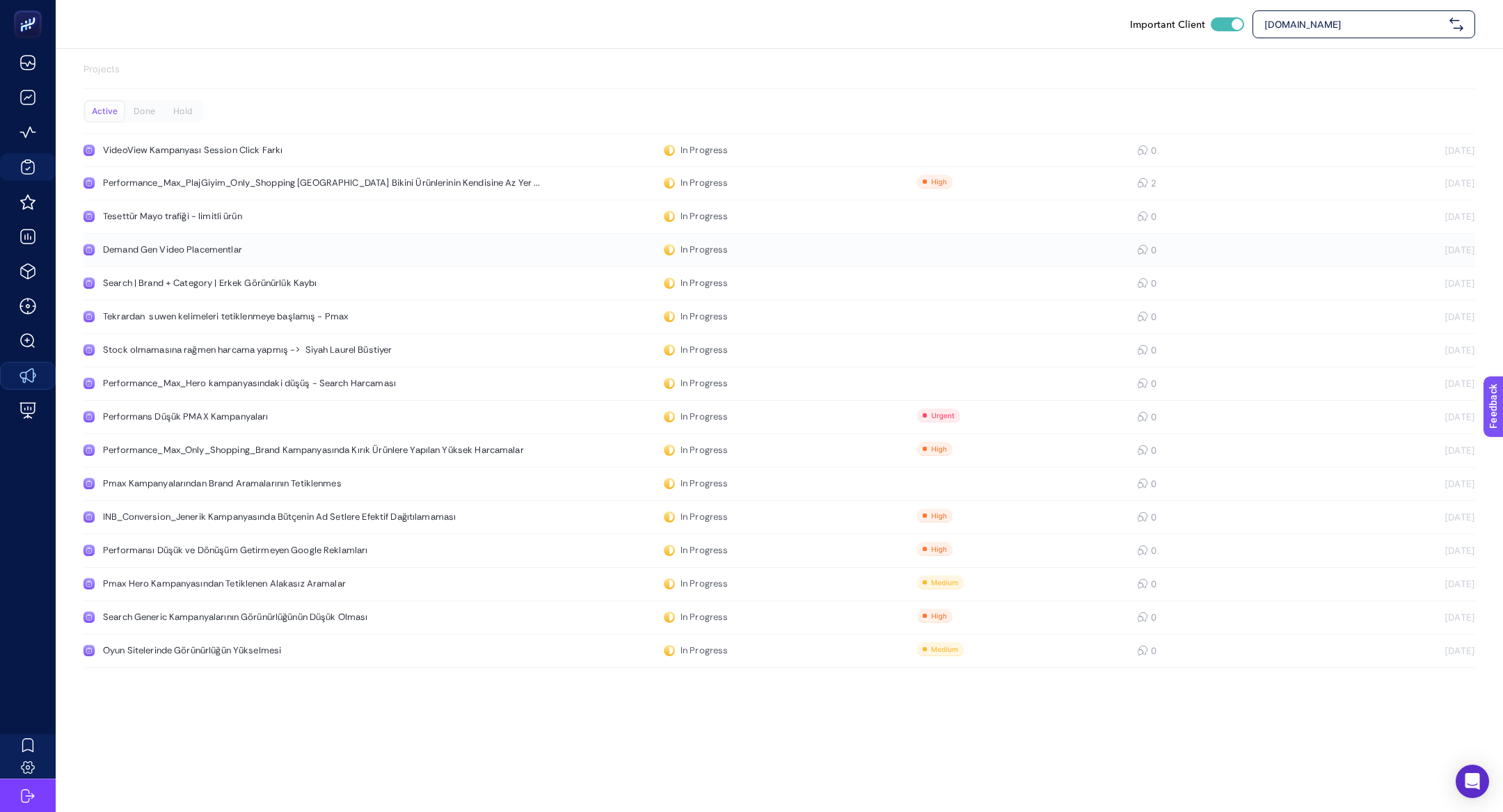
click at [227, 255] on link "Demand Gen Video Placementlar In Progress 0 [DATE]" at bounding box center [779, 250] width 1392 height 33
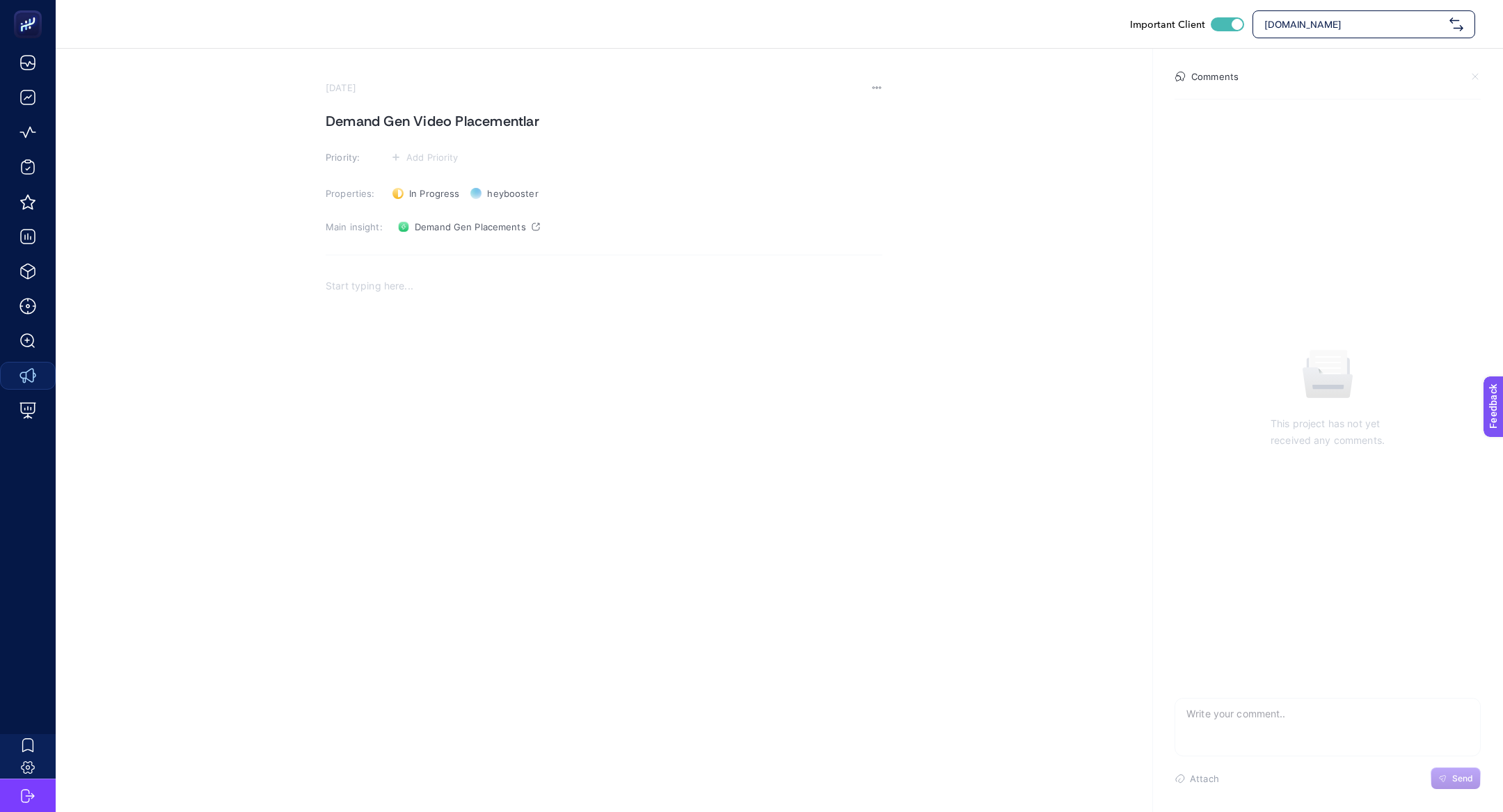
click at [870, 92] on div "[DATE]" at bounding box center [604, 88] width 557 height 11
click at [882, 87] on section "[DATE] Demand Gen Video Placementlar Priority: Add Priority Properties: In Prog…" at bounding box center [780, 298] width 1447 height 498
click at [877, 87] on icon at bounding box center [877, 88] width 11 height 11
click at [871, 102] on span "Delete" at bounding box center [858, 107] width 30 height 11
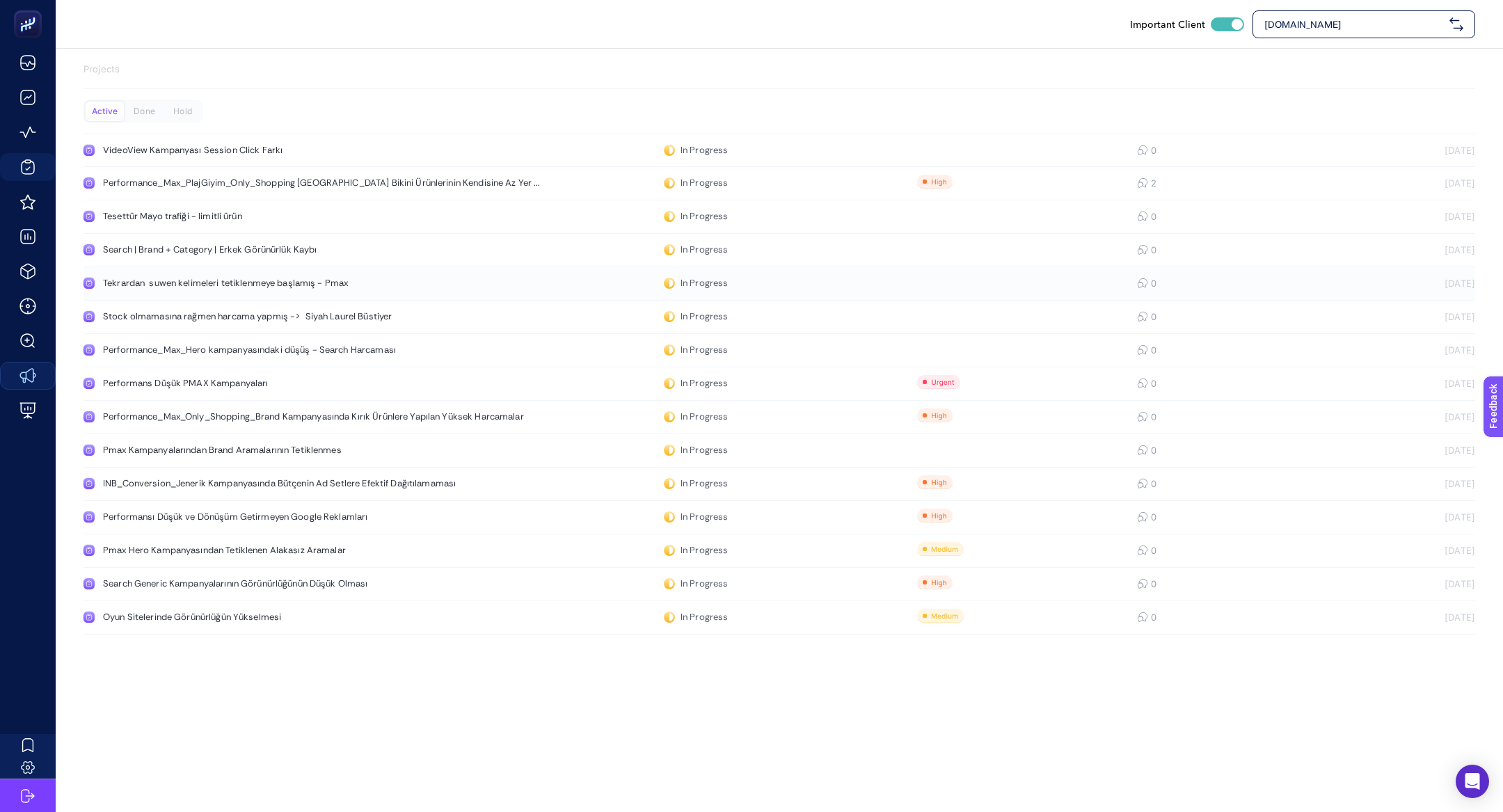
click at [295, 282] on div "Tekrardan suwen kelimeleri tetiklenmeye başlamış - Pmax" at bounding box center [263, 283] width 321 height 11
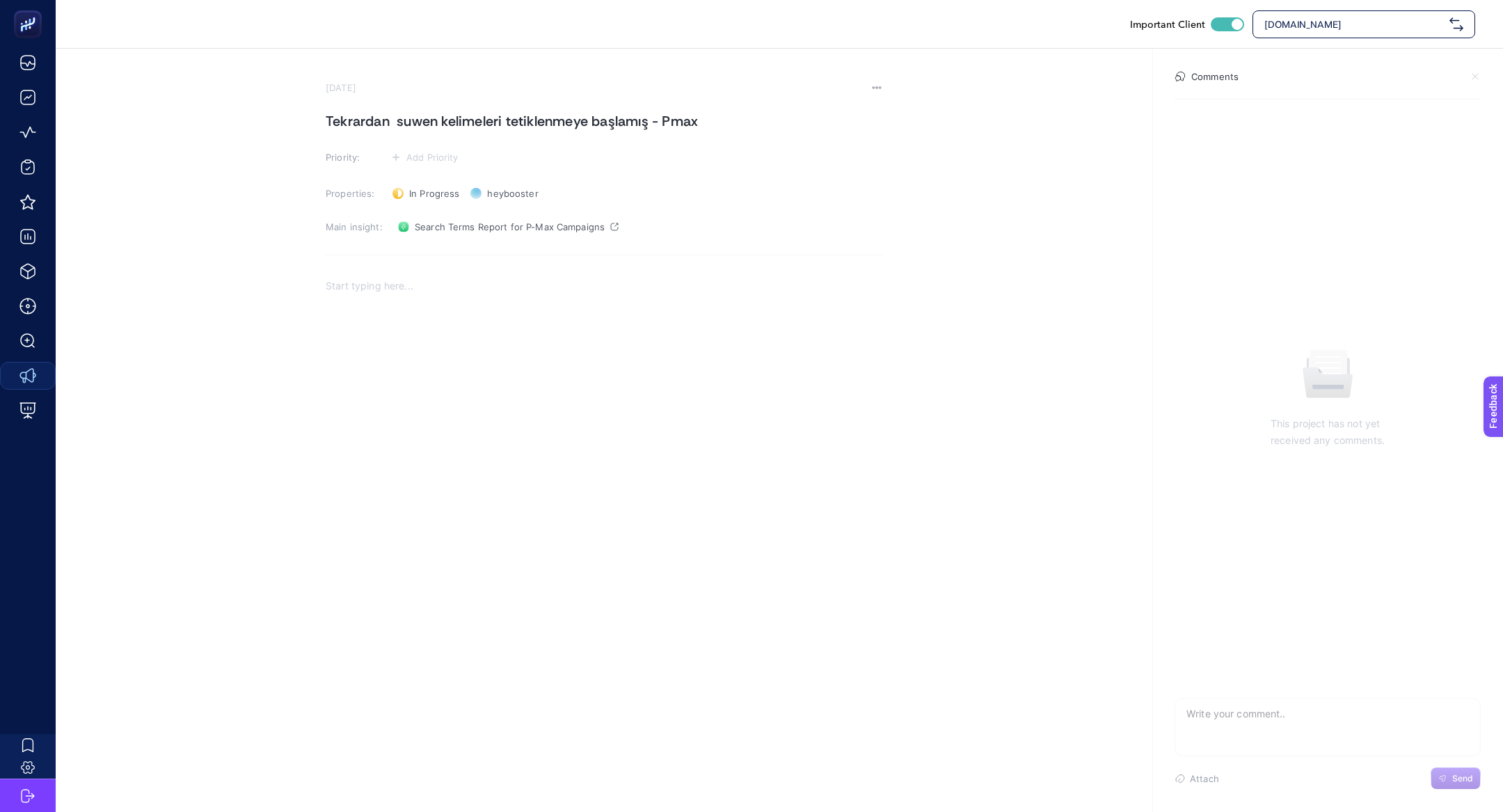
click at [1244, 709] on textarea at bounding box center [1328, 720] width 305 height 44
type textarea "sorunumuz devam ediyor"
click at [1444, 774] on button "Send" at bounding box center [1456, 779] width 50 height 23
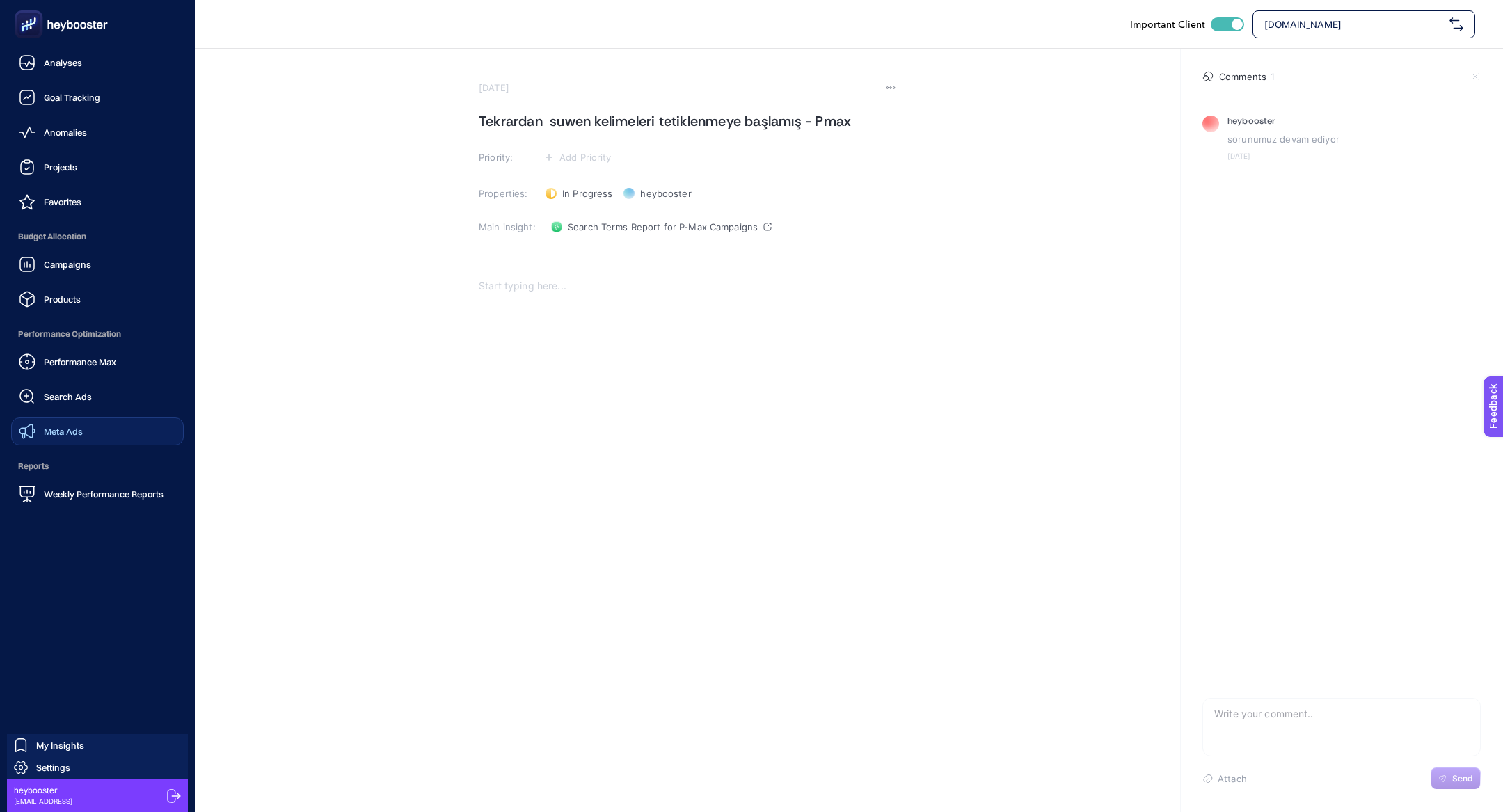
click at [42, 166] on div "Projects" at bounding box center [47, 166] width 58 height 16
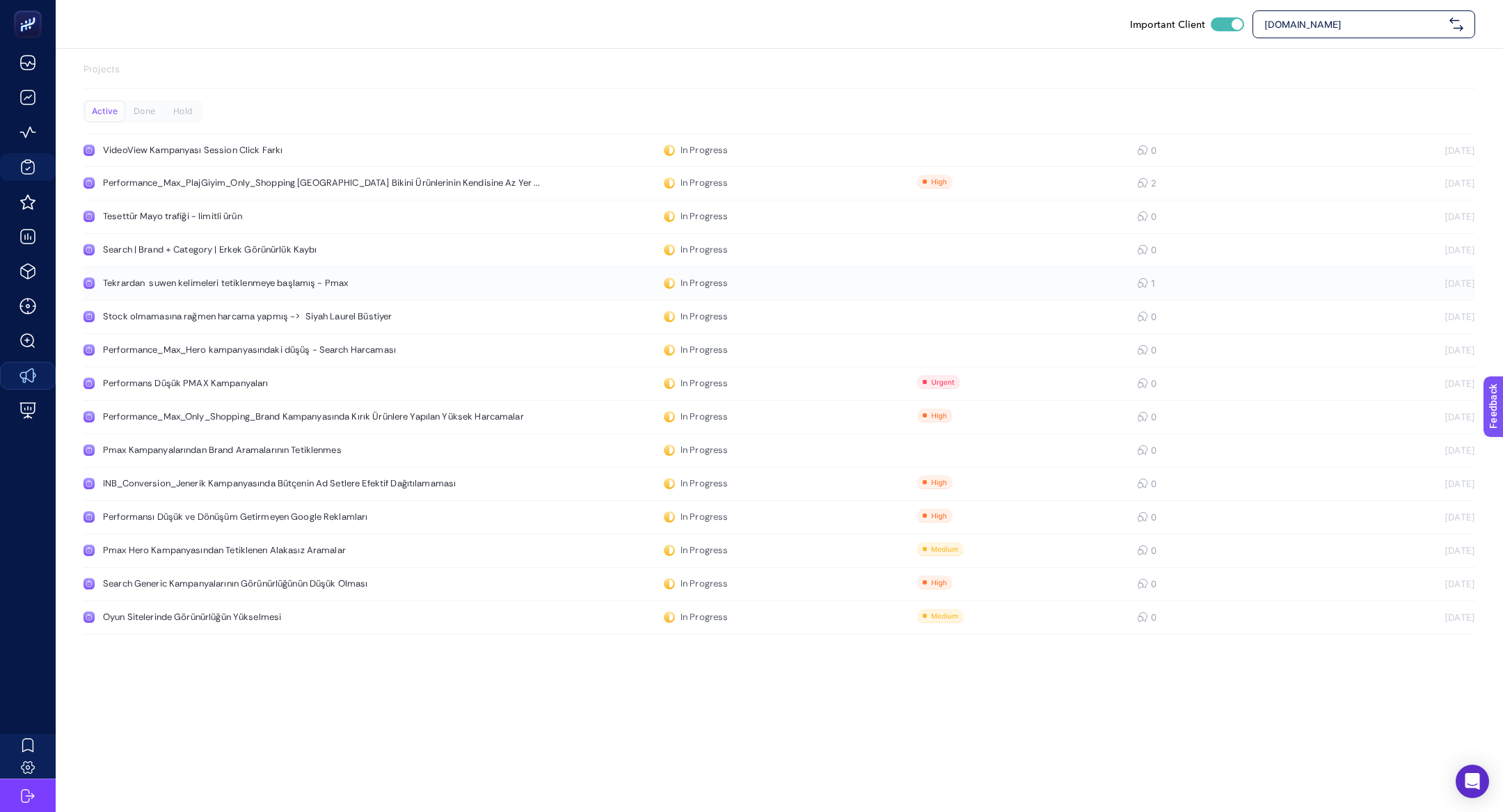
click at [207, 292] on link "Tekrardan suwen kelimeleri tetiklenmeye başlamış - Pmax In Progress 1 [DATE]" at bounding box center [779, 283] width 1392 height 33
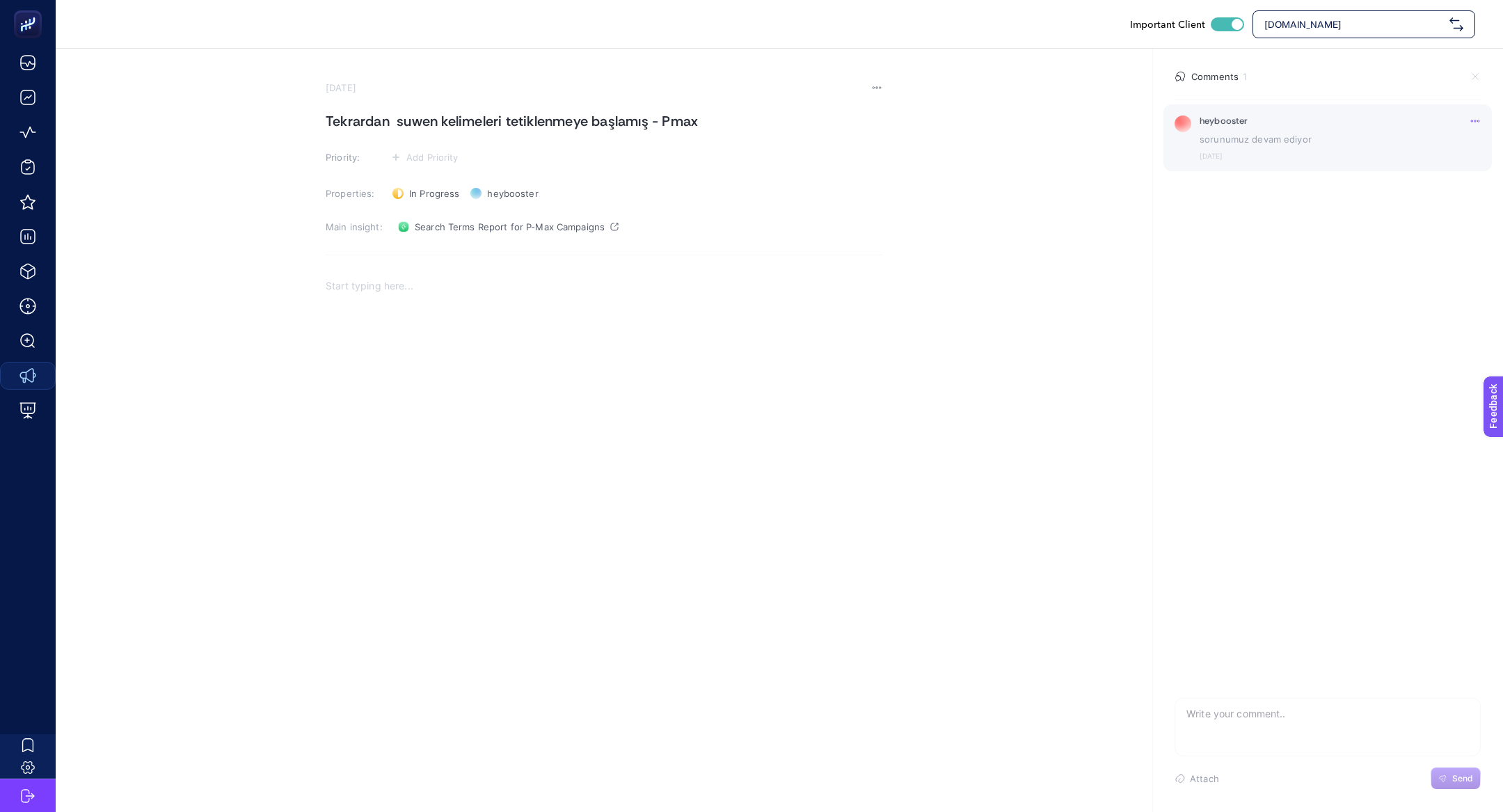
click at [1270, 135] on p "sorunumuz devam ediyor" at bounding box center [1340, 139] width 281 height 14
click at [1473, 124] on icon at bounding box center [1475, 121] width 11 height 11
click at [1442, 149] on li "Delete" at bounding box center [1448, 142] width 63 height 28
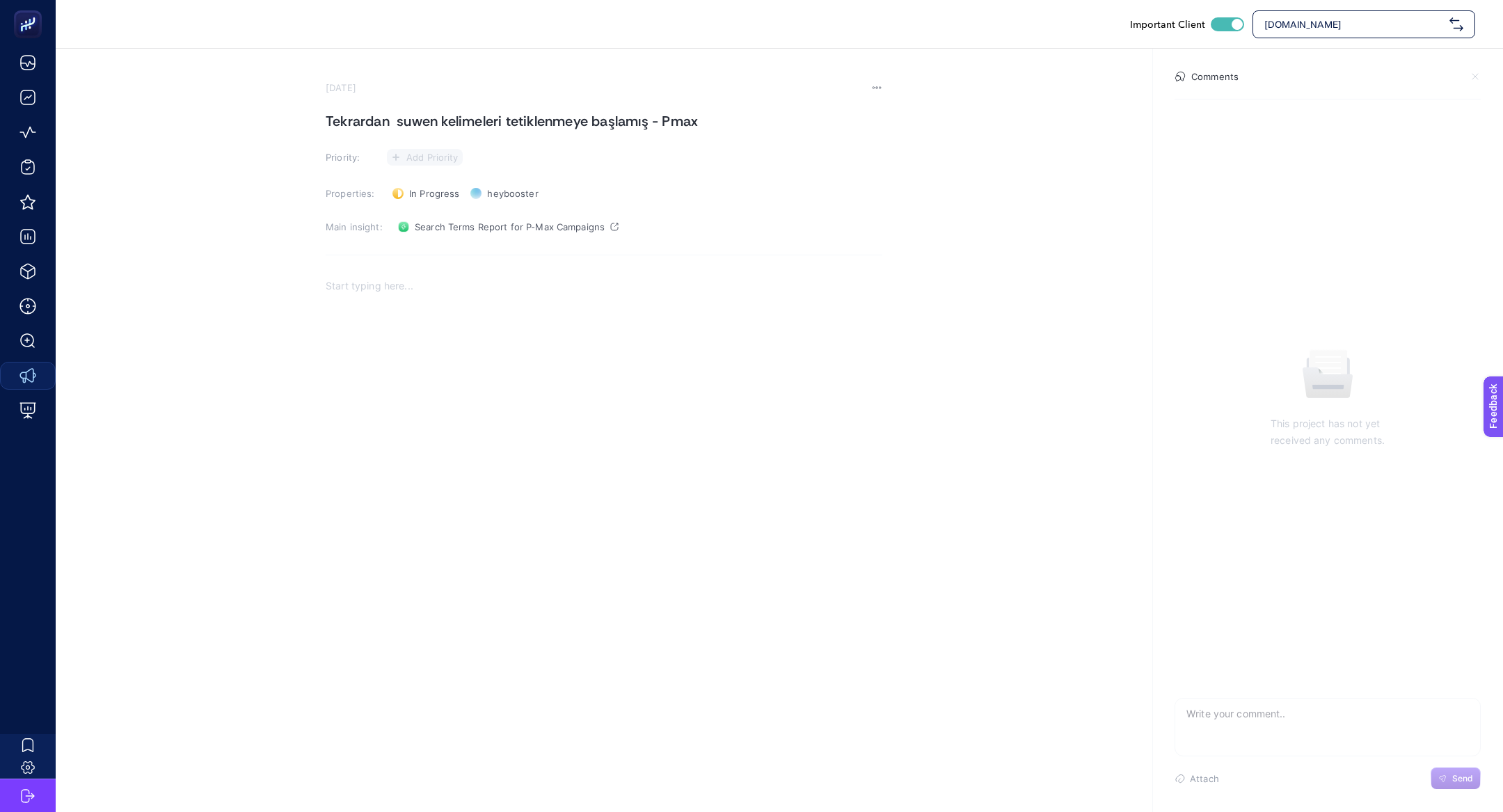
click at [418, 154] on span "Add Priority" at bounding box center [432, 157] width 52 height 11
click at [418, 161] on span "Add Priority" at bounding box center [432, 157] width 52 height 11
click at [419, 198] on span "In Progress" at bounding box center [434, 194] width 50 height 11
click at [449, 261] on li "Hold" at bounding box center [433, 266] width 86 height 23
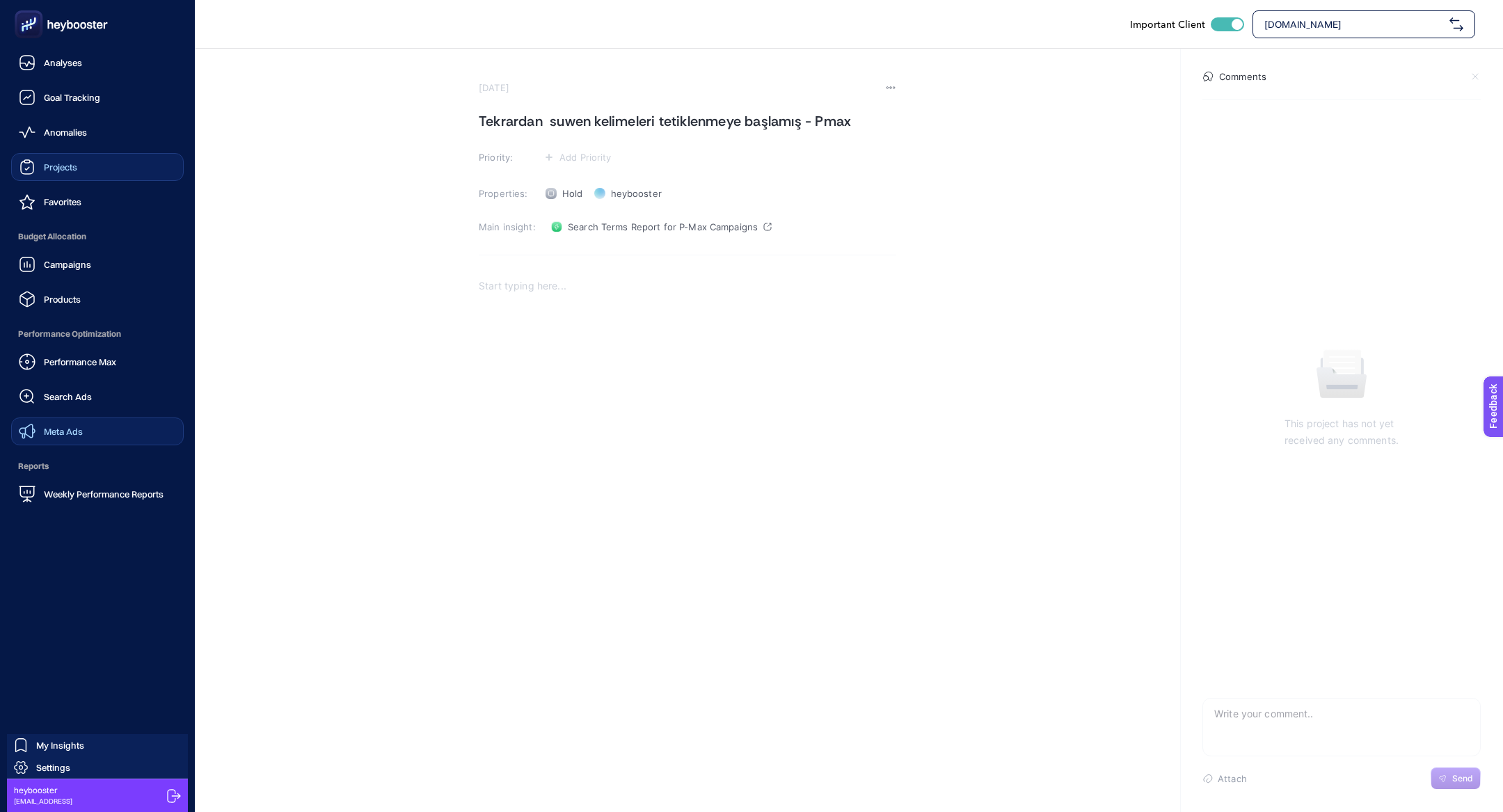
click at [45, 172] on div "Projects" at bounding box center [47, 166] width 58 height 16
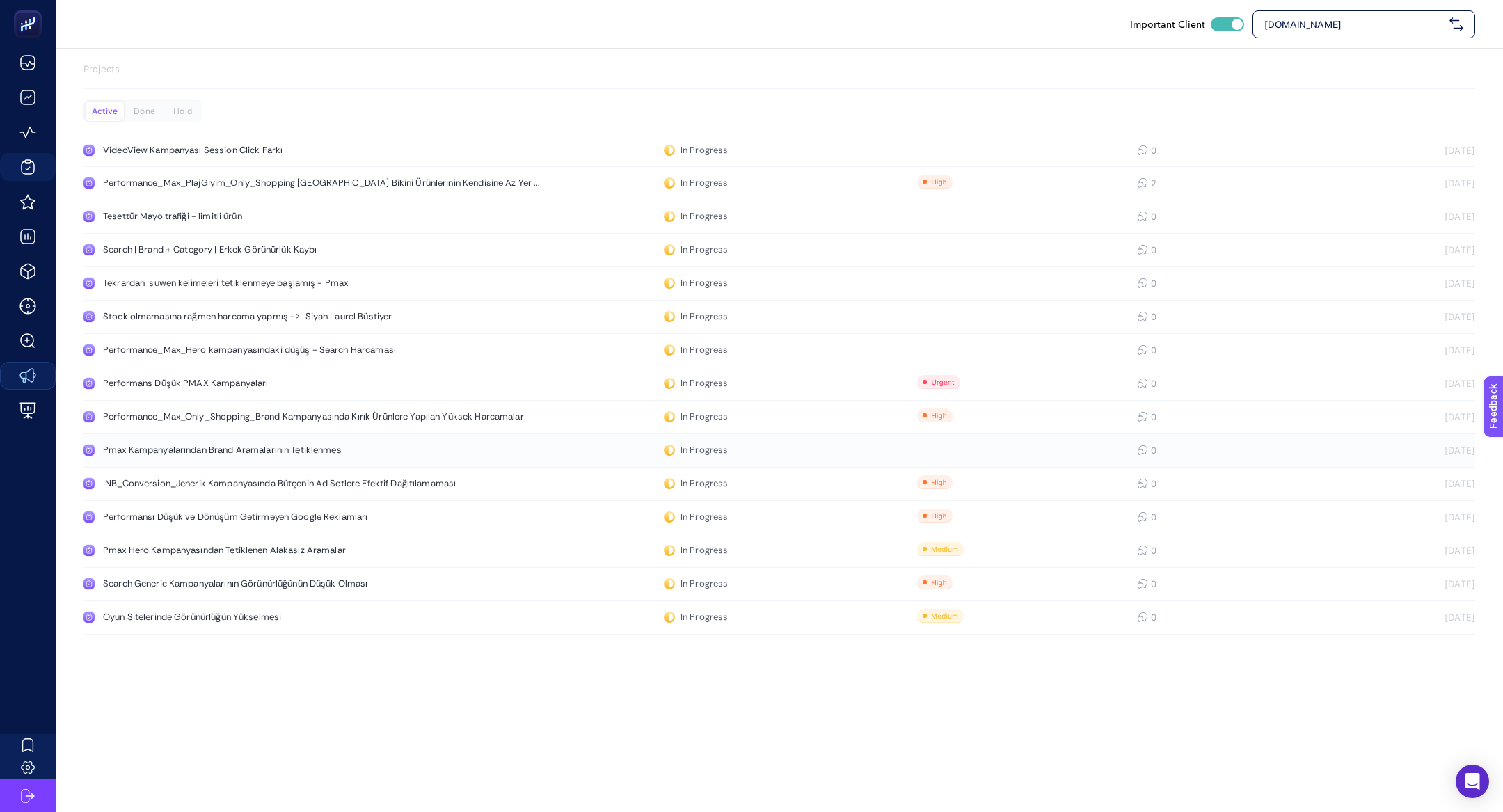
click at [286, 453] on div "Pmax Kampanyalarından Brand Aramalarının Tetiklenmes" at bounding box center [263, 450] width 321 height 11
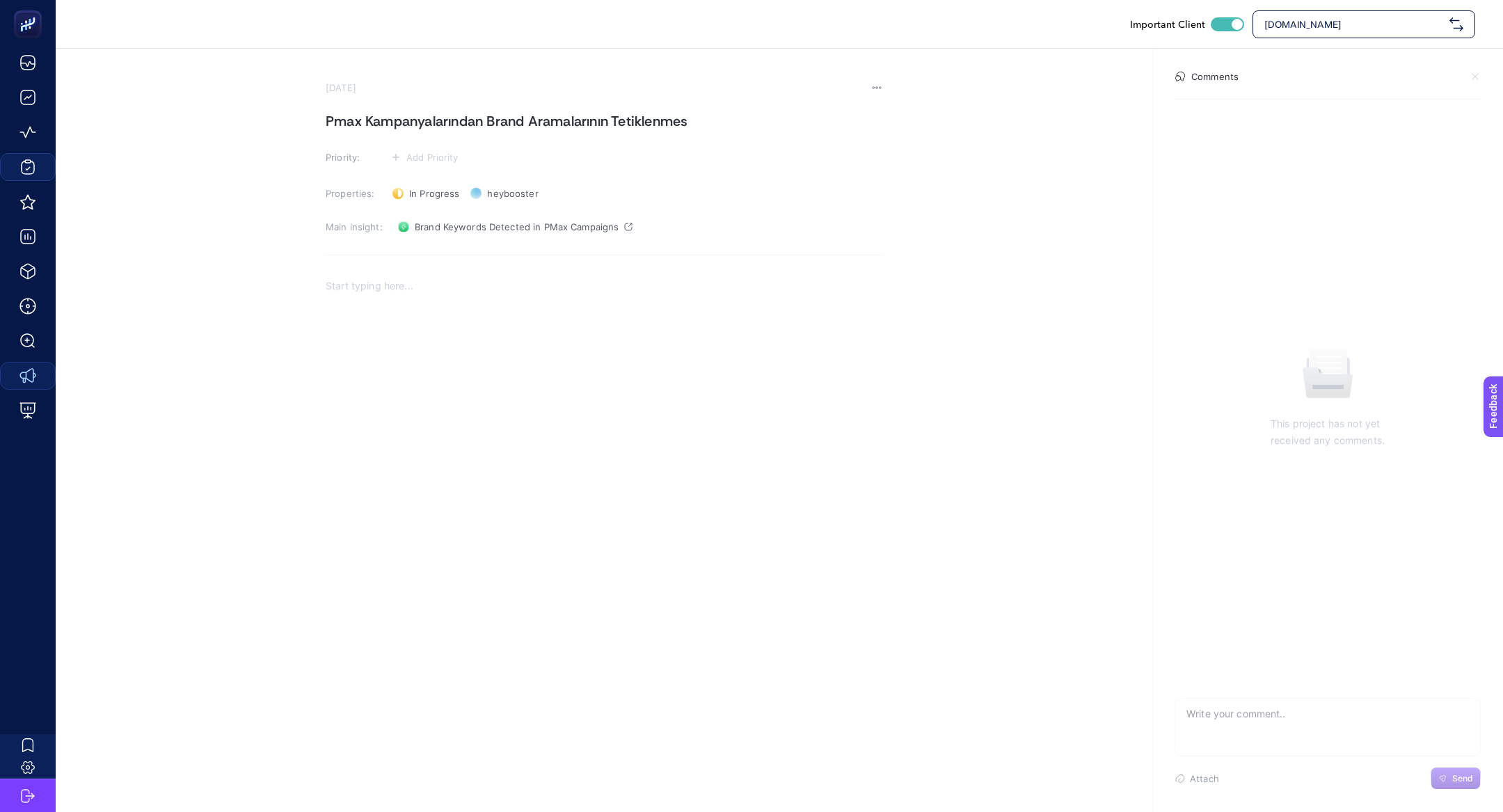
click at [1309, 700] on textarea at bounding box center [1328, 720] width 305 height 44
paste textarea "sorunumuz devam ediyor"
type textarea "sorunumuz devam ediyor"
drag, startPoint x: 1422, startPoint y: 775, endPoint x: 1442, endPoint y: 775, distance: 20.0
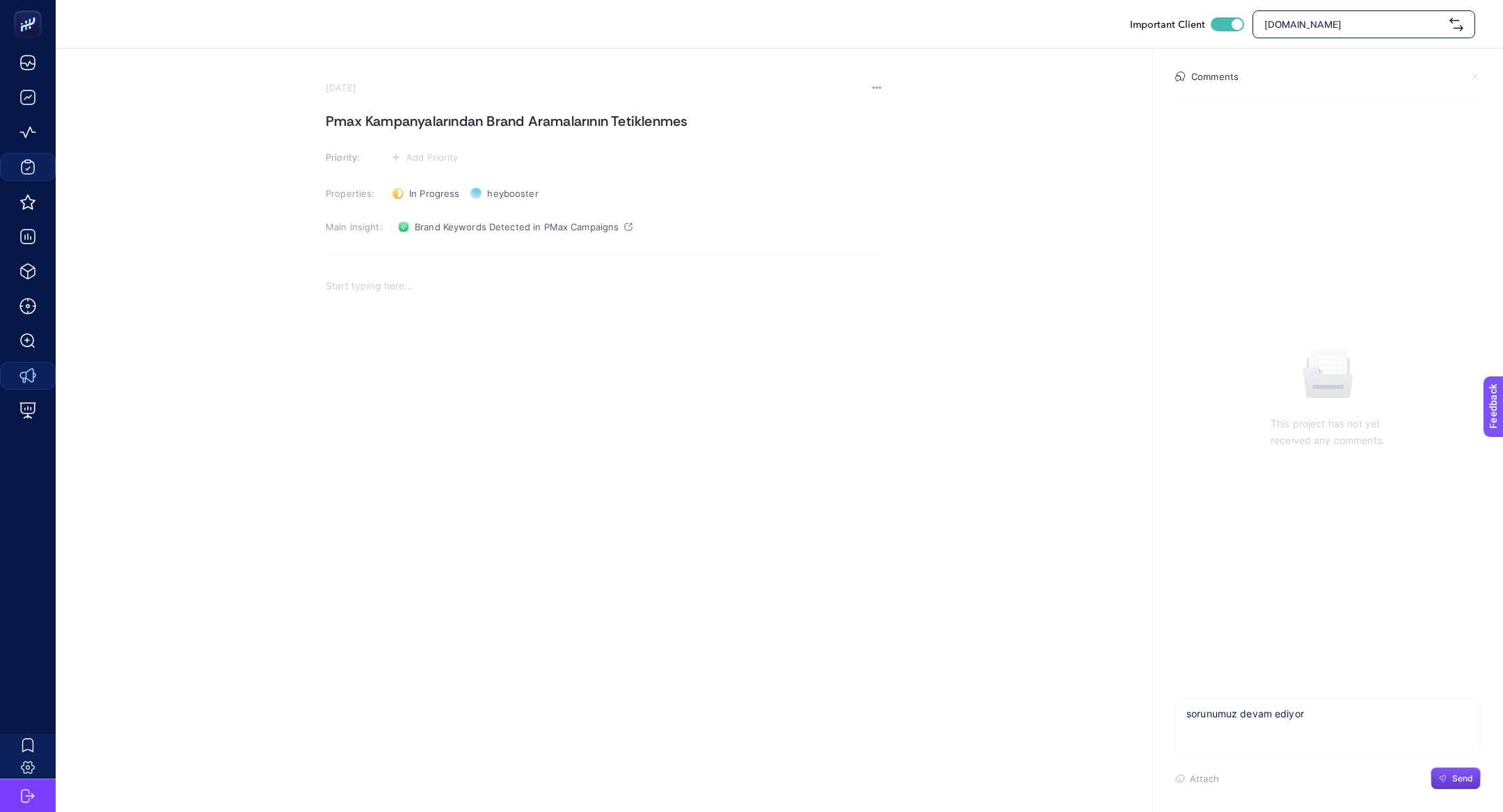
click at [1422, 775] on div "Attach Send" at bounding box center [1328, 779] width 307 height 23
click at [1452, 775] on span "Send" at bounding box center [1463, 779] width 21 height 11
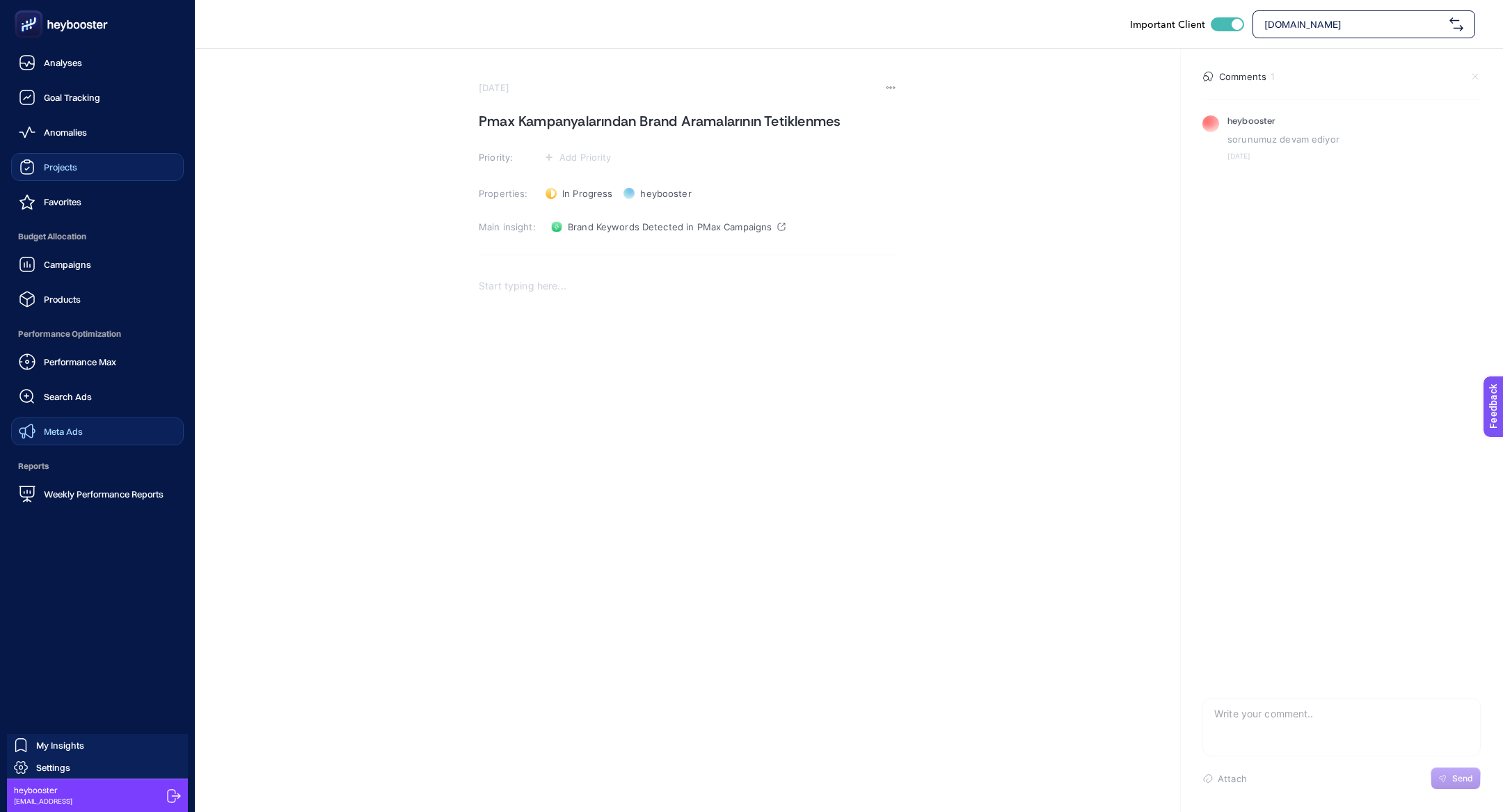
click at [56, 166] on span "Projects" at bounding box center [60, 167] width 33 height 11
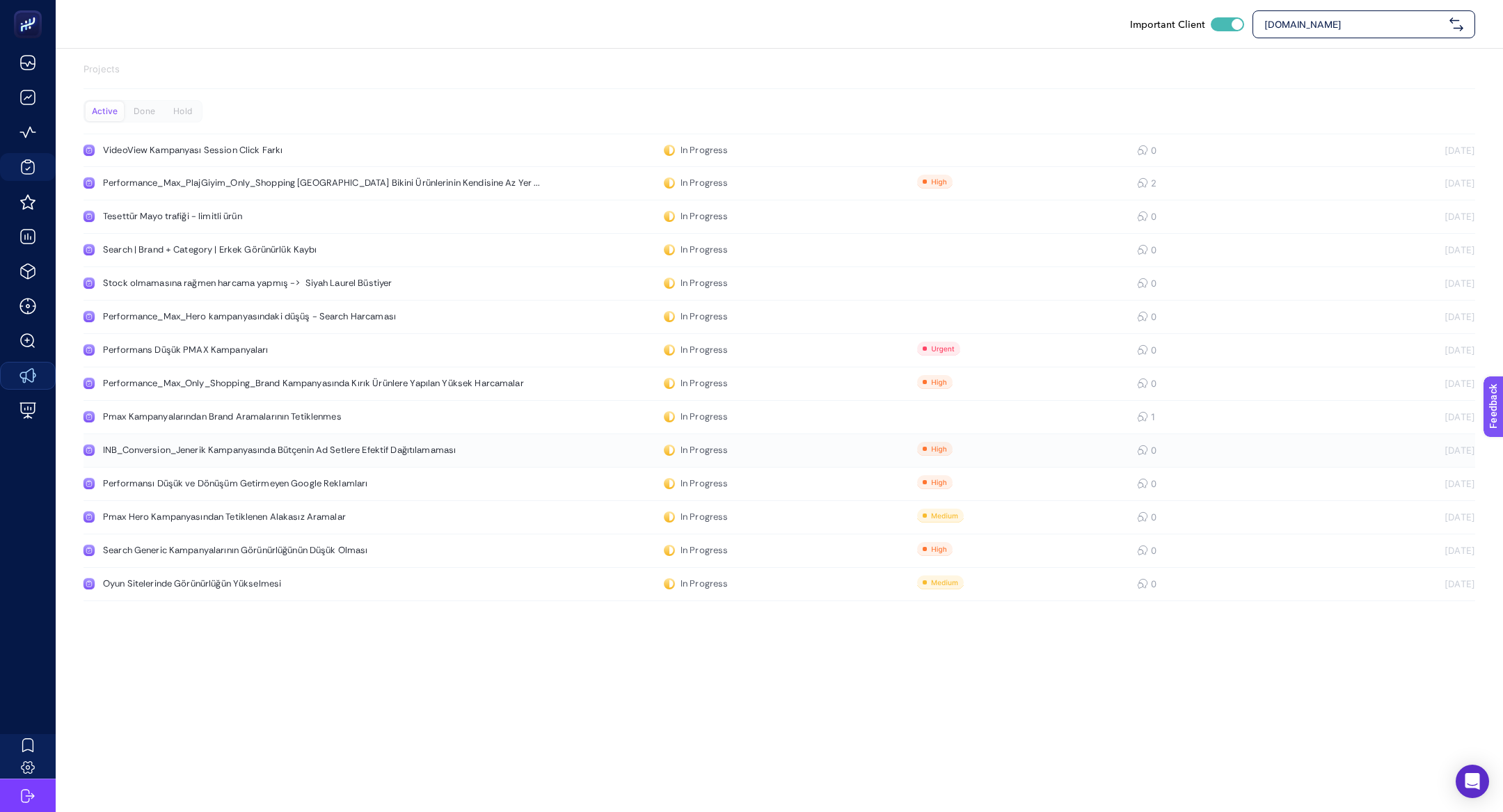
click at [305, 452] on div "INB_Conversion_Jenerik Kampanyasında Bütçenin Ad Setlere Efektif Dağıtılamaması" at bounding box center [279, 450] width 352 height 11
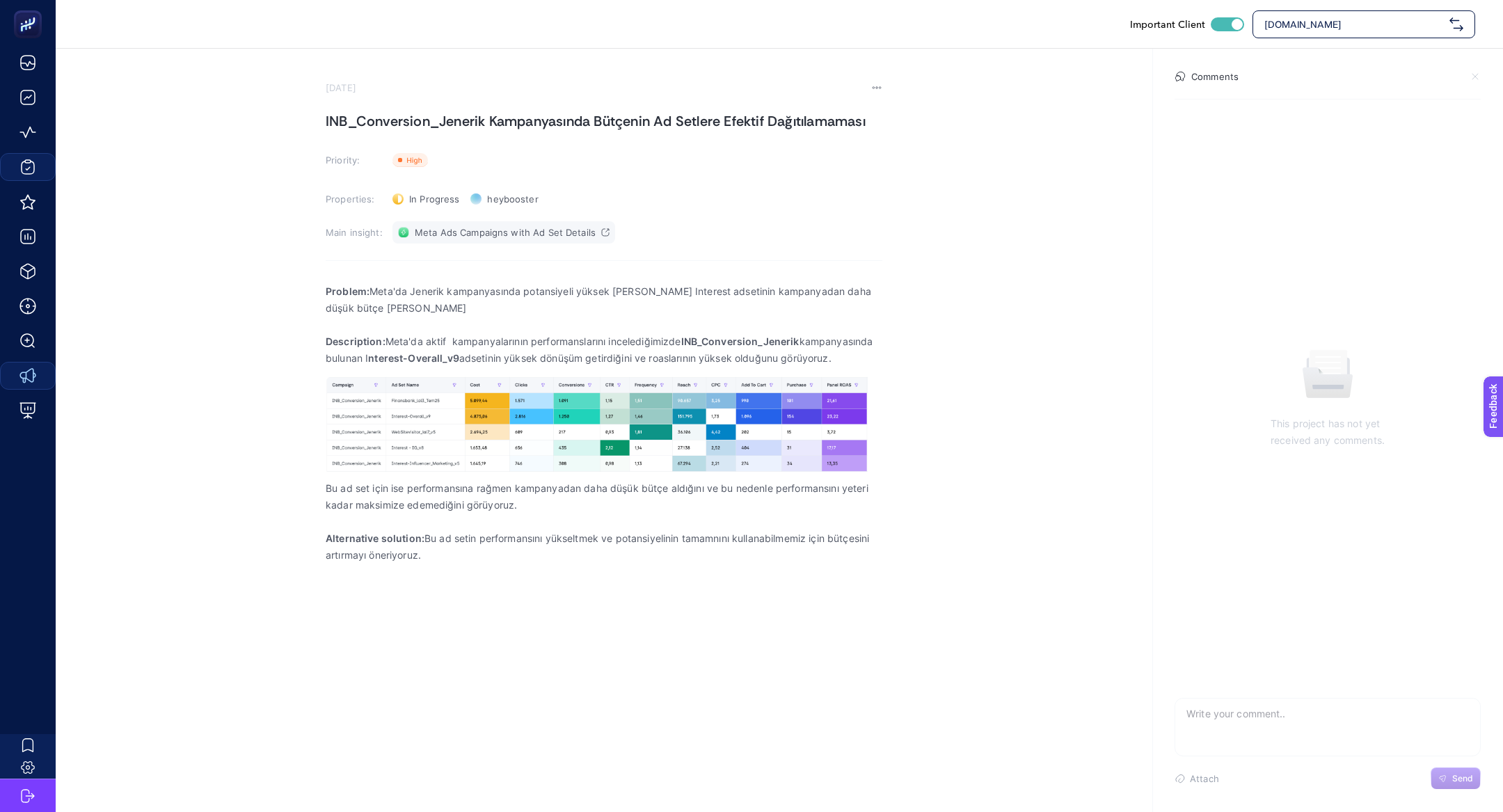
click at [463, 240] on link "Meta Ads Campaigns with Ad Set Details" at bounding box center [503, 232] width 222 height 23
click at [422, 194] on span "In Progress" at bounding box center [434, 199] width 50 height 11
click at [442, 247] on li "Done" at bounding box center [433, 250] width 86 height 23
click at [1323, 735] on textarea at bounding box center [1328, 720] width 305 height 44
type textarea "s"
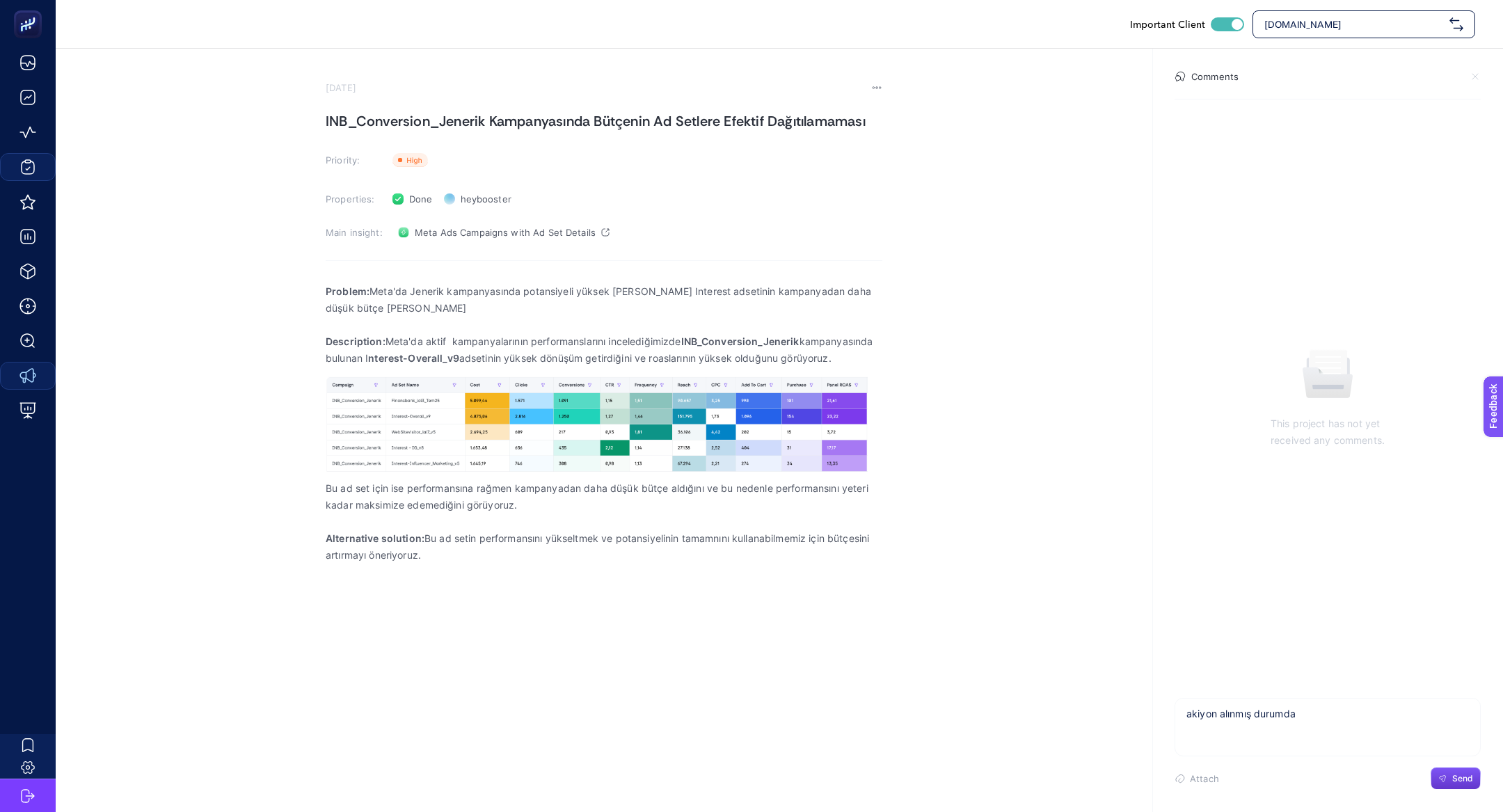
type textarea "akiyon alınmış durumda"
click at [1456, 786] on button "Send" at bounding box center [1456, 779] width 50 height 23
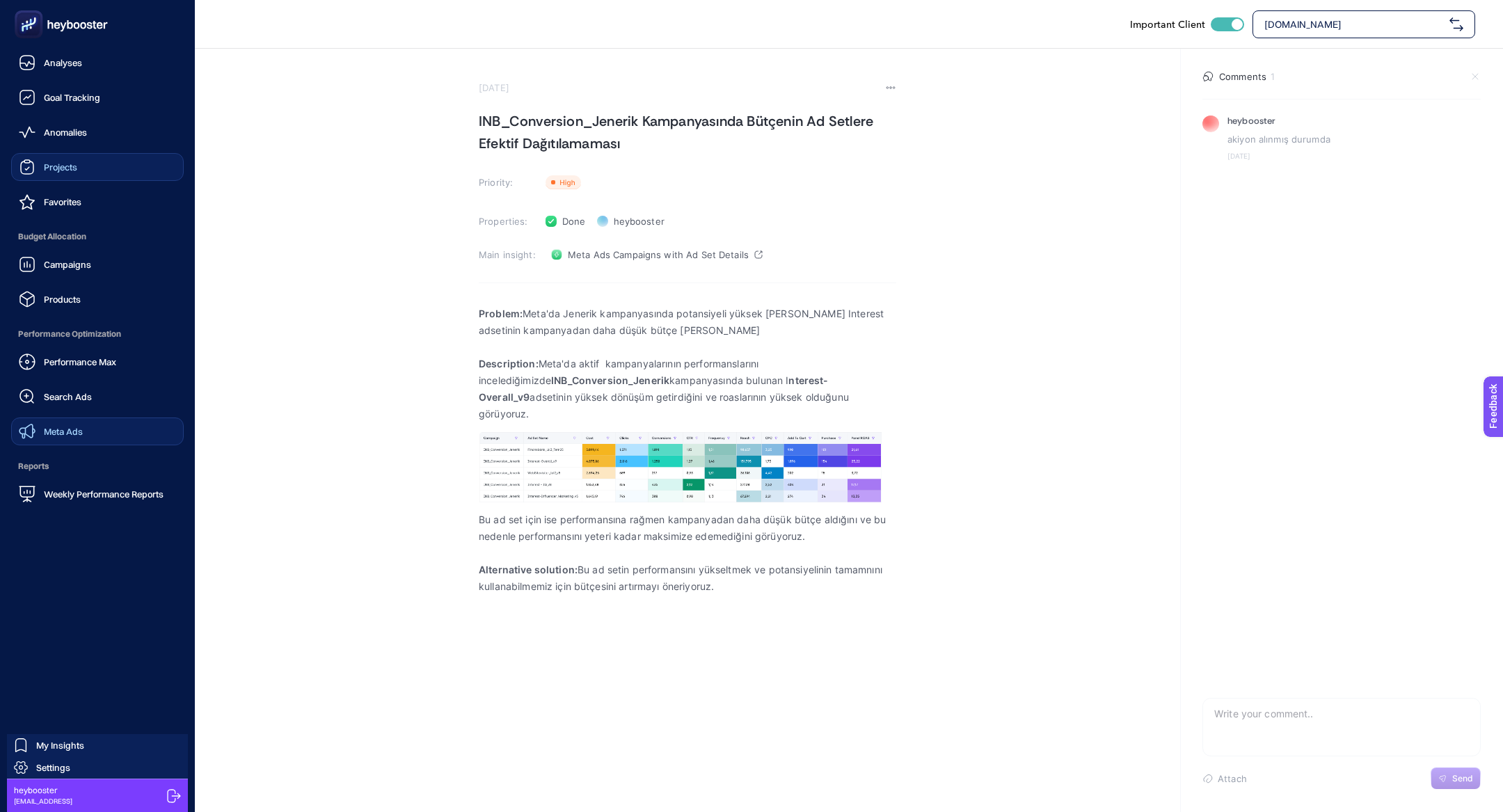
click at [47, 174] on div "Projects" at bounding box center [47, 166] width 58 height 16
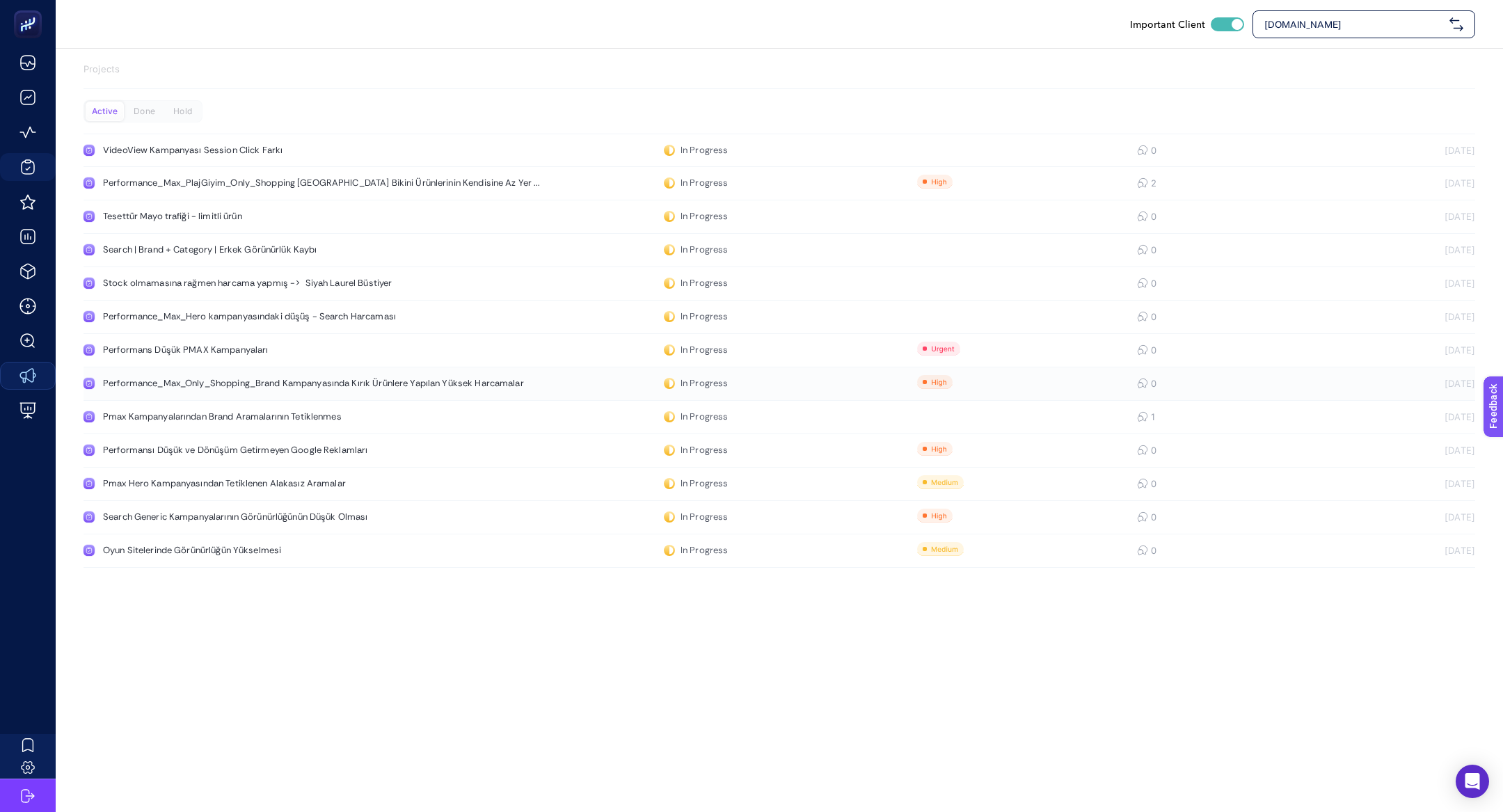
click at [366, 384] on div "Performance_Max_Only_Shopping_Brand Kampanyasında Kırık Ürünlere Yapılan Yüksek…" at bounding box center [313, 383] width 421 height 11
